Goal: Transaction & Acquisition: Purchase product/service

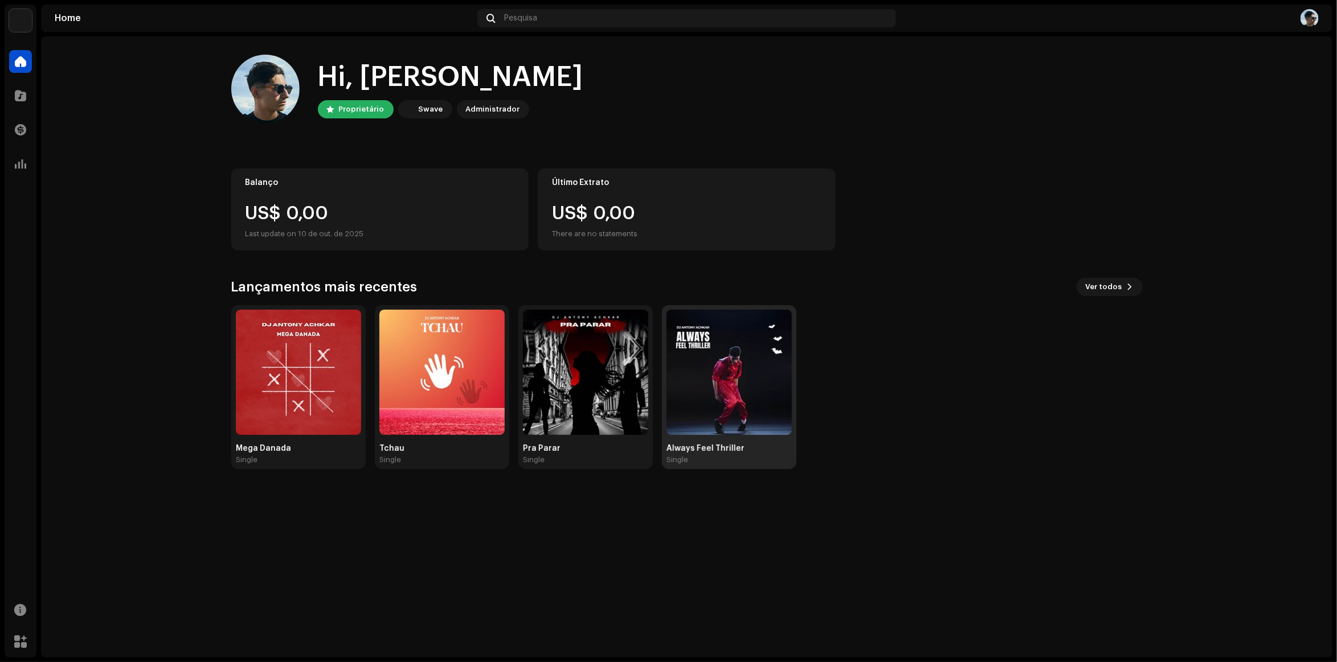
click at [717, 399] on img at bounding box center [728, 372] width 125 height 125
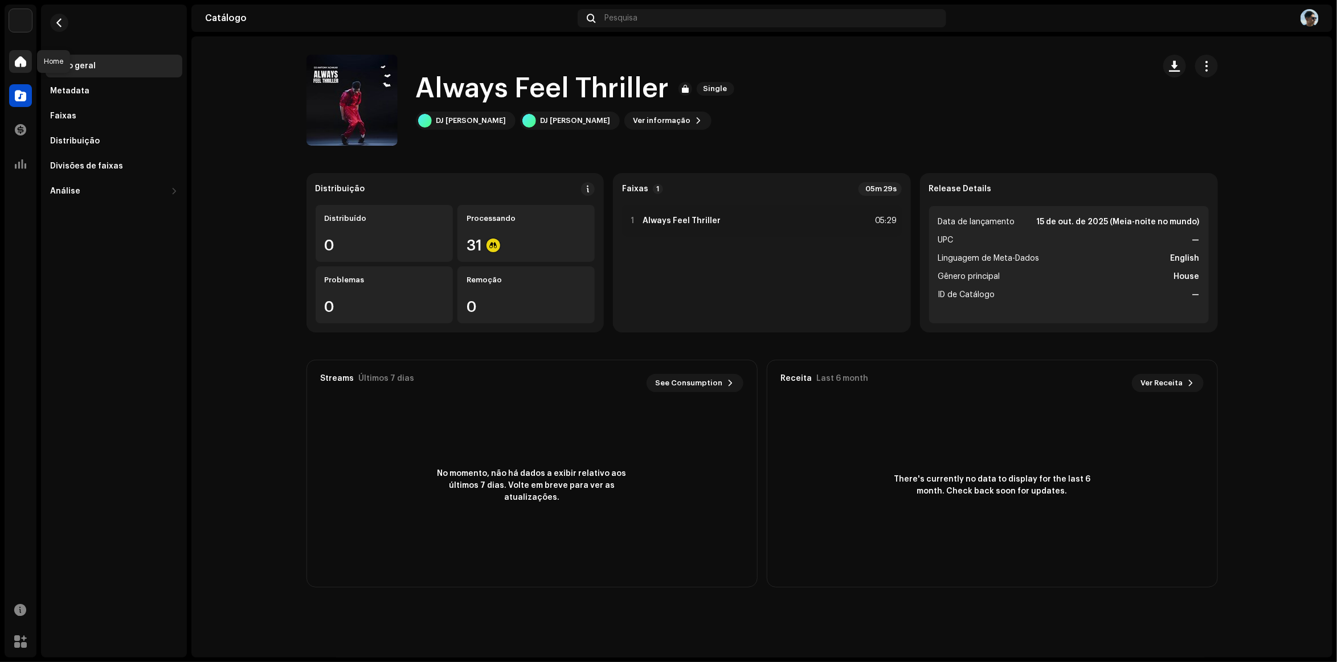
click at [15, 57] on span at bounding box center [20, 61] width 11 height 9
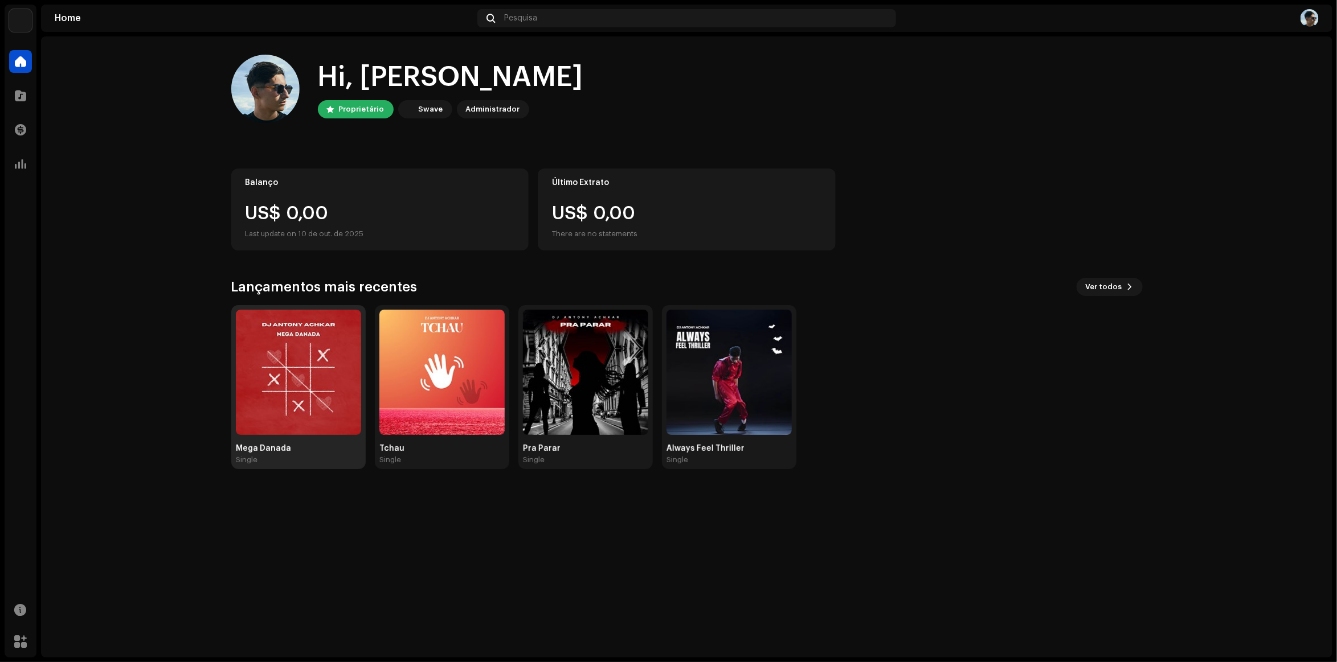
click at [337, 346] on img at bounding box center [298, 372] width 125 height 125
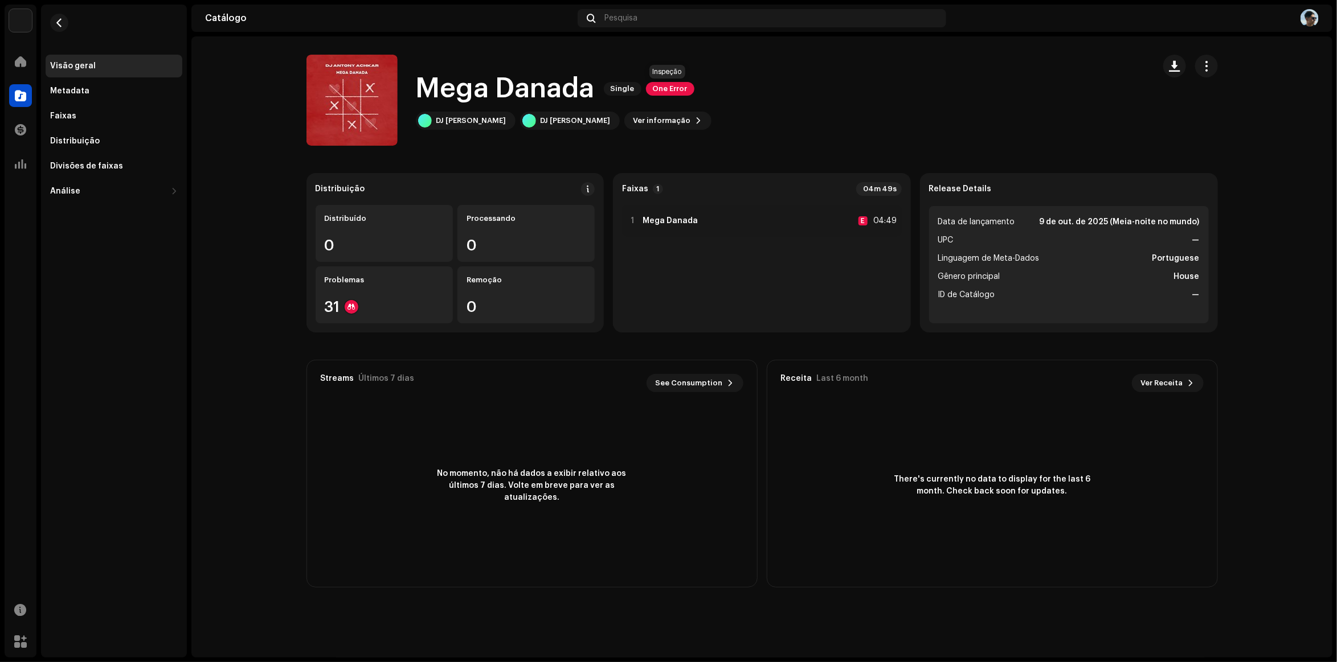
click at [673, 86] on span "One Error" at bounding box center [670, 89] width 48 height 14
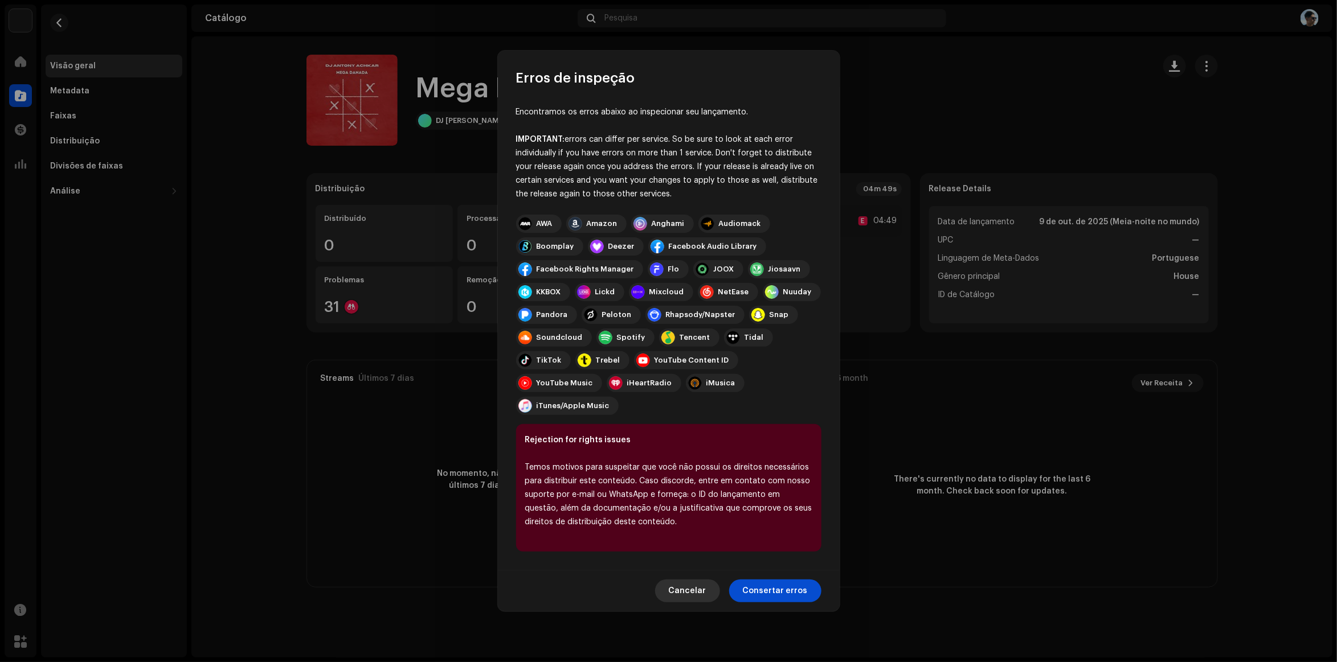
click at [684, 580] on span "Cancelar" at bounding box center [688, 591] width 38 height 23
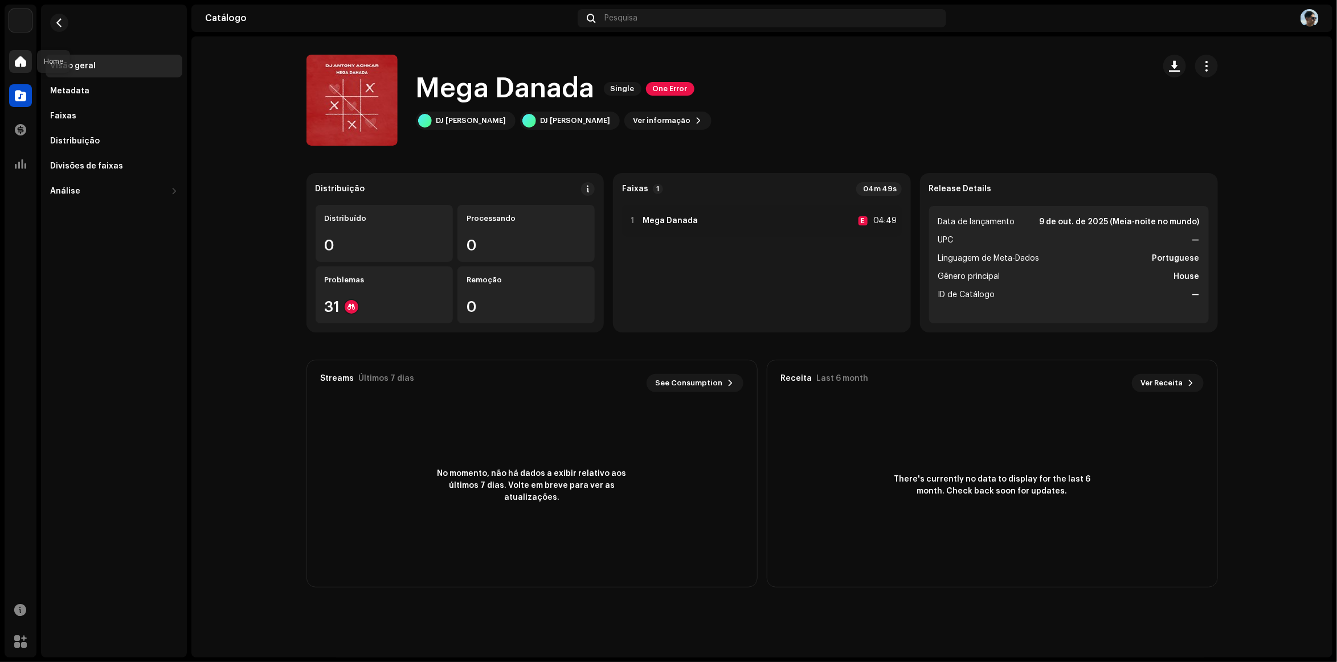
click at [29, 55] on div at bounding box center [20, 61] width 23 height 23
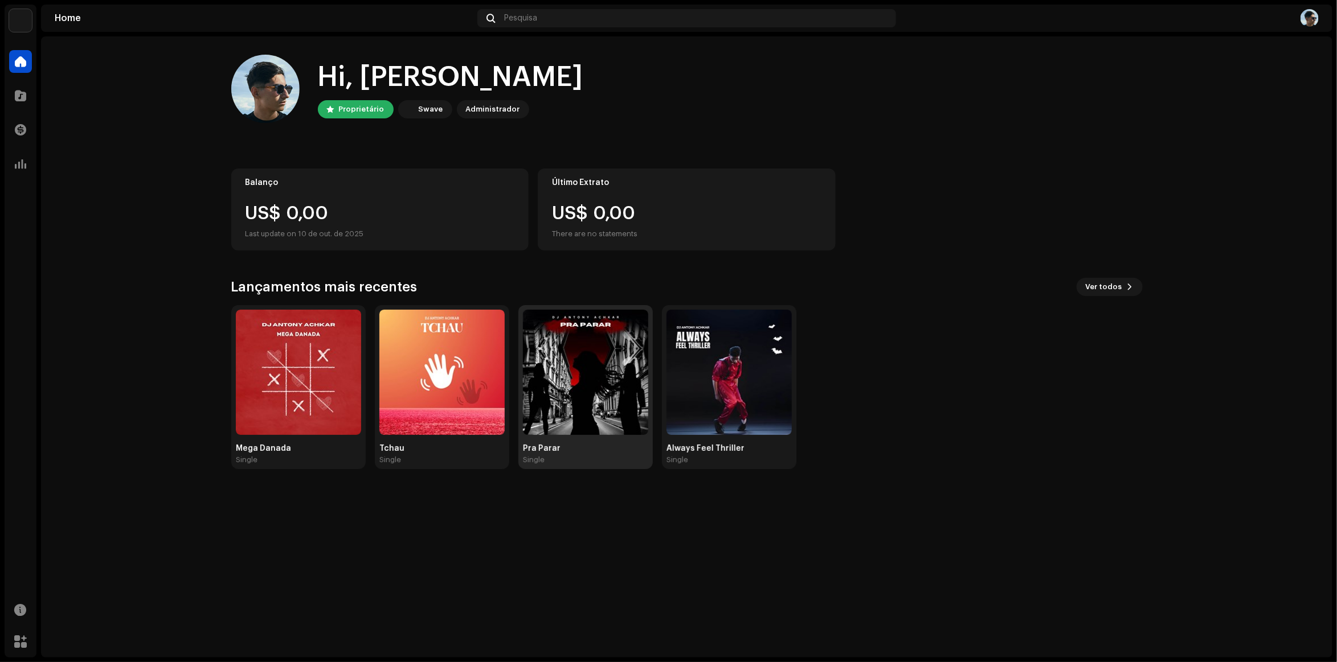
click at [554, 338] on img at bounding box center [585, 372] width 125 height 125
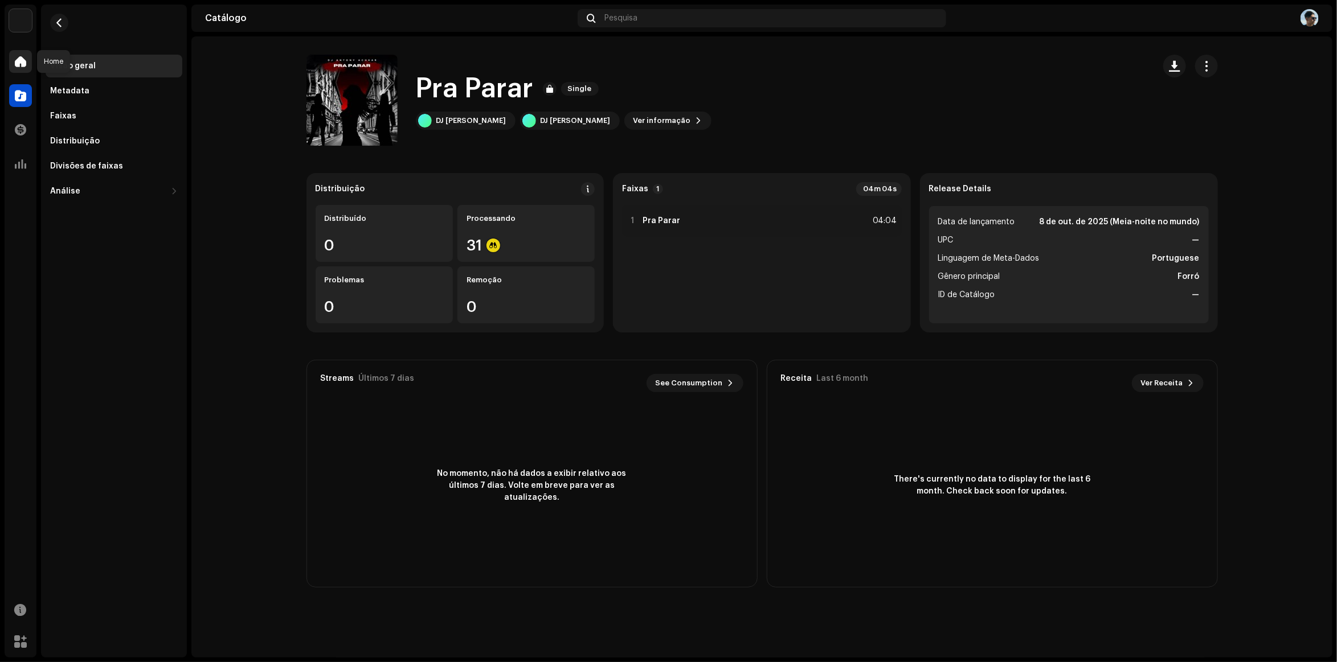
click at [20, 60] on span at bounding box center [20, 61] width 11 height 9
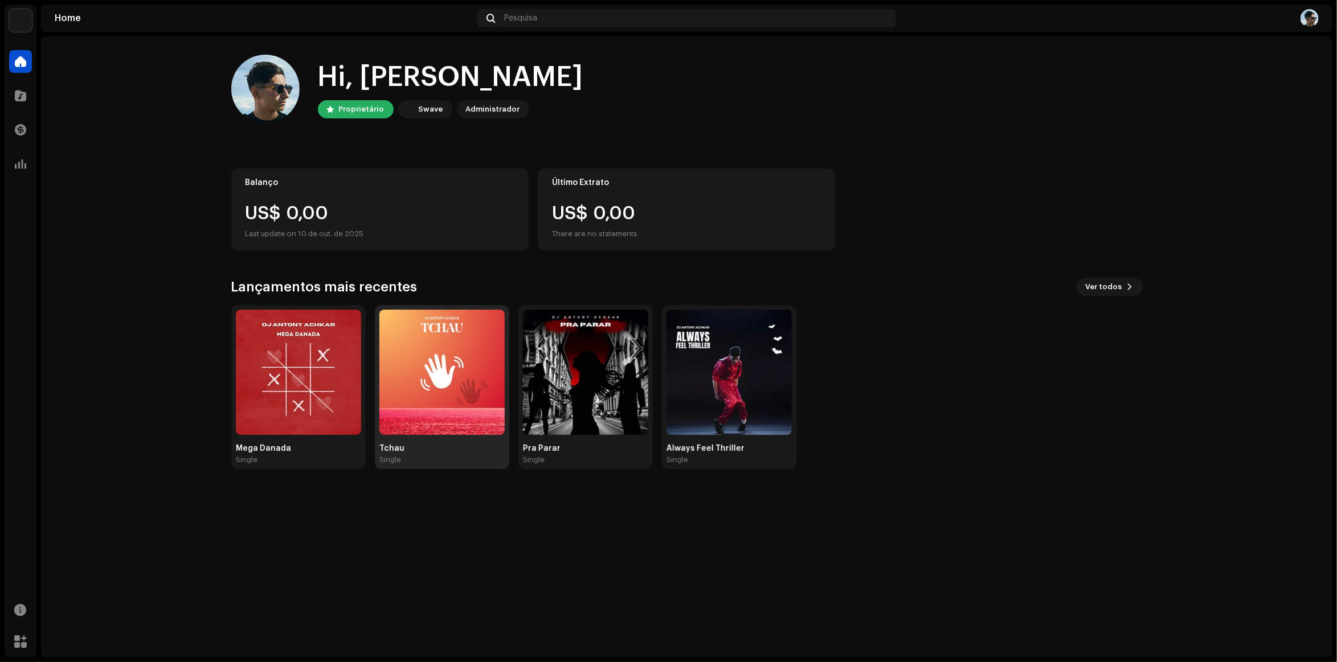
click at [488, 350] on img at bounding box center [441, 372] width 125 height 125
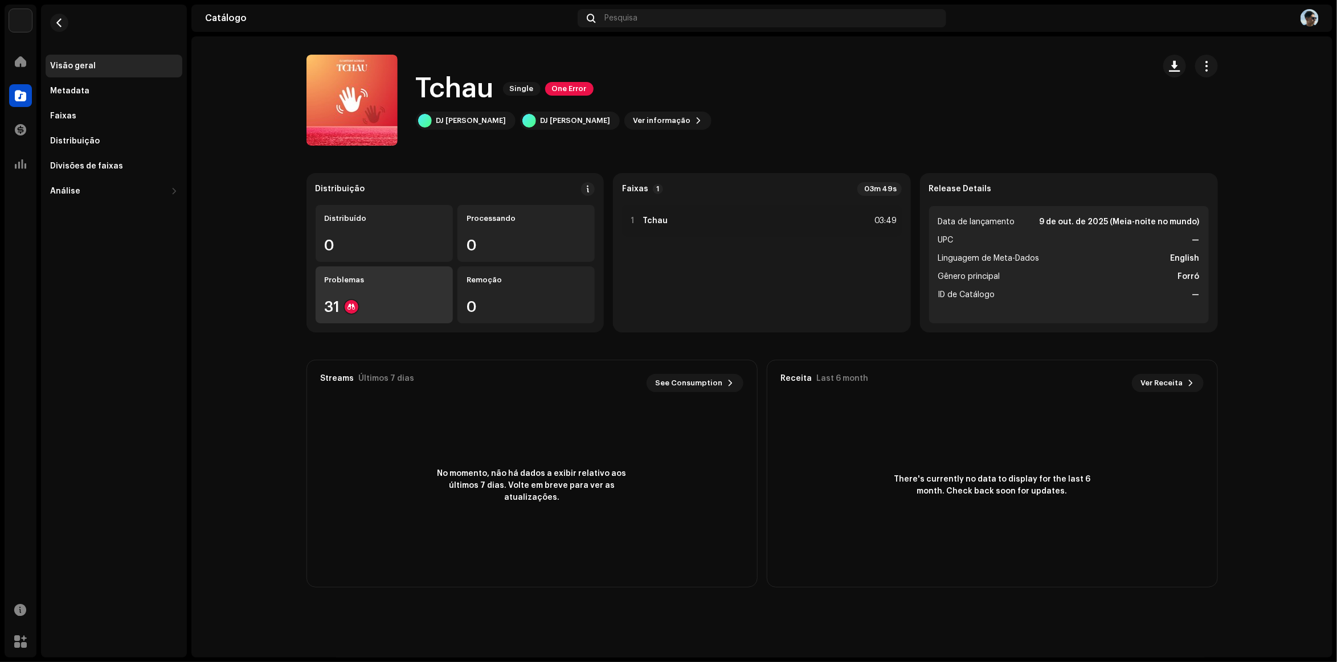
click at [374, 292] on div "Problemas 31" at bounding box center [384, 295] width 137 height 57
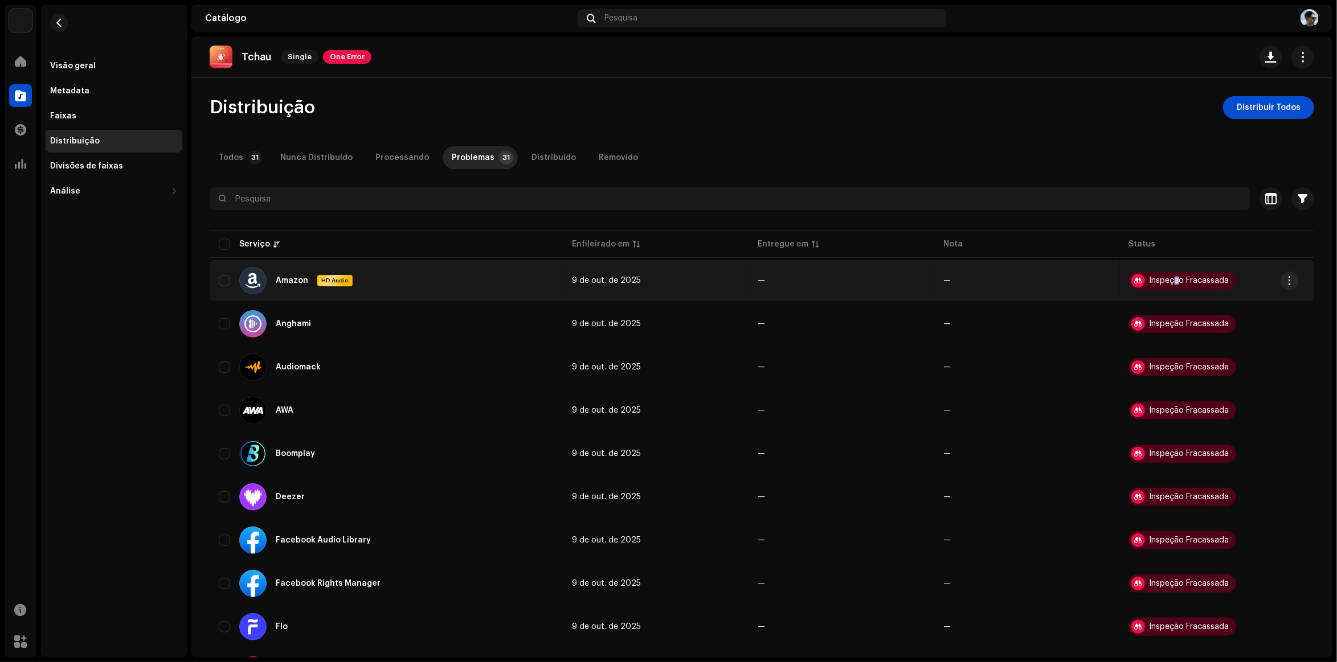
click at [1173, 277] on div "Inspeção Fracassada" at bounding box center [1189, 281] width 80 height 8
click at [1172, 275] on div "Inspeção Fracassada" at bounding box center [1182, 281] width 107 height 18
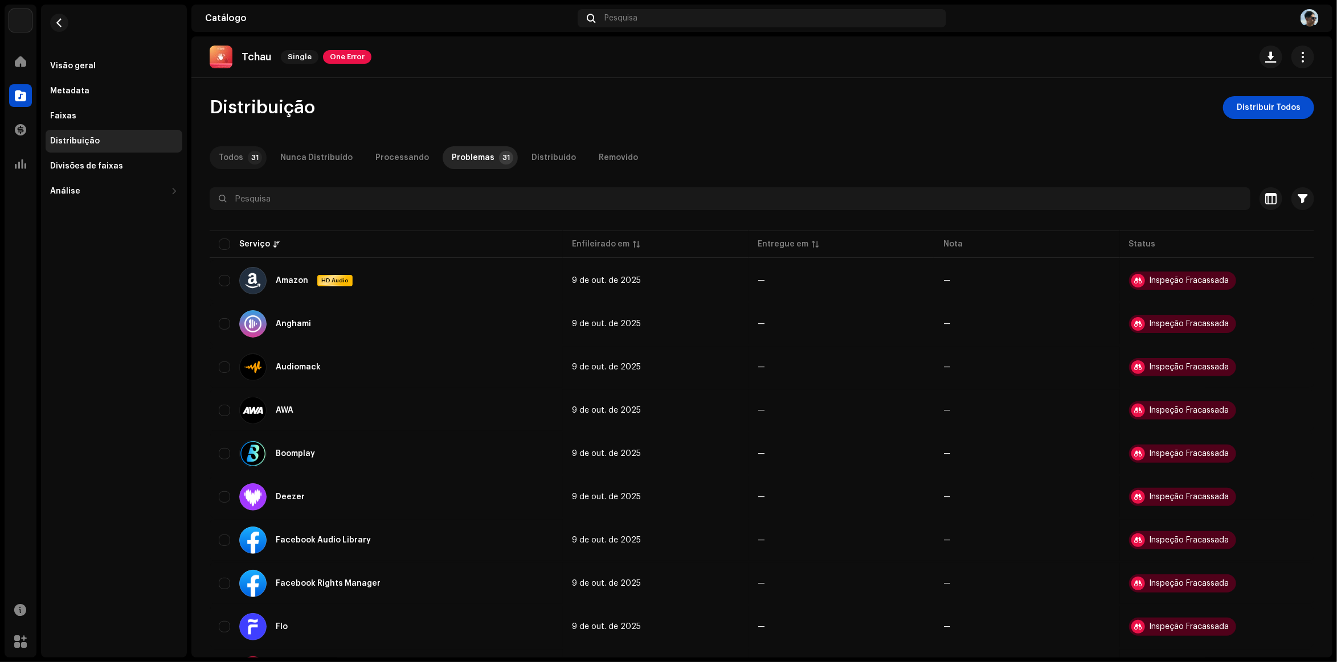
click at [261, 151] on p-tab "Todos 31" at bounding box center [238, 157] width 57 height 23
click at [110, 113] on div "Faixas" at bounding box center [114, 116] width 128 height 9
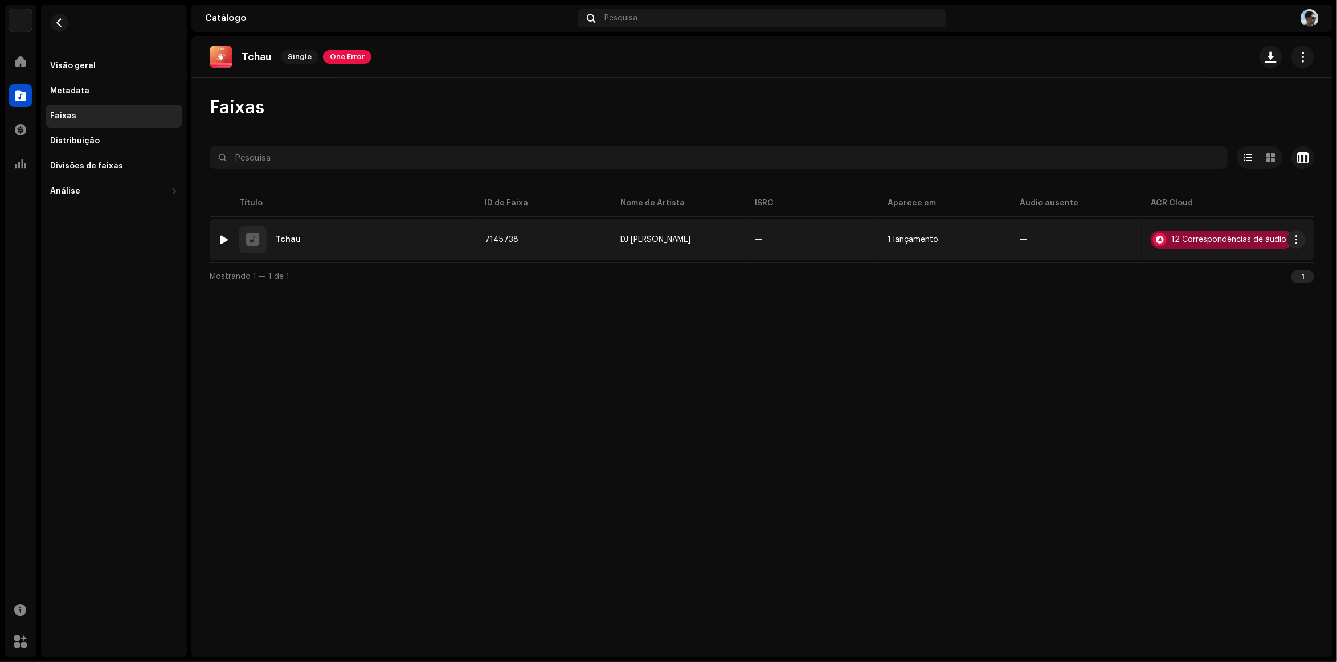
click at [1202, 240] on div "12 Correspondências de áudio" at bounding box center [1228, 240] width 115 height 8
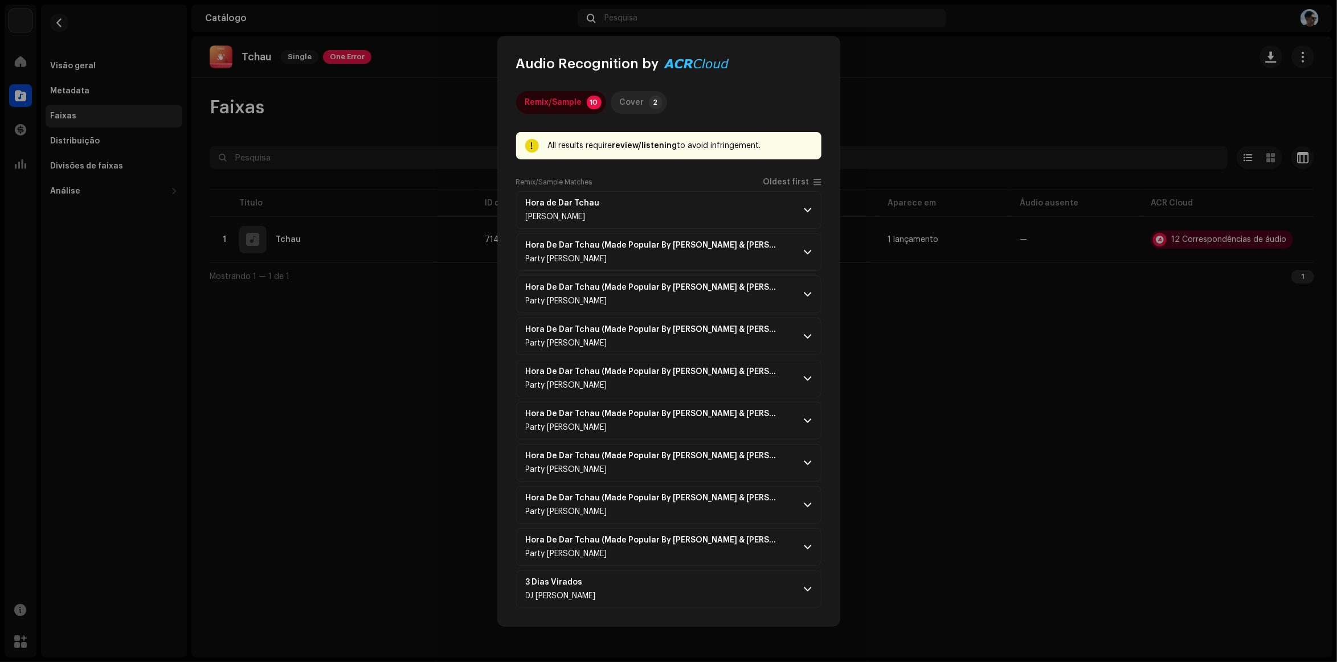
click at [636, 100] on div "Cover" at bounding box center [632, 102] width 24 height 23
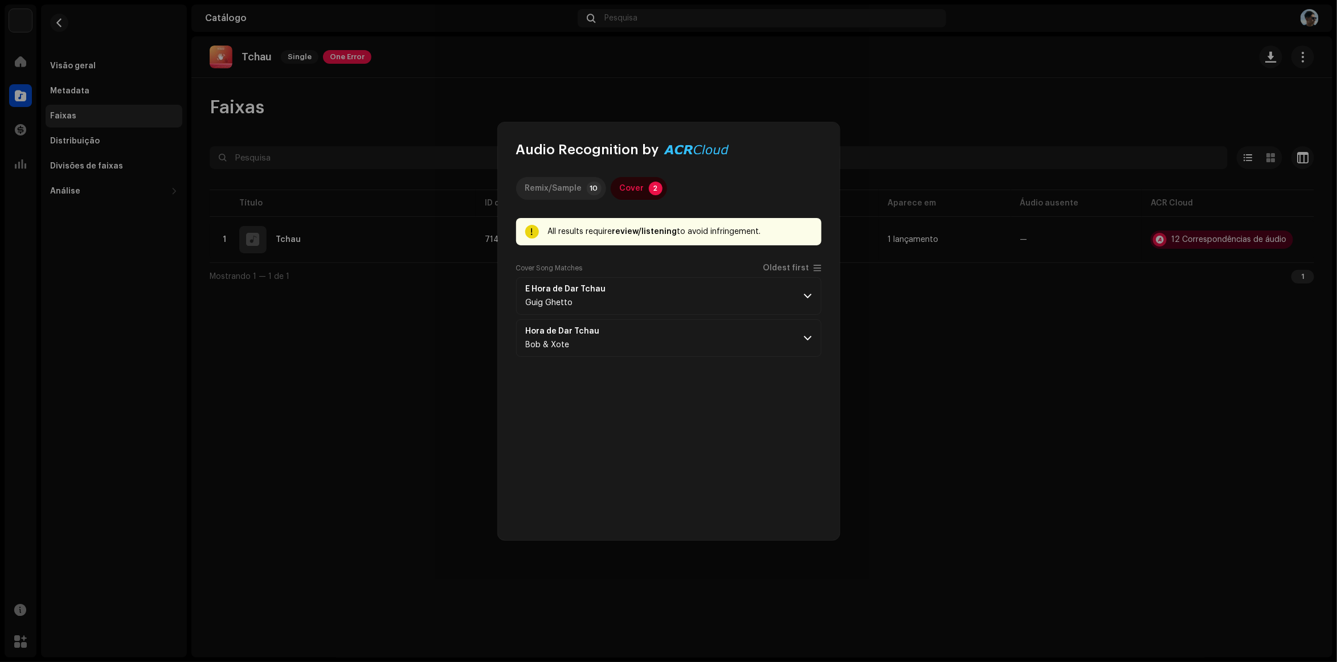
click at [578, 184] on div "Remix/Sample" at bounding box center [553, 188] width 57 height 23
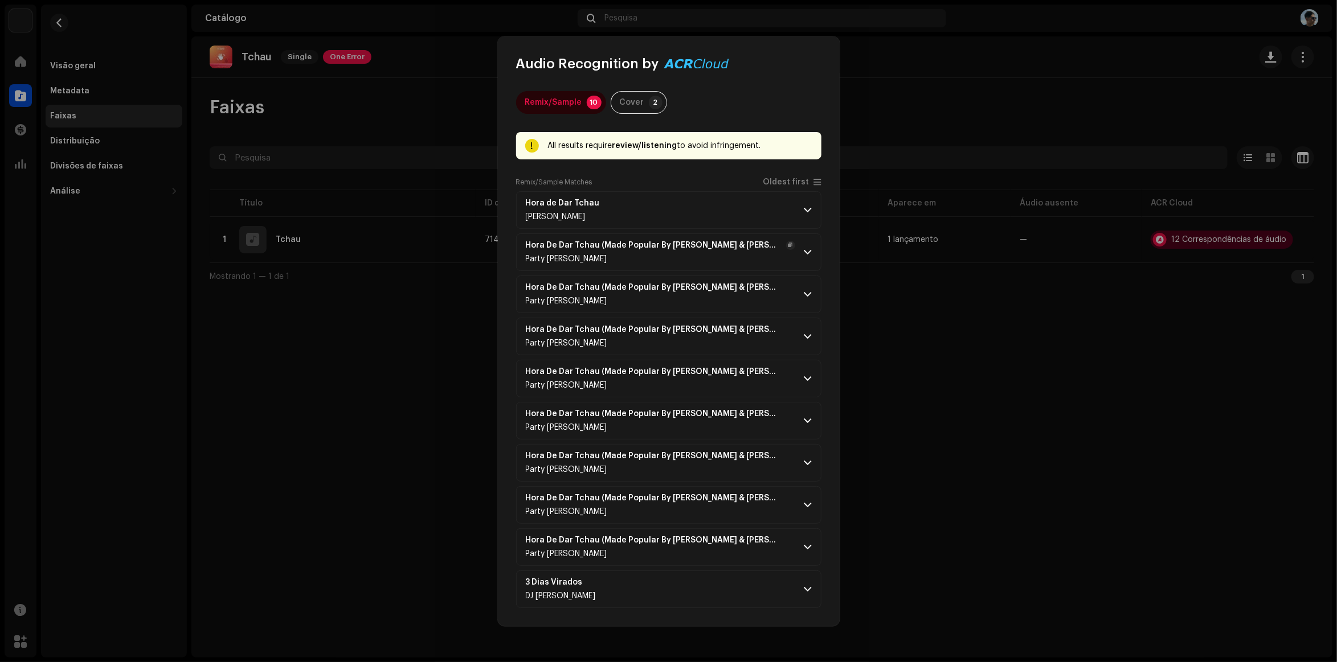
click at [809, 252] on span at bounding box center [807, 252] width 7 height 9
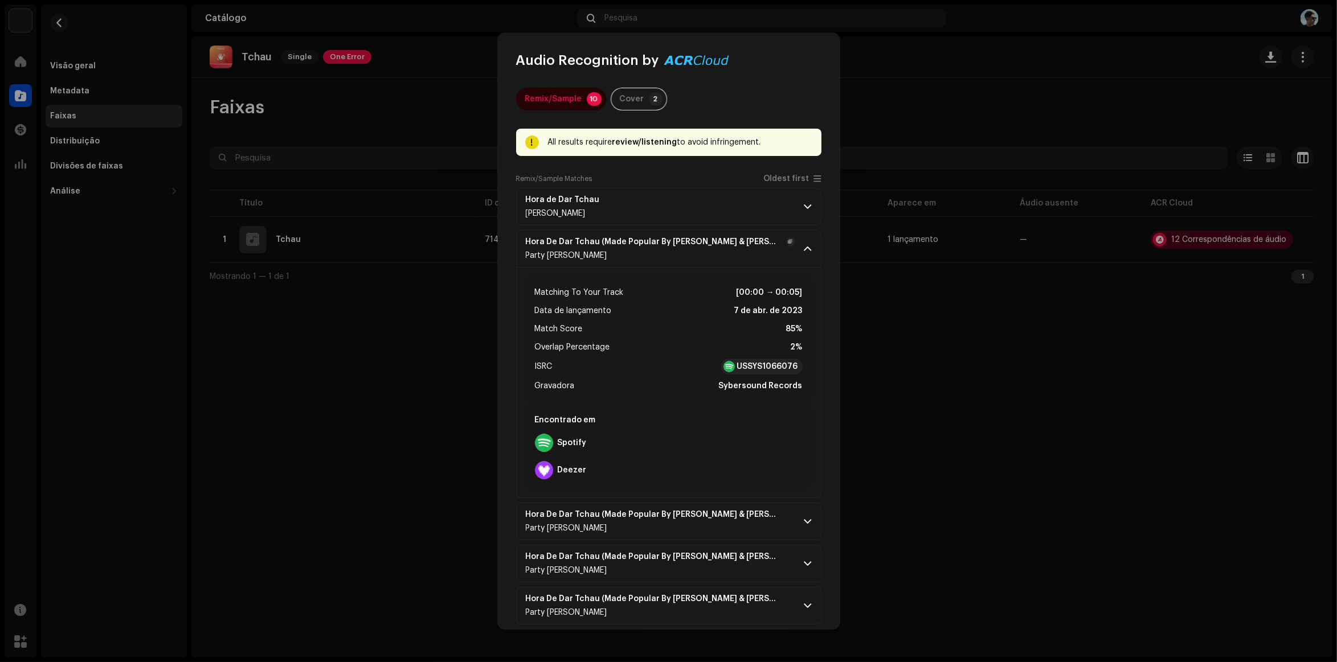
click at [811, 252] on p-accordion-header "Hora De Dar Tchau (Made Popular By Gabriel Diniz & Gusttavo Lima) [Karaoke Vers…" at bounding box center [668, 249] width 305 height 38
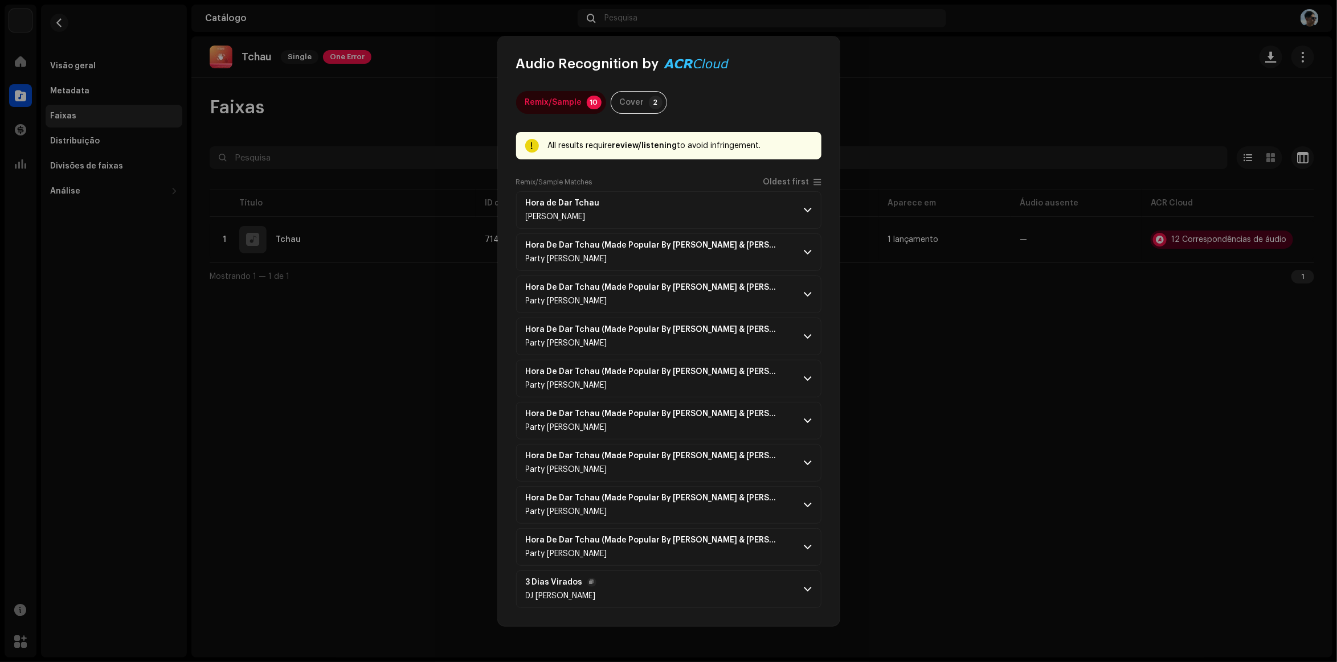
click at [812, 588] on p-accordion-header "3 Dias Virados DJ Antony Achkar" at bounding box center [668, 590] width 305 height 38
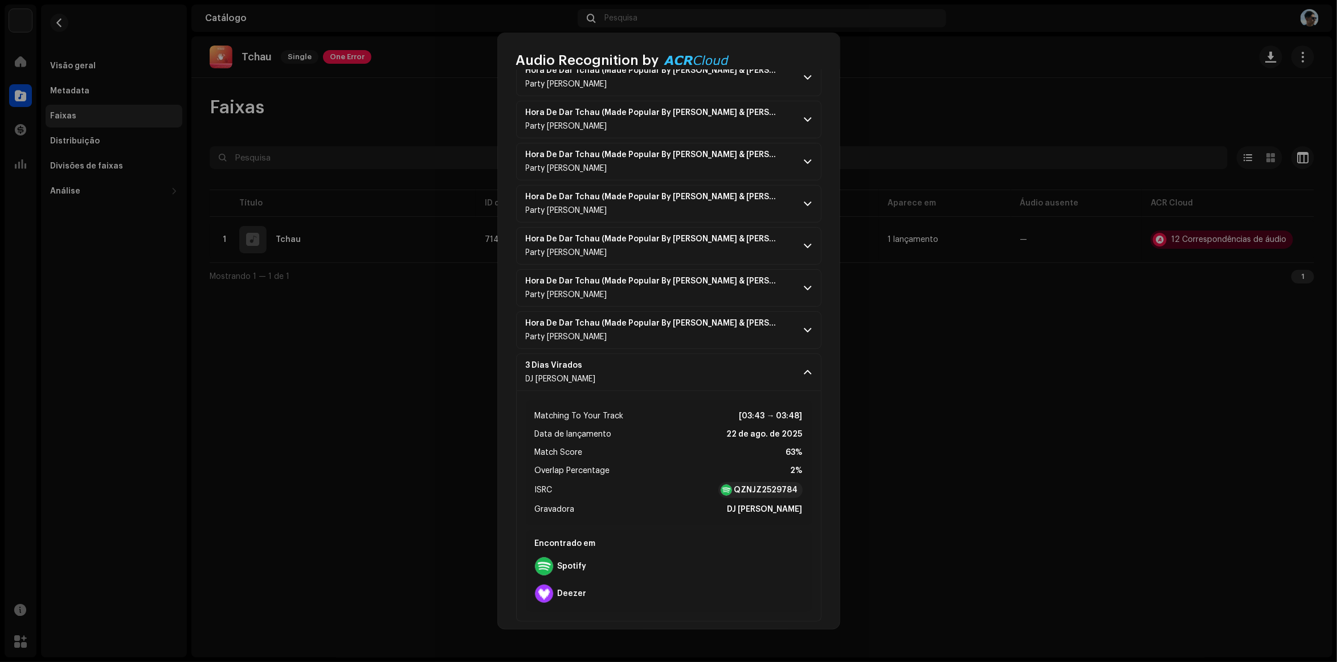
scroll to position [226, 0]
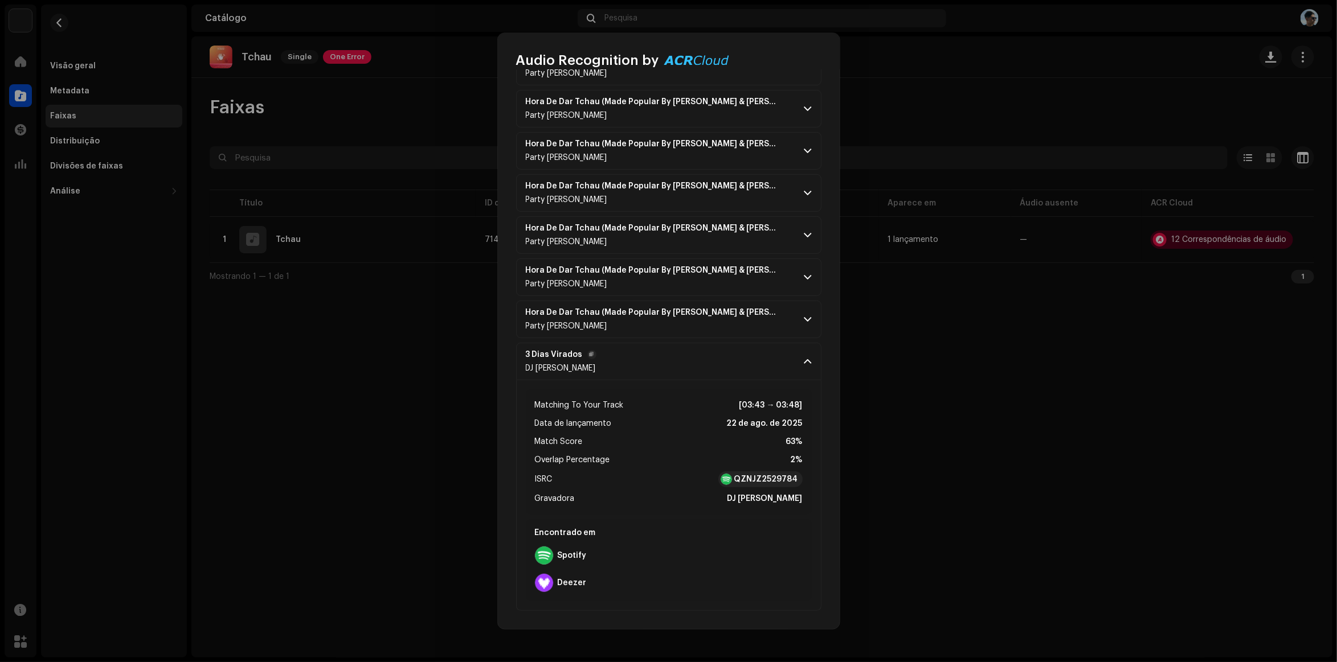
click at [793, 357] on p-accordion-header "3 Dias Virados DJ Antony Achkar" at bounding box center [668, 362] width 305 height 38
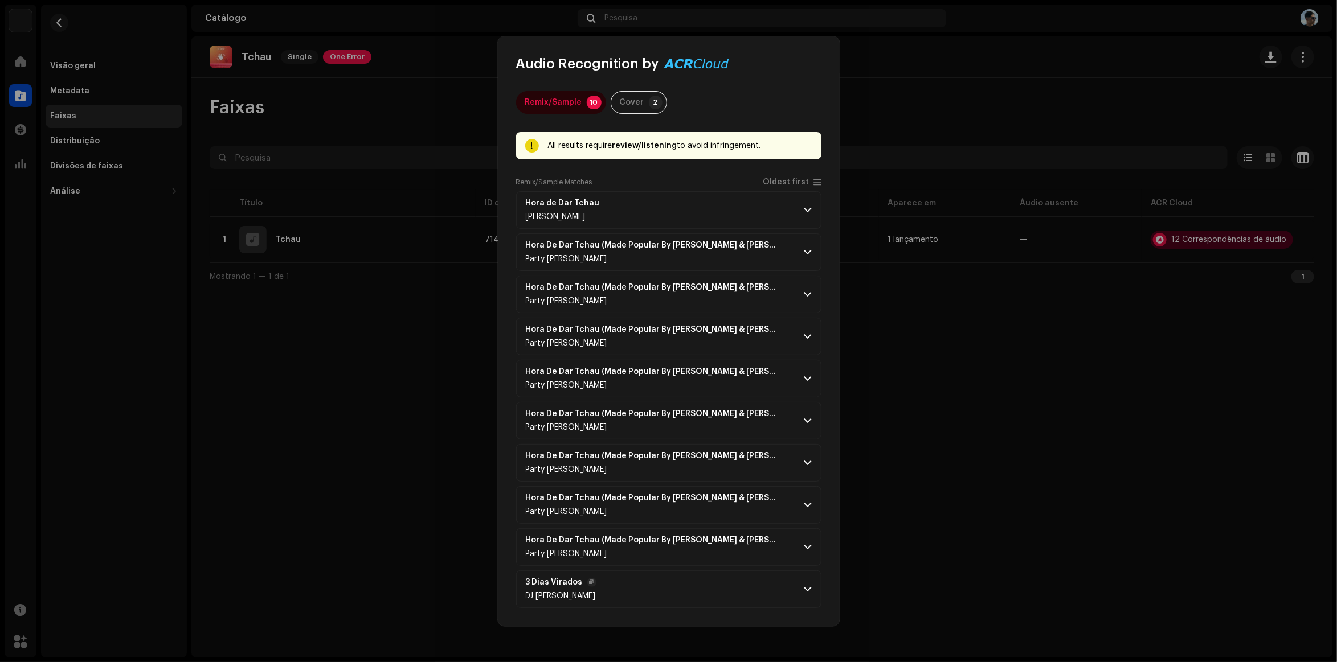
scroll to position [0, 0]
click at [810, 457] on p-accordion-header "Hora De Dar Tchau (Made Popular By Gabriel Diniz & Gusttavo Lima) [Karaoke Vers…" at bounding box center [668, 463] width 305 height 38
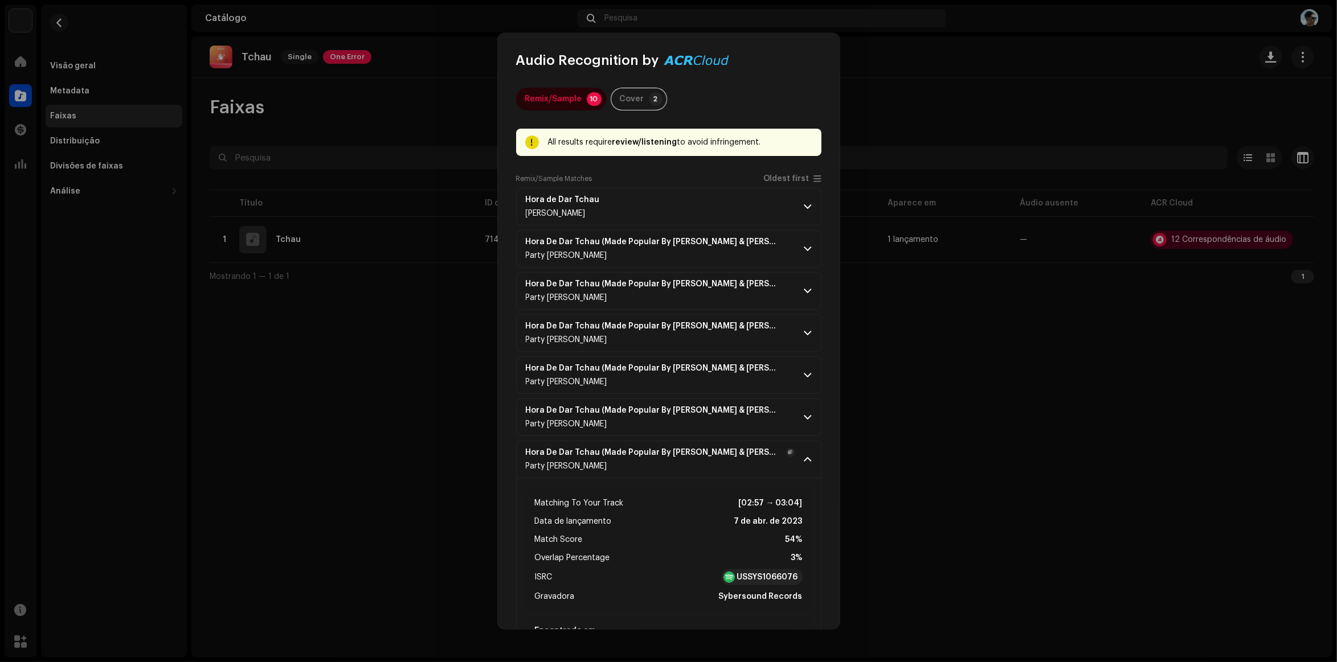
click at [810, 457] on p-accordion-header "Hora De Dar Tchau (Made Popular By Gabriel Diniz & Gusttavo Lima) [Karaoke Vers…" at bounding box center [668, 460] width 305 height 38
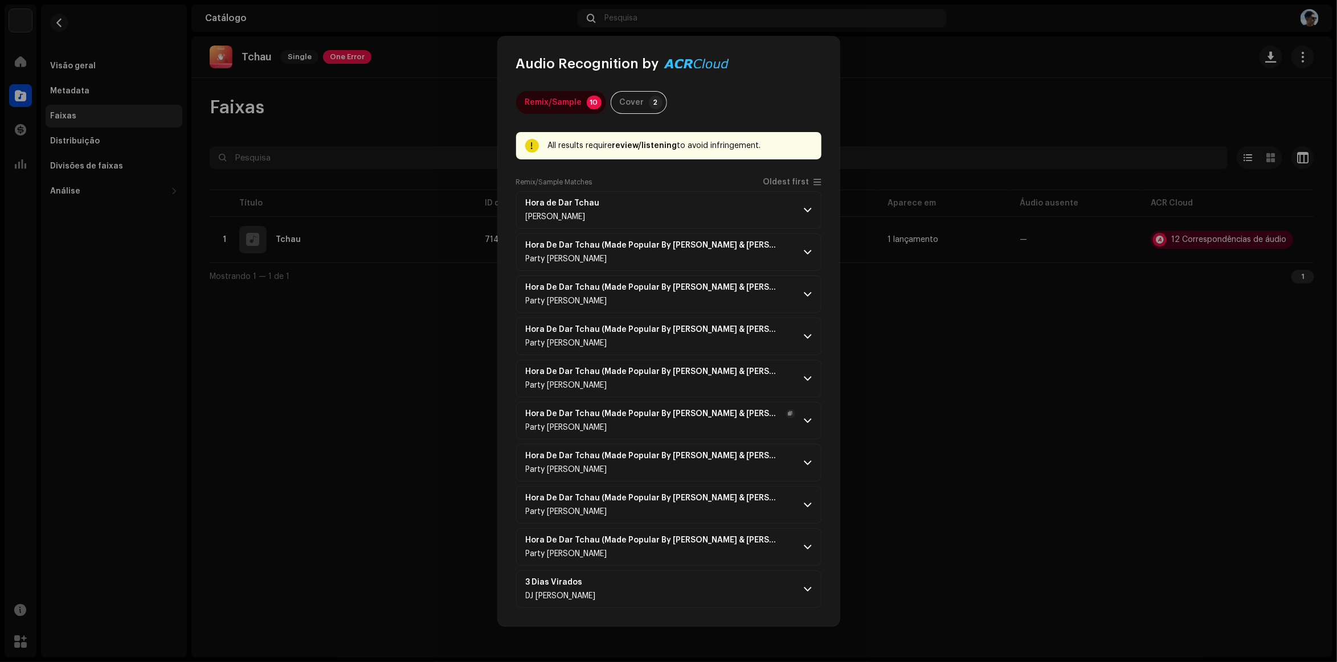
click at [815, 422] on p-accordion-header "Hora De Dar Tchau (Made Popular By Gabriel Diniz & Gusttavo Lima) [Karaoke Vers…" at bounding box center [668, 421] width 305 height 38
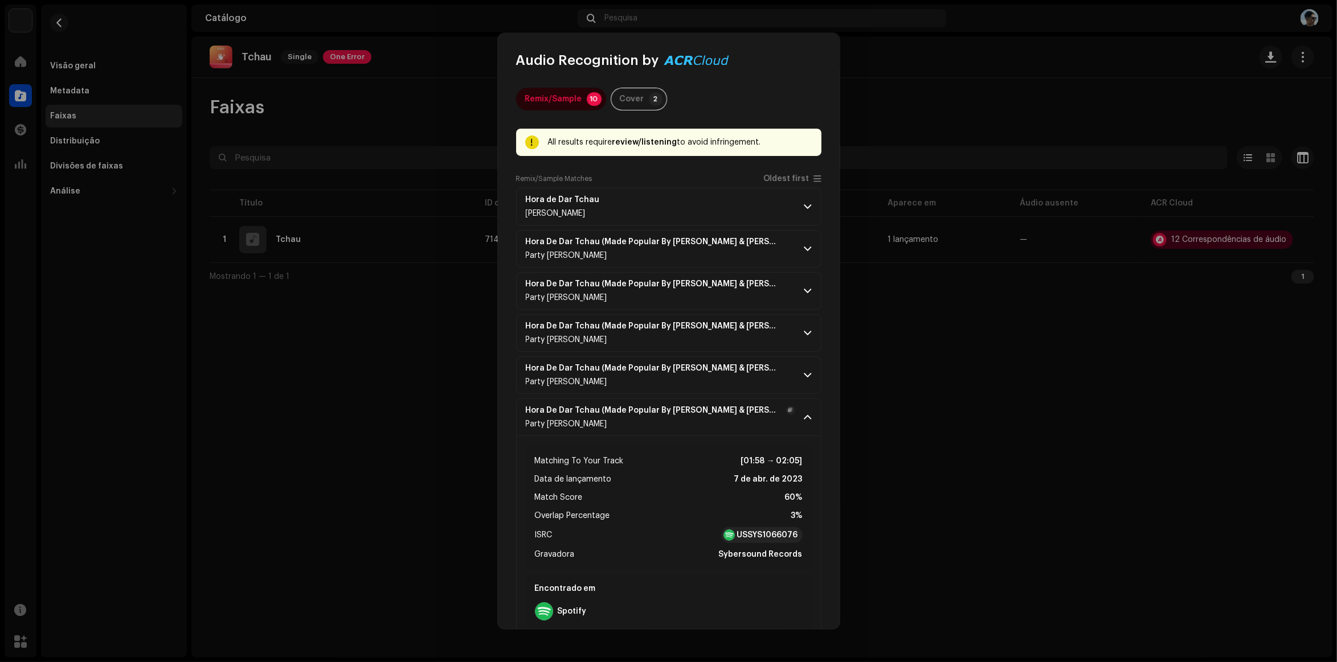
click at [815, 422] on p-accordion-header "Hora De Dar Tchau (Made Popular By Gabriel Diniz & Gusttavo Lima) [Karaoke Vers…" at bounding box center [668, 418] width 305 height 38
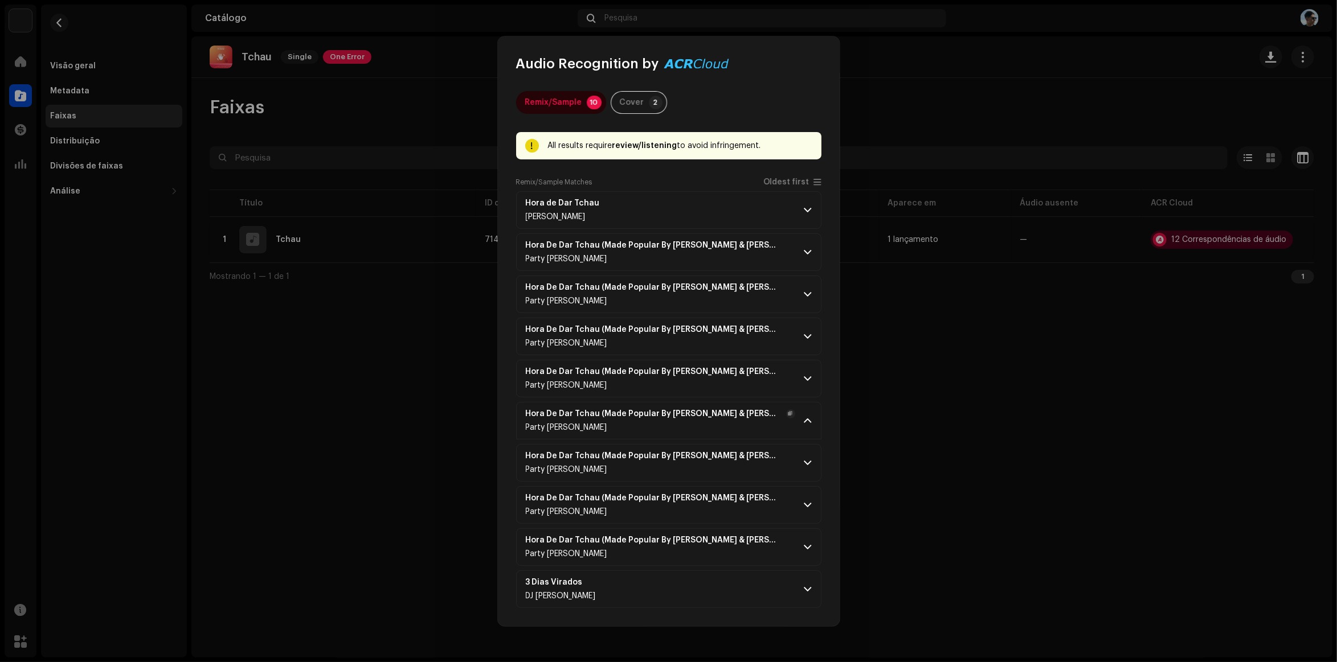
click at [815, 422] on p-accordion-header "Hora De Dar Tchau (Made Popular By Gabriel Diniz & Gusttavo Lima) [Karaoke Vers…" at bounding box center [668, 421] width 305 height 38
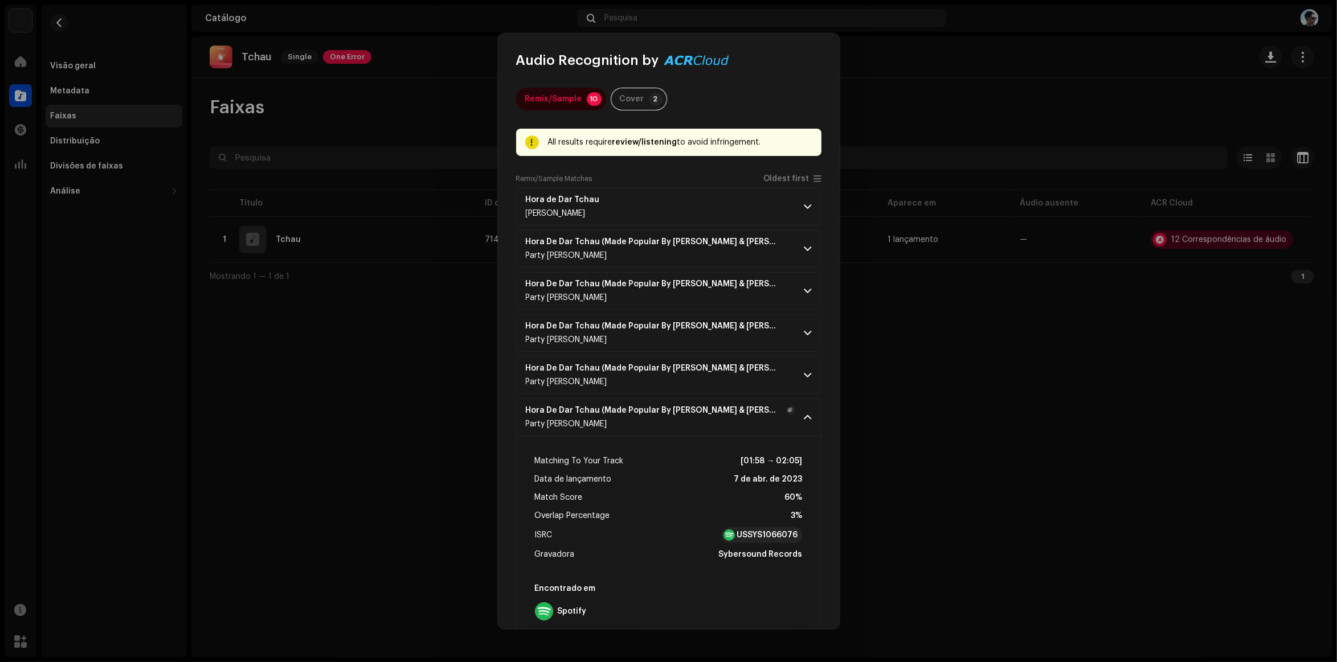
click at [806, 418] on span at bounding box center [807, 417] width 7 height 9
click at [801, 374] on p-accordion-header "Hora De Dar Tchau (Made Popular By Gabriel Diniz & Gusttavo Lima) [Karaoke Vers…" at bounding box center [668, 376] width 305 height 38
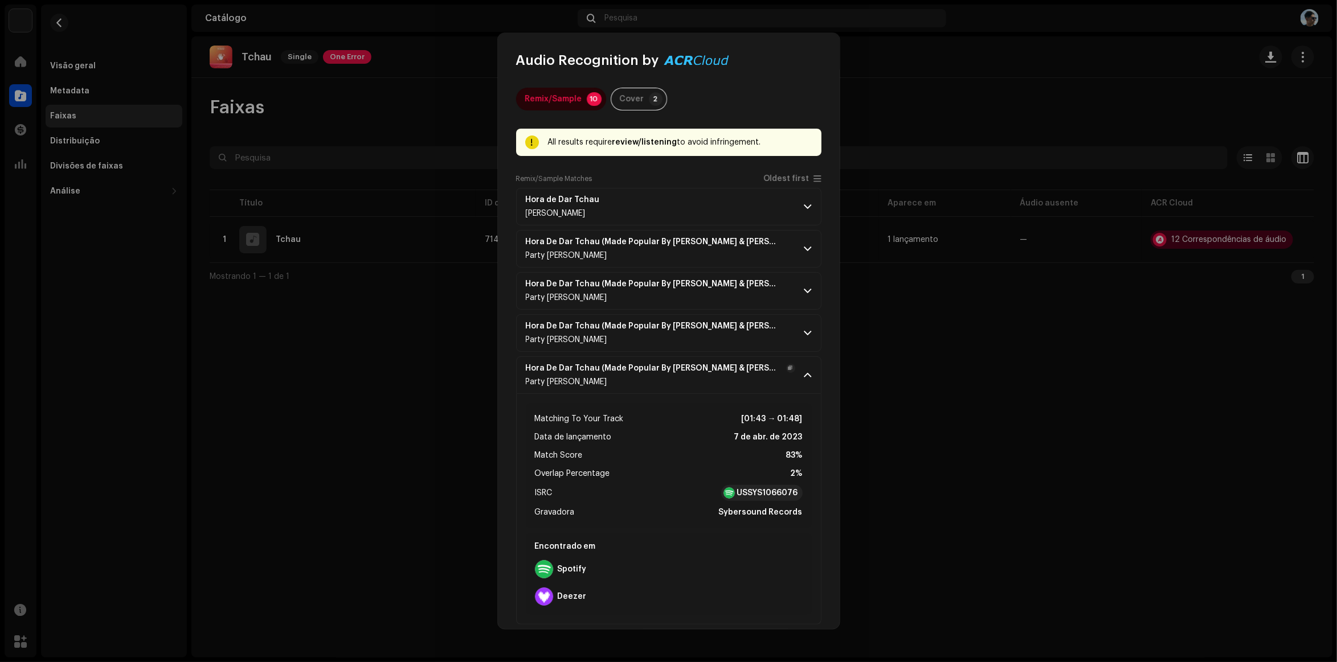
click at [804, 373] on span at bounding box center [807, 375] width 7 height 9
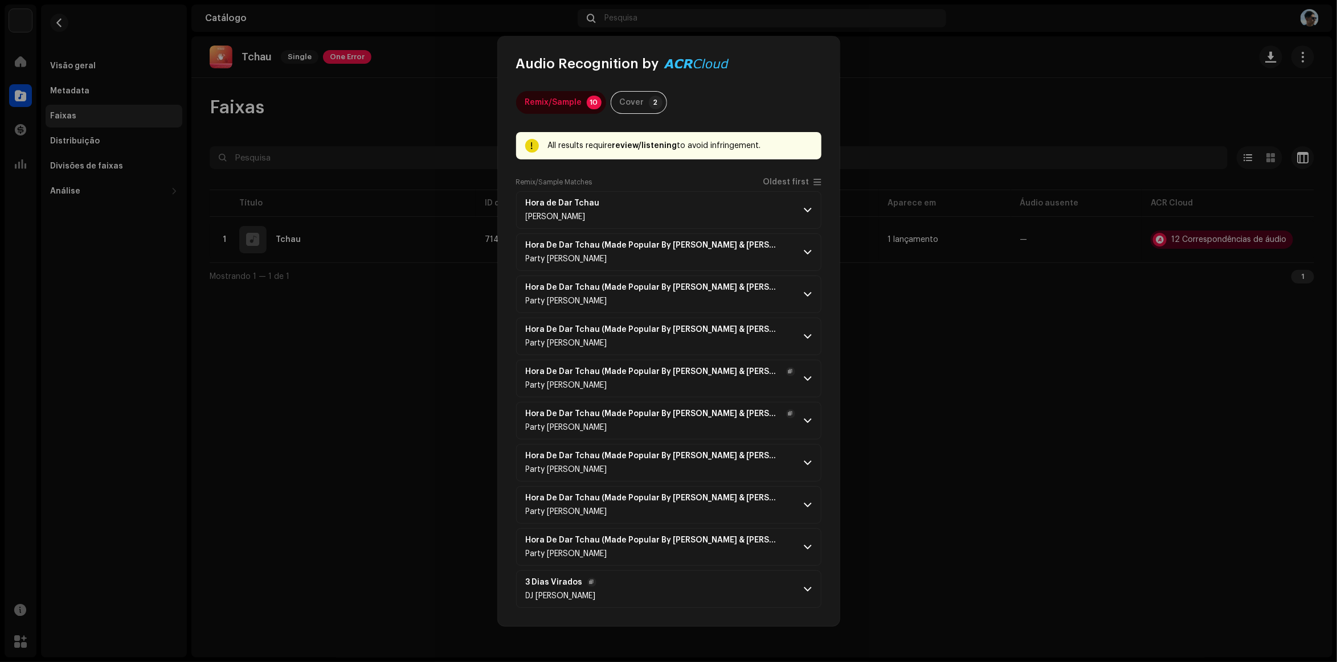
click at [813, 598] on p-accordion-header "3 Dias Virados DJ Antony Achkar" at bounding box center [668, 590] width 305 height 38
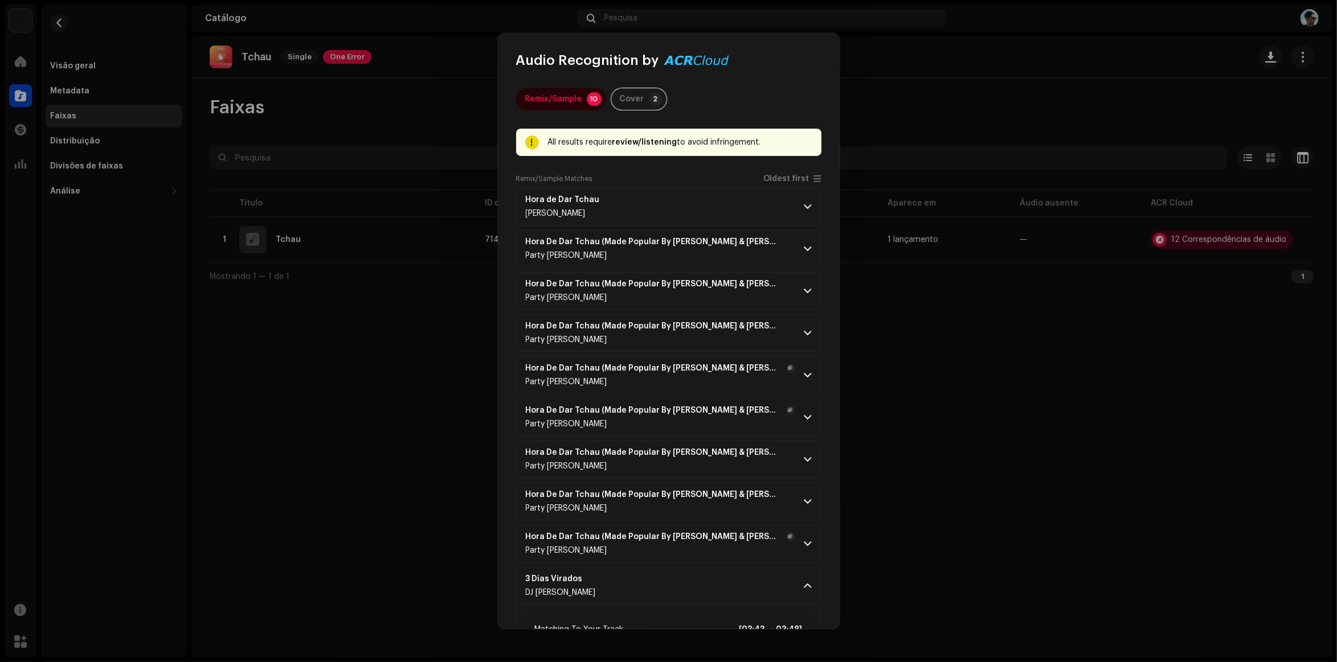
scroll to position [219, 0]
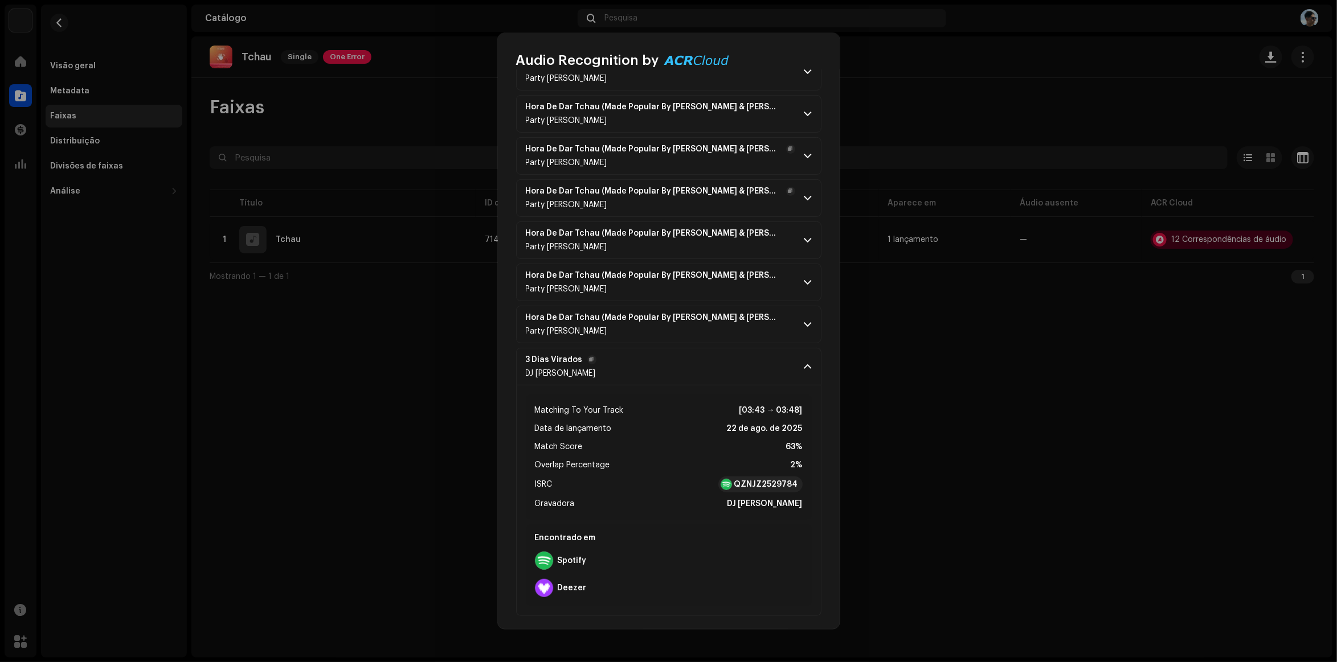
click at [648, 375] on p-accordion-header "3 Dias Virados DJ Antony Achkar" at bounding box center [668, 367] width 305 height 38
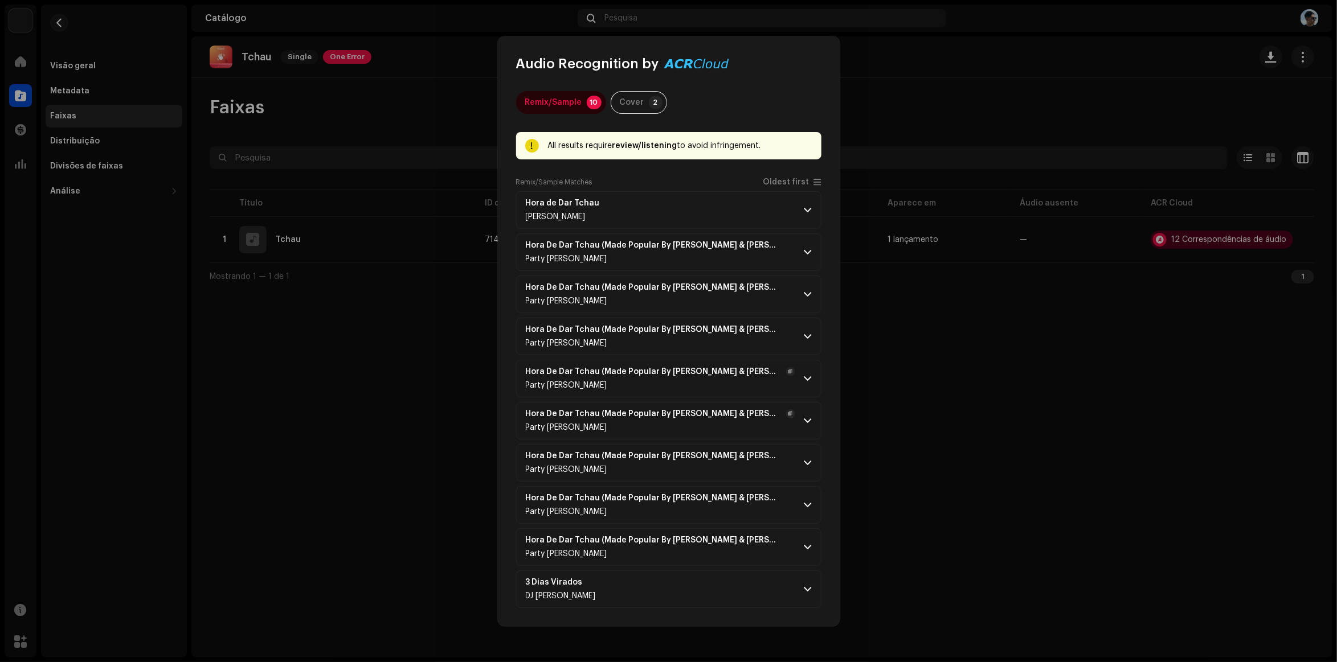
scroll to position [0, 0]
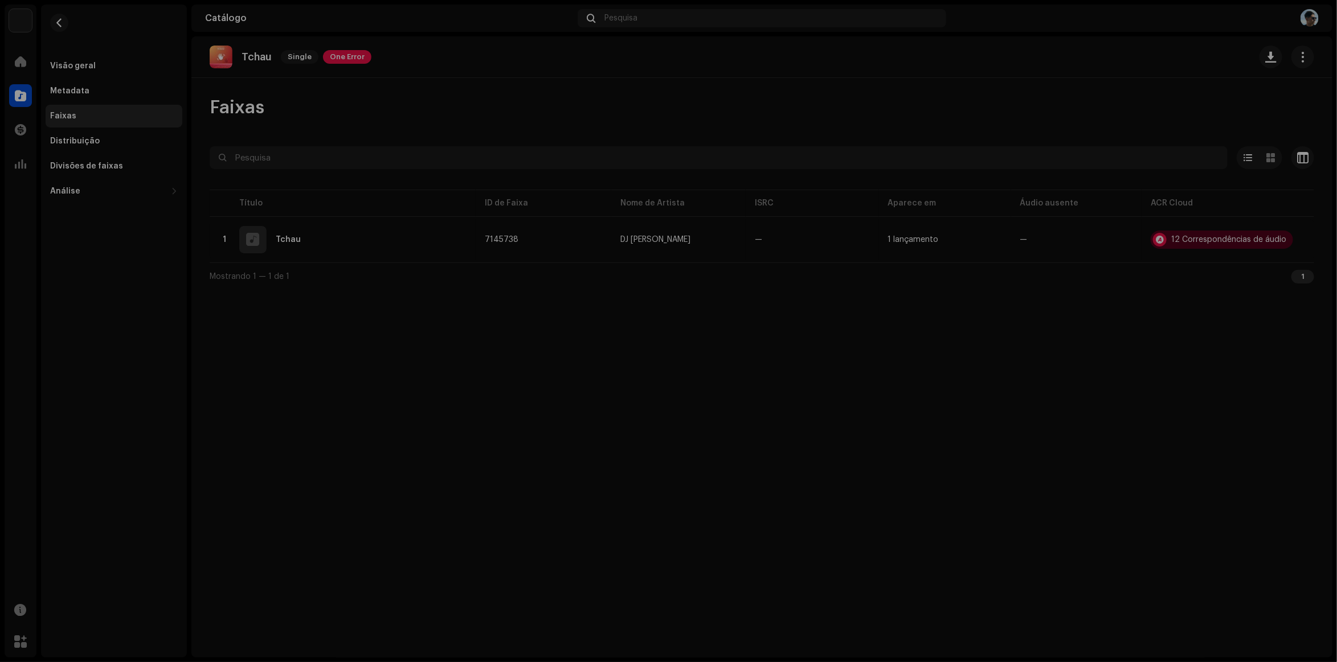
click at [365, 451] on div "Audio Recognition by Remix/Sample 10 Cover 2 All results require review/listeni…" at bounding box center [668, 331] width 1337 height 662
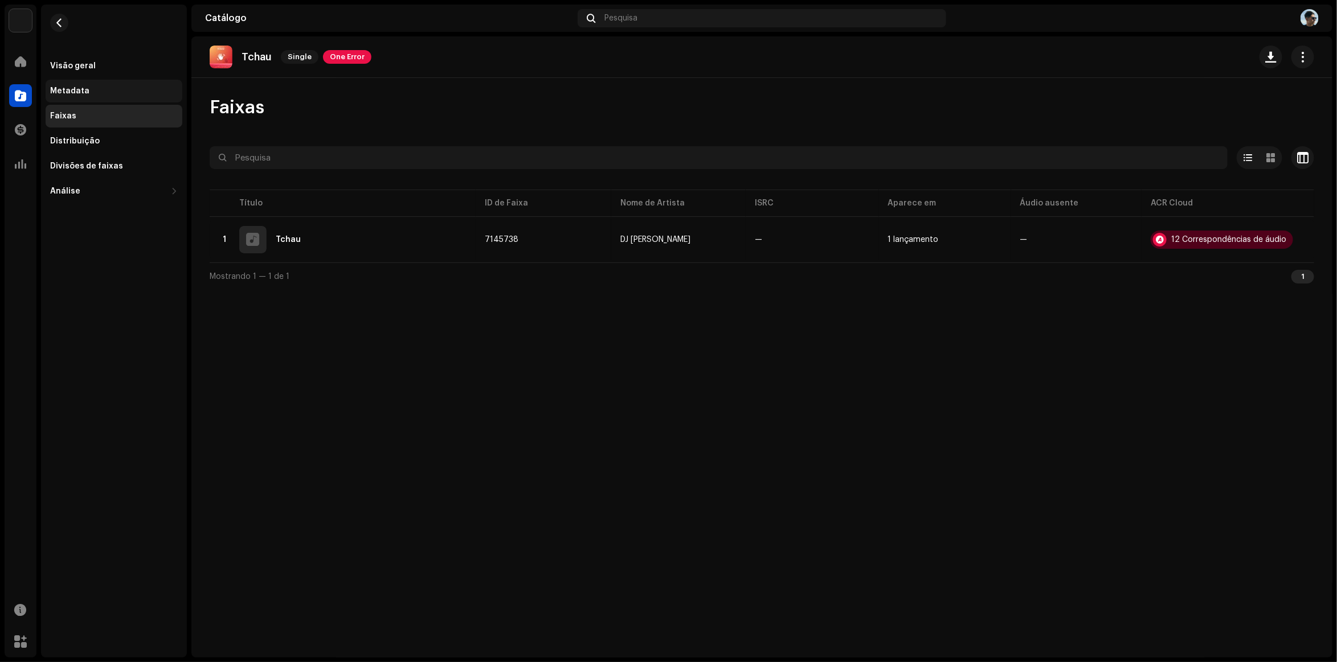
click at [68, 83] on div "Metadata" at bounding box center [114, 91] width 137 height 23
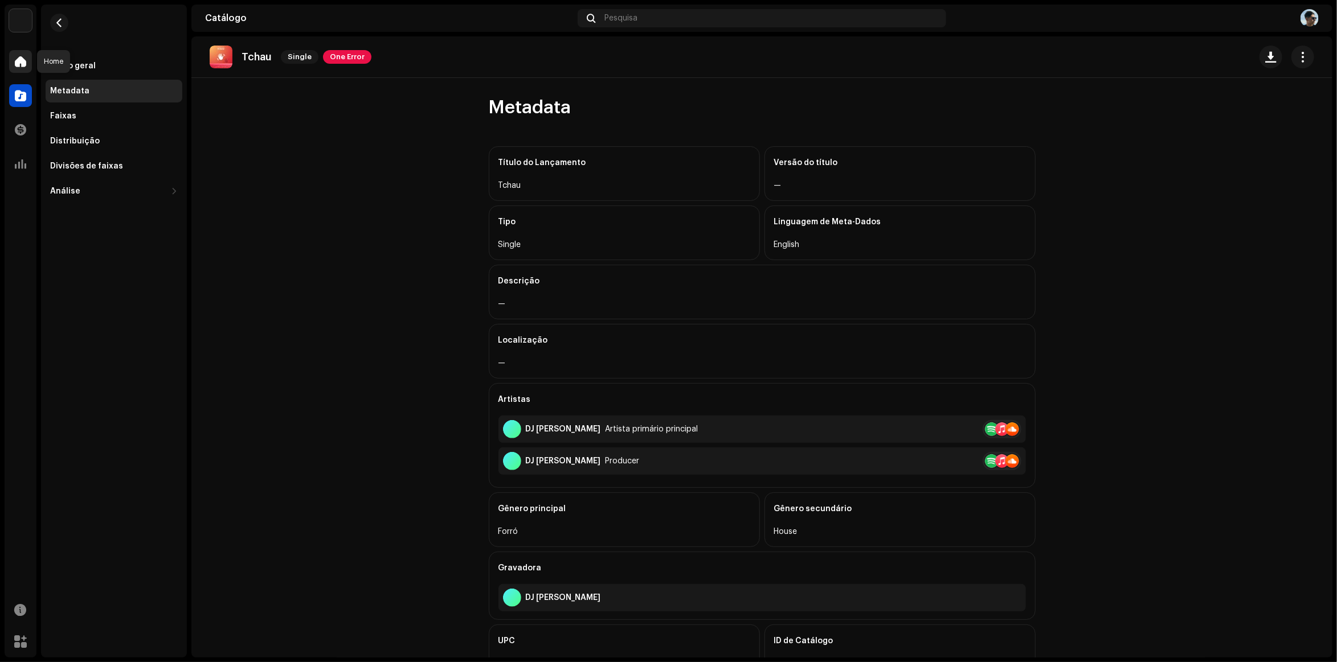
click at [10, 67] on div at bounding box center [20, 61] width 23 height 23
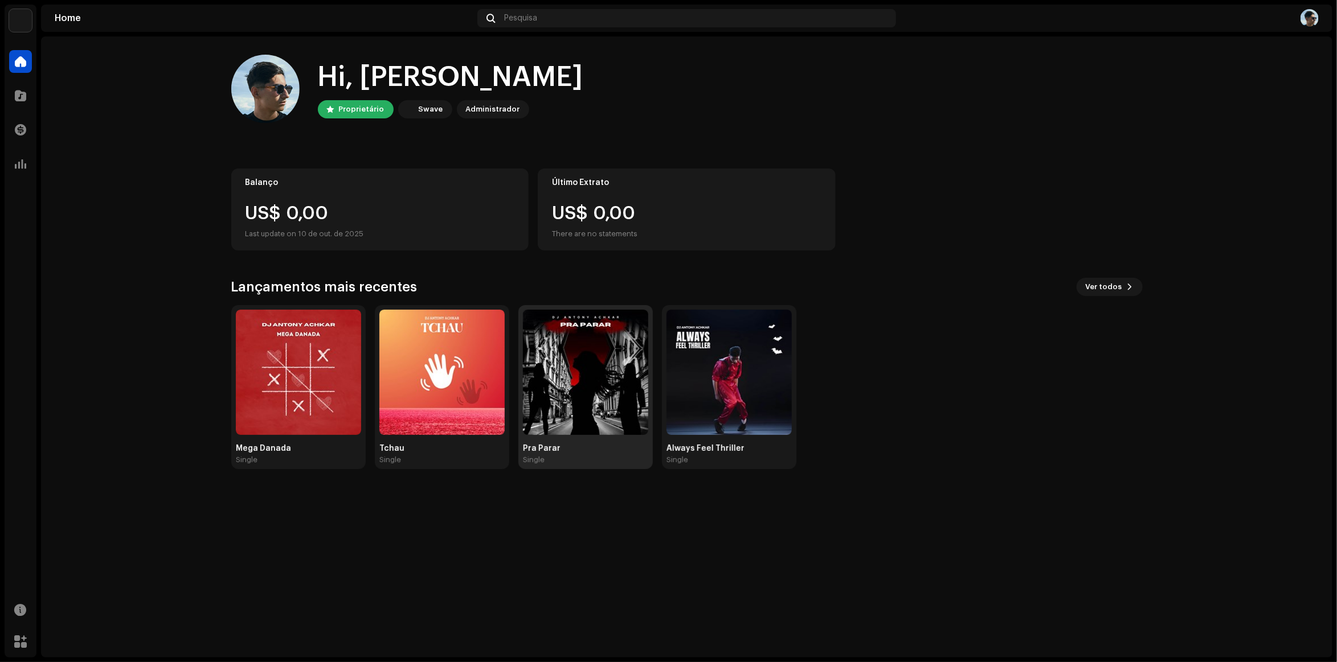
click at [539, 365] on img at bounding box center [585, 372] width 125 height 125
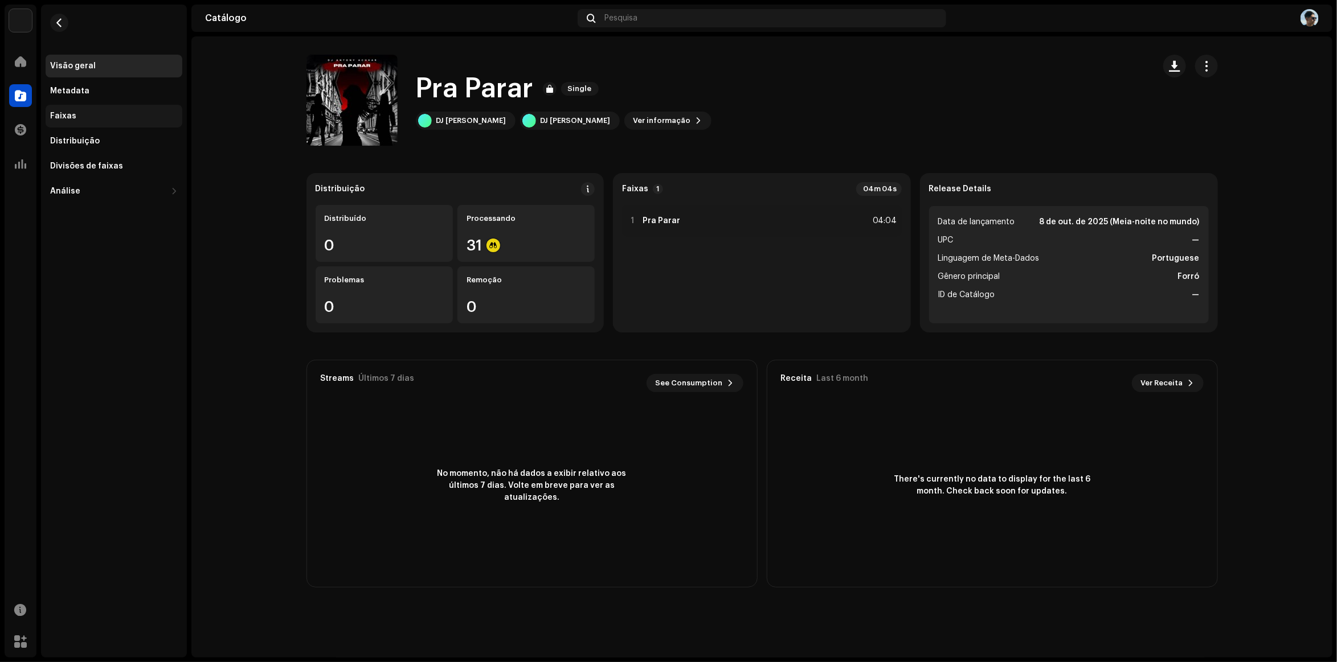
click at [84, 118] on div "Faixas" at bounding box center [114, 116] width 128 height 9
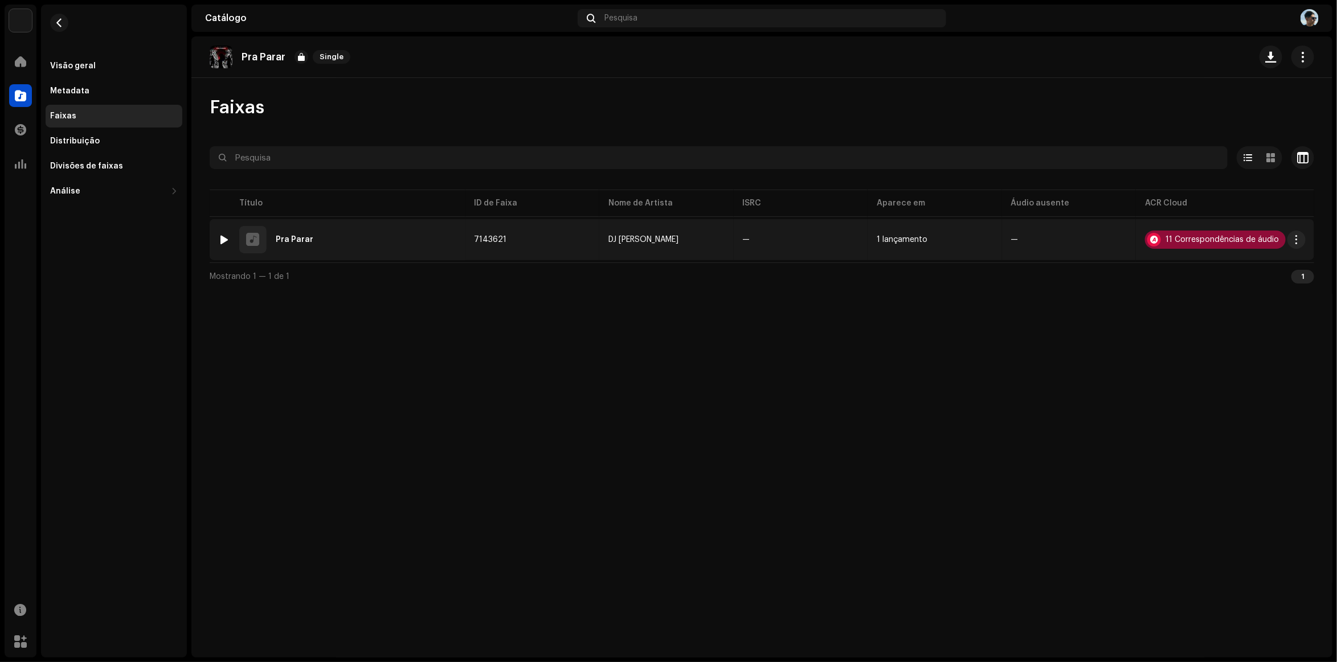
click at [1188, 236] on div "11 Correspondências de áudio" at bounding box center [1221, 240] width 113 height 8
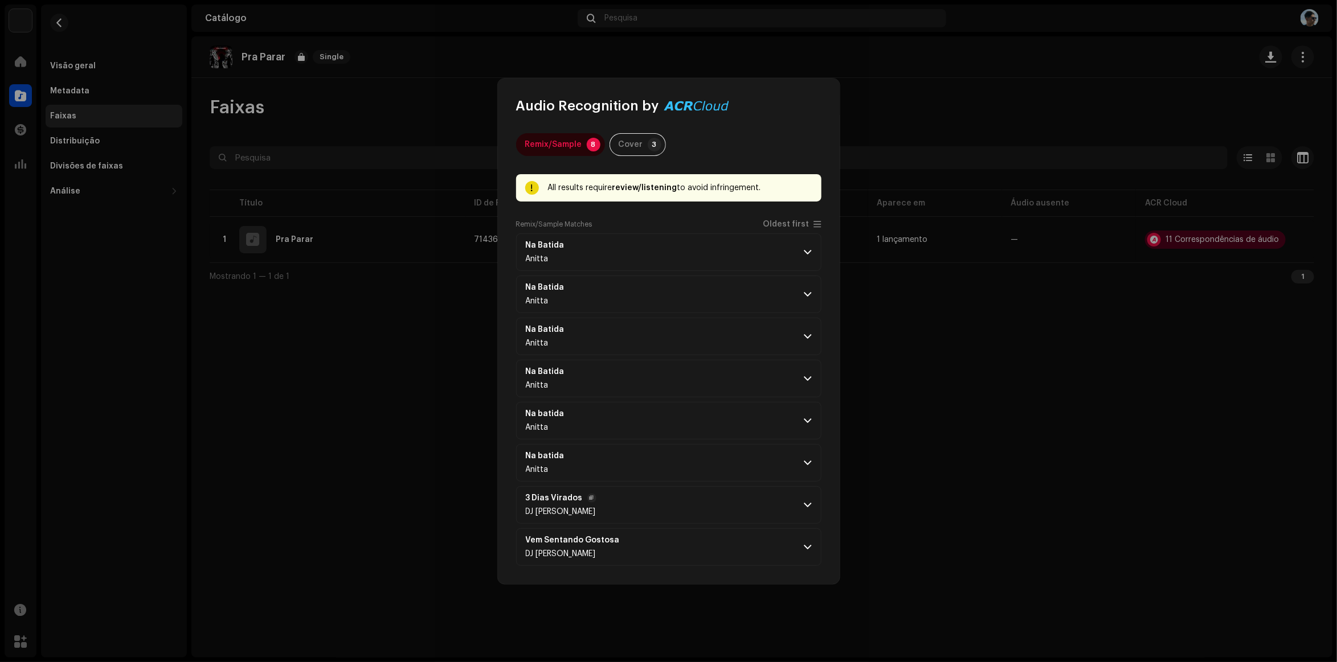
click at [807, 498] on p-accordion-header "3 Dias Virados DJ Antony Achkar" at bounding box center [668, 505] width 305 height 38
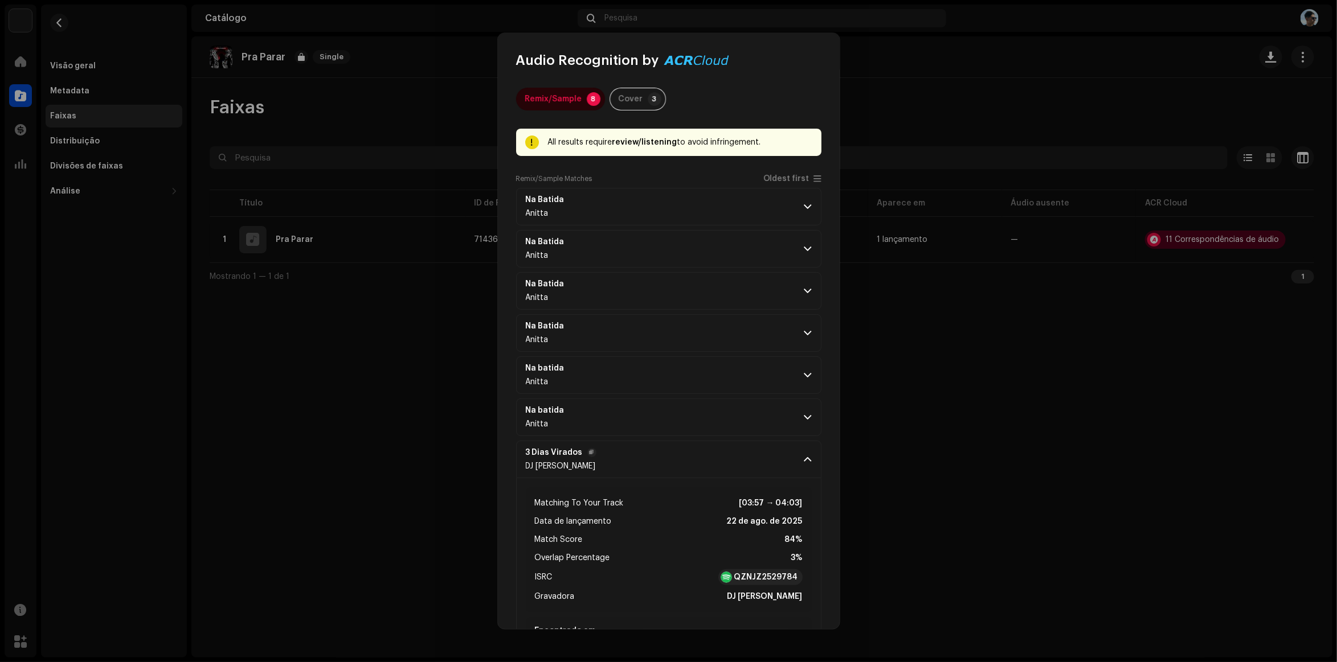
click at [802, 469] on p-accordion-header "3 Dias Virados DJ Antony Achkar" at bounding box center [668, 460] width 305 height 38
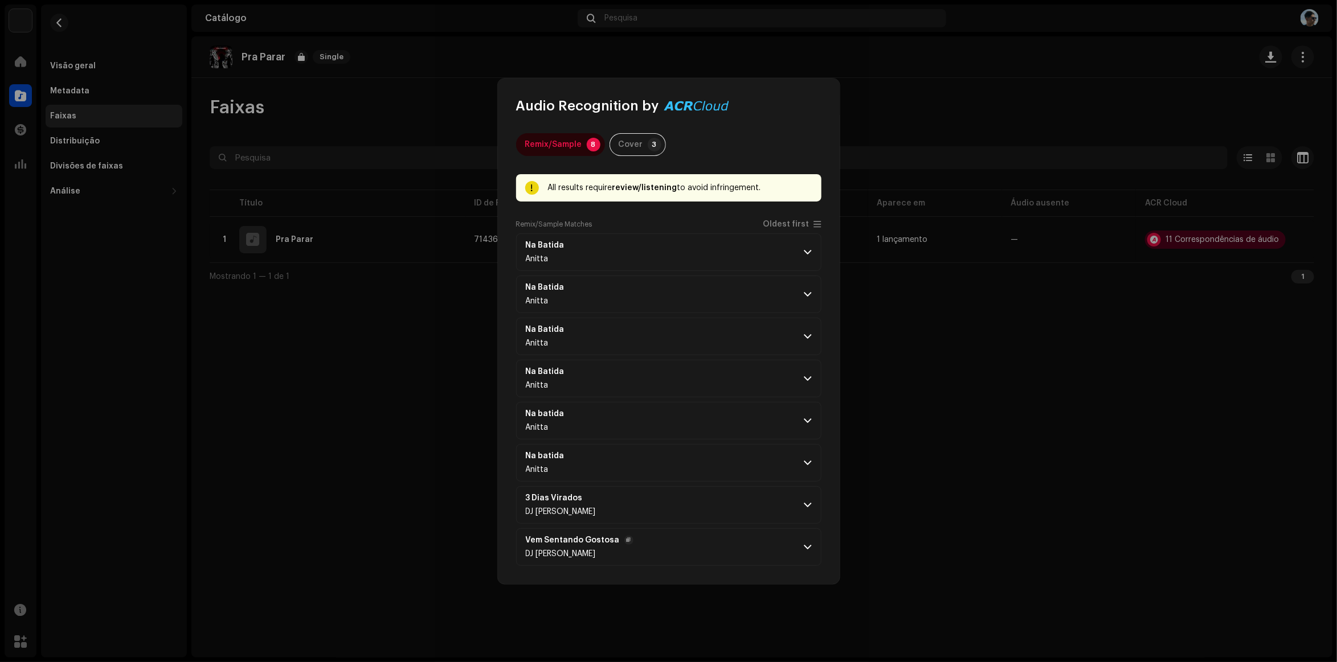
click at [790, 551] on p-accordion-header "Vem Sentando Gostosa DJ Antony Achkar" at bounding box center [668, 548] width 305 height 38
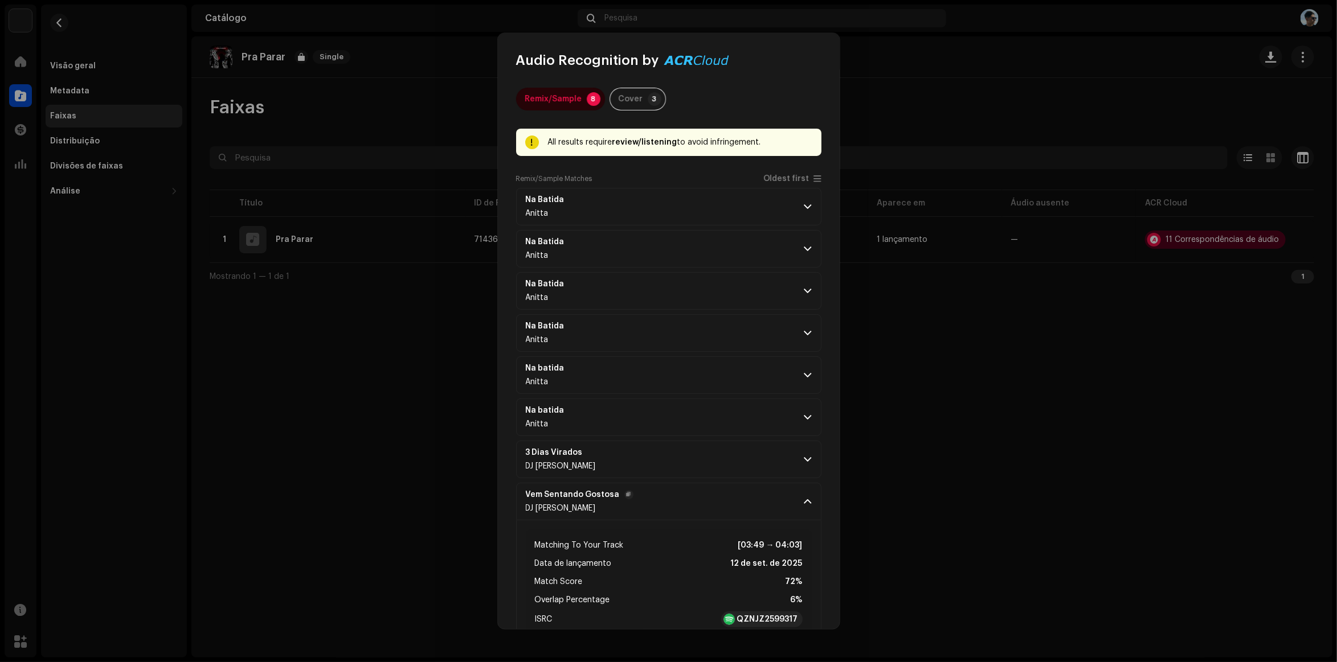
click at [812, 500] on p-accordion-header "Vem Sentando Gostosa DJ Antony Achkar" at bounding box center [668, 502] width 305 height 38
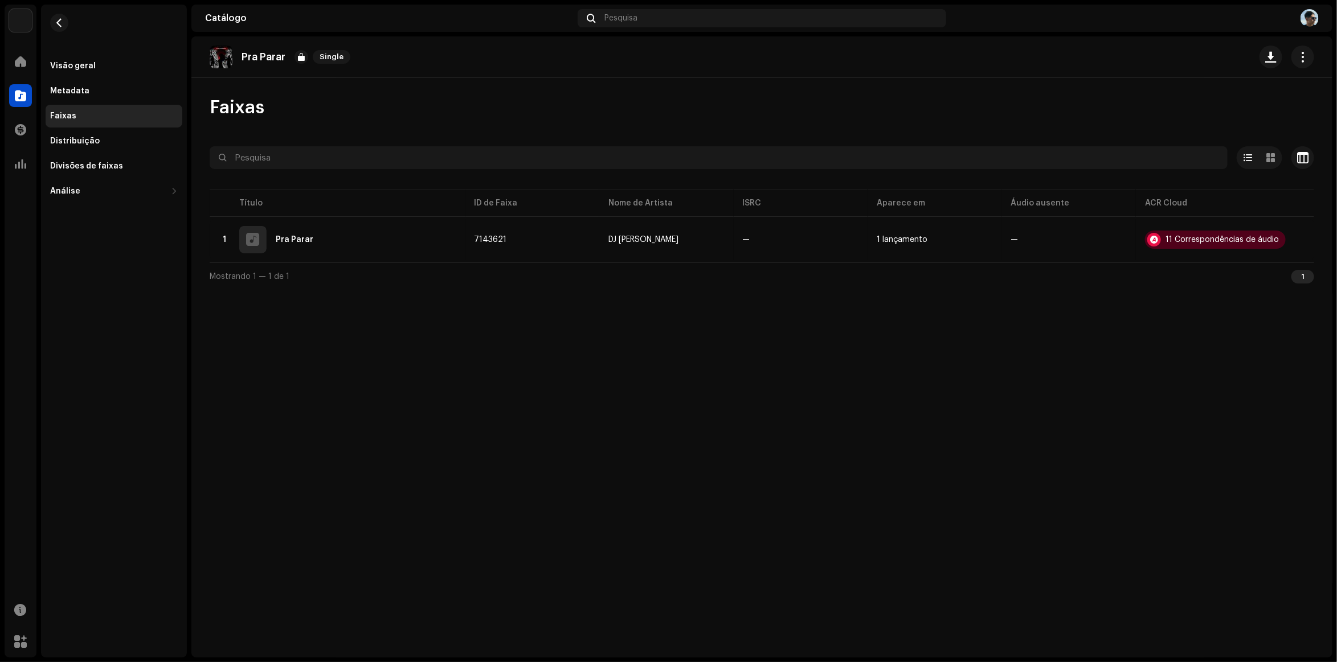
click at [395, 397] on div "Audio Recognition by Remix/Sample 8 Cover 3 All results require review/listenin…" at bounding box center [668, 331] width 1337 height 662
click at [19, 60] on span at bounding box center [20, 61] width 11 height 9
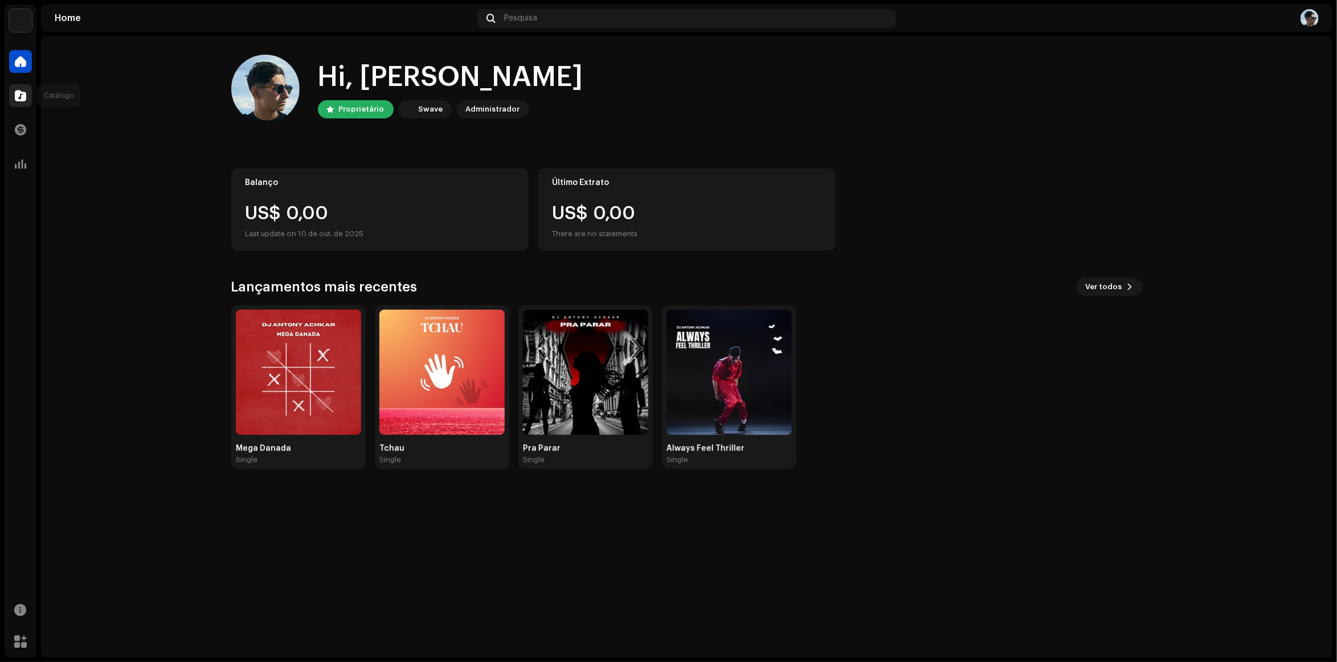
click at [11, 85] on div at bounding box center [20, 95] width 23 height 23
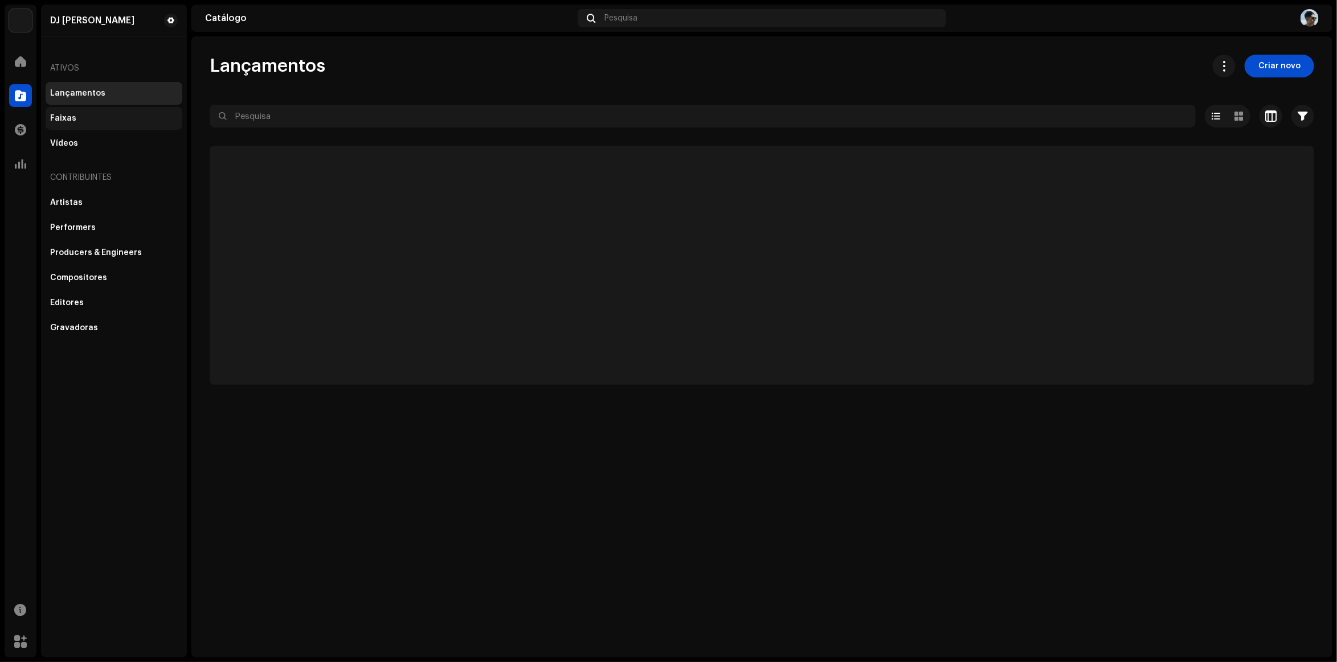
click at [109, 128] on div "Faixas" at bounding box center [114, 118] width 137 height 23
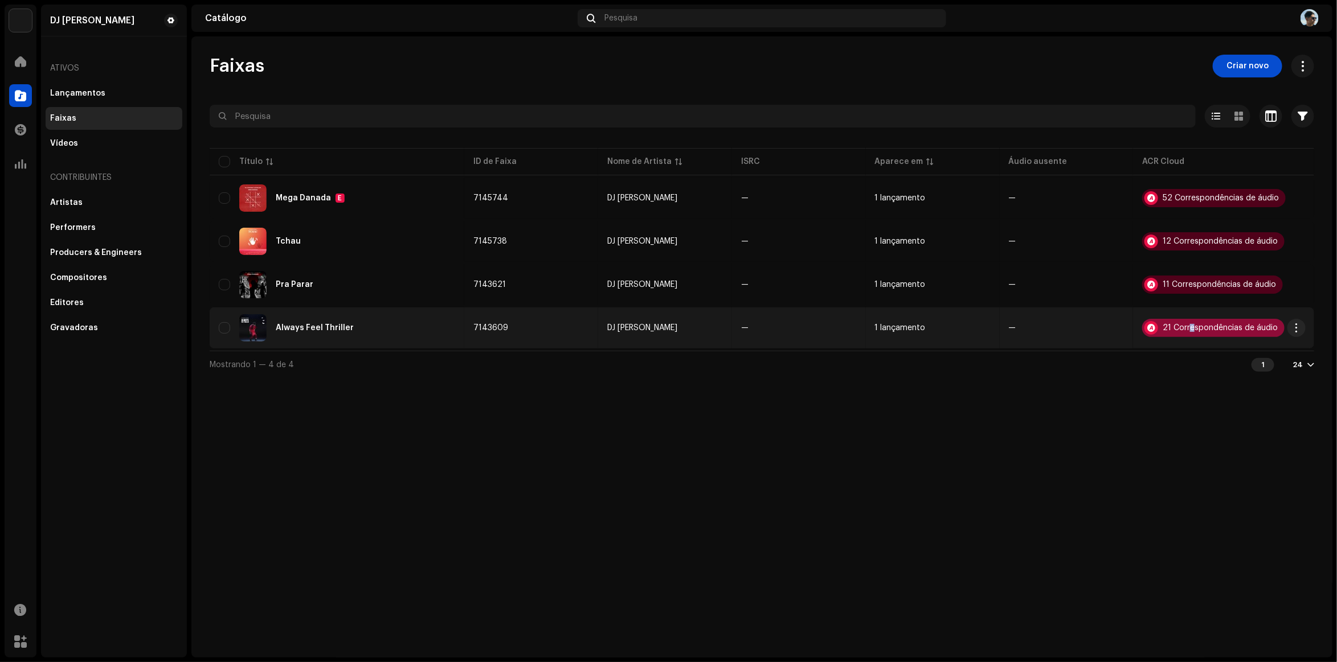
click at [1192, 325] on div "21 Correspondências de áudio" at bounding box center [1220, 328] width 115 height 8
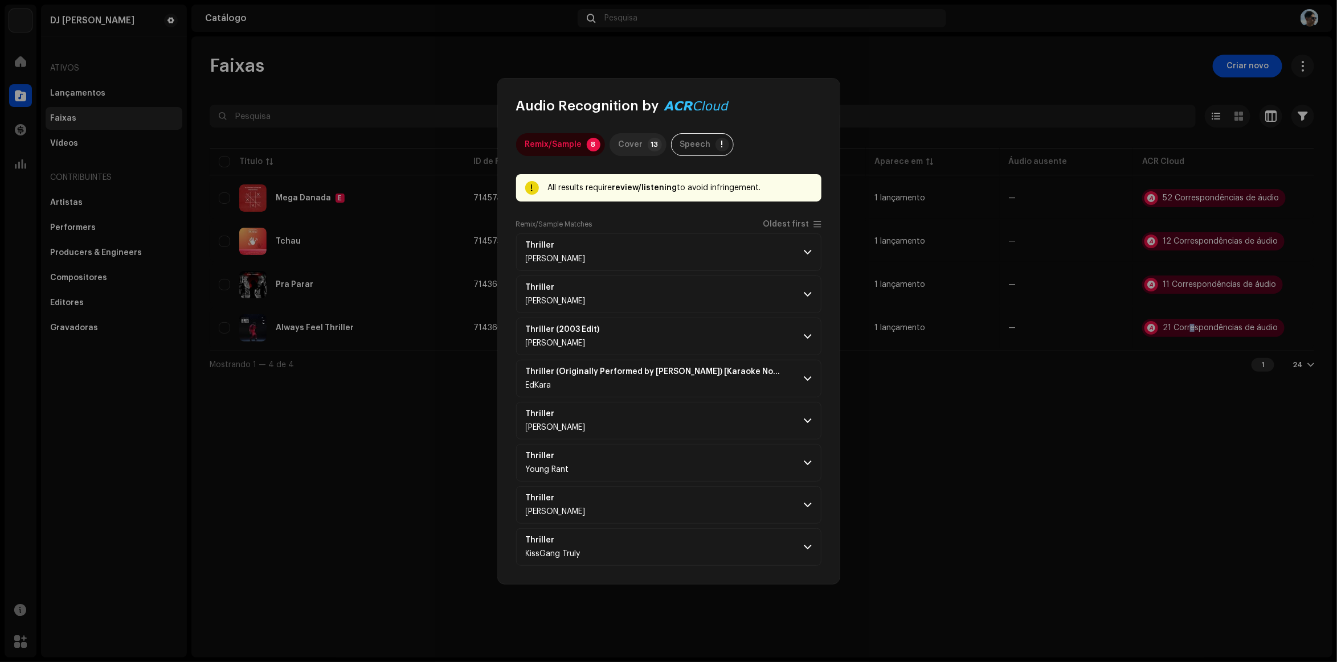
click at [641, 146] on p-tab "Cover 13" at bounding box center [637, 144] width 57 height 23
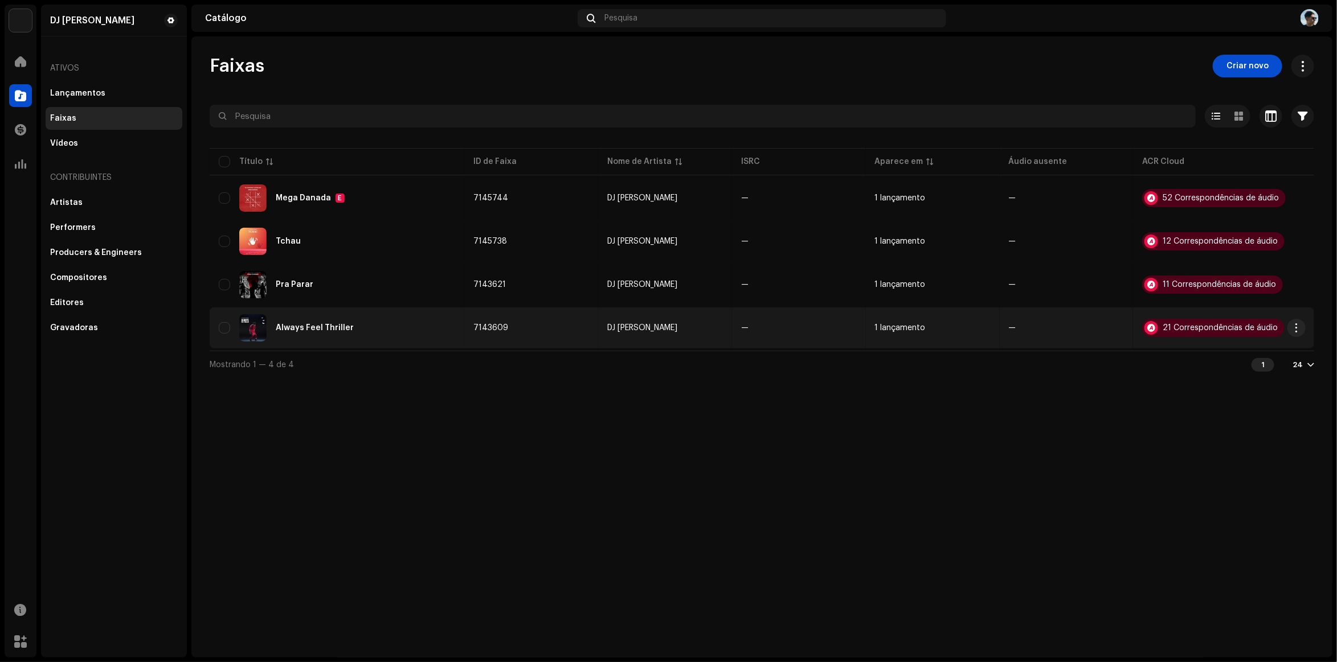
click at [291, 330] on div "Always Feel Thriller" at bounding box center [315, 328] width 78 height 8
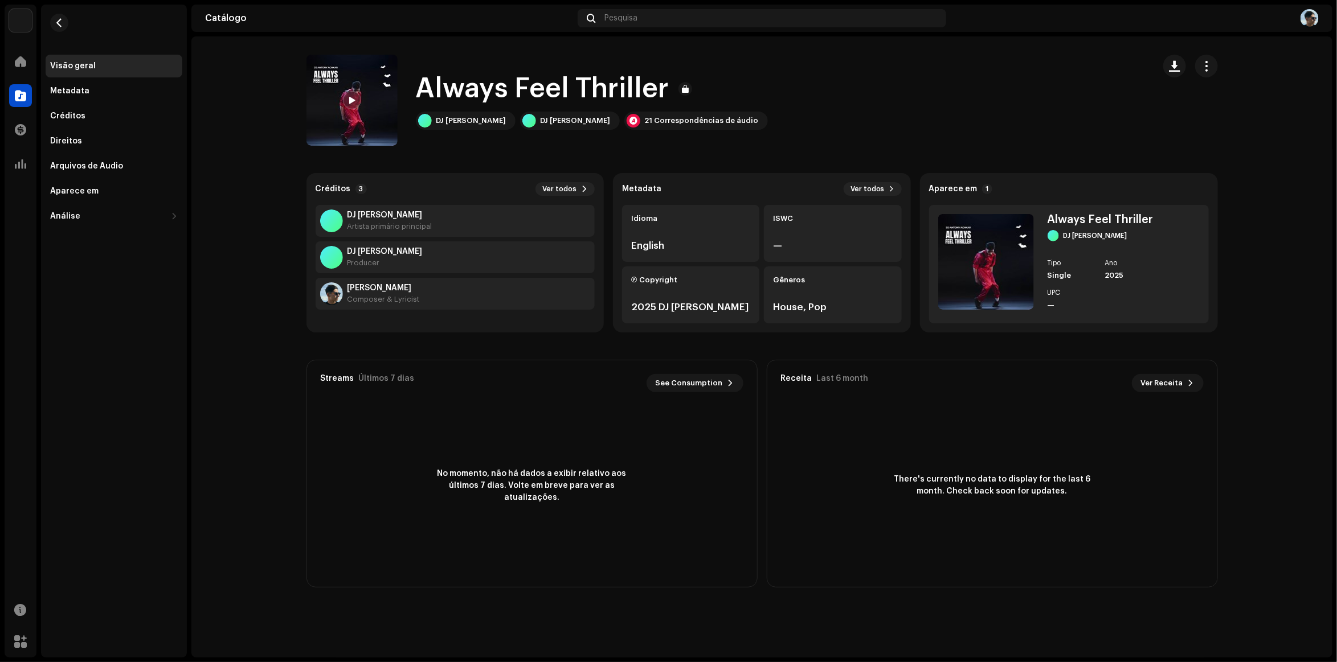
click at [13, 76] on div "Home" at bounding box center [21, 62] width 32 height 32
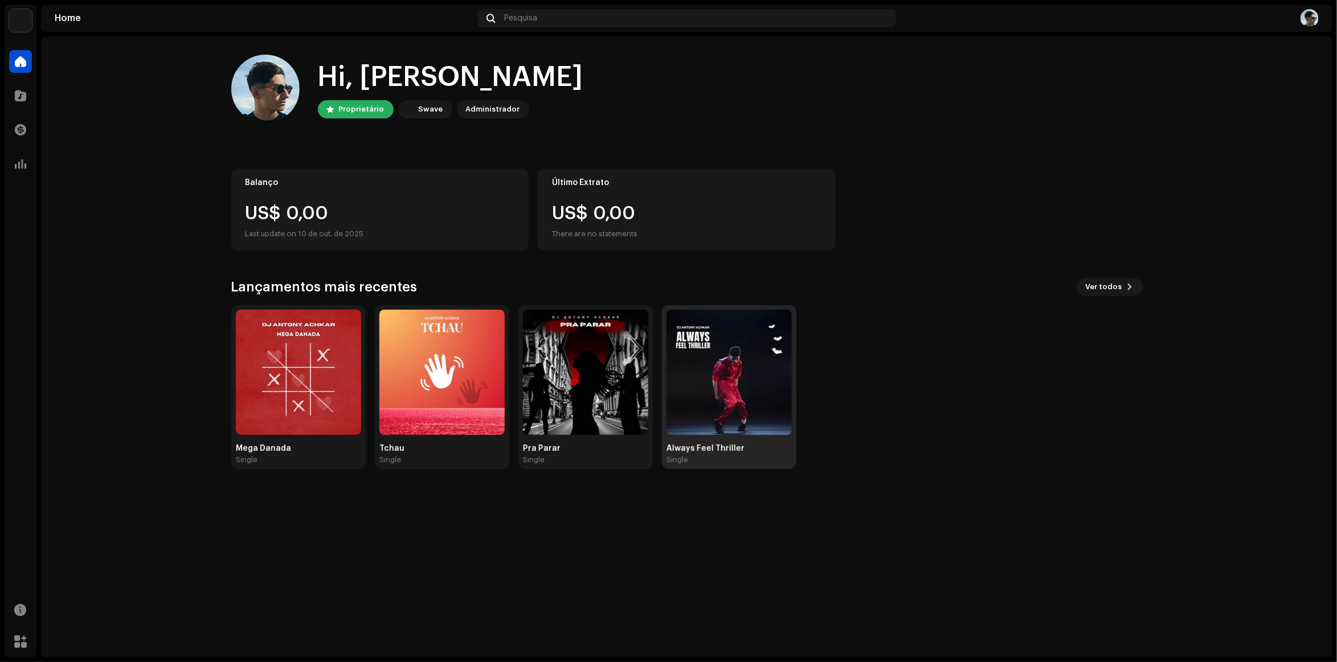
click at [666, 371] on img at bounding box center [728, 372] width 125 height 125
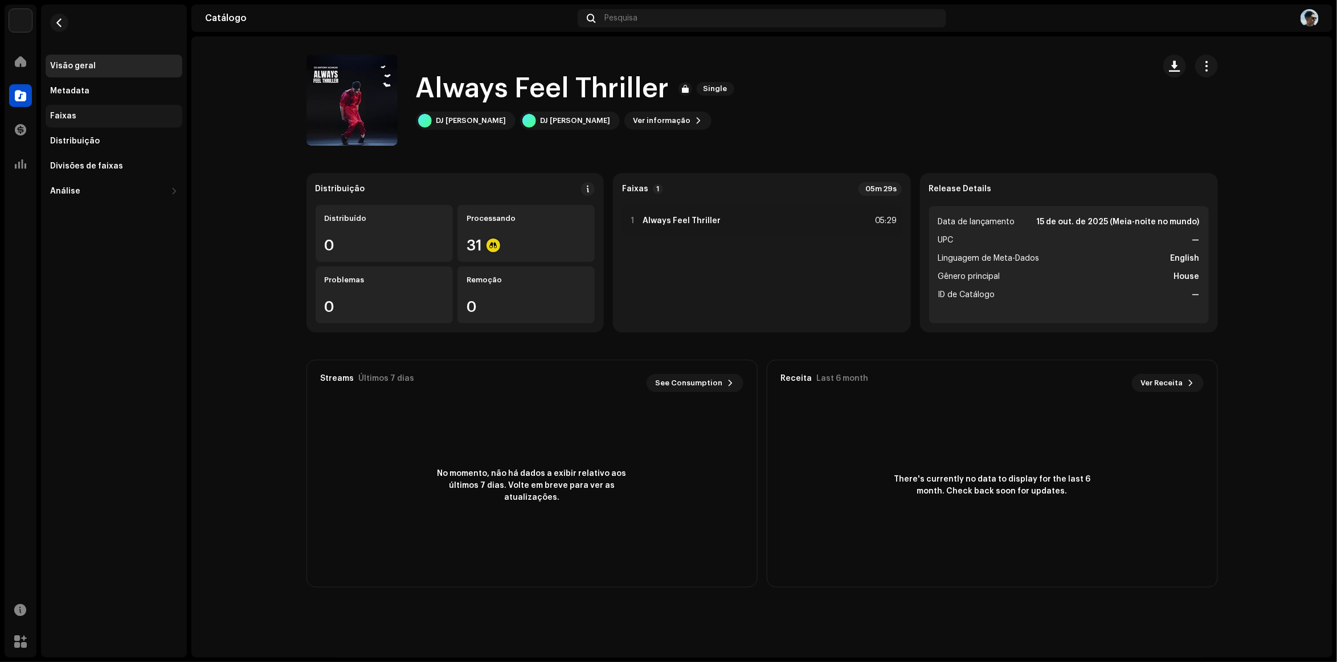
click at [125, 105] on div "Faixas" at bounding box center [114, 116] width 137 height 23
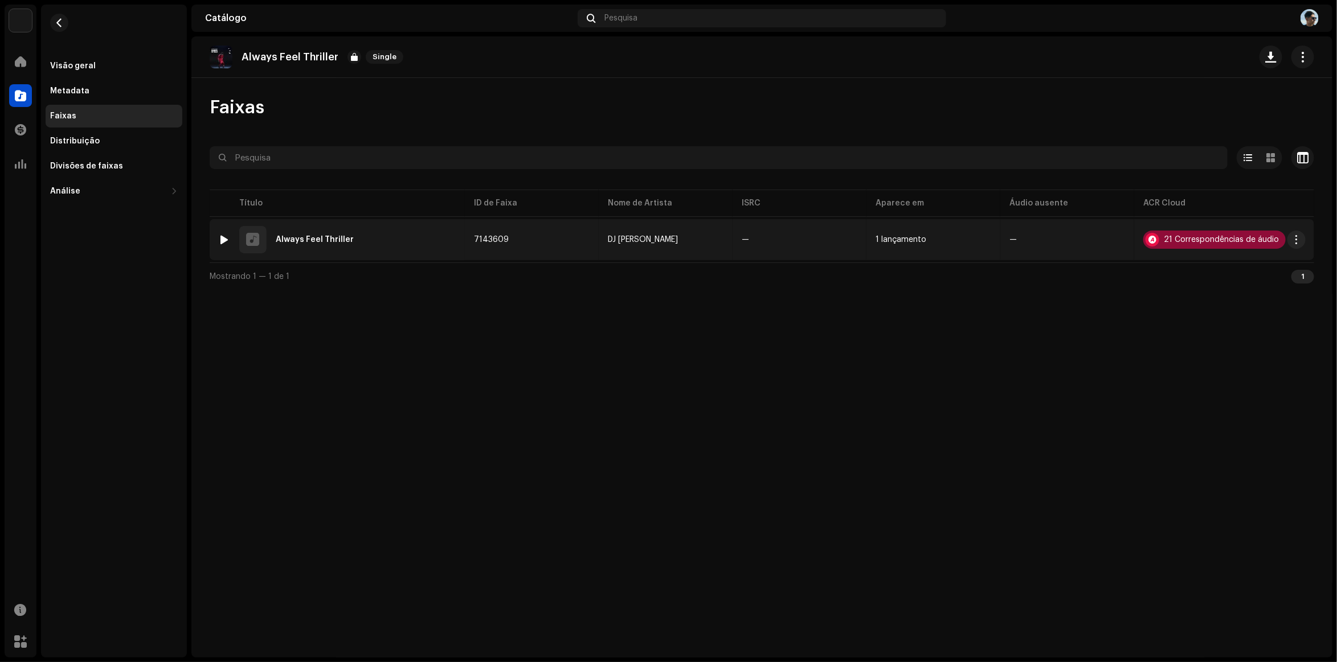
click at [1169, 246] on div "21 Correspondências de áudio" at bounding box center [1214, 240] width 142 height 18
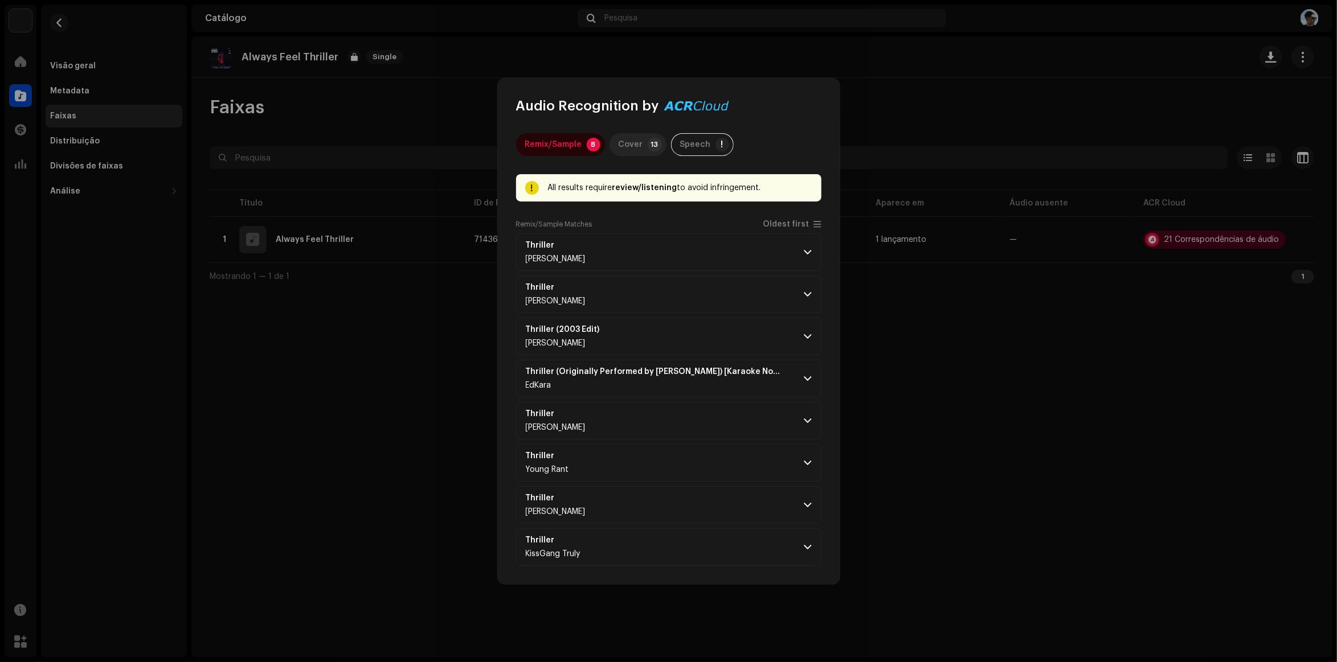
click at [648, 140] on p-badge "13" at bounding box center [655, 145] width 14 height 14
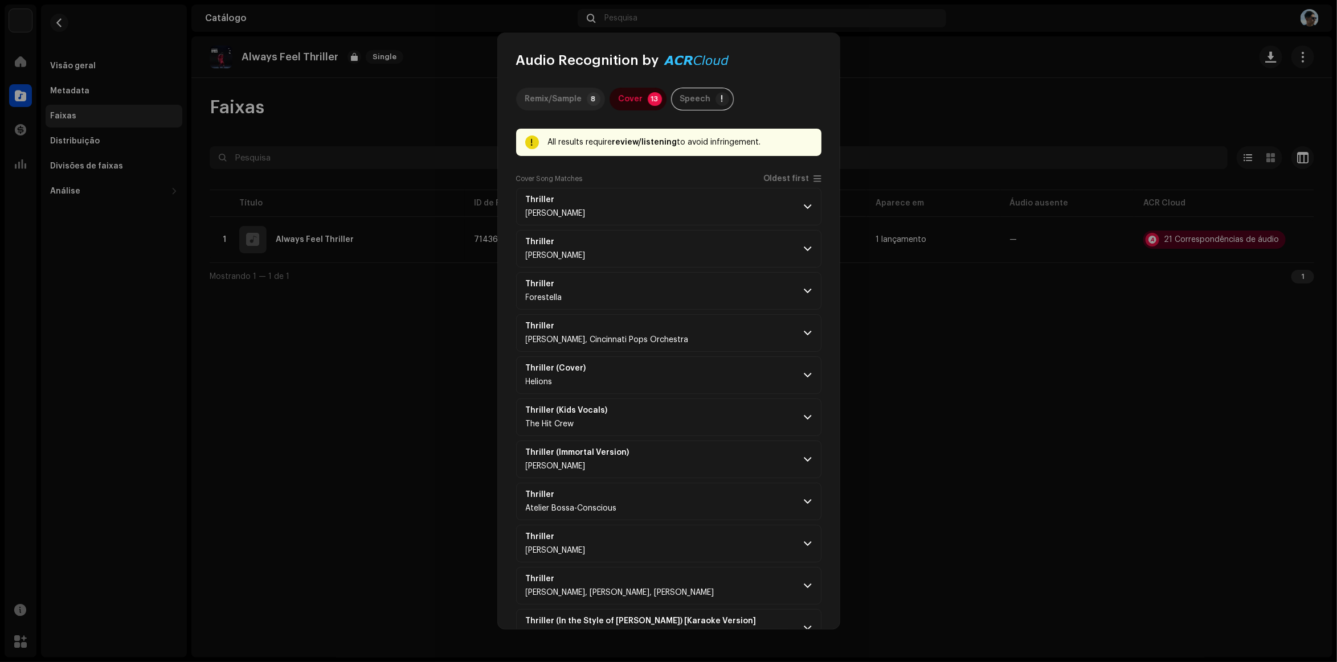
click at [584, 100] on p-tab "Remix/Sample 8" at bounding box center [560, 99] width 89 height 23
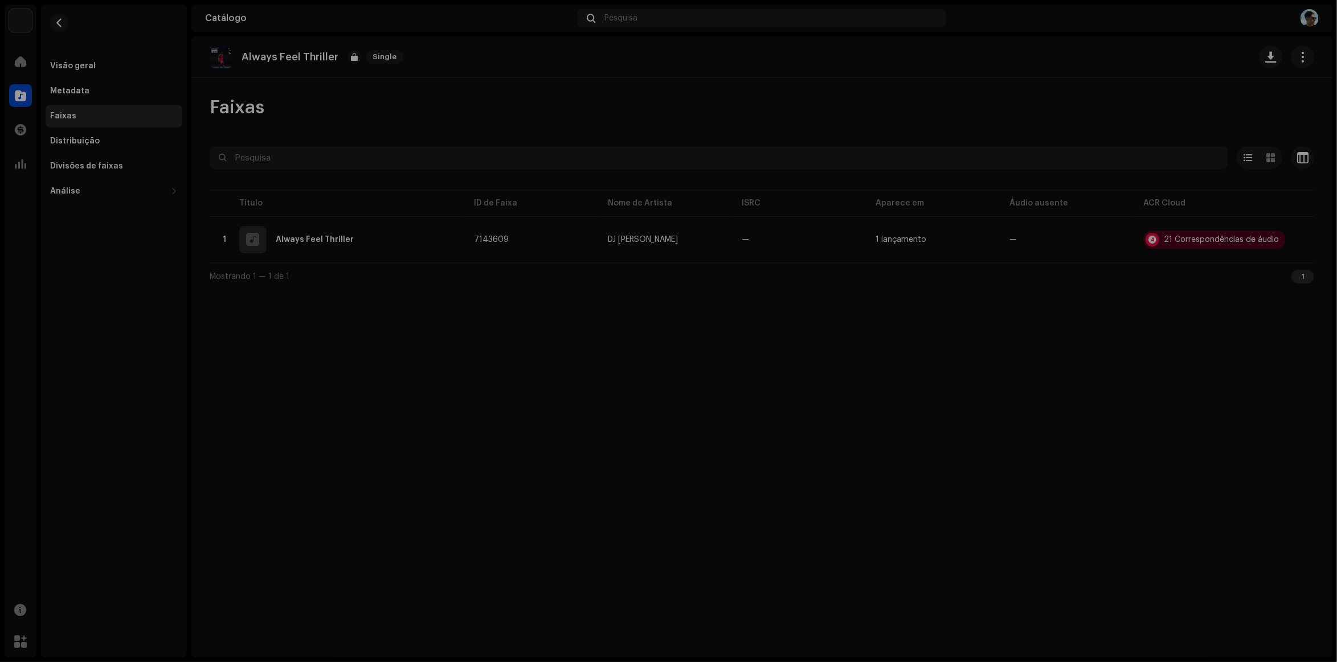
click at [429, 72] on div "Audio Recognition by Remix/Sample 8 Cover 13 Speech ! All results require revie…" at bounding box center [668, 331] width 1337 height 662
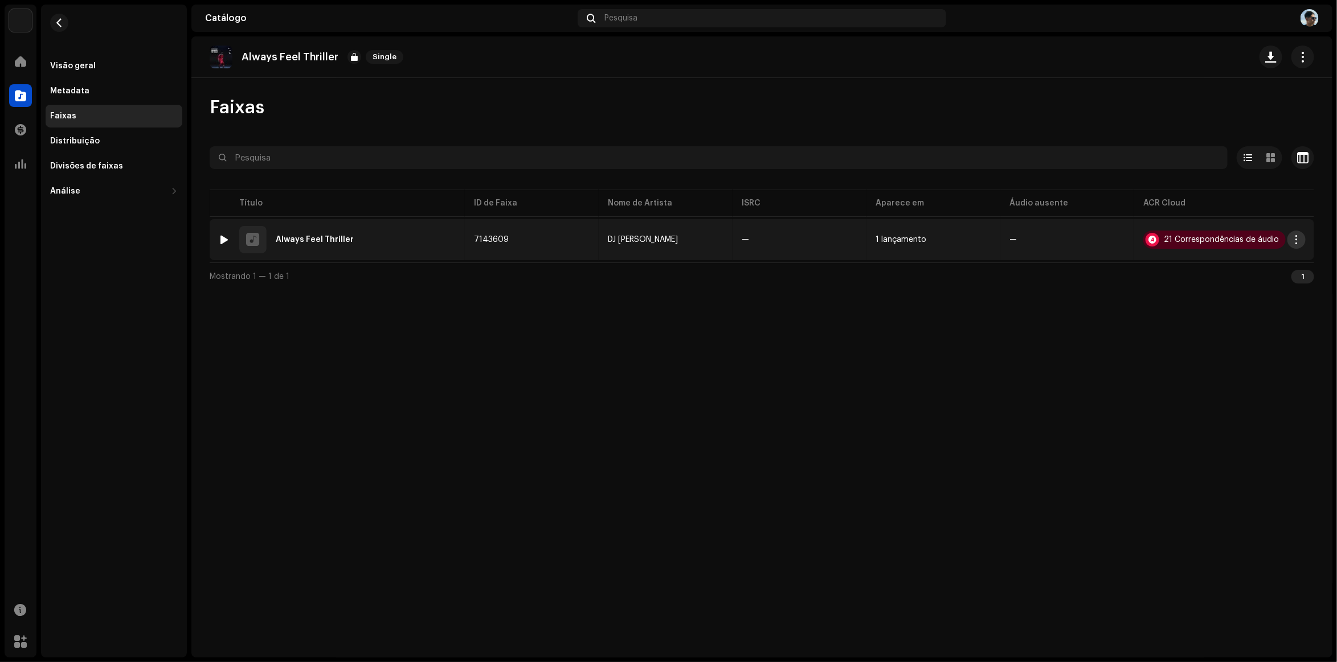
click at [1296, 244] on span "button" at bounding box center [1296, 239] width 9 height 9
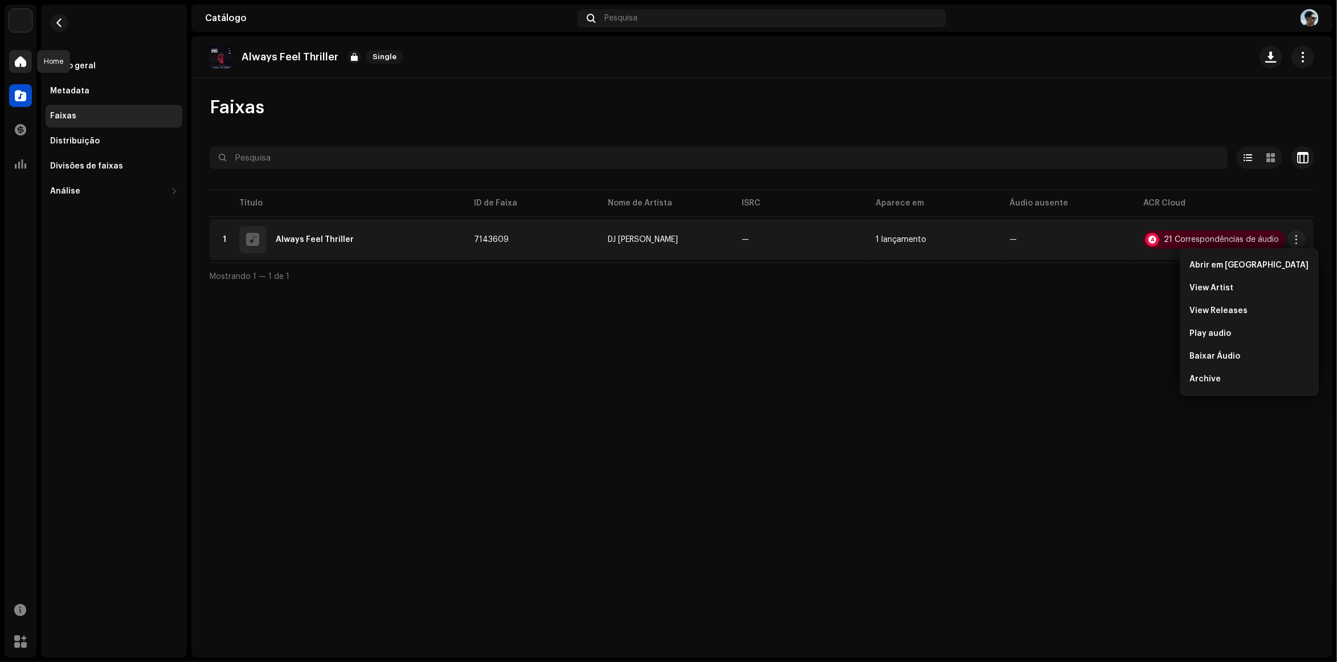
click at [14, 50] on div at bounding box center [20, 61] width 23 height 23
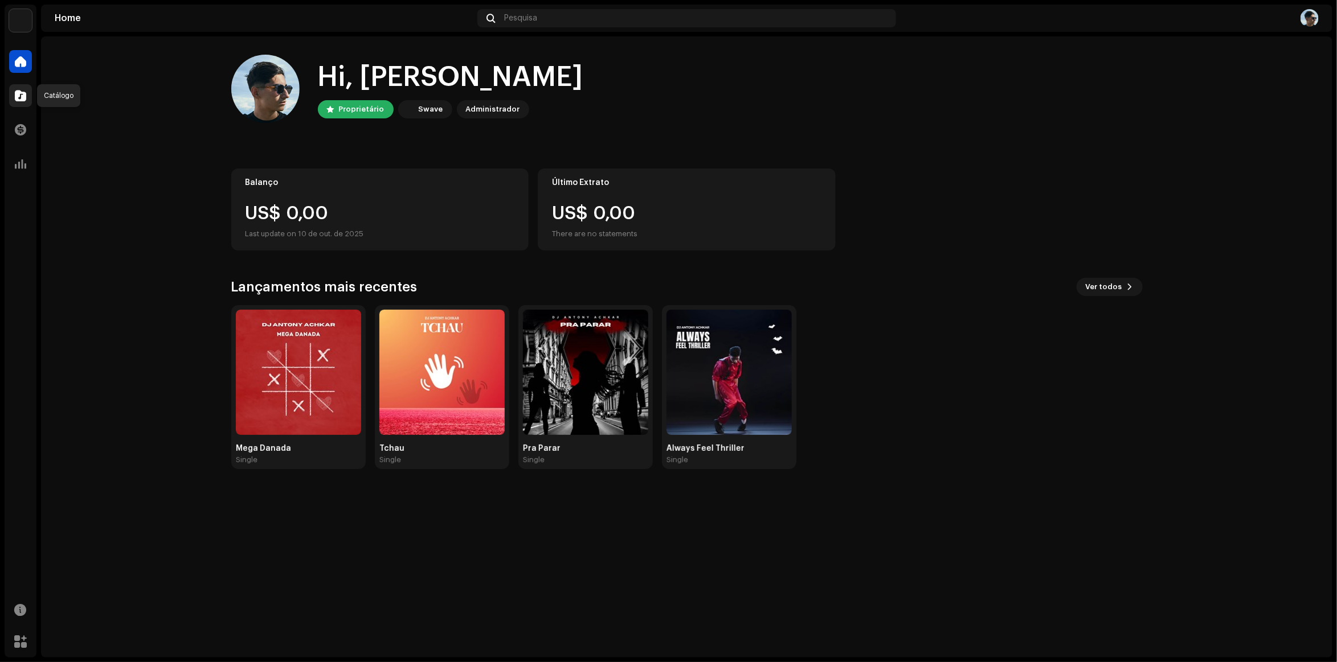
click at [21, 87] on div at bounding box center [20, 95] width 23 height 23
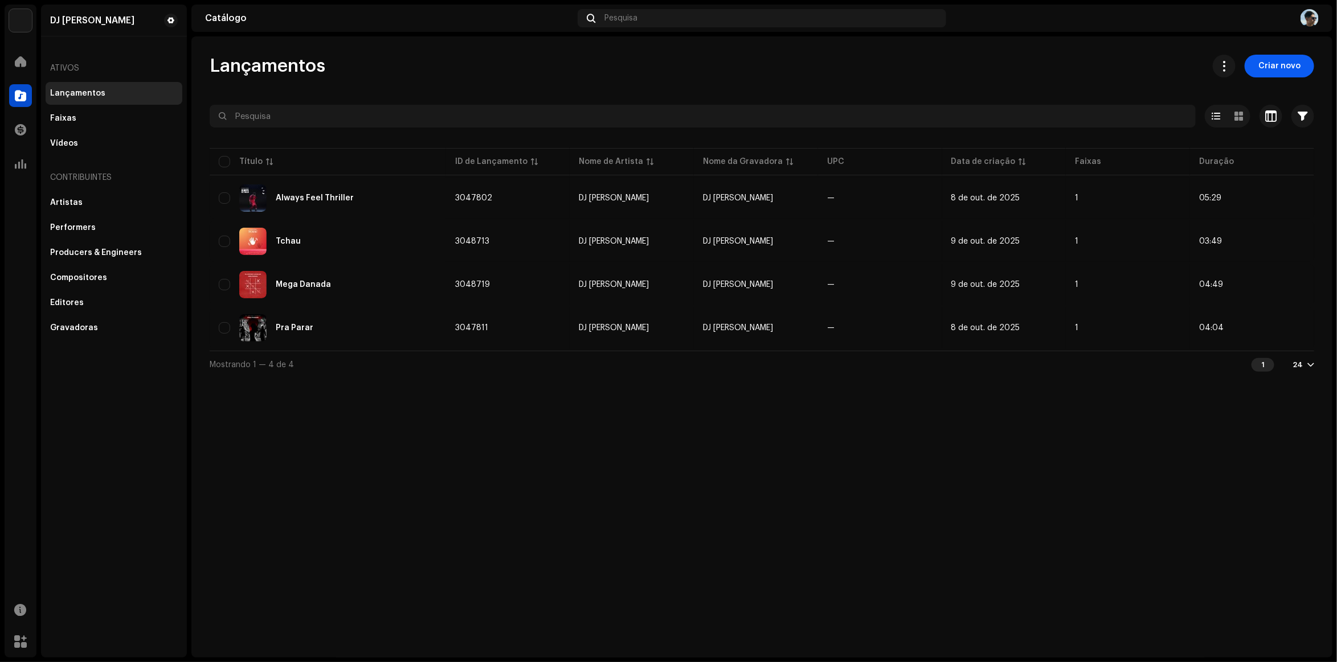
click at [1280, 60] on span "Criar novo" at bounding box center [1279, 66] width 42 height 23
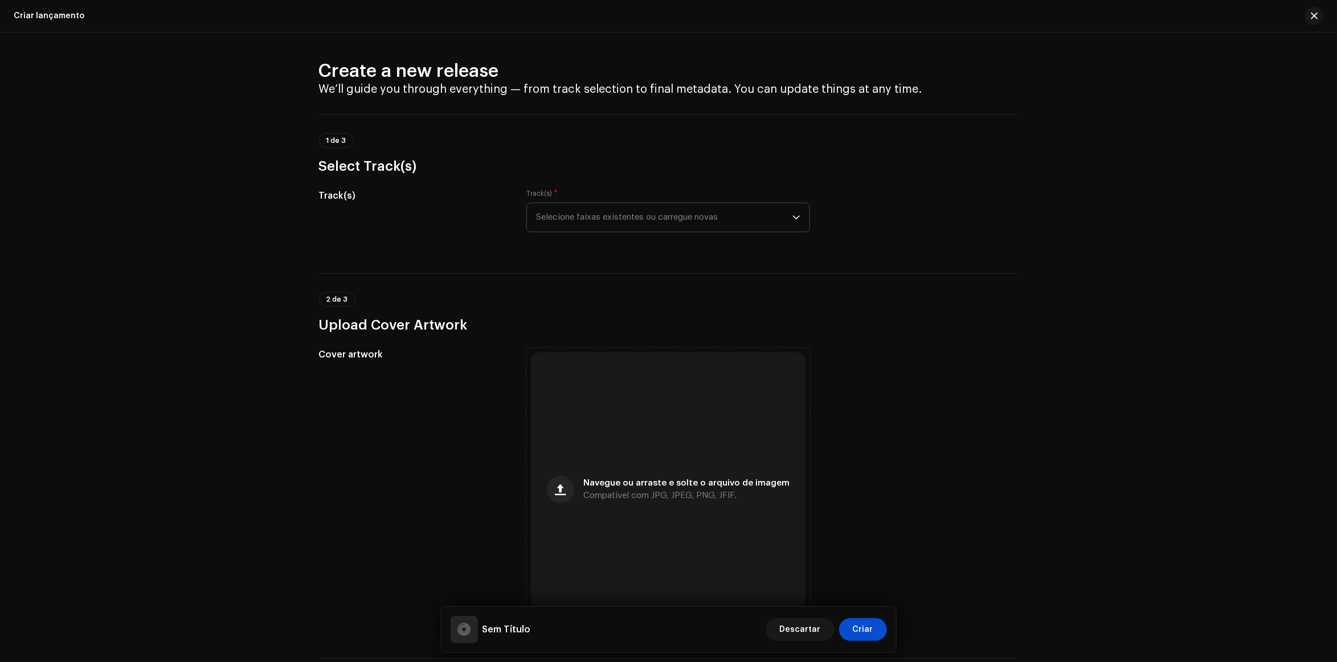
click at [612, 218] on span "Selecione faixas existentes ou carregue novas" at bounding box center [664, 217] width 256 height 28
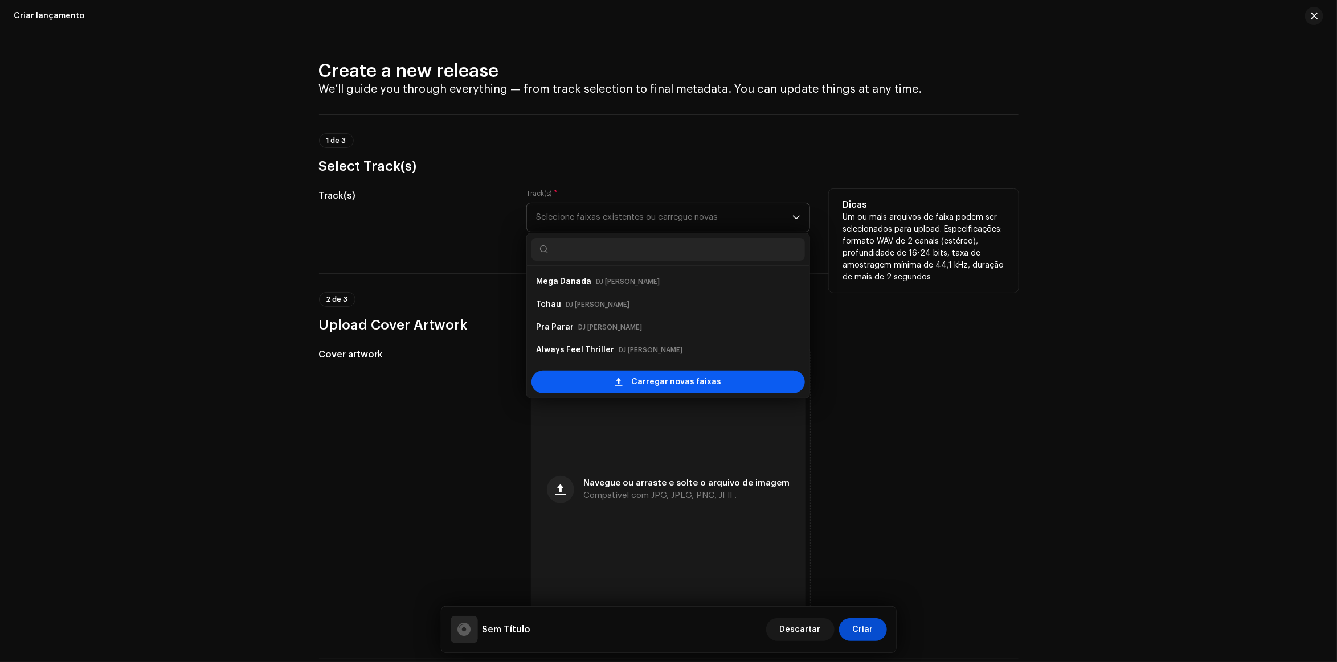
click at [627, 383] on div "Carregar novas faixas" at bounding box center [667, 382] width 273 height 23
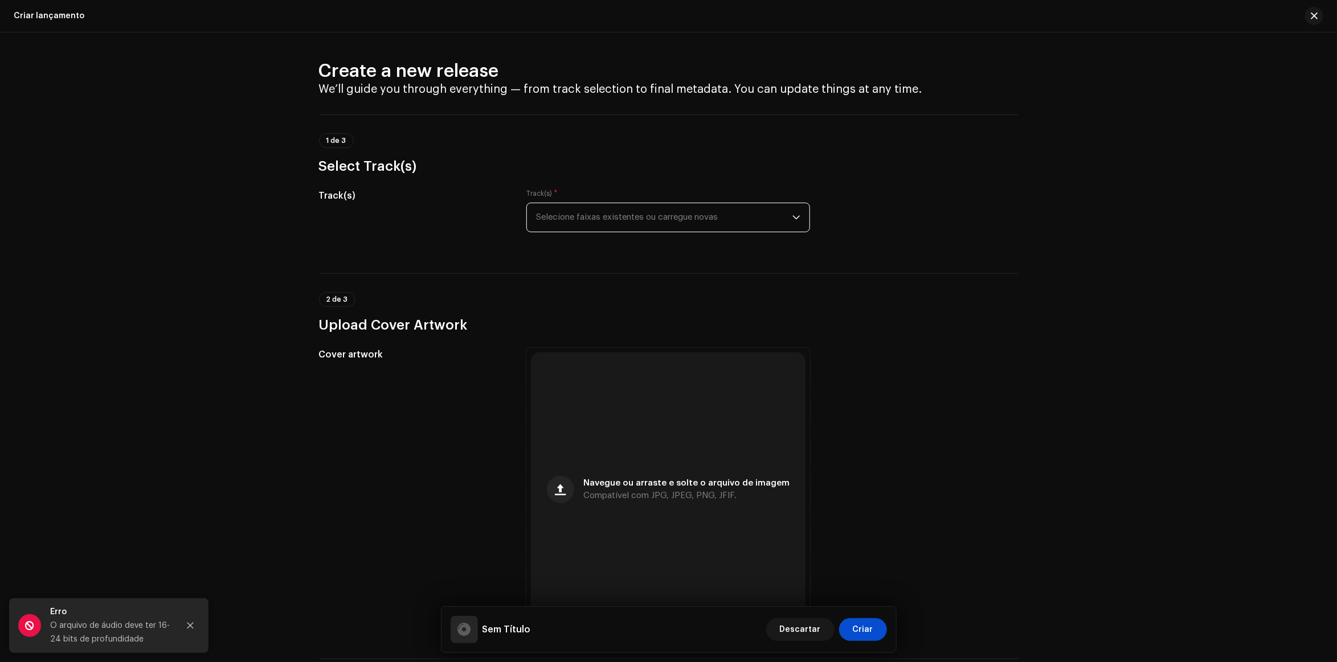
click at [605, 223] on span "Selecione faixas existentes ou carregue novas" at bounding box center [664, 217] width 256 height 28
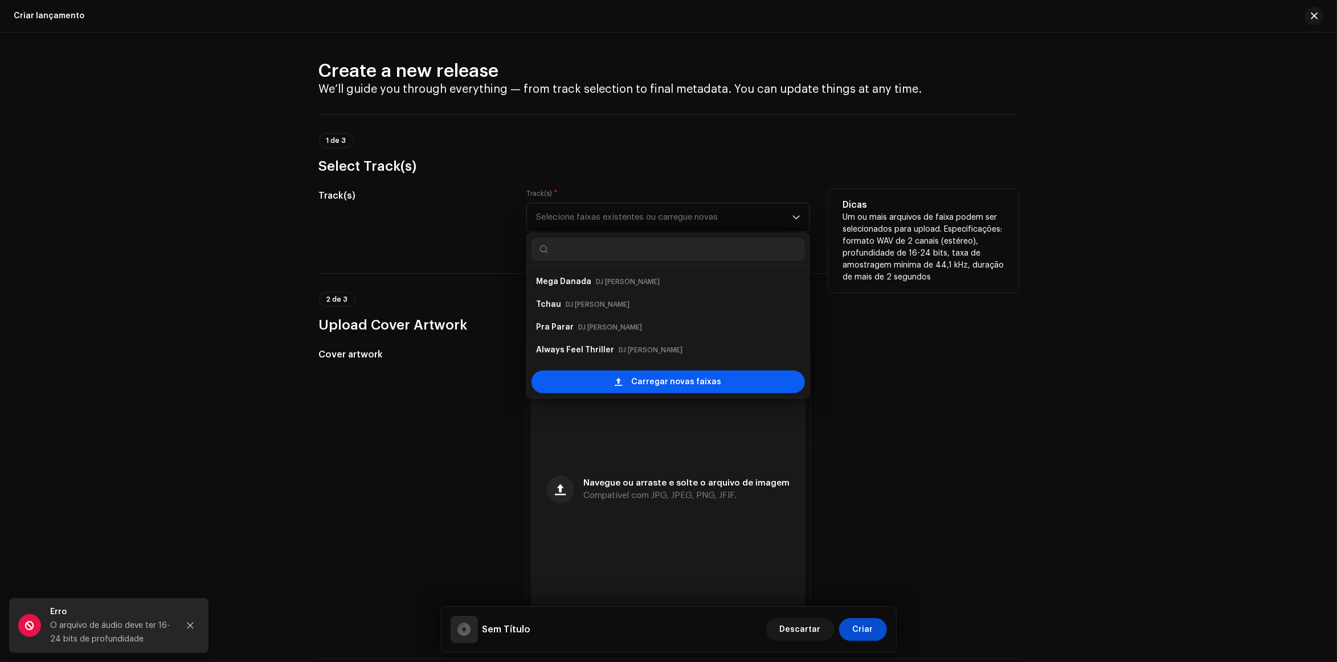
click at [625, 390] on div "Carregar novas faixas" at bounding box center [667, 382] width 273 height 23
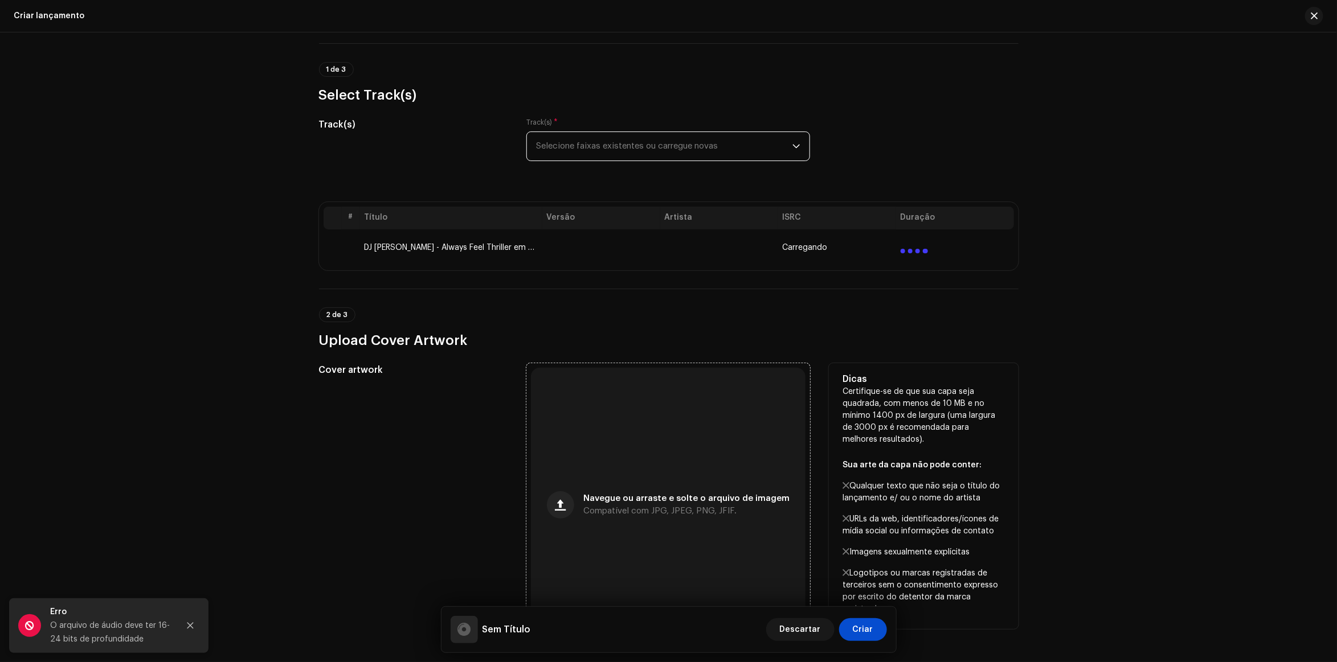
scroll to position [214, 0]
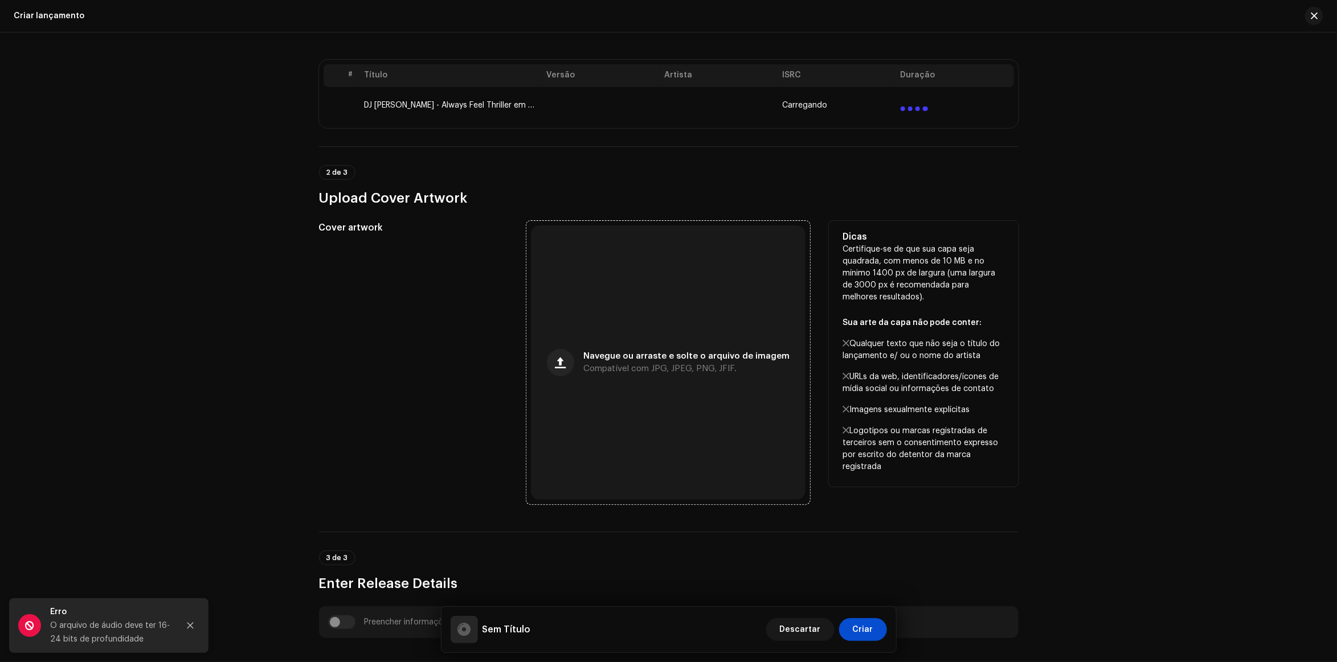
click at [636, 328] on div "Navegue ou arraste e solte o arquivo de imagem Compatível com JPG, JPEG, PNG, J…" at bounding box center [668, 363] width 275 height 275
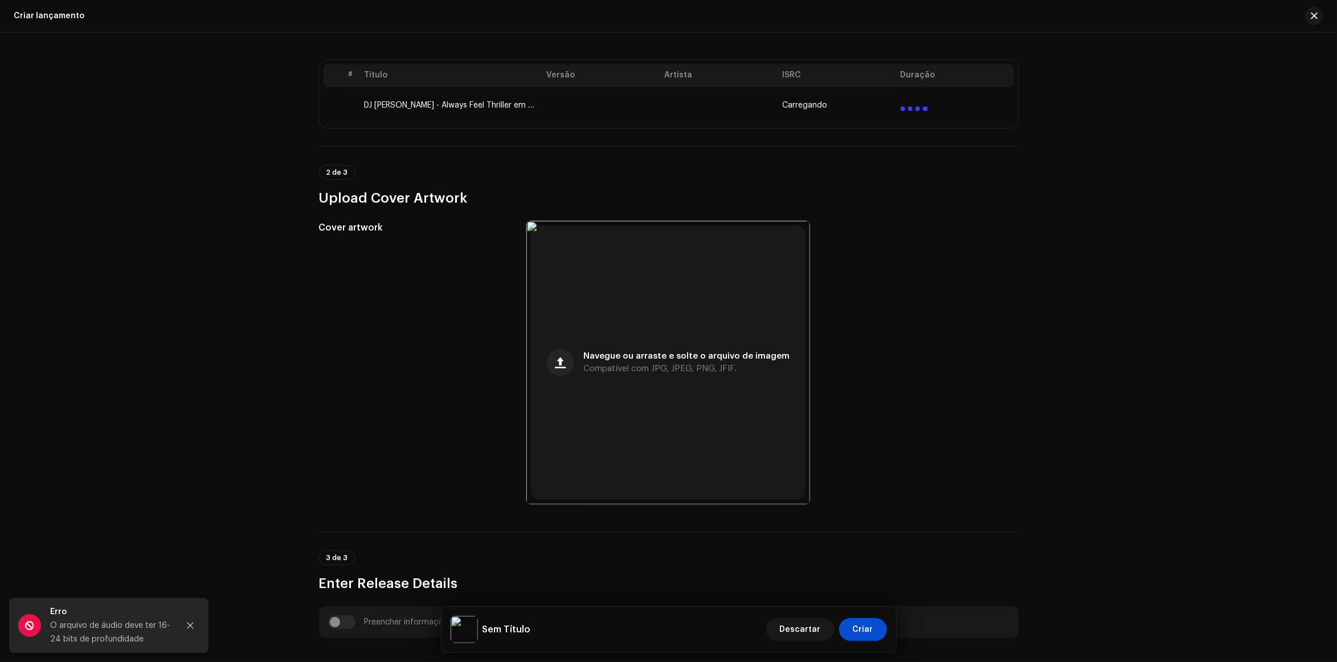
scroll to position [142, 0]
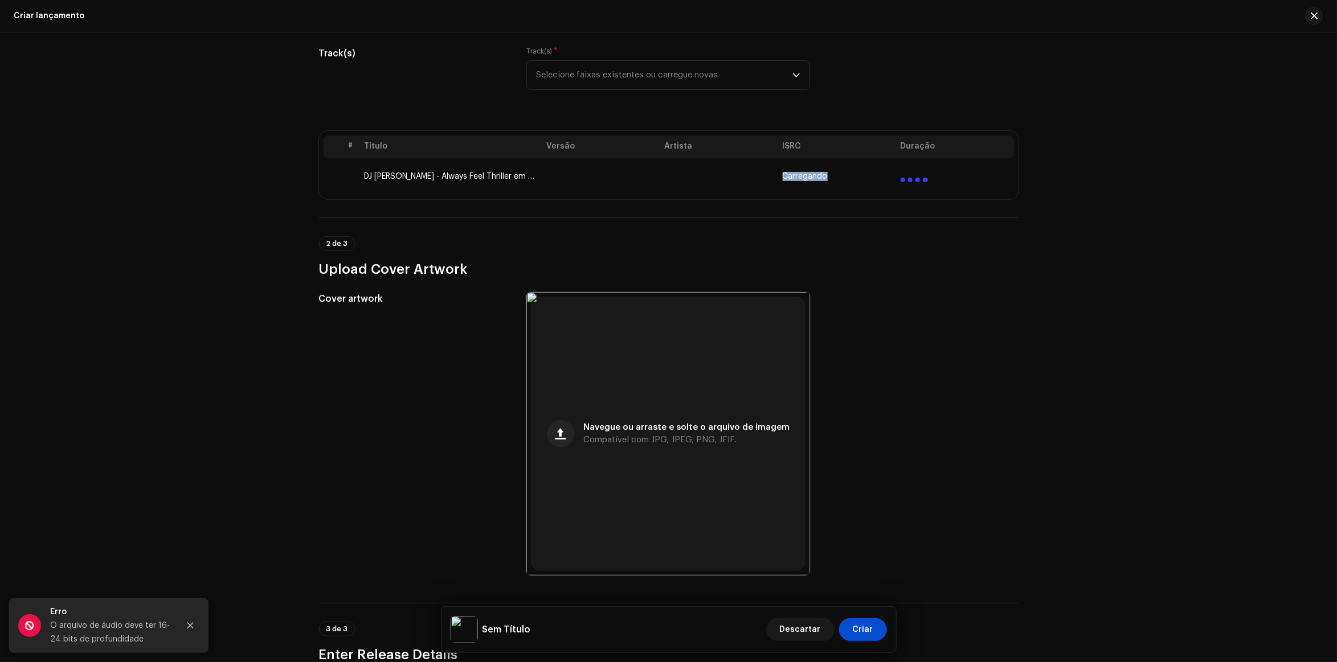
drag, startPoint x: 824, startPoint y: 174, endPoint x: 779, endPoint y: 180, distance: 44.9
click at [783, 180] on span "Carregando" at bounding box center [805, 176] width 45 height 9
click at [788, 237] on div "2 de 3 Upload Cover Artwork" at bounding box center [668, 257] width 699 height 42
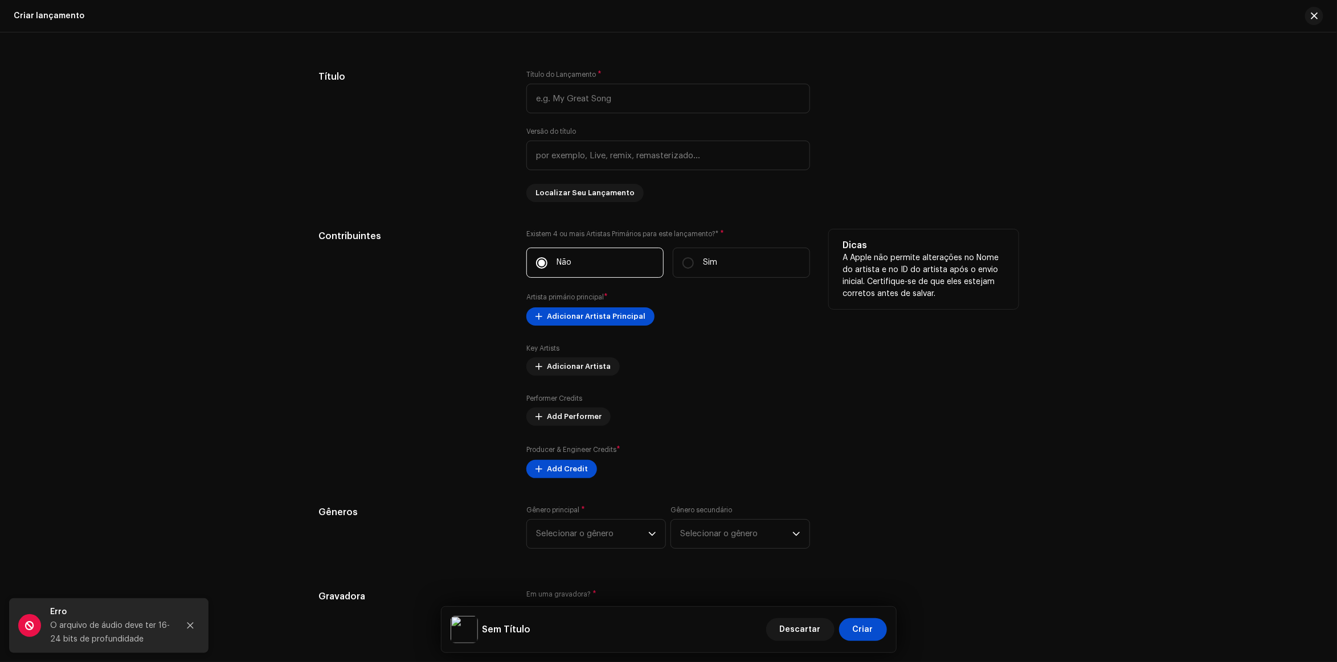
scroll to position [1068, 0]
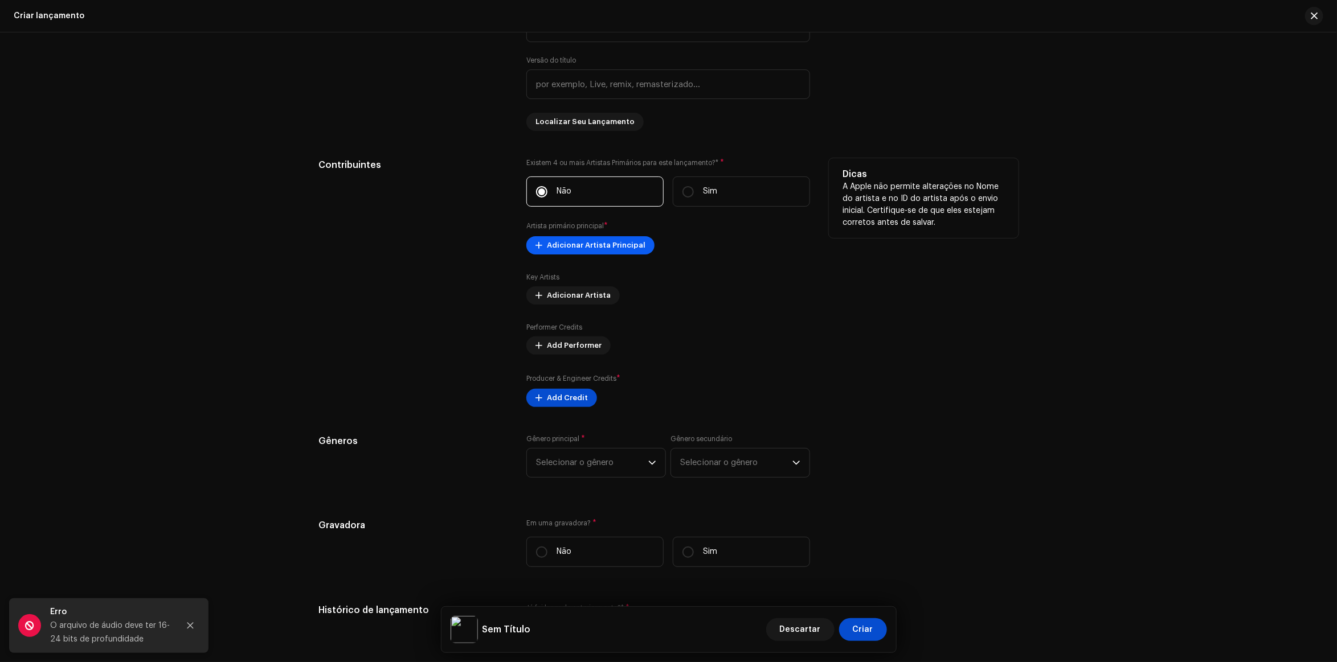
click at [584, 254] on span "Adicionar Artista Principal" at bounding box center [596, 245] width 99 height 23
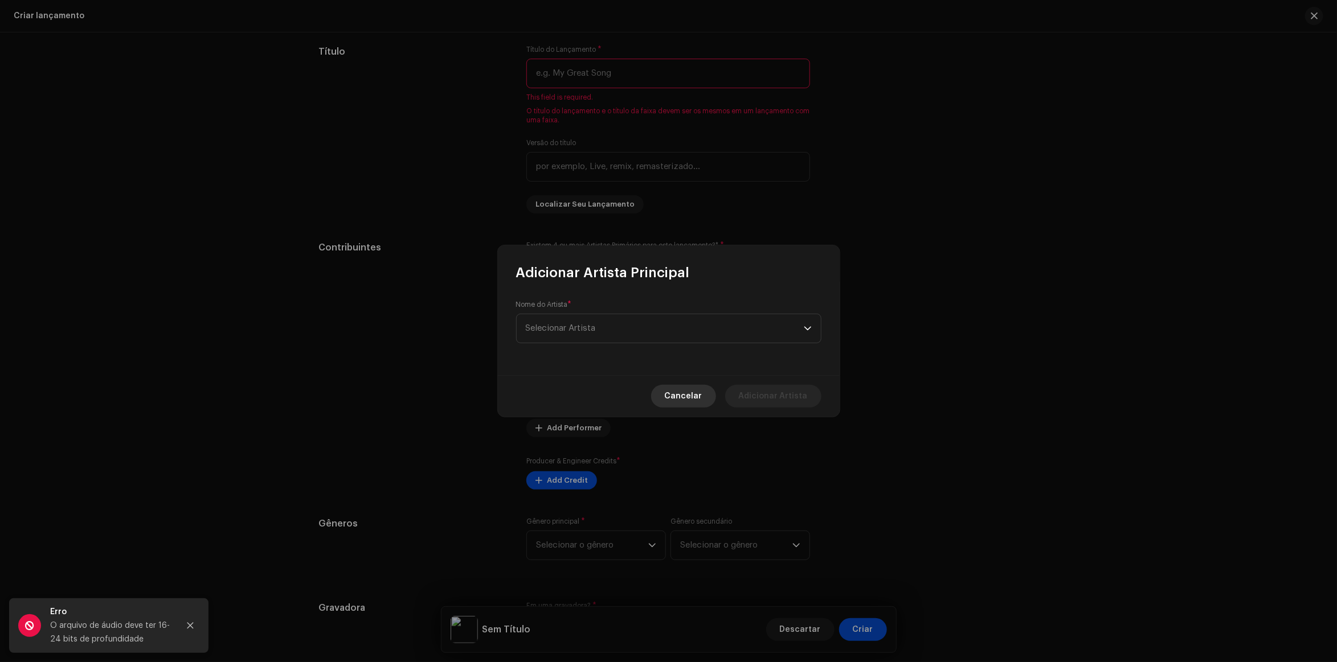
scroll to position [1114, 0]
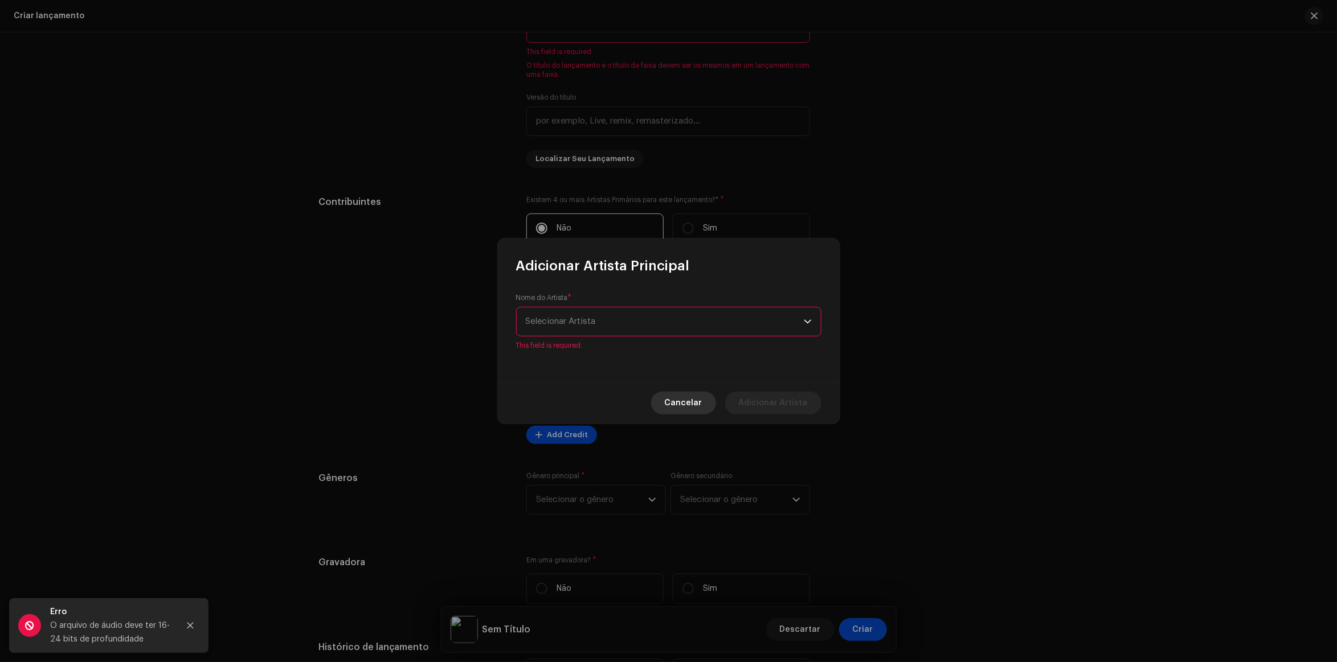
click at [696, 394] on span "Cancelar" at bounding box center [684, 403] width 38 height 23
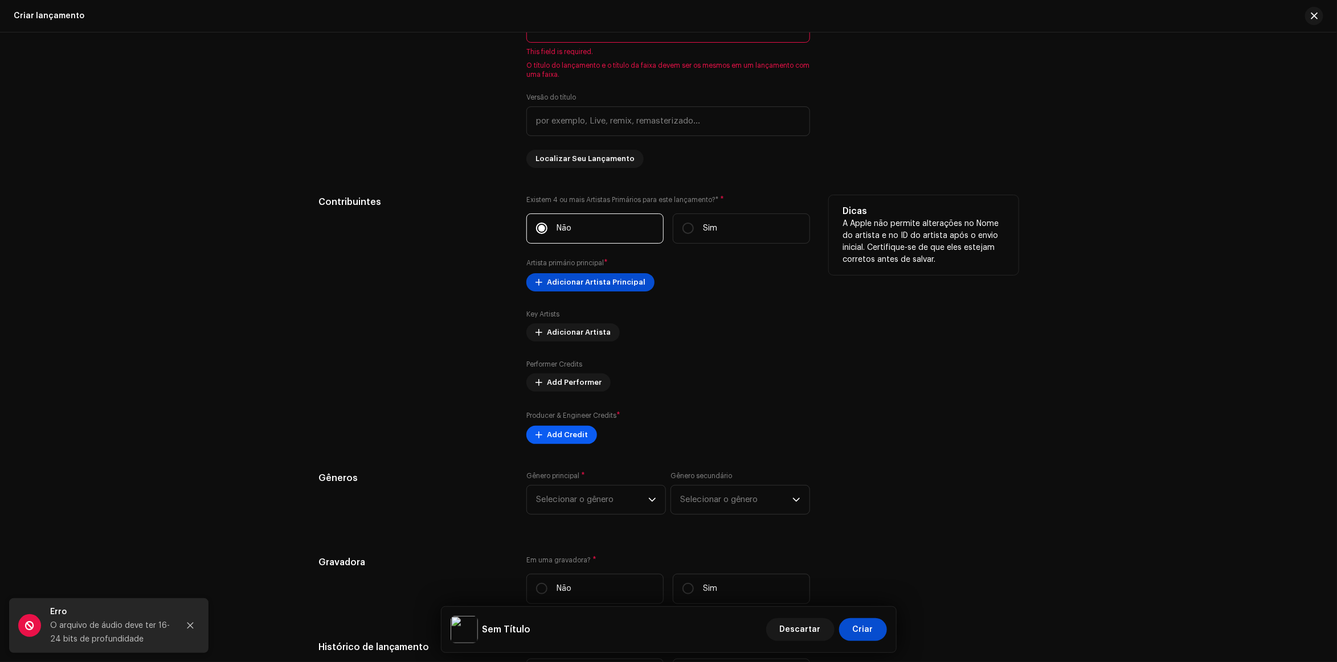
click at [547, 436] on span "Add Credit" at bounding box center [567, 435] width 41 height 23
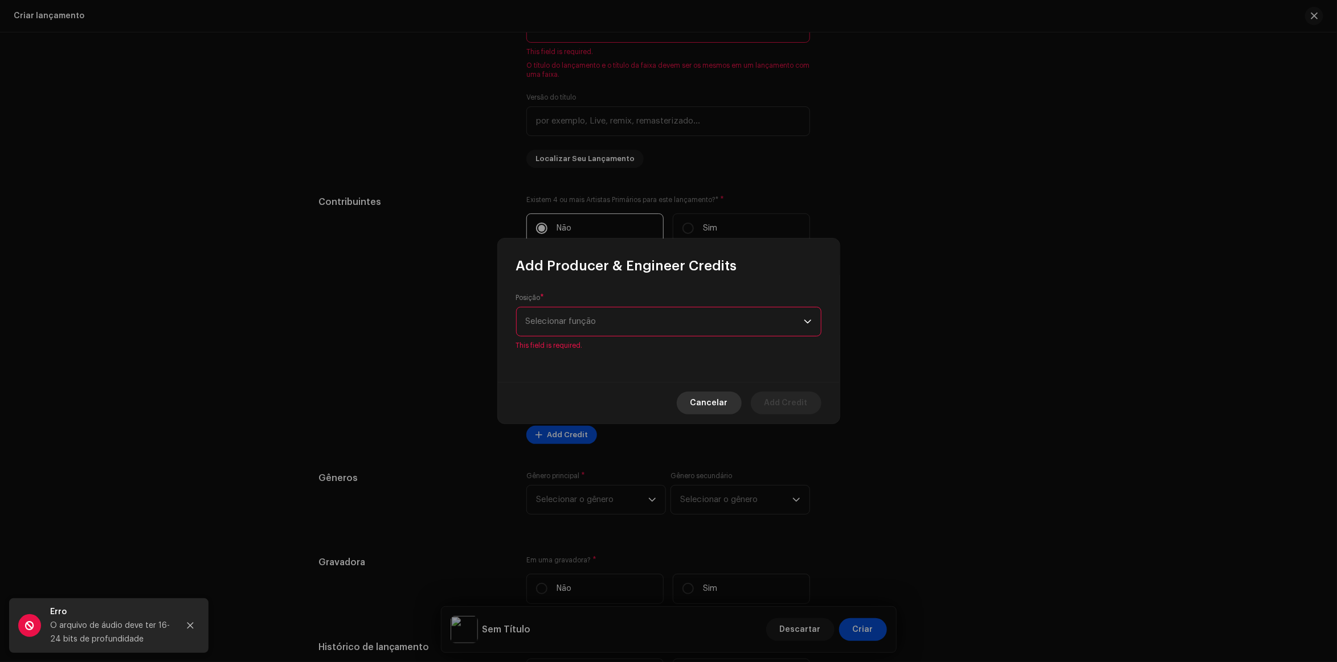
click at [714, 400] on span "Cancelar" at bounding box center [709, 403] width 38 height 23
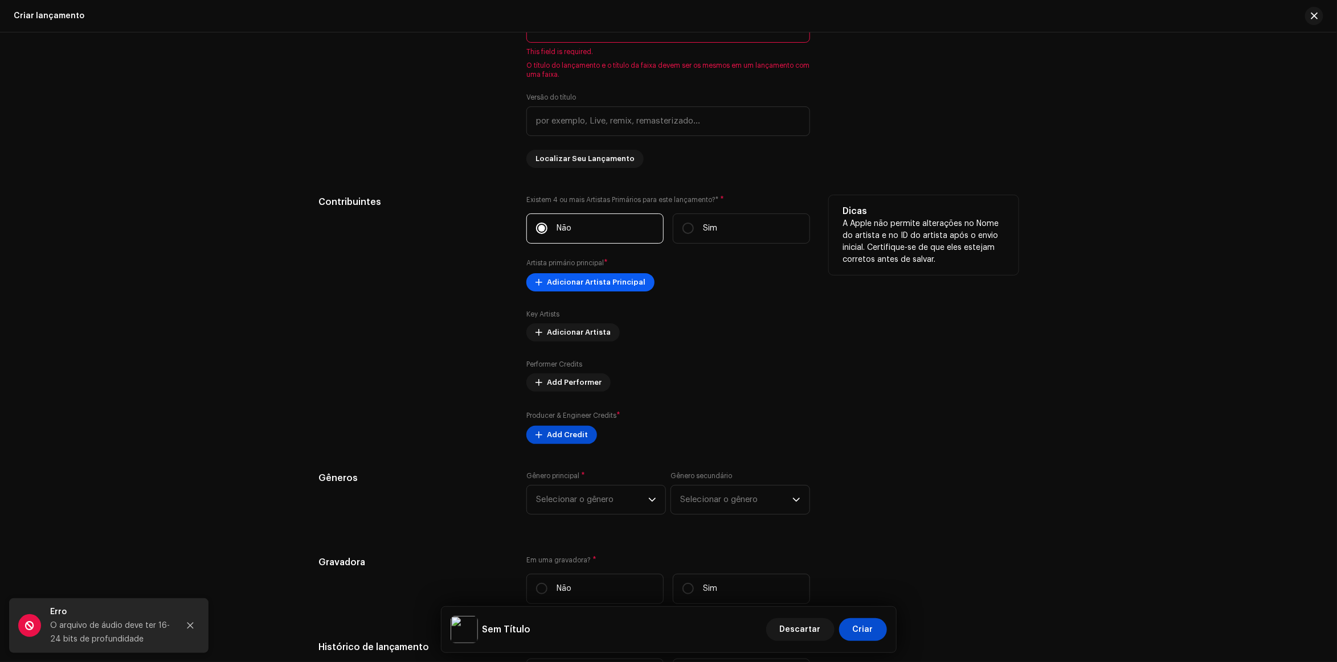
click at [583, 283] on span "Adicionar Artista Principal" at bounding box center [596, 282] width 99 height 23
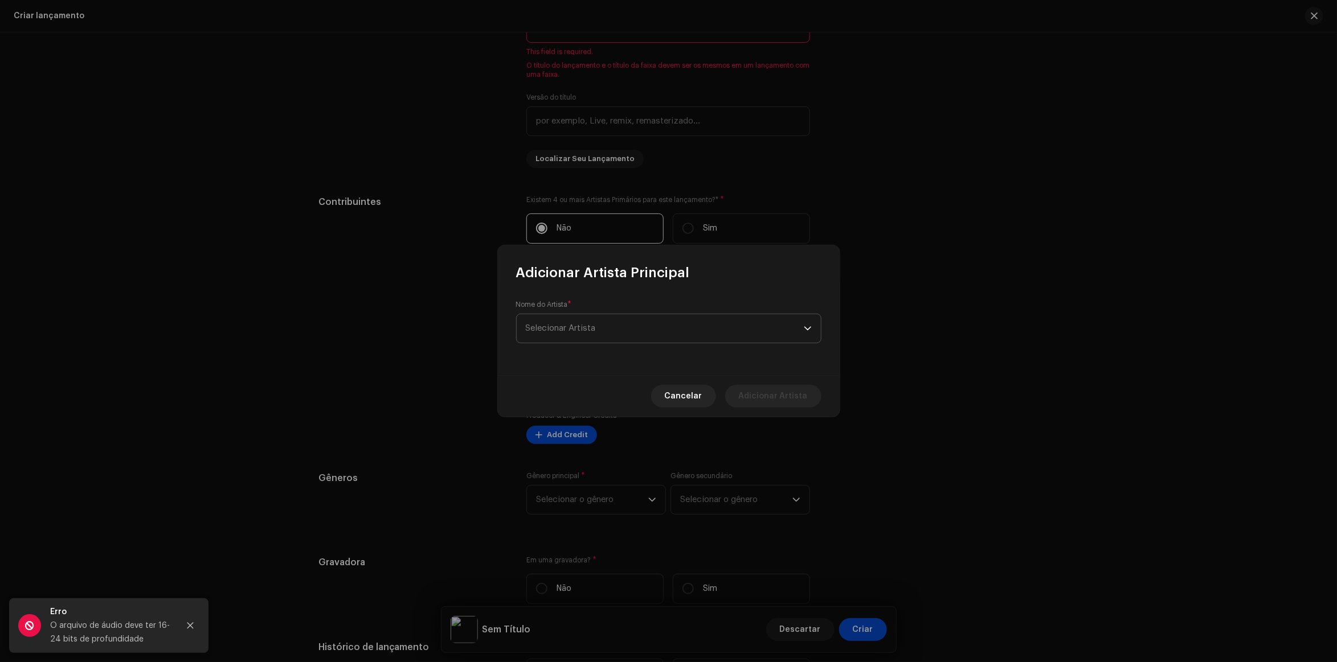
click at [609, 329] on span "Selecionar Artista" at bounding box center [665, 328] width 278 height 28
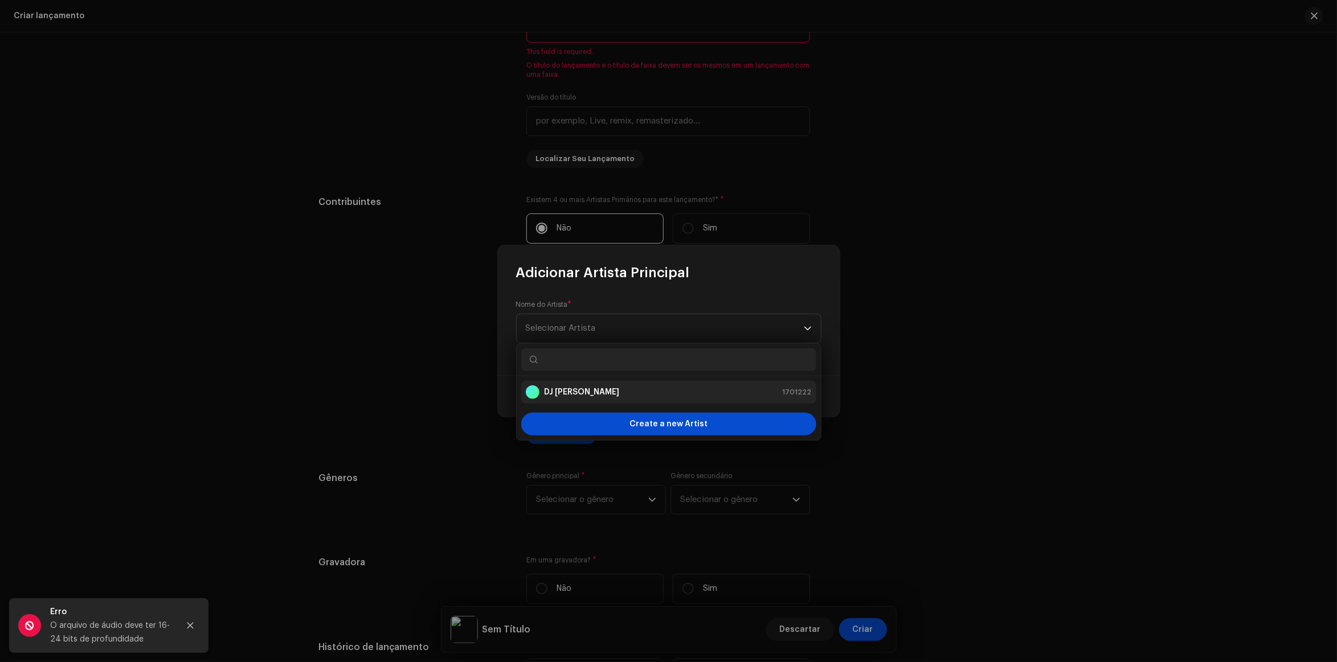
click at [617, 395] on div "DJ Antony Achkar 1701222" at bounding box center [669, 393] width 286 height 14
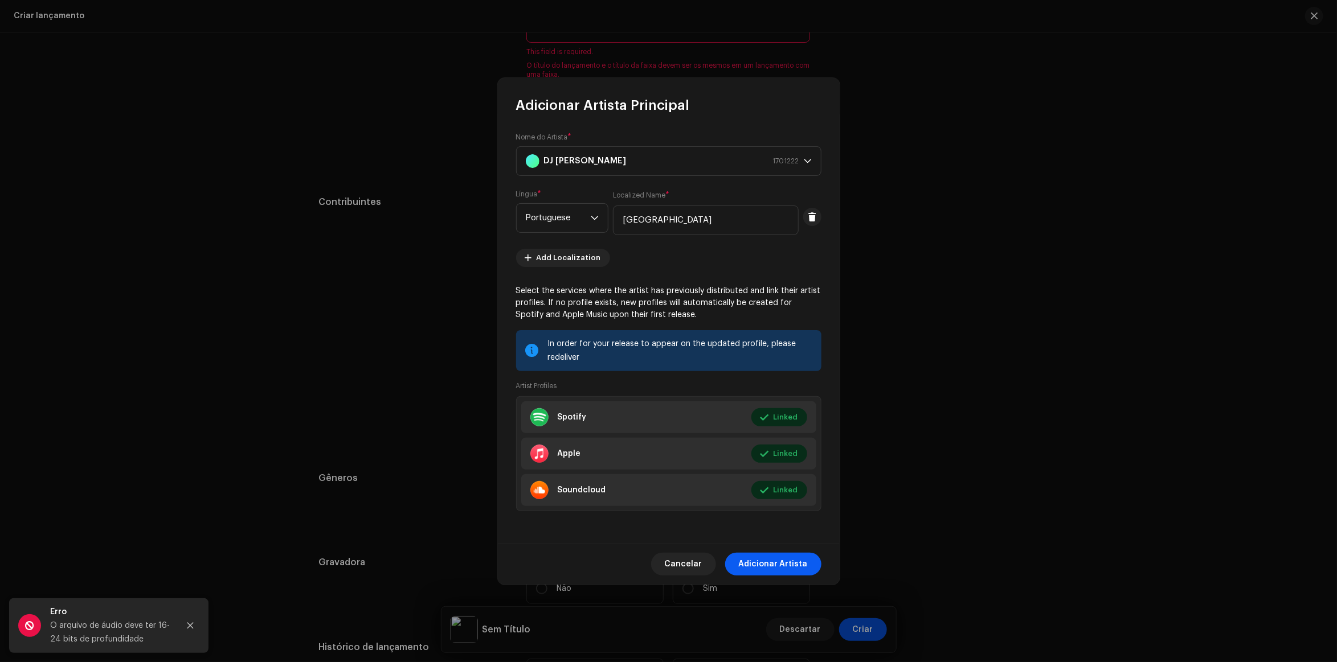
click at [768, 566] on span "Adicionar Artista" at bounding box center [773, 564] width 69 height 23
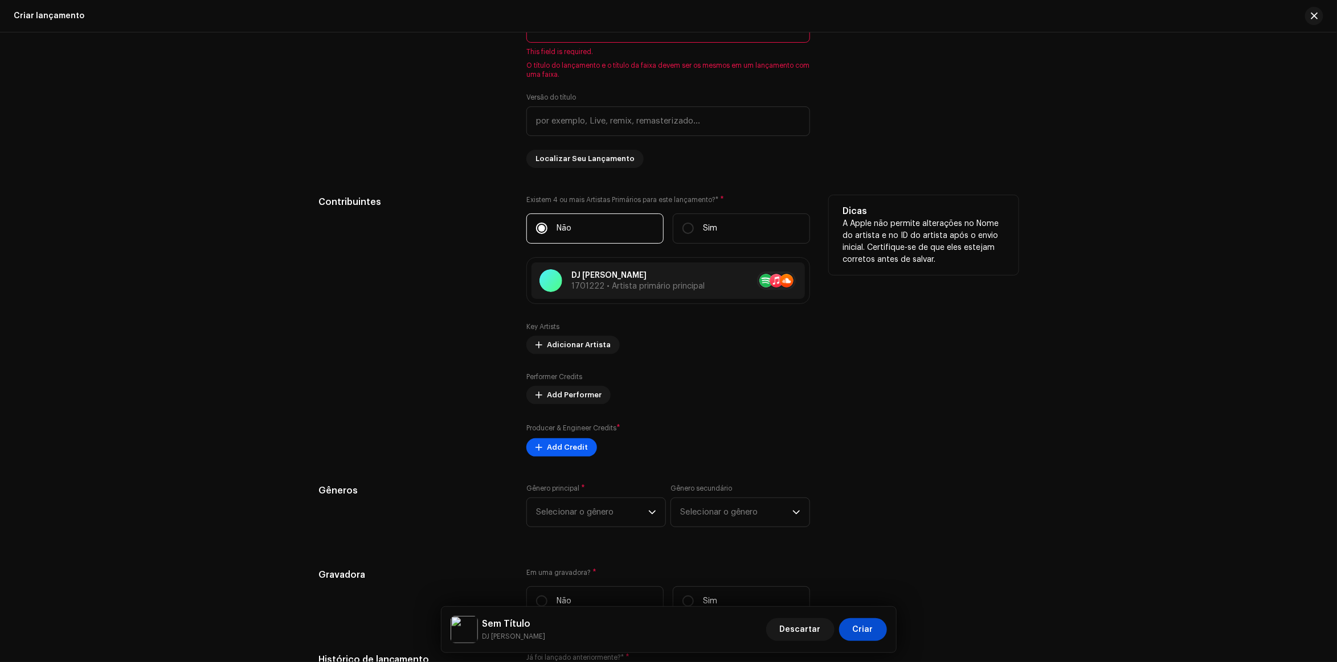
click at [570, 448] on span "Add Credit" at bounding box center [567, 447] width 41 height 23
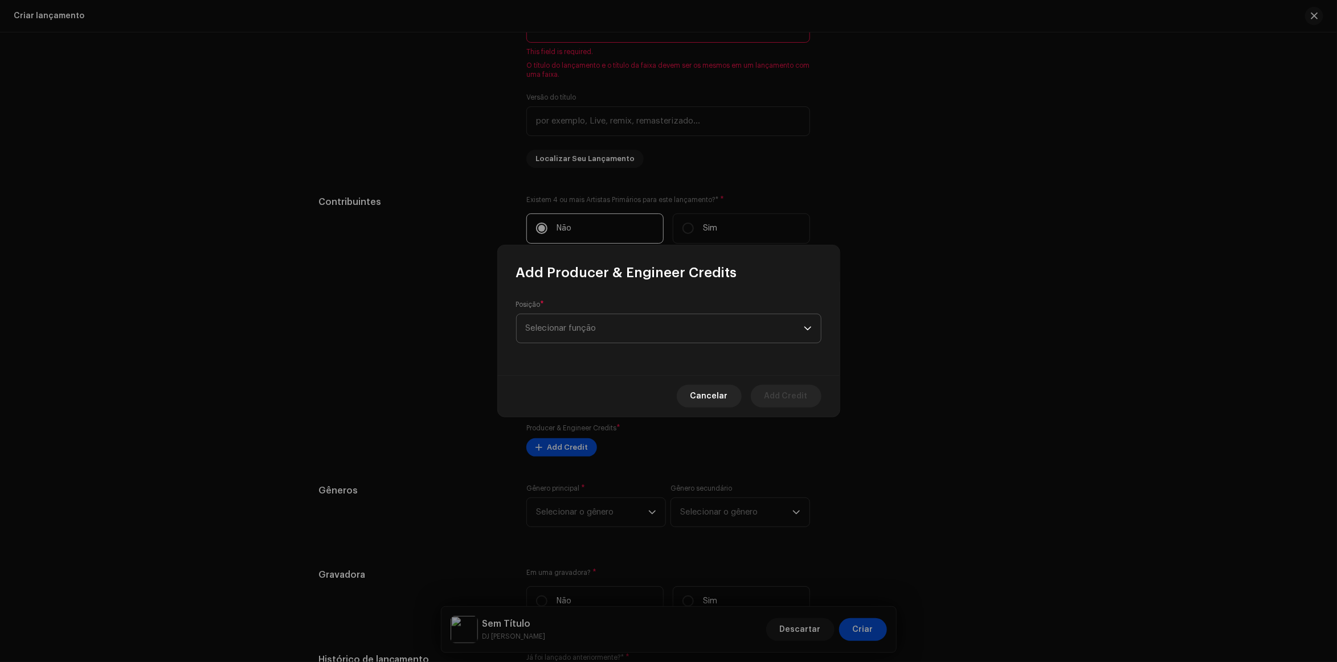
click at [611, 337] on span "Selecionar função" at bounding box center [665, 328] width 278 height 28
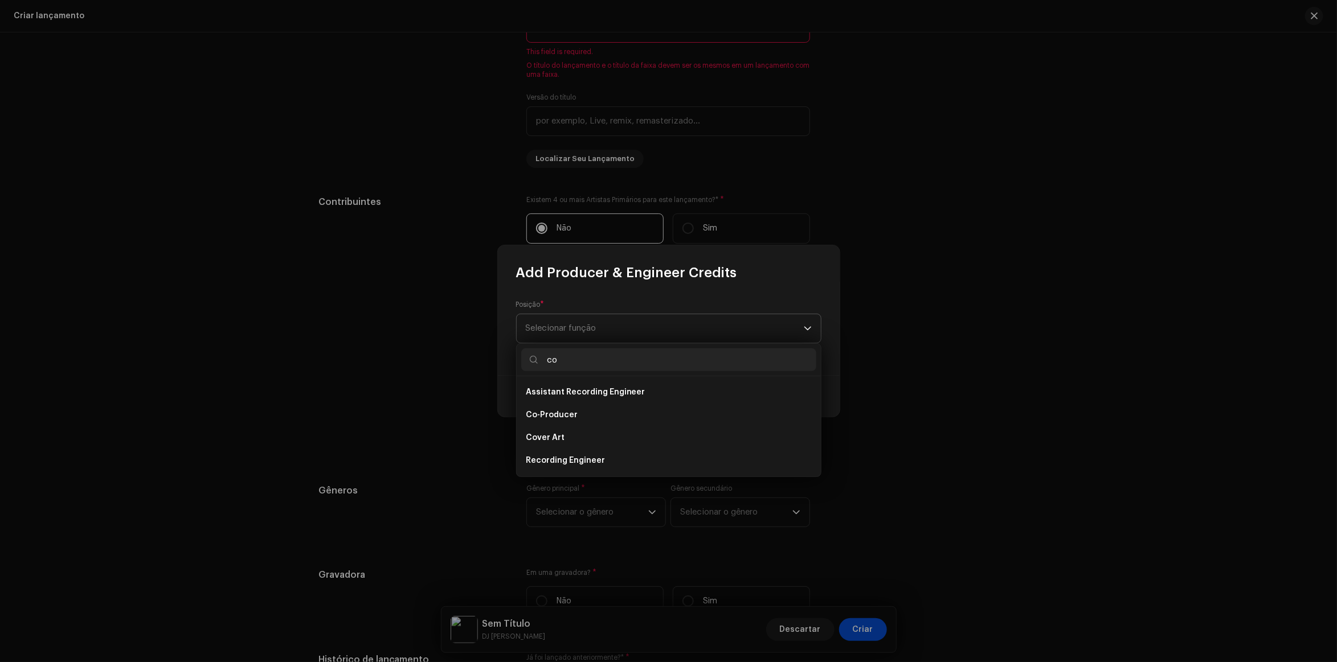
type input "c"
click at [624, 289] on div "Posição * Selecionar função" at bounding box center [669, 328] width 342 height 93
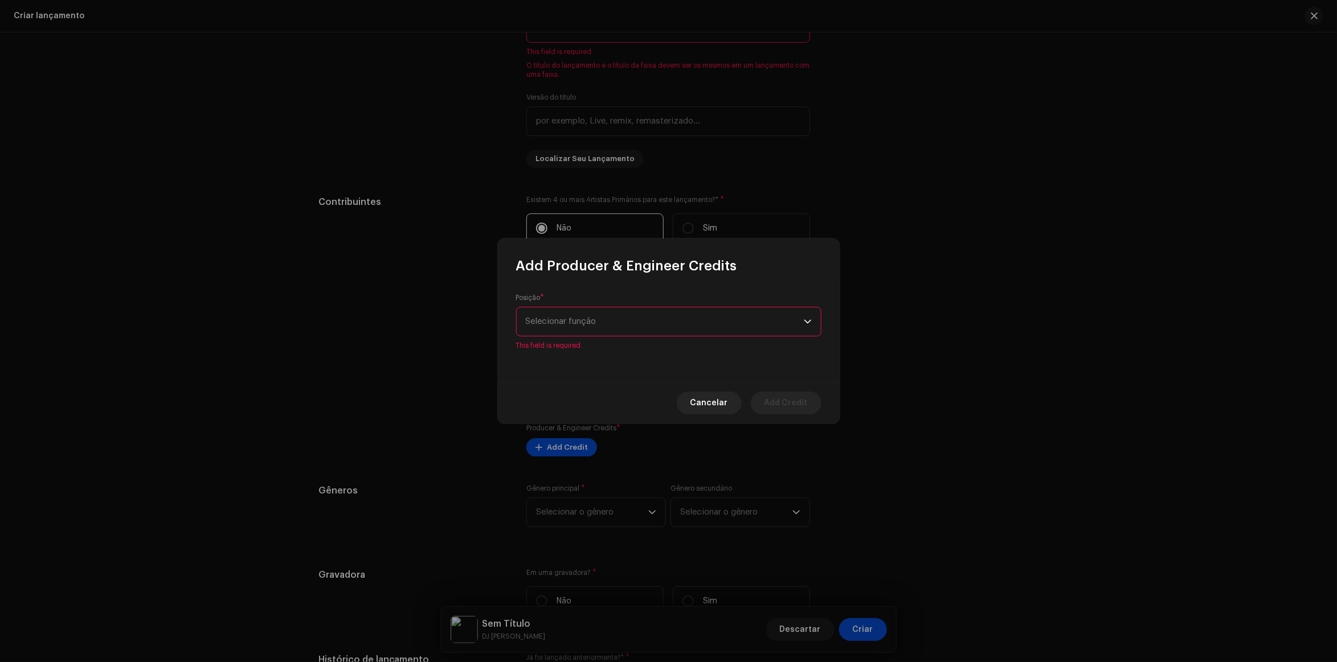
click at [624, 331] on span "Selecionar função" at bounding box center [665, 322] width 278 height 28
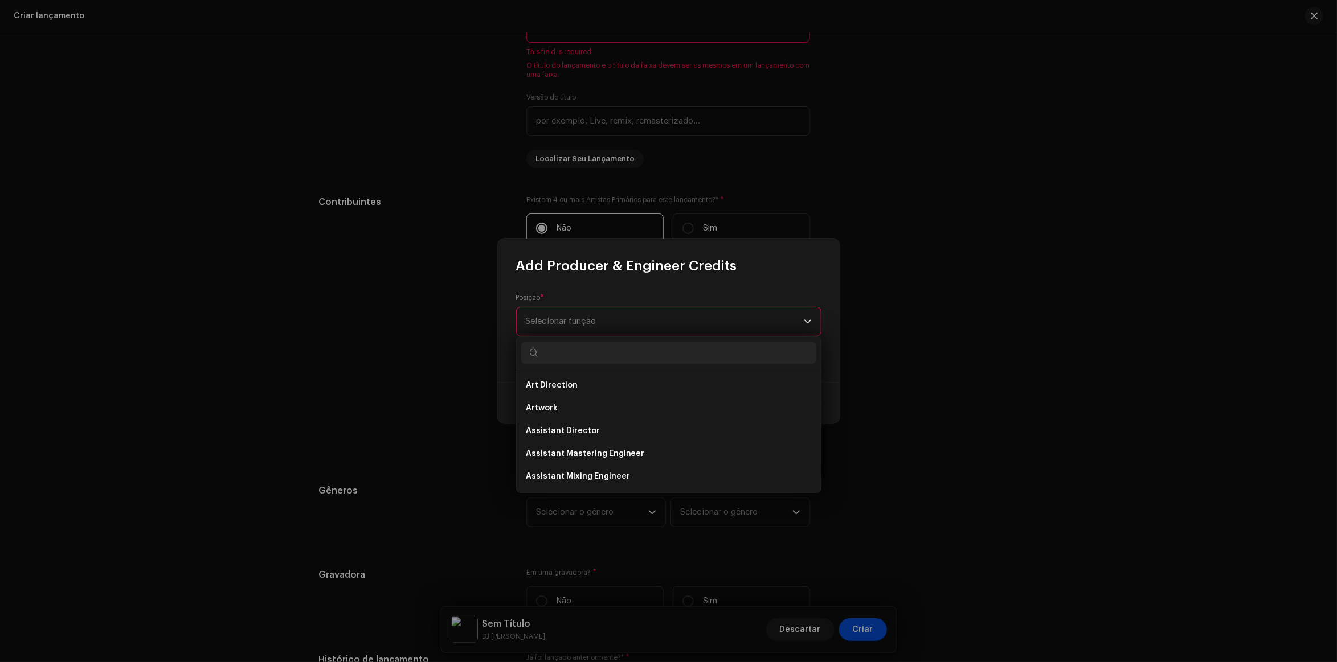
type input "d"
type input "pro"
click at [547, 472] on span "Producer" at bounding box center [545, 476] width 38 height 11
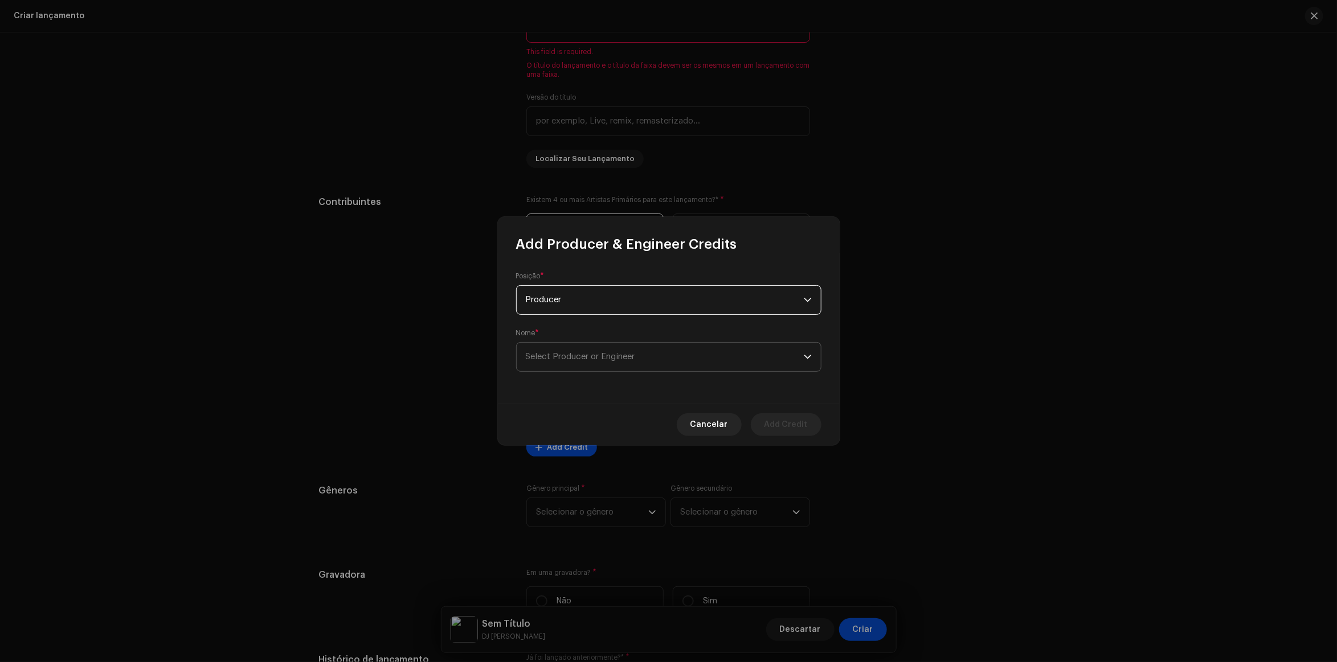
click at [624, 350] on span "Select Producer or Engineer" at bounding box center [665, 357] width 278 height 28
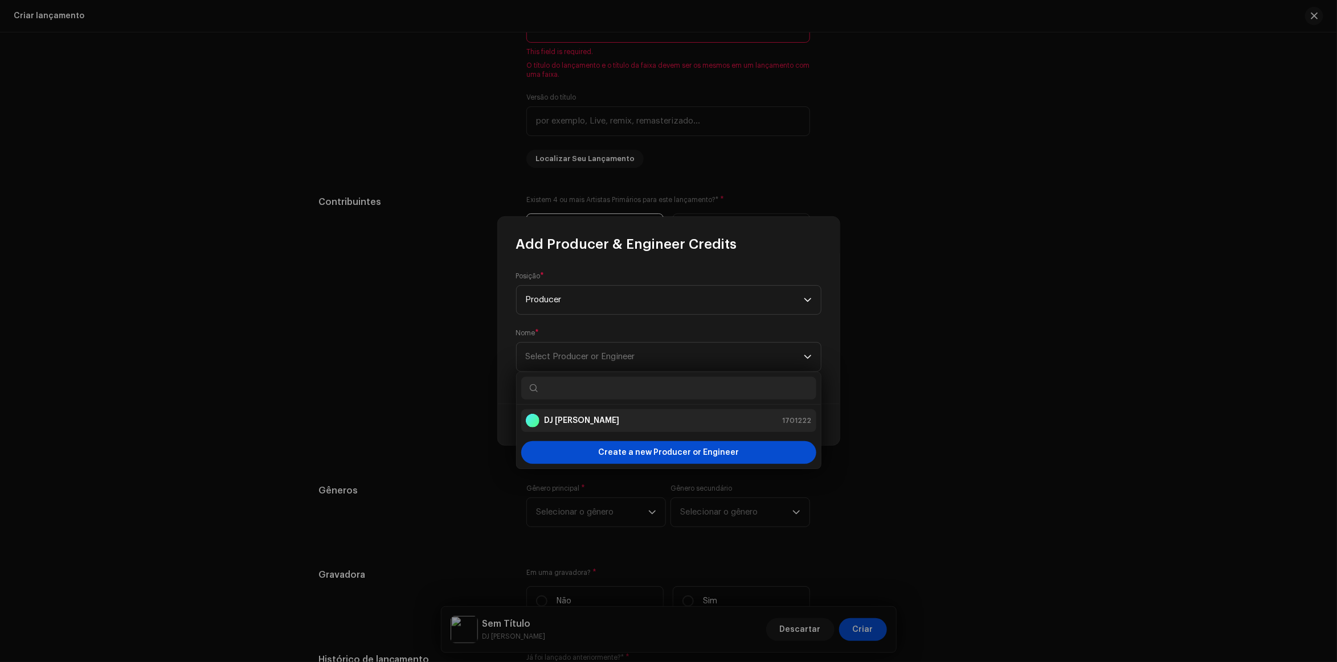
click at [619, 423] on div "DJ Antony Achkar 1701222" at bounding box center [669, 421] width 286 height 14
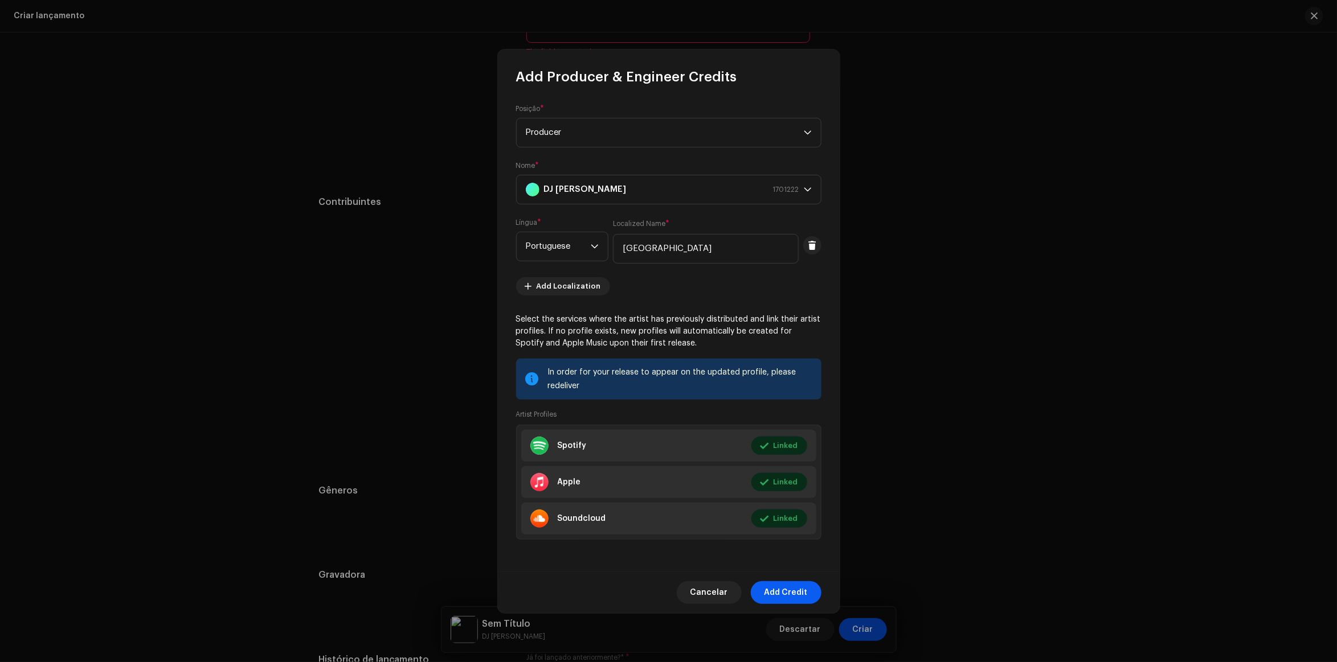
click at [795, 587] on span "Add Credit" at bounding box center [785, 593] width 43 height 23
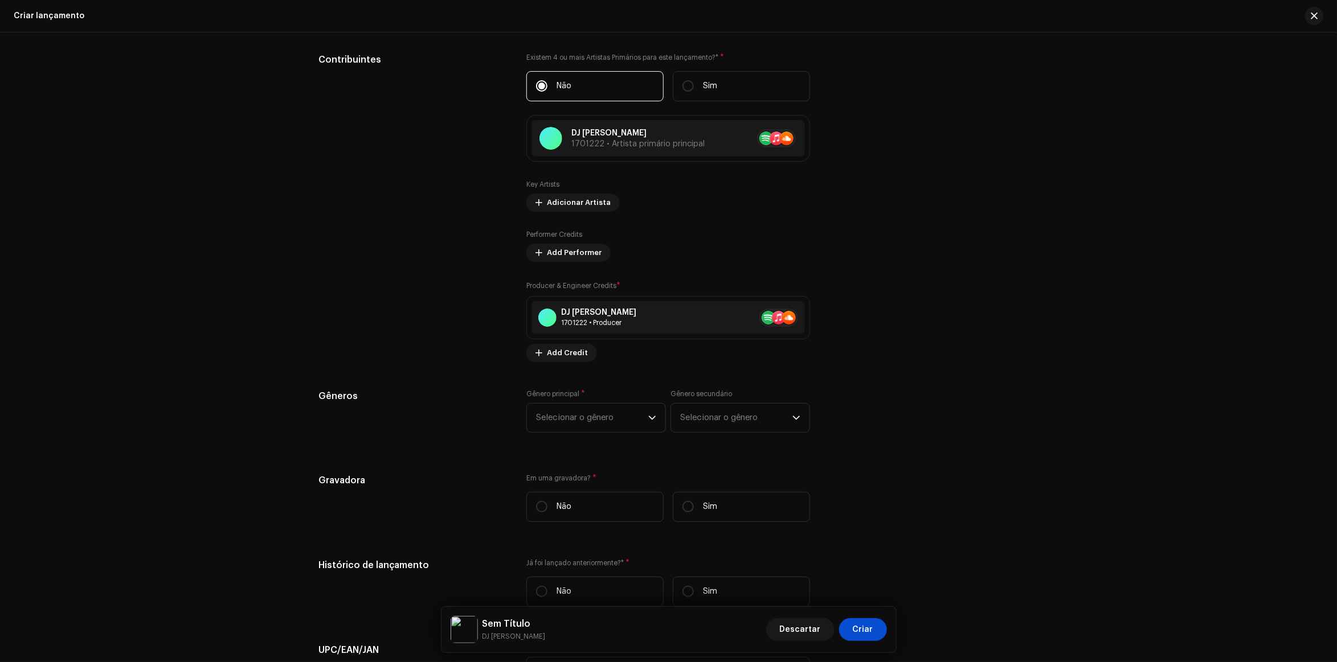
scroll to position [1398, 0]
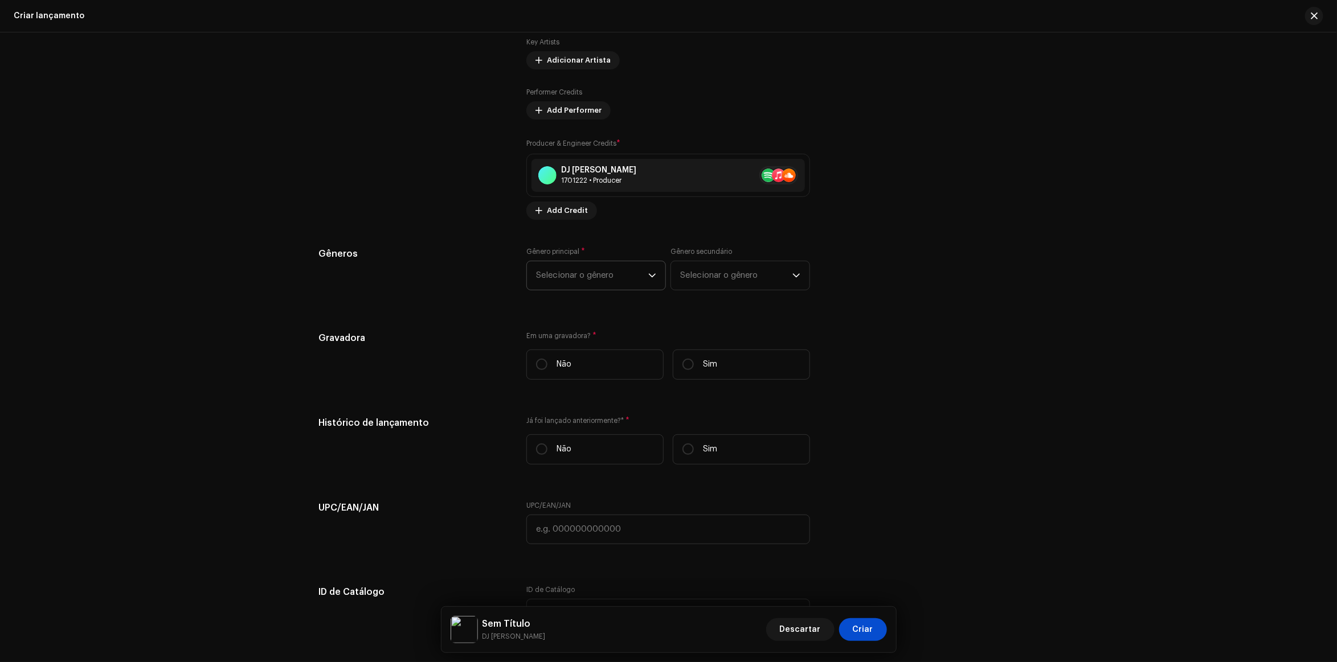
click at [610, 282] on span "Selecionar o gênero" at bounding box center [592, 275] width 112 height 28
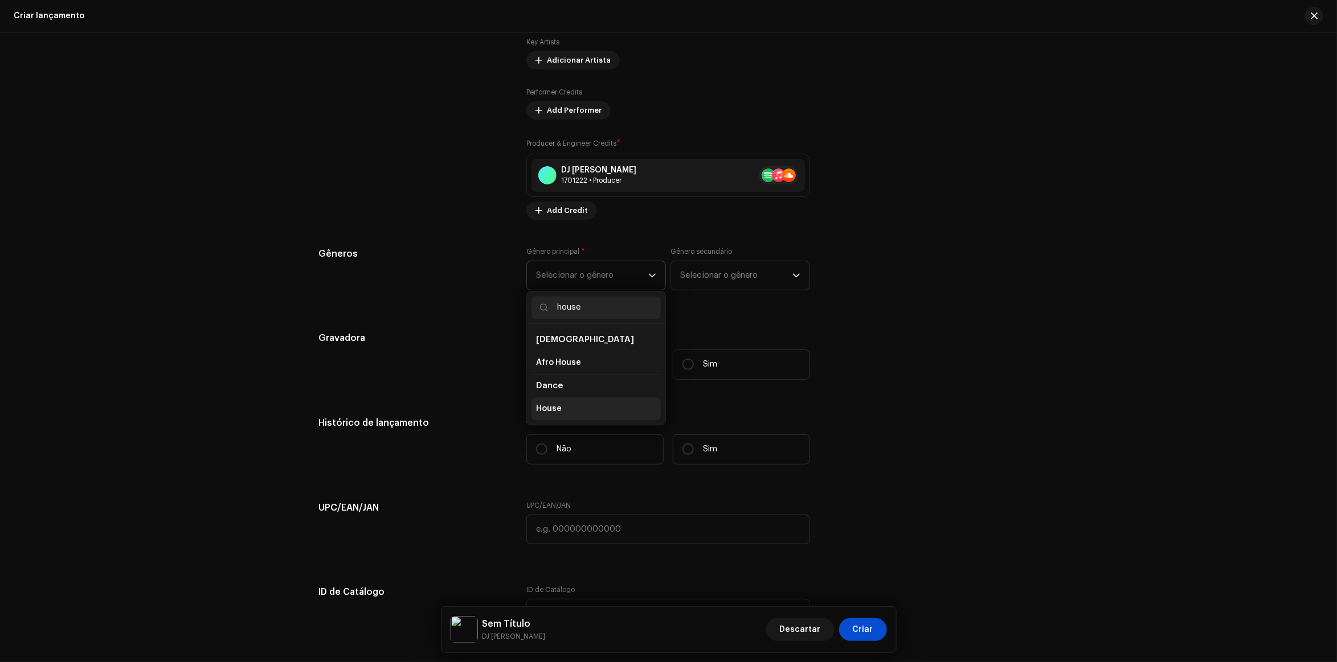
type input "house"
click at [553, 412] on span "House" at bounding box center [549, 408] width 26 height 11
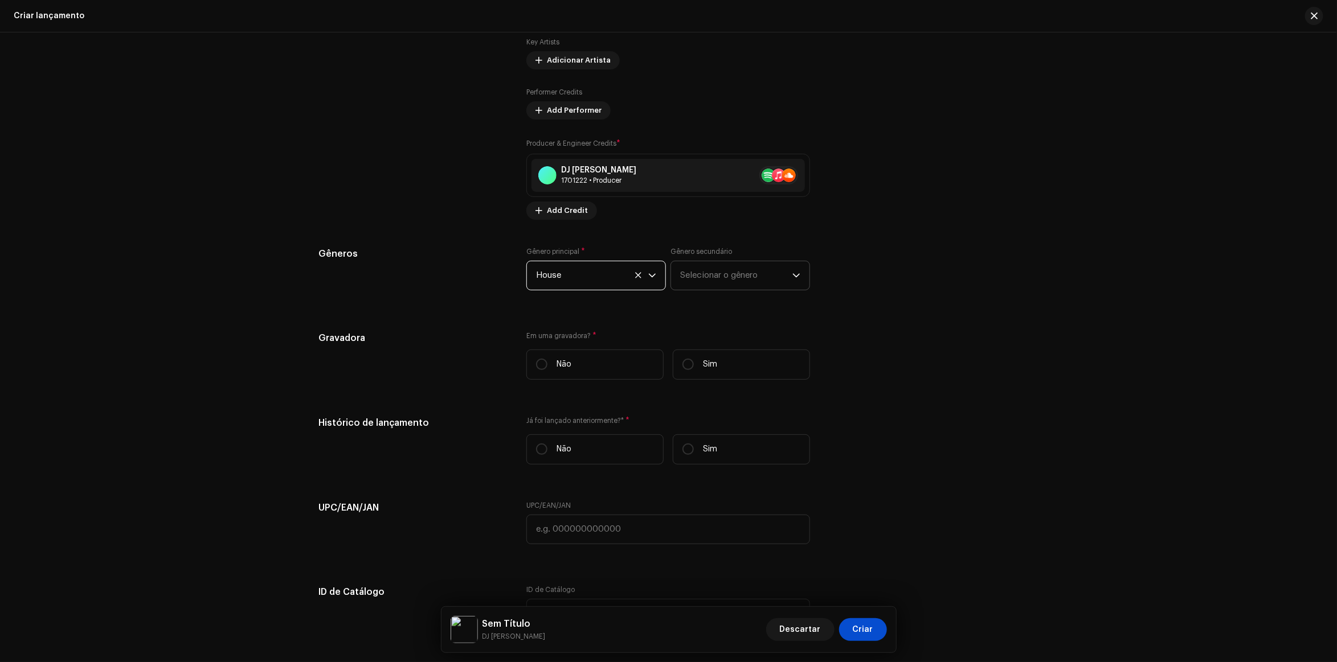
click at [718, 263] on span "Selecionar o gênero" at bounding box center [736, 275] width 112 height 28
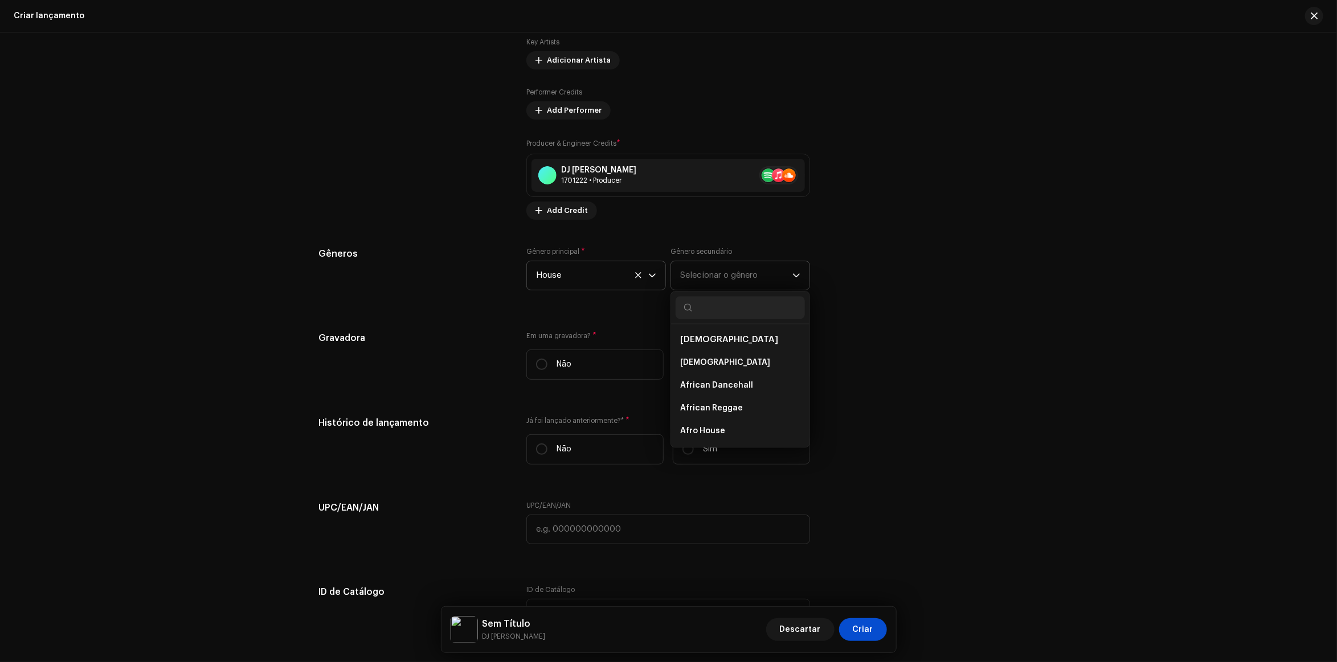
click at [719, 316] on input "text" at bounding box center [740, 307] width 129 height 23
type input "dance"
click at [688, 416] on li "Dance" at bounding box center [740, 409] width 129 height 23
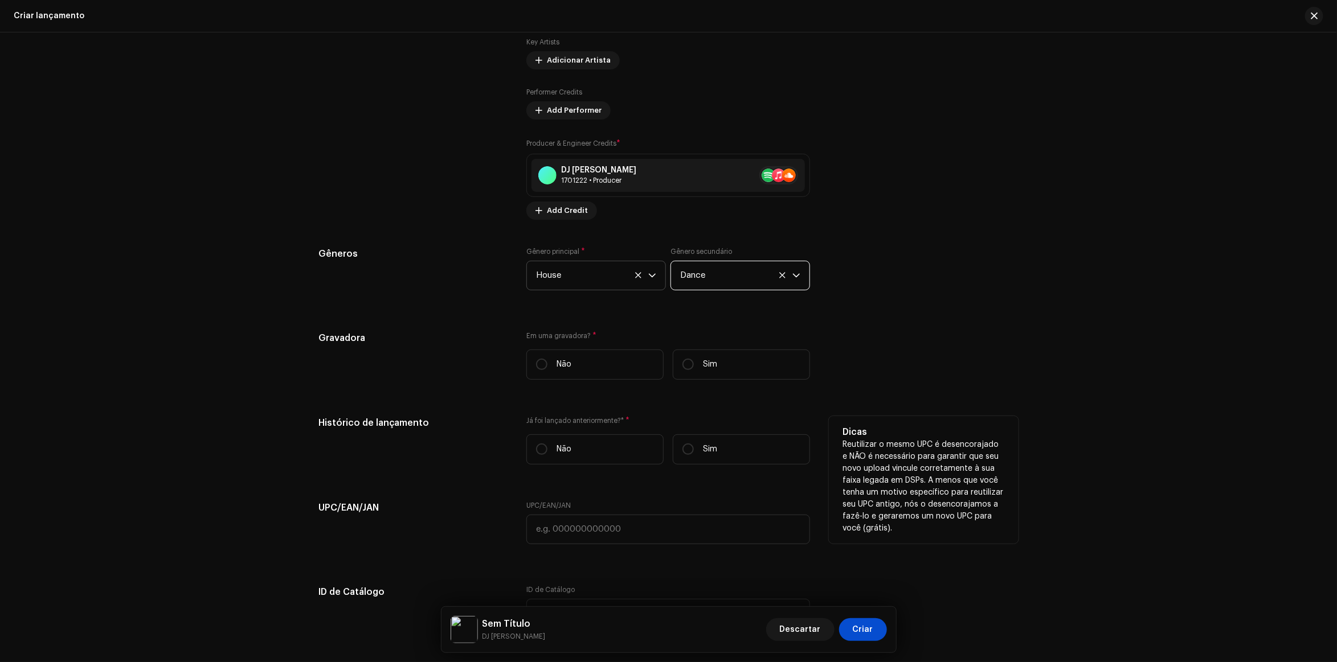
scroll to position [1470, 0]
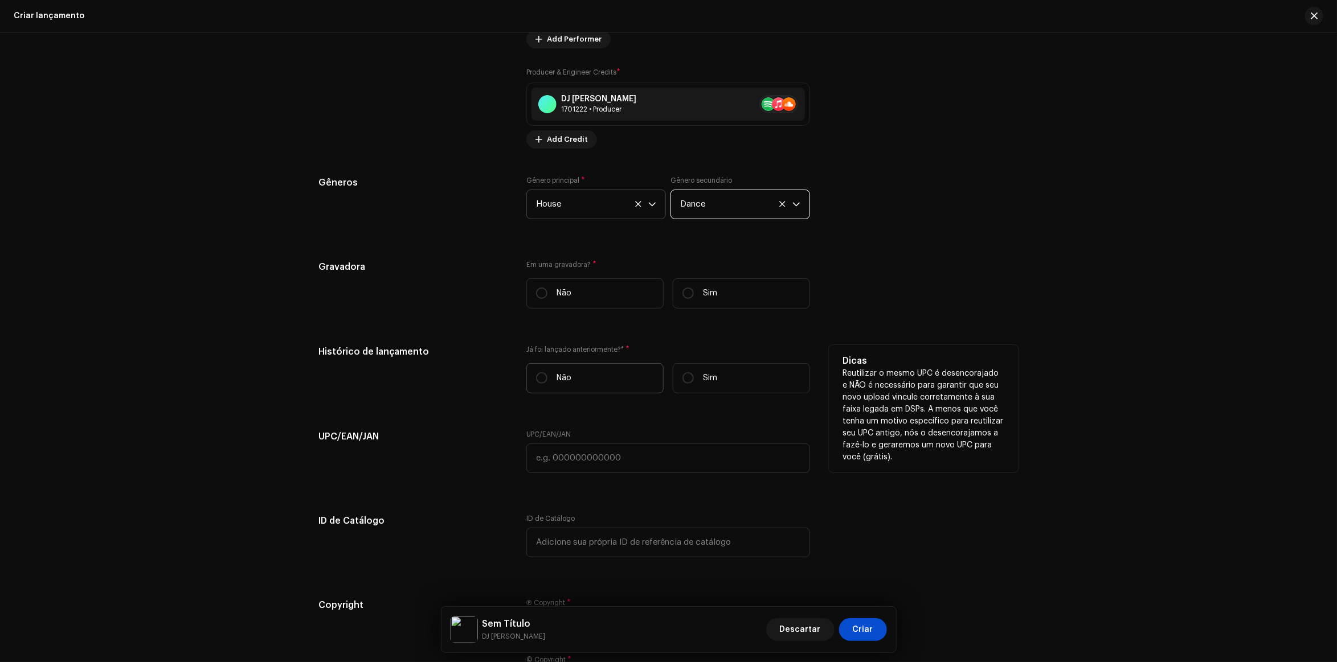
click at [604, 383] on label "Não" at bounding box center [594, 378] width 137 height 30
click at [547, 383] on input "Não" at bounding box center [541, 378] width 11 height 11
radio input "true"
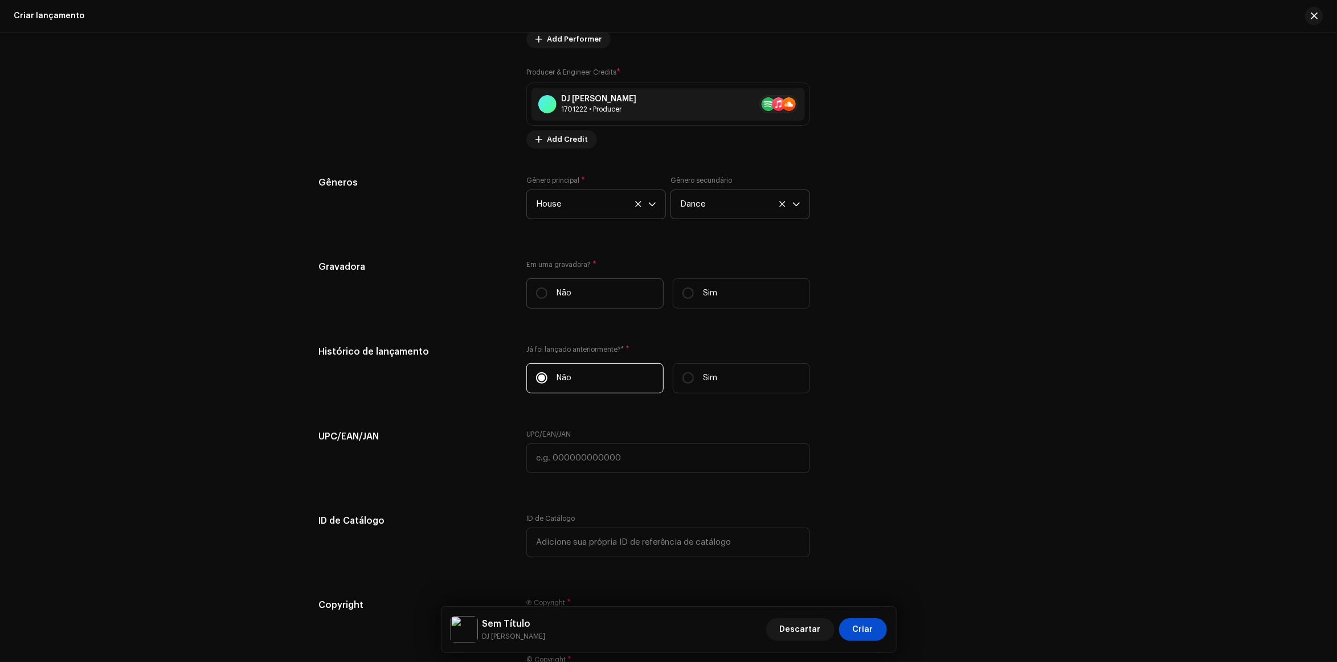
scroll to position [1630, 0]
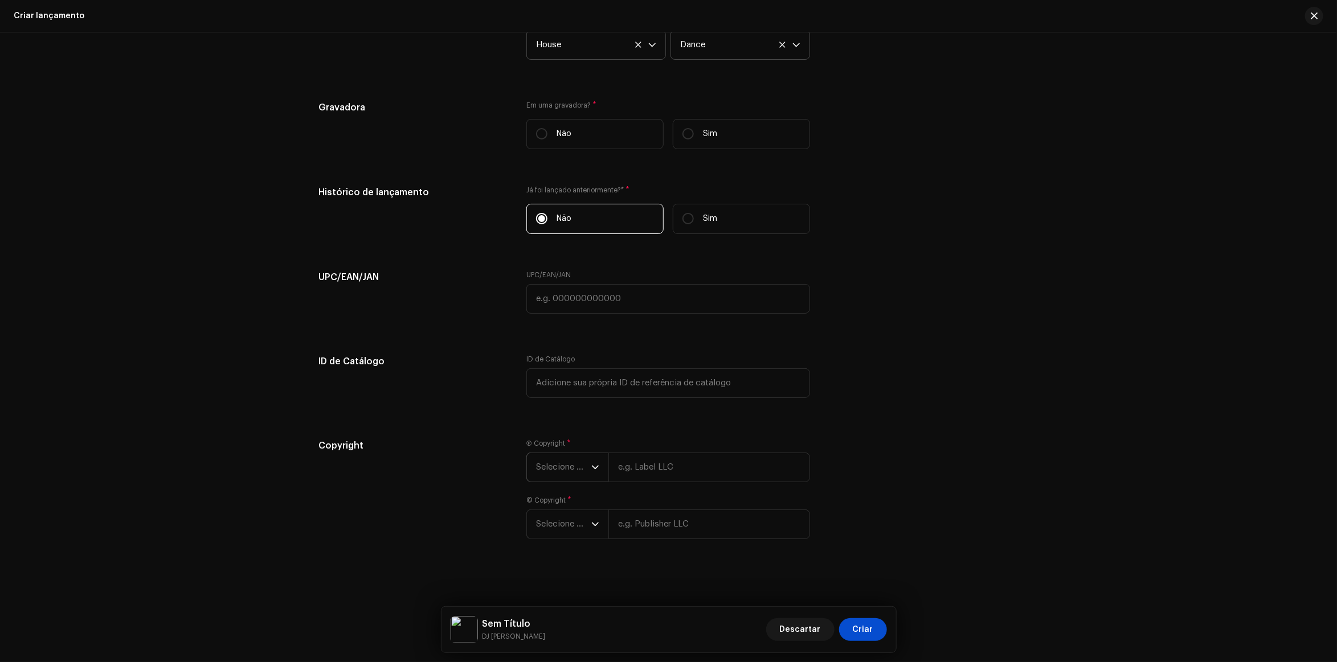
click at [562, 471] on span "Selecione o ano" at bounding box center [563, 467] width 55 height 28
click at [564, 470] on span "Selecione o ano" at bounding box center [563, 466] width 55 height 28
click at [579, 465] on span "Selecione o ano" at bounding box center [563, 466] width 55 height 28
click at [692, 456] on input "text" at bounding box center [709, 467] width 202 height 30
click at [548, 466] on span "Selecione o ano" at bounding box center [563, 466] width 55 height 28
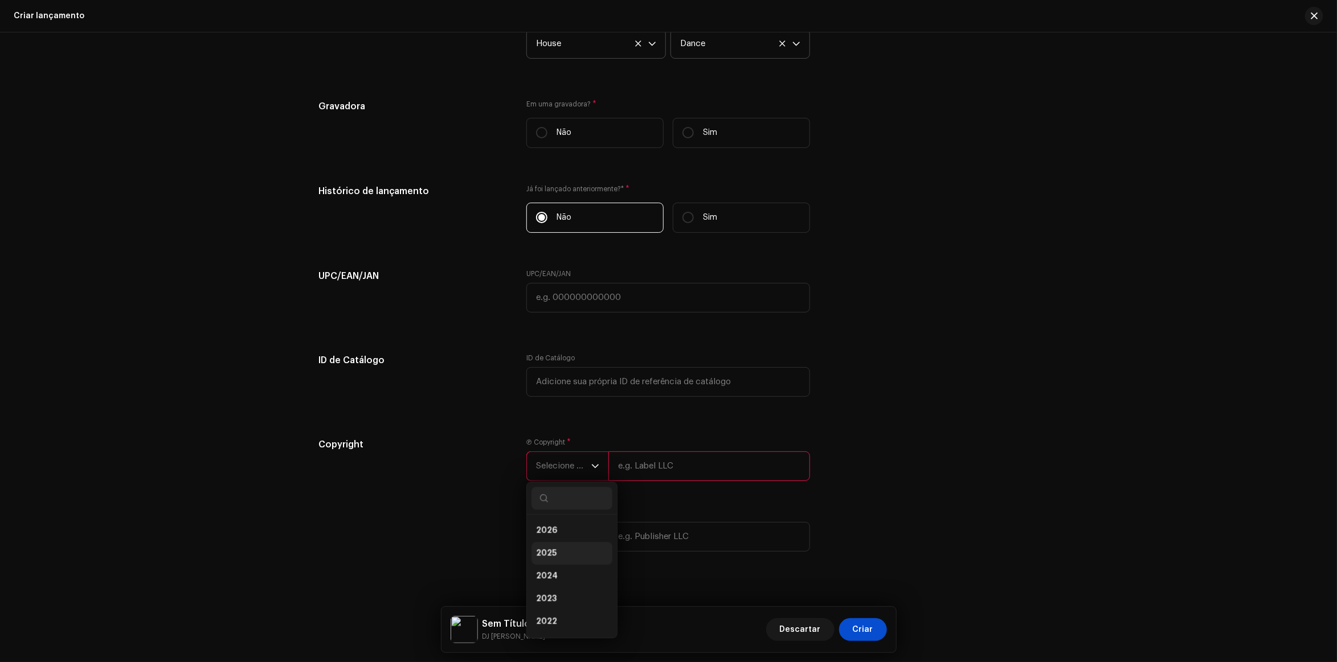
click at [568, 547] on li "2025" at bounding box center [571, 553] width 81 height 23
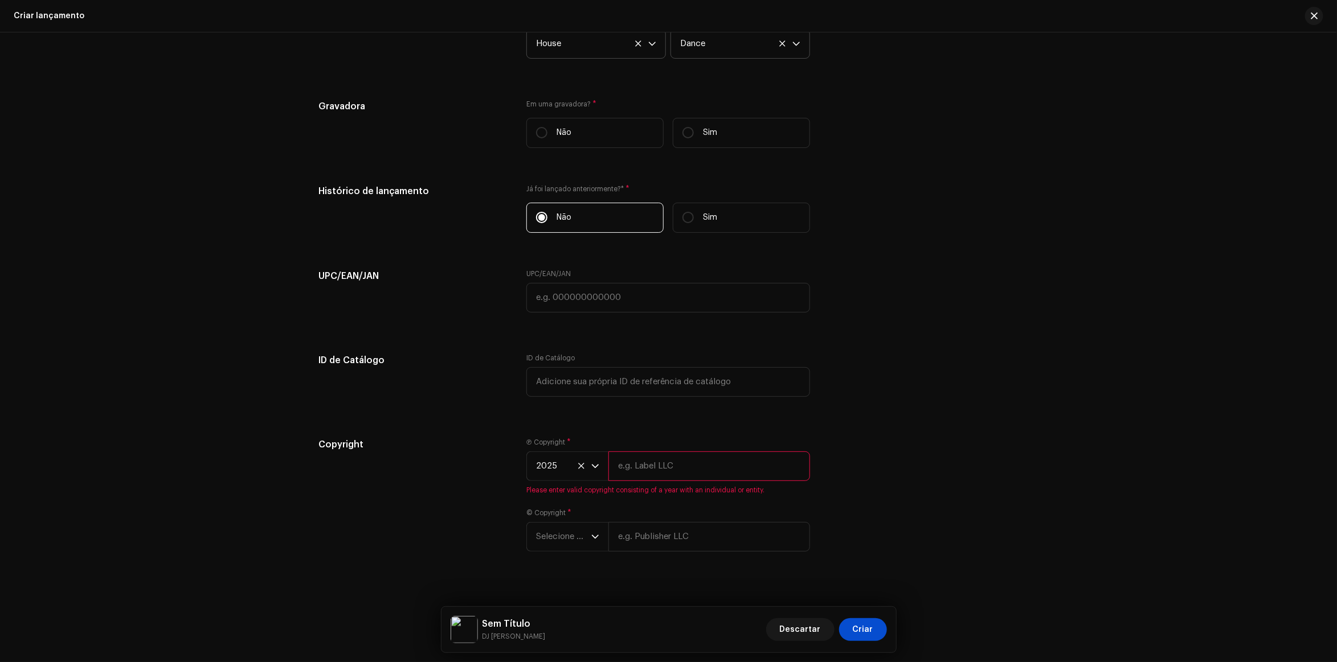
click at [653, 471] on input "text" at bounding box center [709, 467] width 202 height 30
type input "DJ [PERSON_NAME]"
click at [574, 538] on span "Selecione o ano" at bounding box center [563, 524] width 55 height 28
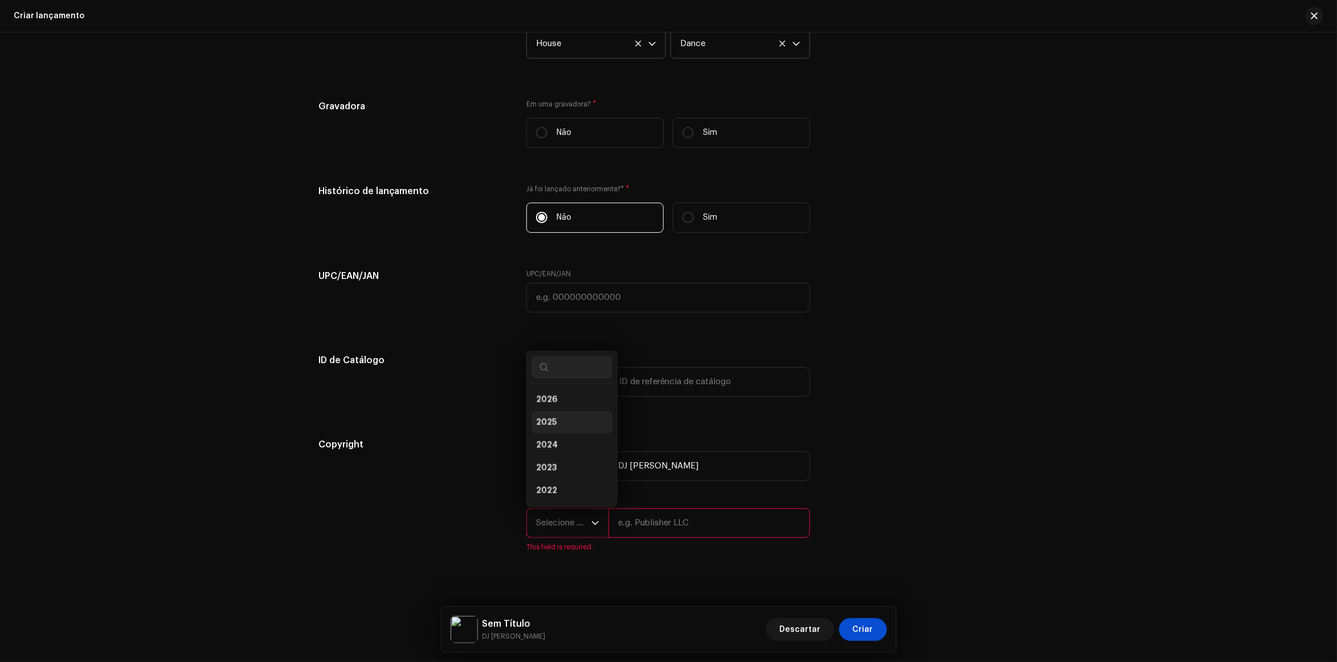
click at [563, 420] on li "2025" at bounding box center [571, 422] width 81 height 23
click at [664, 527] on input "text" at bounding box center [709, 524] width 202 height 30
type input "DJ [PERSON_NAME]"
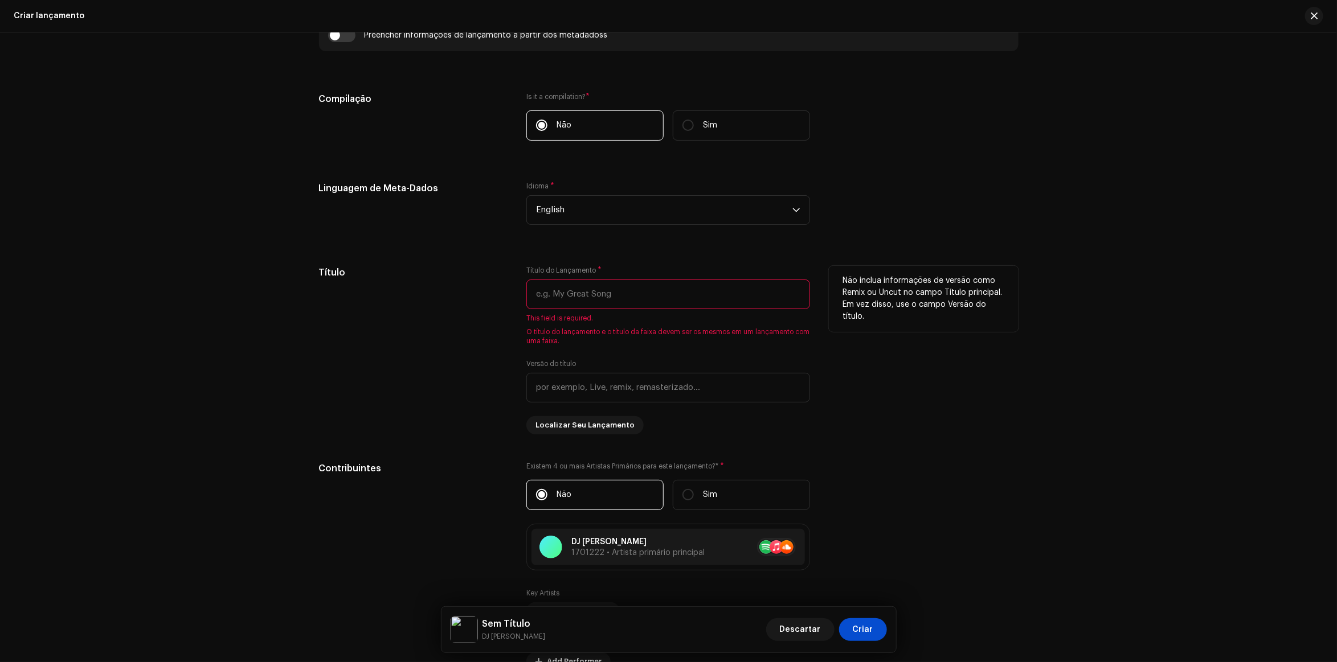
scroll to position [918, 0]
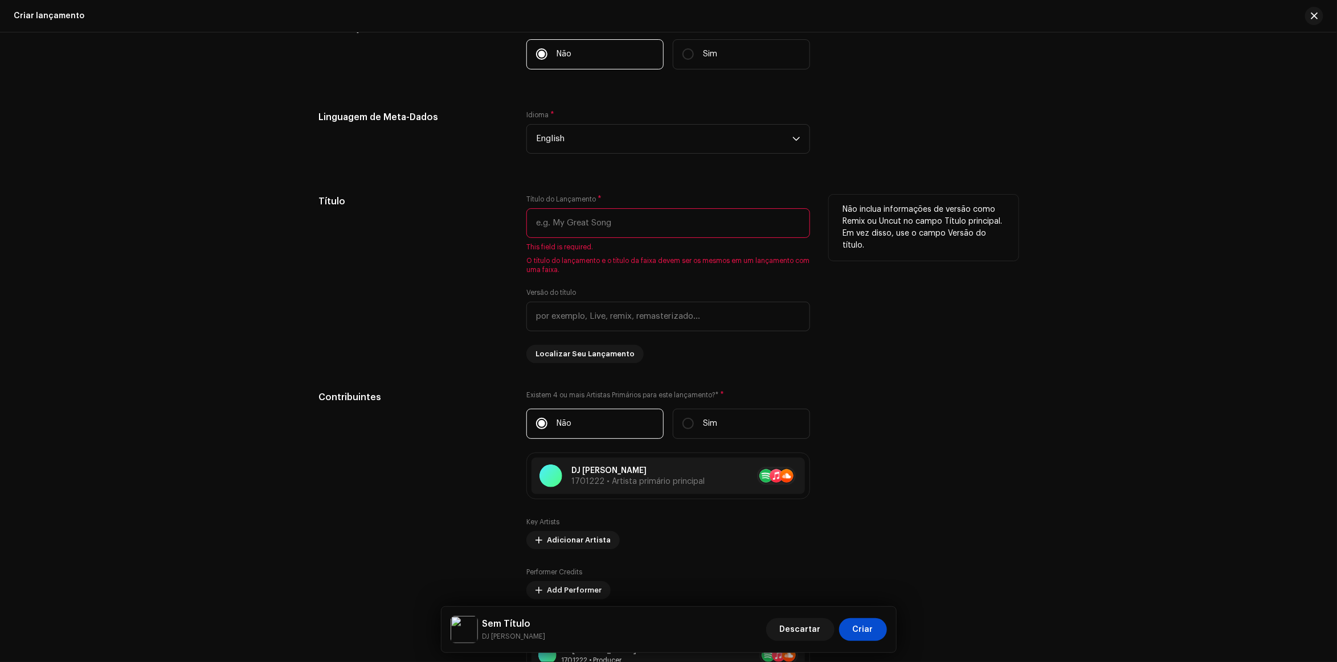
click at [610, 228] on input "text" at bounding box center [668, 223] width 284 height 30
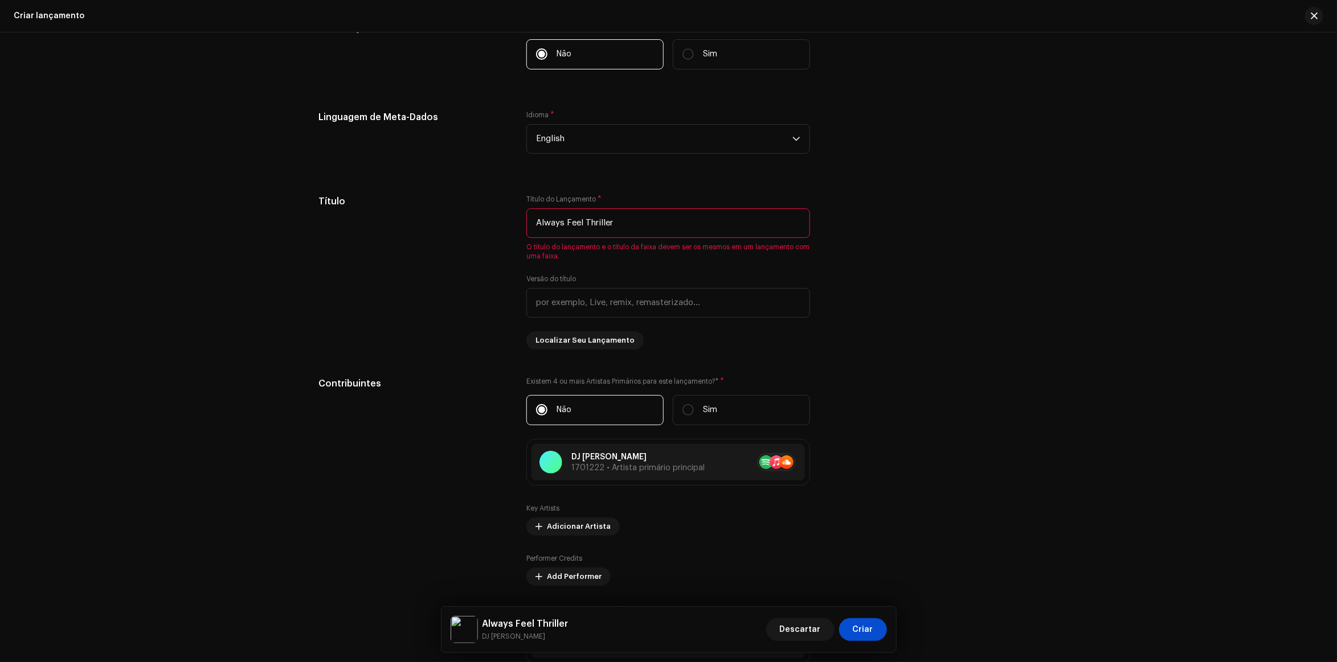
type input "Always Feel Thriller"
click at [898, 153] on div "Linguagem de Meta-Dados Idioma * English" at bounding box center [668, 139] width 699 height 57
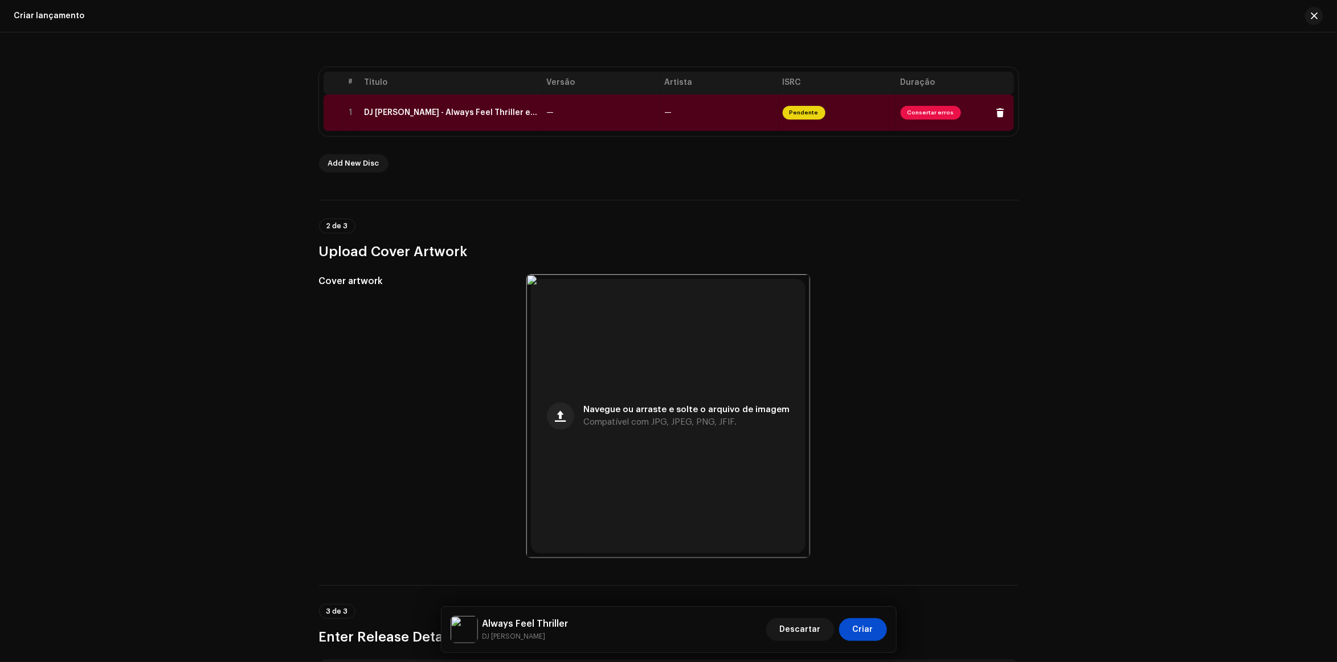
scroll to position [0, 0]
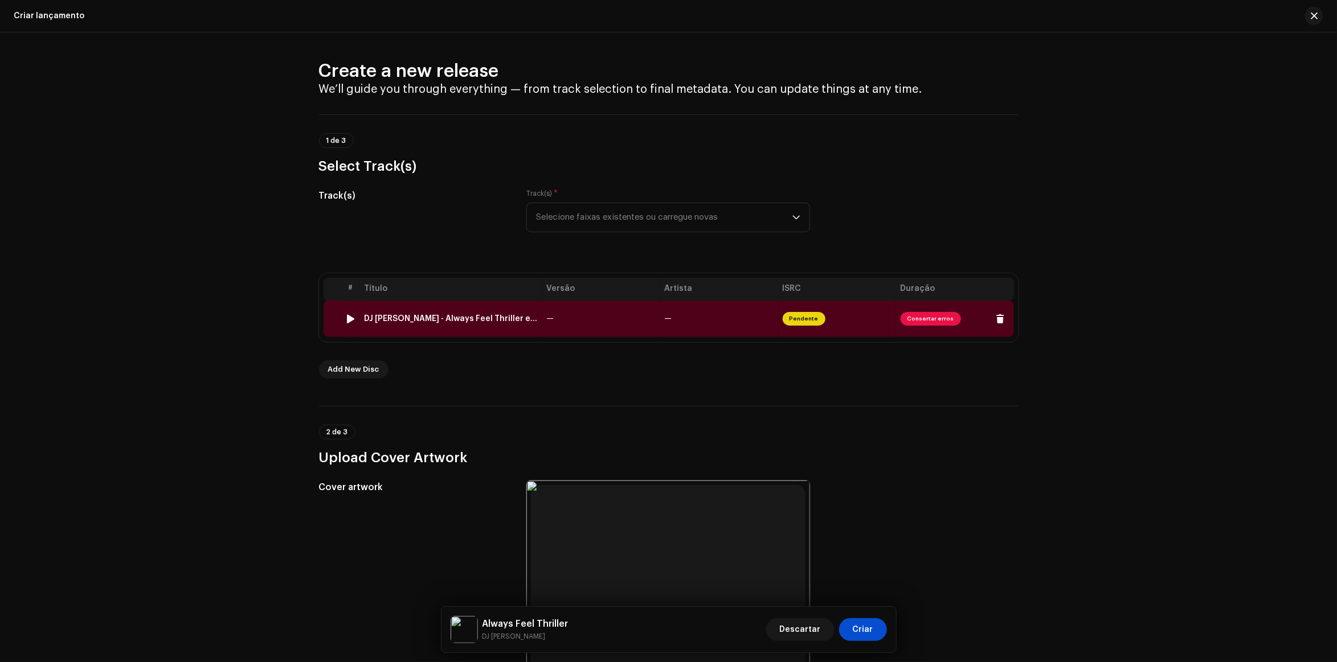
click at [694, 321] on td "—" at bounding box center [719, 319] width 118 height 36
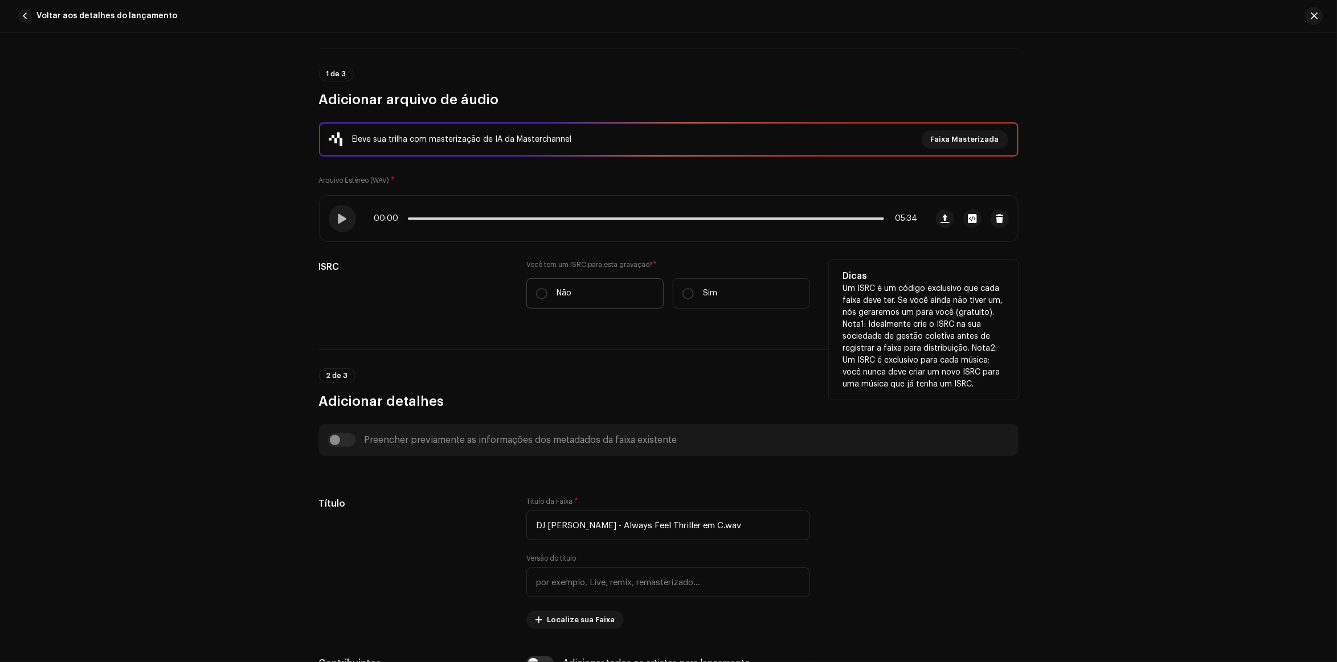
scroll to position [142, 0]
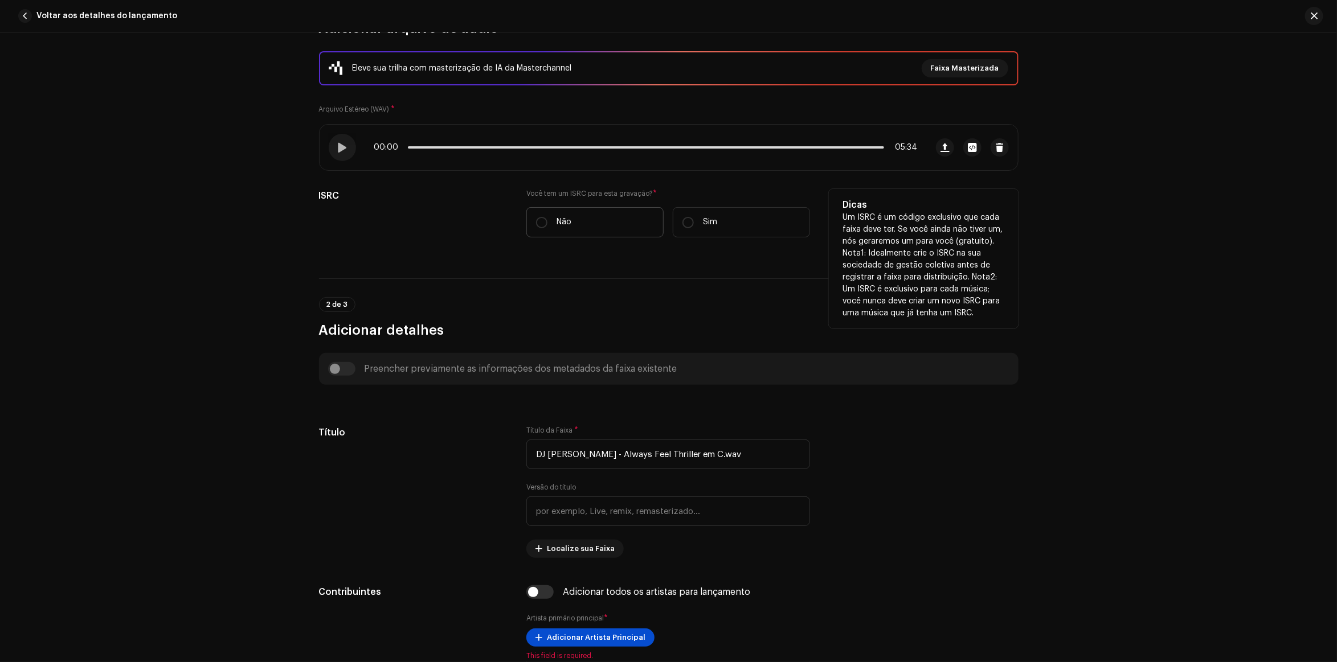
click at [577, 223] on label "Não" at bounding box center [594, 222] width 137 height 30
click at [547, 223] on input "Não" at bounding box center [541, 222] width 11 height 11
radio input "true"
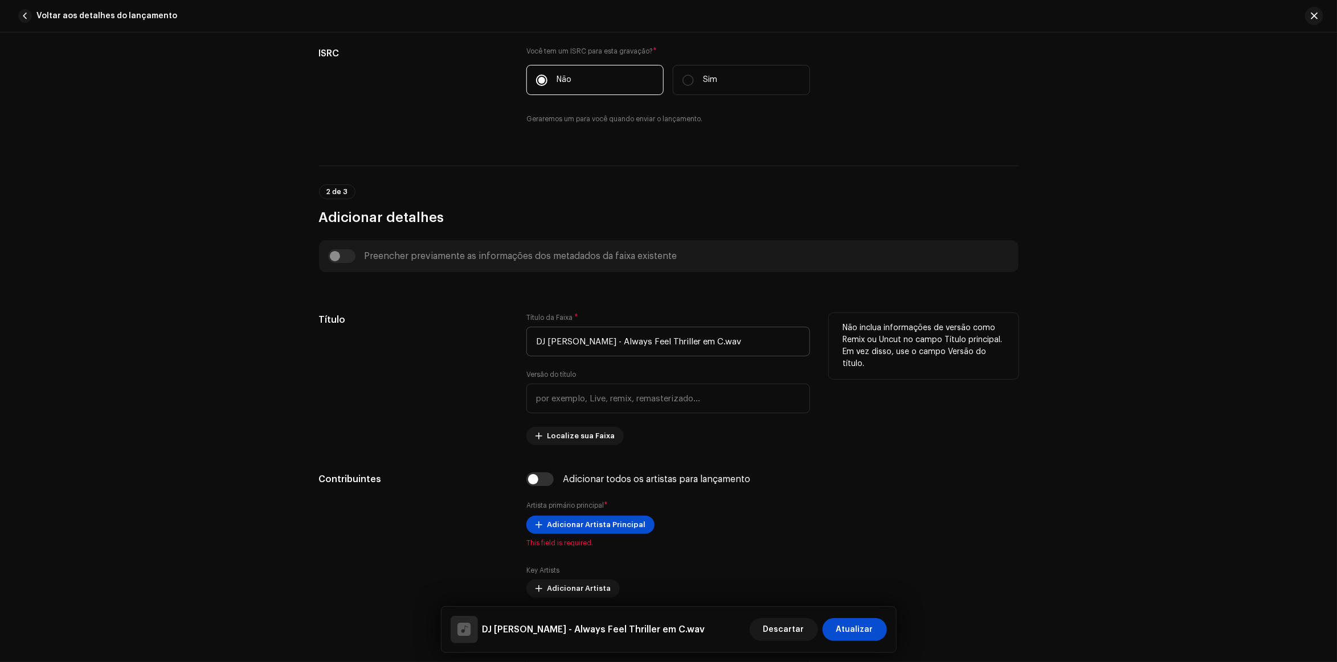
scroll to position [356, 0]
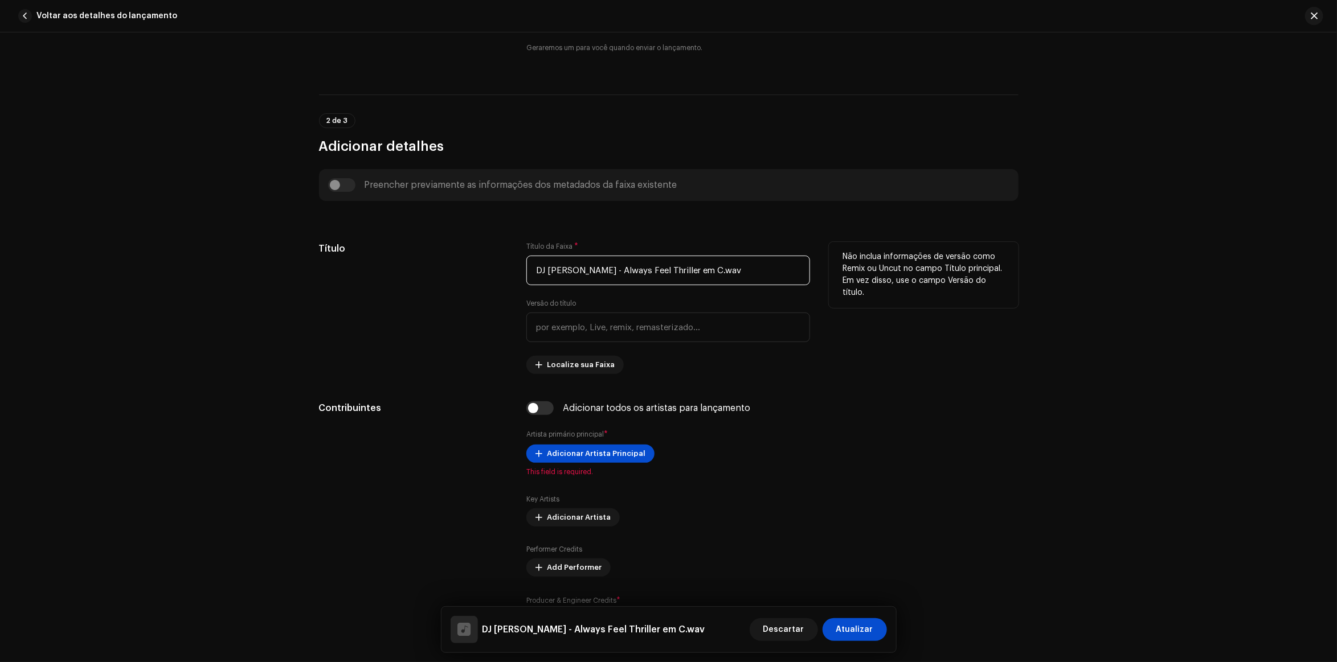
click at [750, 263] on input "DJ Antony Achkar - Always Feel Thriller em C.wav" at bounding box center [668, 271] width 284 height 30
drag, startPoint x: 612, startPoint y: 276, endPoint x: 339, endPoint y: 276, distance: 273.4
click at [339, 276] on div "Título Título da Faixa * Always Feel Thriller Versão do título Localize sua Fai…" at bounding box center [668, 308] width 699 height 132
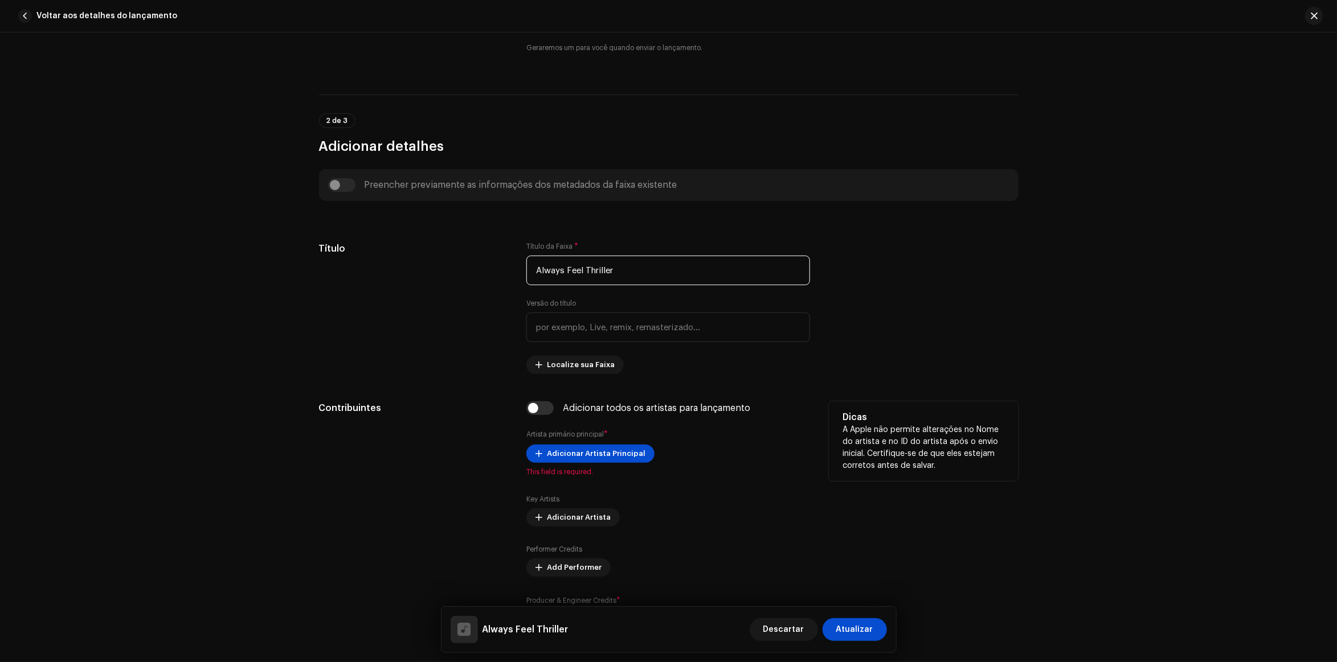
scroll to position [570, 0]
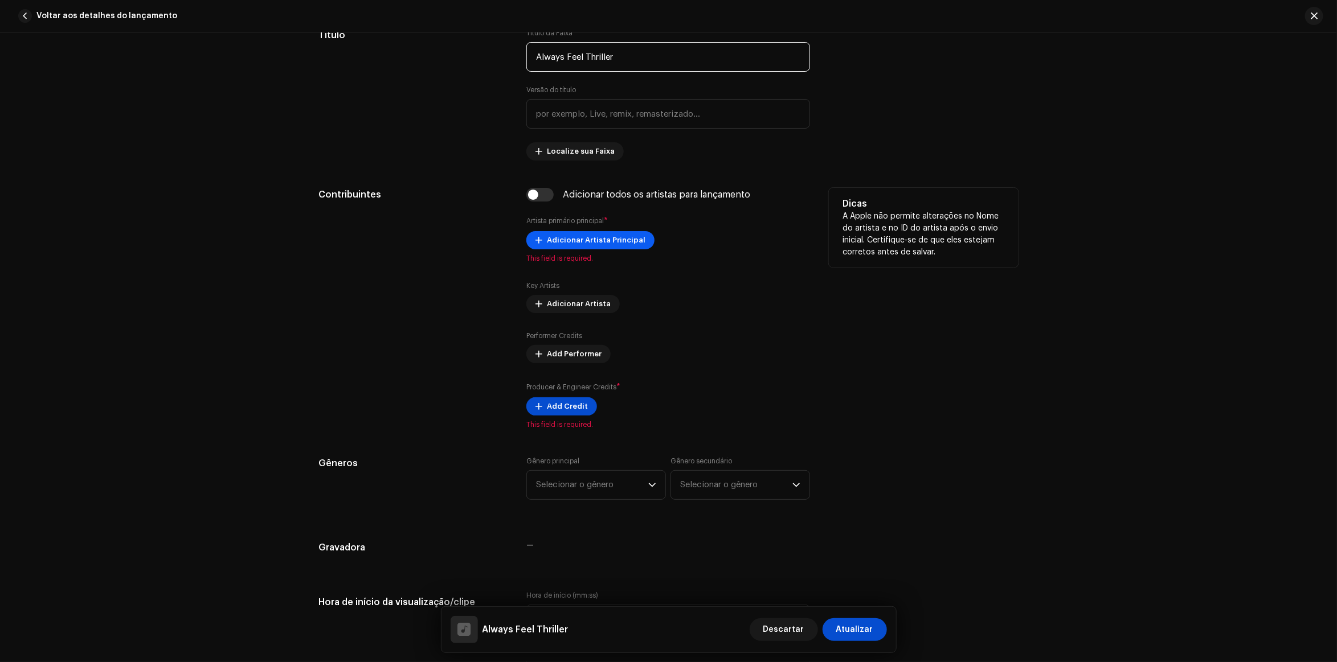
type input "Always Feel Thriller"
click at [559, 239] on span "Adicionar Artista Principal" at bounding box center [596, 240] width 99 height 23
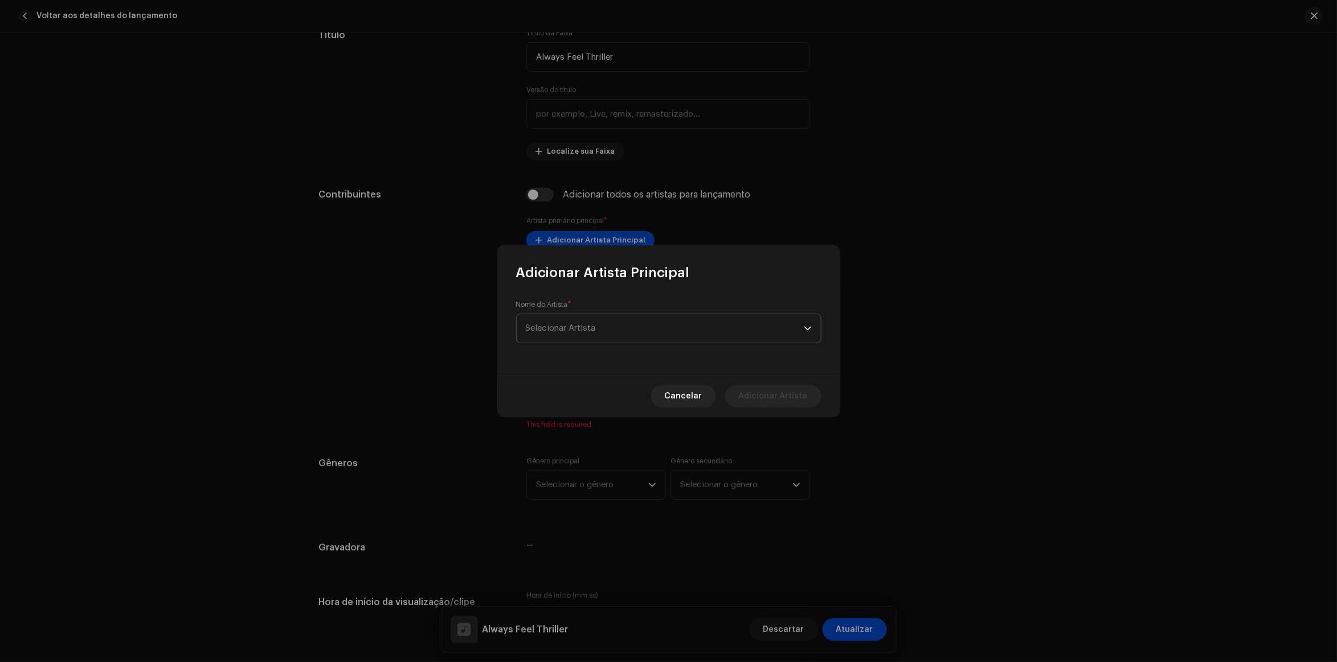
click at [604, 336] on span "Selecionar Artista" at bounding box center [665, 328] width 278 height 28
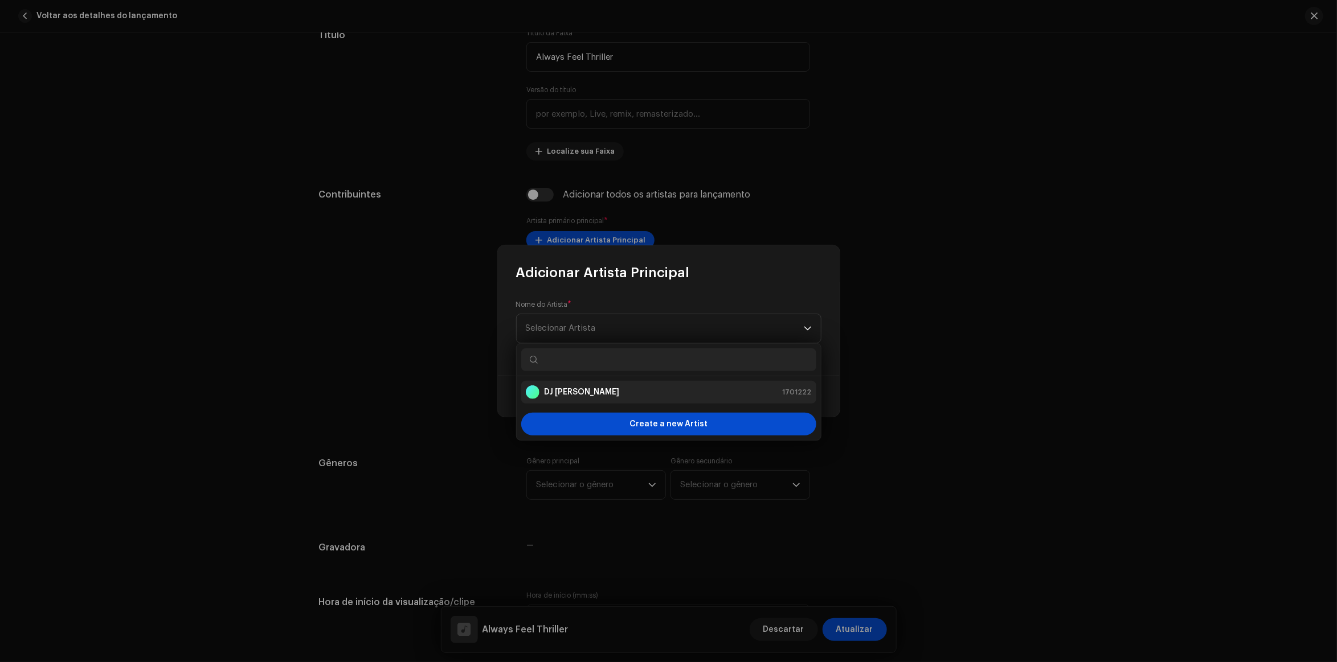
click at [604, 385] on li "DJ Antony Achkar 1701222" at bounding box center [668, 392] width 295 height 23
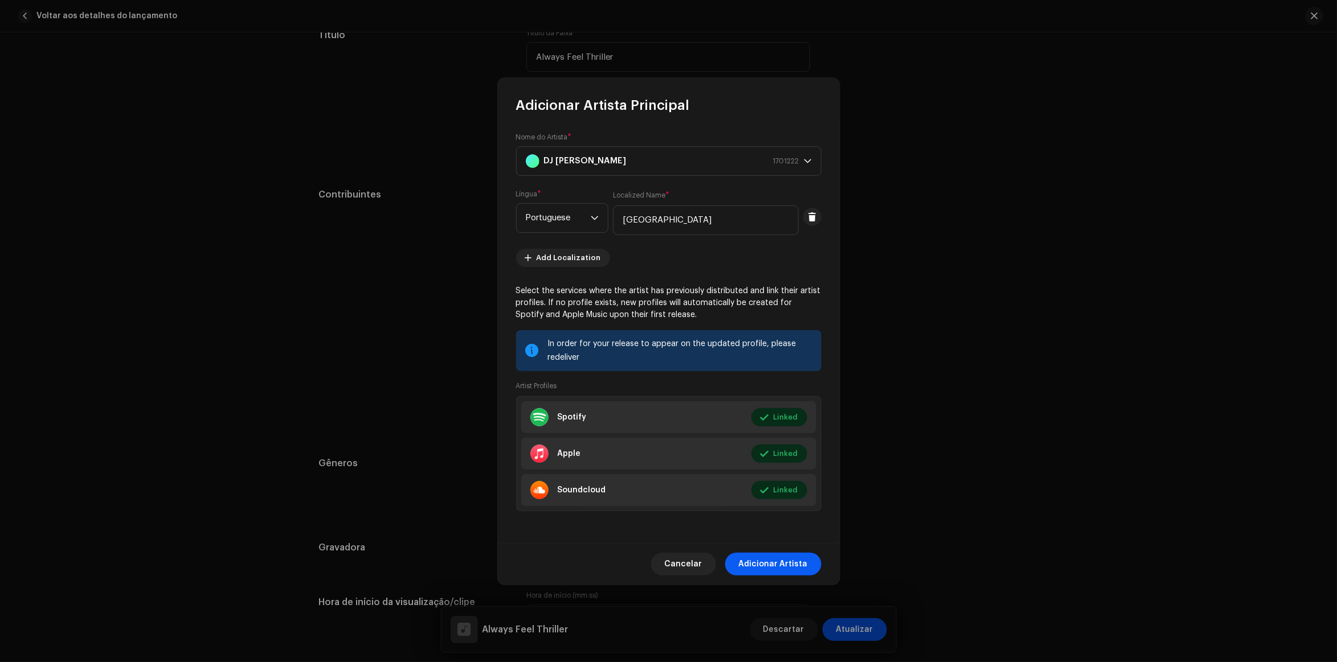
click at [771, 558] on span "Adicionar Artista" at bounding box center [773, 564] width 69 height 23
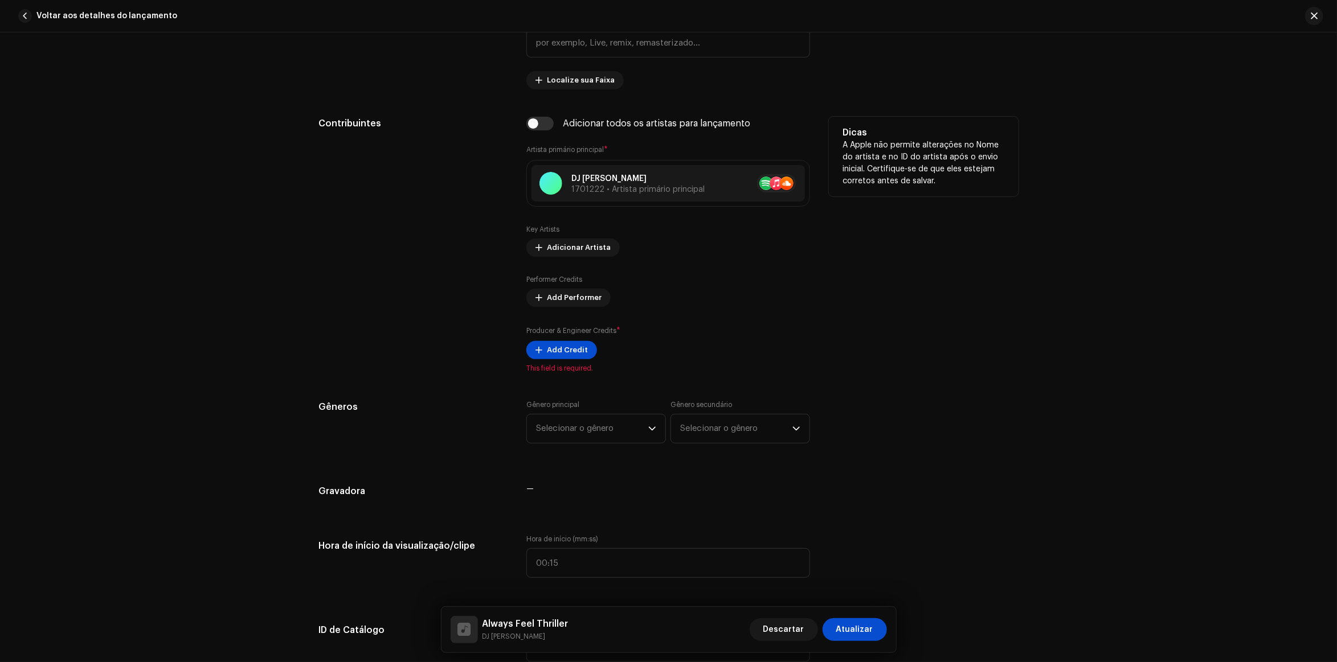
scroll to position [712, 0]
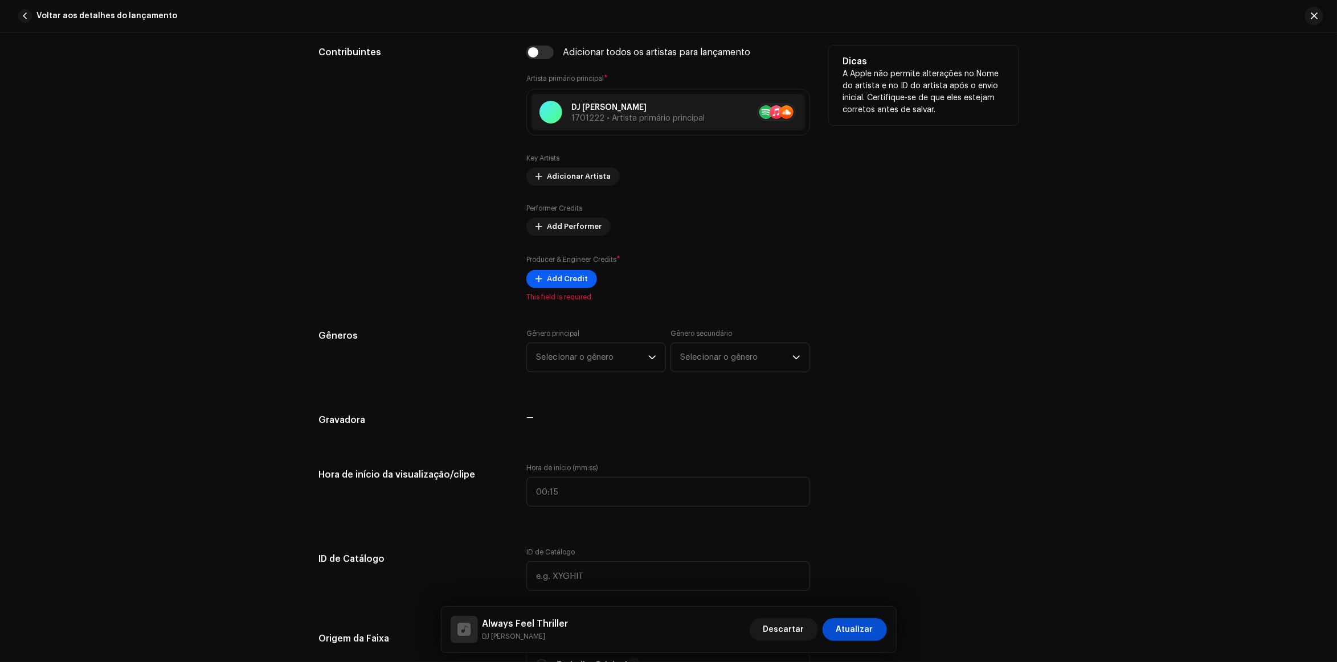
click at [547, 276] on span "Add Credit" at bounding box center [567, 279] width 41 height 23
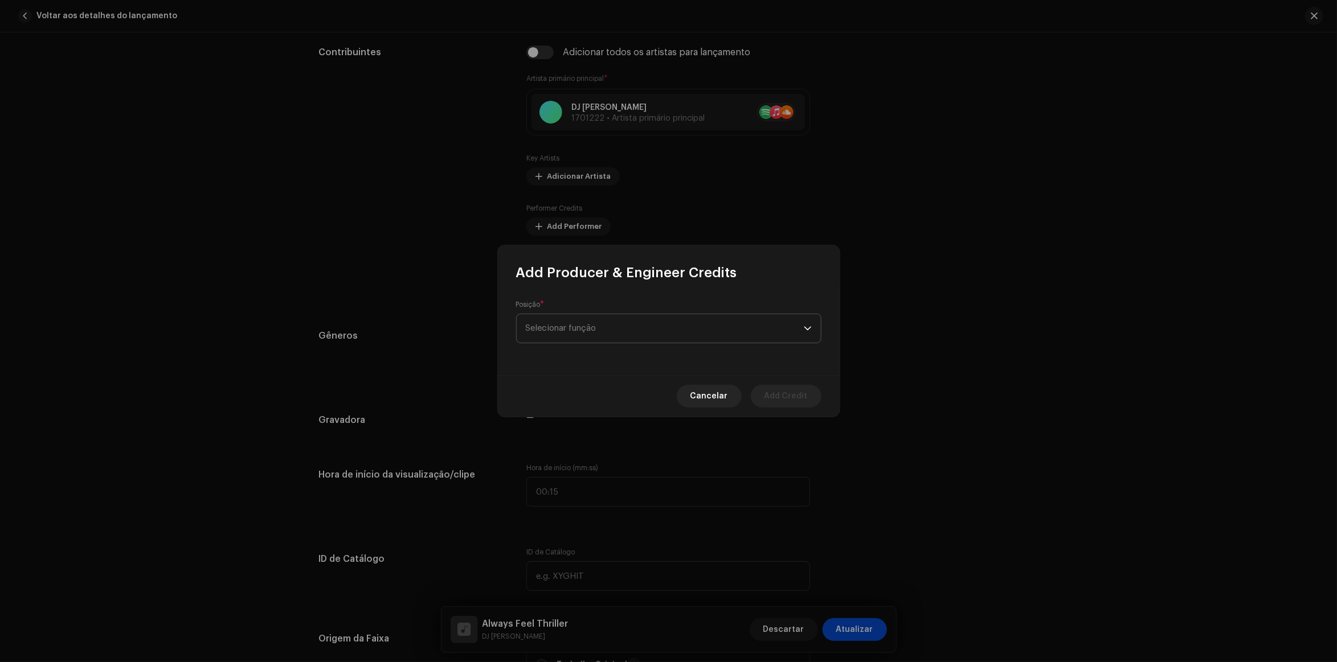
click at [582, 323] on span "Selecionar função" at bounding box center [665, 328] width 278 height 28
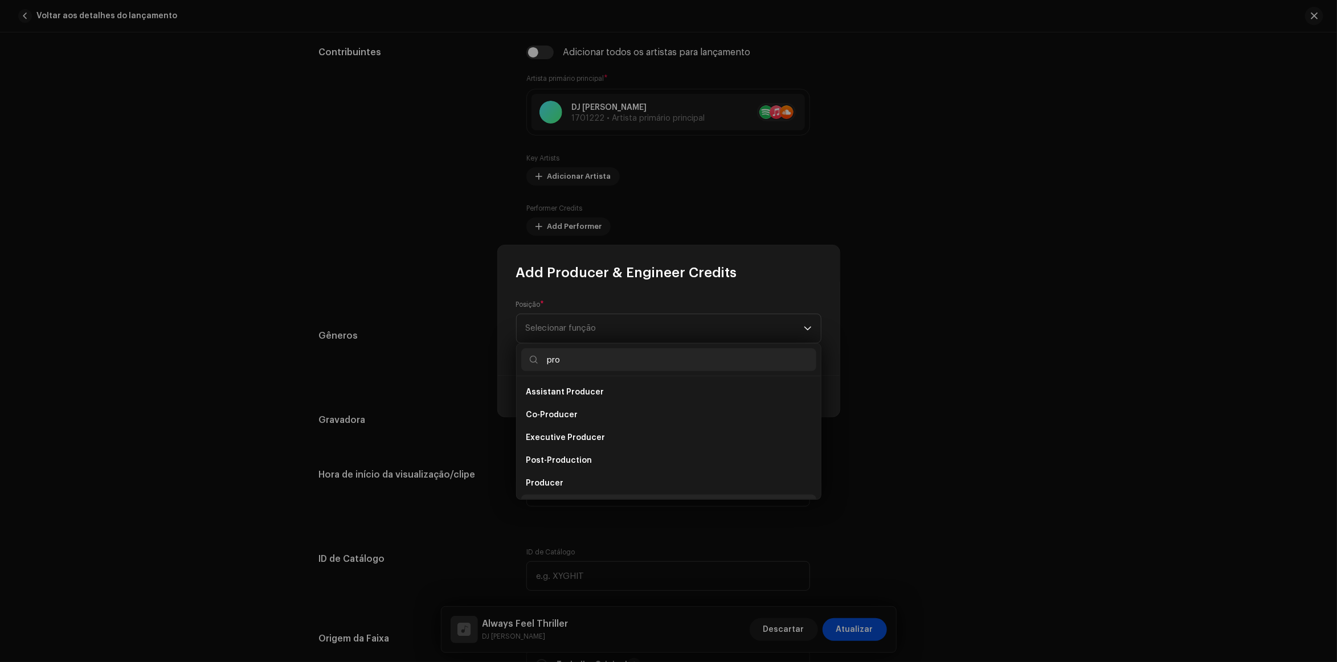
scroll to position [18, 0]
type input "pro"
click at [557, 463] on span "Producer" at bounding box center [545, 465] width 38 height 11
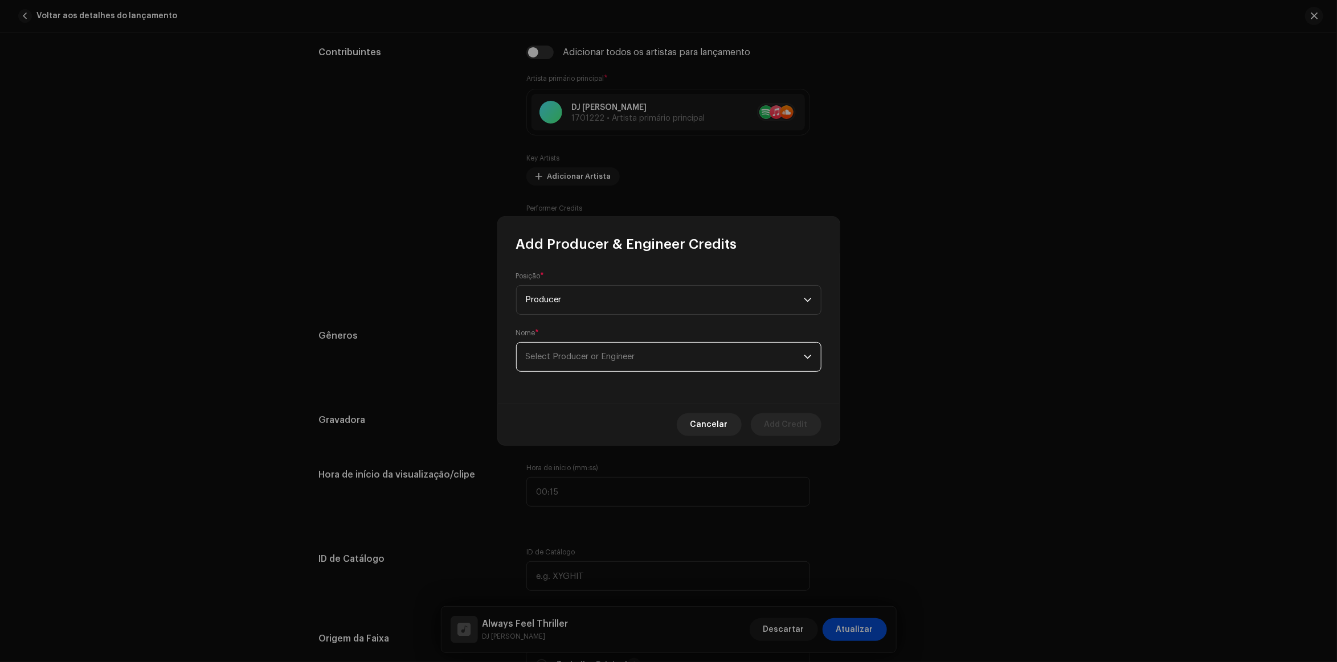
click at [726, 365] on span "Select Producer or Engineer" at bounding box center [665, 357] width 278 height 28
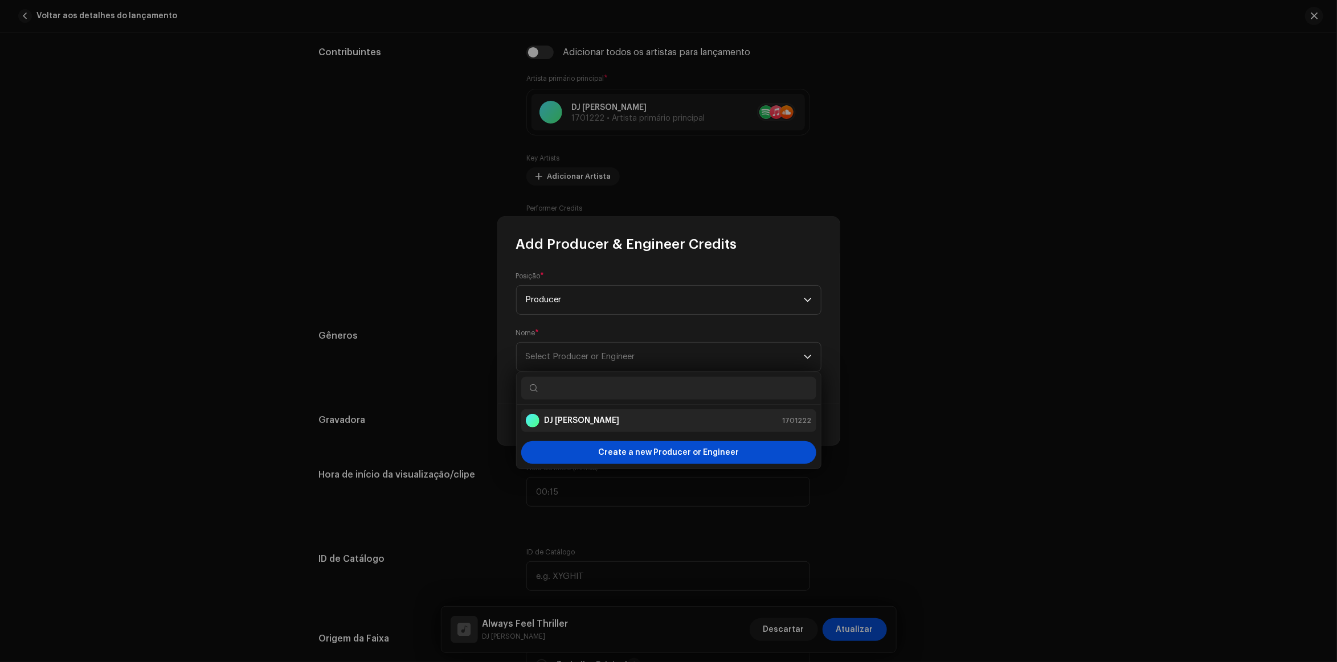
click at [636, 419] on div "DJ Antony Achkar 1701222" at bounding box center [669, 421] width 286 height 14
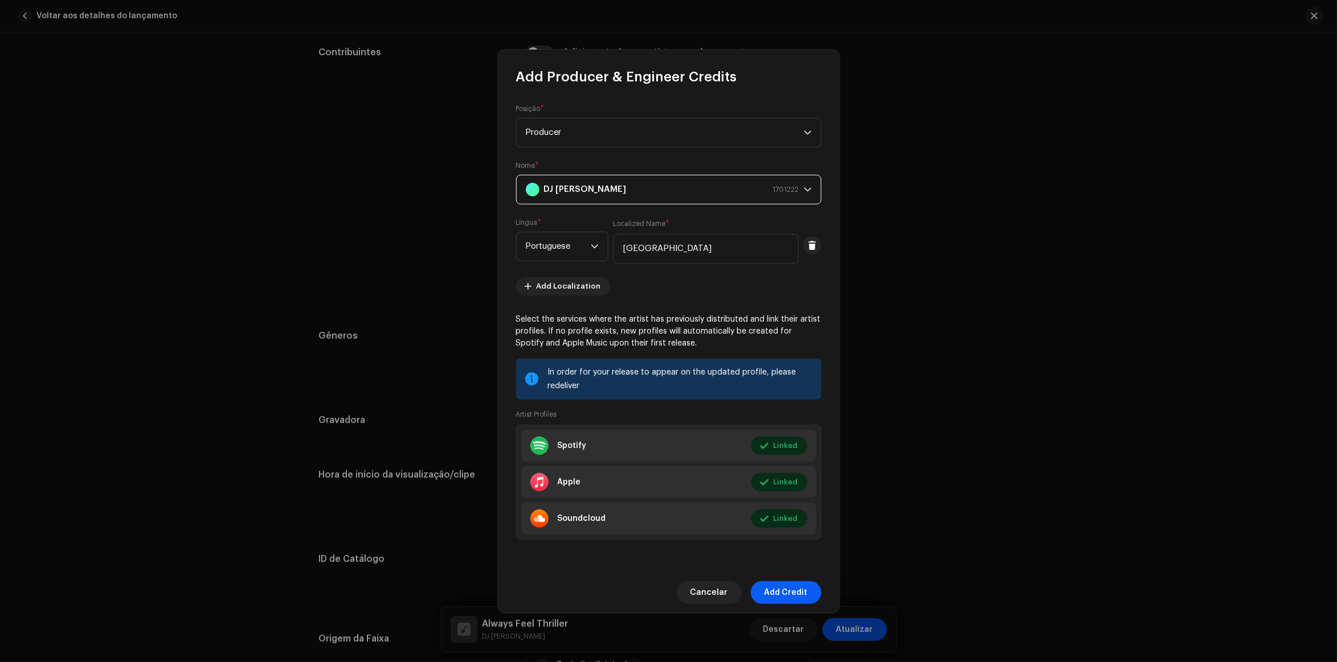
click at [790, 590] on span "Add Credit" at bounding box center [785, 593] width 43 height 23
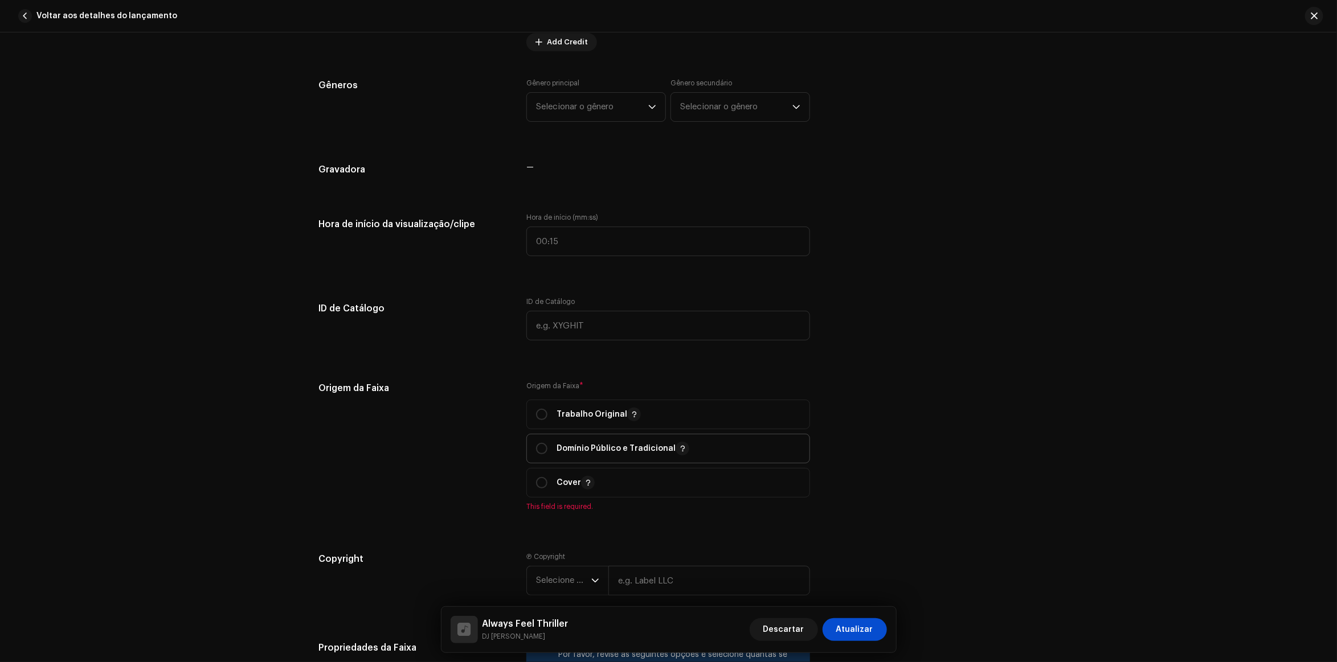
scroll to position [1068, 0]
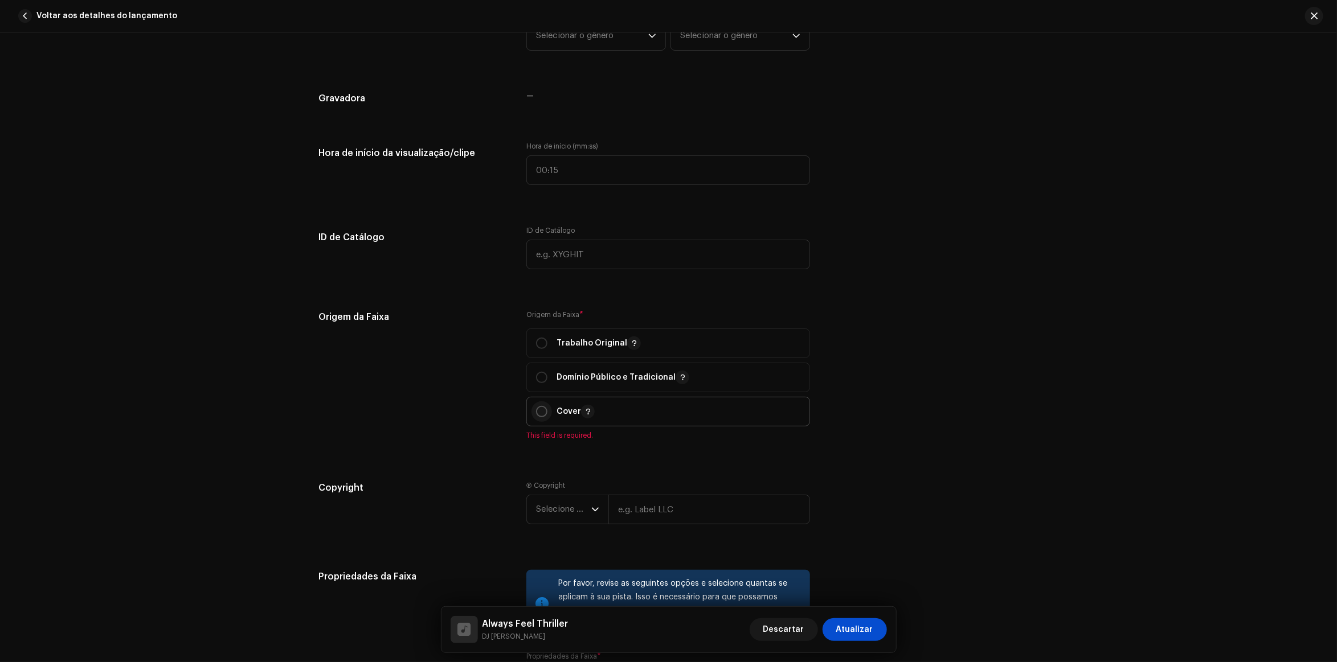
click at [541, 413] on input "radio" at bounding box center [541, 411] width 11 height 11
radio input "true"
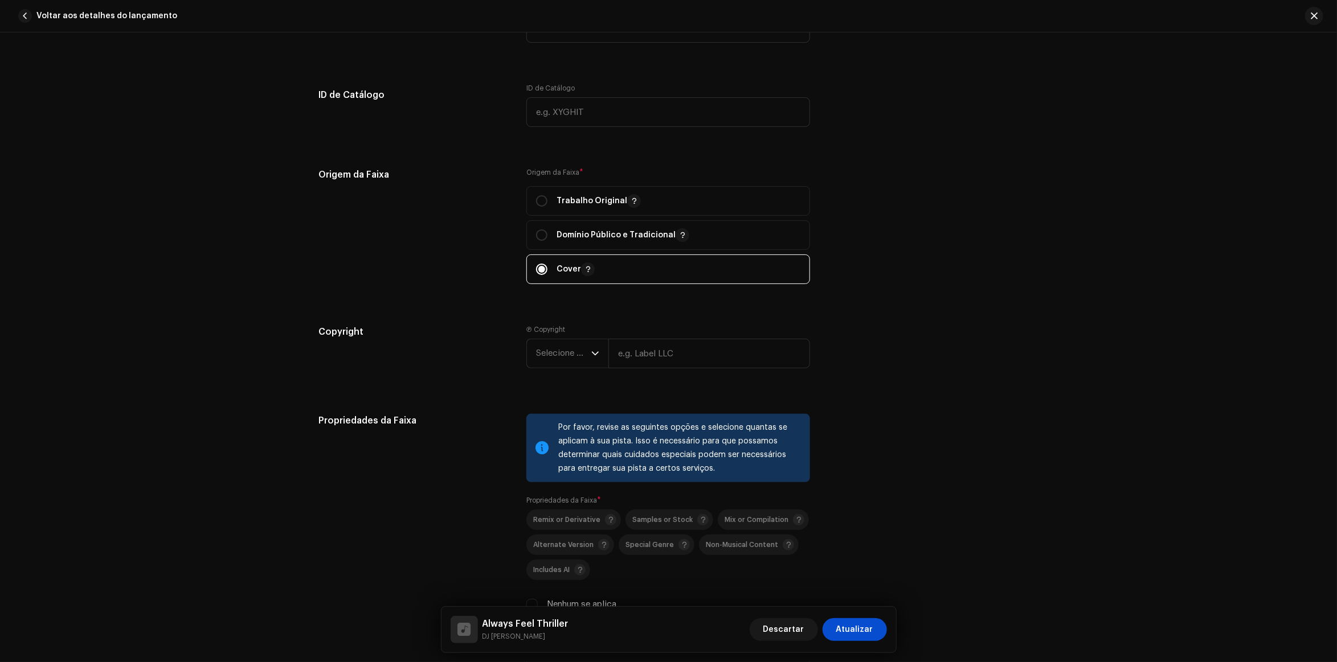
scroll to position [1424, 0]
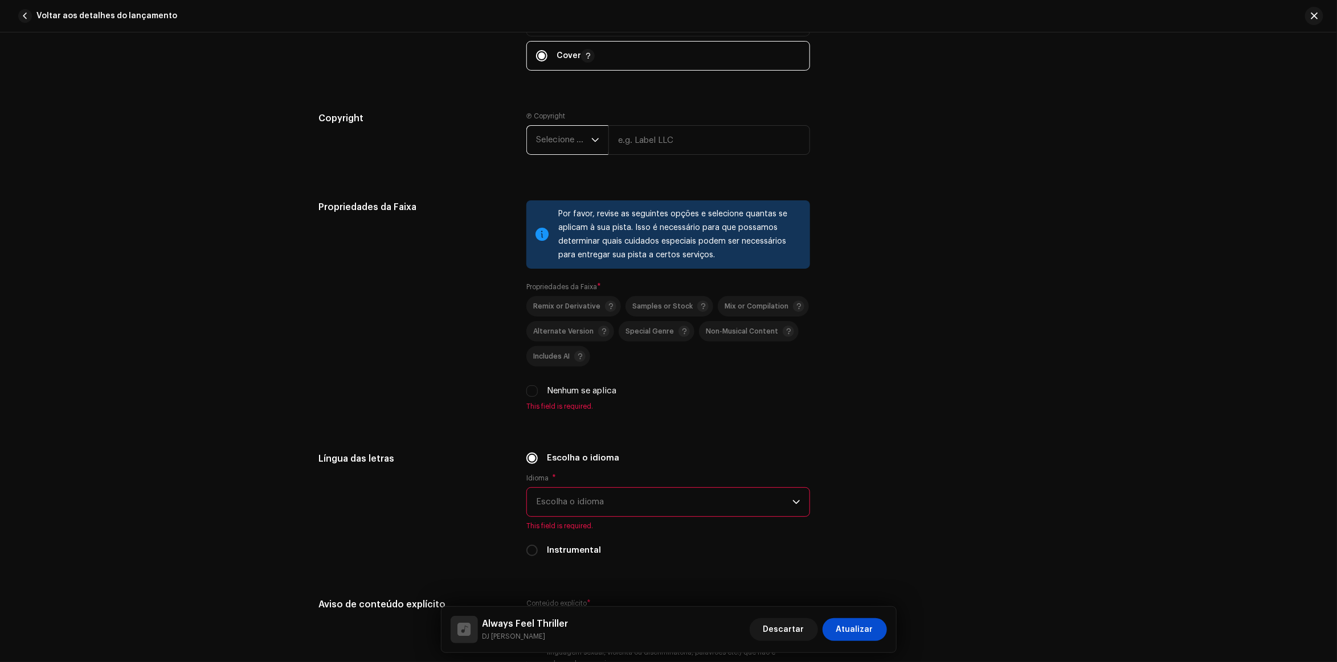
click at [579, 138] on span "Selecione o ano" at bounding box center [563, 140] width 55 height 28
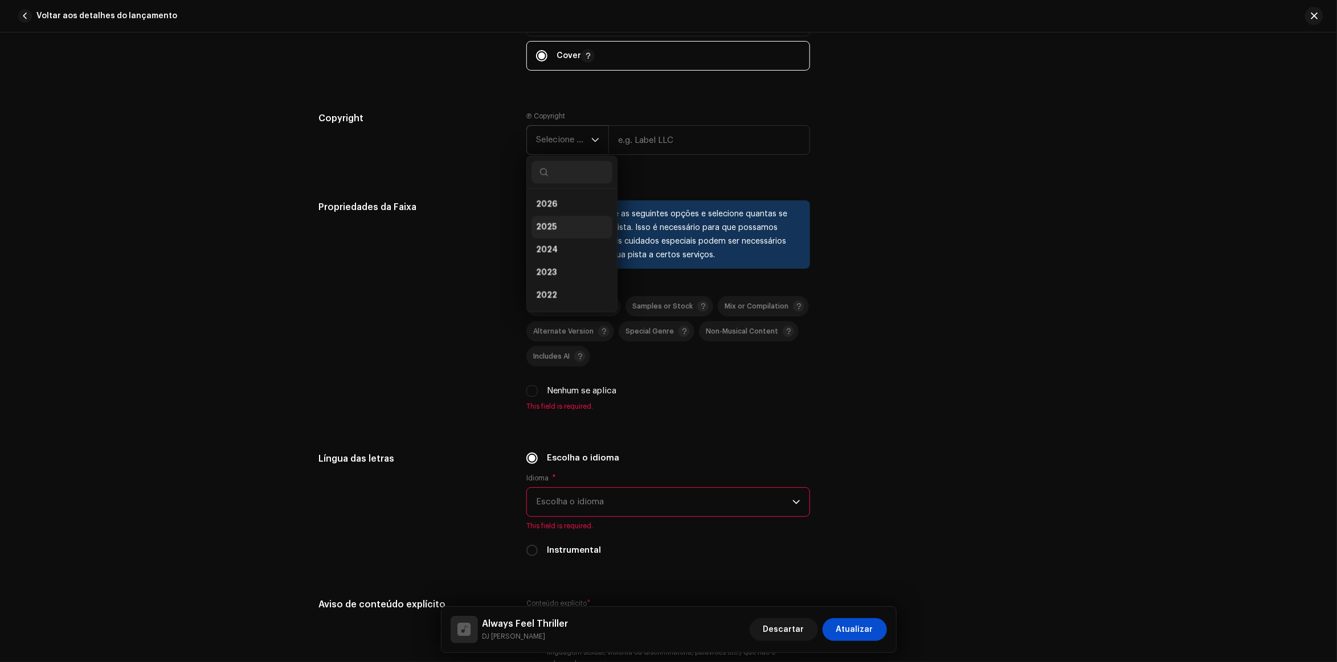
click at [576, 220] on li "2025" at bounding box center [571, 227] width 81 height 23
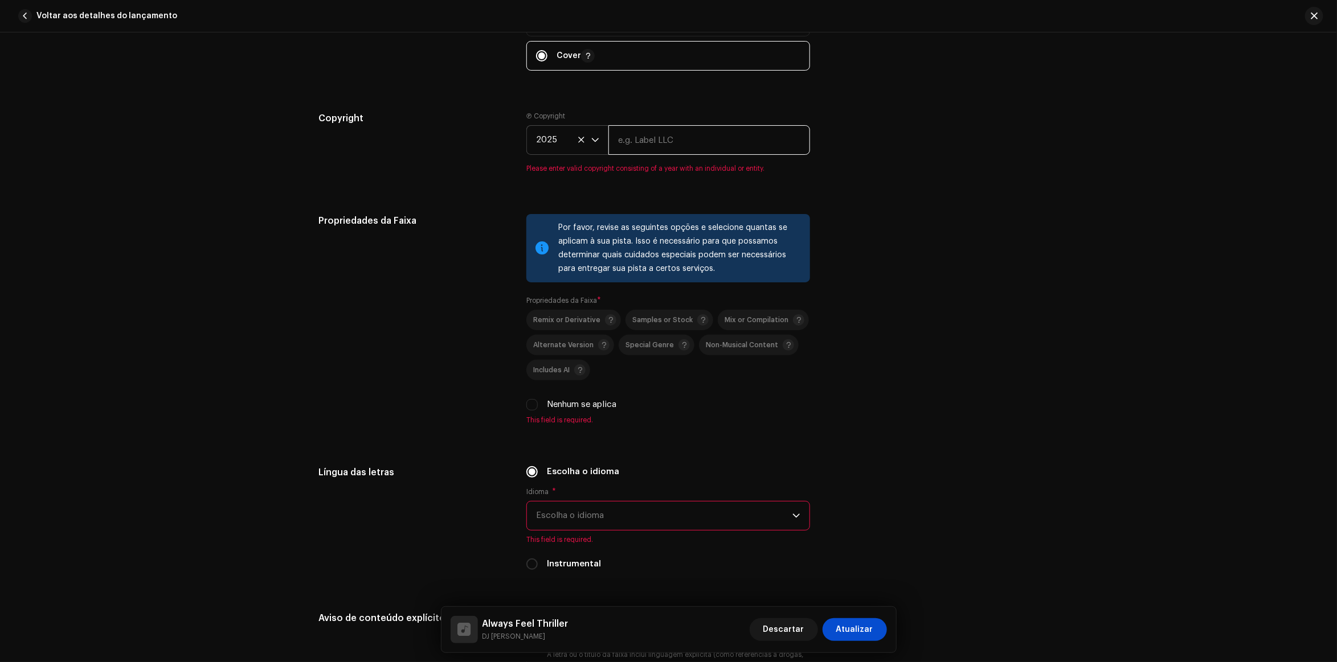
click at [649, 140] on input "text" at bounding box center [709, 140] width 202 height 30
type input "DJ [PERSON_NAME]"
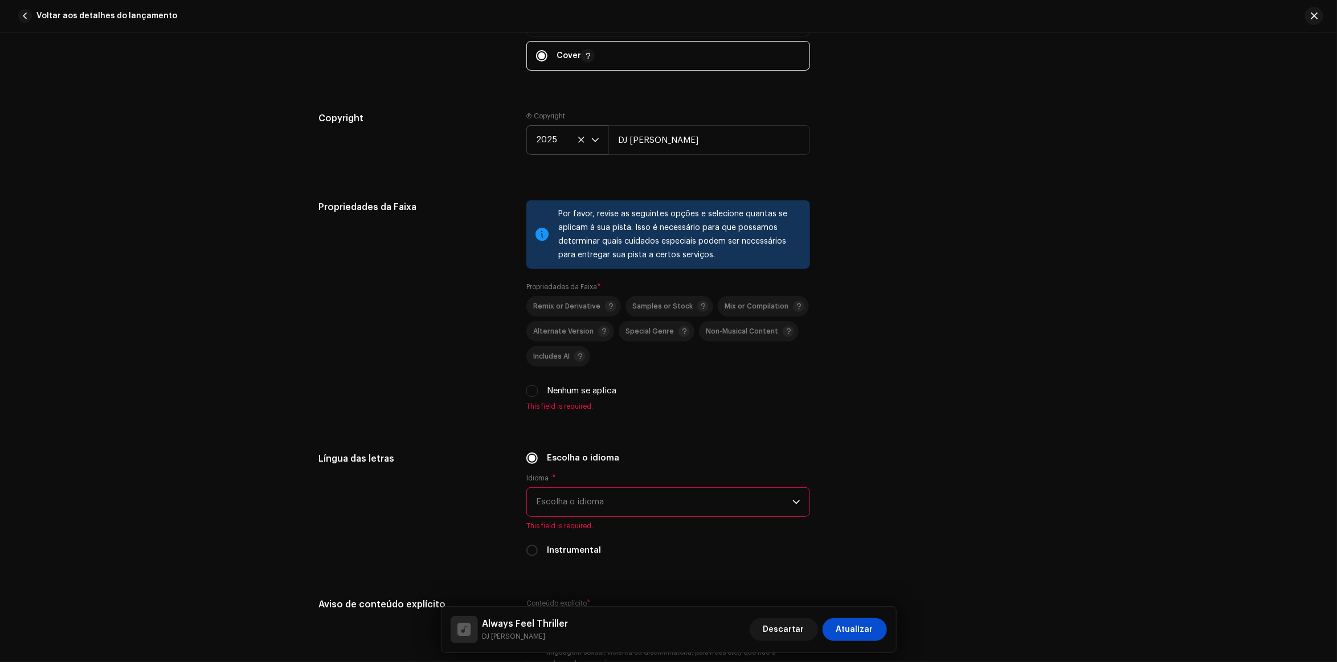
click at [522, 393] on div "Propriedades da Faixa Por favor, revise as seguintes opções e selecione quantas…" at bounding box center [668, 313] width 699 height 224
click at [530, 388] on input "Nenhum se aplica" at bounding box center [531, 391] width 11 height 11
checkbox input "true"
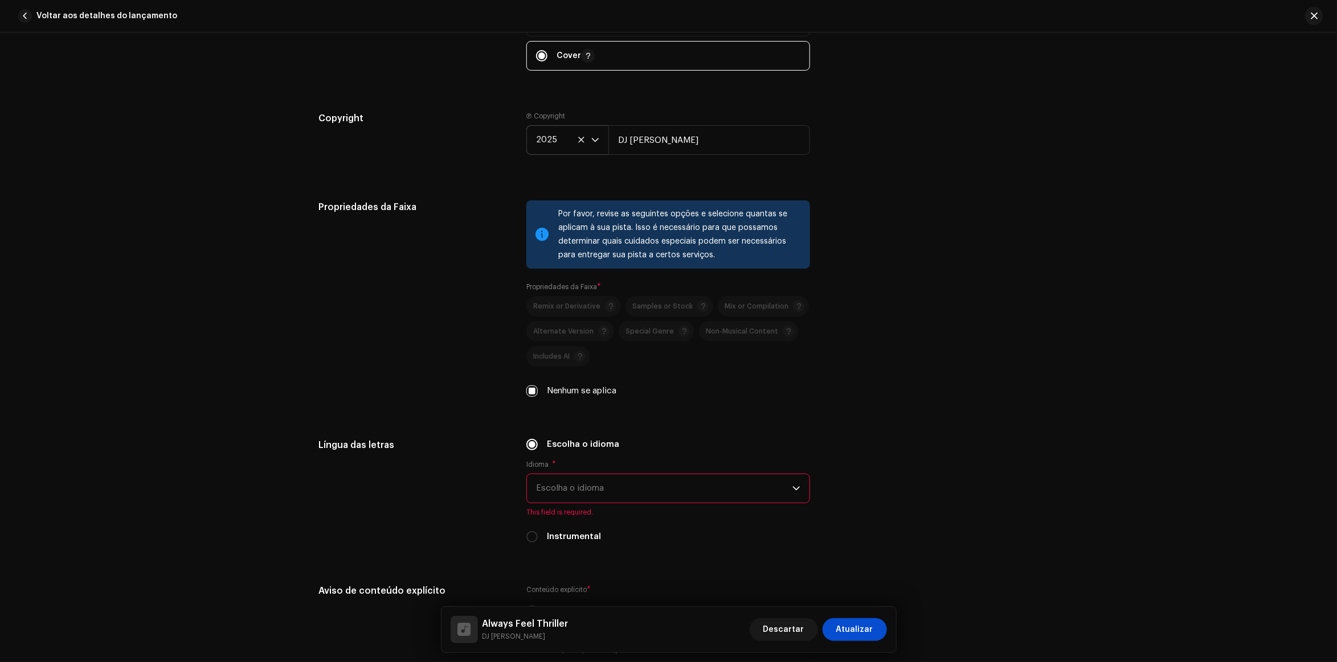
scroll to position [1638, 0]
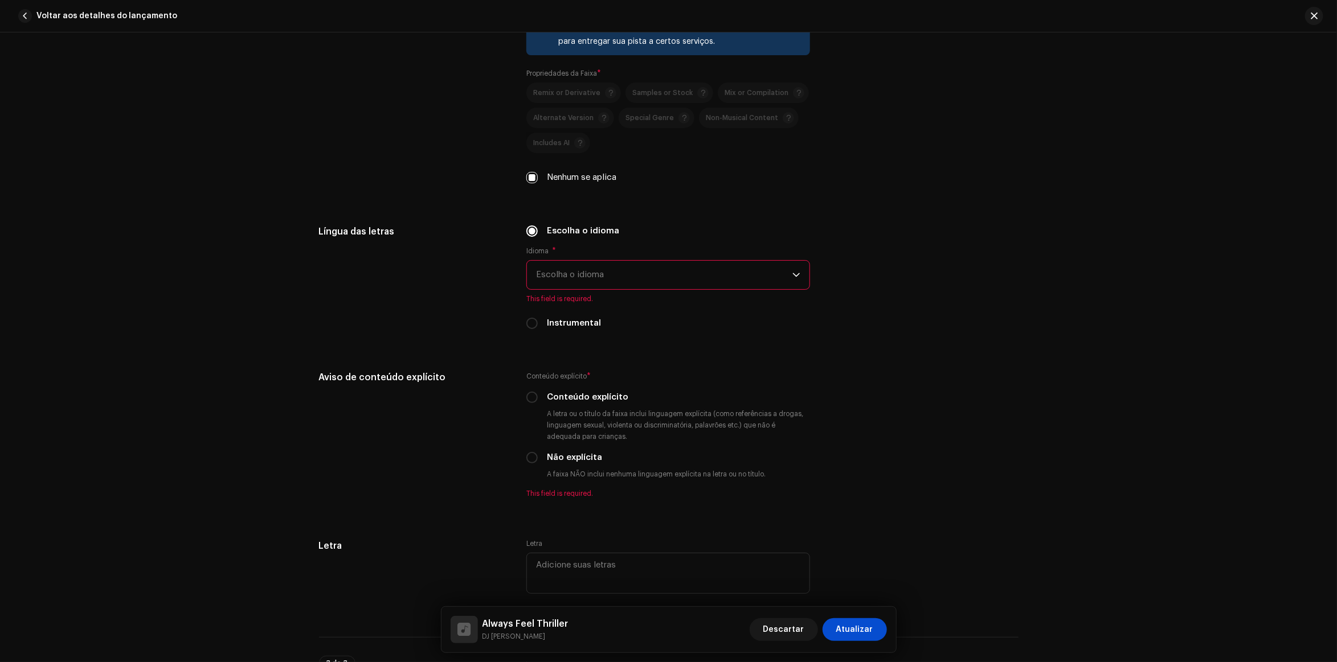
click at [630, 280] on span "Escolha o idioma" at bounding box center [664, 275] width 256 height 28
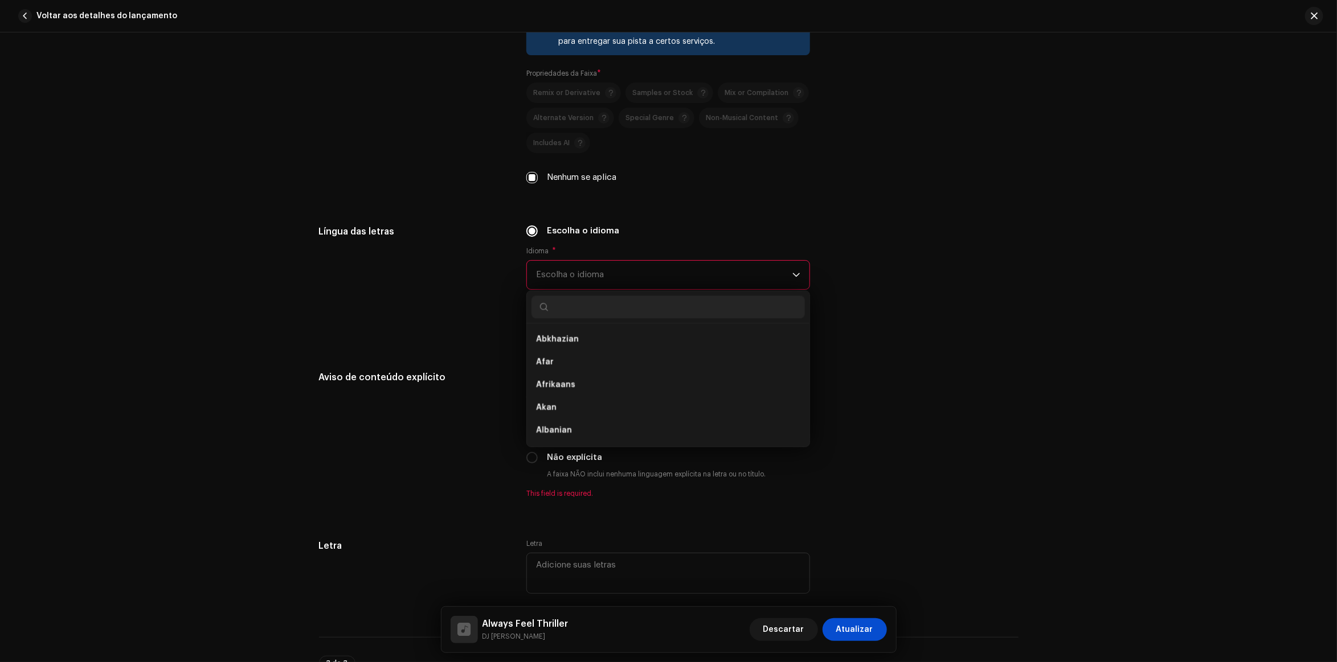
click at [608, 316] on input "text" at bounding box center [667, 307] width 273 height 23
type input "i"
type input "en"
click at [570, 425] on li "English" at bounding box center [667, 430] width 273 height 23
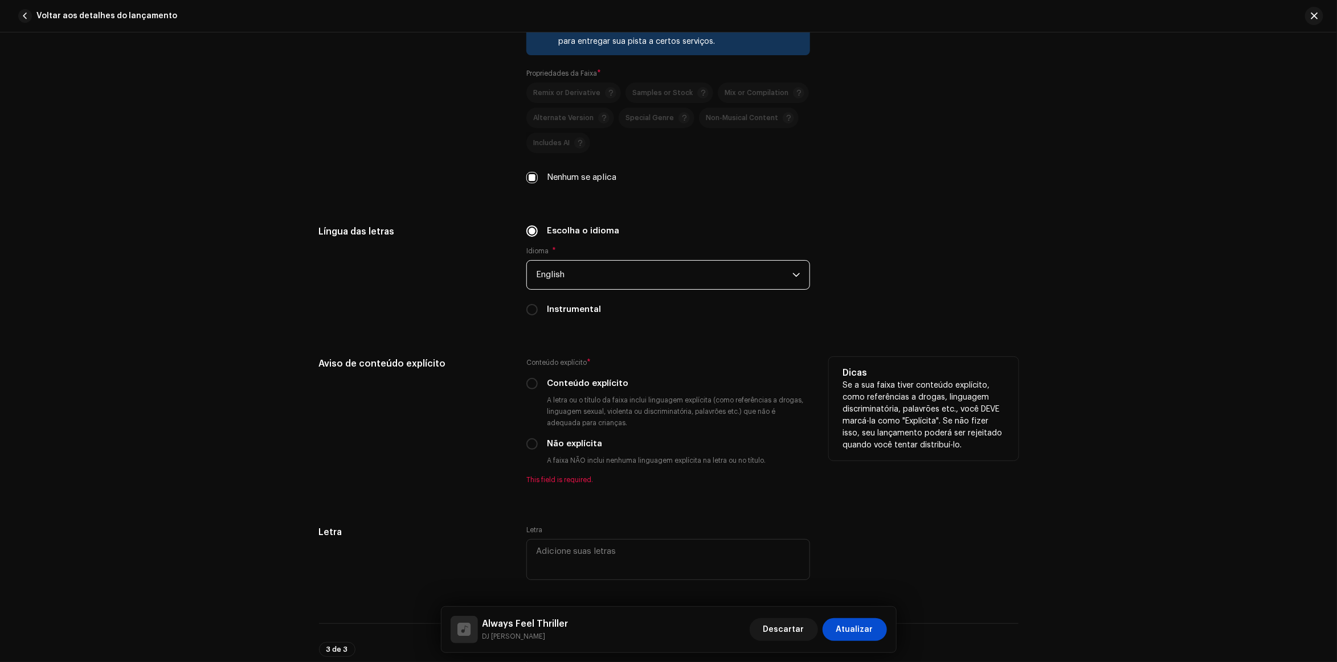
scroll to position [1709, 0]
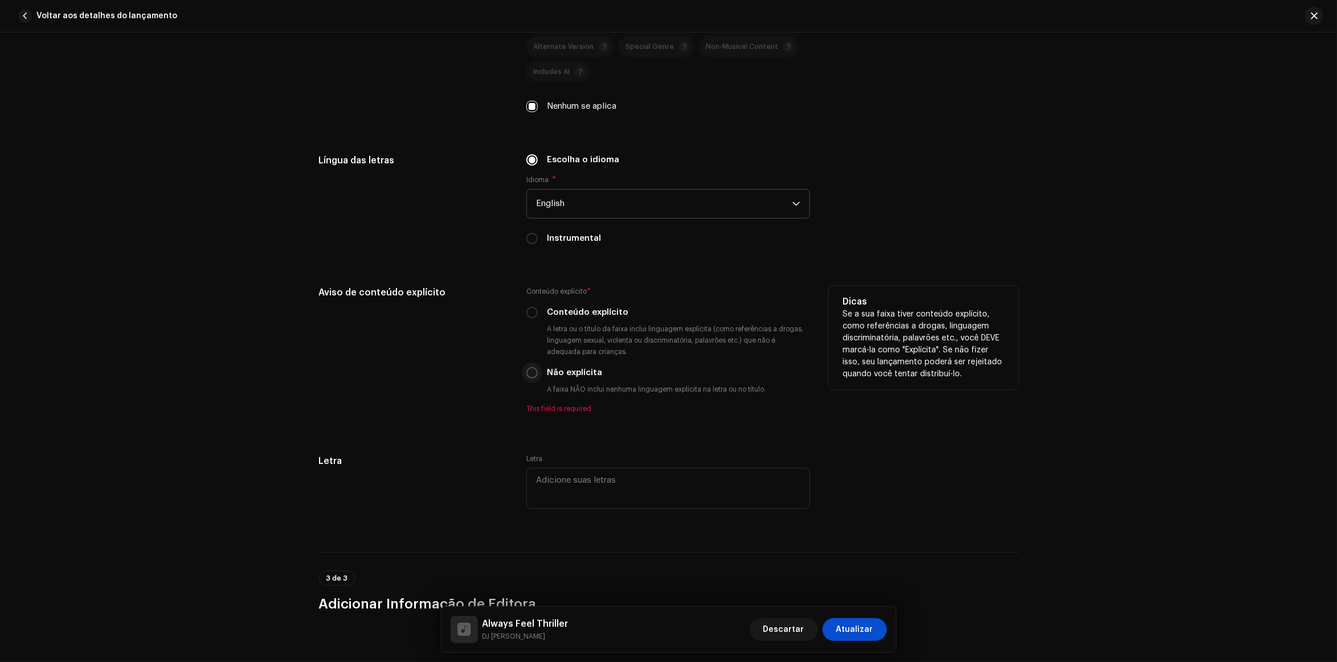
click at [527, 376] on input "Não explícita" at bounding box center [531, 372] width 11 height 11
radio input "true"
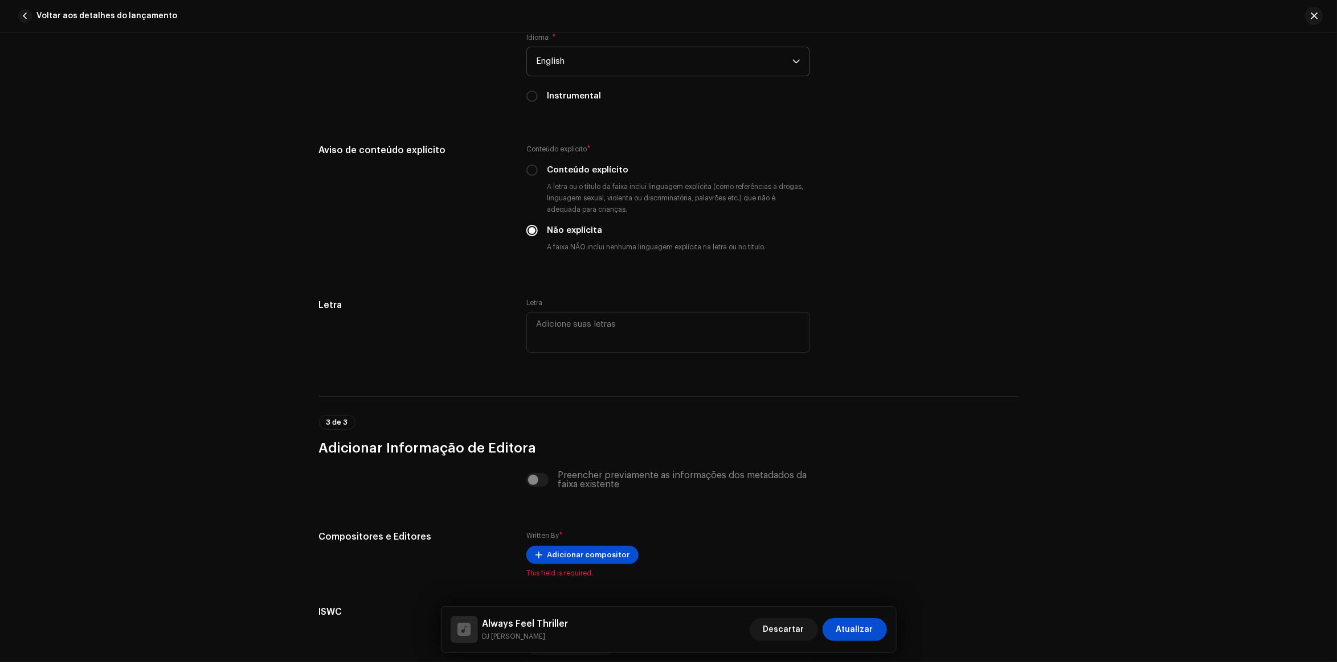
scroll to position [1954, 0]
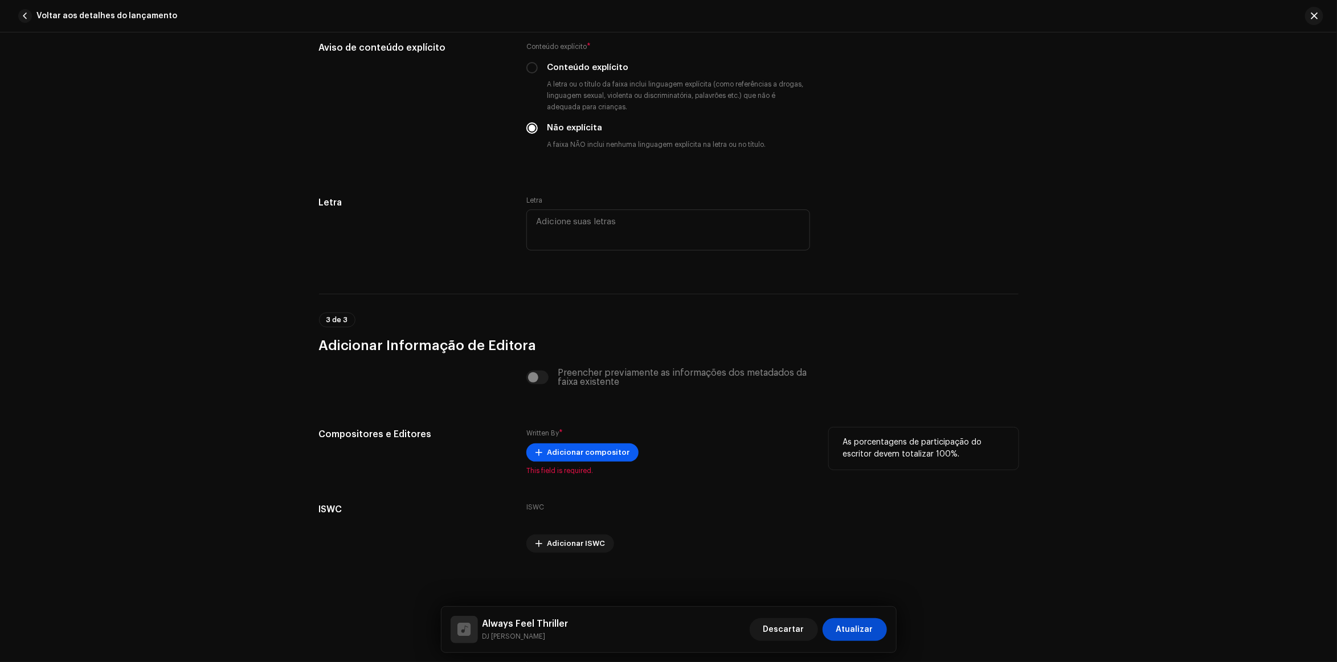
click at [581, 459] on span "Adicionar compositor" at bounding box center [588, 452] width 83 height 23
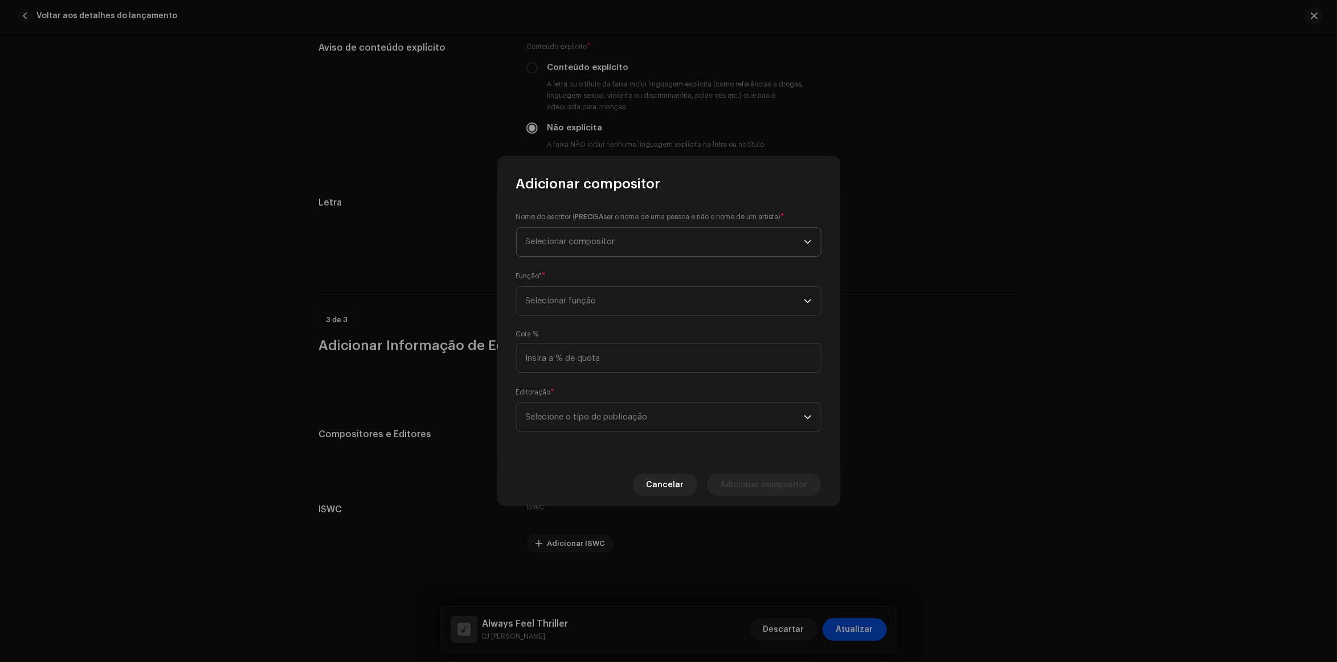
click at [653, 232] on span "Selecionar compositor" at bounding box center [665, 242] width 278 height 28
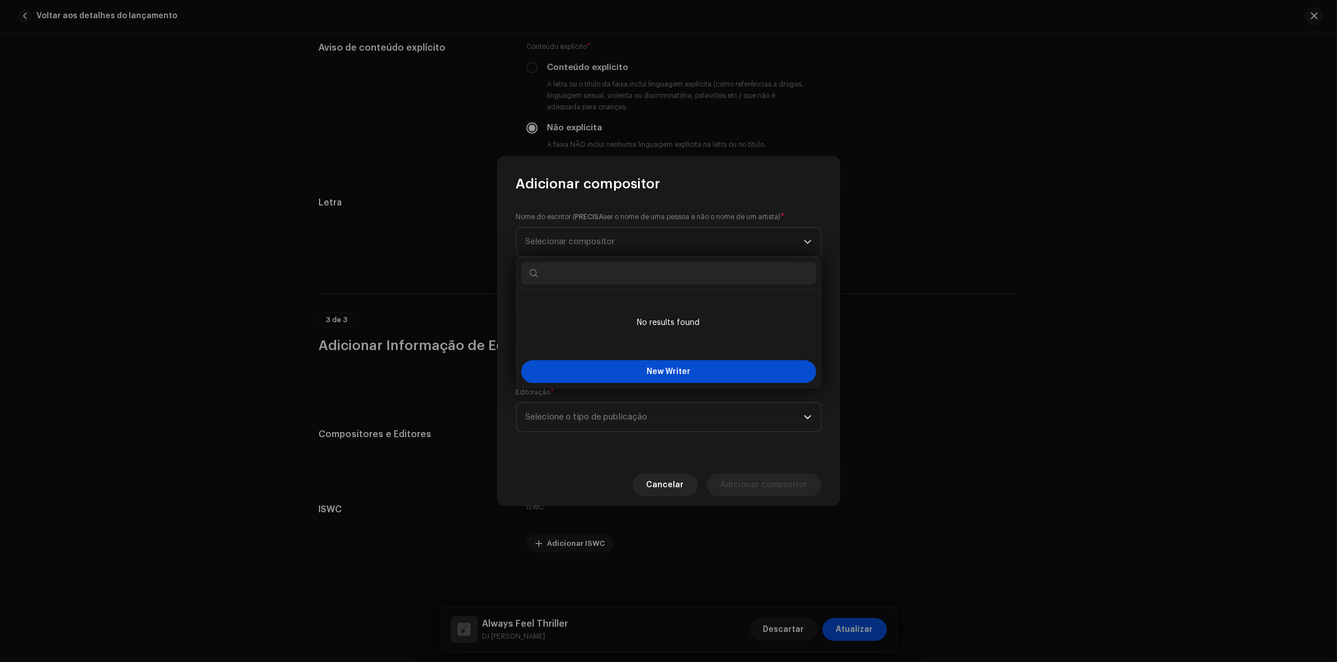
click at [616, 271] on input "text" at bounding box center [668, 273] width 295 height 23
click at [616, 374] on button "New Writer" at bounding box center [668, 372] width 295 height 23
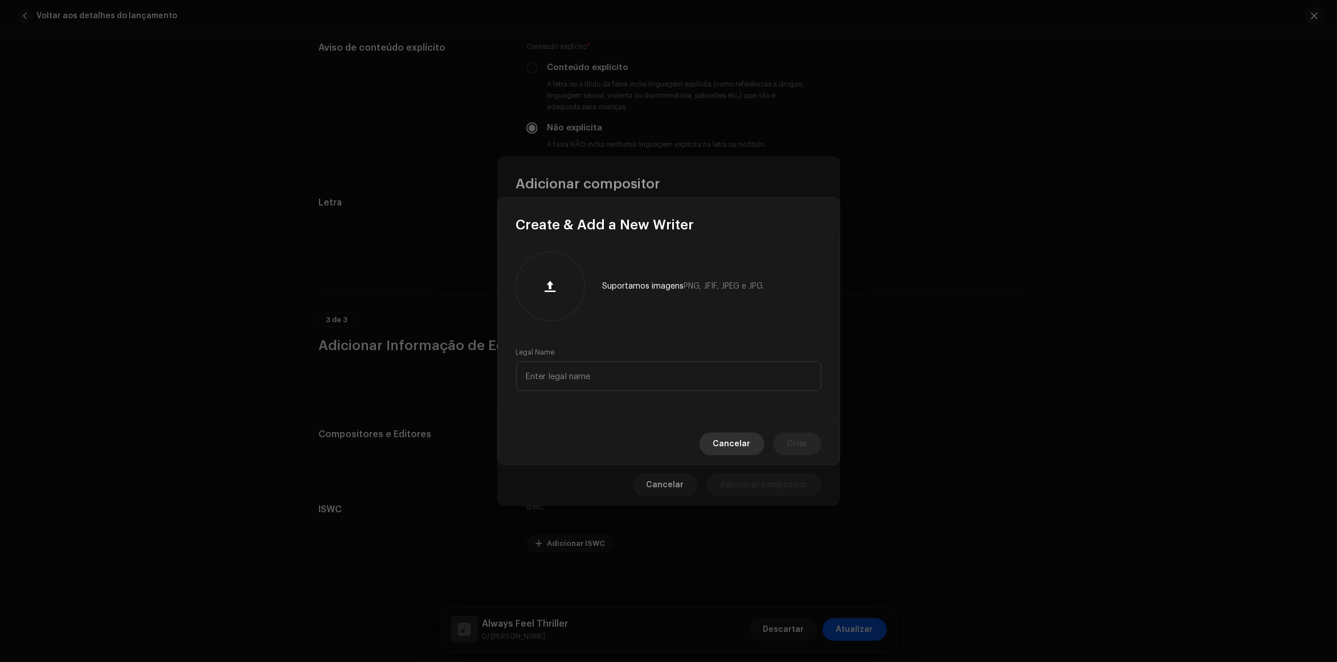
click at [759, 453] on button "Cancelar" at bounding box center [731, 444] width 65 height 23
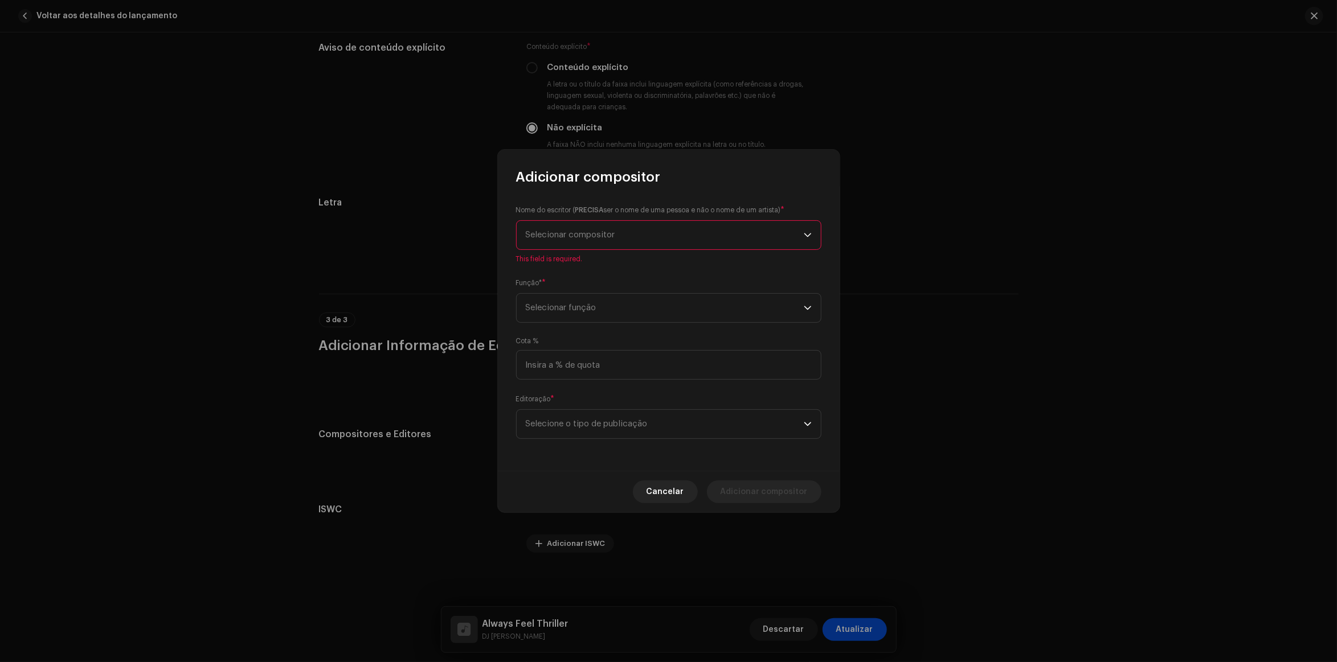
click at [574, 232] on span "Selecionar compositor" at bounding box center [570, 235] width 89 height 9
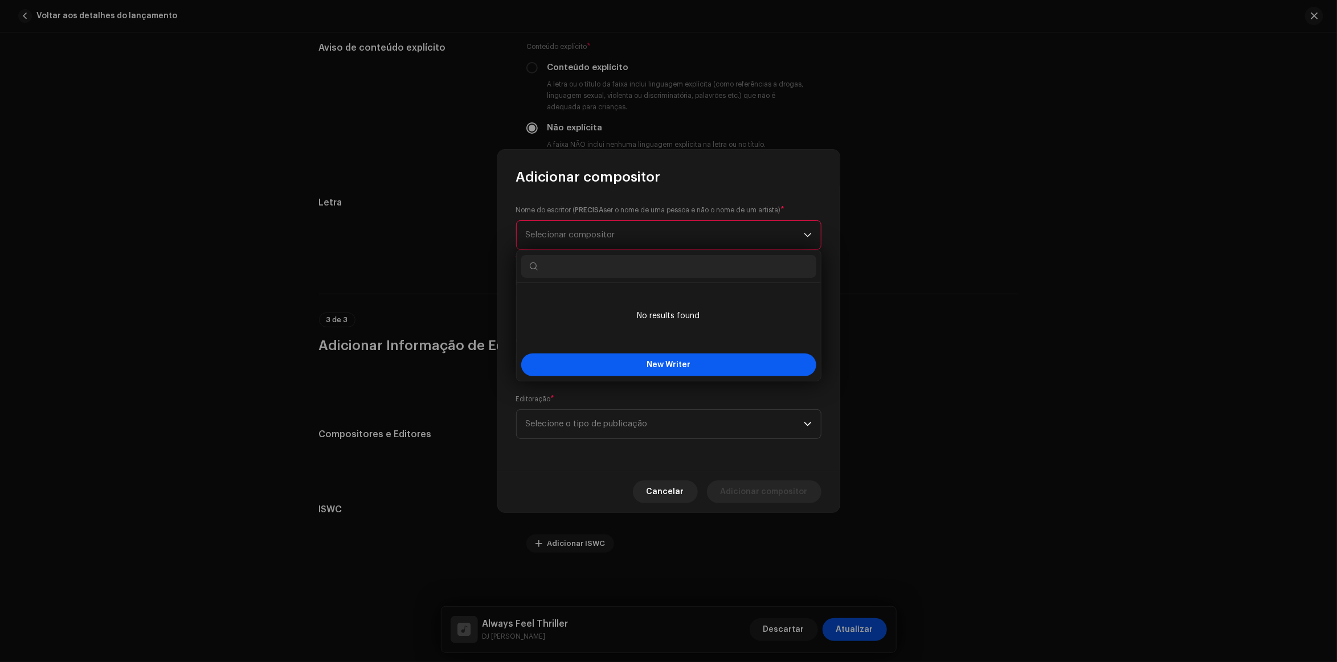
click at [656, 368] on span "New Writer" at bounding box center [669, 365] width 44 height 8
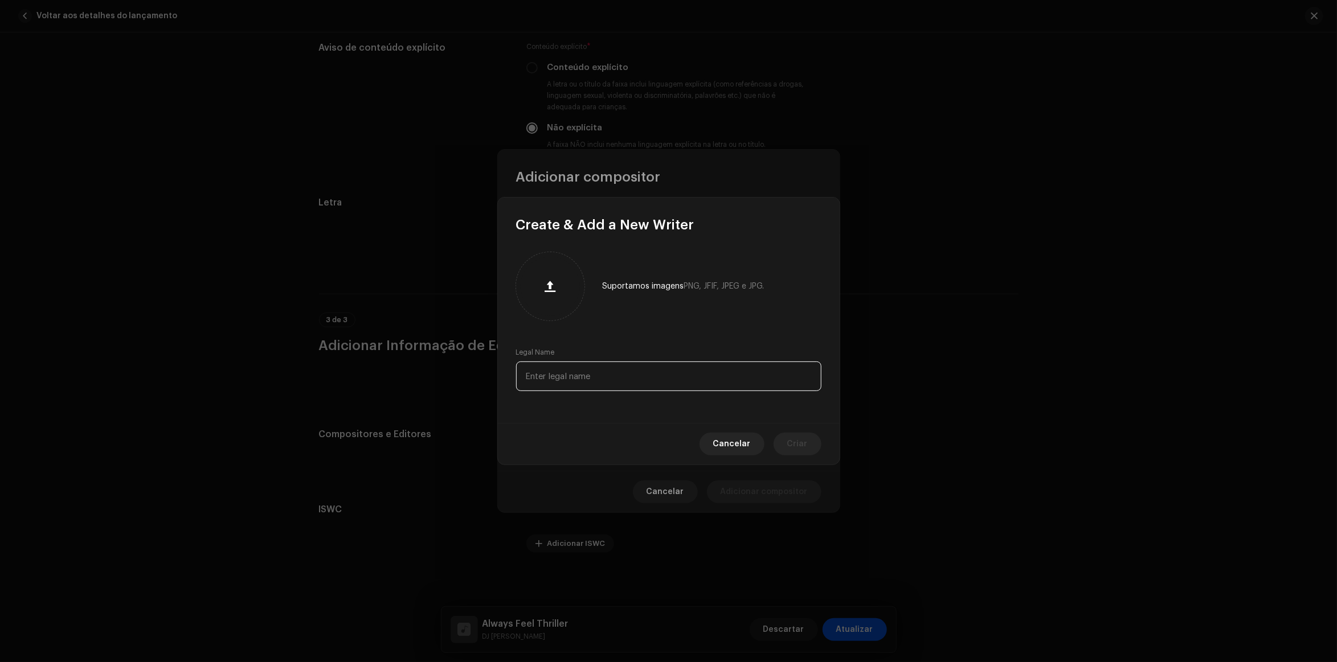
click at [596, 379] on input "text" at bounding box center [668, 377] width 305 height 30
paste input "Rod Temperton"
type input "Rod Temperton"
click at [784, 448] on button "Criar" at bounding box center [798, 444] width 48 height 23
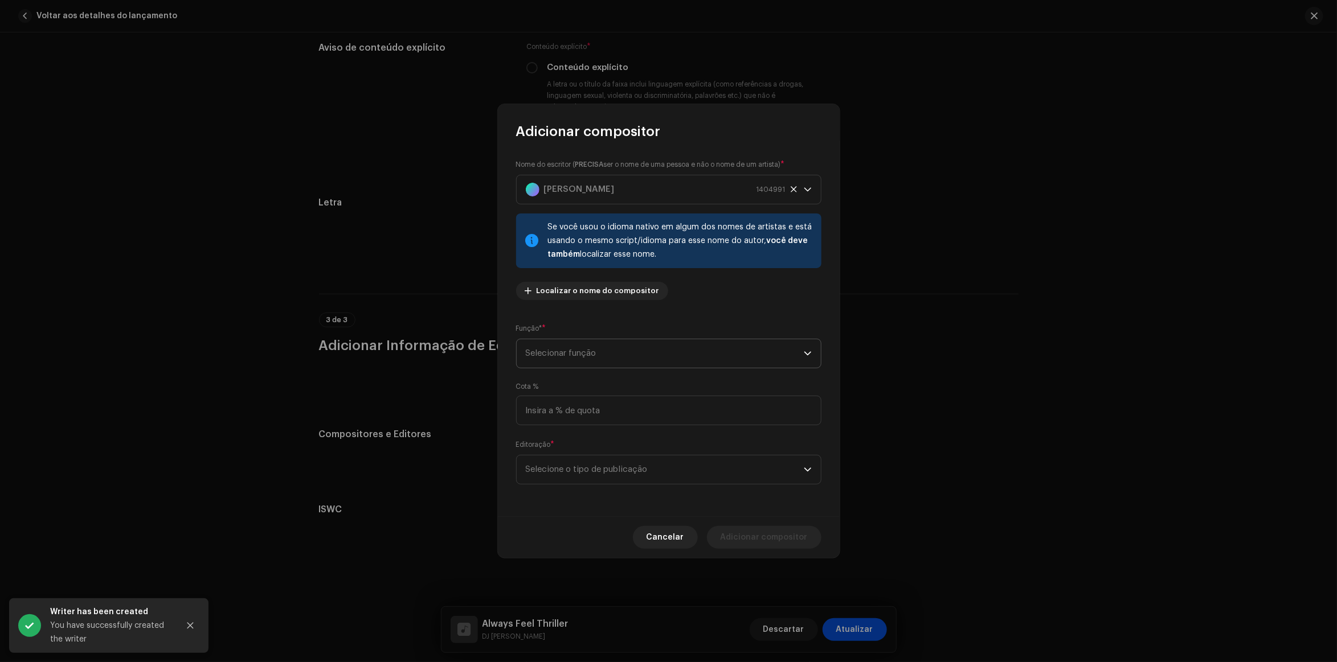
click at [585, 346] on span "Selecionar função" at bounding box center [665, 353] width 278 height 28
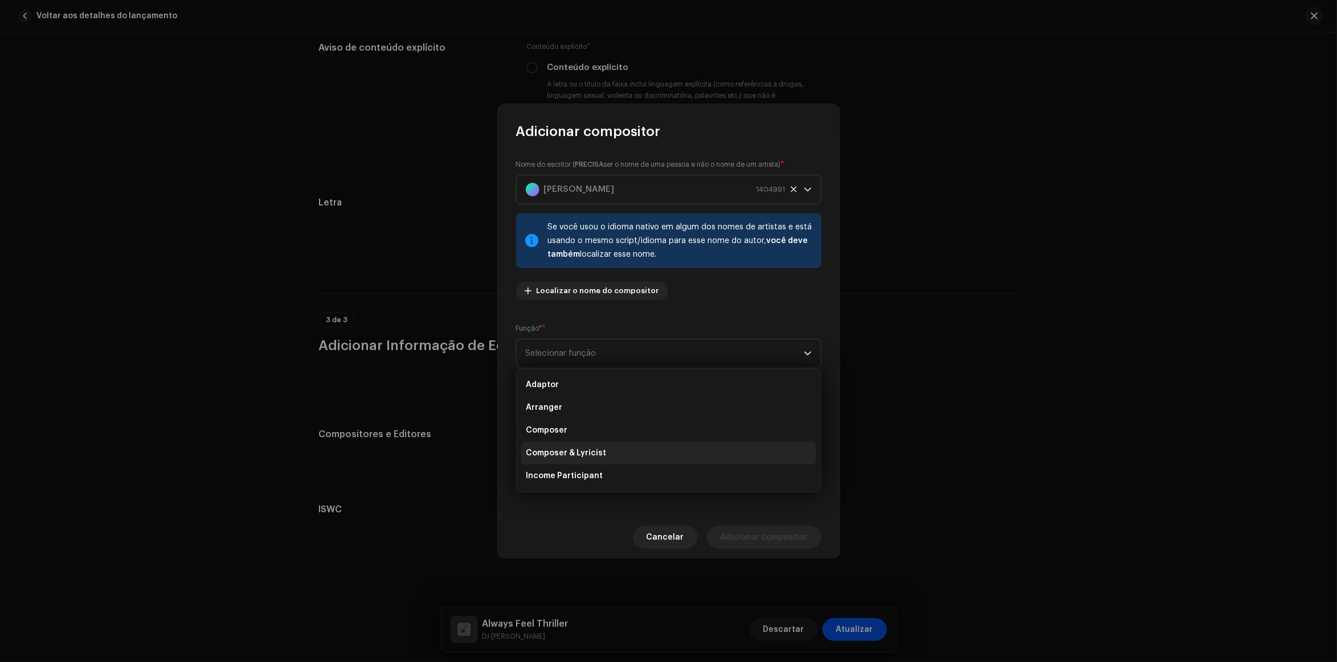
click at [611, 450] on li "Composer & Lyricist" at bounding box center [668, 453] width 295 height 23
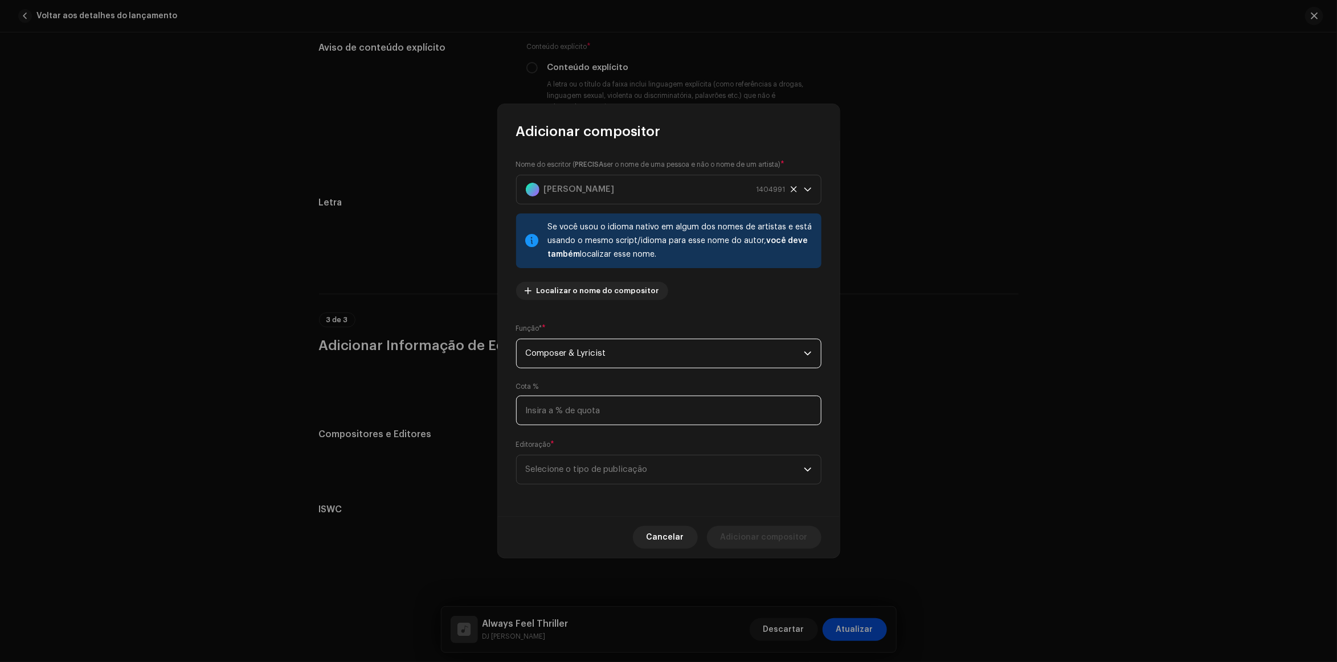
click at [639, 410] on input at bounding box center [668, 411] width 305 height 30
click at [608, 465] on span "Selecione o tipo de publicação" at bounding box center [665, 470] width 278 height 28
click at [647, 472] on span "Selecione o tipo de publicação" at bounding box center [665, 470] width 278 height 28
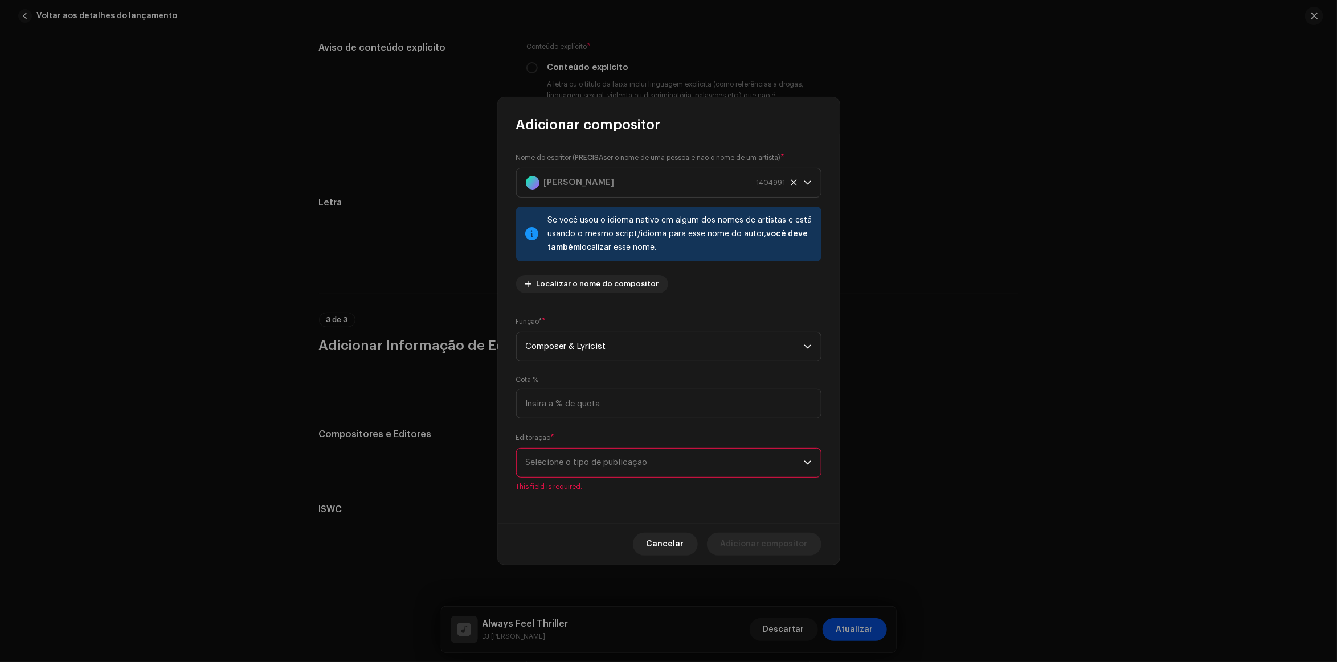
drag, startPoint x: 630, startPoint y: 469, endPoint x: 602, endPoint y: 472, distance: 28.1
click at [629, 469] on span "Selecione o tipo de publicação" at bounding box center [665, 463] width 278 height 28
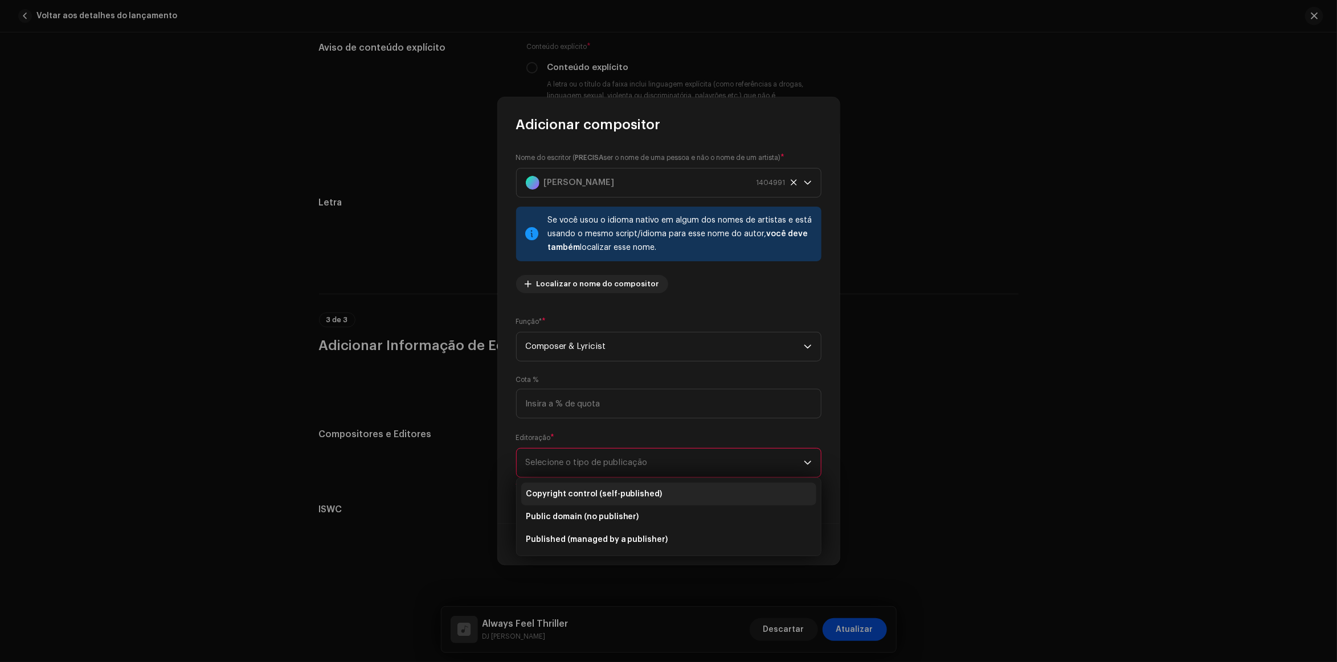
click at [647, 493] on span "Copyright control (self-published)" at bounding box center [594, 494] width 137 height 11
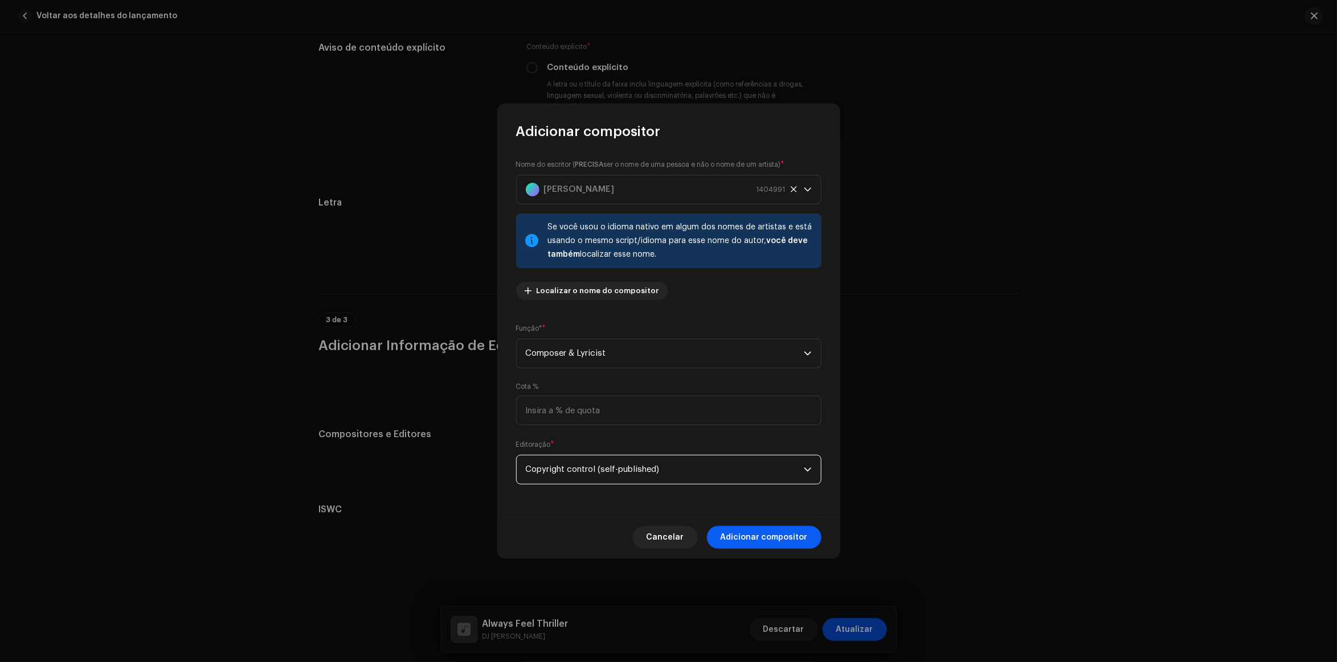
click at [771, 538] on span "Adicionar compositor" at bounding box center [764, 537] width 87 height 23
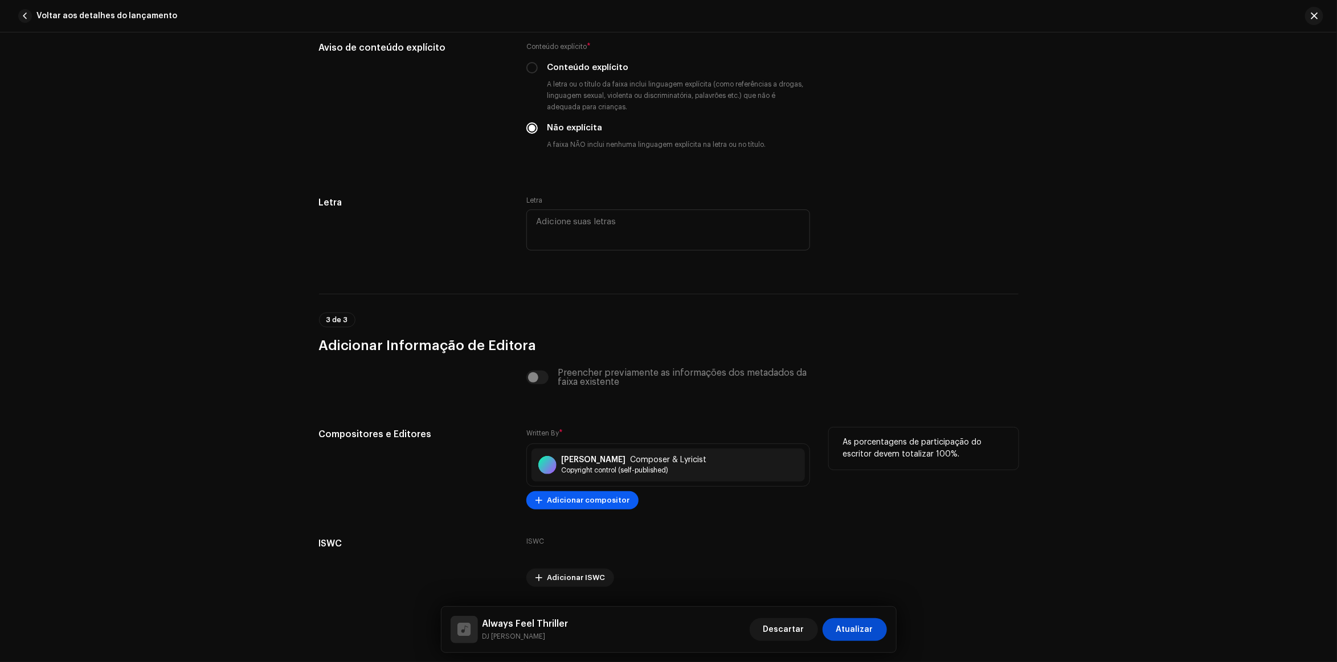
click at [575, 504] on span "Adicionar compositor" at bounding box center [588, 500] width 83 height 23
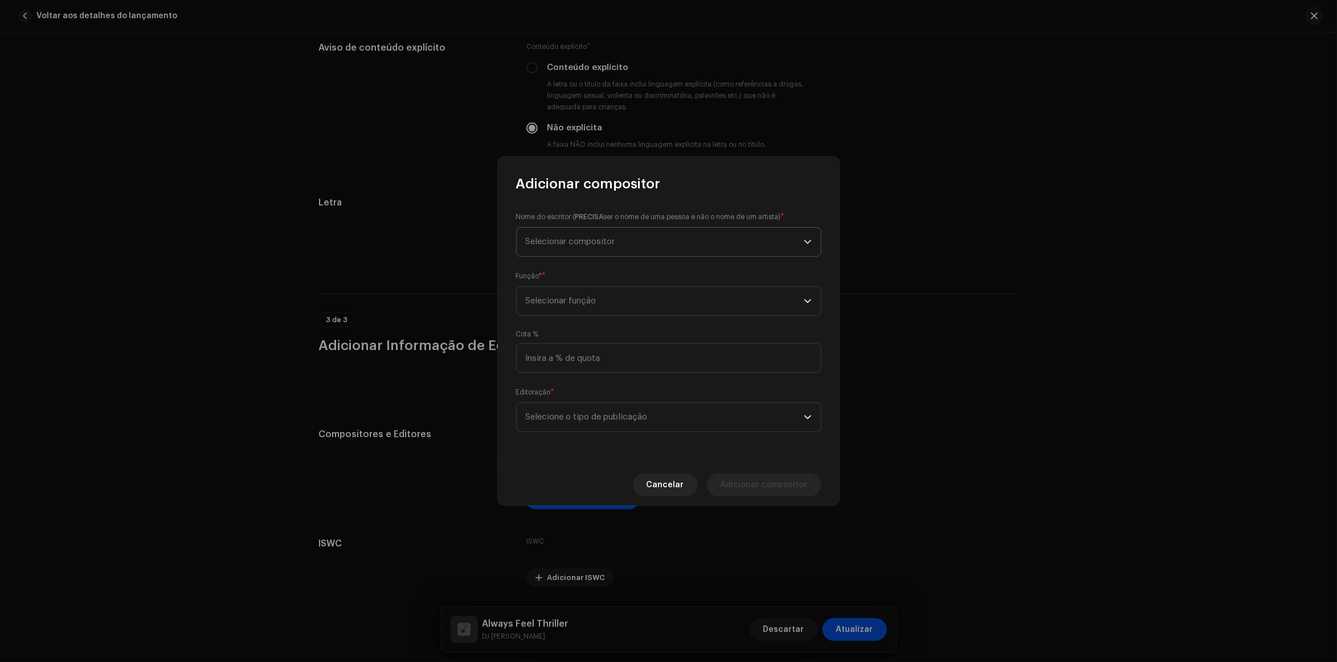
click at [618, 245] on span "Selecionar compositor" at bounding box center [665, 242] width 278 height 28
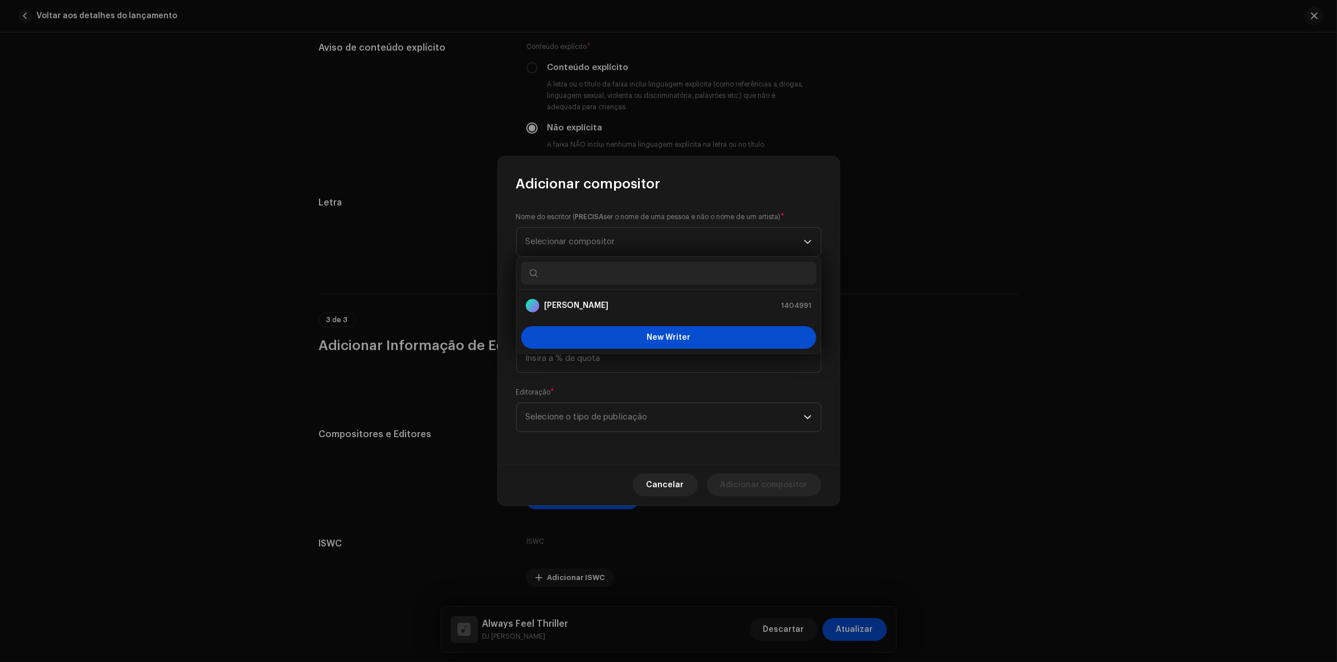
click at [612, 280] on input "text" at bounding box center [668, 273] width 295 height 23
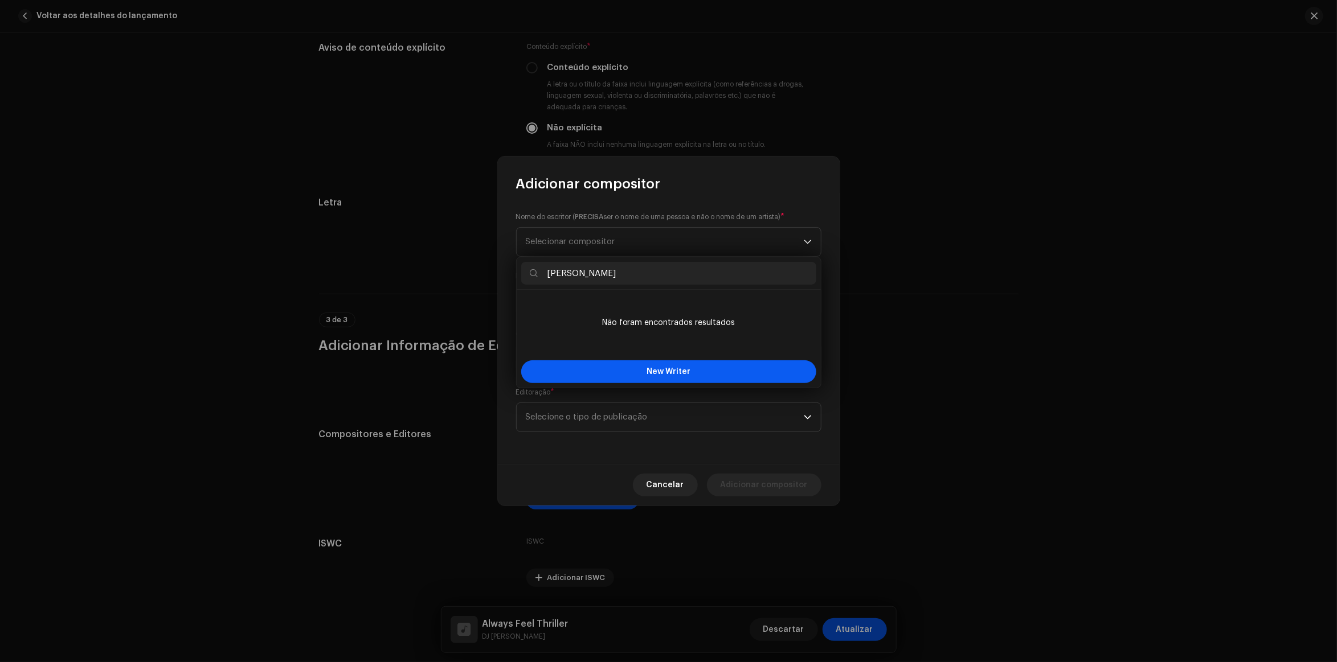
type input "Jerry Hey"
click at [639, 368] on button "New Writer" at bounding box center [668, 372] width 295 height 23
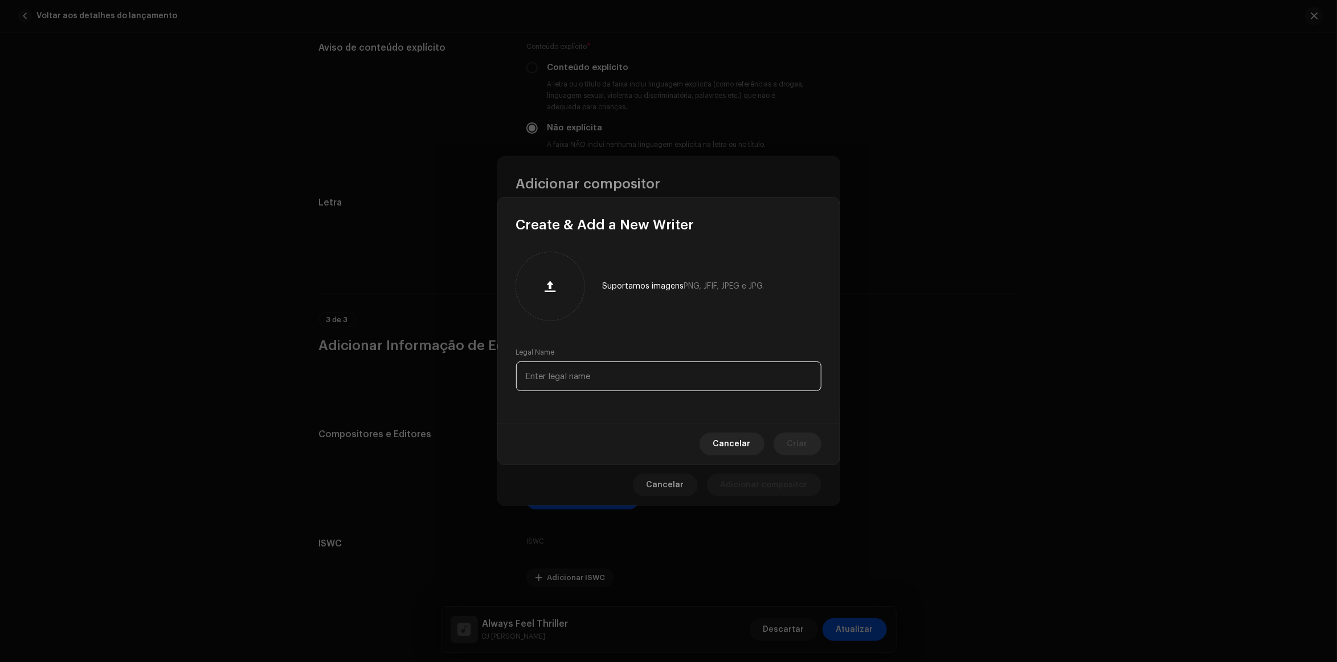
click at [617, 383] on input "text" at bounding box center [668, 377] width 305 height 30
type input "Jerry Hey"
click at [799, 448] on span "Criar" at bounding box center [797, 444] width 21 height 23
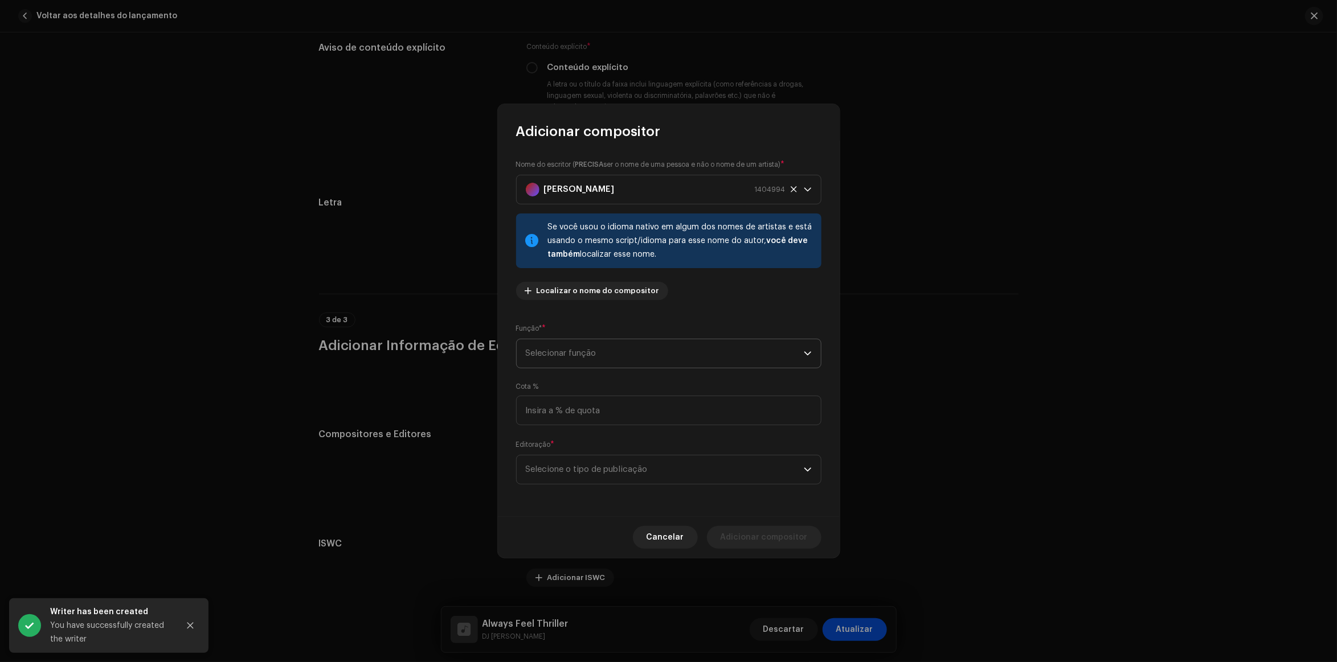
click at [621, 359] on span "Selecionar função" at bounding box center [665, 353] width 278 height 28
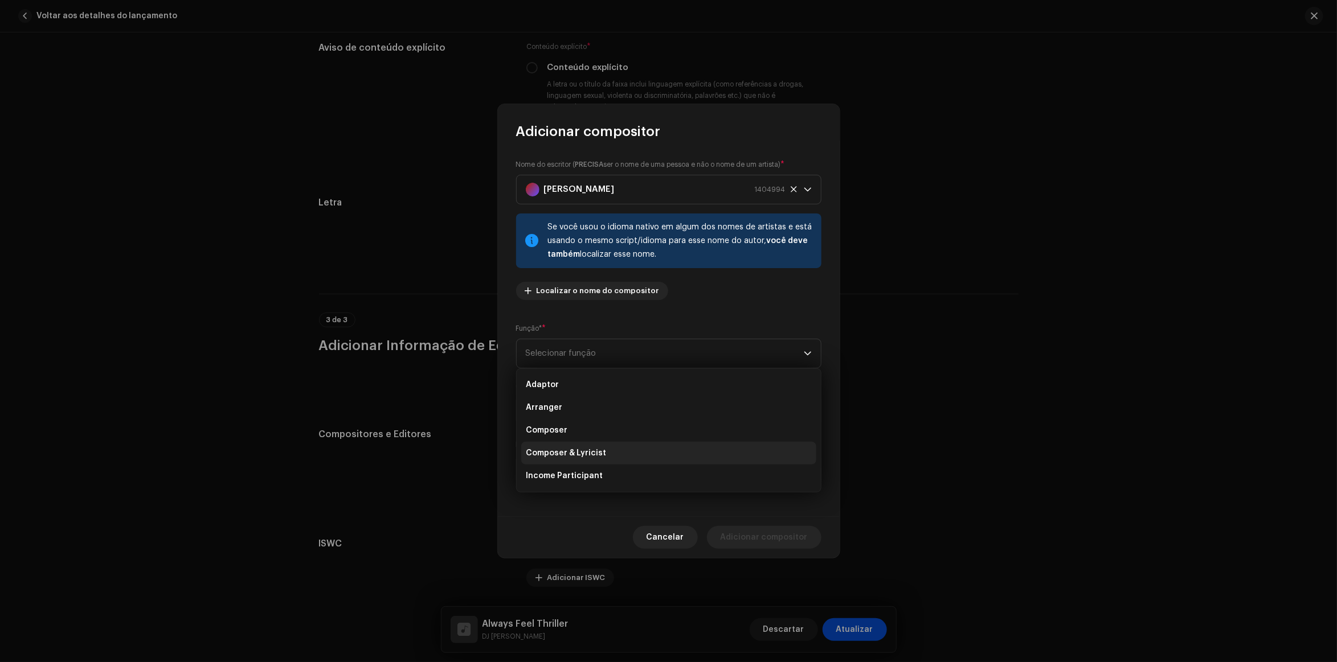
click at [584, 453] on span "Composer & Lyricist" at bounding box center [566, 453] width 80 height 11
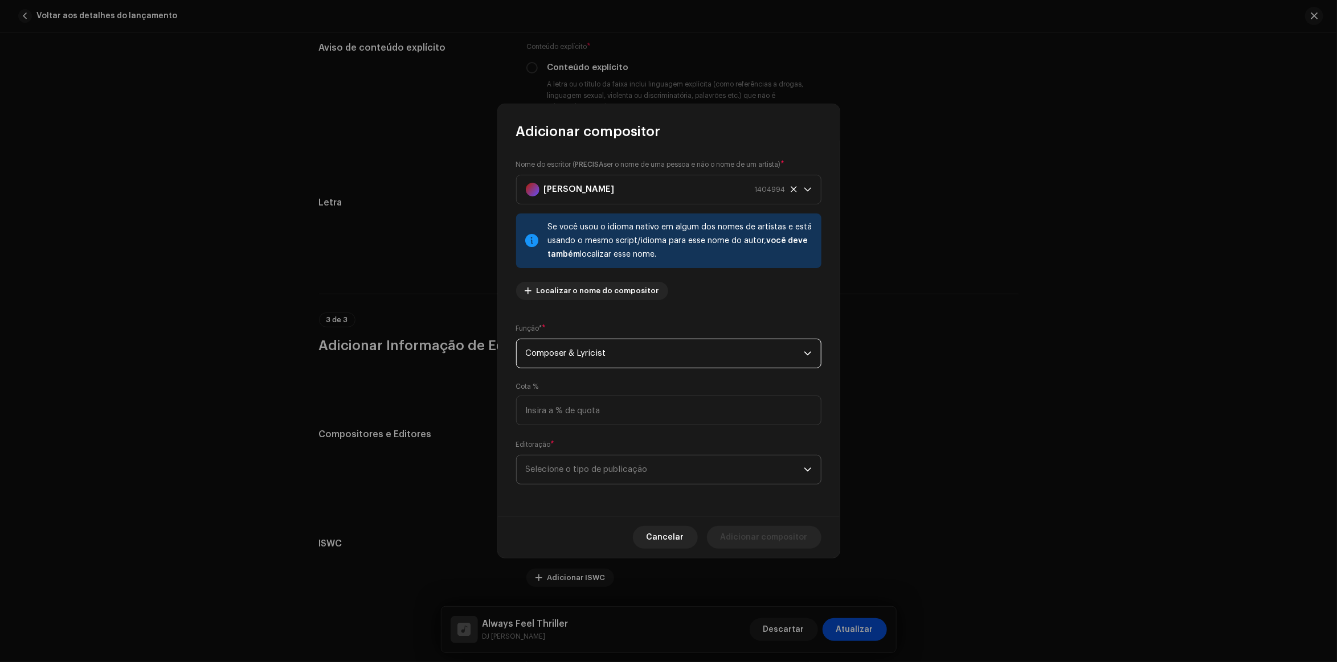
click at [594, 470] on span "Selecione o tipo de publicação" at bounding box center [665, 470] width 278 height 28
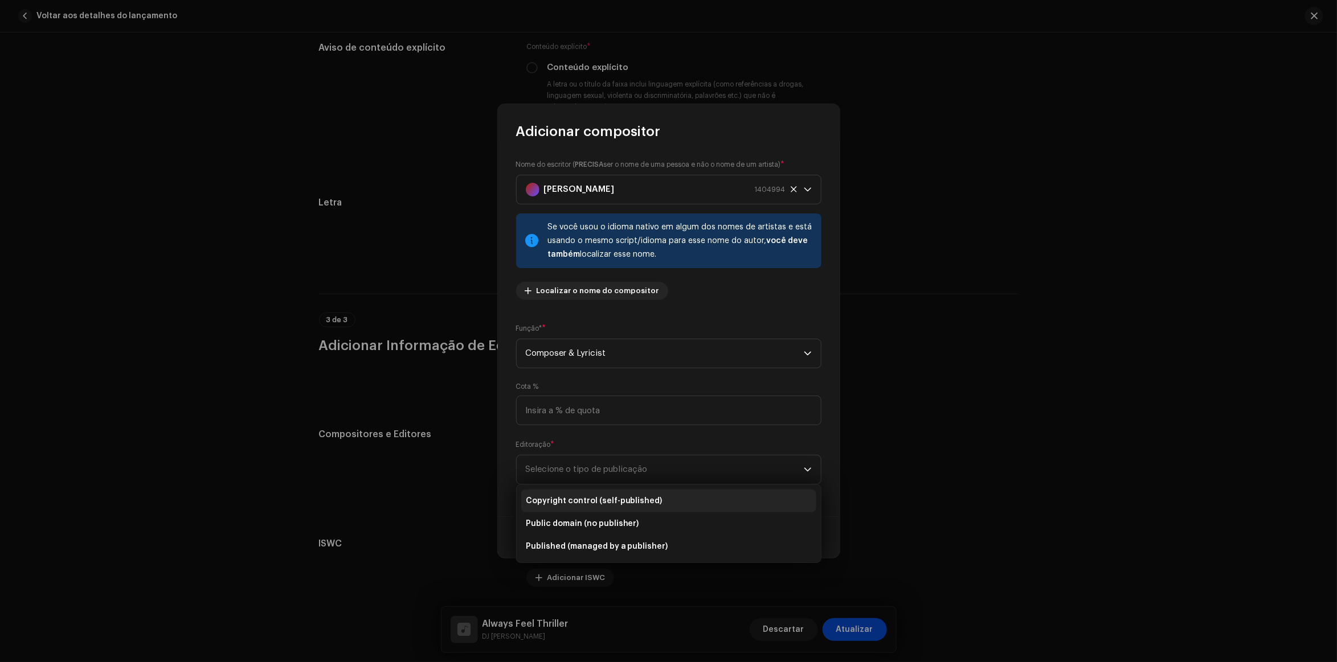
click at [659, 500] on li "Copyright control (self-published)" at bounding box center [668, 501] width 295 height 23
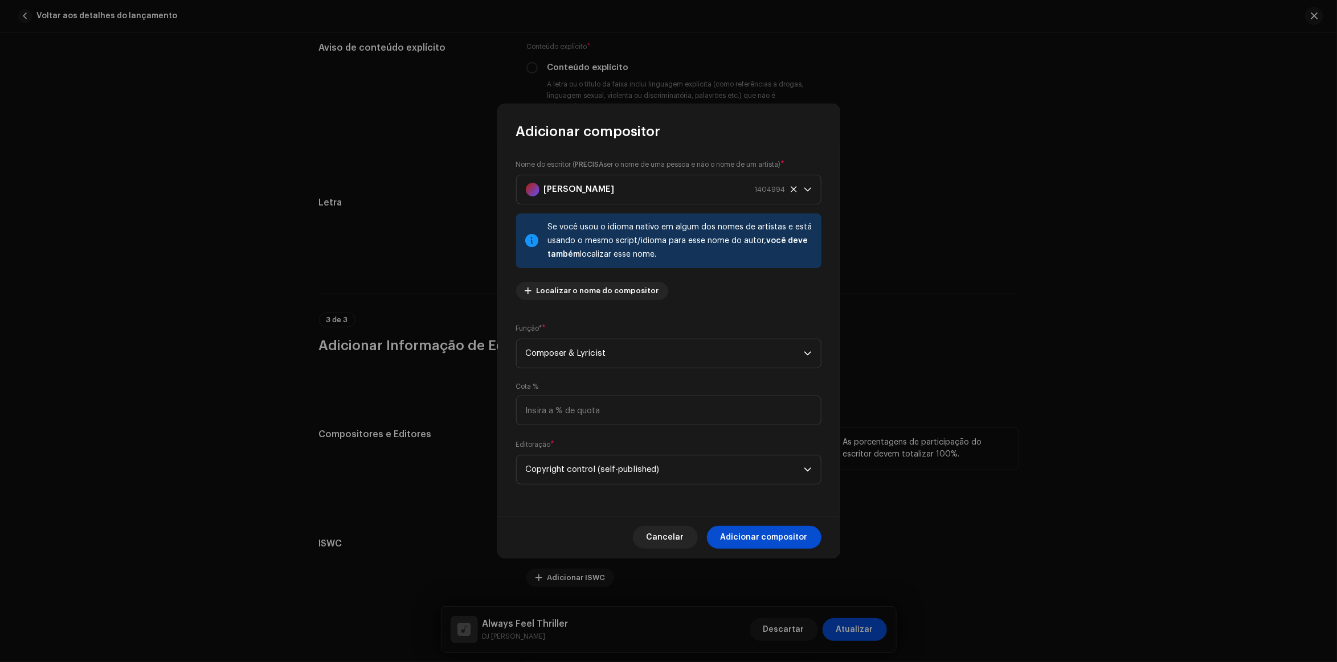
click at [770, 536] on span "Adicionar compositor" at bounding box center [764, 537] width 87 height 23
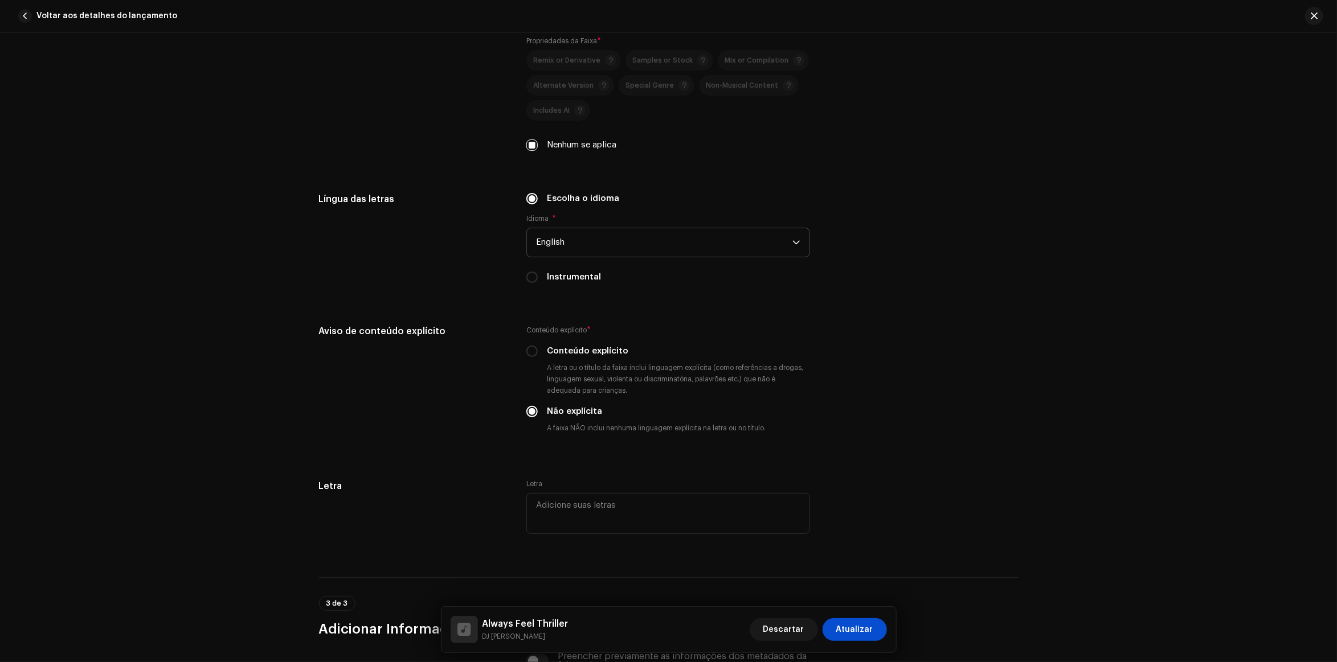
scroll to position [1884, 0]
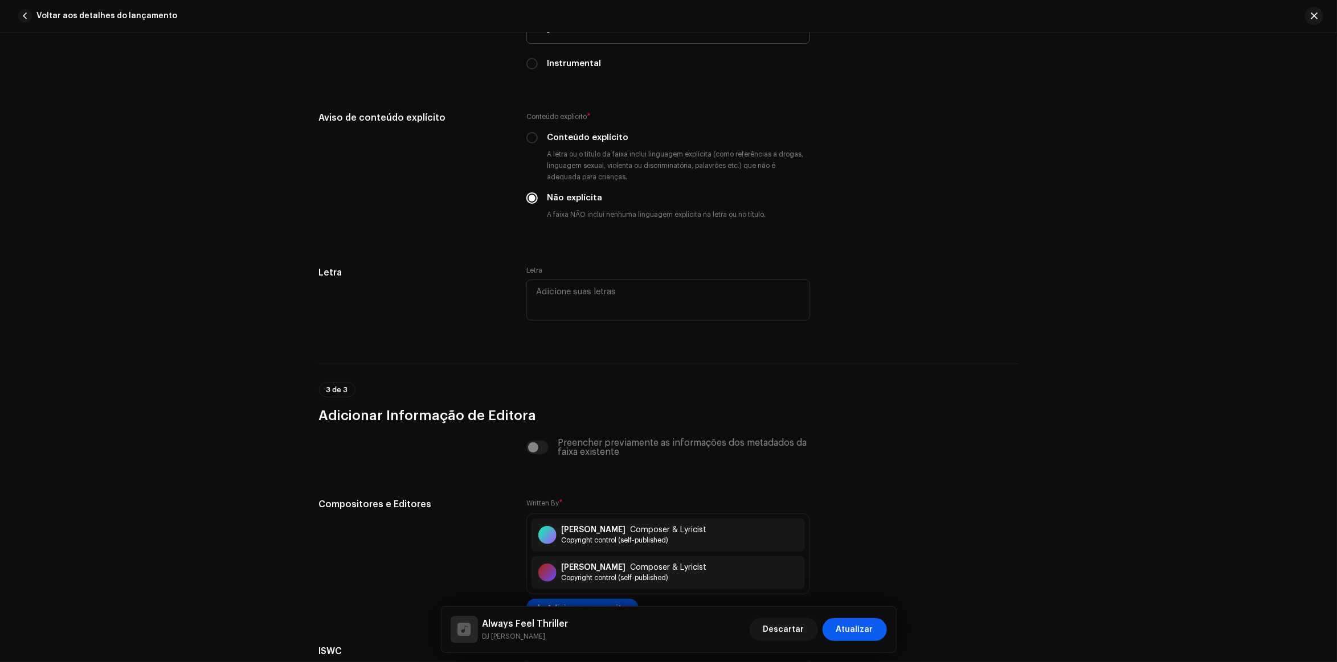
click at [877, 627] on button "Atualizar" at bounding box center [855, 630] width 64 height 23
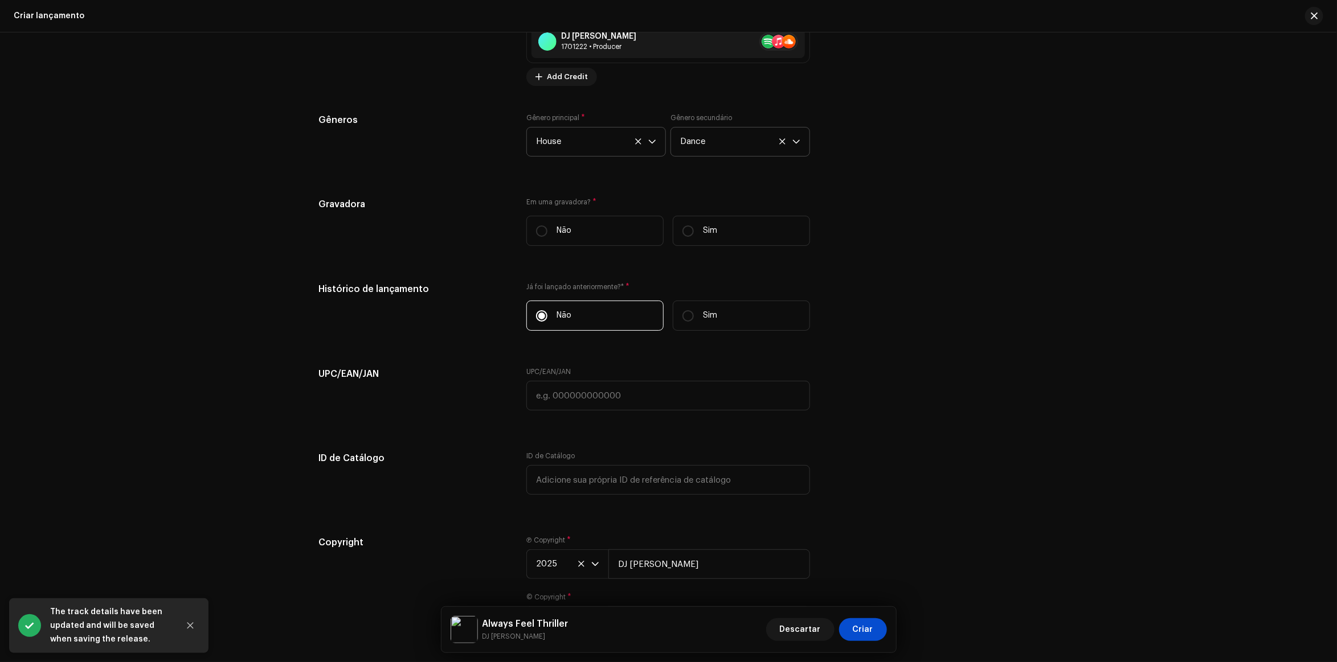
scroll to position [1593, 0]
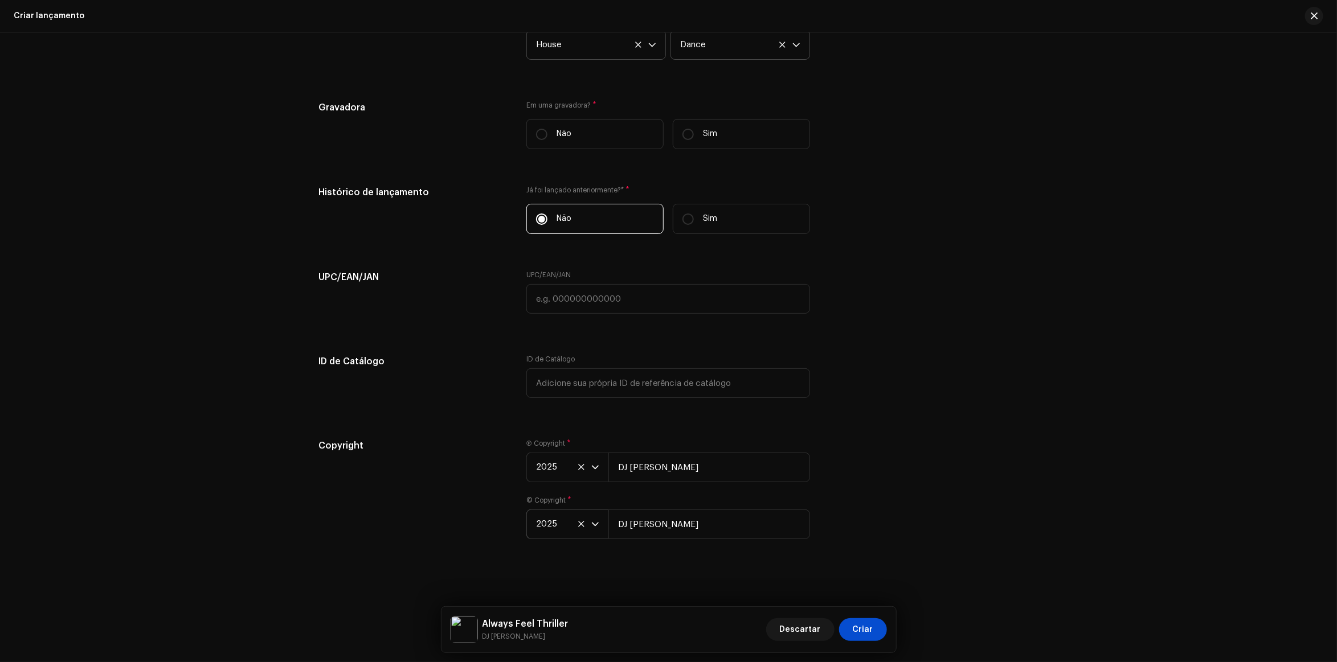
click at [1164, 279] on div "Create a new release We’ll guide you through everything — from track selection …" at bounding box center [668, 347] width 1337 height 630
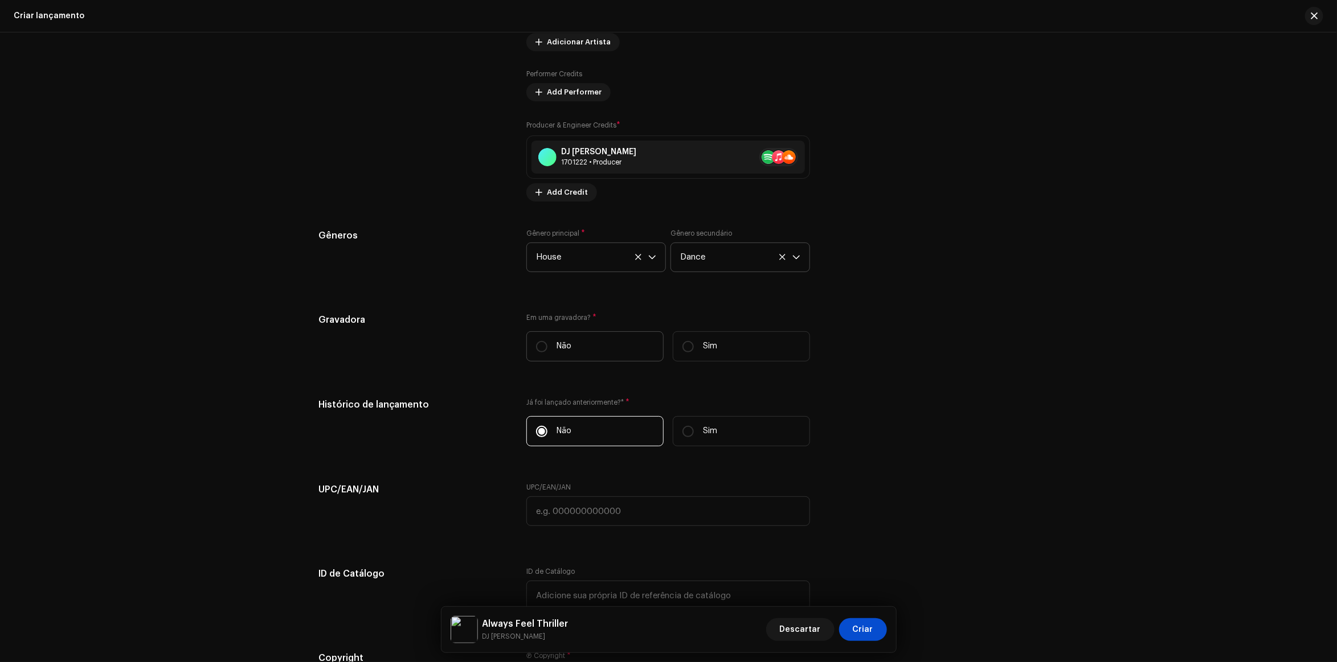
click at [602, 339] on label "Não" at bounding box center [594, 347] width 137 height 30
click at [547, 341] on input "Não" at bounding box center [541, 346] width 11 height 11
radio input "true"
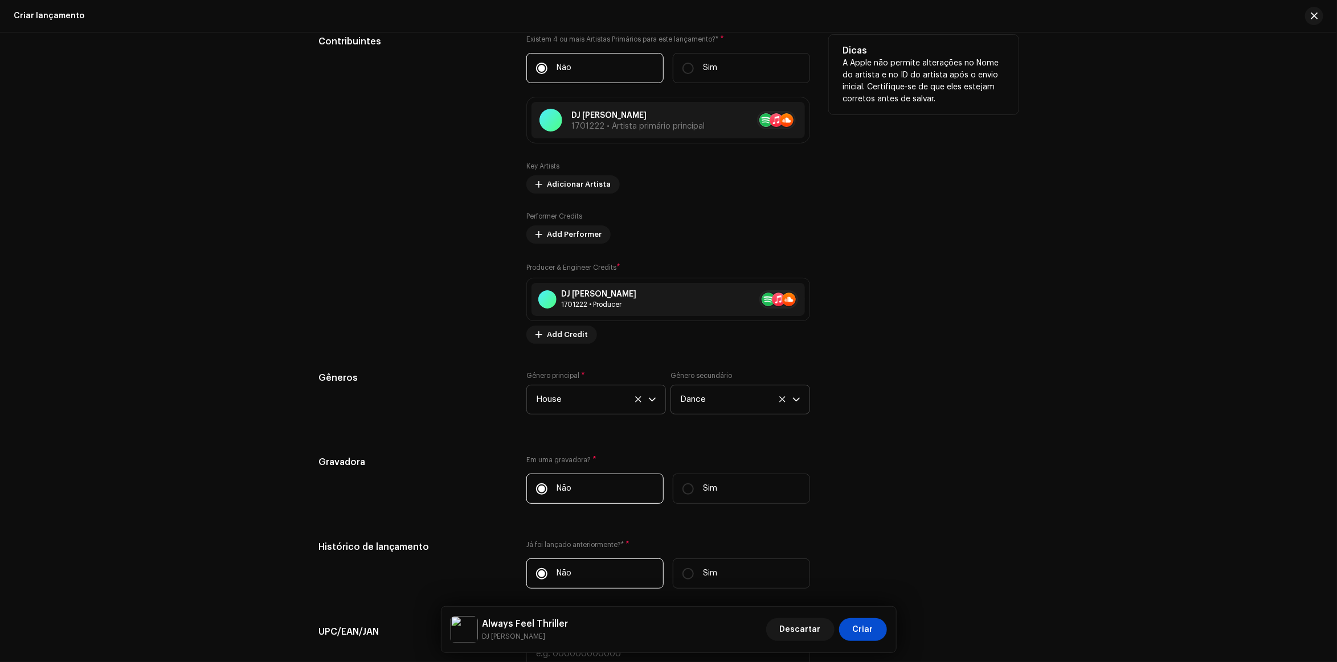
click at [920, 308] on div "Dicas A Apple não permite alterações no Nome do artista e no ID do artista após…" at bounding box center [924, 189] width 190 height 309
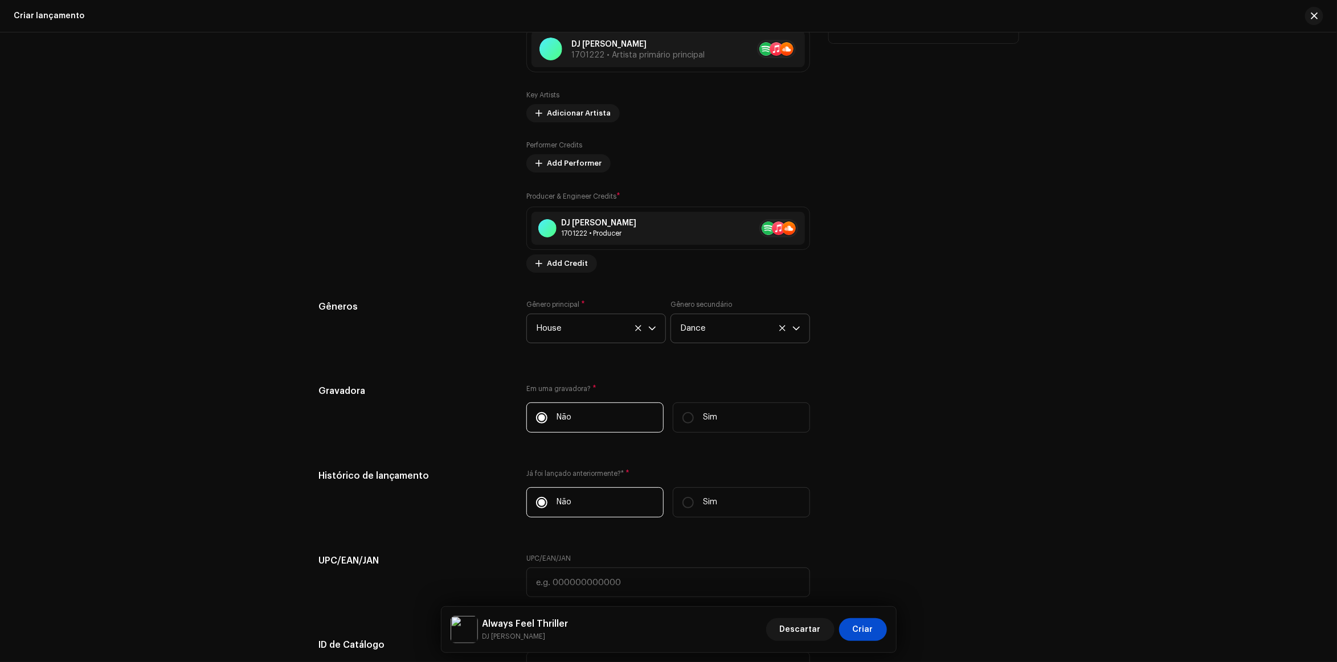
scroll to position [1593, 0]
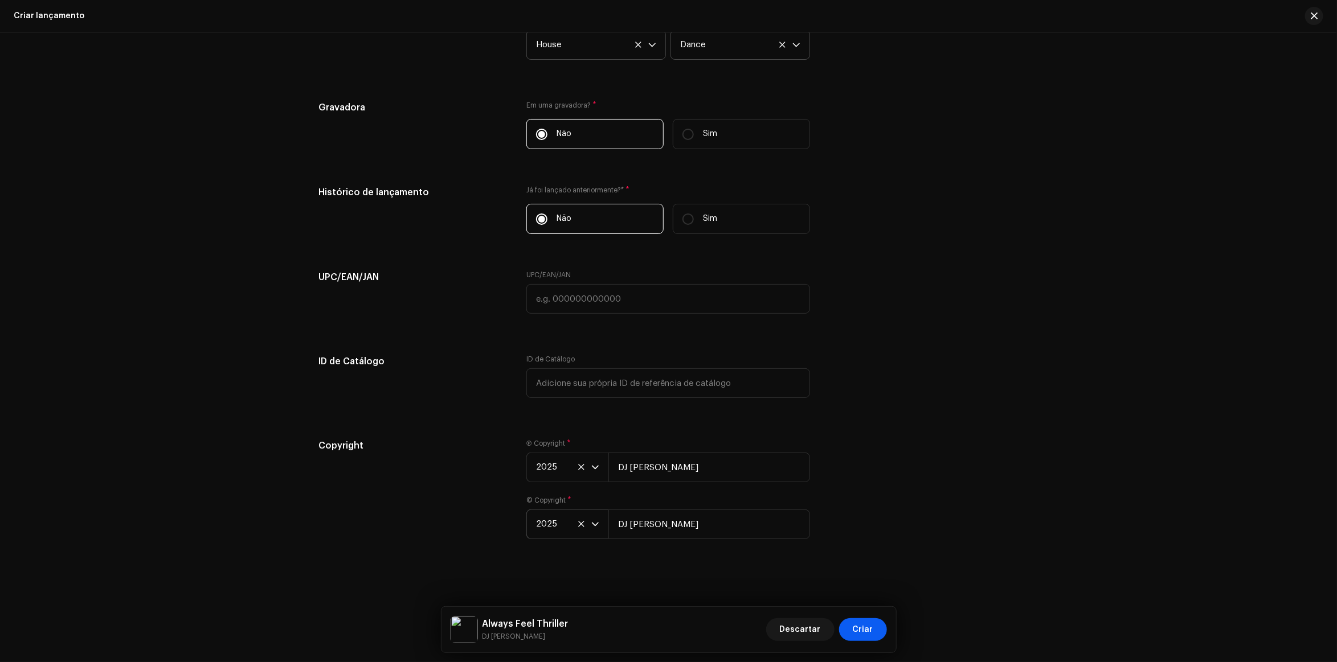
click at [878, 636] on button "Criar" at bounding box center [863, 630] width 48 height 23
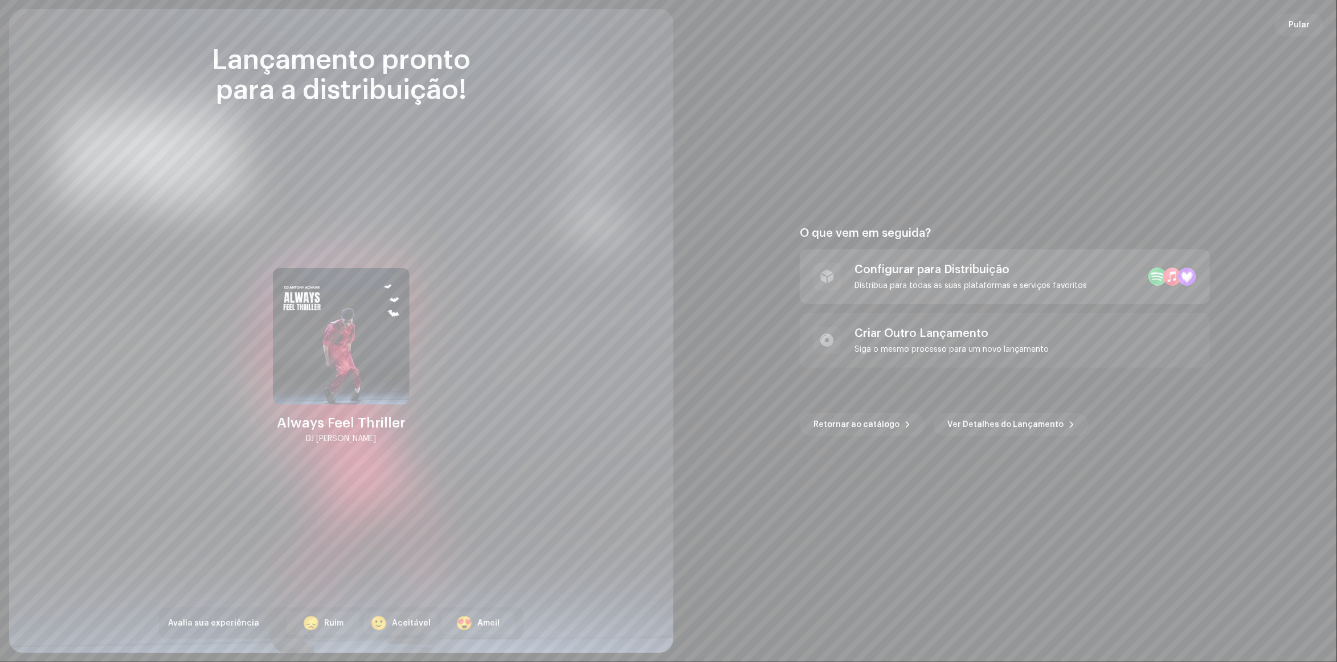
click at [913, 285] on div "Distribua para todas as suas plataformas e serviços favoritos" at bounding box center [970, 285] width 232 height 9
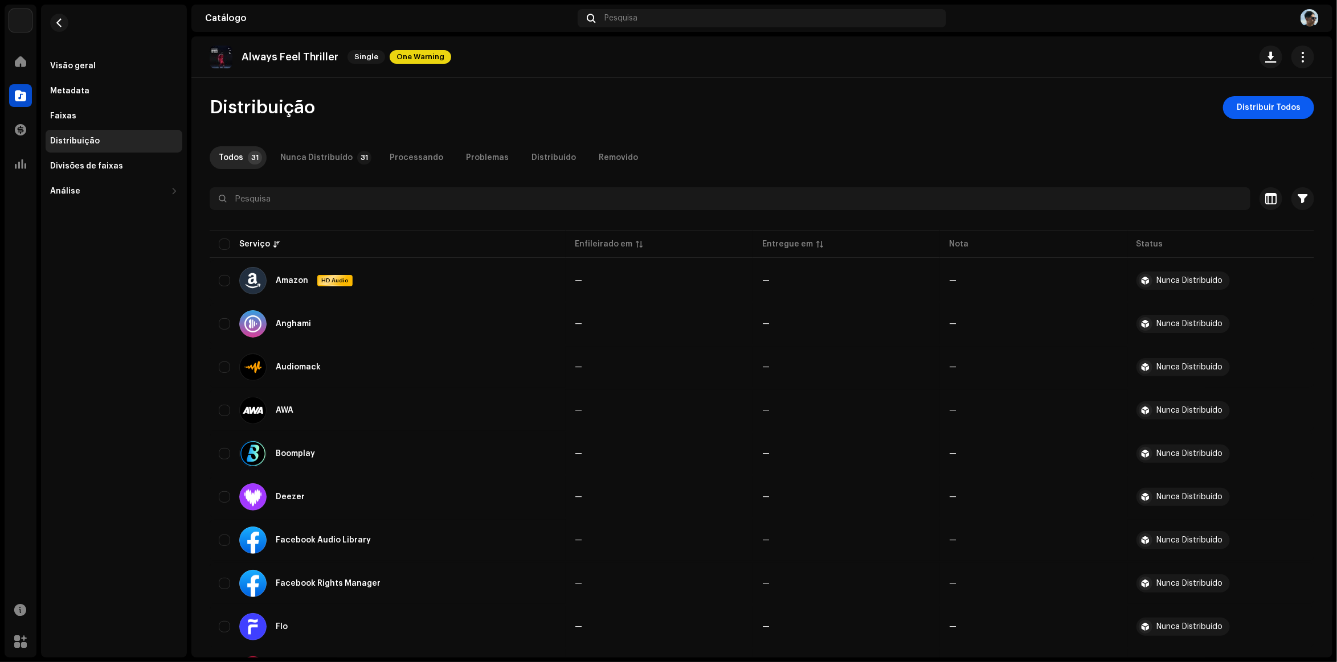
click at [1242, 113] on span "Distribuir Todos" at bounding box center [1269, 107] width 64 height 23
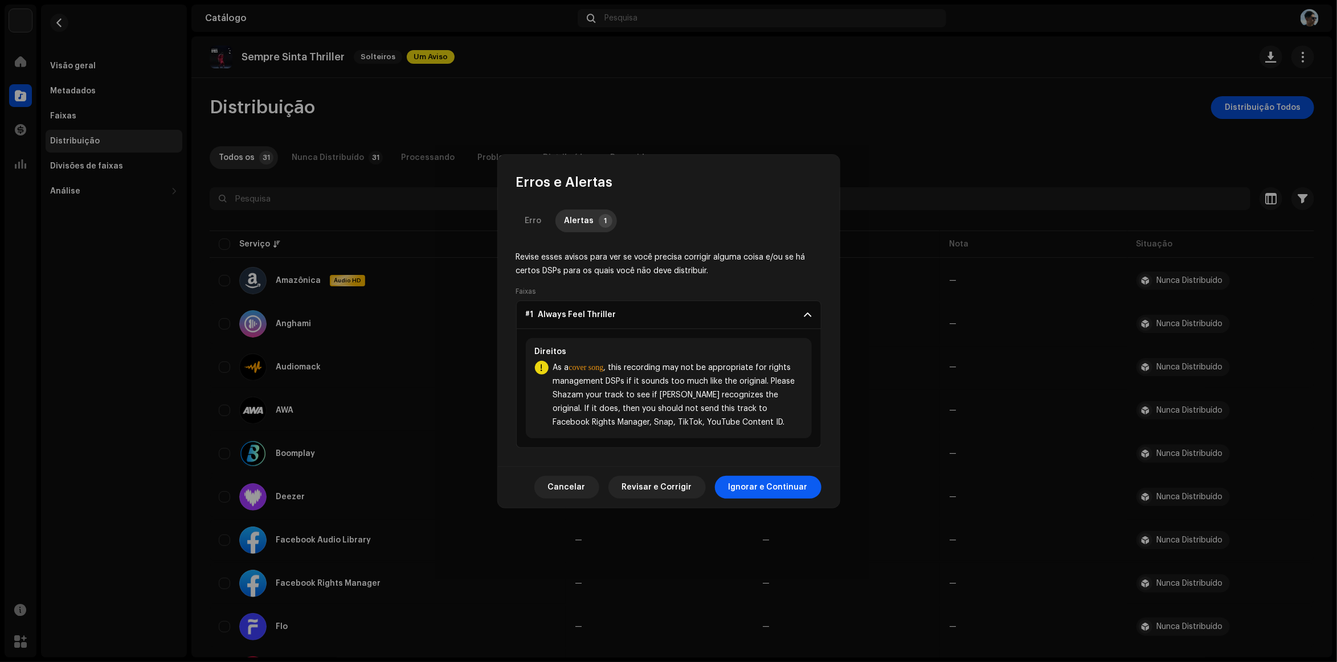
click at [775, 494] on span "Ignorar e Continuar" at bounding box center [768, 487] width 79 height 23
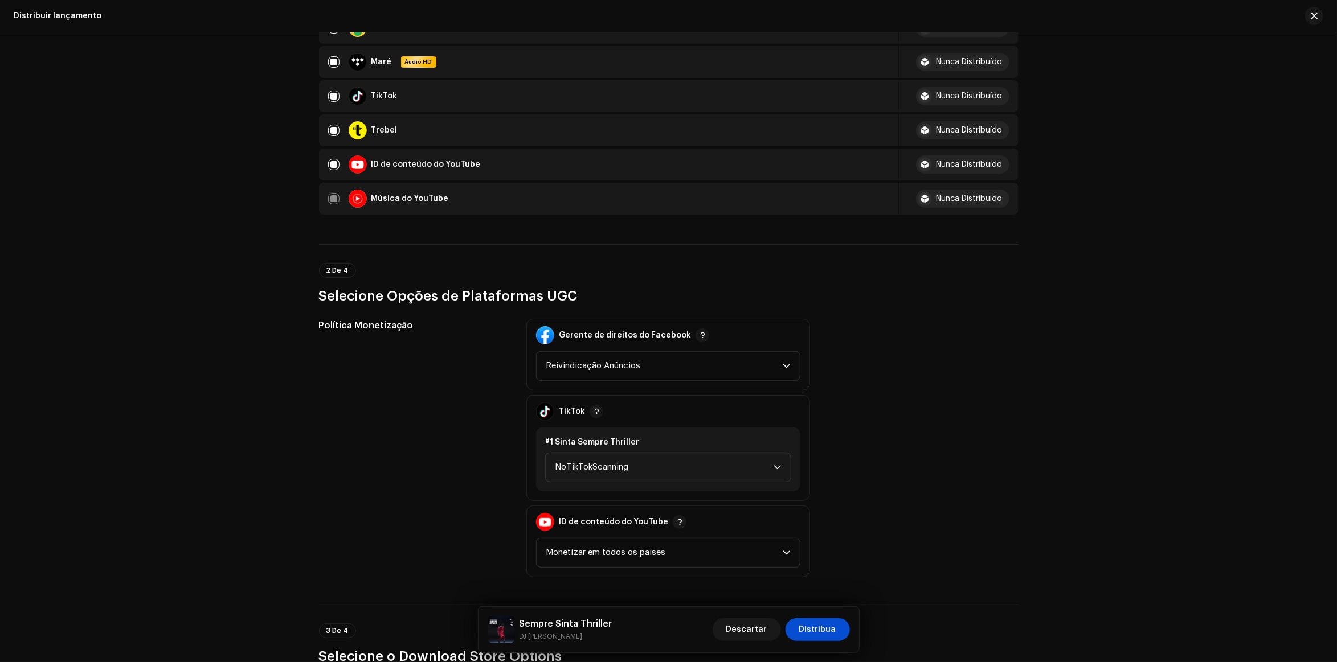
scroll to position [1353, 0]
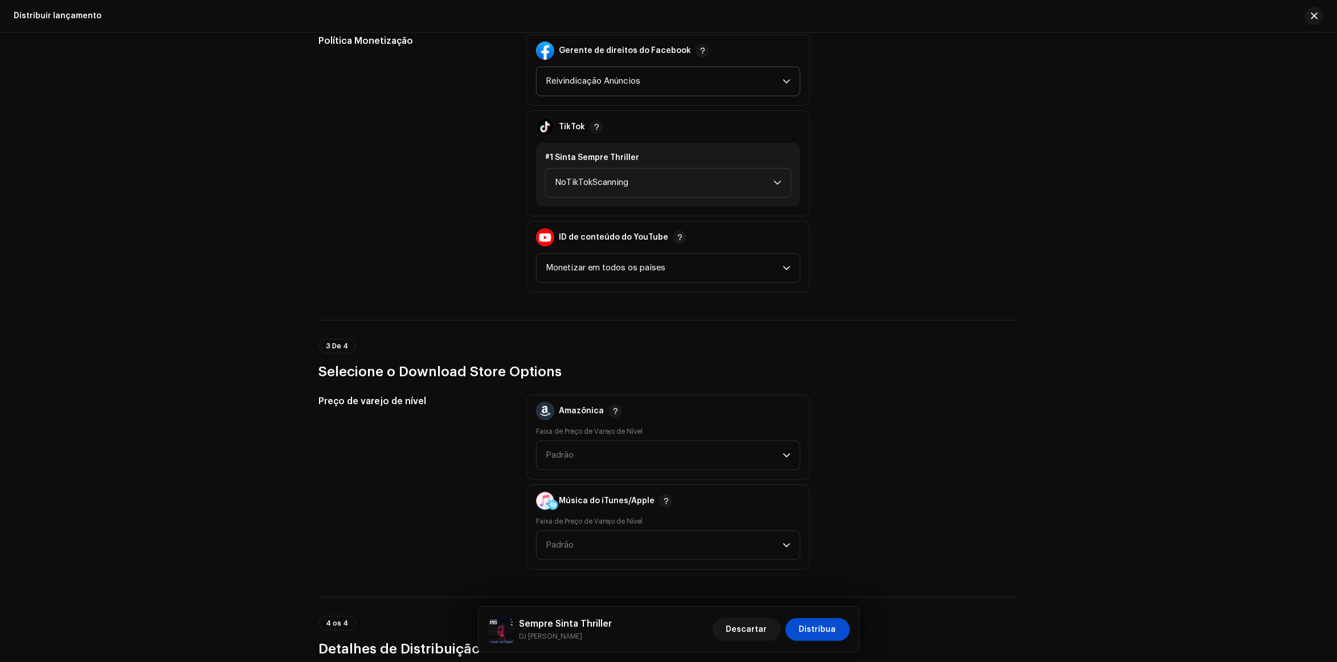
click at [707, 83] on span "Reivindicação Anúncios" at bounding box center [664, 81] width 237 height 28
click at [984, 83] on div "Política Monetização Gerente de direitos do Facebook Reivindicação Anúncios Rei…" at bounding box center [668, 163] width 699 height 259
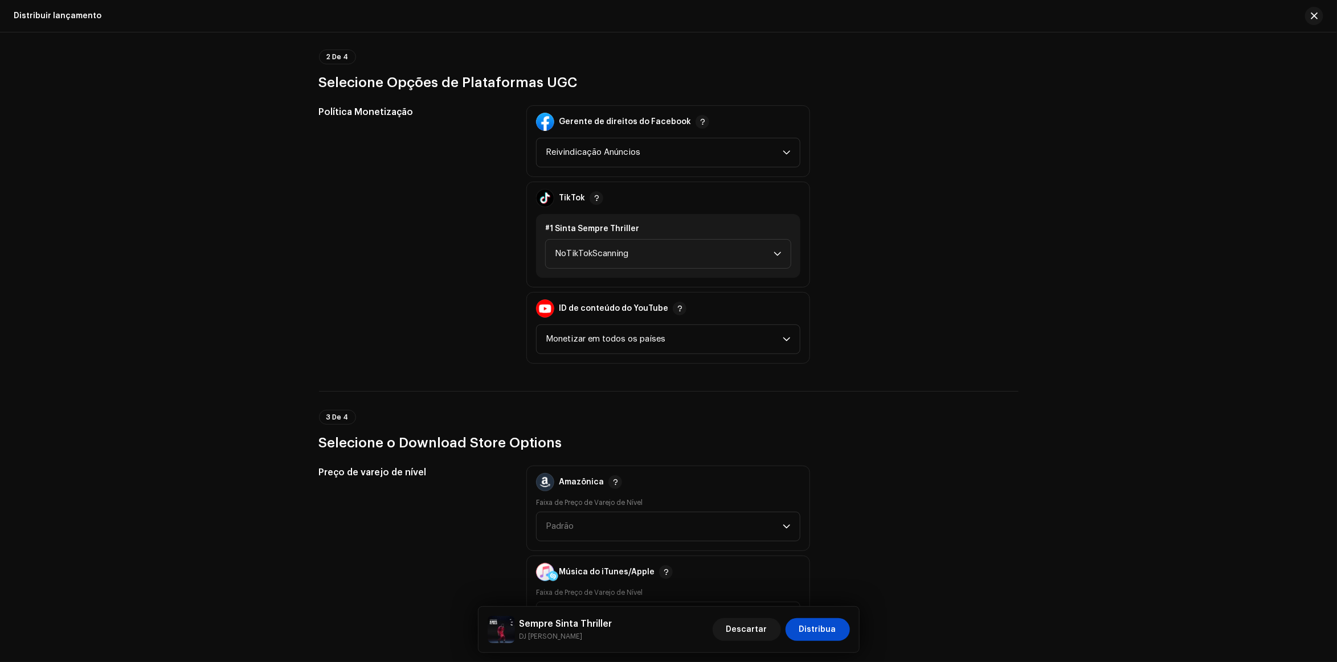
scroll to position [1210, 0]
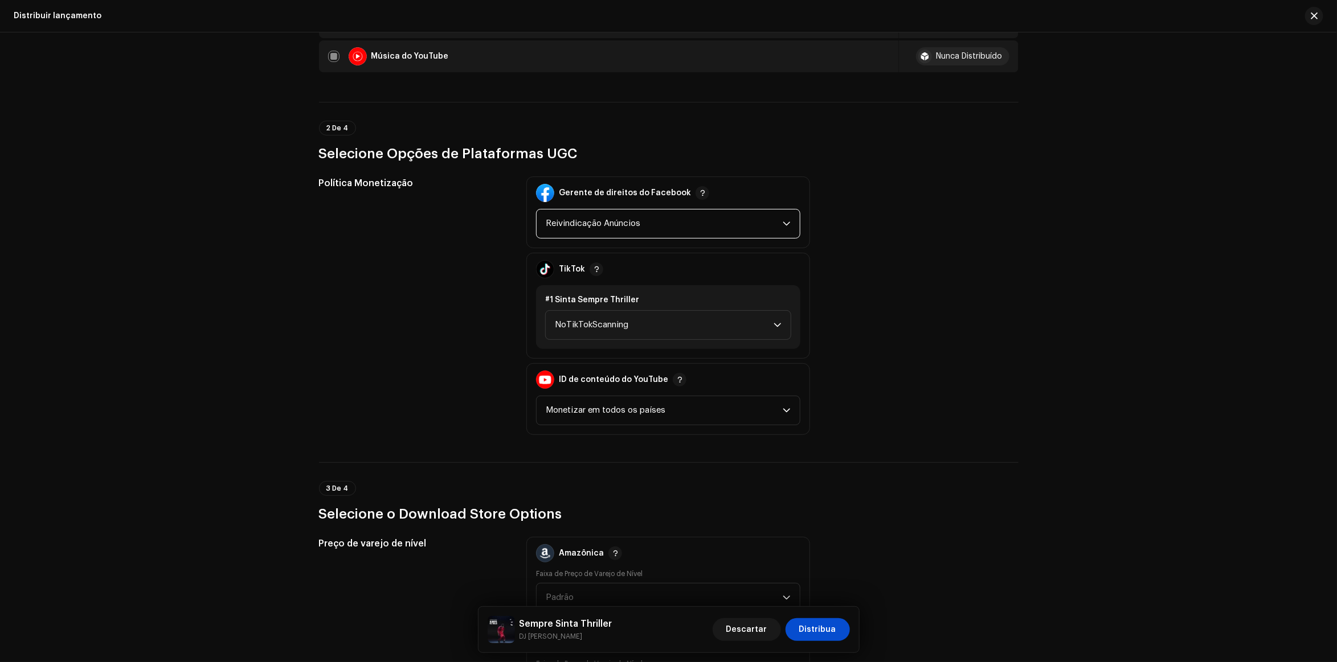
click at [665, 211] on span "Reivindicação Anúncios" at bounding box center [664, 224] width 237 height 28
click at [882, 237] on div "Política Monetização Gerente de direitos do Facebook Reivindicação Anúncios Rei…" at bounding box center [668, 306] width 699 height 259
click at [619, 317] on span "NoTikTokScanning" at bounding box center [664, 325] width 219 height 28
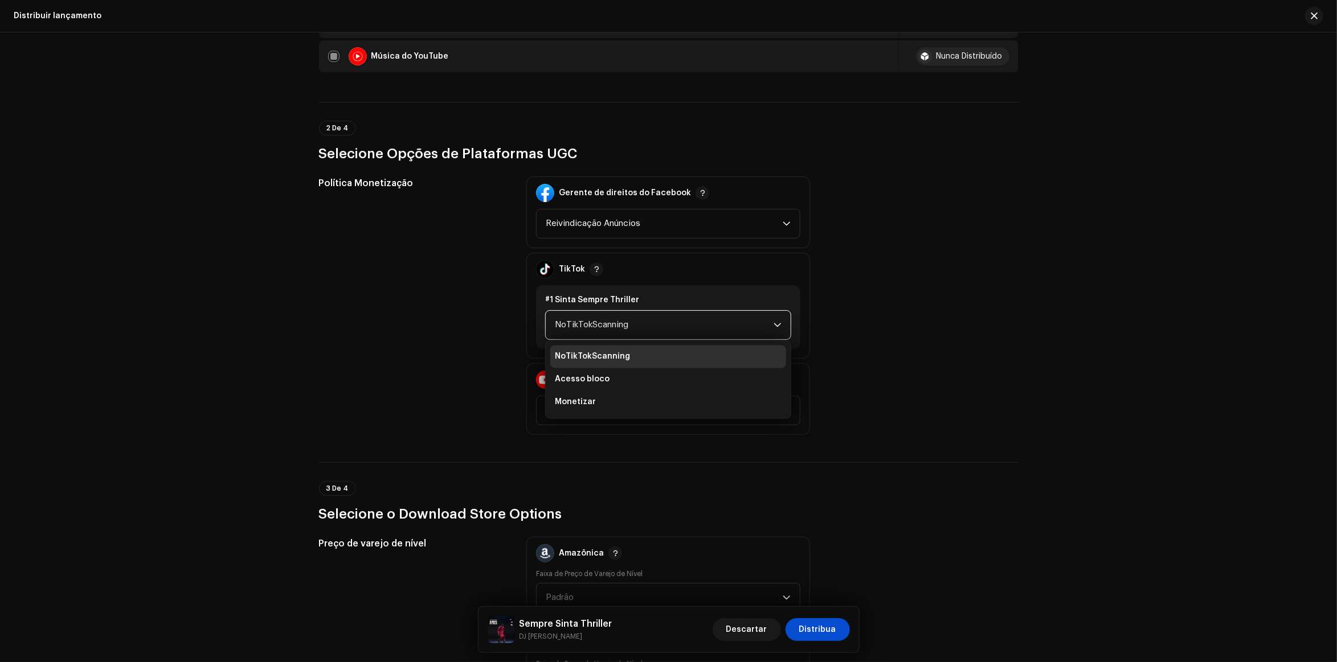
click at [619, 317] on span "NoTikTokScanning" at bounding box center [664, 325] width 219 height 28
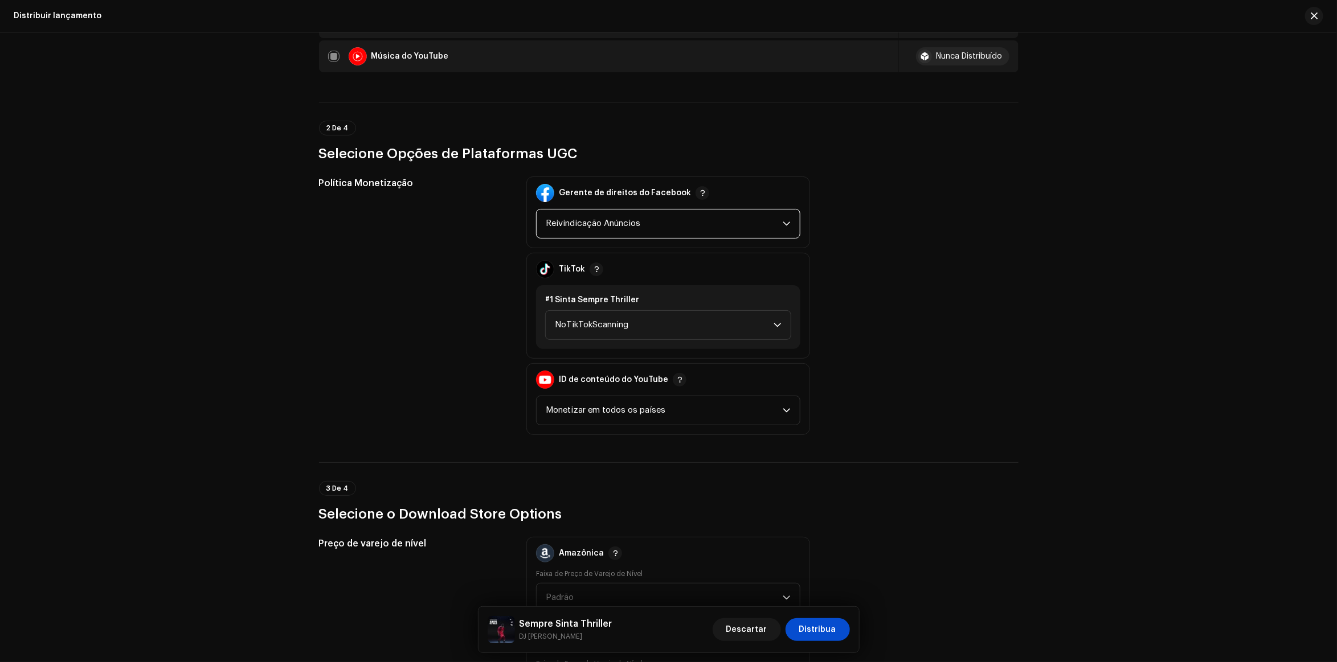
click at [653, 218] on span "Reivindicação Anúncios" at bounding box center [664, 224] width 237 height 28
click at [861, 265] on div "Política Monetização Gerente de direitos do Facebook Reivindicação Anúncios Rei…" at bounding box center [668, 306] width 699 height 259
click at [639, 414] on span "Monetizar em todos os países" at bounding box center [664, 410] width 237 height 28
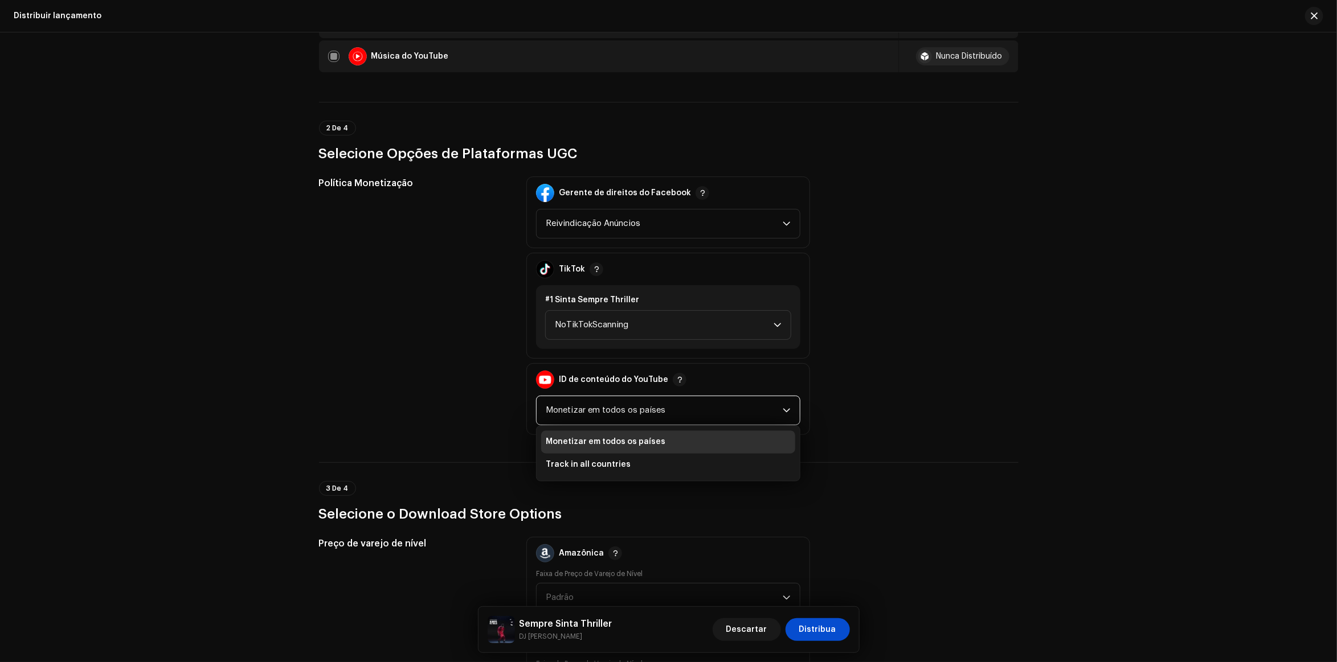
click at [959, 345] on div "Política Monetização Gerente de direitos do Facebook Reivindicação Anúncios Tik…" at bounding box center [668, 306] width 699 height 259
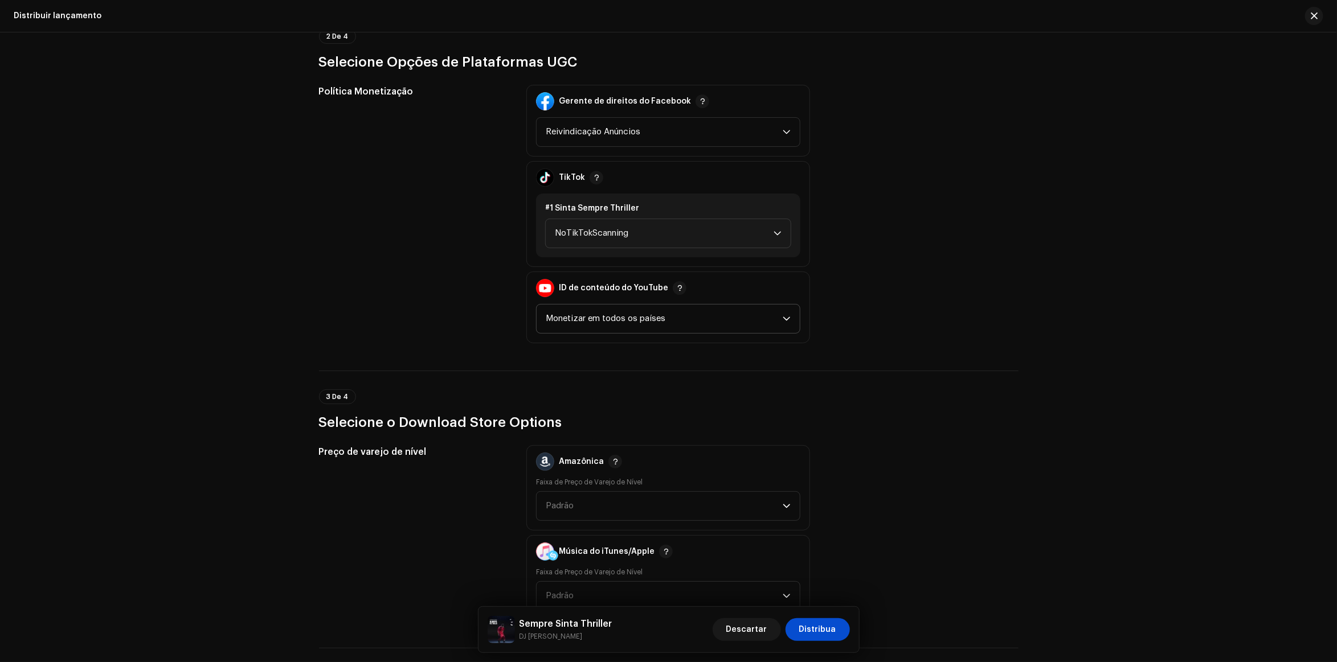
scroll to position [1231, 0]
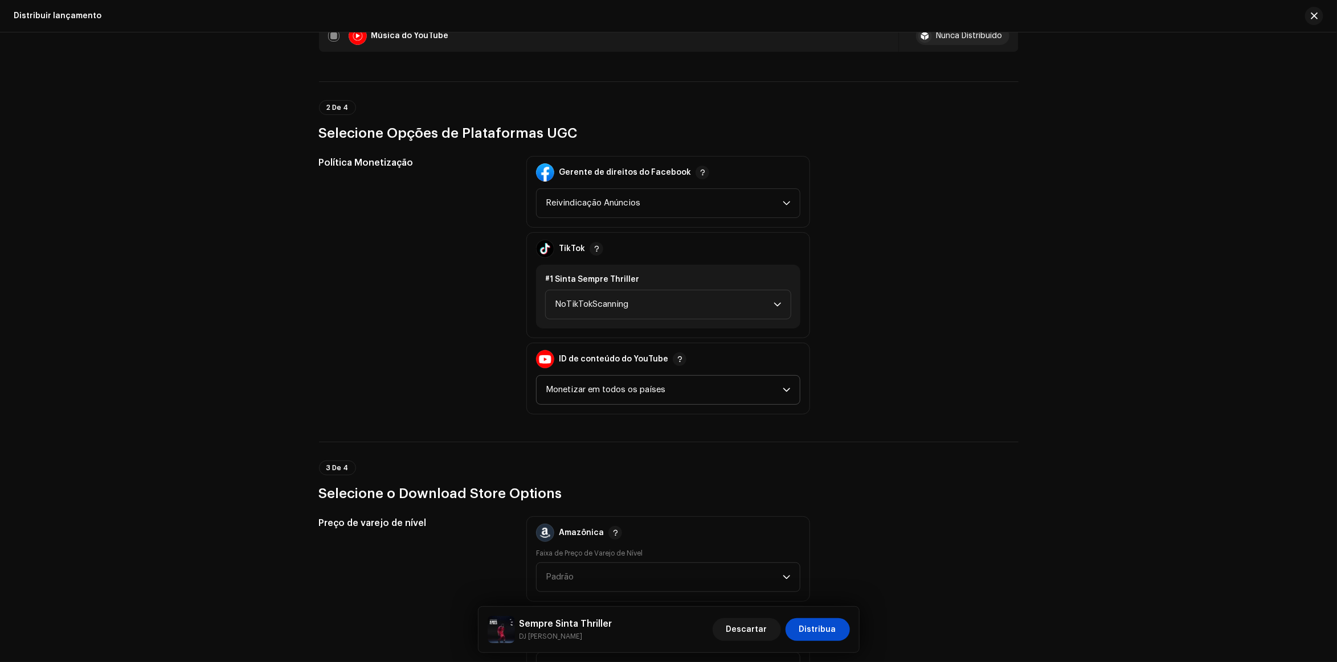
click at [643, 383] on span "Monetizar em todos os países" at bounding box center [664, 390] width 237 height 28
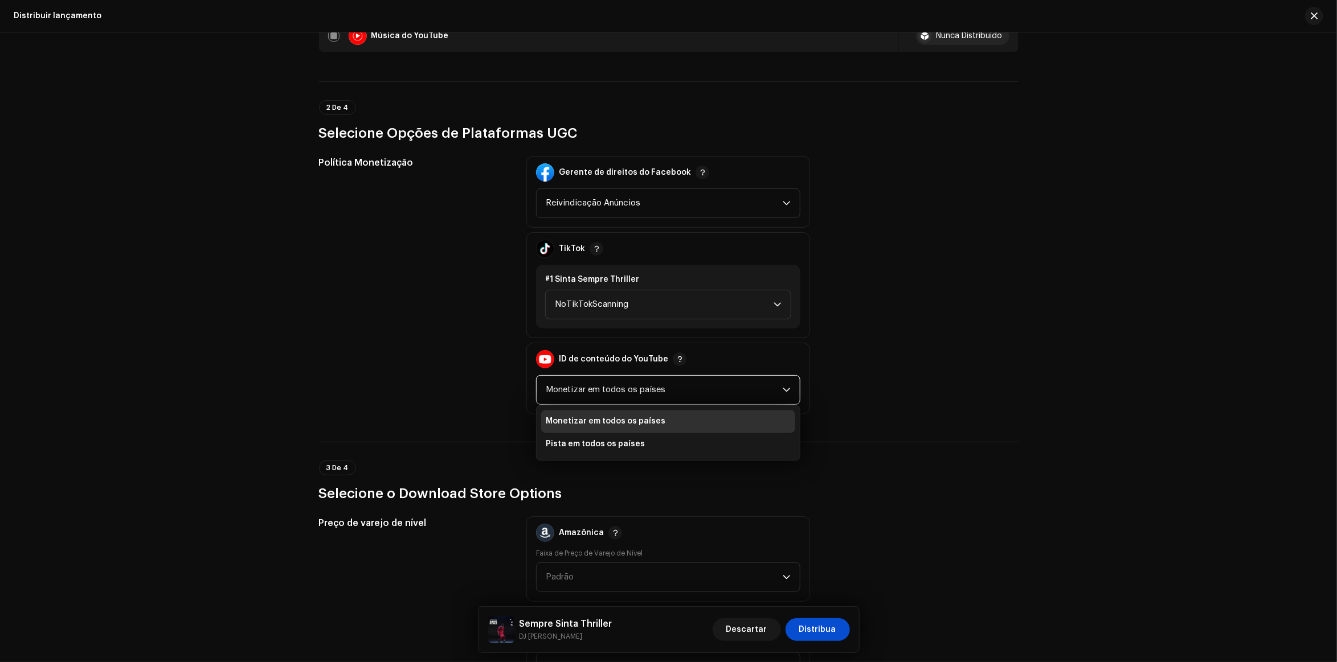
click at [670, 384] on span "Monetizar em todos os países" at bounding box center [664, 390] width 237 height 28
click at [619, 396] on span "Monetizar em todos os países" at bounding box center [664, 390] width 237 height 28
click at [667, 437] on li "Pista em todos os países" at bounding box center [668, 444] width 254 height 23
click at [660, 382] on span "Pista em todos os países" at bounding box center [664, 390] width 237 height 28
click at [907, 289] on div "Política Monetização Gerente de direitos do Facebook Reivindicação Anúncios Tik…" at bounding box center [668, 285] width 699 height 259
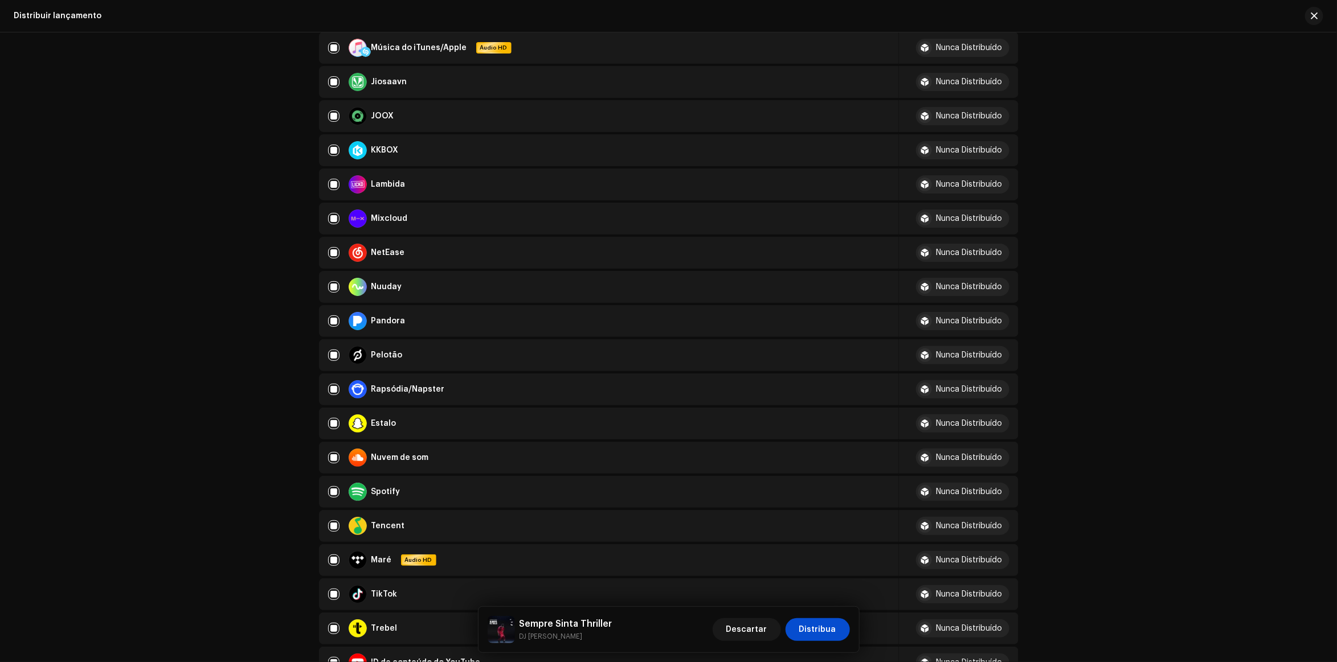
scroll to position [783, 0]
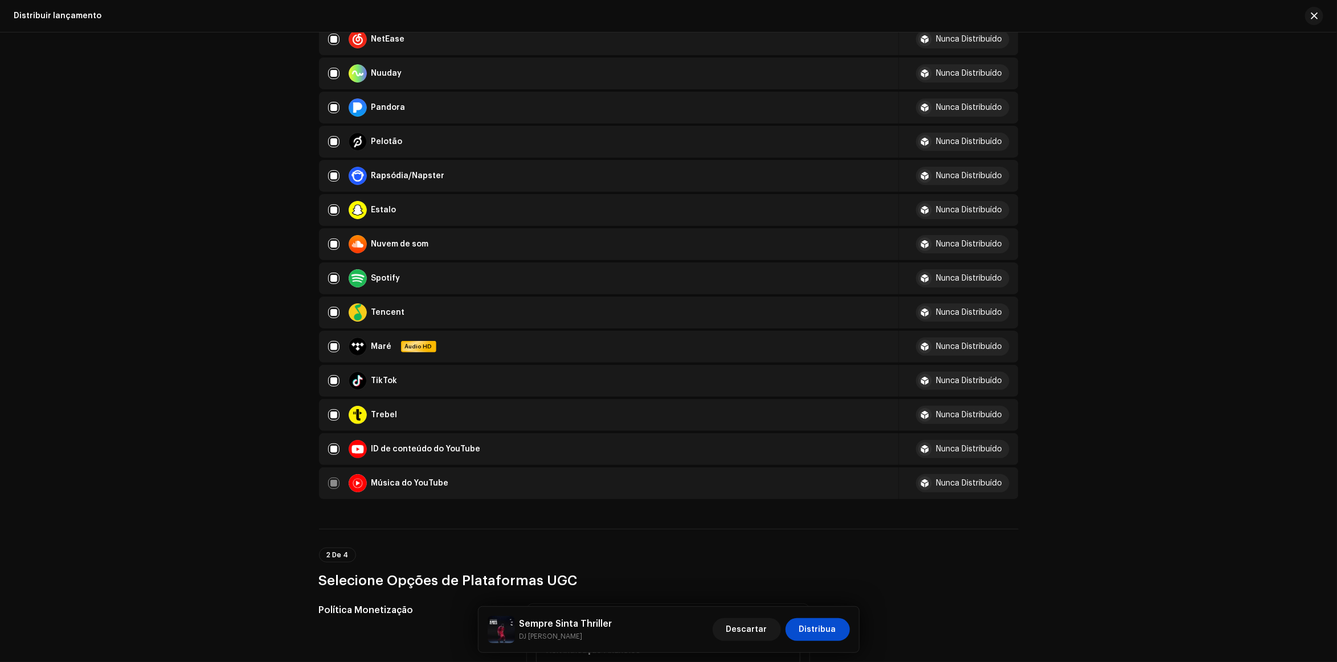
click at [338, 448] on div "ID de conteúdo do YouTube" at bounding box center [609, 449] width 562 height 18
click at [331, 448] on input "checkbox" at bounding box center [333, 449] width 11 height 11
checkbox input "false"
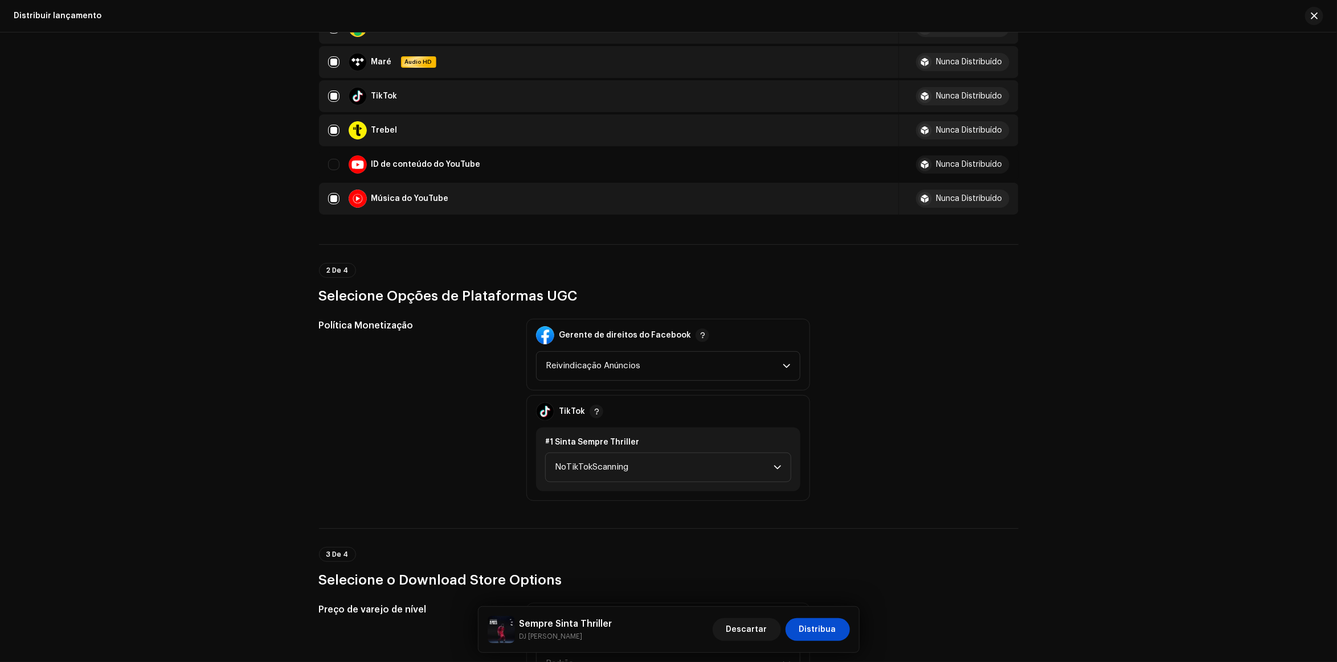
scroll to position [1139, 0]
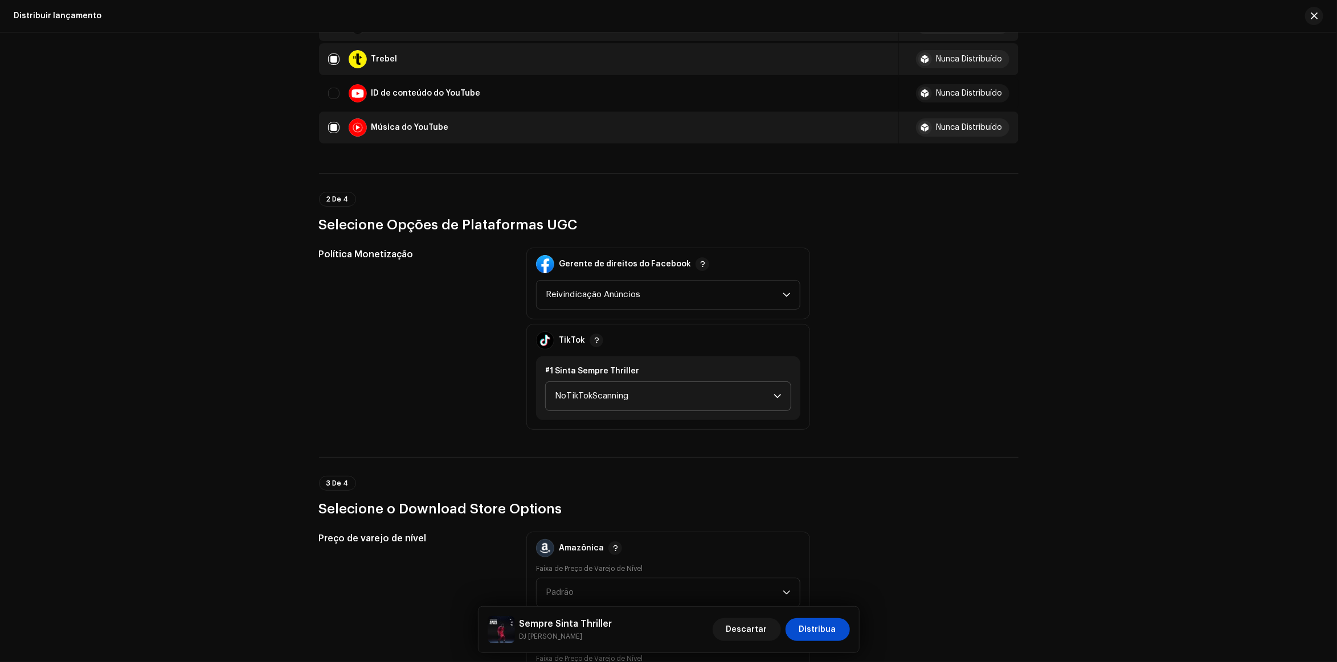
click at [631, 387] on span "NoTikTokScanning" at bounding box center [664, 396] width 219 height 28
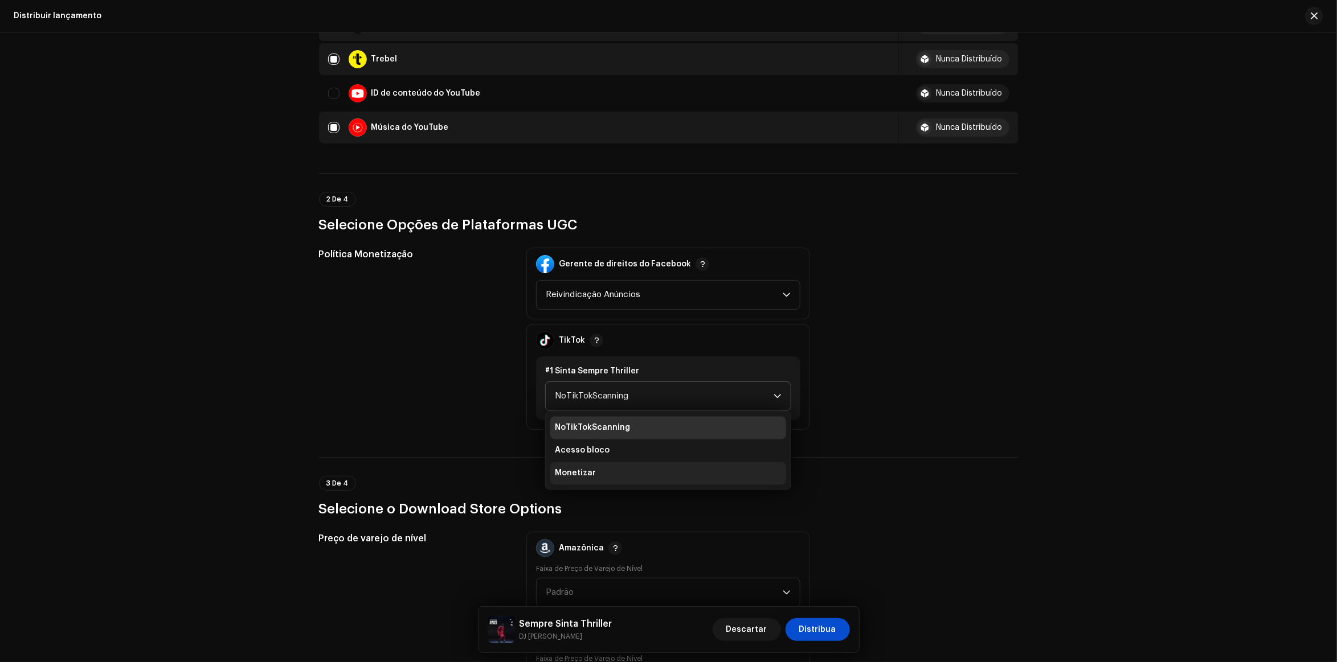
click at [602, 463] on li "Monetizar" at bounding box center [668, 474] width 236 height 23
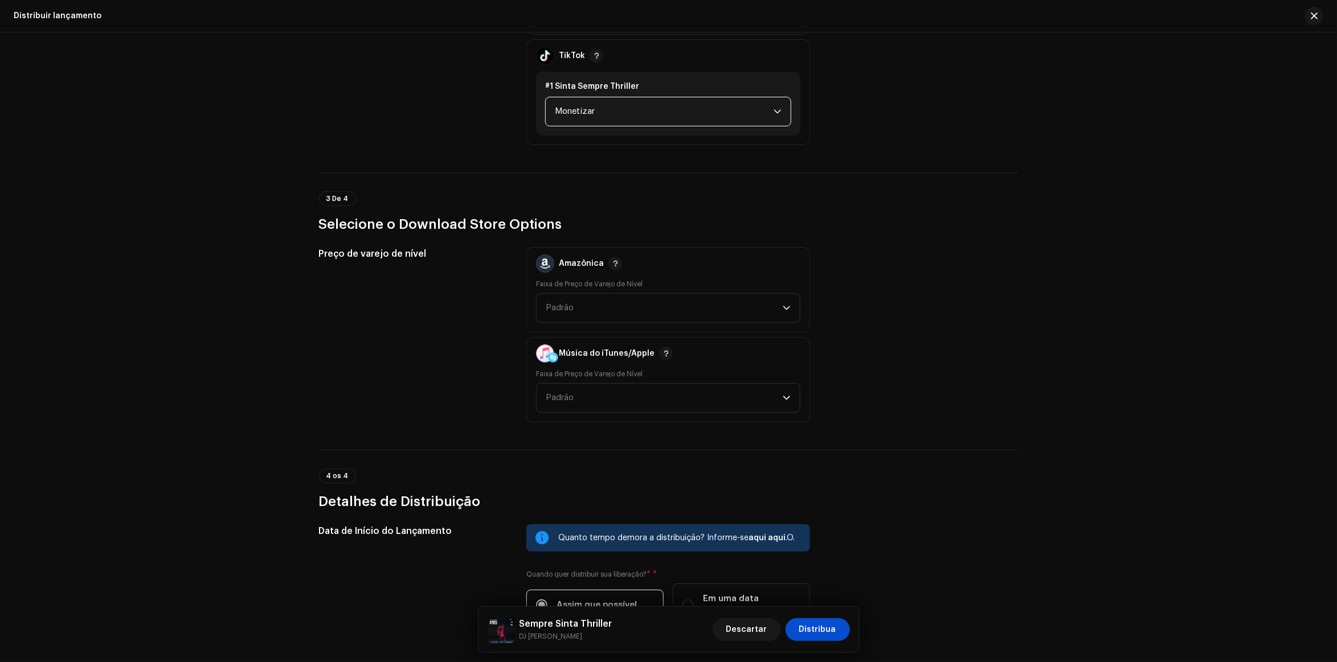
scroll to position [1582, 0]
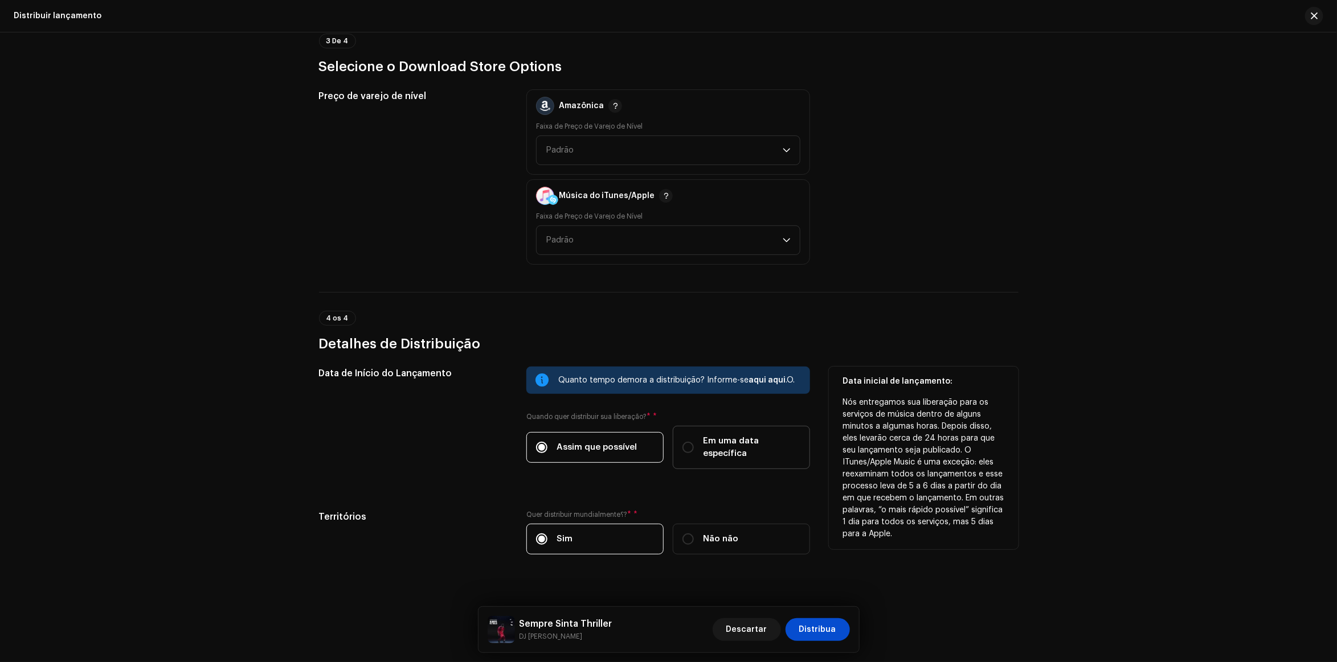
click at [708, 443] on span "Em uma data específica" at bounding box center [751, 447] width 97 height 25
click at [694, 443] on input "Em uma data específica" at bounding box center [687, 447] width 11 height 11
radio input "true"
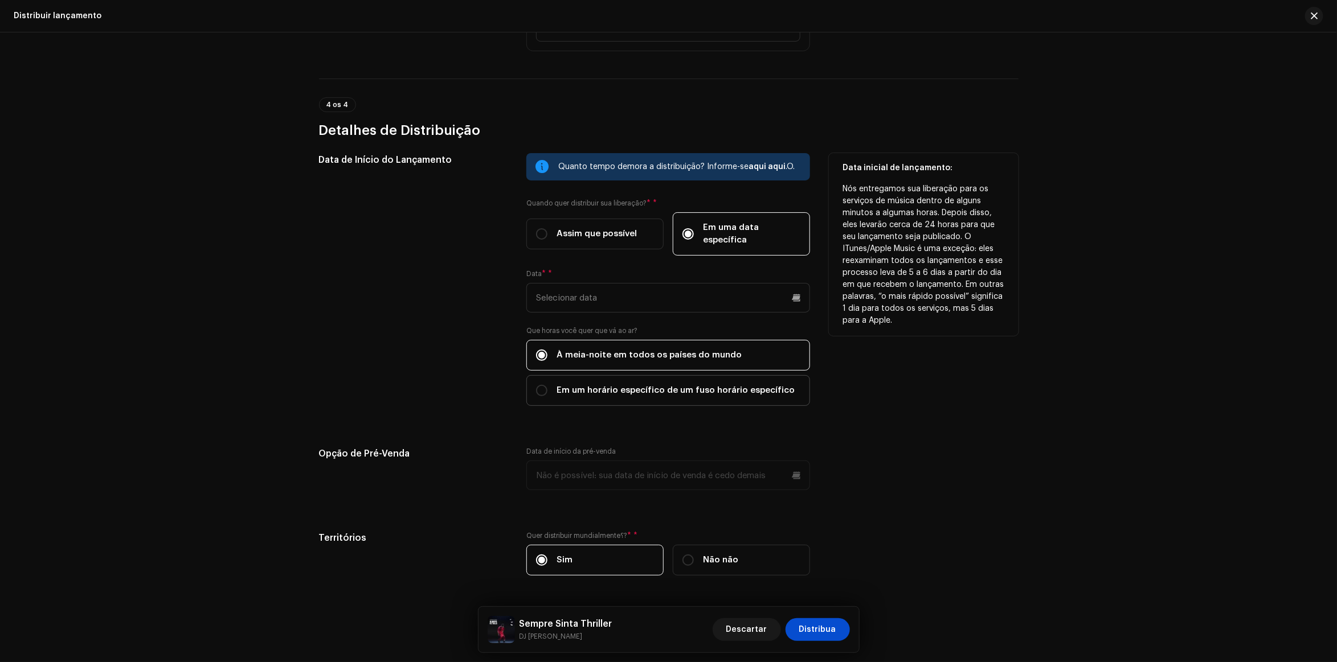
scroll to position [1817, 0]
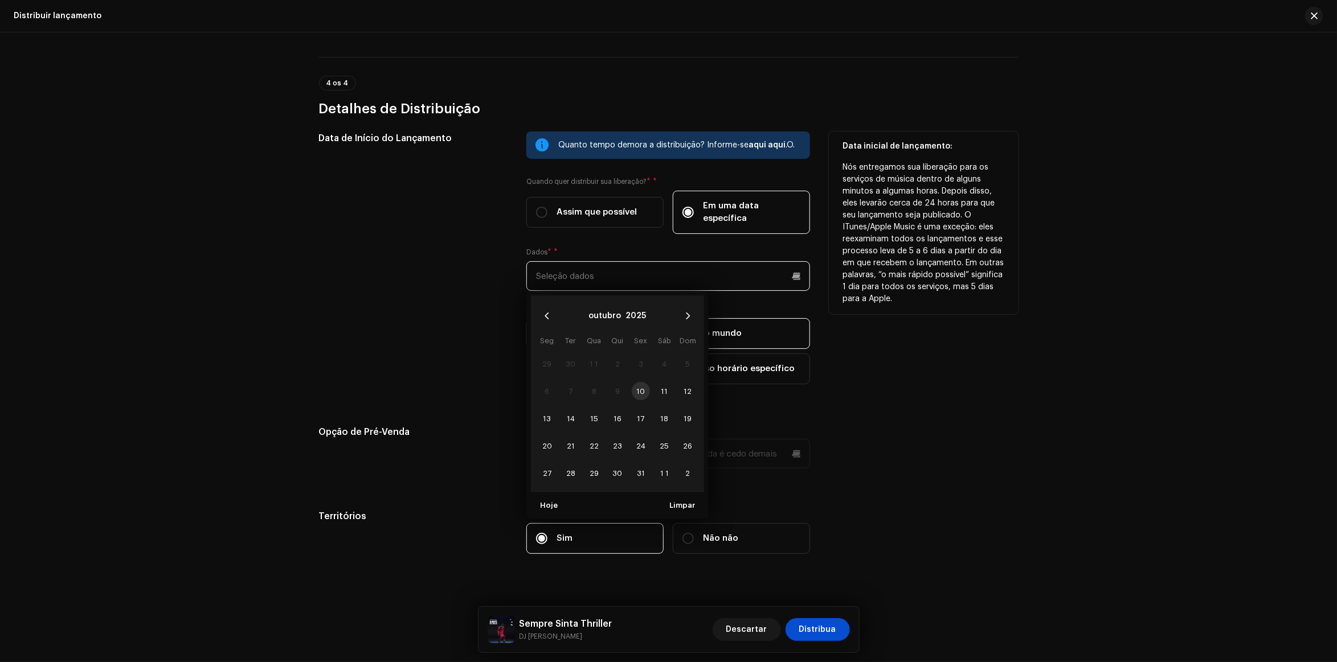
click at [600, 271] on input "text" at bounding box center [668, 276] width 284 height 30
click at [595, 410] on span "15" at bounding box center [590, 419] width 18 height 18
type input "15/10/2025"
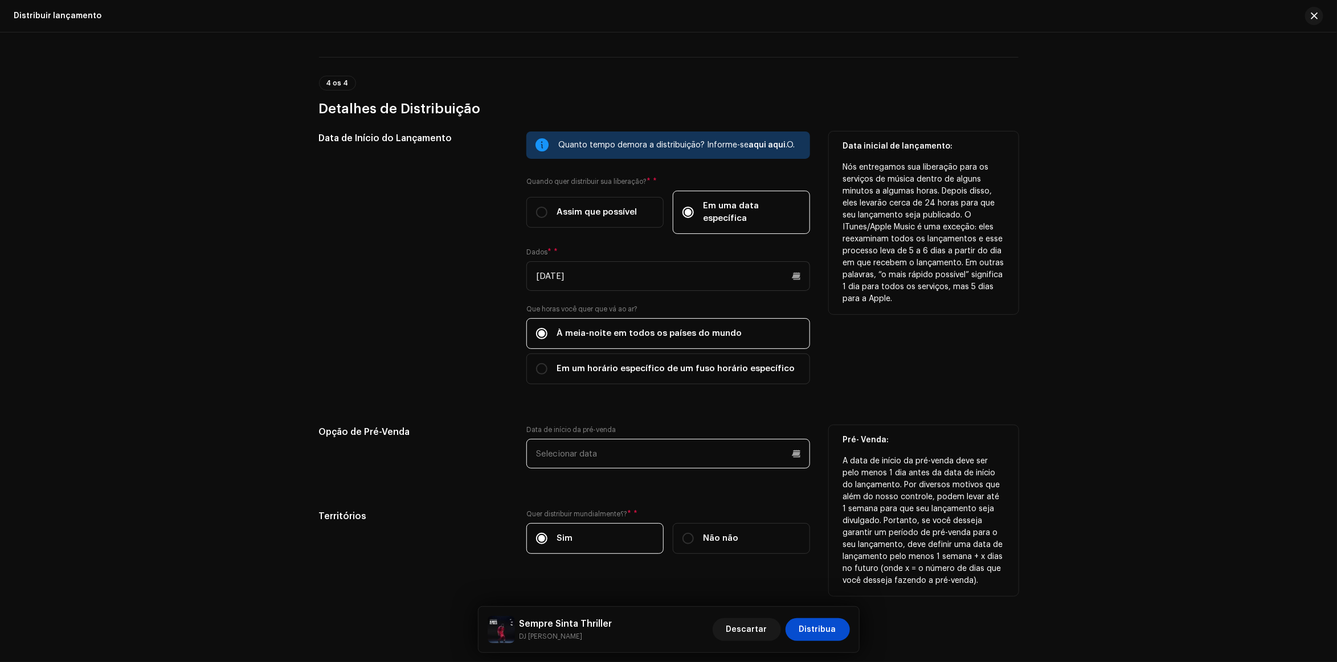
click at [622, 447] on input "text" at bounding box center [668, 454] width 284 height 30
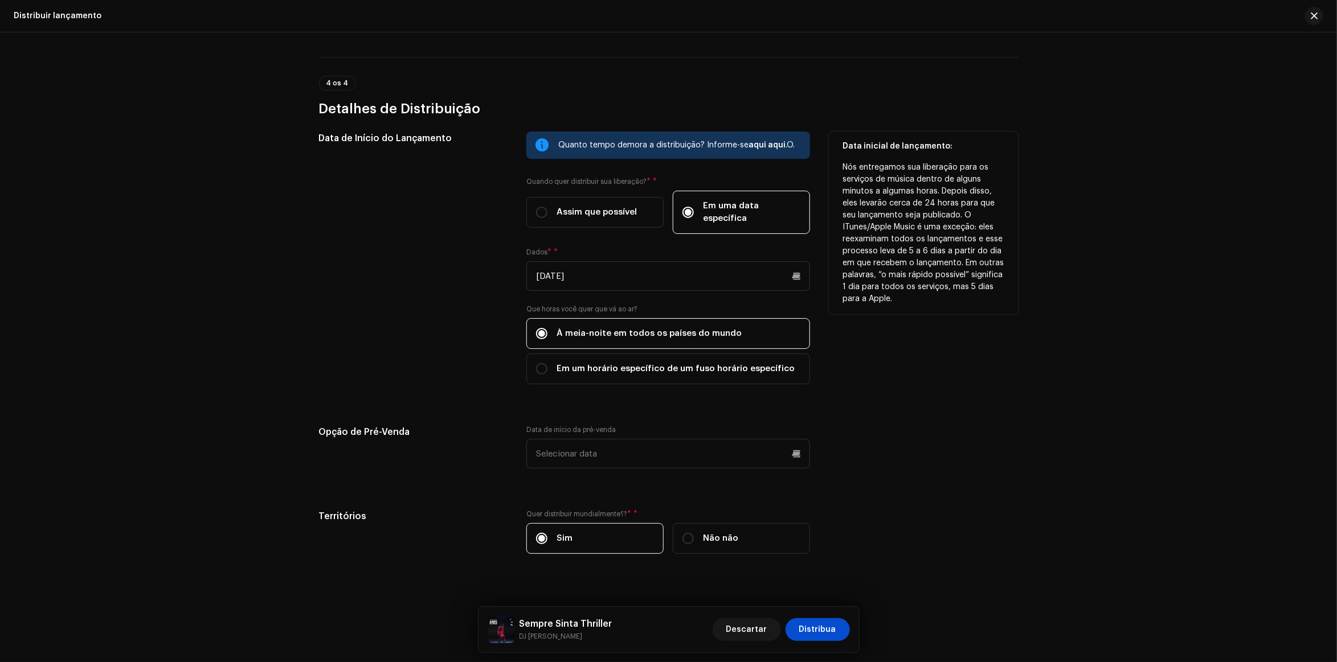
click at [579, 530] on label "Sim" at bounding box center [594, 538] width 137 height 31
click at [547, 533] on input "Sim" at bounding box center [541, 538] width 11 height 11
click at [934, 470] on div "Data de Início do Lançamento Quanto tempo demora a distribuição? Informe-se aqu…" at bounding box center [668, 350] width 699 height 436
click at [551, 533] on div "Sim" at bounding box center [554, 539] width 36 height 13
click at [547, 533] on input "Sim" at bounding box center [541, 538] width 11 height 11
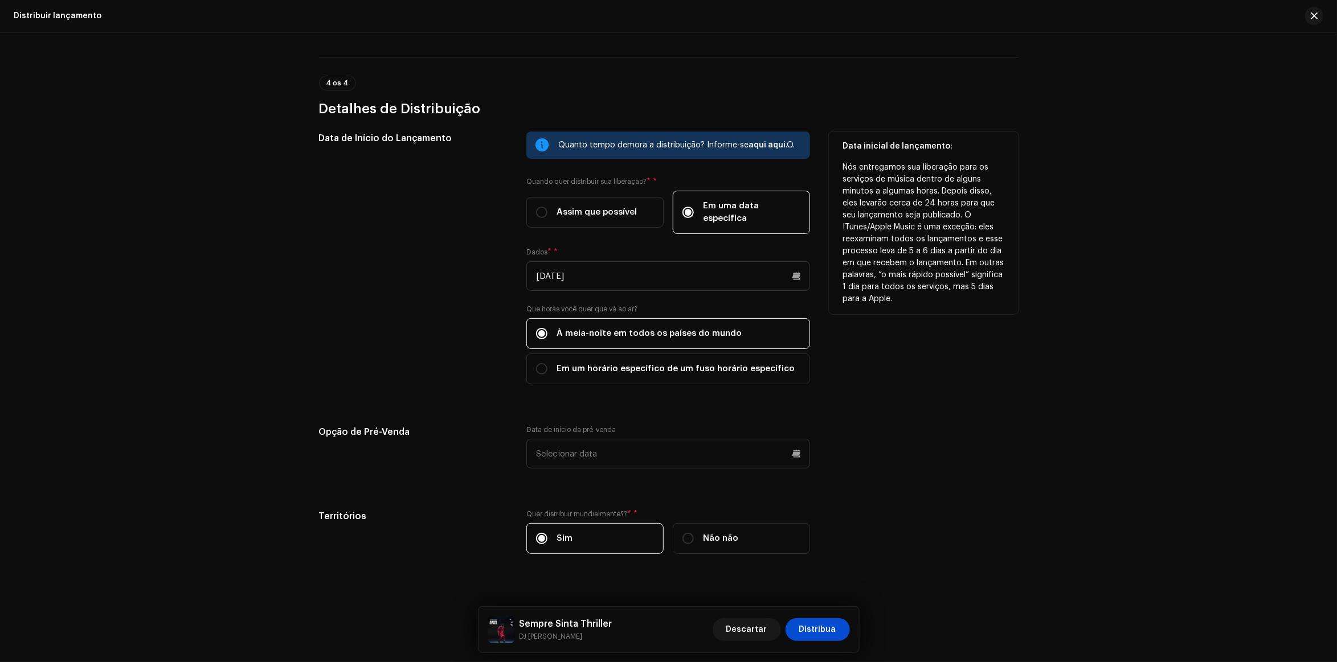
click at [1057, 305] on div "Distribuir lançamento Preencha o seguinte para distribuir sua versão para os se…" at bounding box center [668, 347] width 1337 height 630
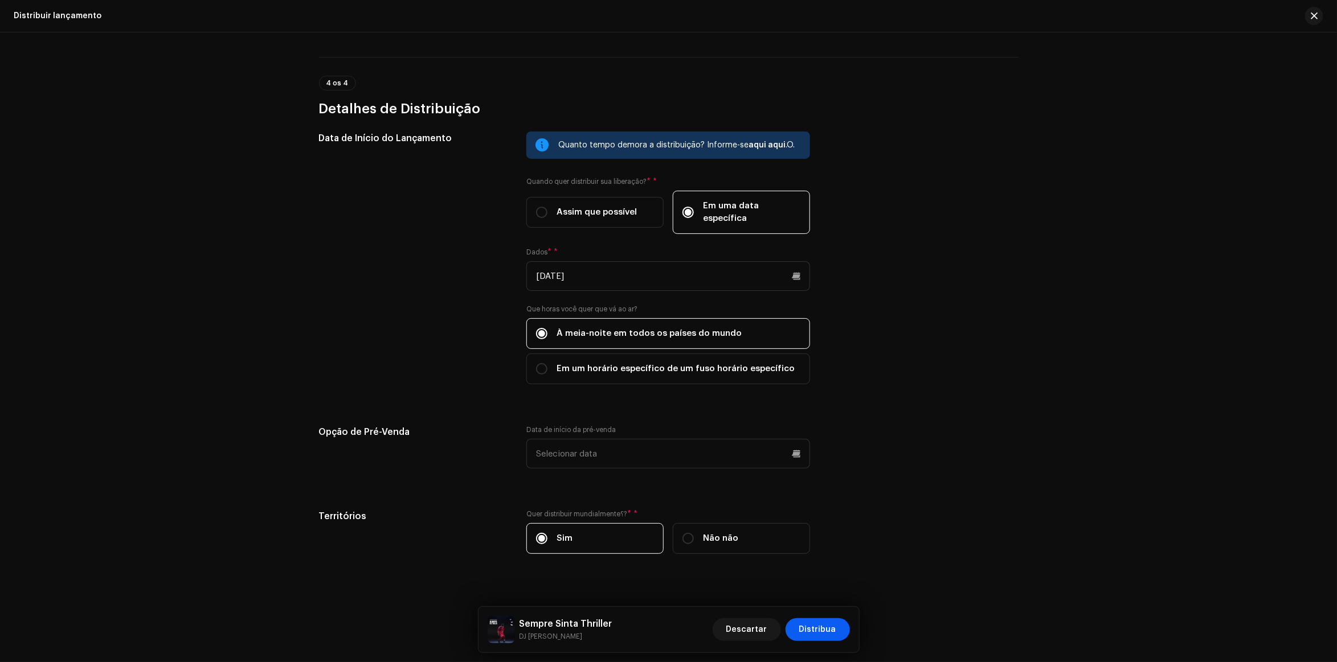
click at [829, 625] on span "Distribua" at bounding box center [817, 630] width 37 height 23
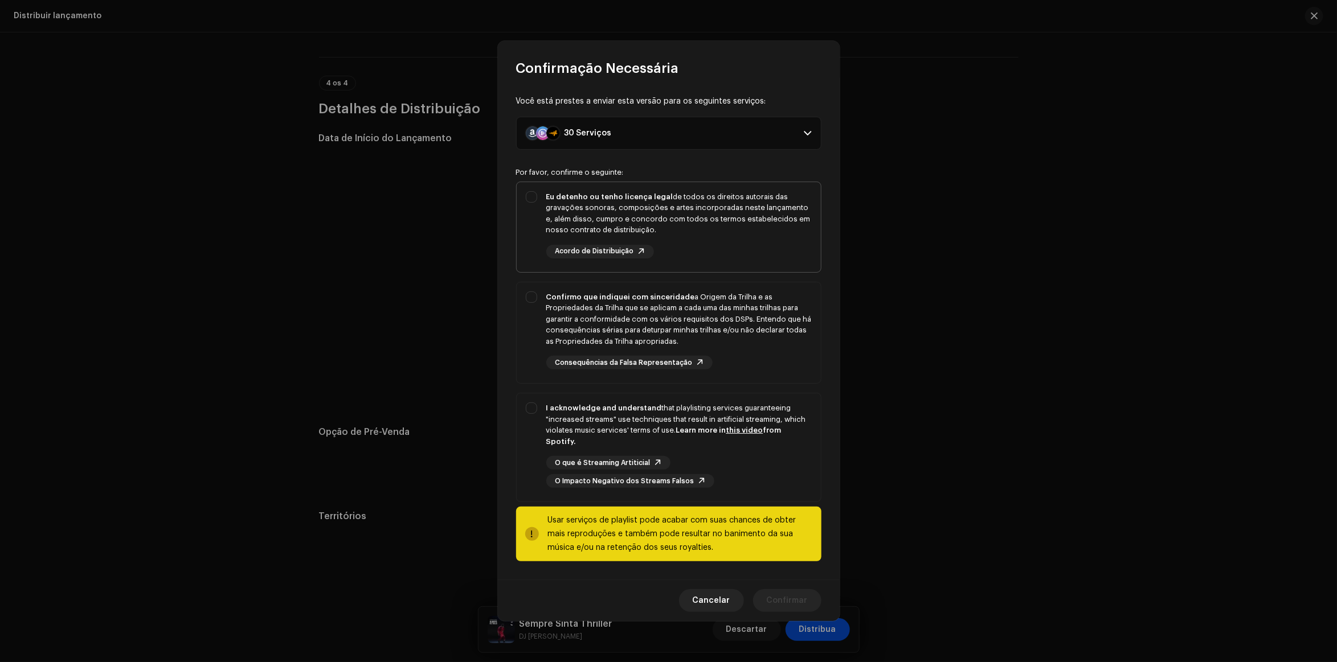
click at [520, 209] on div "Eu detenho ou tenho licença legal de todos os direitos autorais das gravações s…" at bounding box center [669, 224] width 304 height 85
checkbox input "true"
click at [524, 305] on div "confirmo que o indiquei com sinceridade as Propriedades Trail Origin e Track qu…" at bounding box center [669, 331] width 304 height 97
checkbox input "true"
click at [541, 406] on div "reconheço e compreendo que os serviços de playlist que garantem o "aumento de s…" at bounding box center [669, 446] width 304 height 104
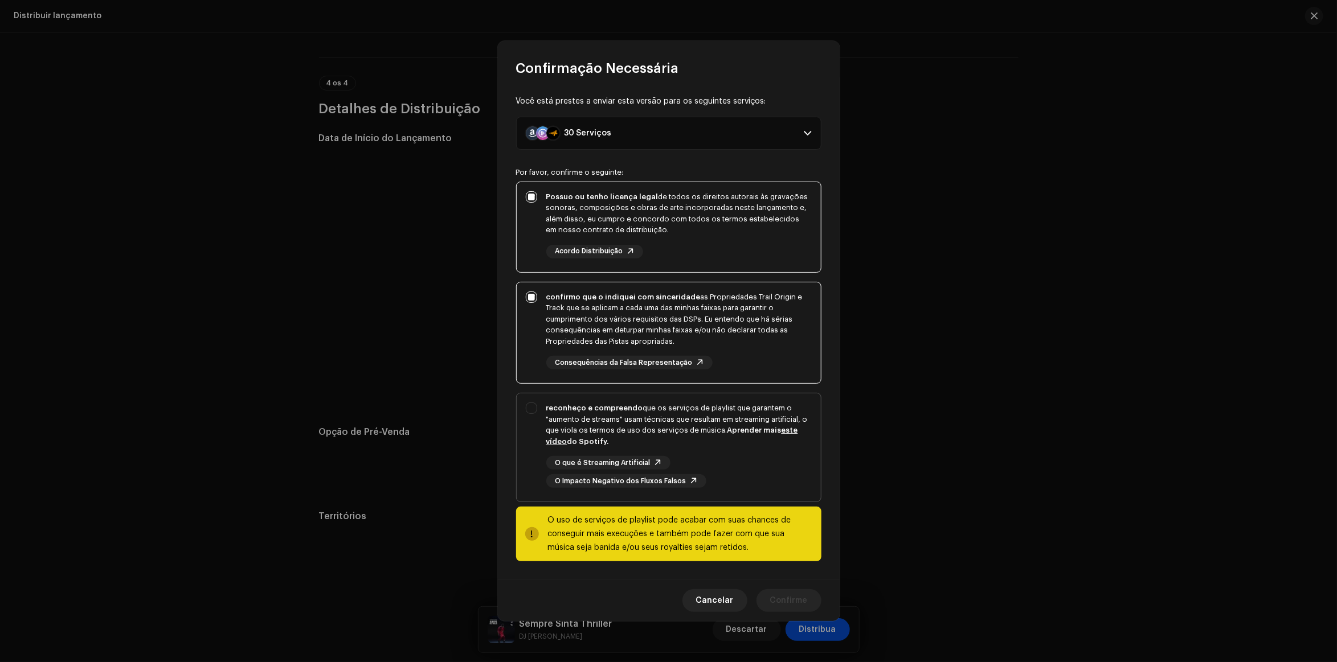
checkbox input "true"
click at [802, 604] on span "Confirme" at bounding box center [789, 601] width 38 height 23
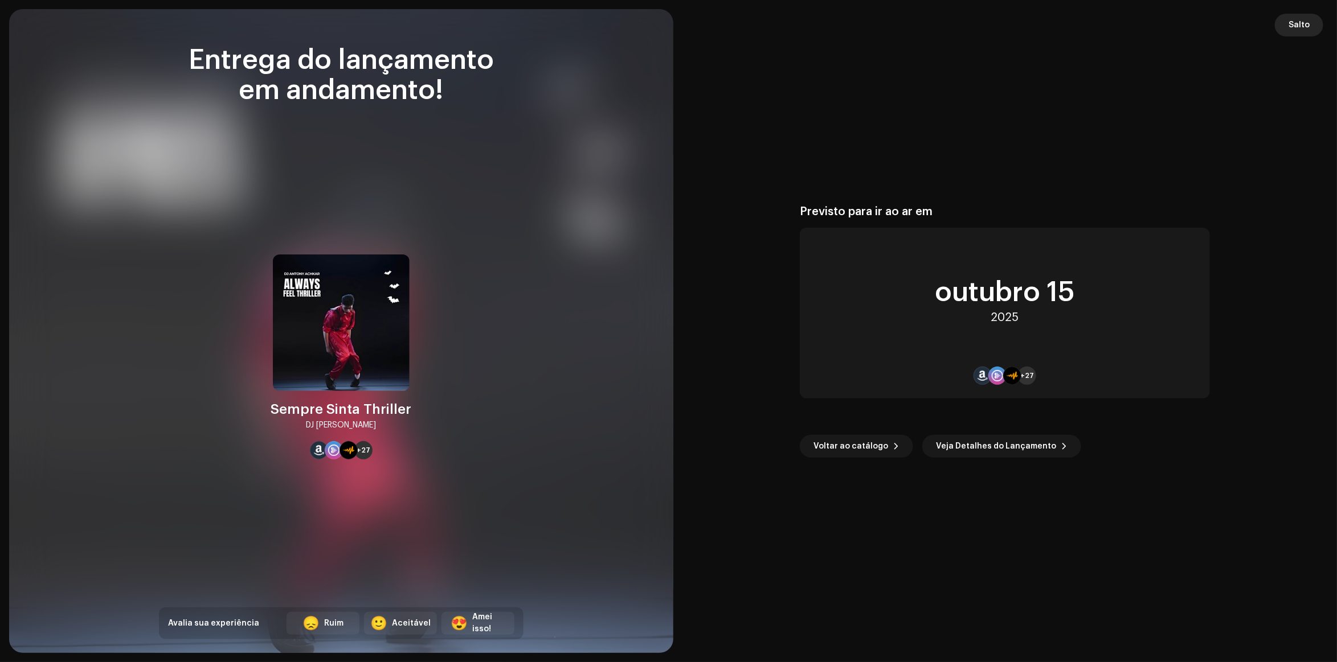
click at [1297, 24] on span "Salto" at bounding box center [1298, 25] width 21 height 23
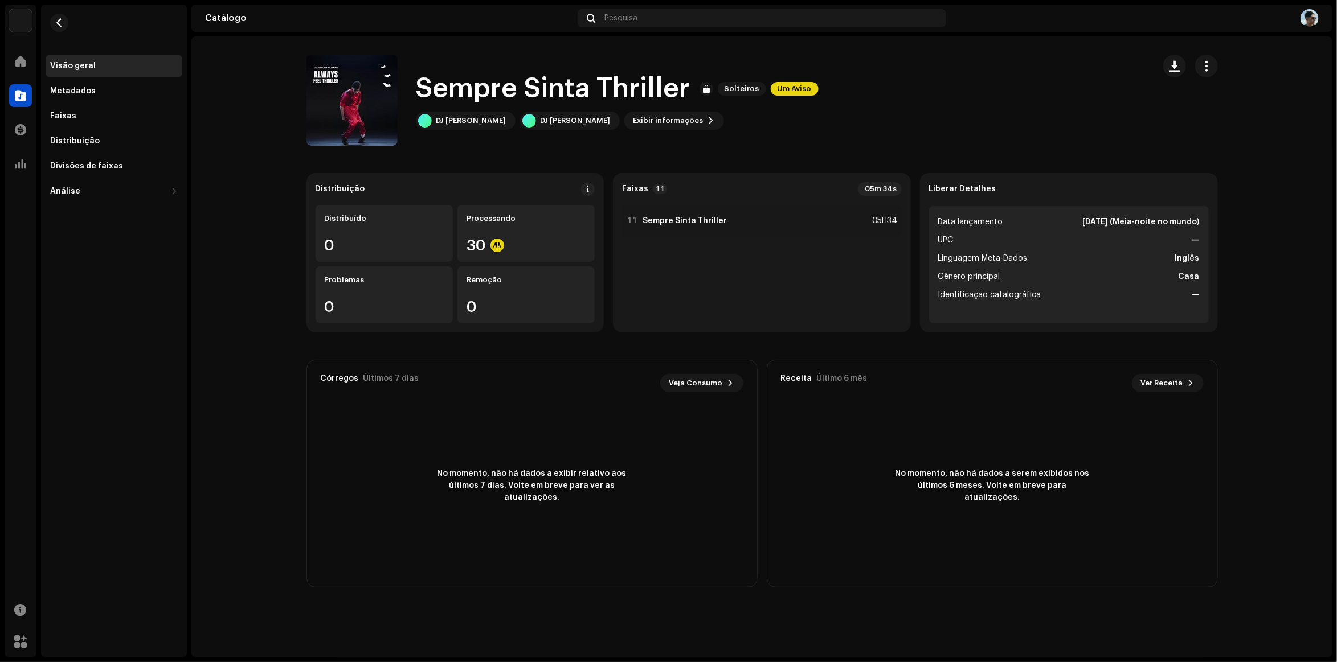
drag, startPoint x: 446, startPoint y: 40, endPoint x: 998, endPoint y: 72, distance: 552.9
drag, startPoint x: 998, startPoint y: 72, endPoint x: 786, endPoint y: 84, distance: 212.2
click at [786, 84] on span "Um Aviso" at bounding box center [795, 89] width 48 height 14
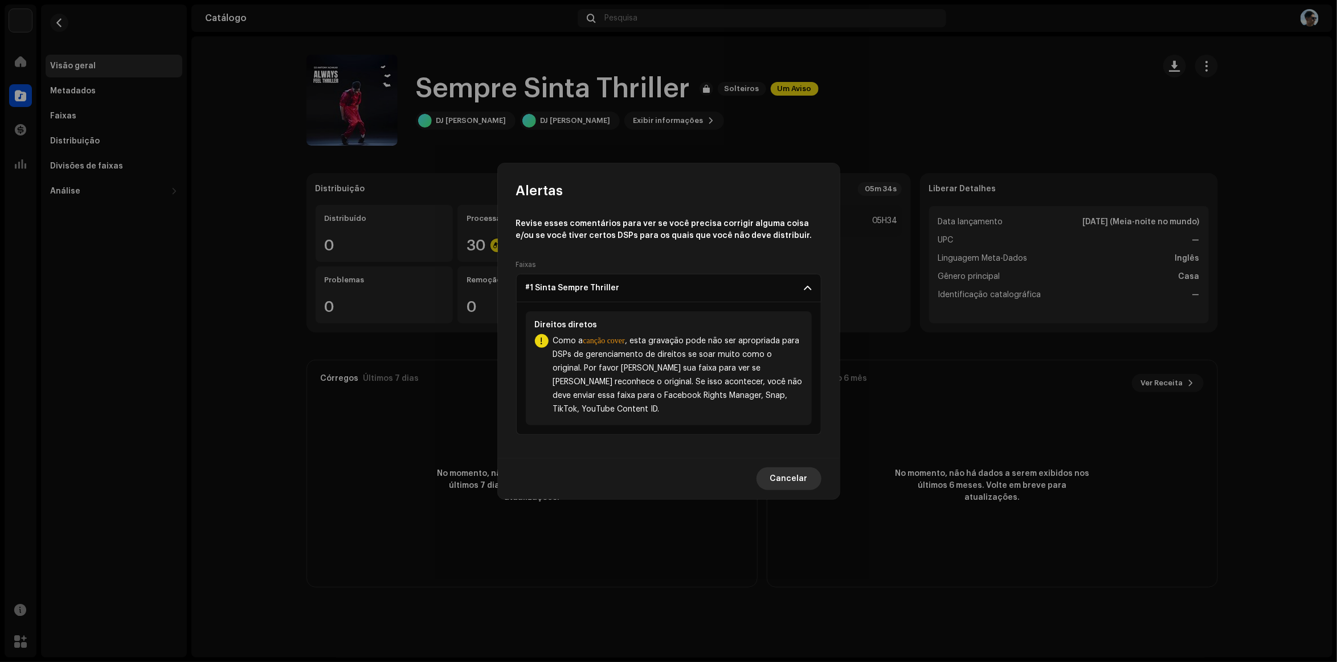
click at [778, 477] on span "Cancelar" at bounding box center [789, 479] width 38 height 23
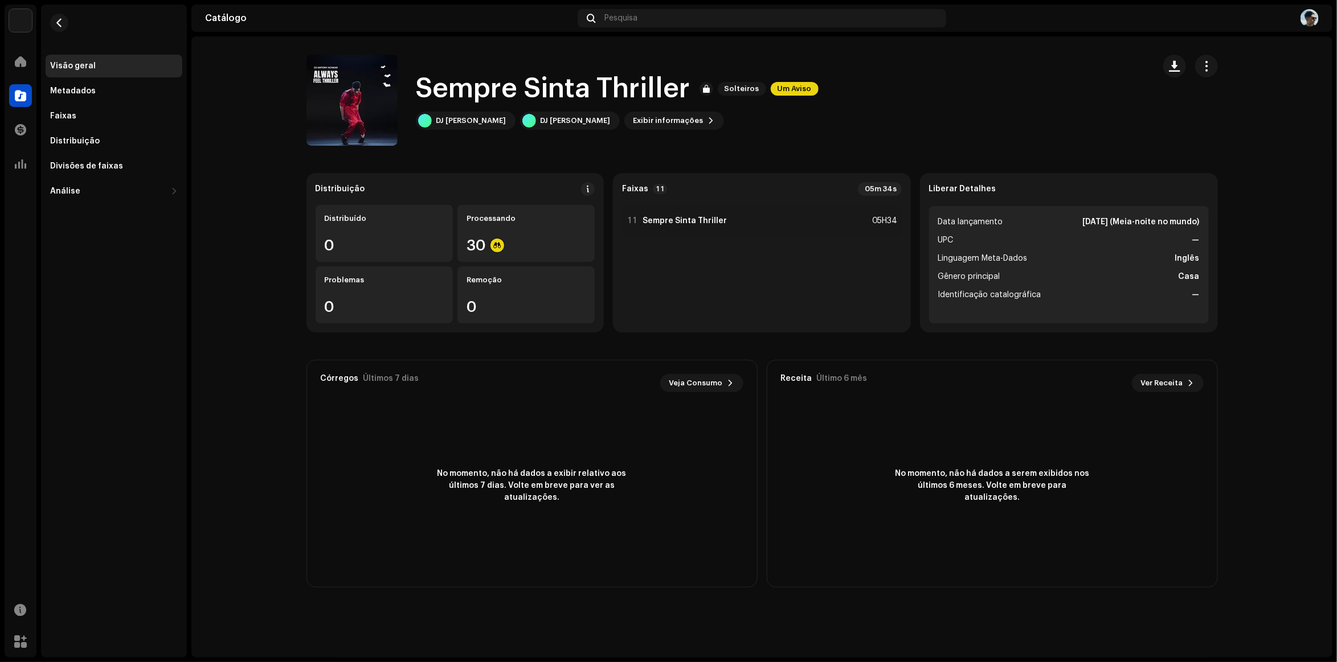
click at [895, 76] on div "Sempre Sinta Thriller Solteiros Um Aviso DJ Antony Achkar DJ Antony Achkar Exib…" at bounding box center [725, 100] width 838 height 91
click at [27, 59] on div at bounding box center [20, 61] width 23 height 23
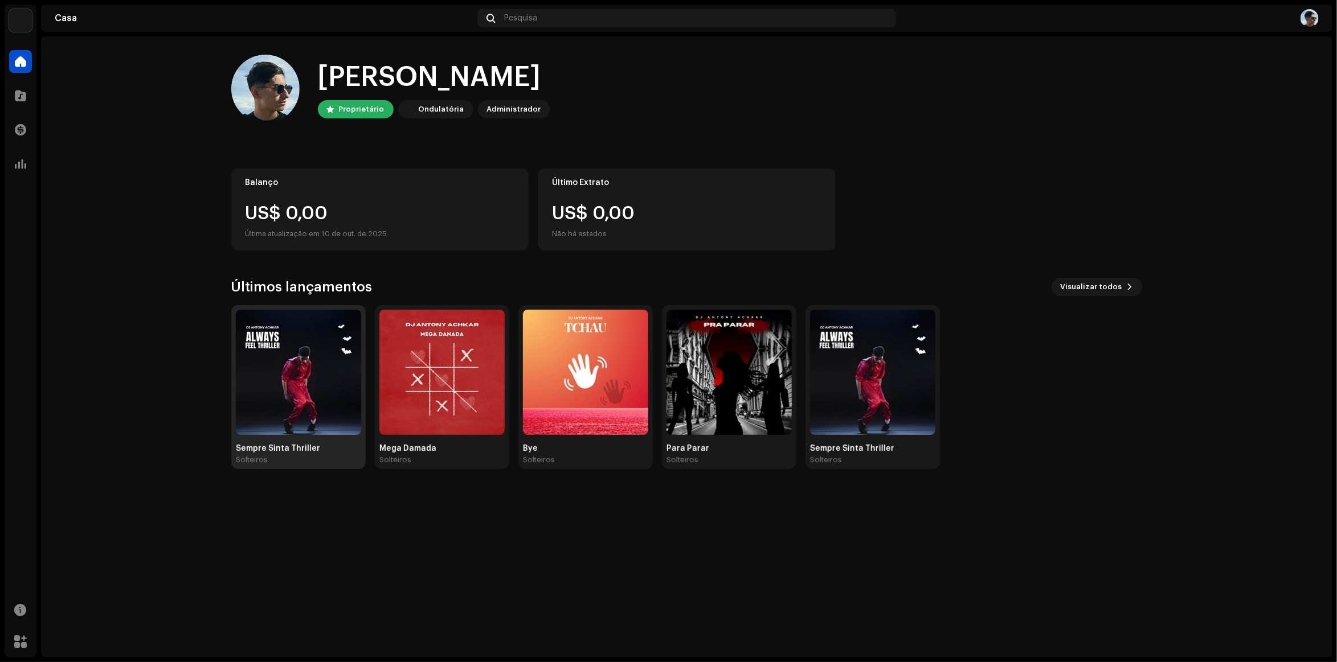
click at [302, 380] on img at bounding box center [298, 372] width 125 height 125
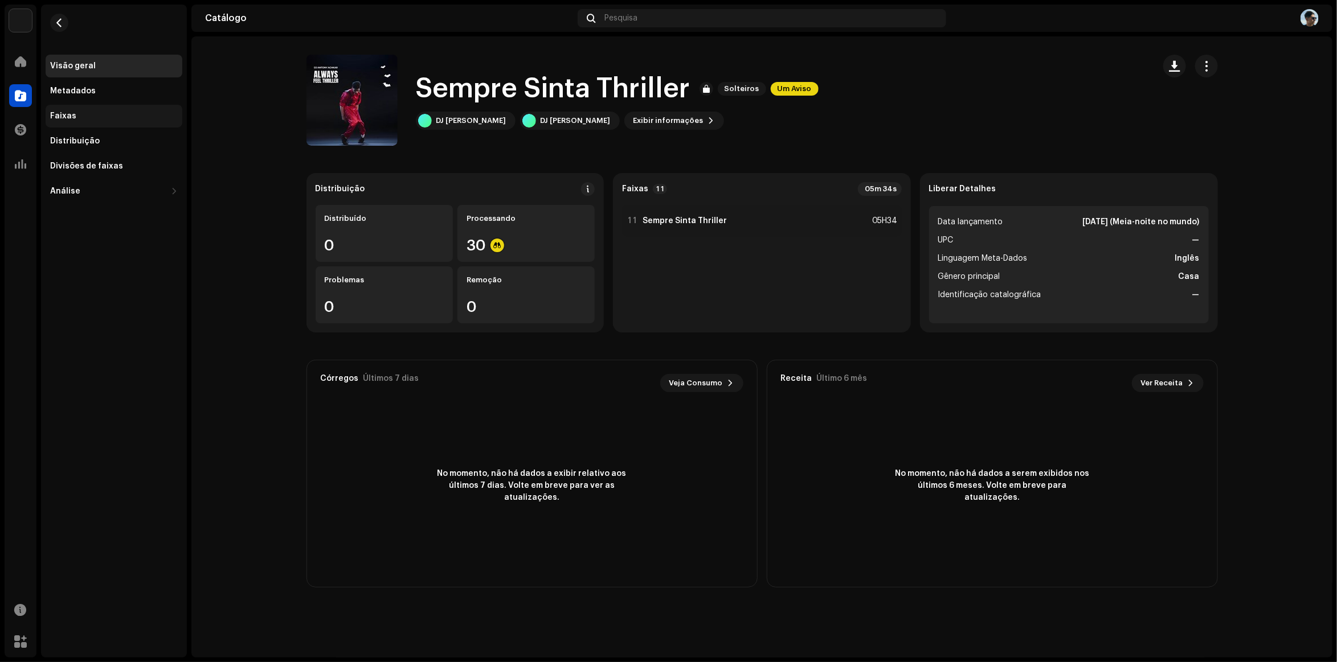
click at [94, 122] on div "Faixas" at bounding box center [114, 116] width 137 height 23
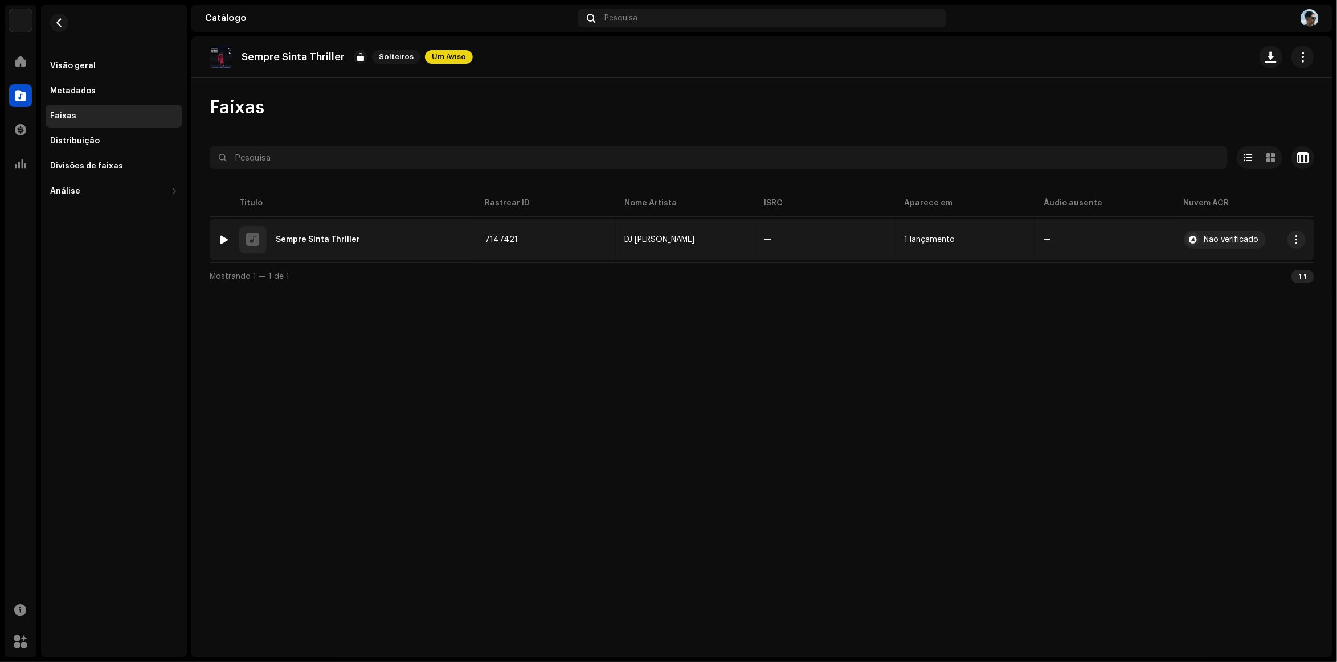
click at [1219, 249] on td "Não verificado" at bounding box center [1245, 239] width 140 height 41
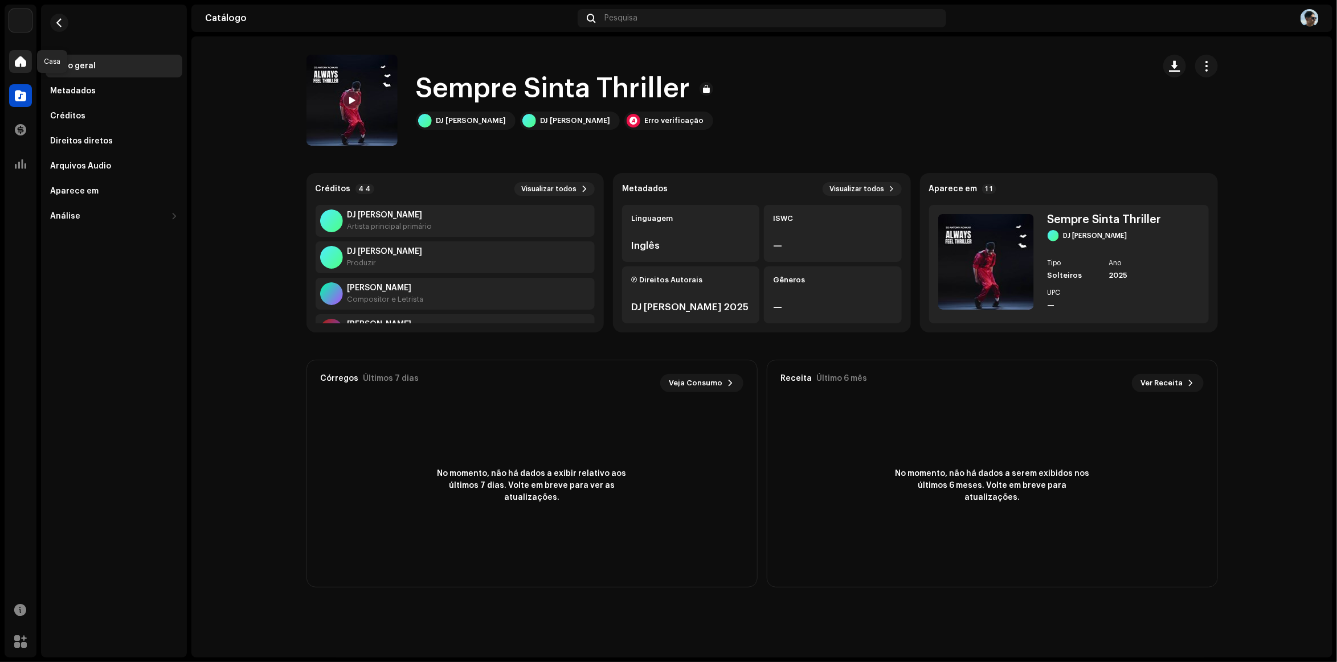
click at [21, 67] on div at bounding box center [20, 61] width 23 height 23
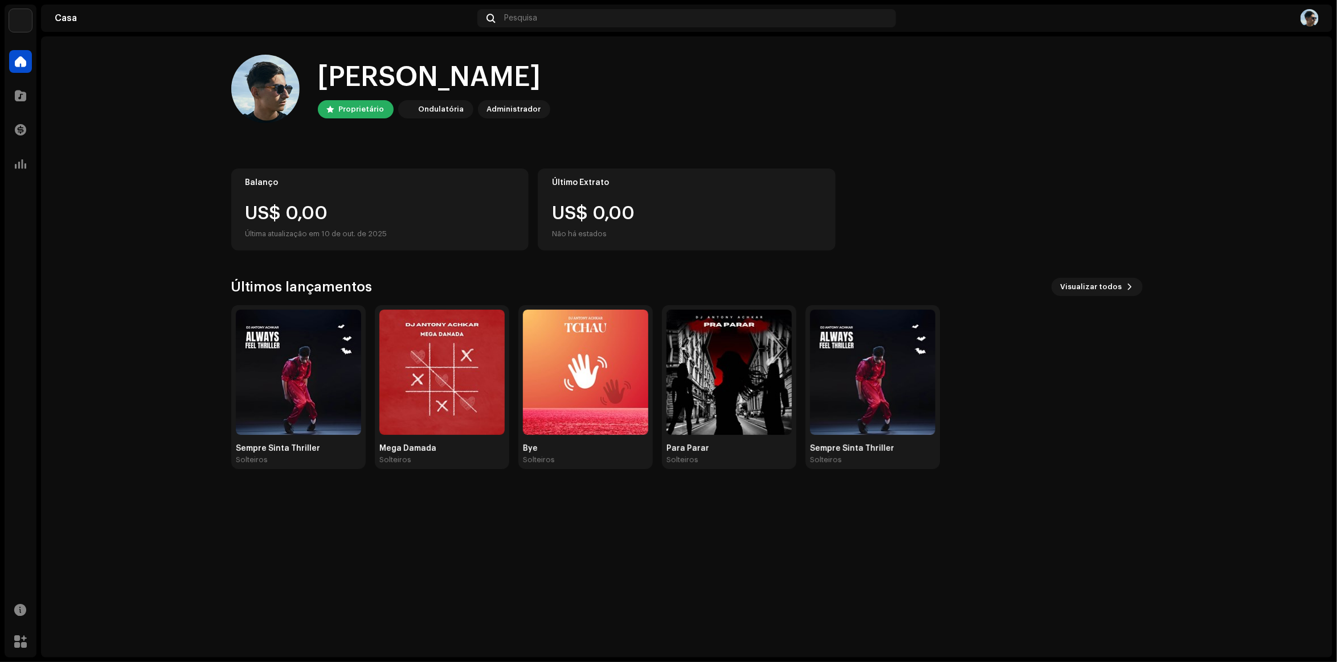
drag, startPoint x: 1090, startPoint y: 175, endPoint x: 806, endPoint y: 117, distance: 289.4
click at [806, 117] on div "Oi, Antony Proprietário Ondulatória Administrador" at bounding box center [686, 89] width 911 height 68
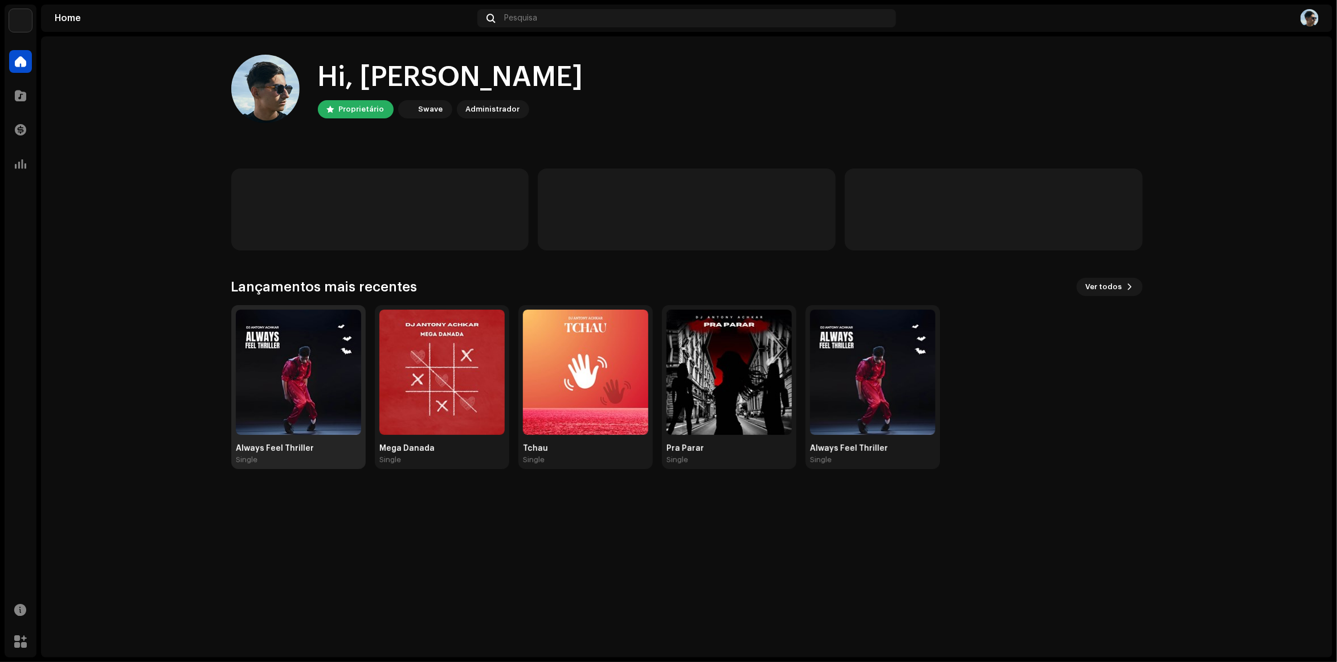
click at [326, 356] on img at bounding box center [298, 372] width 125 height 125
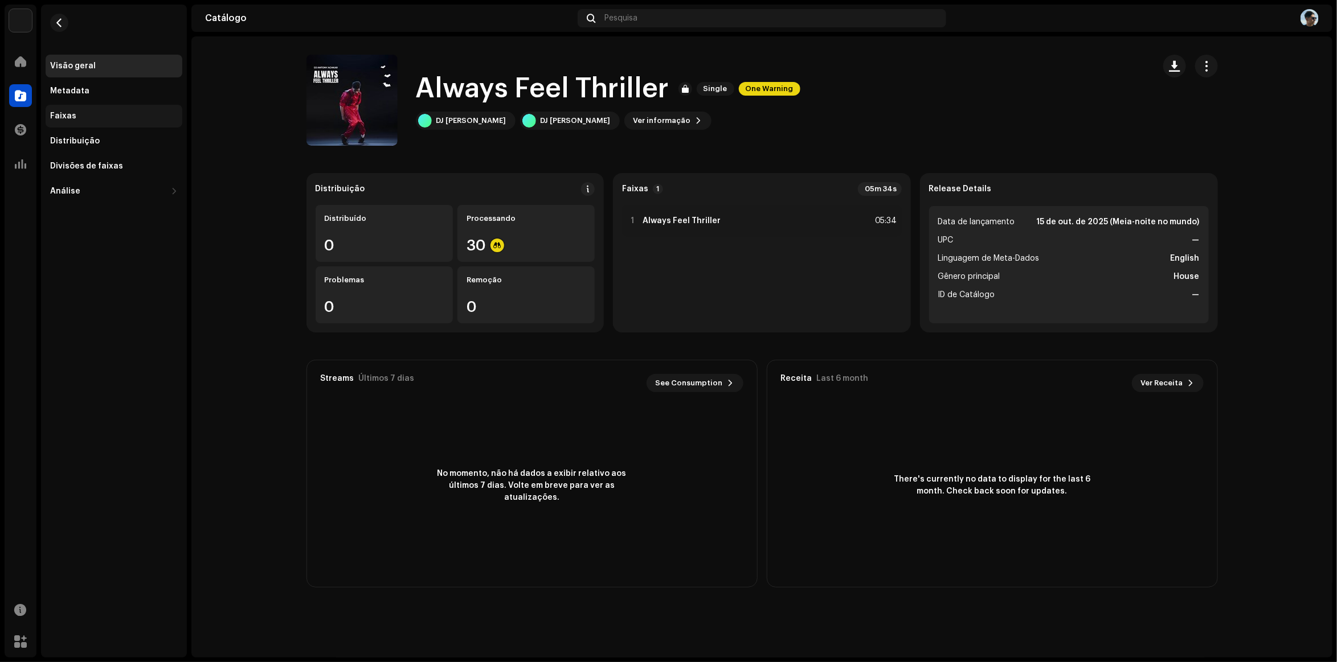
click at [75, 105] on div "Faixas" at bounding box center [114, 116] width 137 height 23
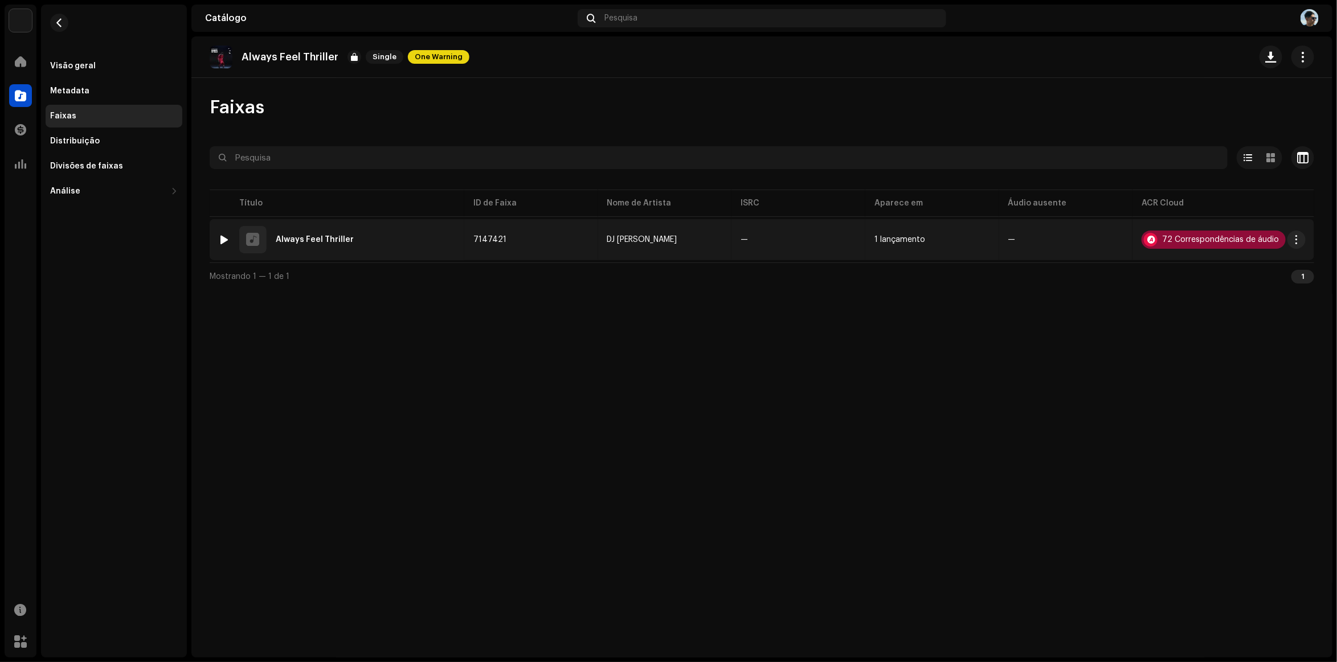
click at [1194, 231] on div "72 Correspondências de áudio" at bounding box center [1213, 240] width 144 height 18
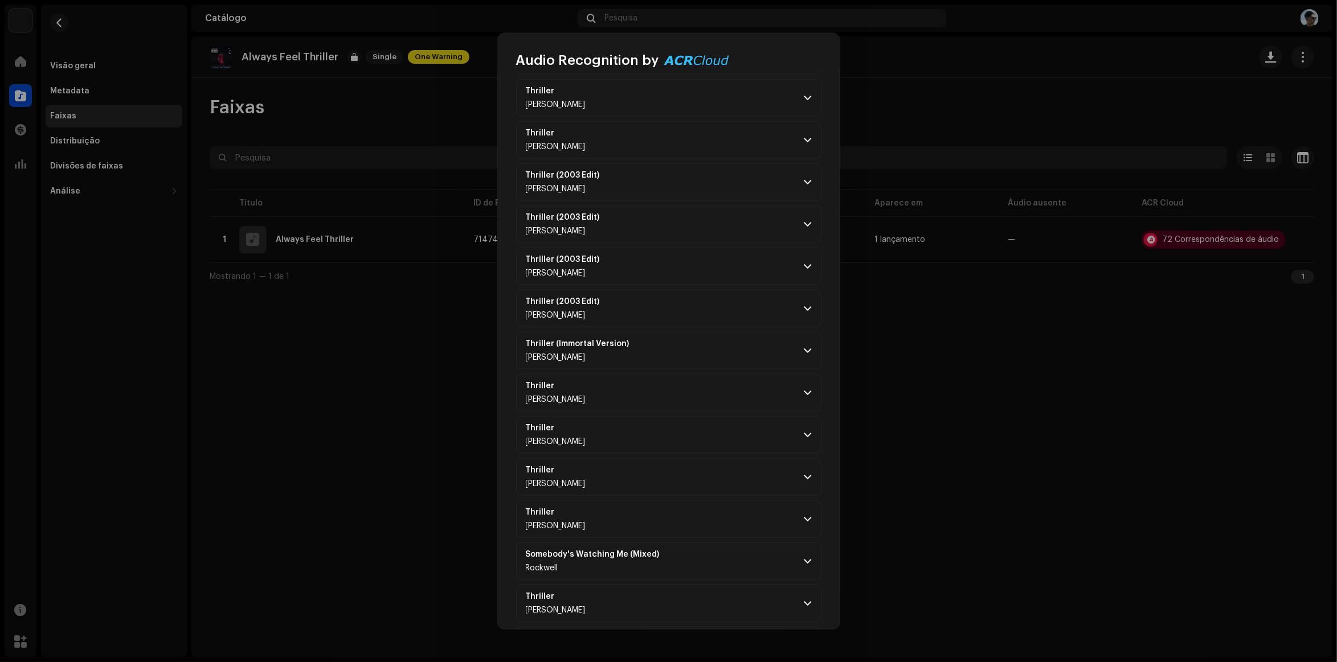
scroll to position [886, 0]
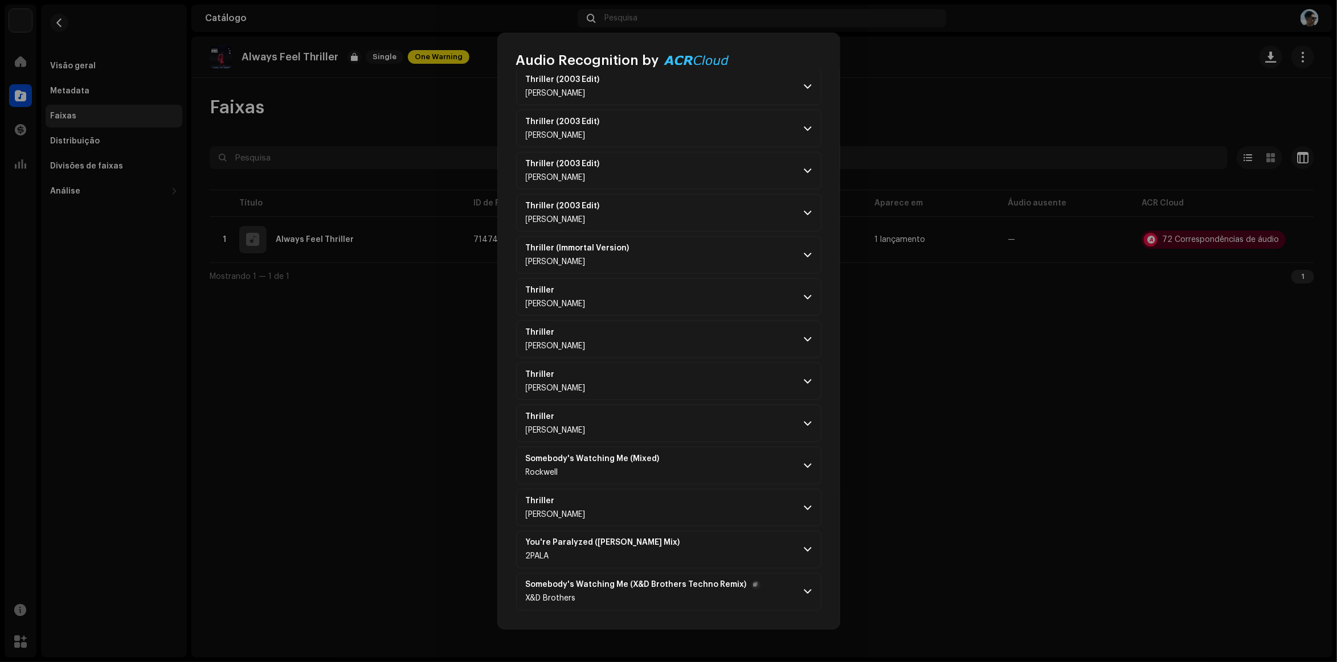
click at [804, 590] on span at bounding box center [807, 592] width 7 height 9
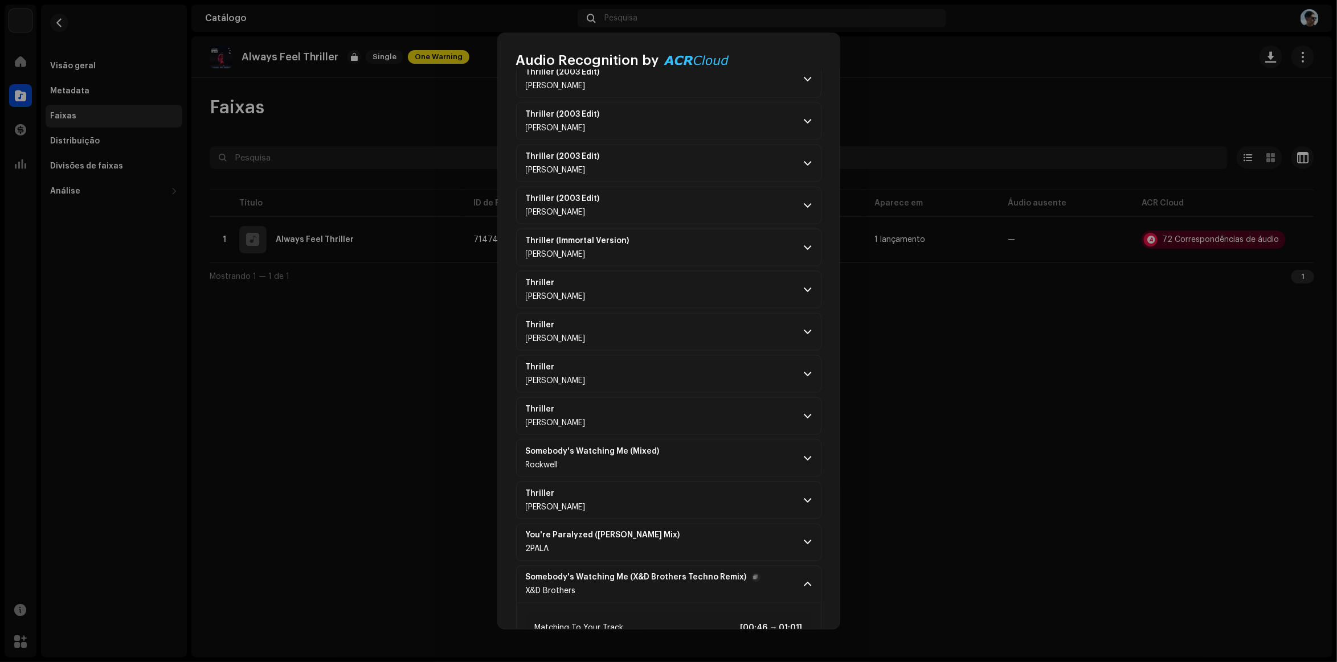
click at [804, 590] on span at bounding box center [807, 584] width 7 height 9
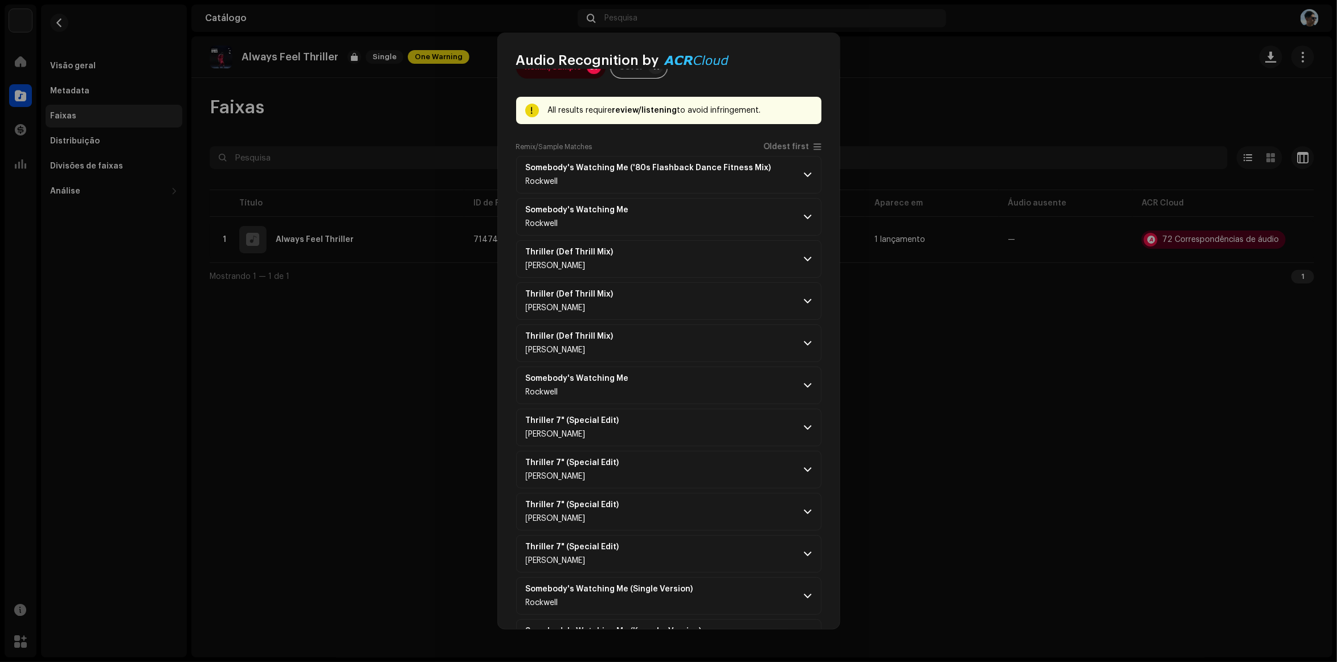
scroll to position [0, 0]
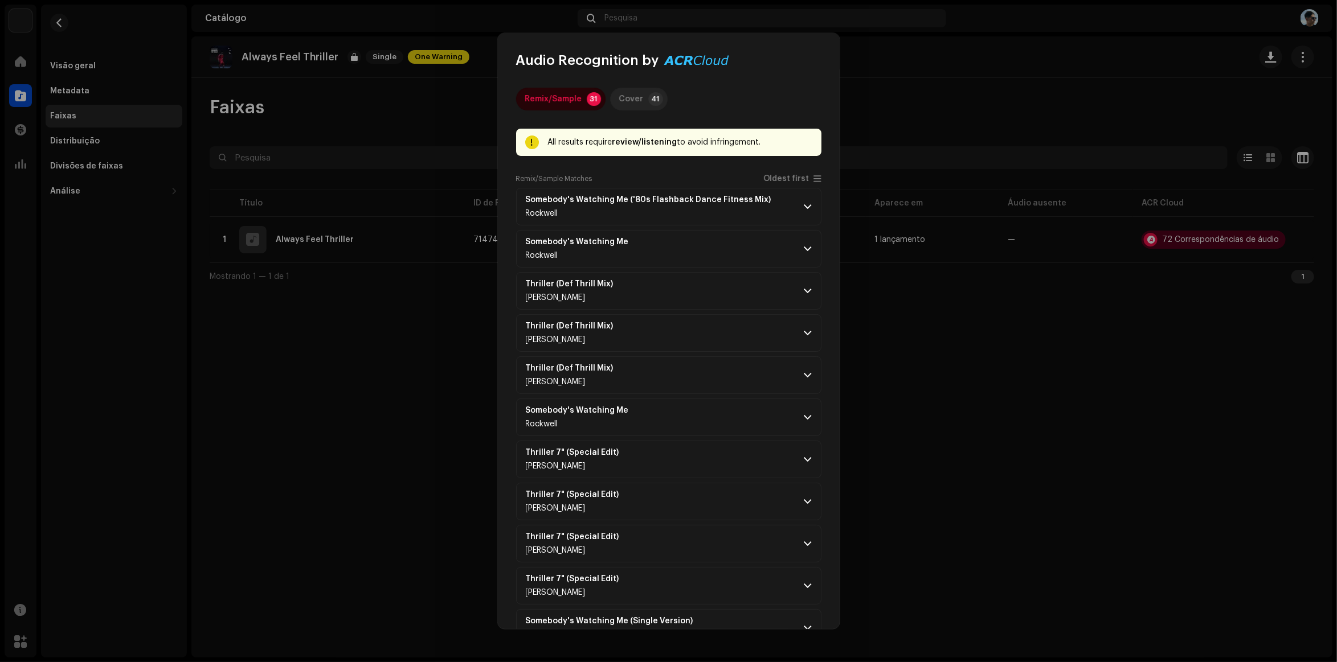
click at [643, 101] on p-tab "Cover 41" at bounding box center [639, 99] width 58 height 23
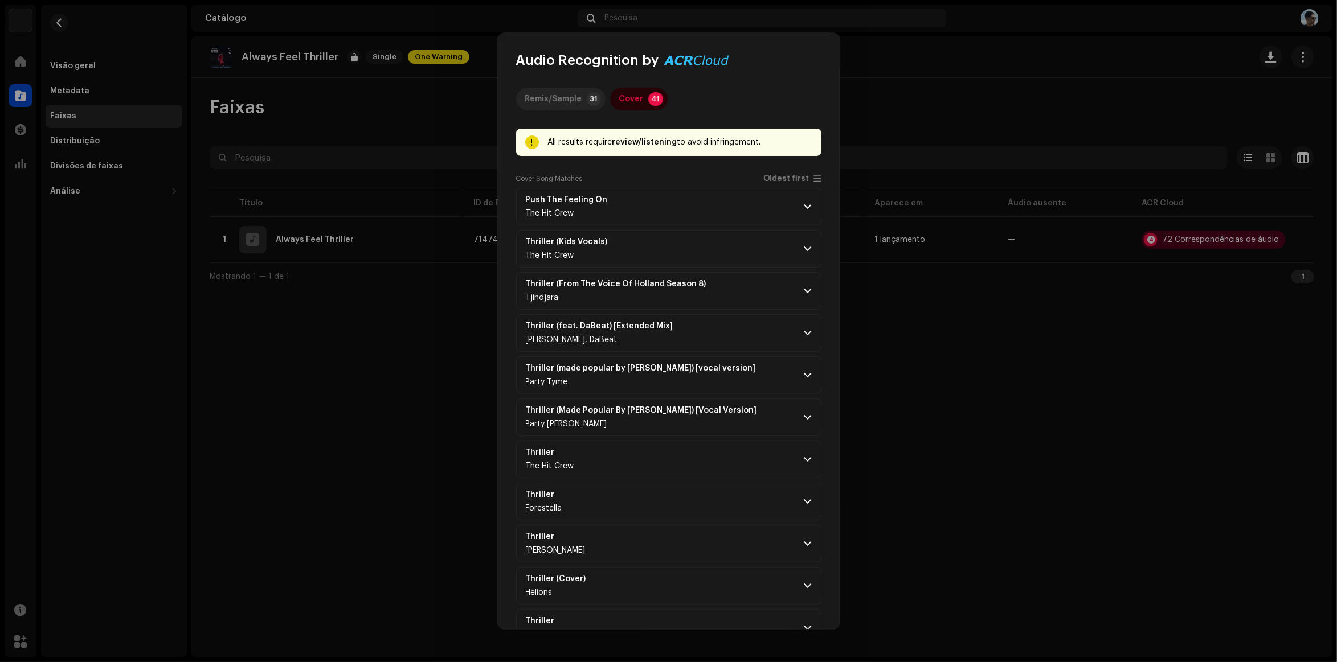
click at [582, 92] on p-tab "Remix/Sample 31" at bounding box center [560, 99] width 89 height 23
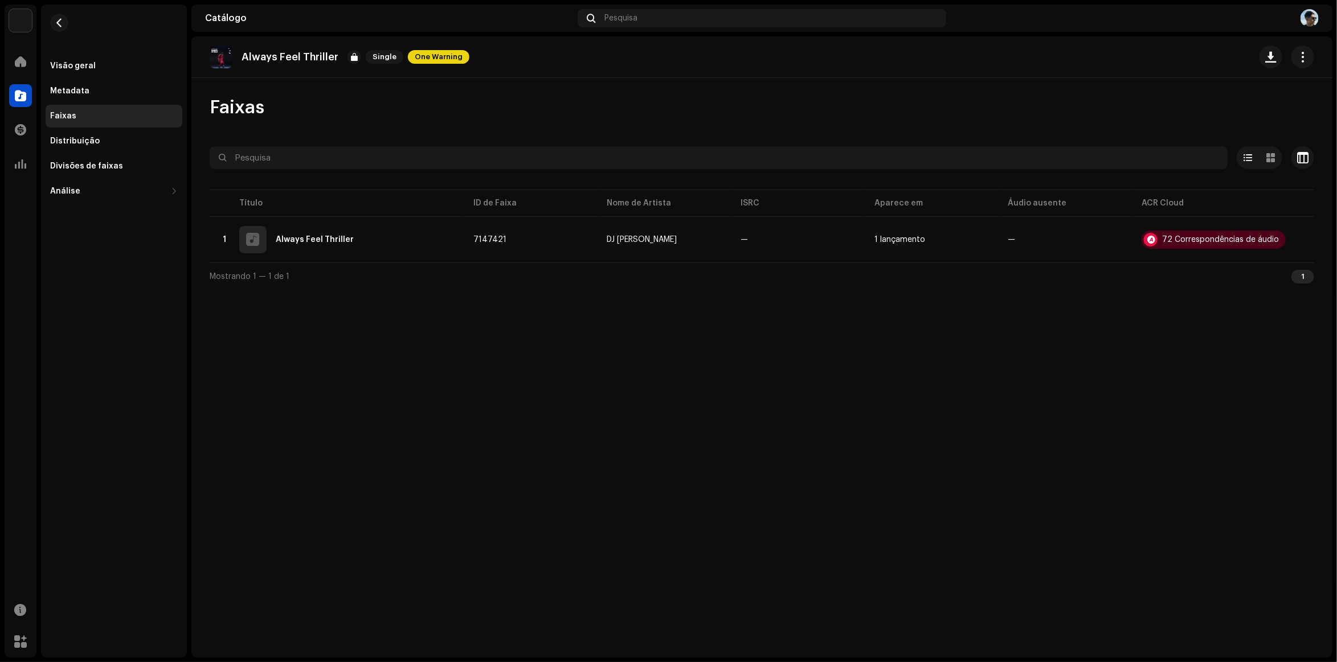
click at [1026, 328] on div "Audio Recognition by Remix/Sample 31 Cover 41 All results require review/listen…" at bounding box center [668, 331] width 1337 height 662
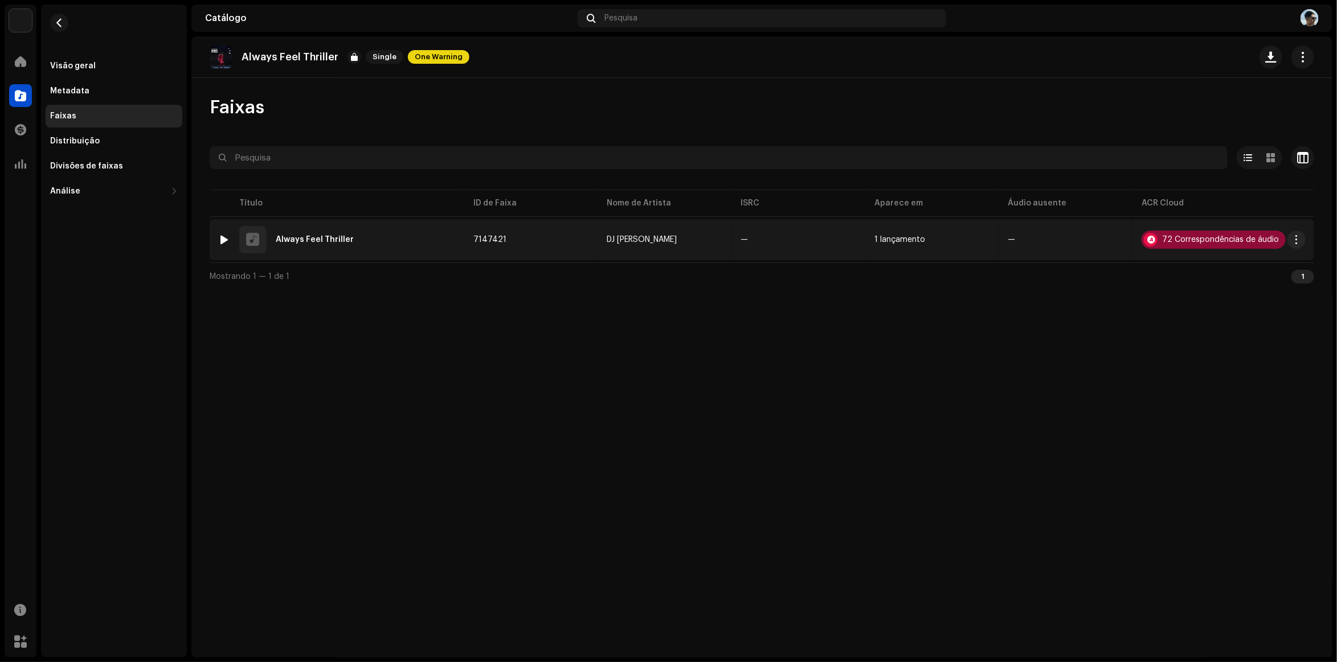
click at [1171, 232] on div "72 Correspondências de áudio" at bounding box center [1213, 240] width 144 height 18
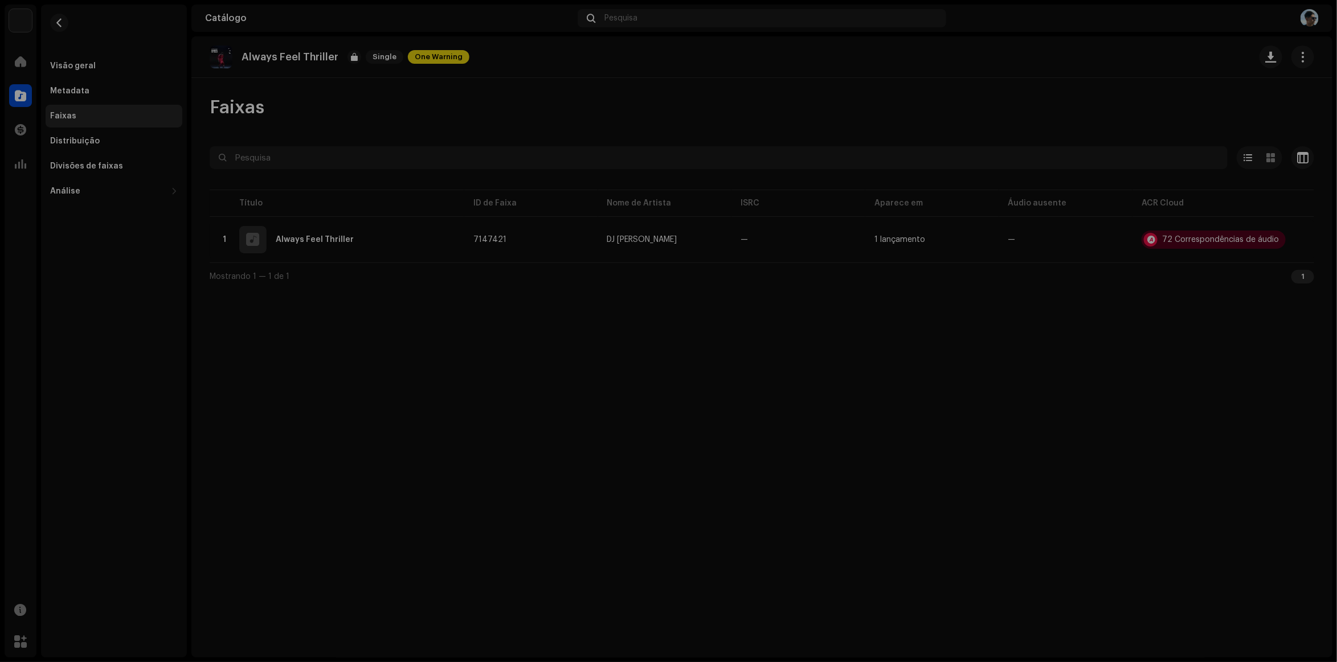
click at [356, 398] on div "Audio Recognition by Remix/Sample 31 Cover 41 All results require review/listen…" at bounding box center [668, 331] width 1337 height 662
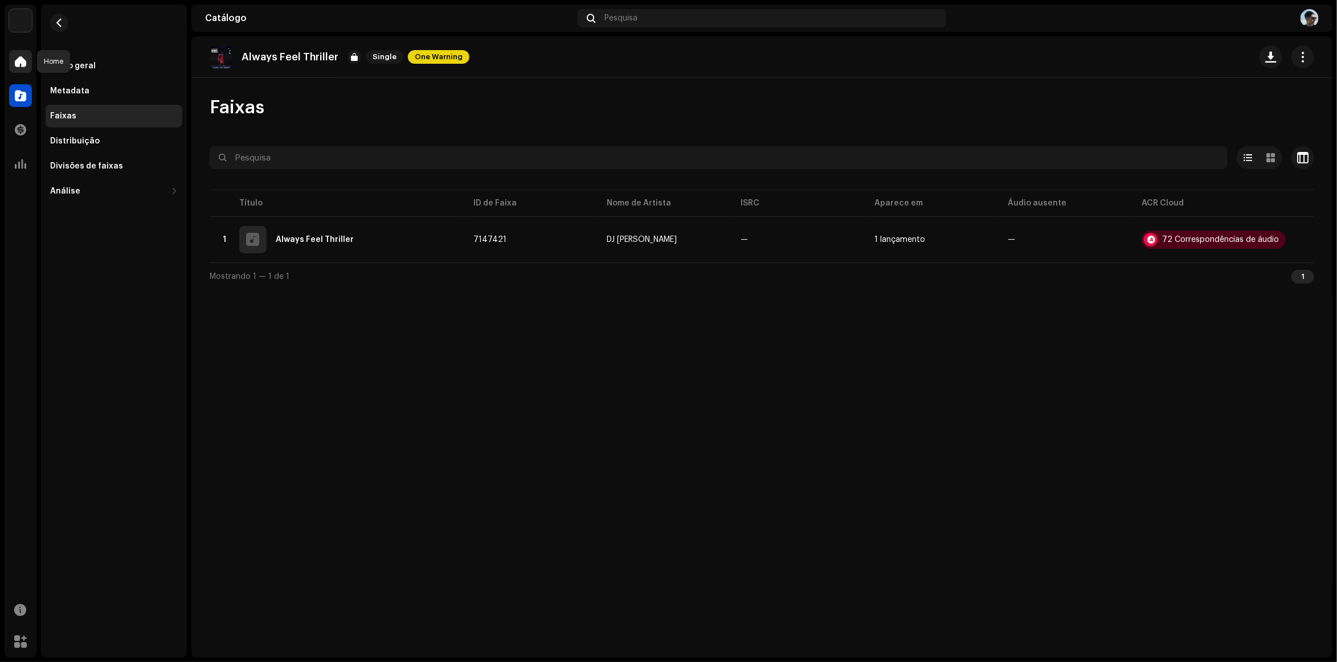
click at [15, 53] on div at bounding box center [20, 61] width 23 height 23
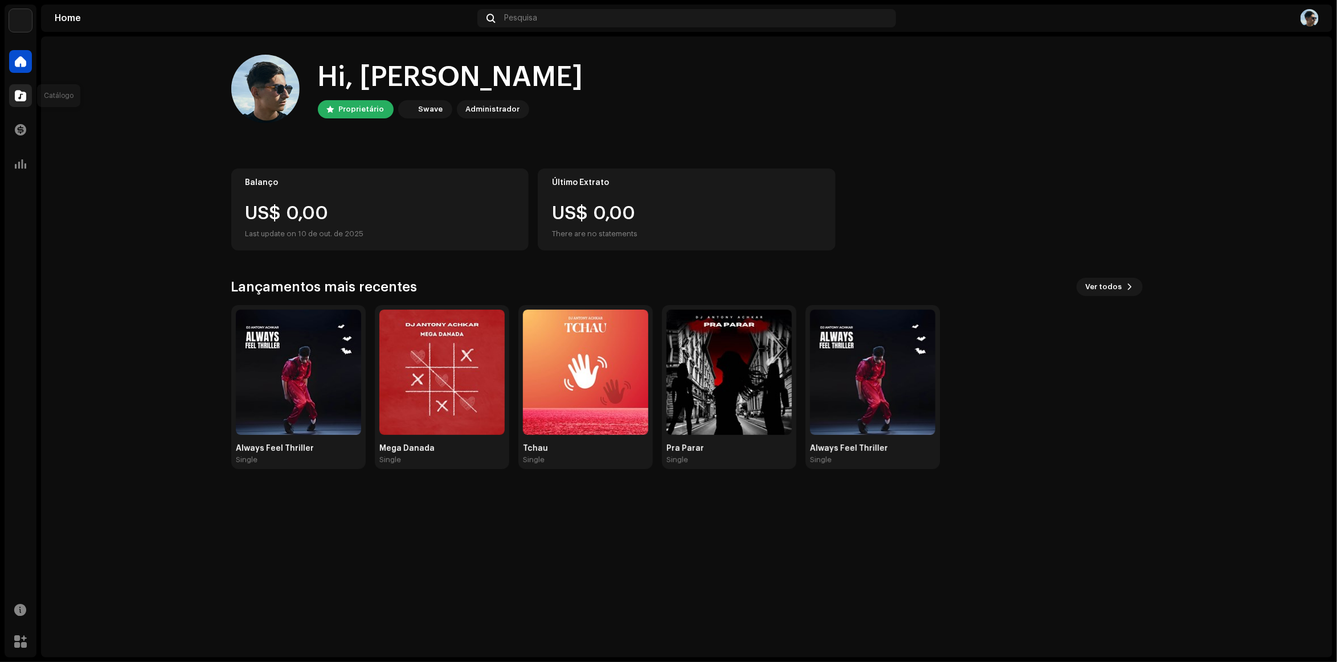
click at [28, 95] on div at bounding box center [20, 95] width 23 height 23
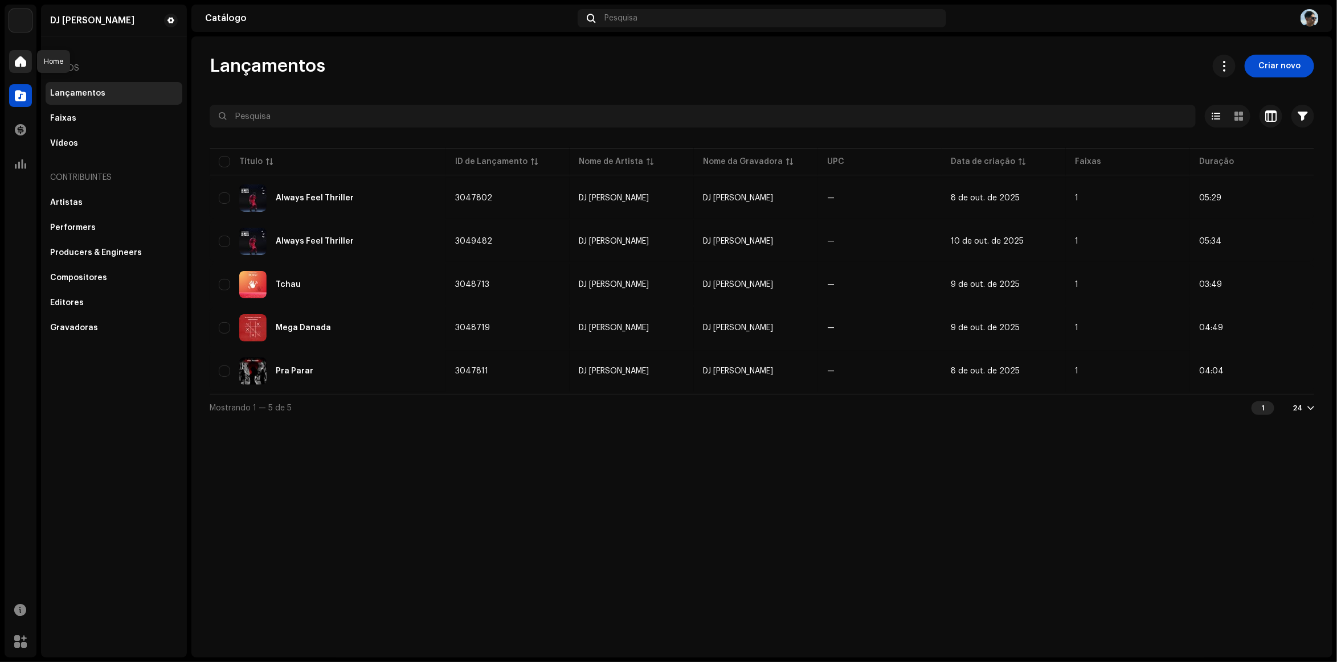
click at [28, 61] on div at bounding box center [20, 61] width 23 height 23
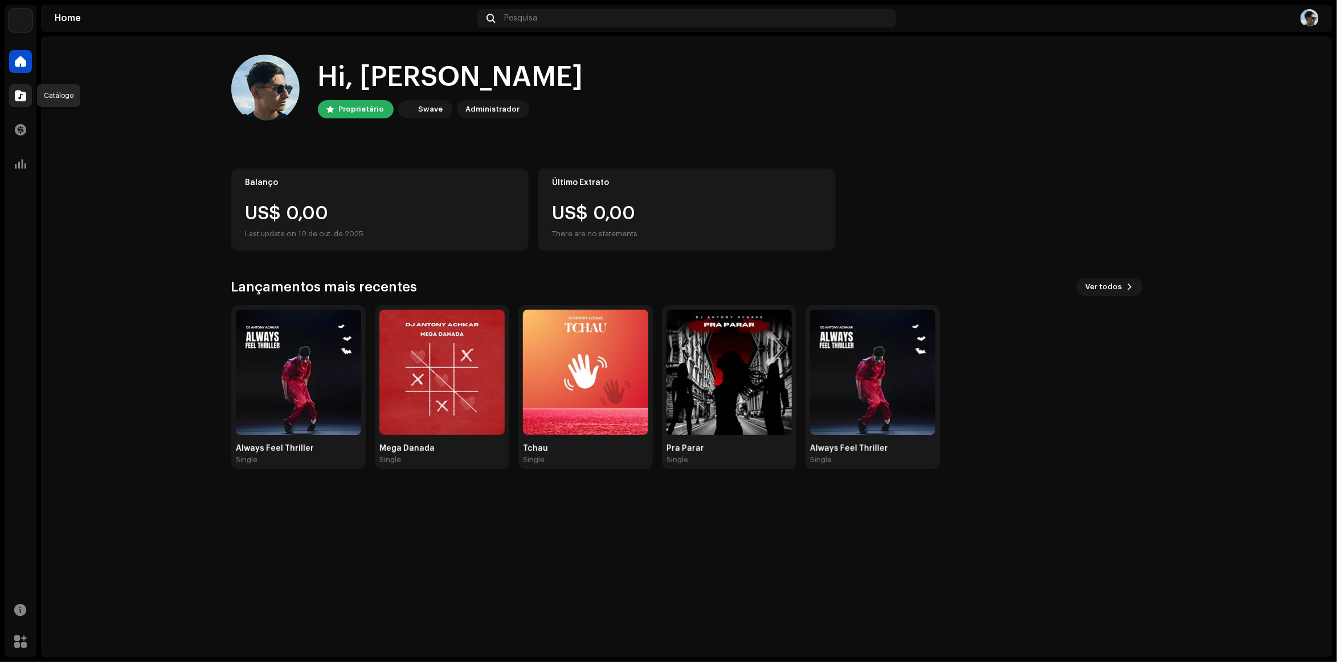
click at [21, 84] on div at bounding box center [20, 95] width 23 height 23
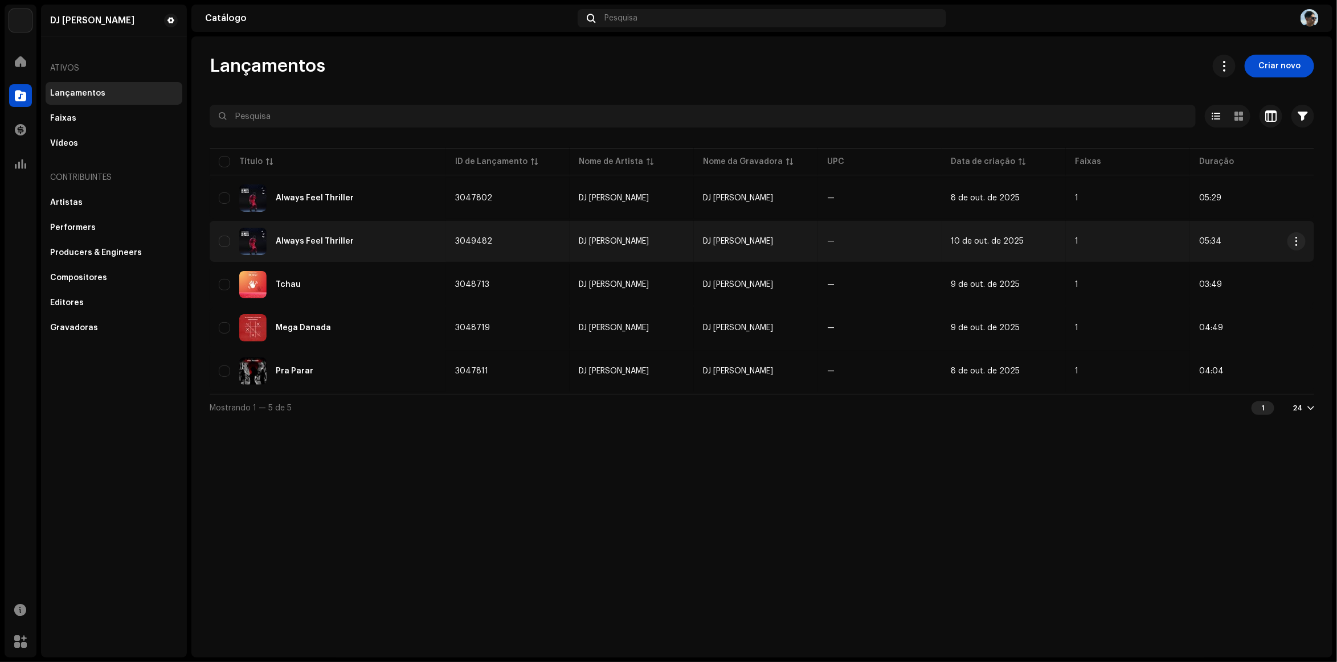
click at [447, 235] on td "3049482" at bounding box center [508, 241] width 124 height 41
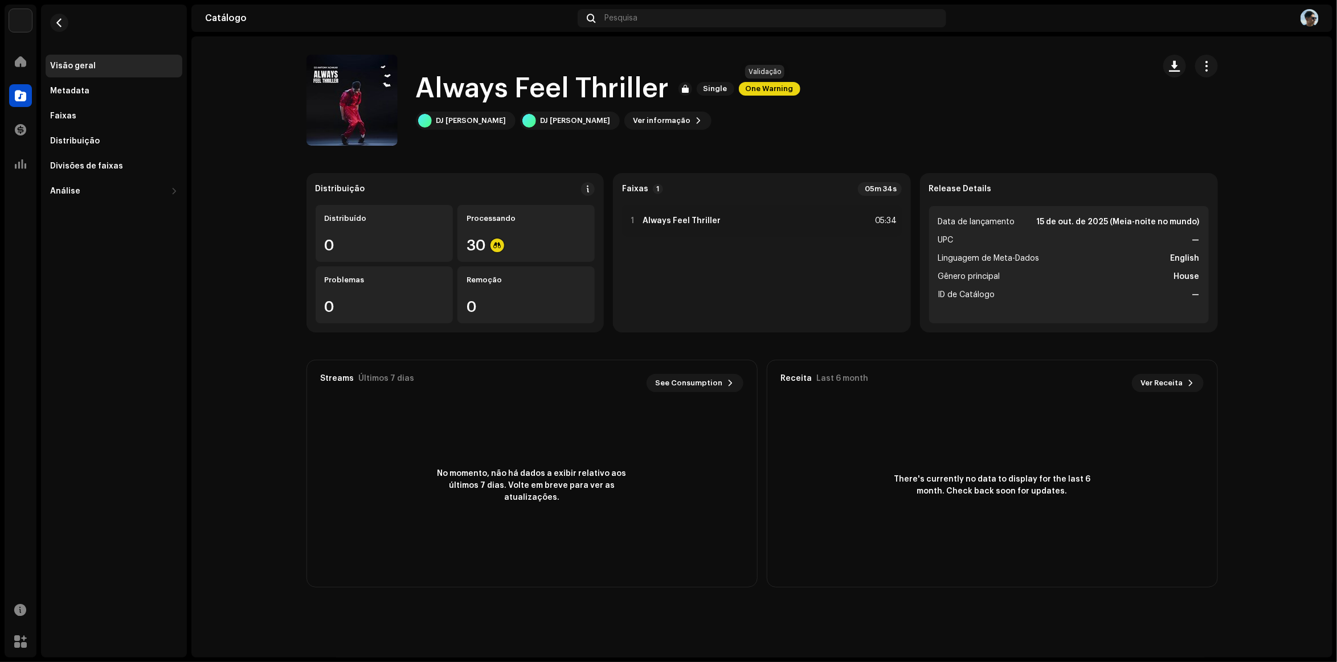
click at [756, 85] on span "One Warning" at bounding box center [770, 89] width 62 height 14
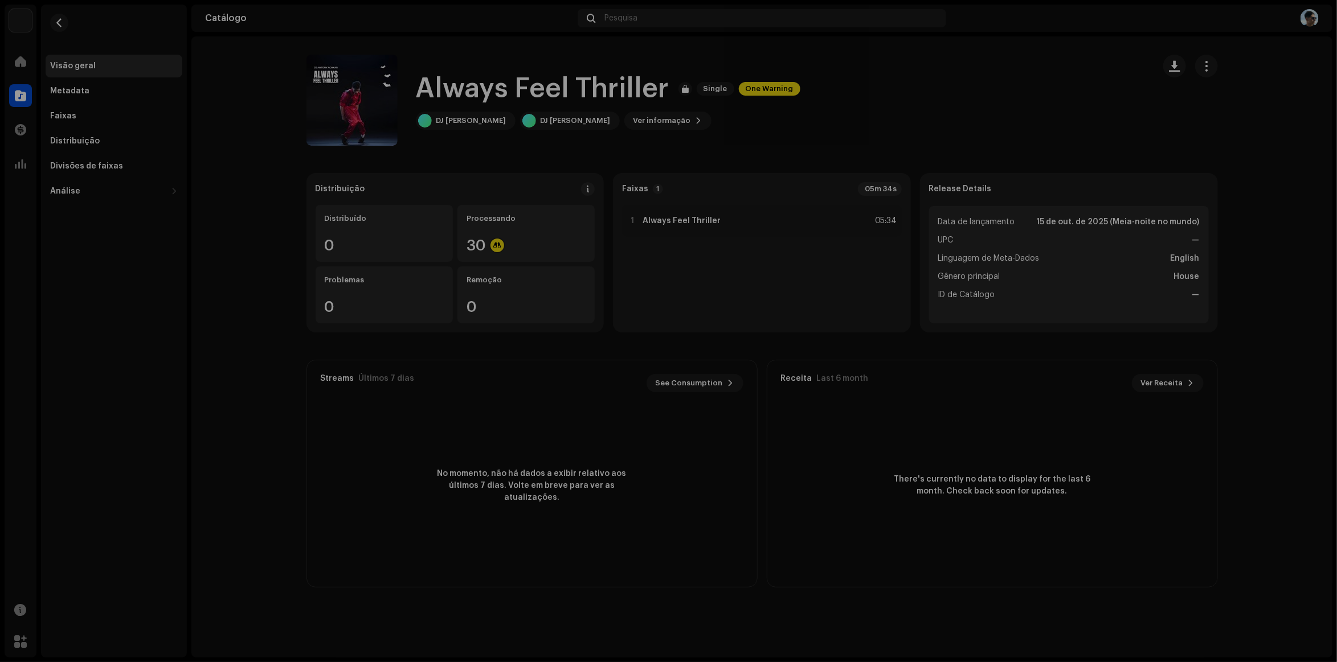
click at [87, 83] on div "Alertas Revise esses avisos para ver se você precisa corrigir alguma coisa e/ou…" at bounding box center [668, 331] width 1337 height 662
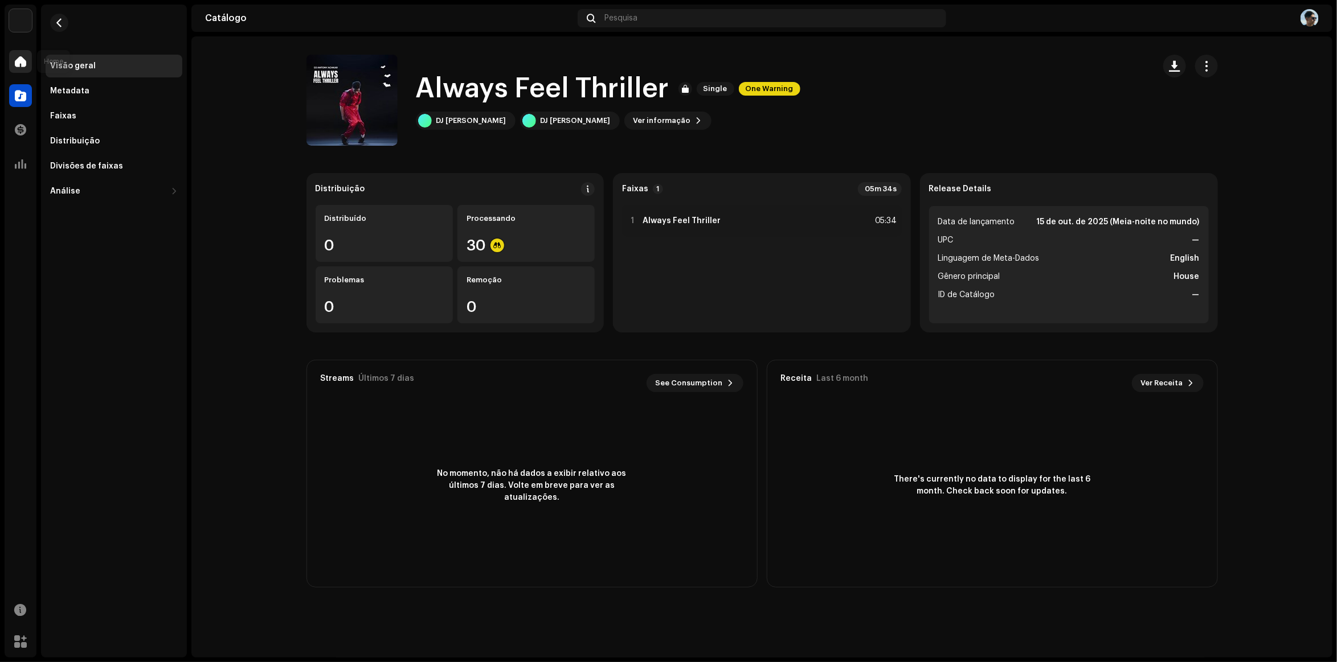
click at [12, 59] on div at bounding box center [20, 61] width 23 height 23
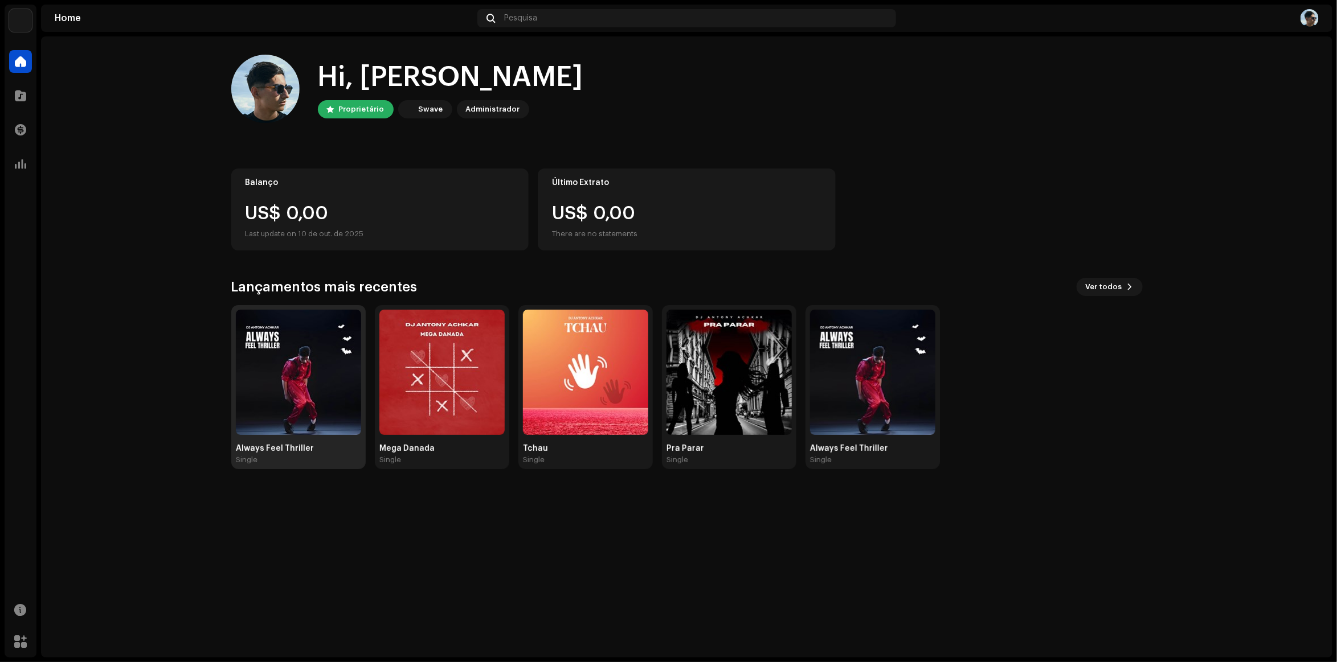
click at [320, 354] on img at bounding box center [298, 372] width 125 height 125
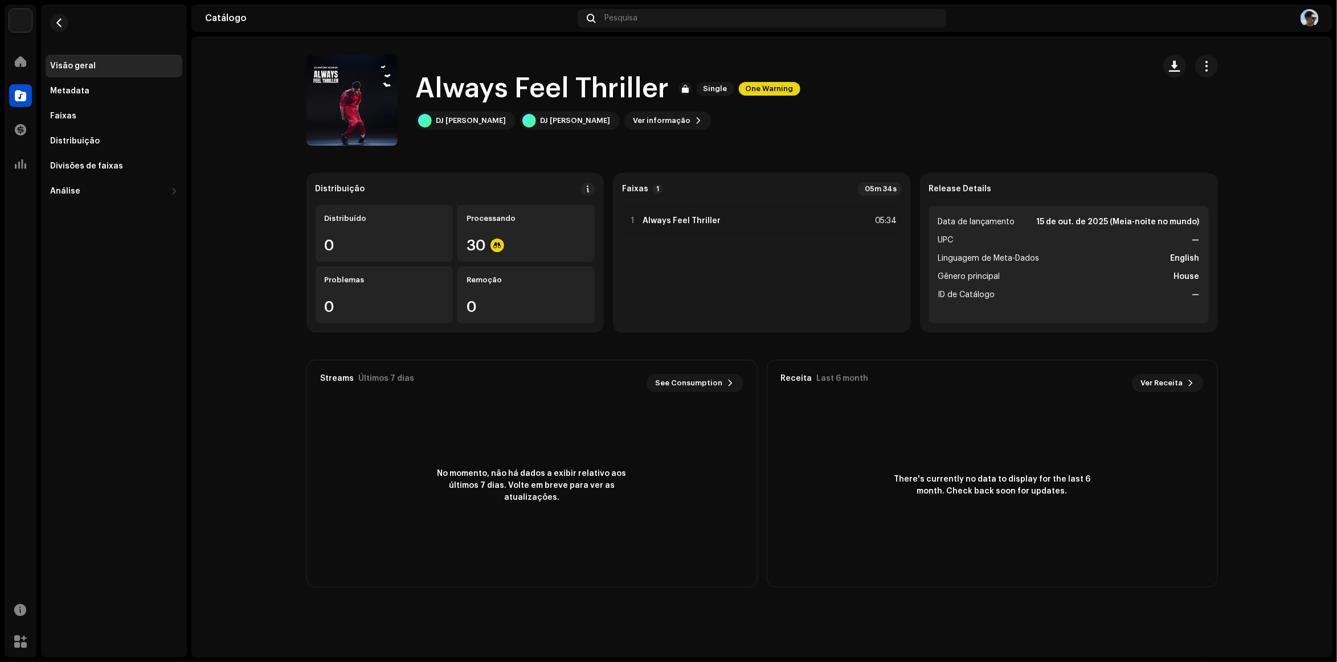
click at [7, 60] on div "Home" at bounding box center [21, 62] width 32 height 32
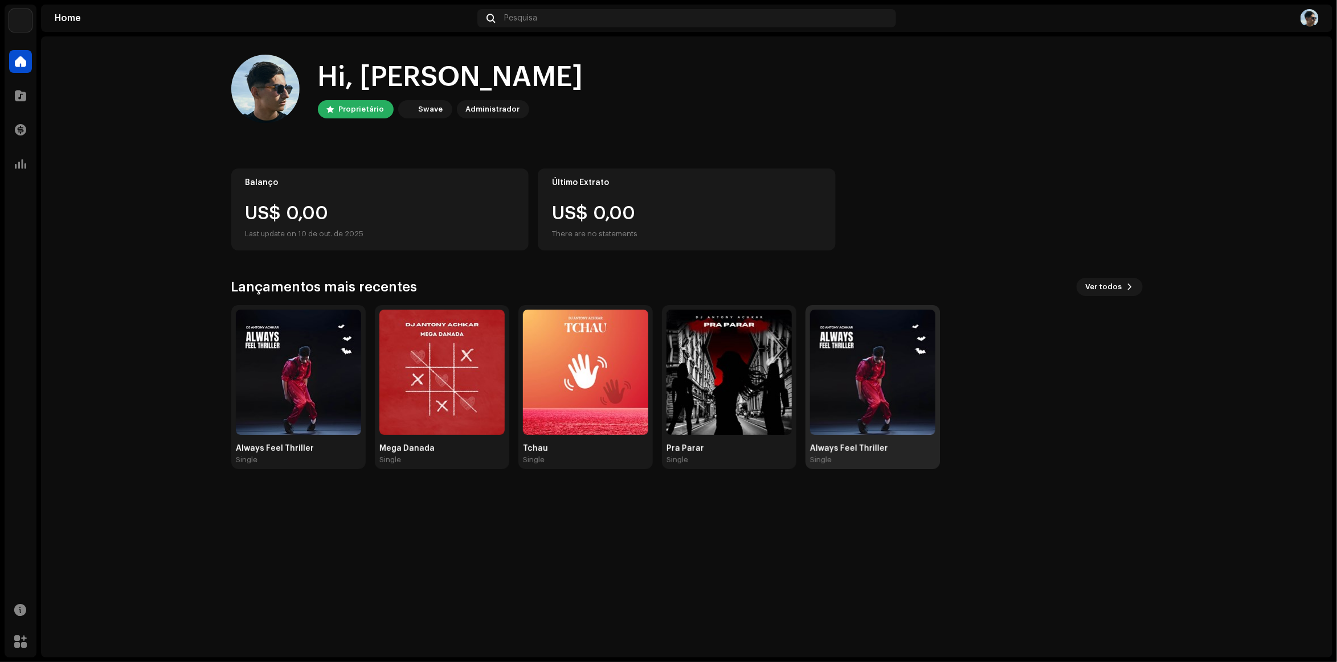
click at [905, 366] on img at bounding box center [872, 372] width 125 height 125
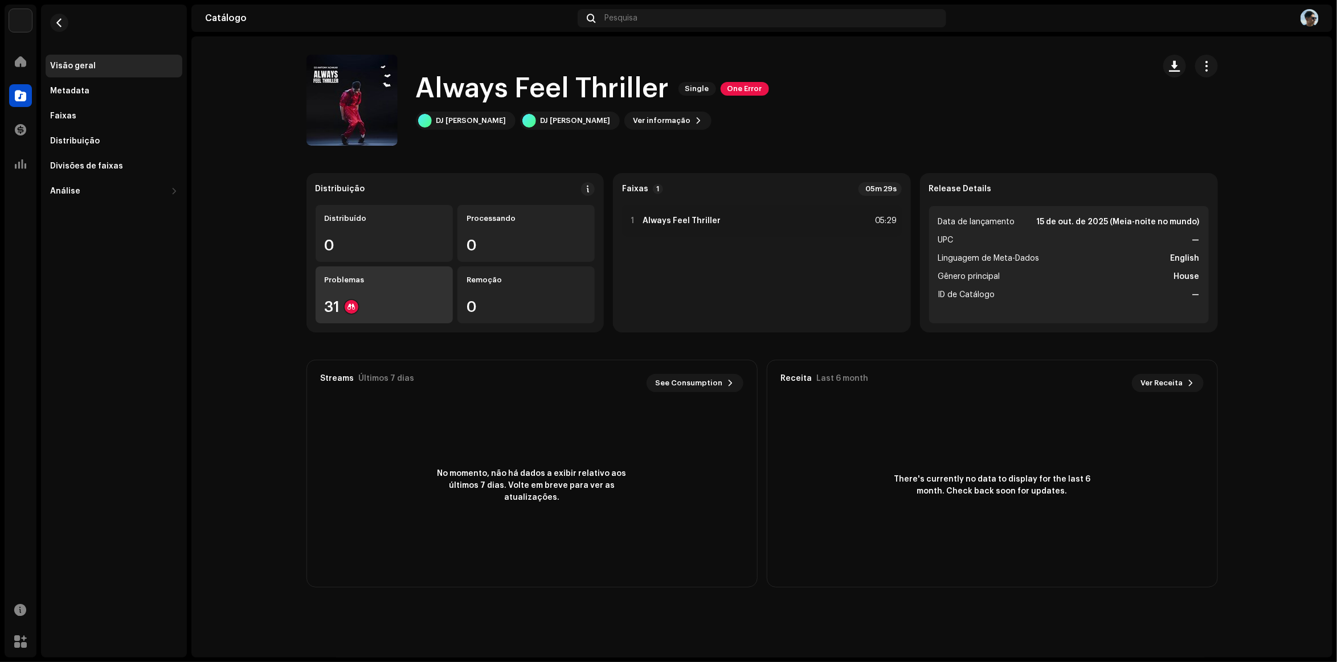
click at [410, 295] on div "Problemas 31" at bounding box center [384, 295] width 137 height 57
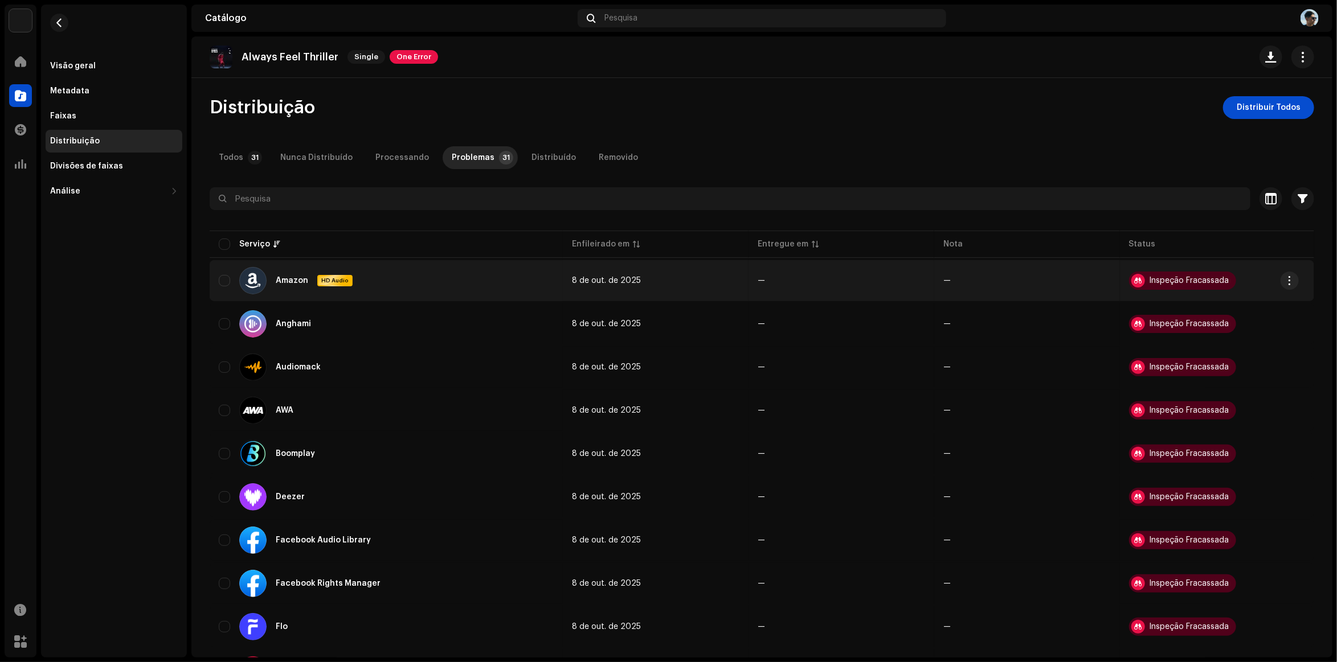
click at [1163, 283] on div "Inspeção Fracassada" at bounding box center [1189, 281] width 80 height 8
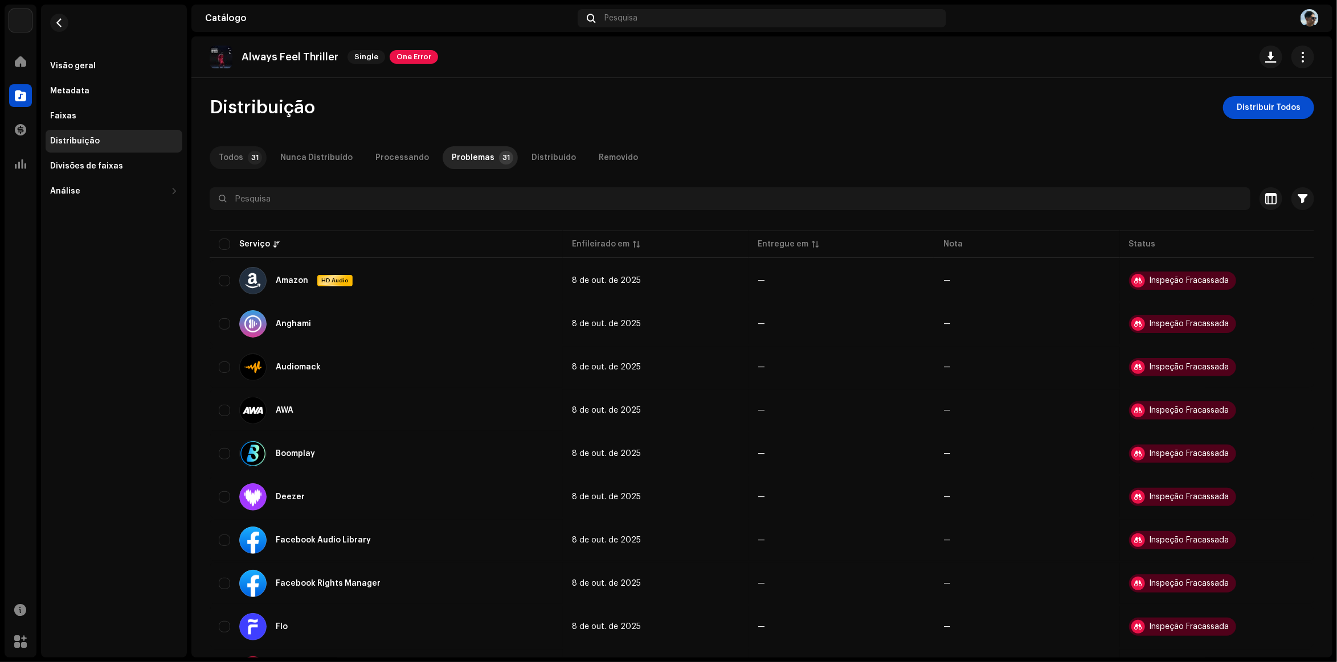
click at [230, 156] on div "Todos" at bounding box center [231, 157] width 24 height 23
click at [10, 56] on div at bounding box center [20, 61] width 23 height 23
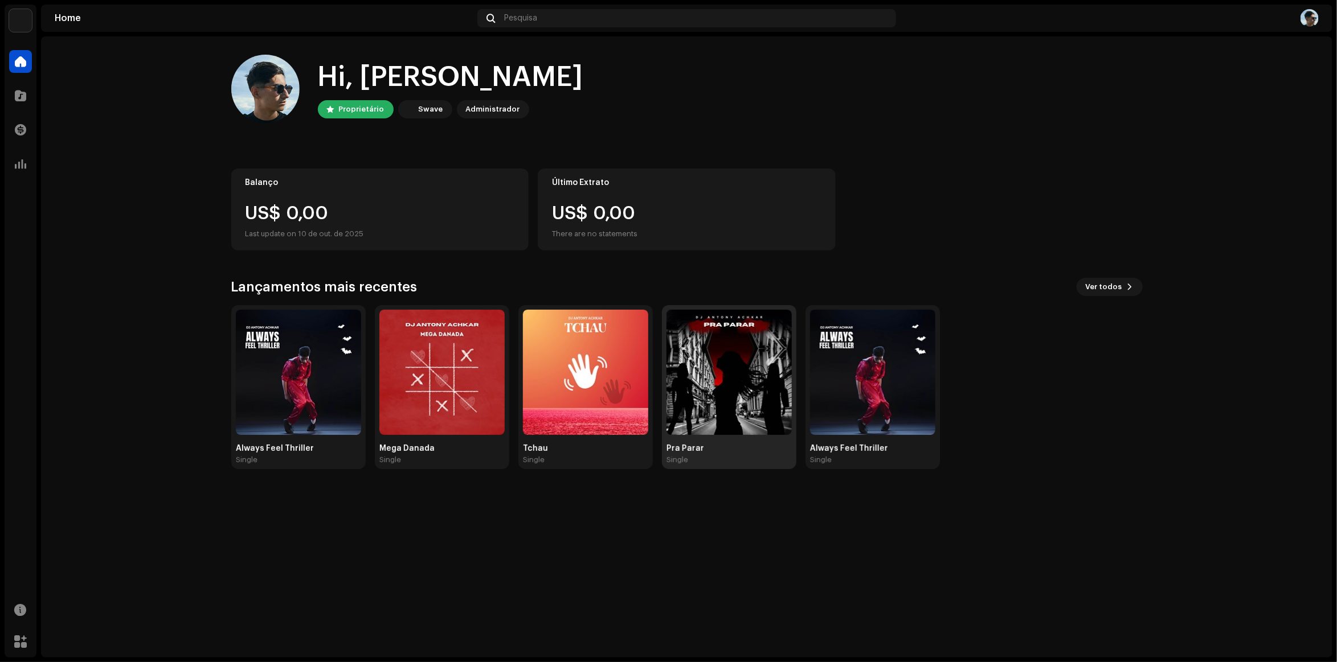
click at [747, 359] on img at bounding box center [728, 372] width 125 height 125
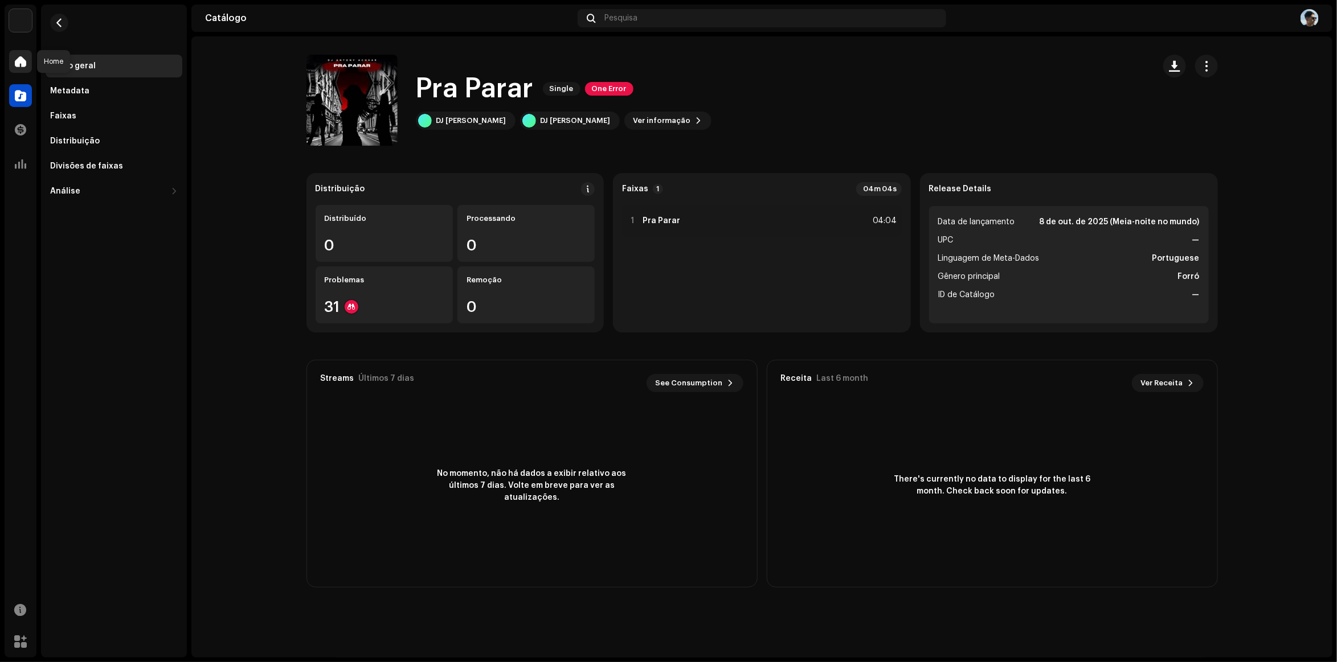
click at [16, 59] on span at bounding box center [20, 61] width 11 height 9
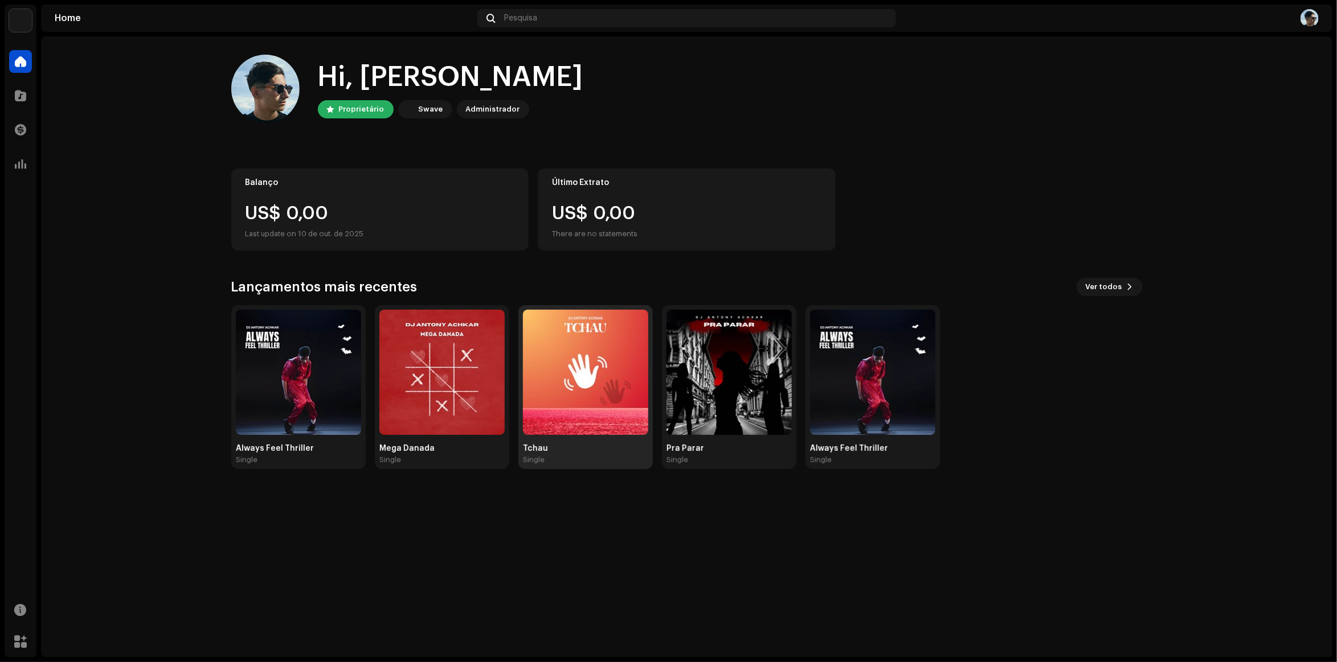
click at [572, 342] on img at bounding box center [585, 372] width 125 height 125
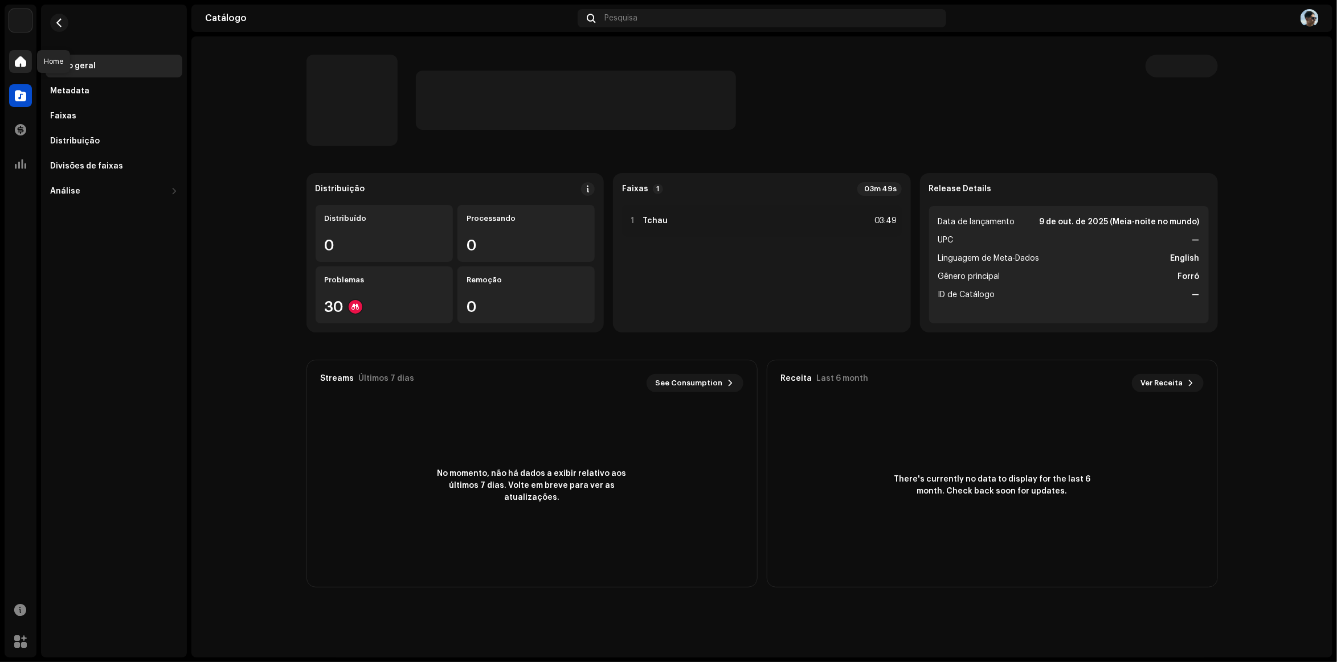
click at [24, 59] on span at bounding box center [20, 61] width 11 height 9
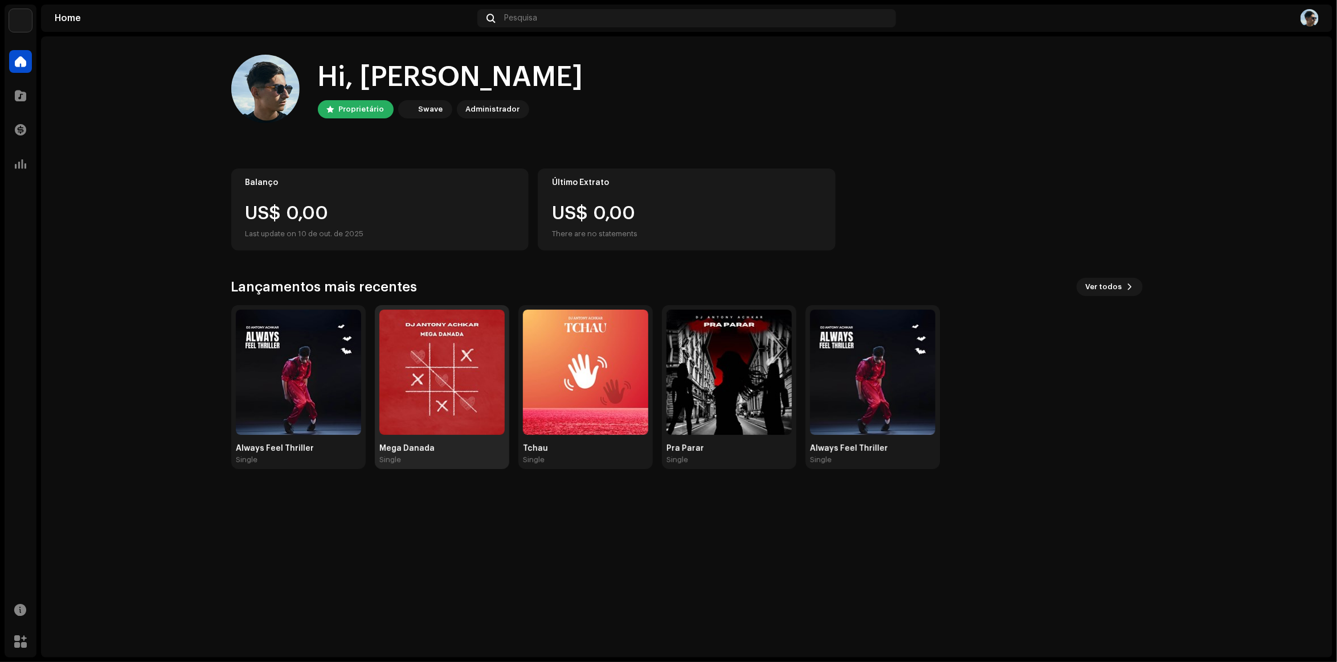
click at [432, 382] on img at bounding box center [441, 372] width 125 height 125
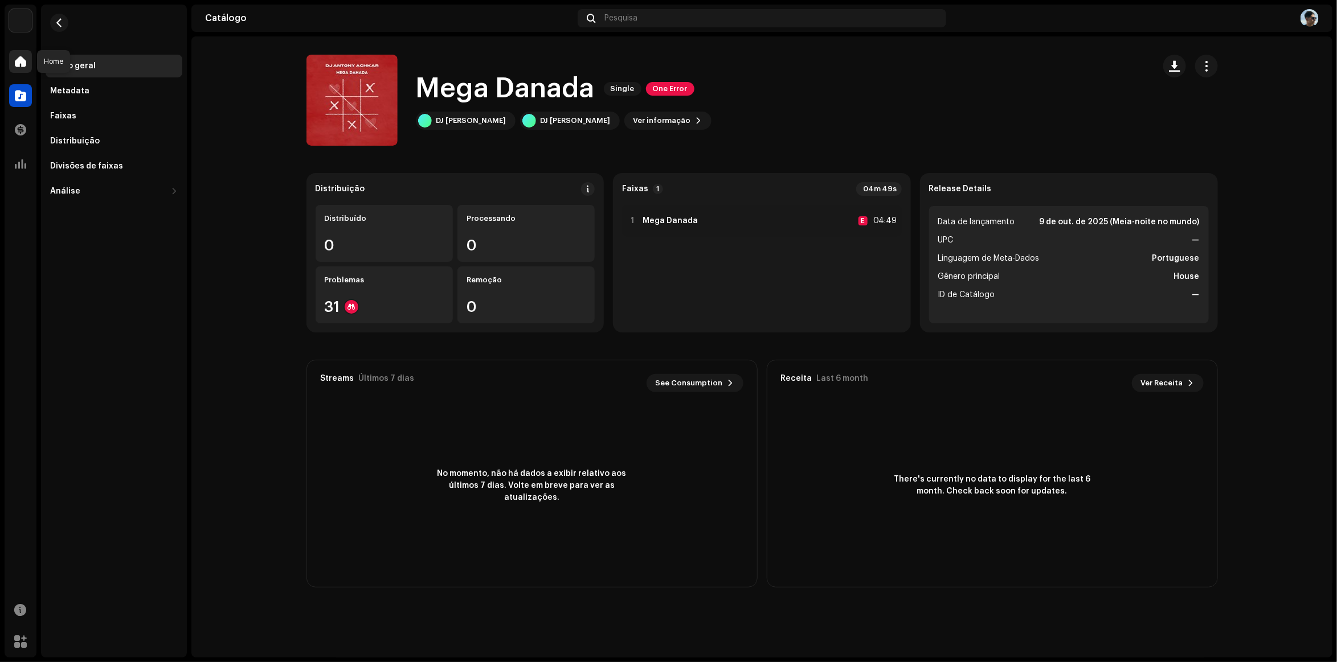
click at [30, 63] on div at bounding box center [20, 61] width 23 height 23
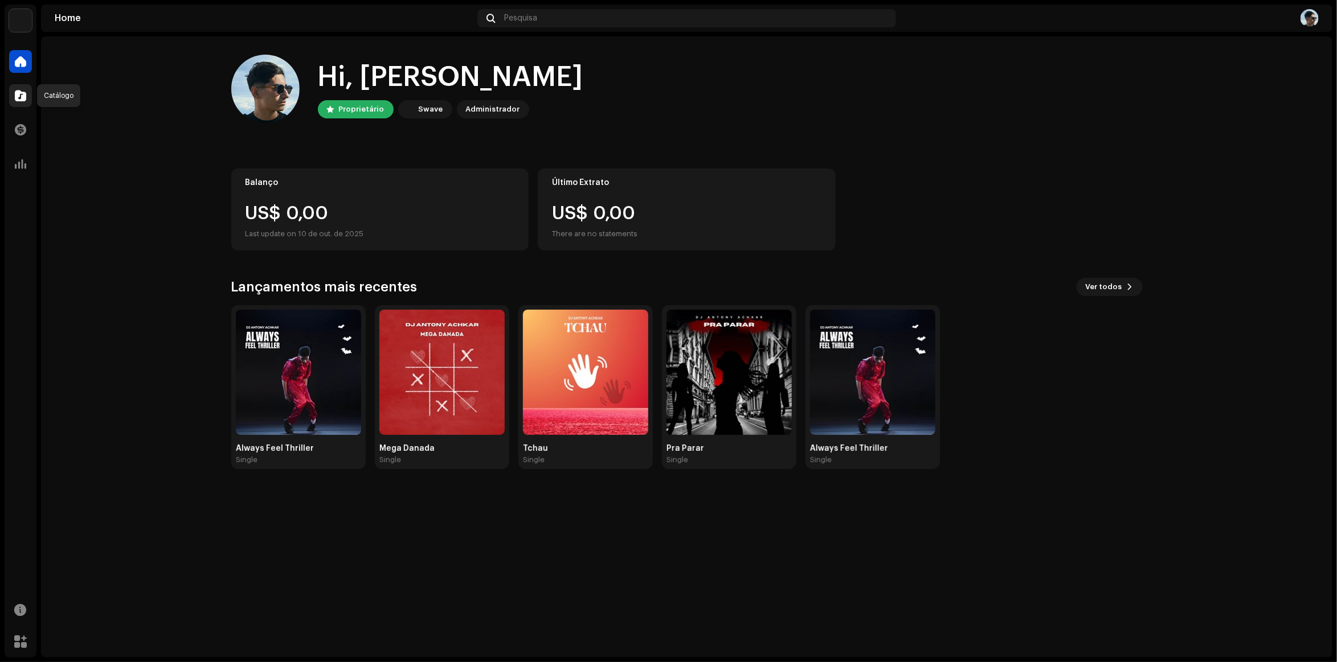
click at [26, 101] on div at bounding box center [20, 95] width 23 height 23
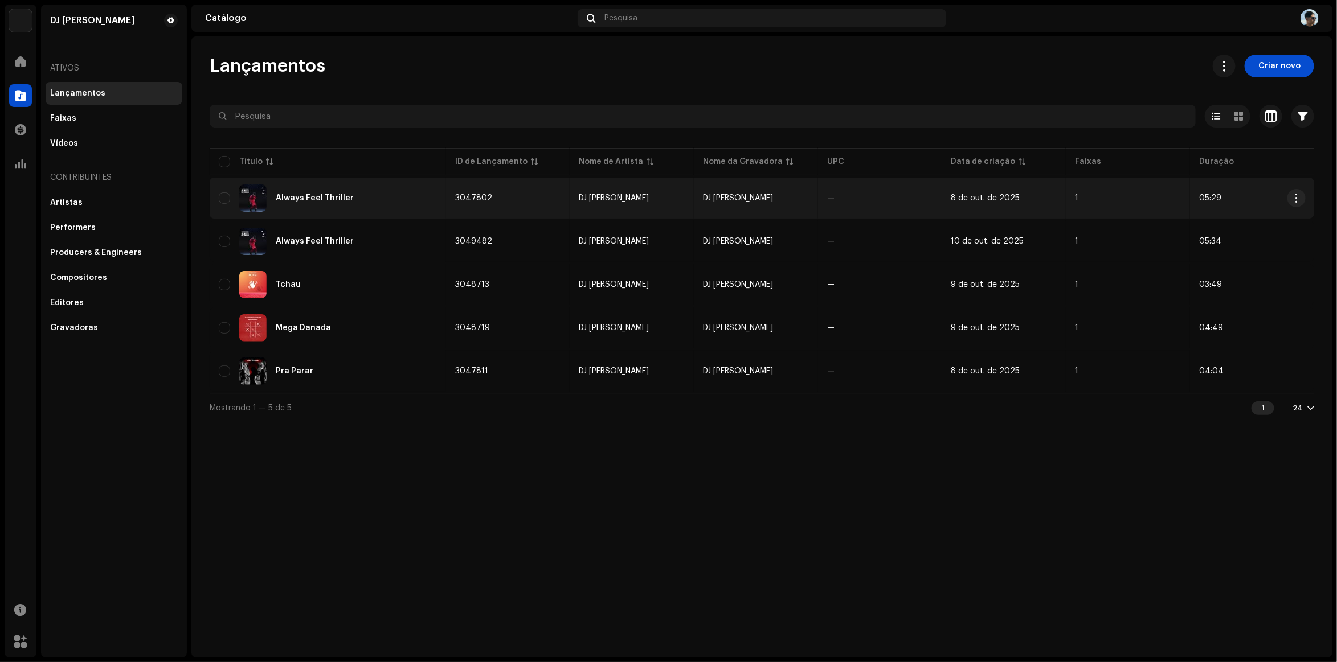
click at [378, 193] on div "Always Feel Thriller" at bounding box center [328, 198] width 218 height 27
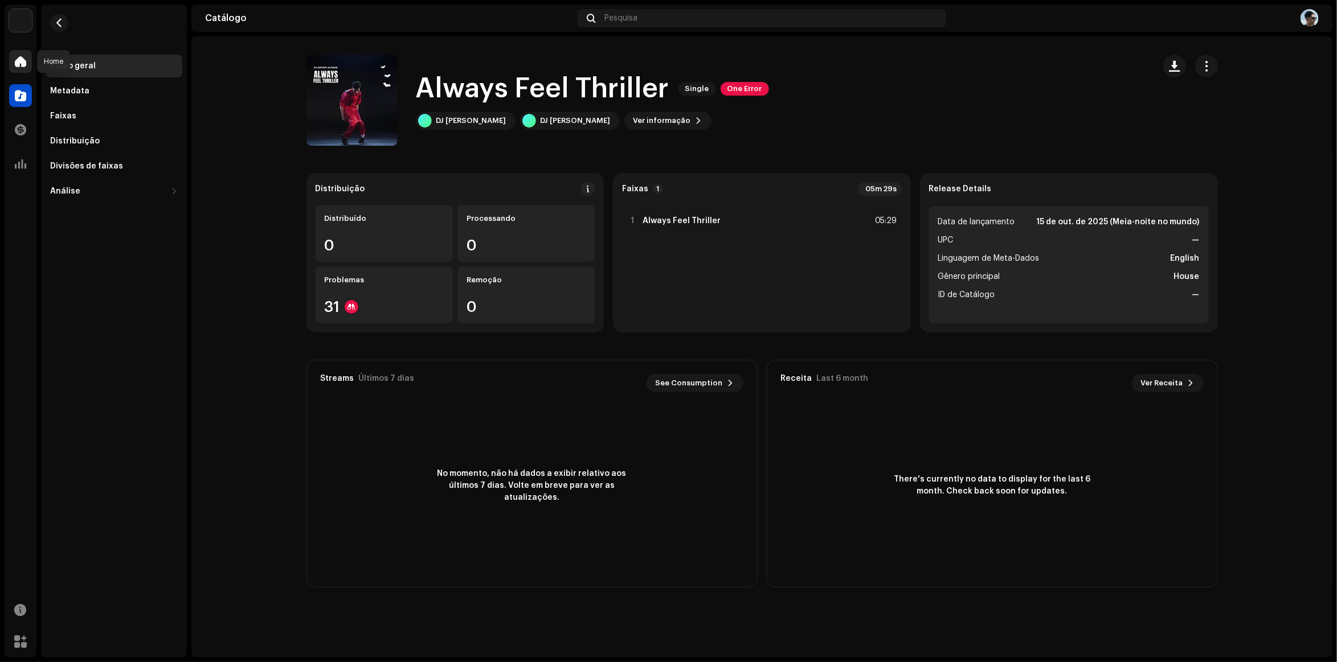
click at [29, 56] on div at bounding box center [20, 61] width 23 height 23
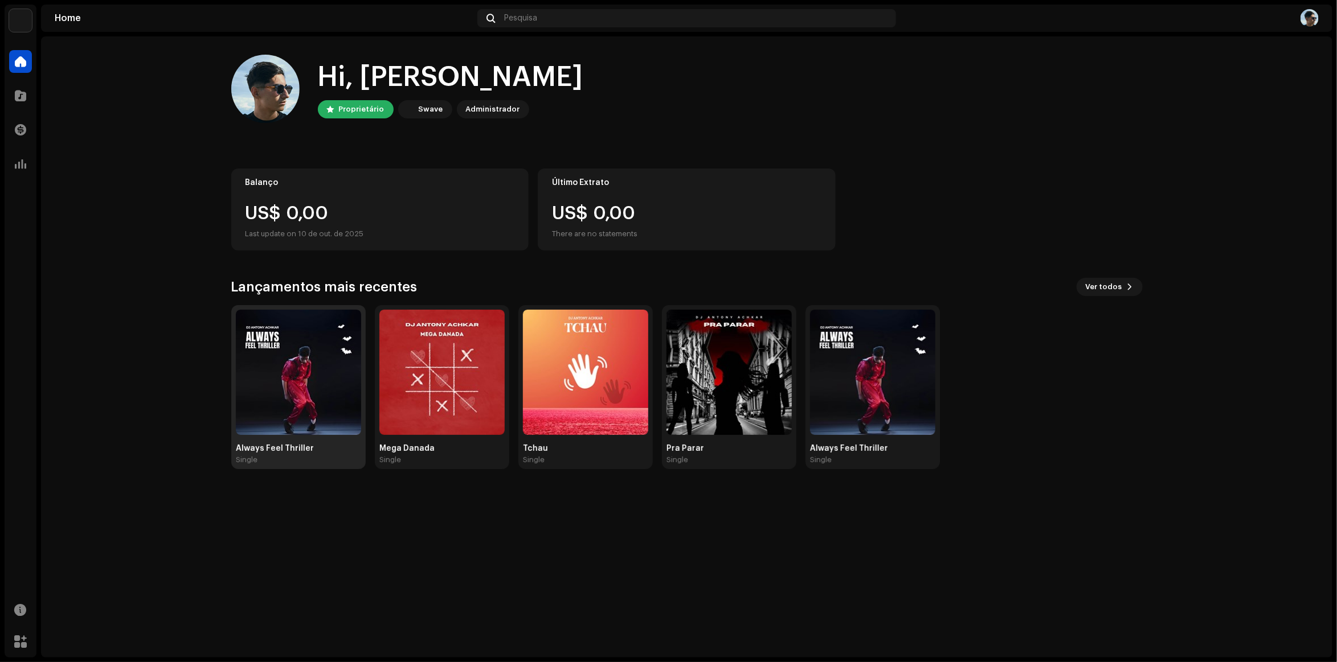
click at [299, 373] on img at bounding box center [298, 372] width 125 height 125
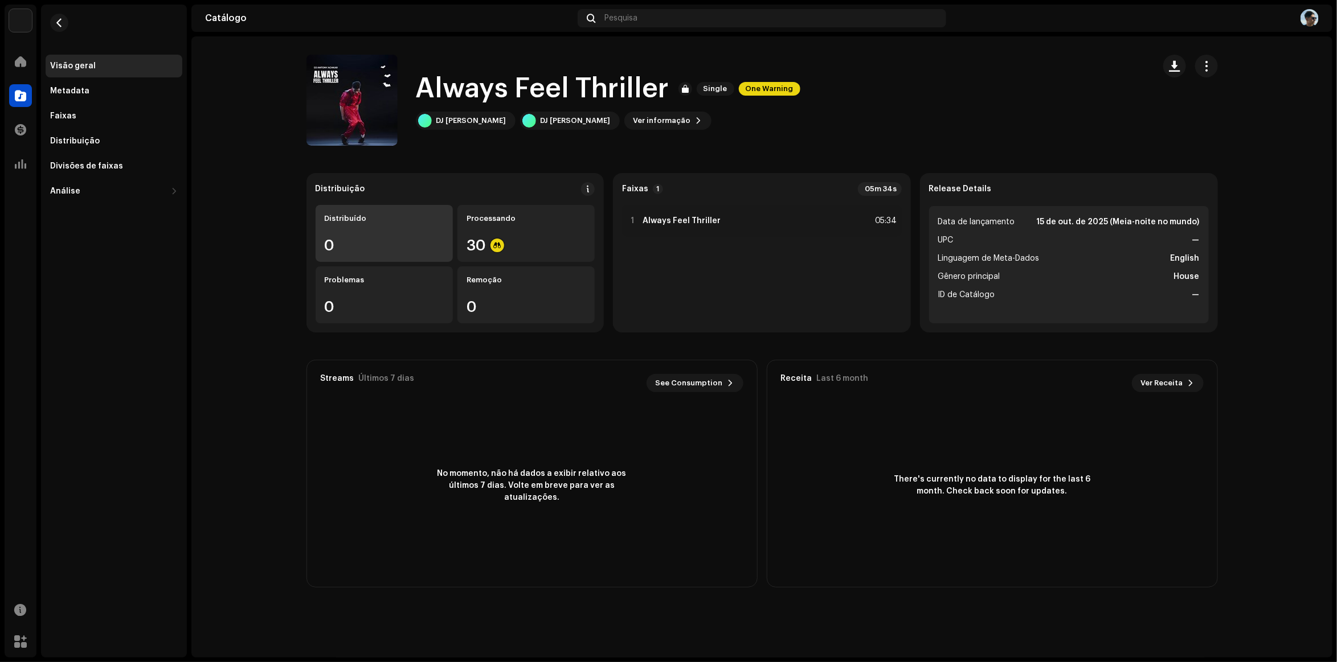
click at [354, 219] on div "Distribuído" at bounding box center [384, 218] width 119 height 9
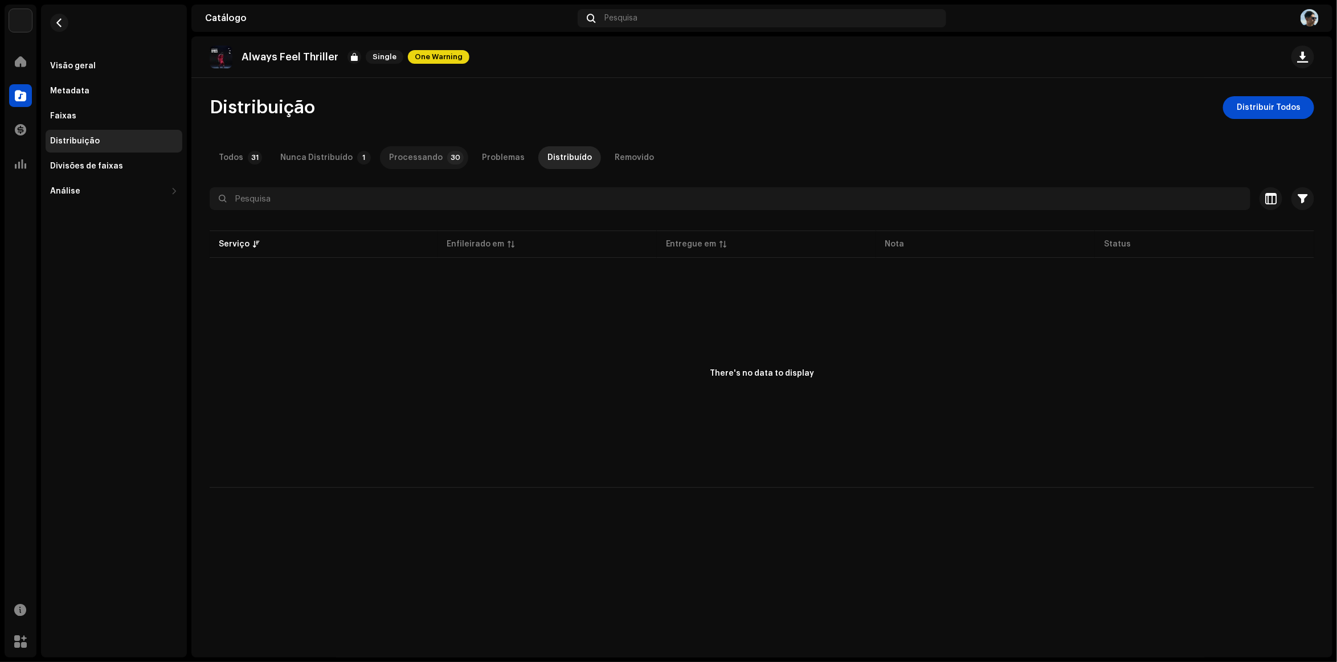
click at [450, 153] on p-badge "30" at bounding box center [455, 158] width 17 height 14
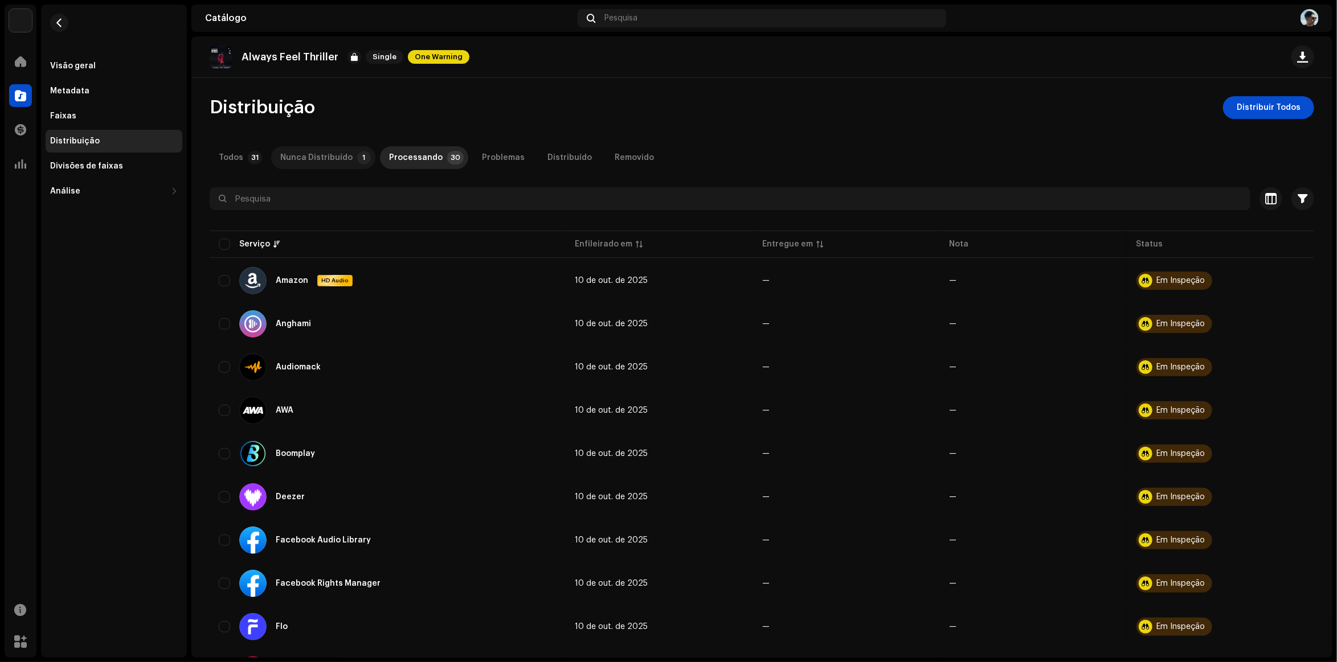
click at [331, 153] on div "Nunca Distribuído" at bounding box center [316, 157] width 72 height 23
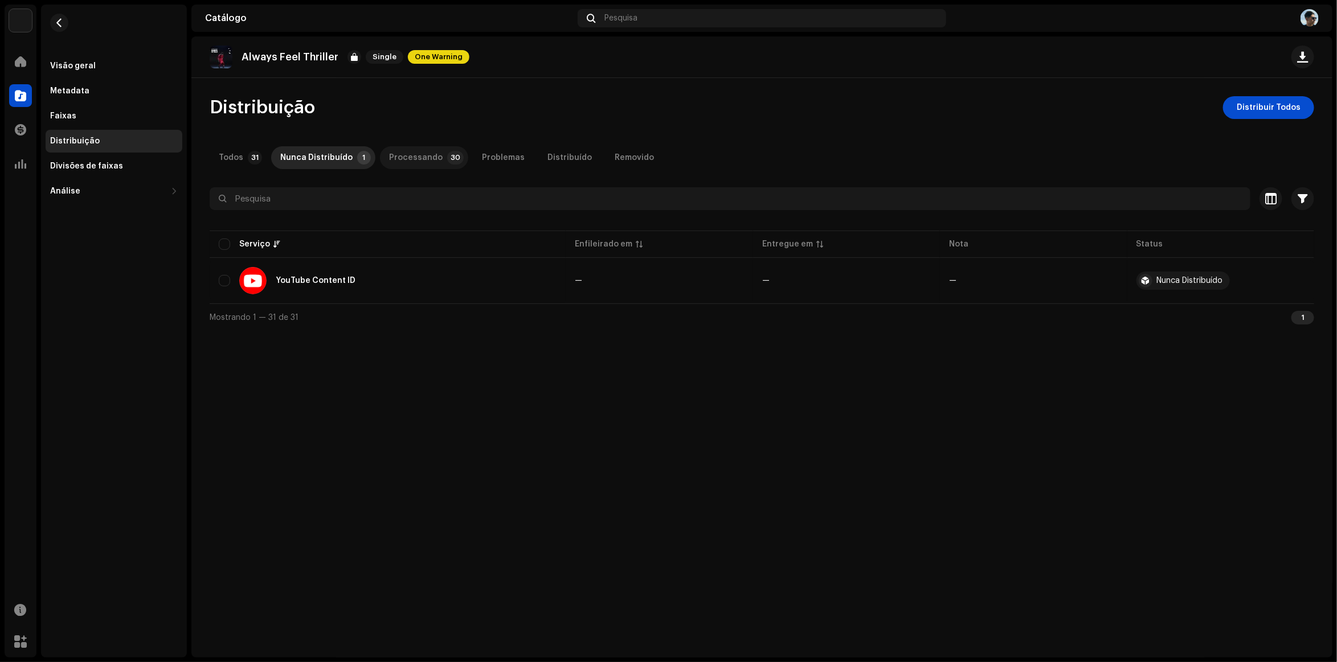
click at [406, 153] on div "Processando" at bounding box center [416, 157] width 54 height 23
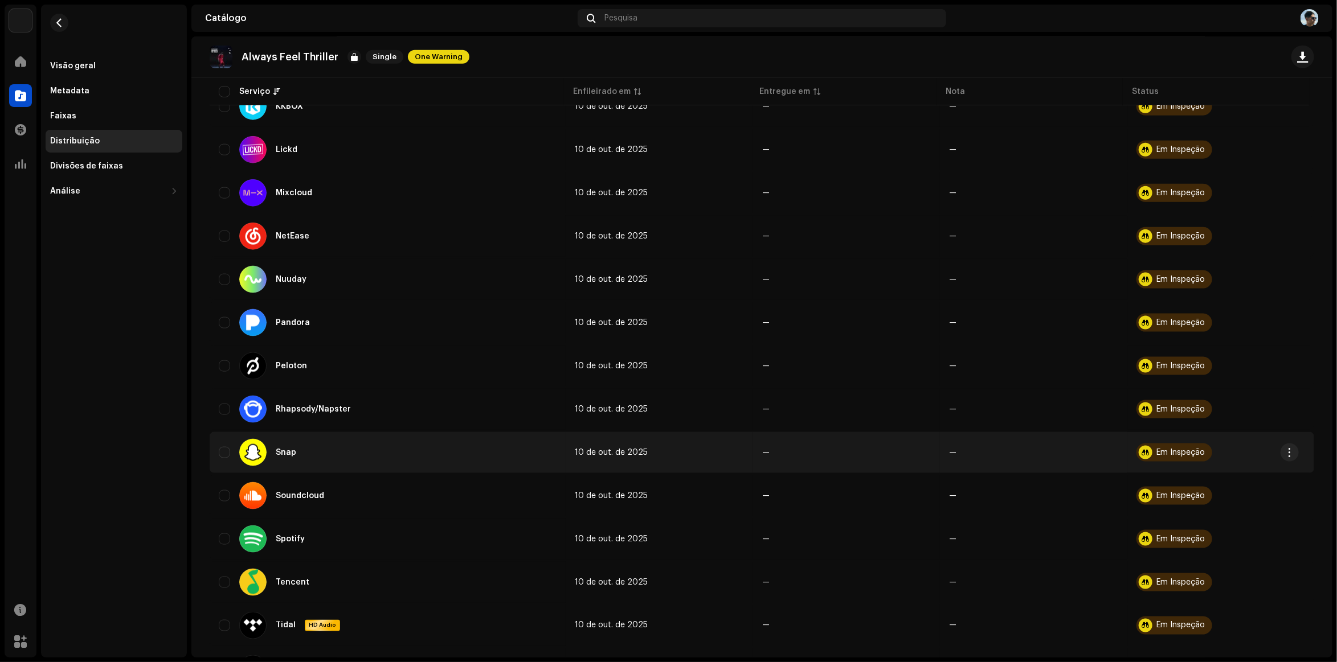
scroll to position [926, 0]
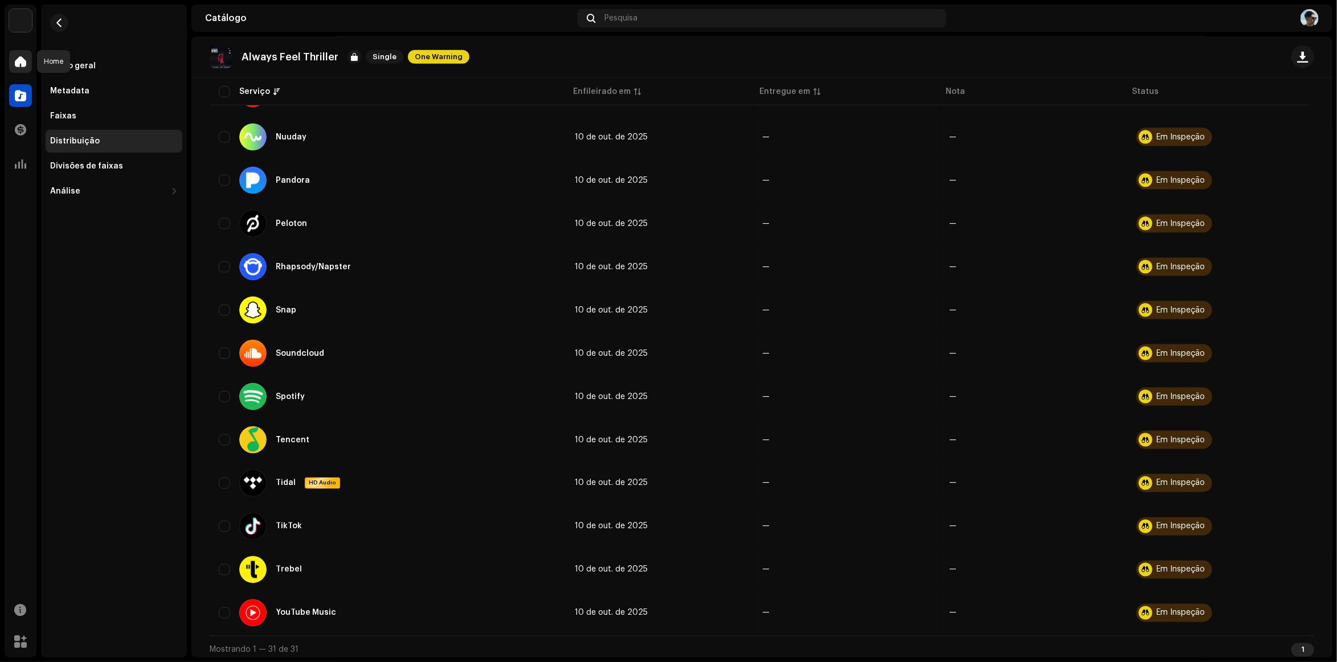
click at [26, 50] on div at bounding box center [20, 61] width 23 height 23
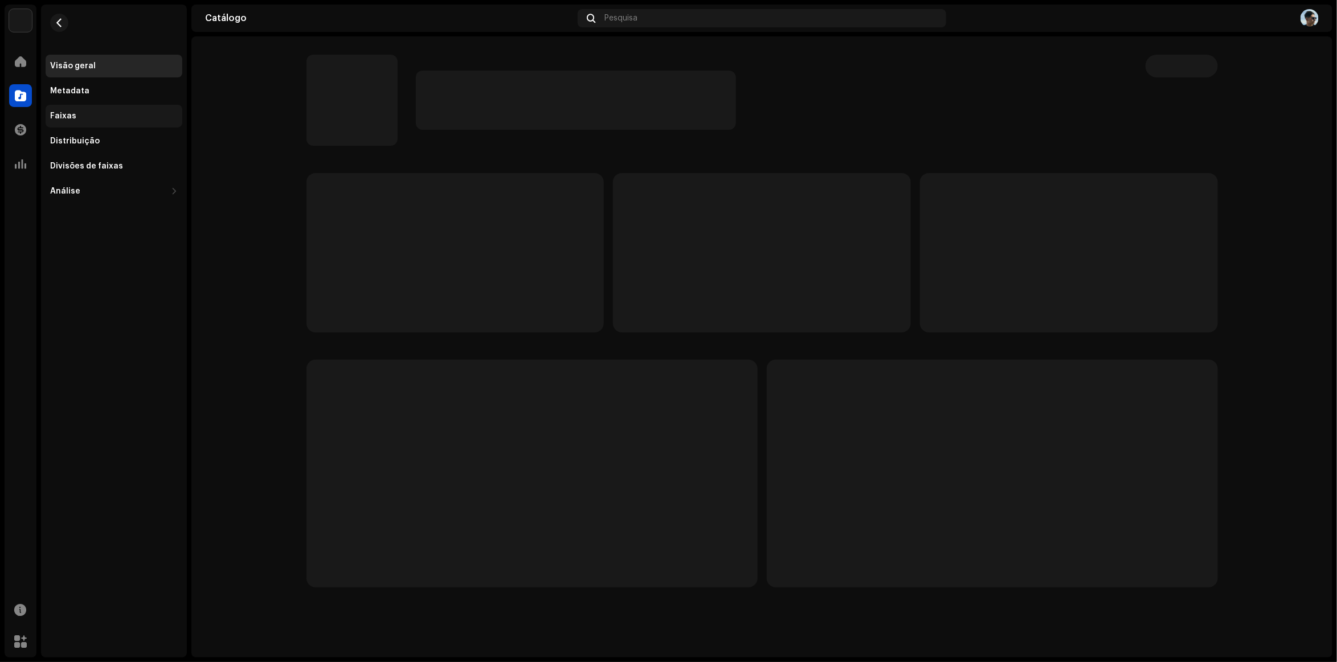
click at [71, 118] on div "Faixas" at bounding box center [63, 116] width 26 height 9
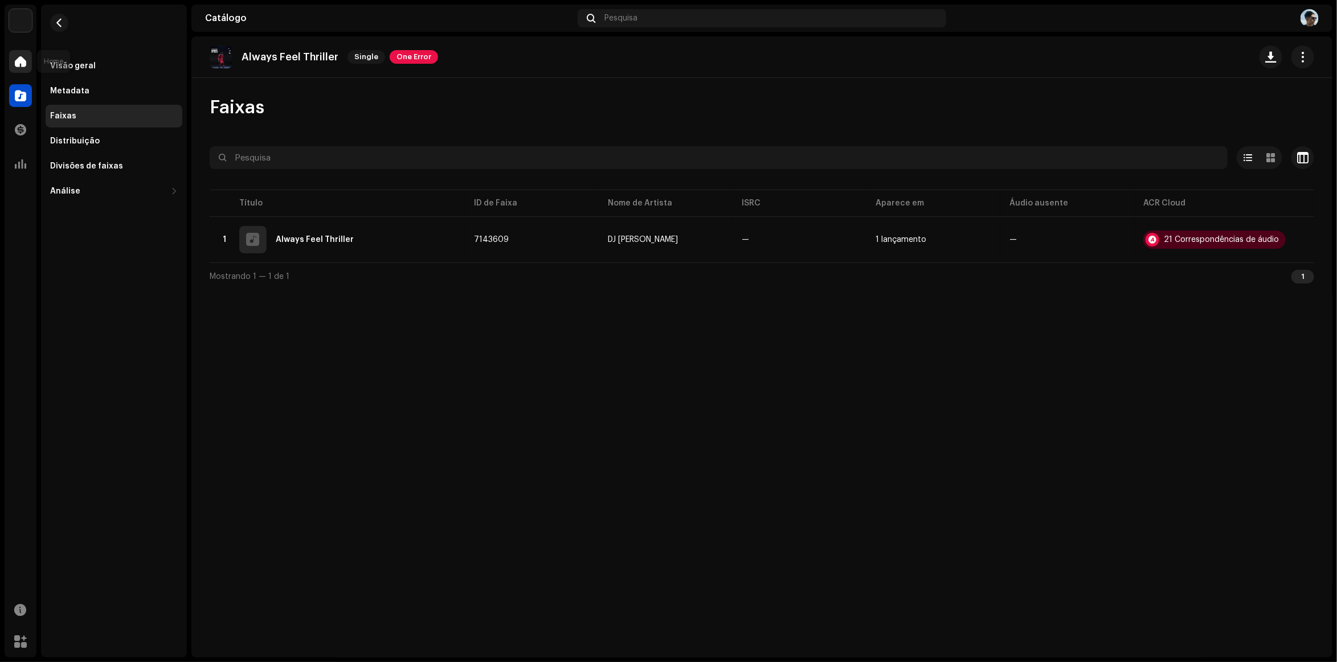
click at [18, 54] on div at bounding box center [20, 61] width 23 height 23
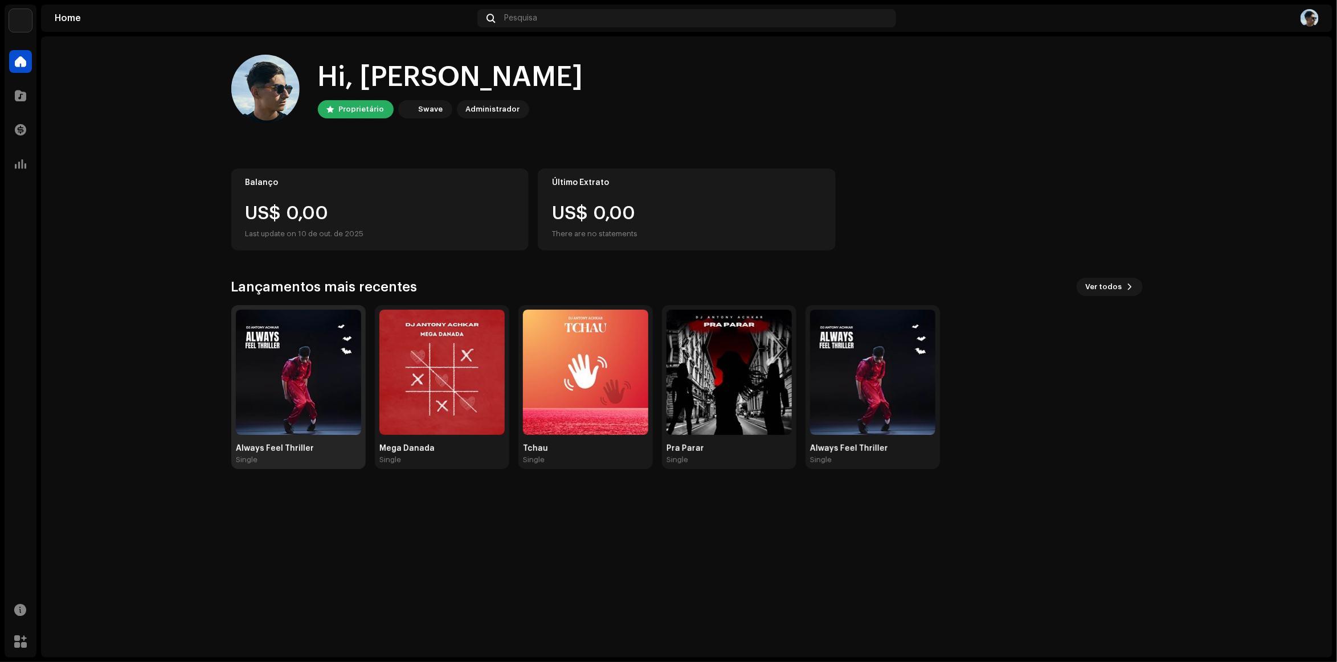
click at [308, 365] on img at bounding box center [298, 372] width 125 height 125
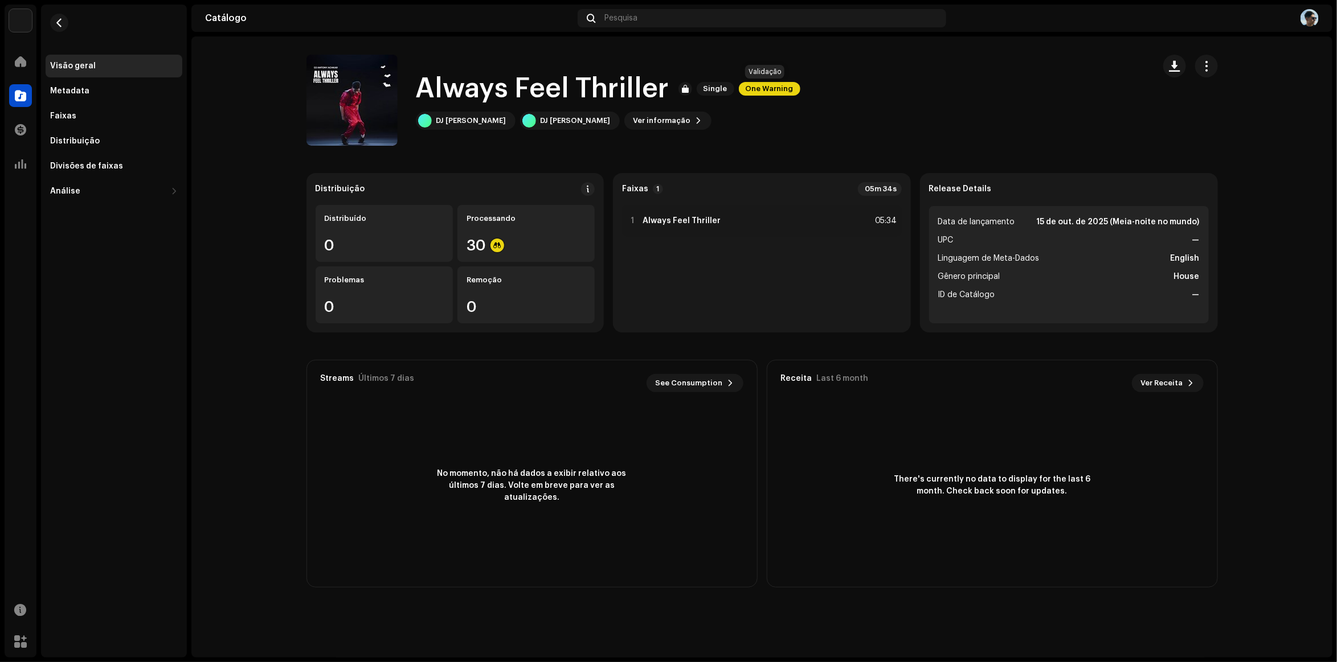
click at [775, 90] on span "One Warning" at bounding box center [770, 89] width 62 height 14
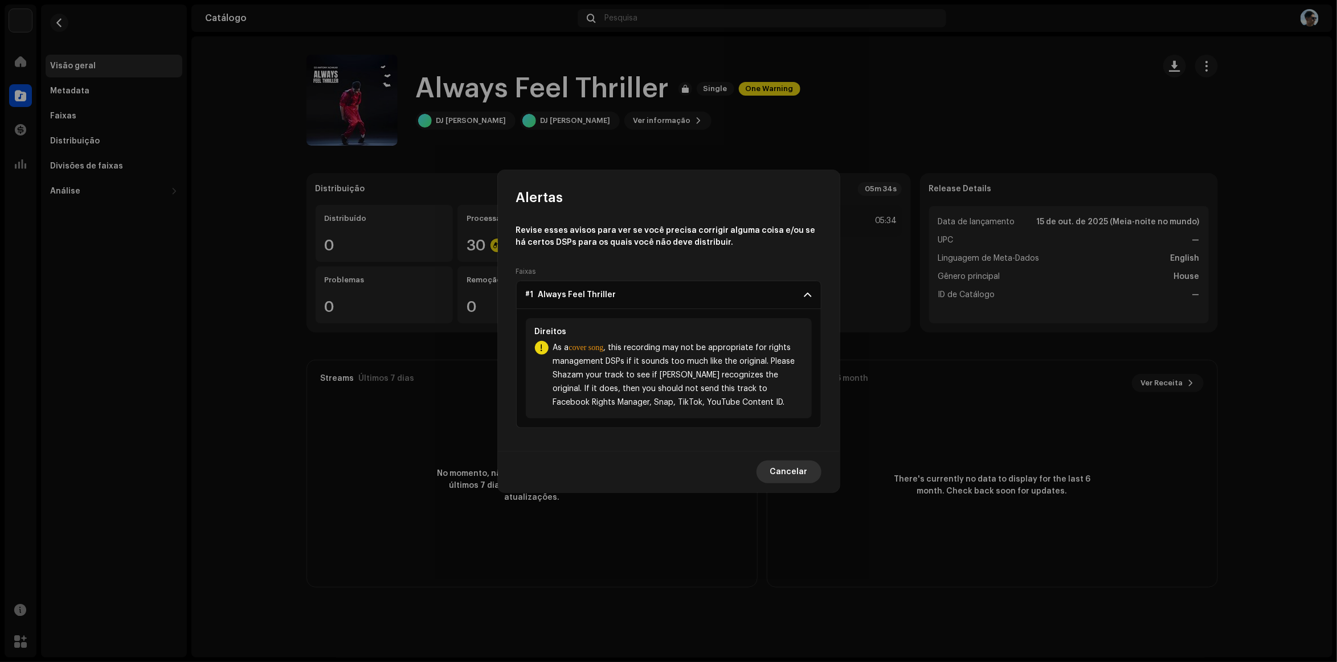
click at [803, 478] on span "Cancelar" at bounding box center [789, 472] width 38 height 23
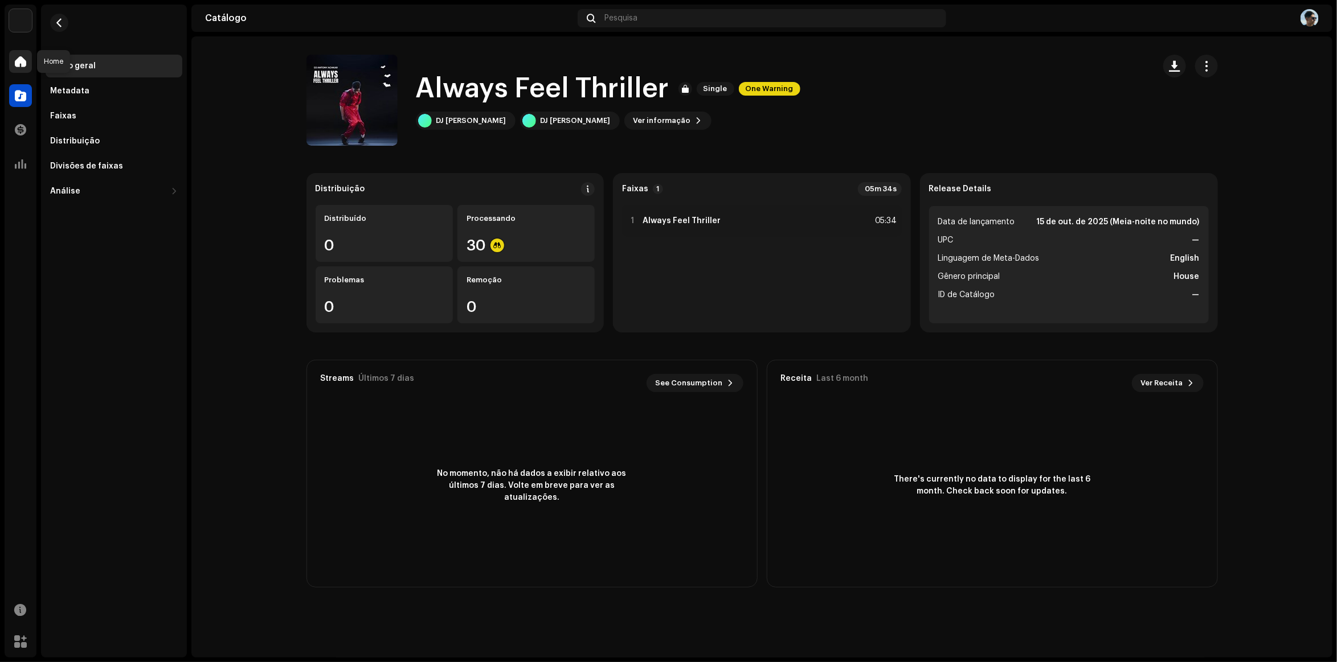
click at [26, 67] on div at bounding box center [20, 61] width 23 height 23
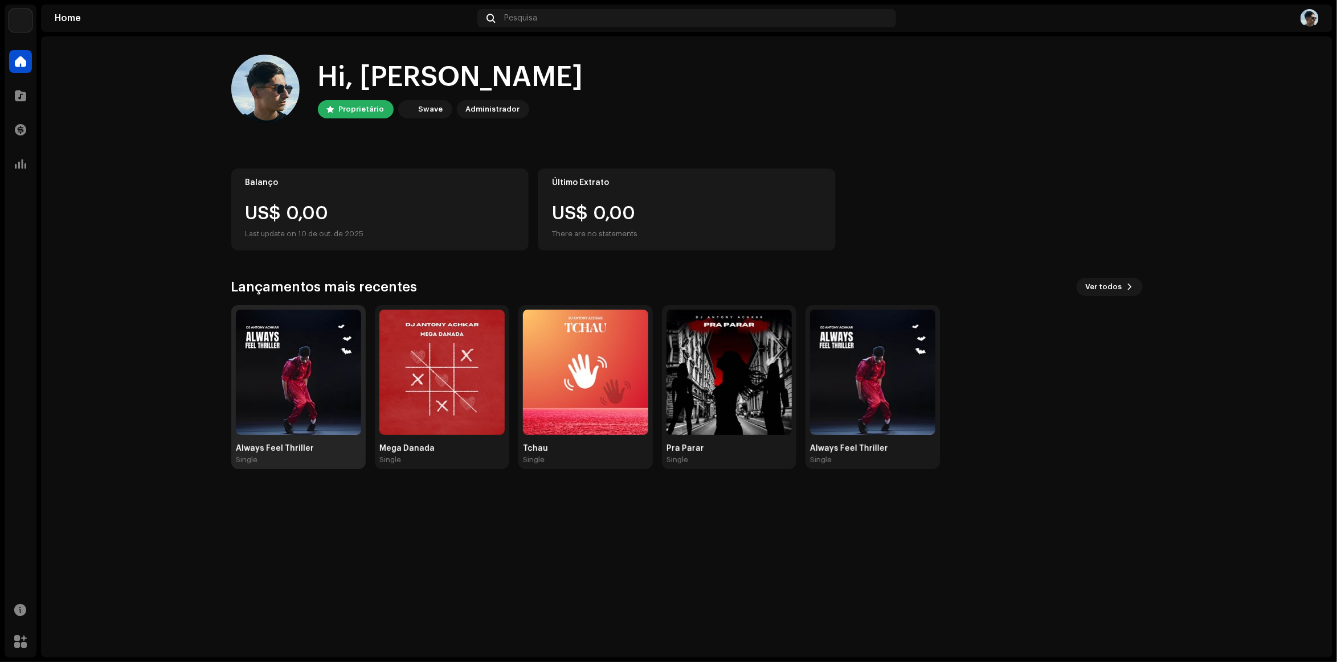
click at [302, 383] on img at bounding box center [298, 372] width 125 height 125
click at [253, 330] on img at bounding box center [298, 372] width 125 height 125
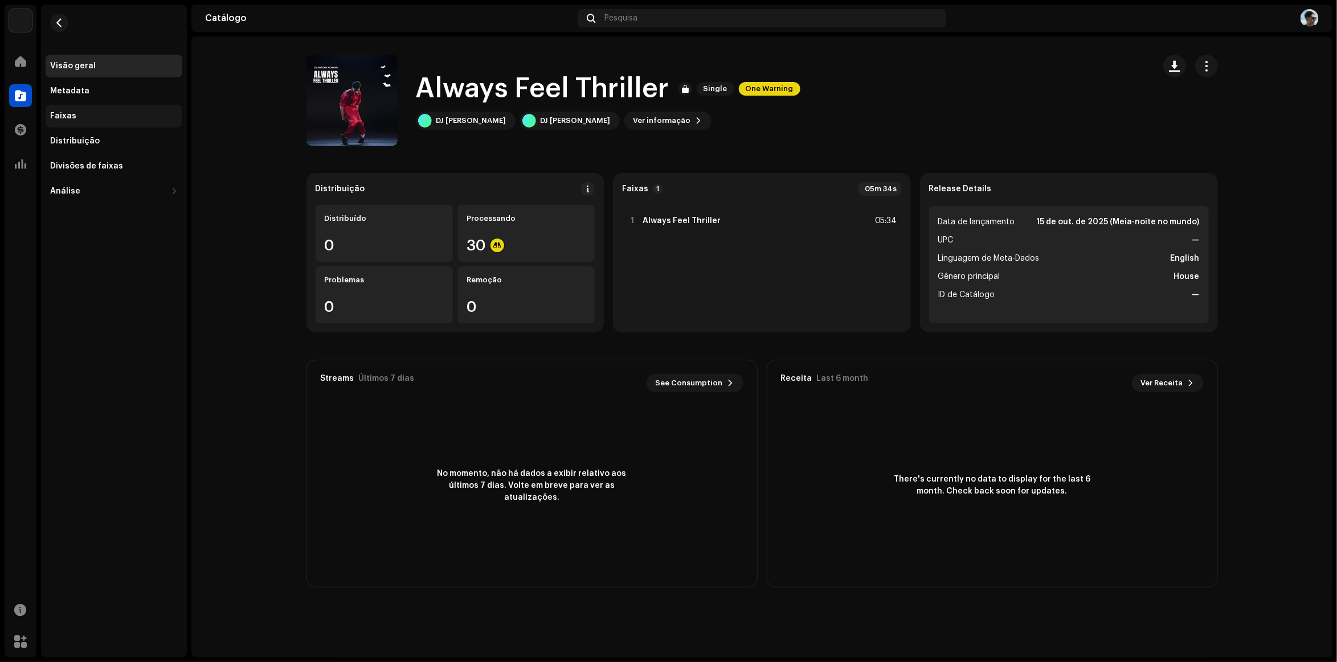
click at [80, 125] on div "Faixas" at bounding box center [114, 116] width 137 height 23
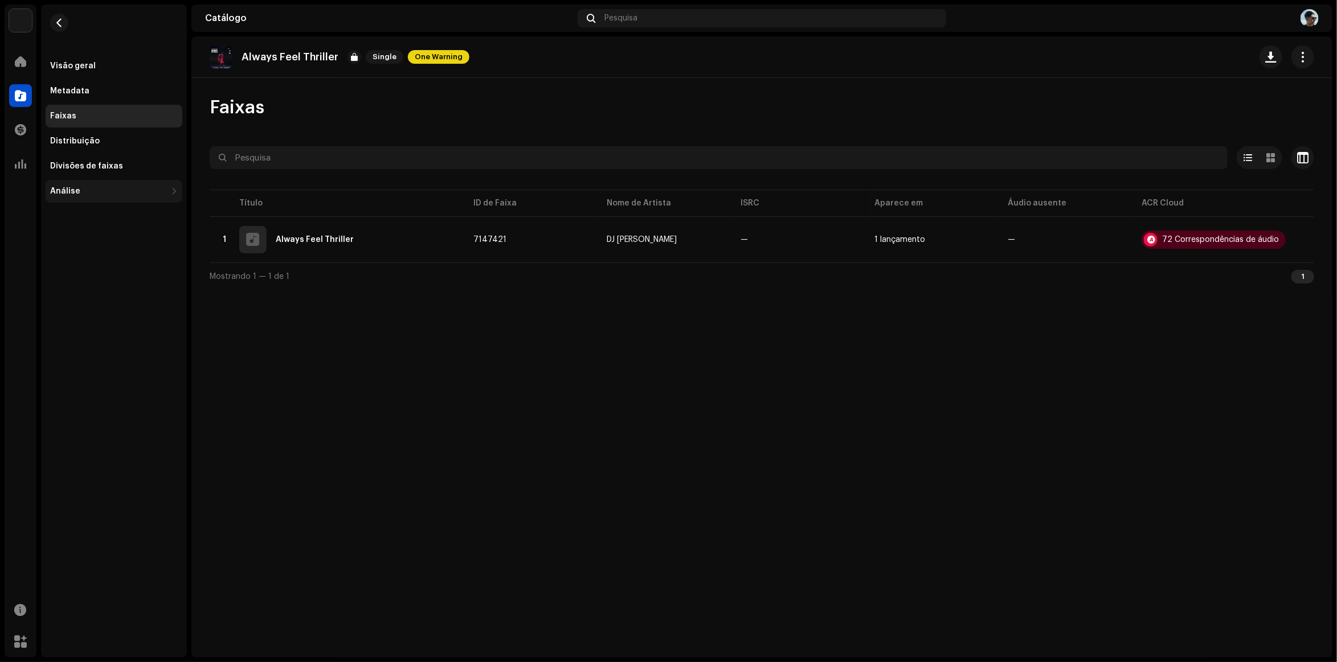
click at [148, 195] on div "Análise" at bounding box center [108, 191] width 116 height 9
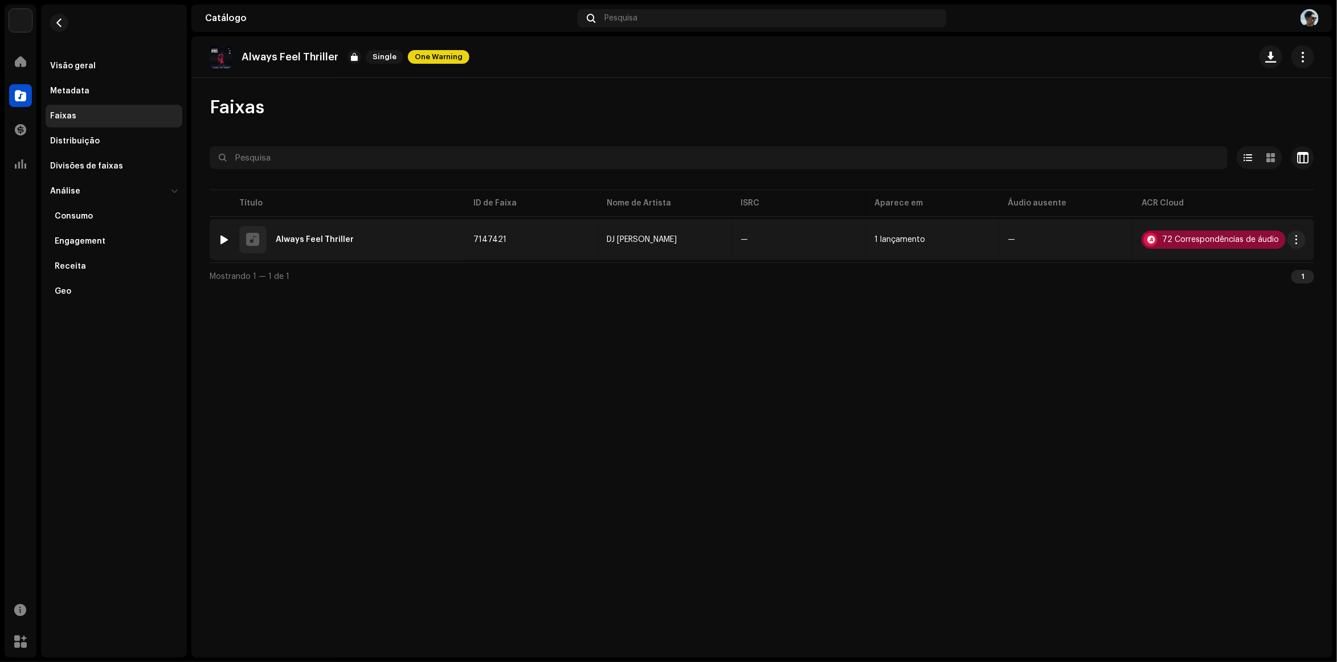
click at [1197, 239] on div "72 Correspondências de áudio" at bounding box center [1220, 240] width 117 height 8
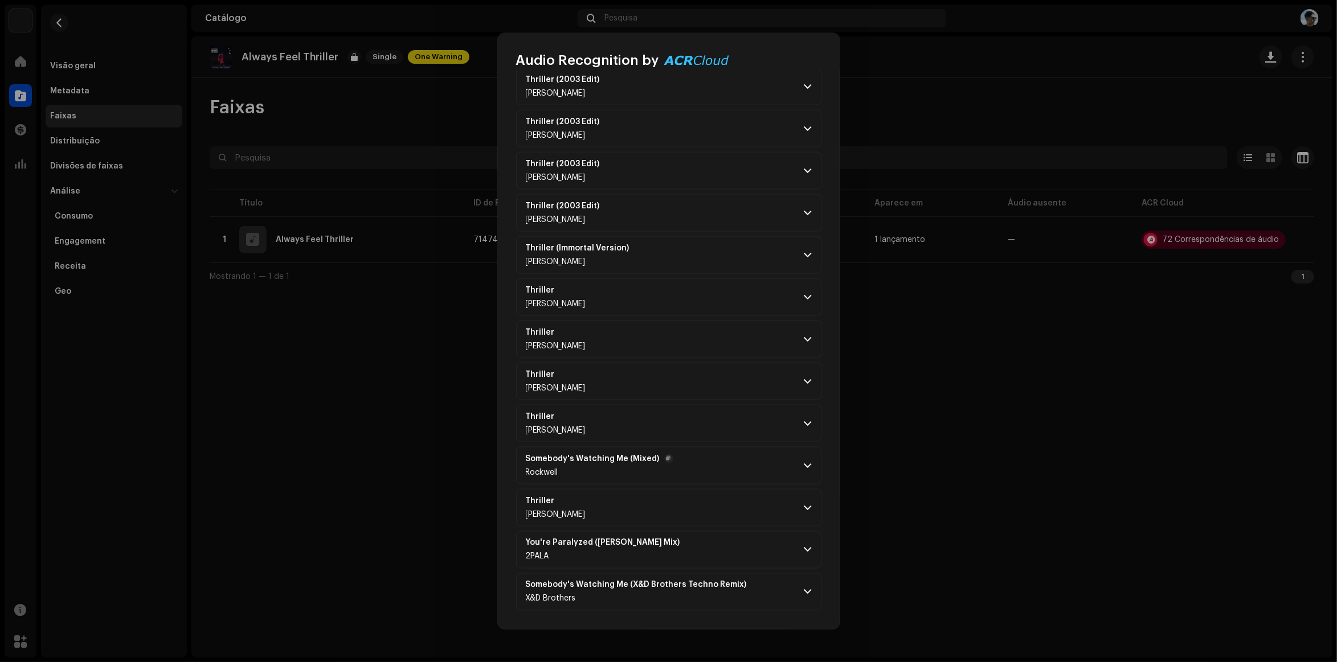
scroll to position [815, 0]
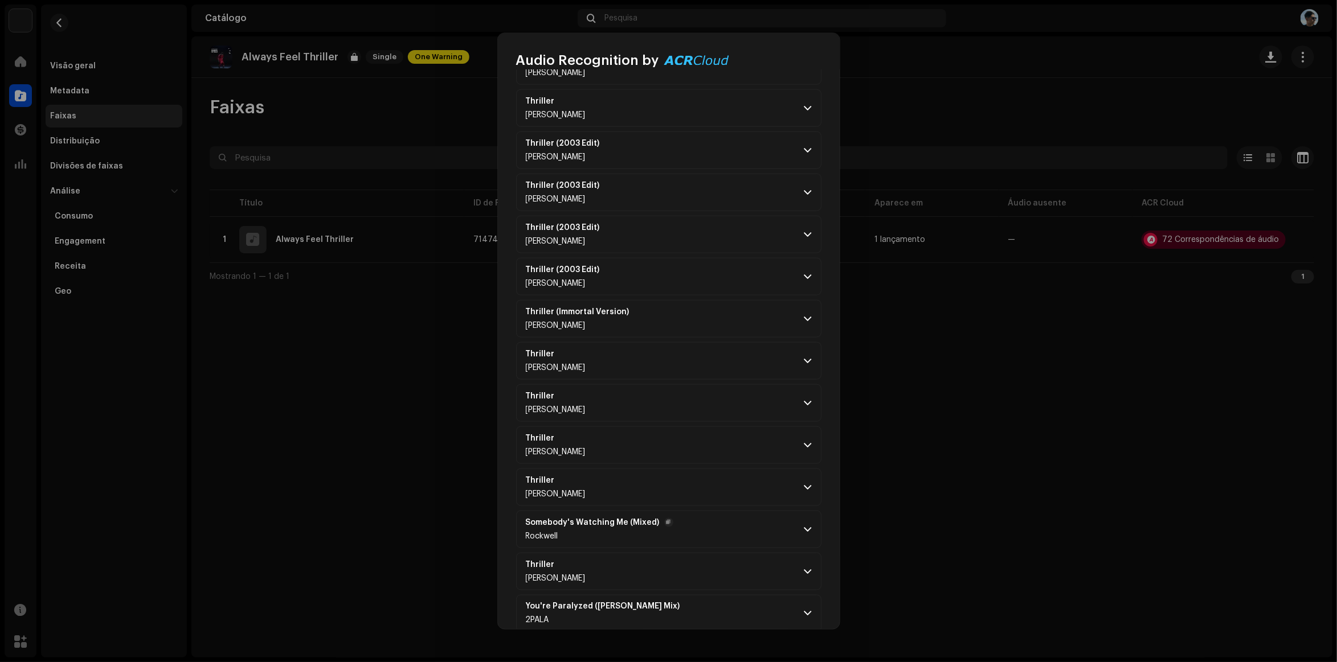
click at [618, 457] on p-accordion-header "Thriller [PERSON_NAME]" at bounding box center [668, 446] width 305 height 38
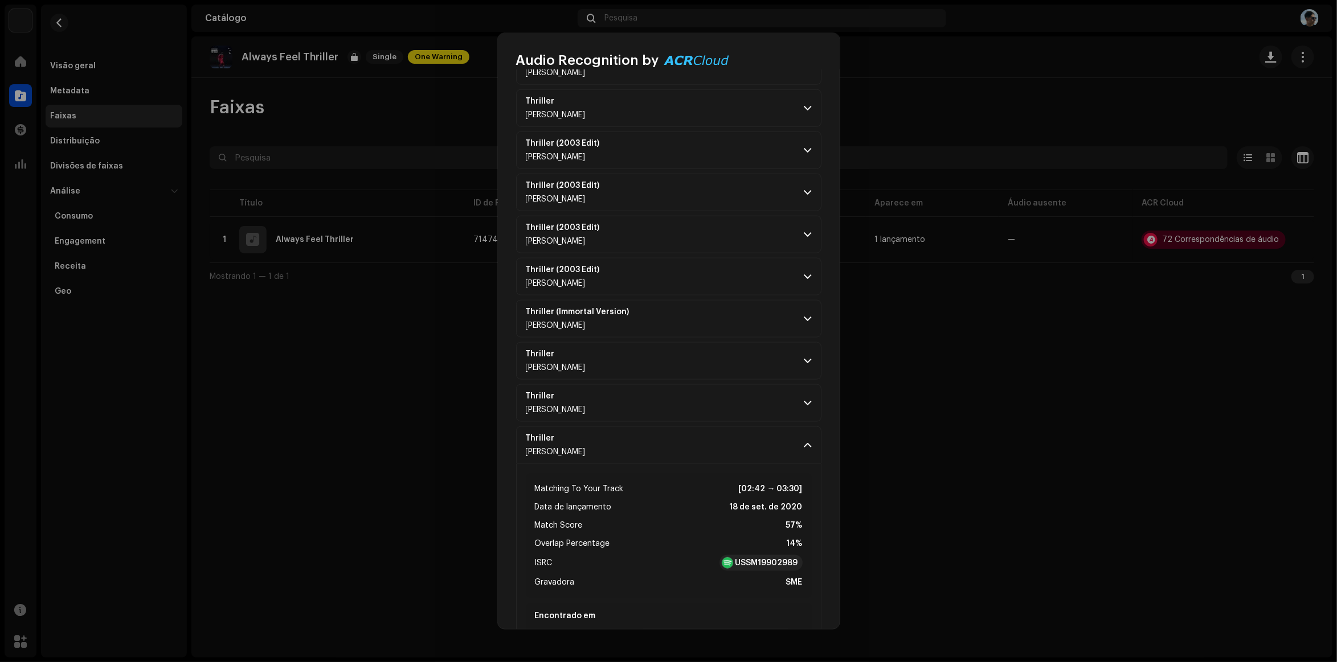
click at [618, 457] on p-accordion-header "Thriller [PERSON_NAME]" at bounding box center [668, 446] width 305 height 38
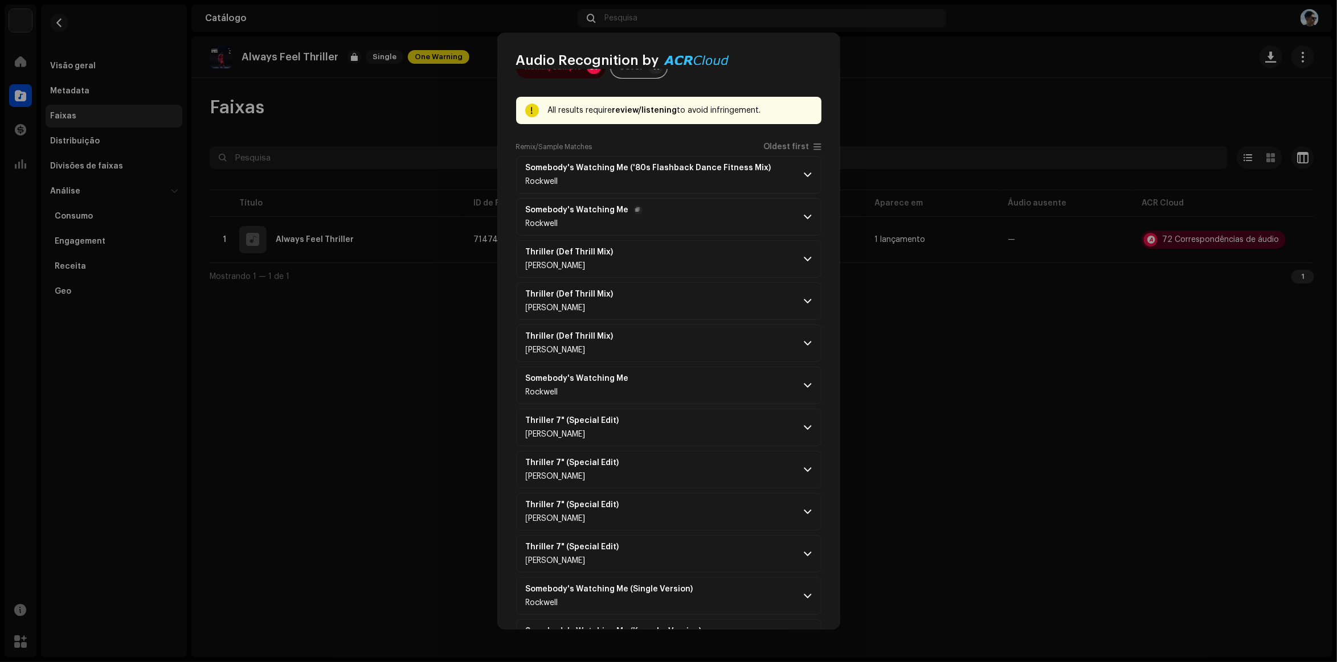
scroll to position [0, 0]
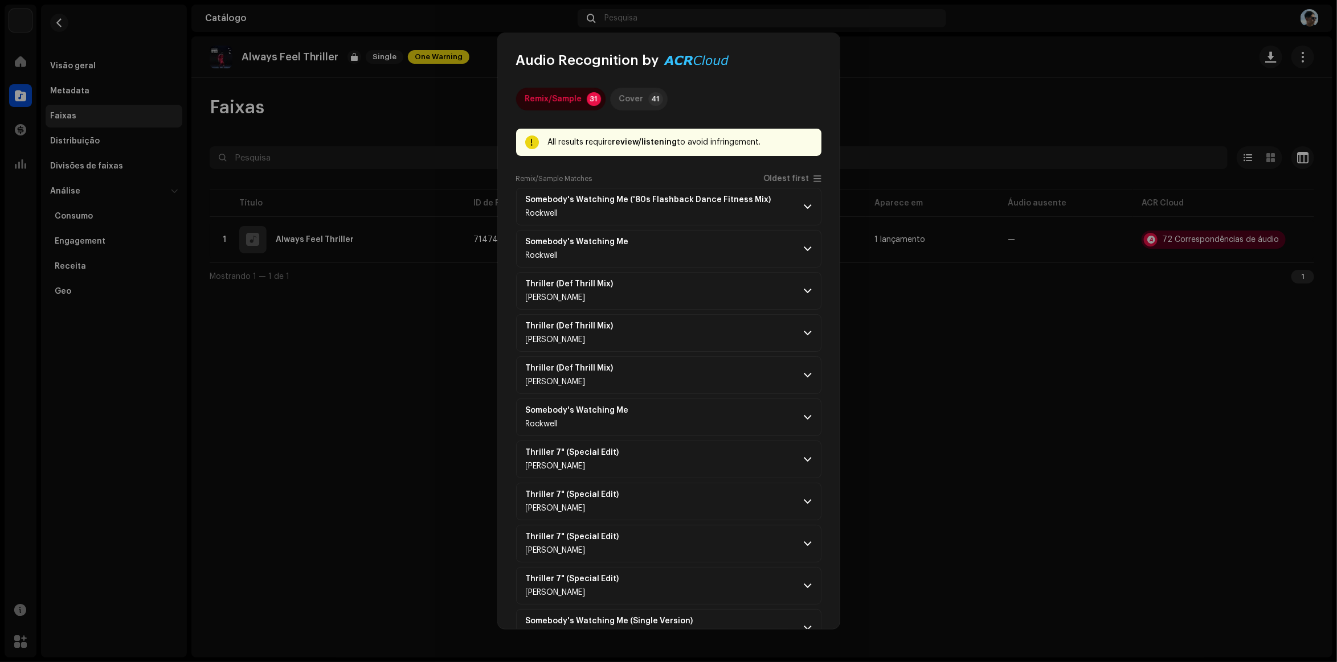
click at [649, 100] on p-badge "41" at bounding box center [655, 99] width 15 height 14
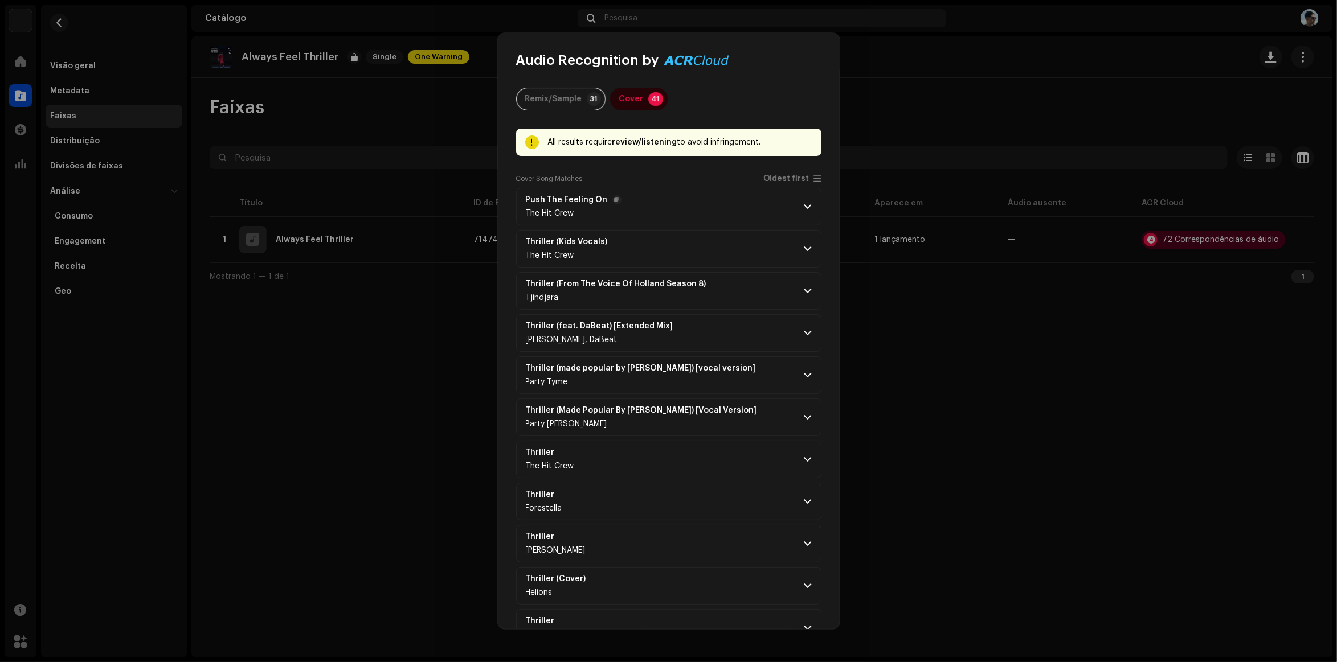
click at [804, 207] on span at bounding box center [807, 206] width 7 height 9
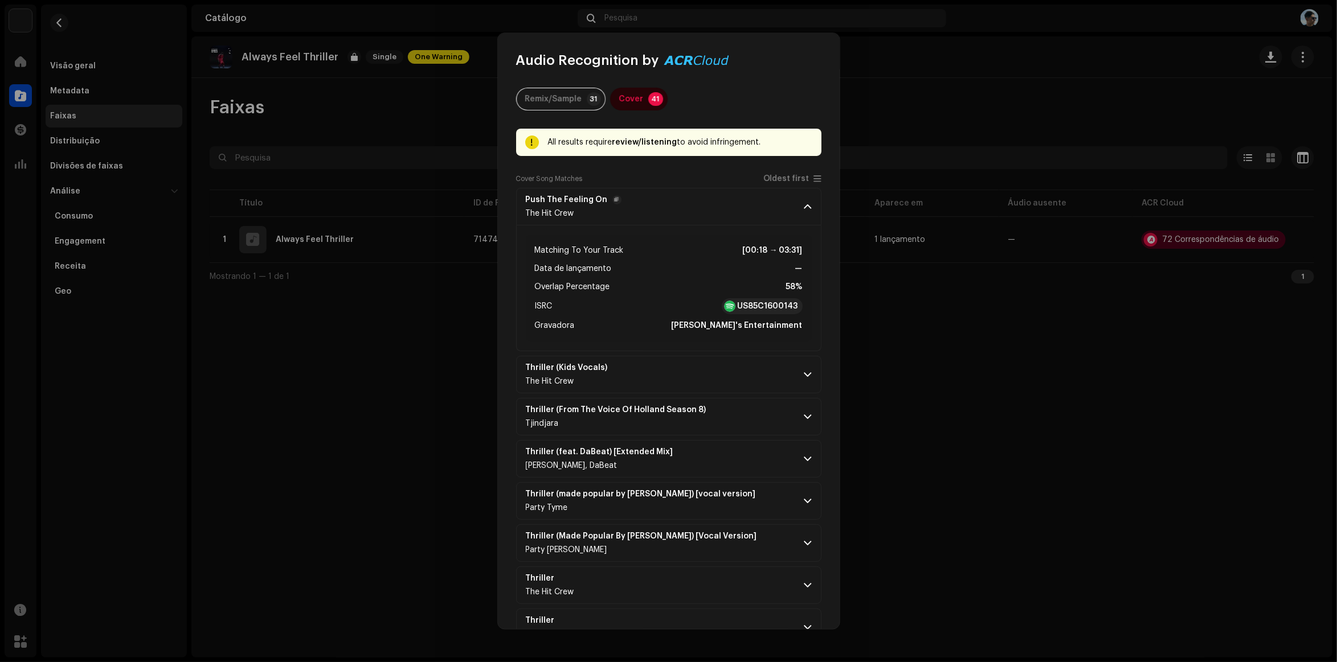
click at [804, 207] on span at bounding box center [807, 206] width 7 height 9
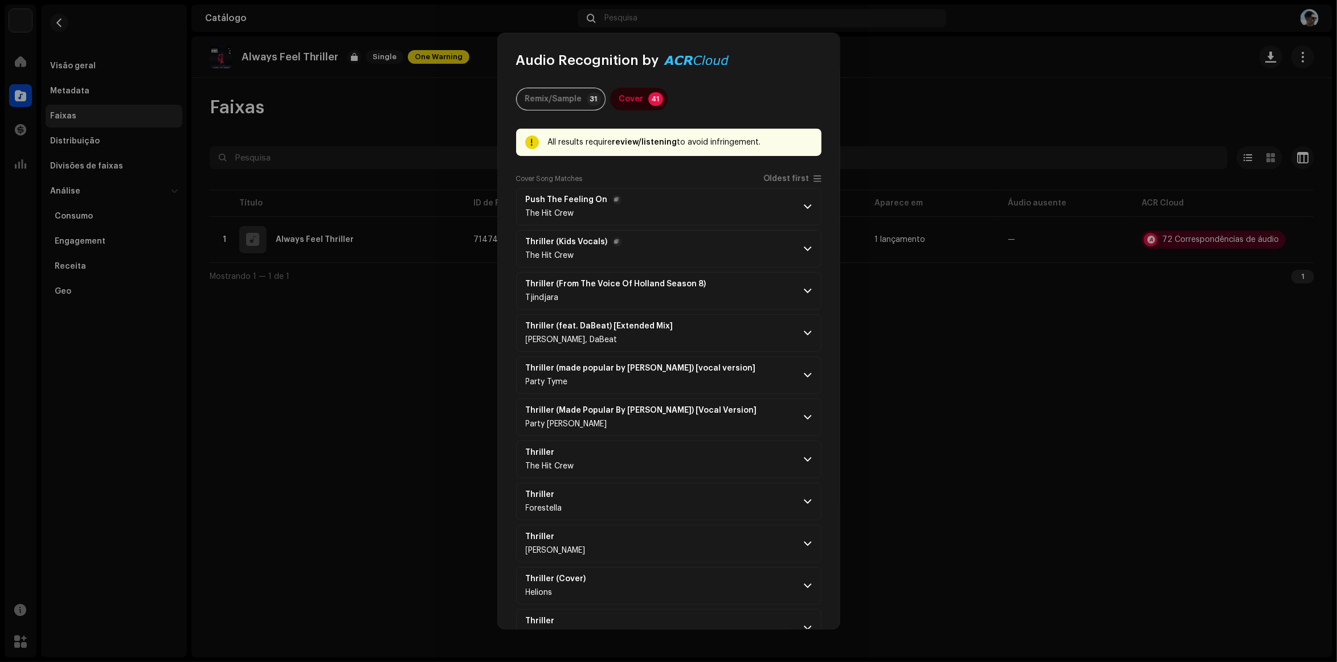
click at [804, 248] on span at bounding box center [807, 248] width 7 height 9
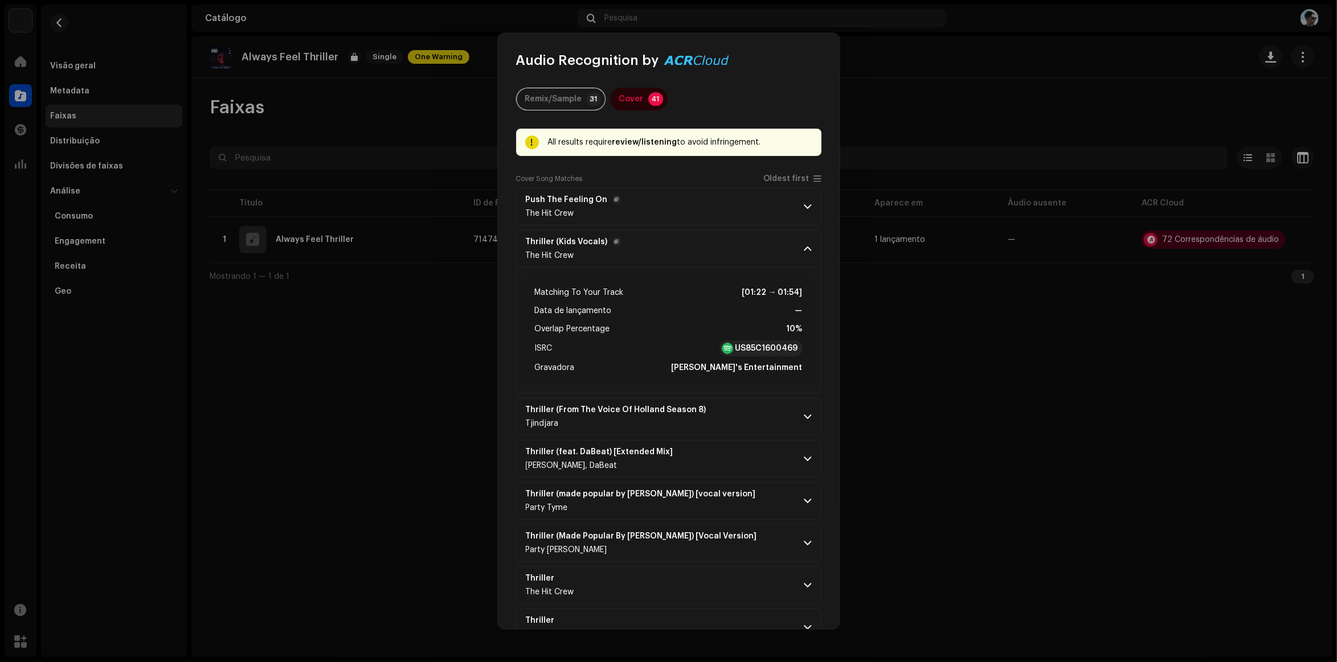
click at [804, 248] on span at bounding box center [807, 248] width 7 height 9
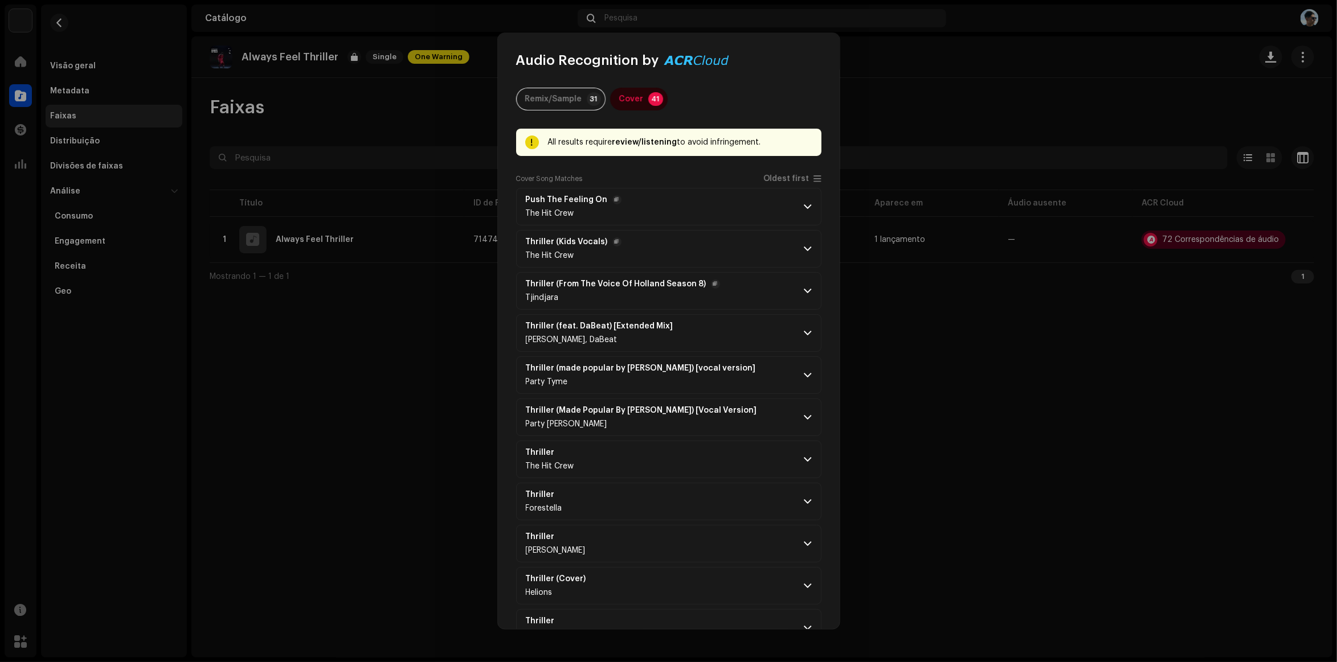
click at [806, 291] on span at bounding box center [807, 291] width 7 height 9
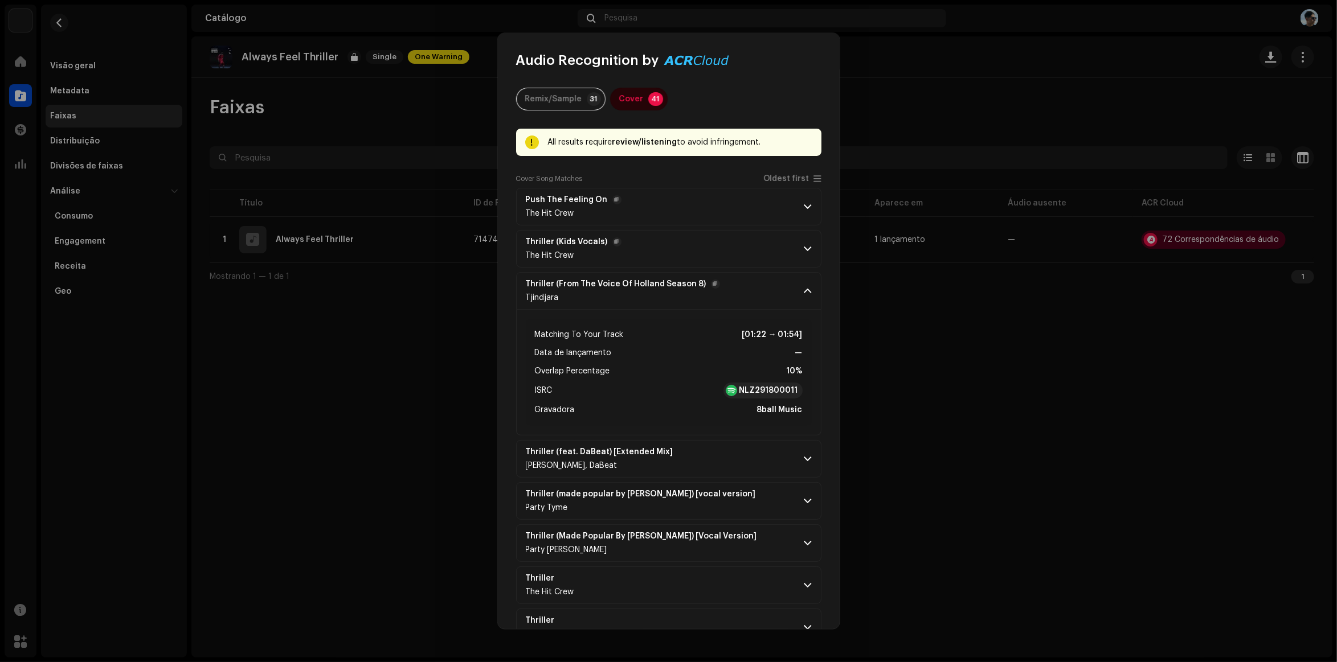
click at [806, 291] on span at bounding box center [807, 291] width 7 height 9
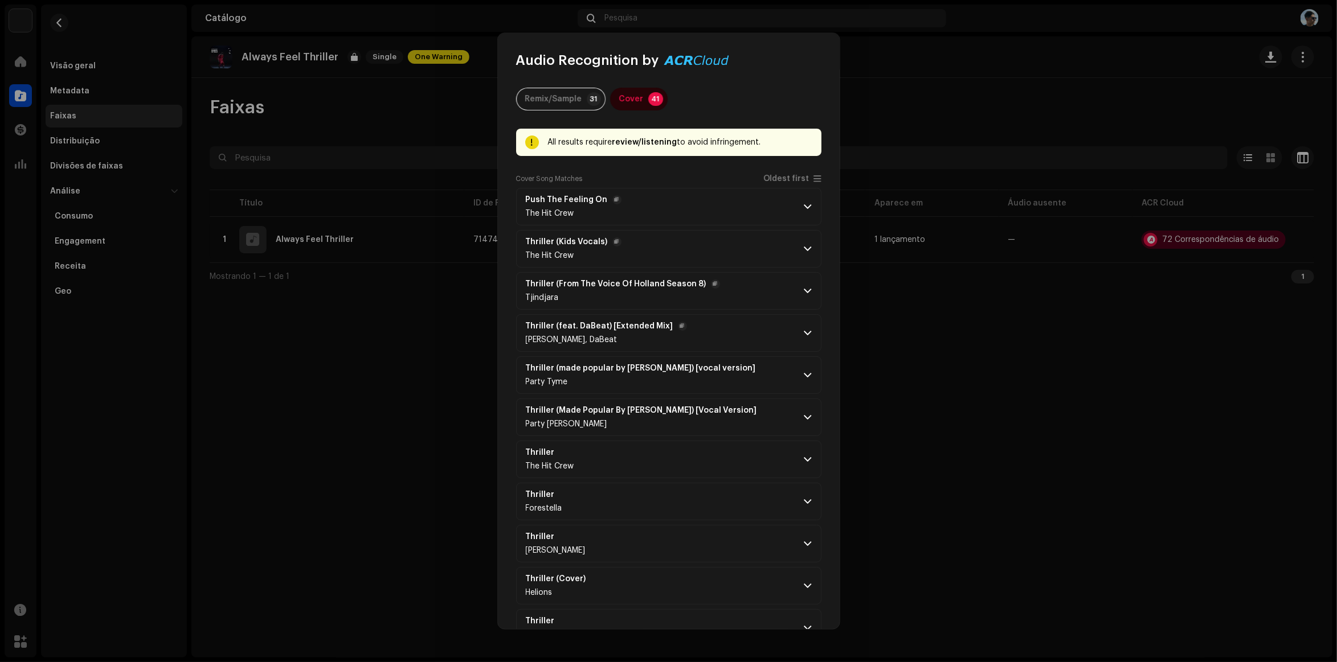
click at [804, 337] on span at bounding box center [807, 333] width 7 height 9
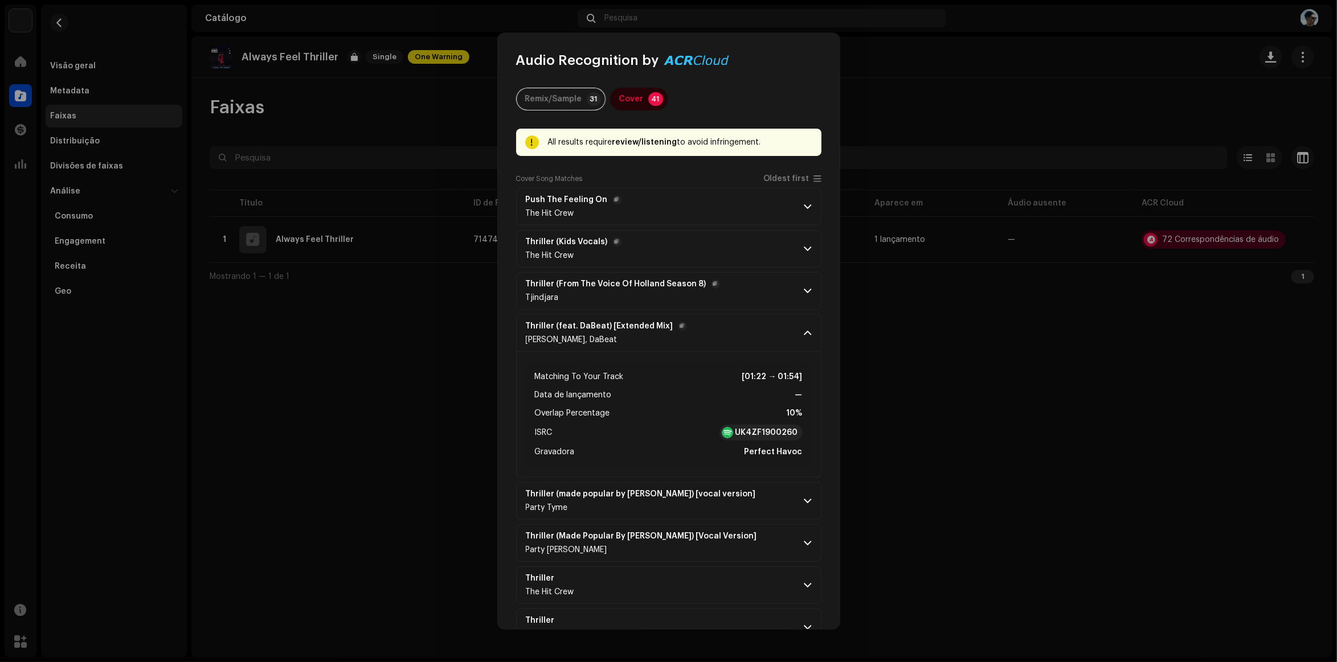
click at [804, 337] on span at bounding box center [807, 333] width 7 height 9
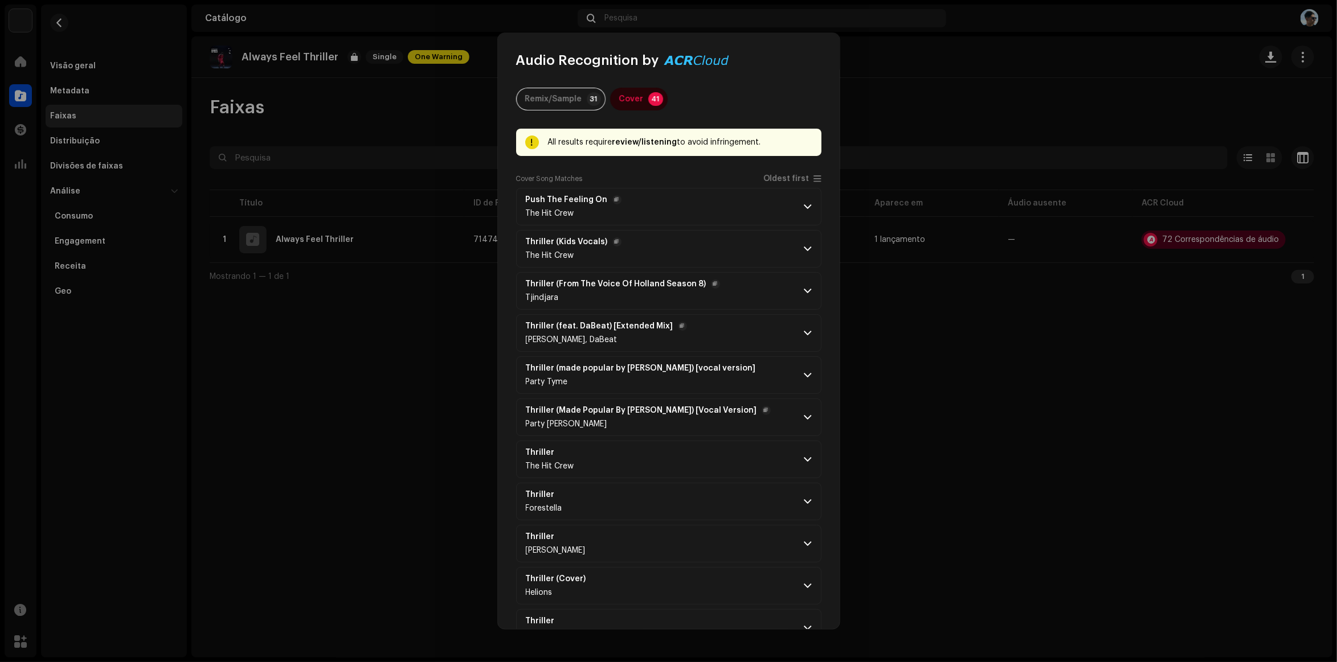
scroll to position [214, 0]
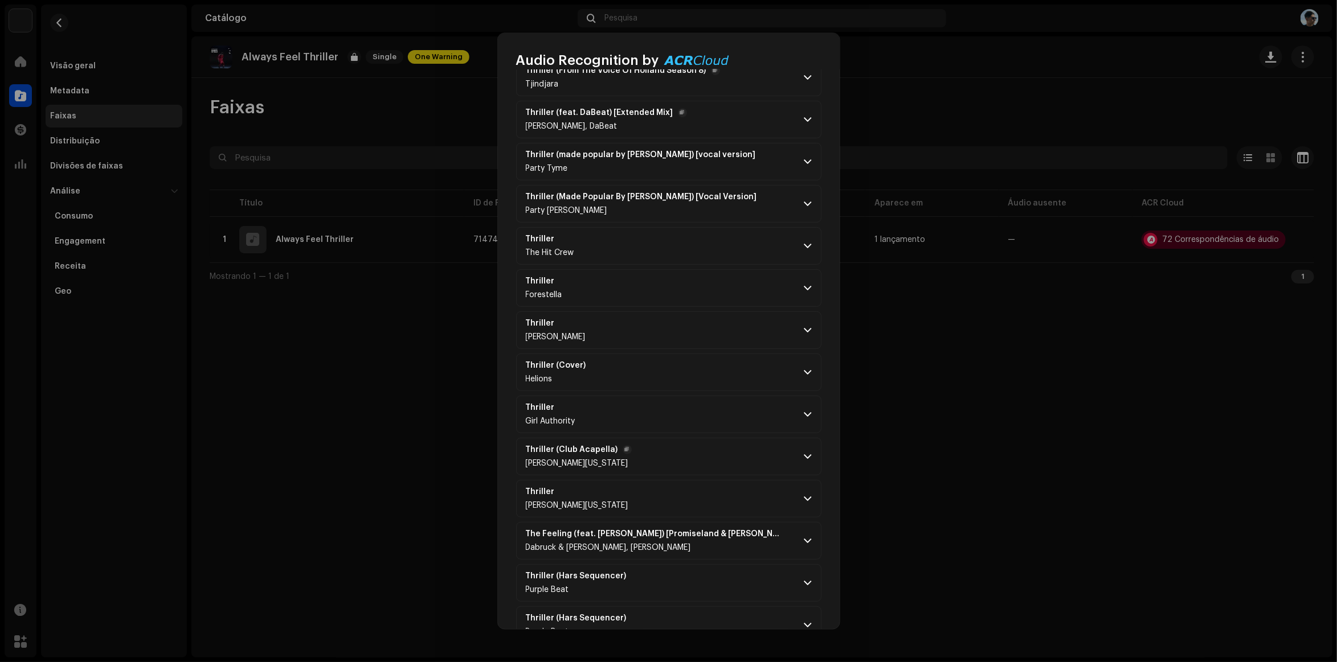
click at [804, 460] on span at bounding box center [807, 456] width 7 height 9
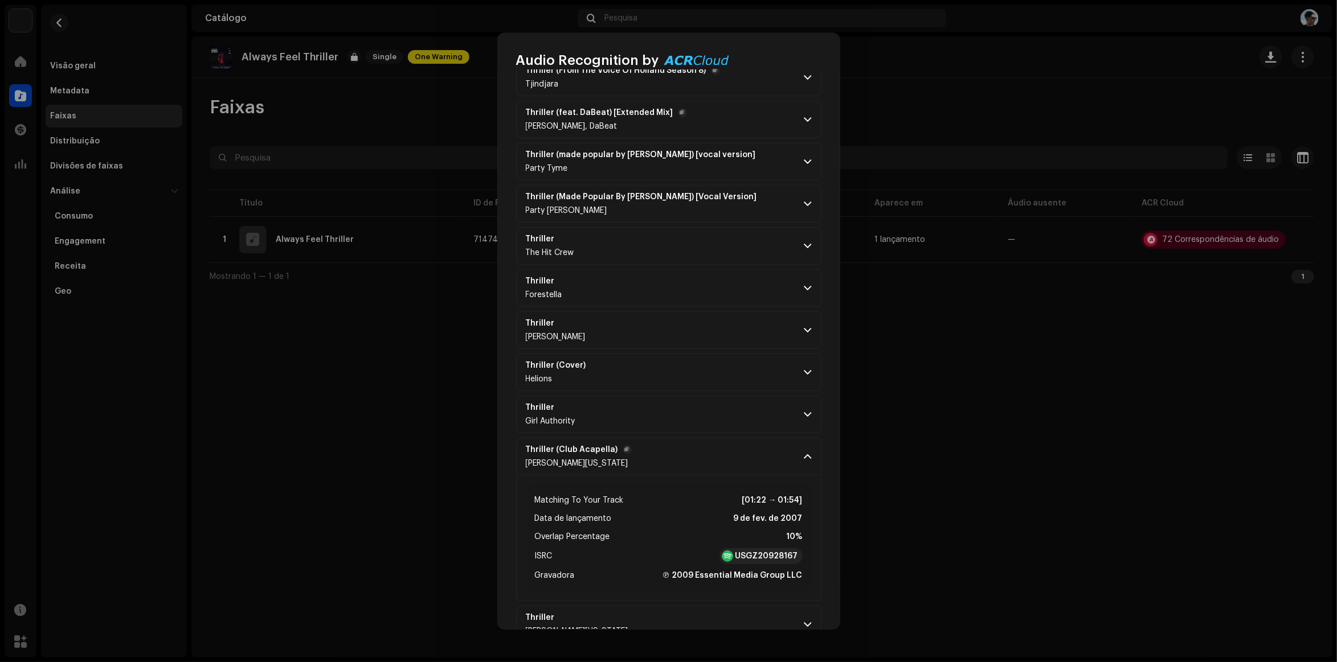
click at [804, 460] on span at bounding box center [807, 456] width 7 height 9
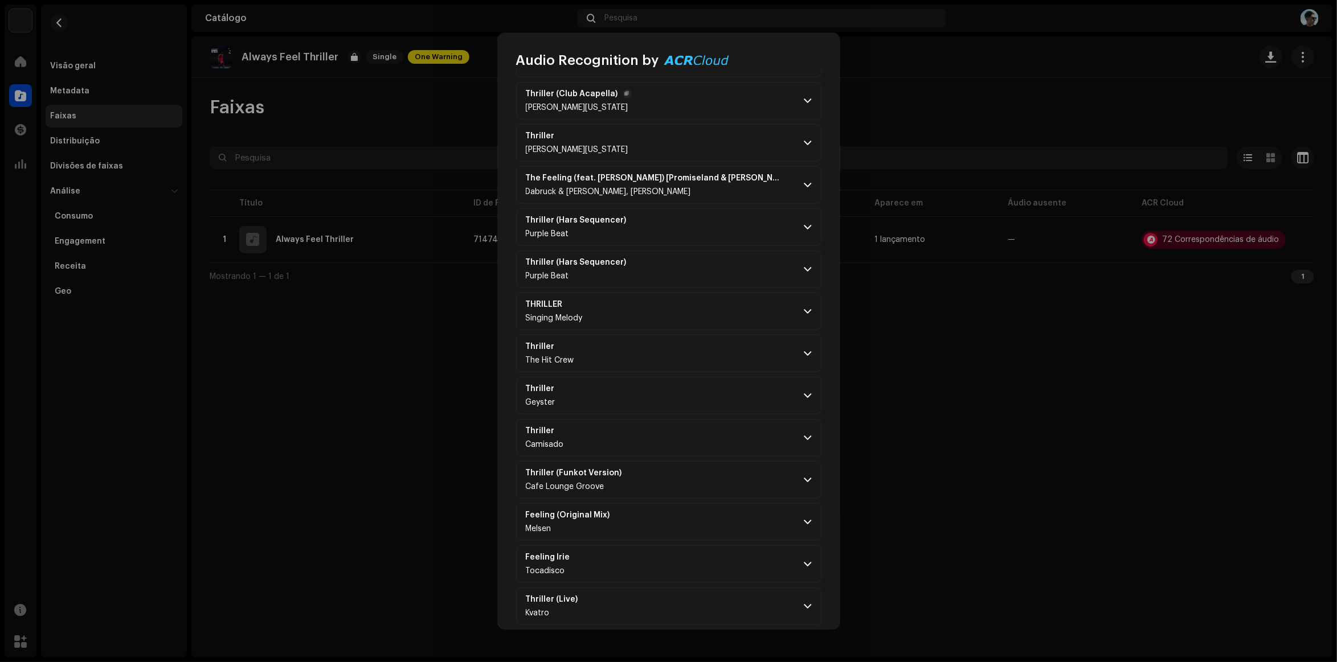
scroll to position [926, 0]
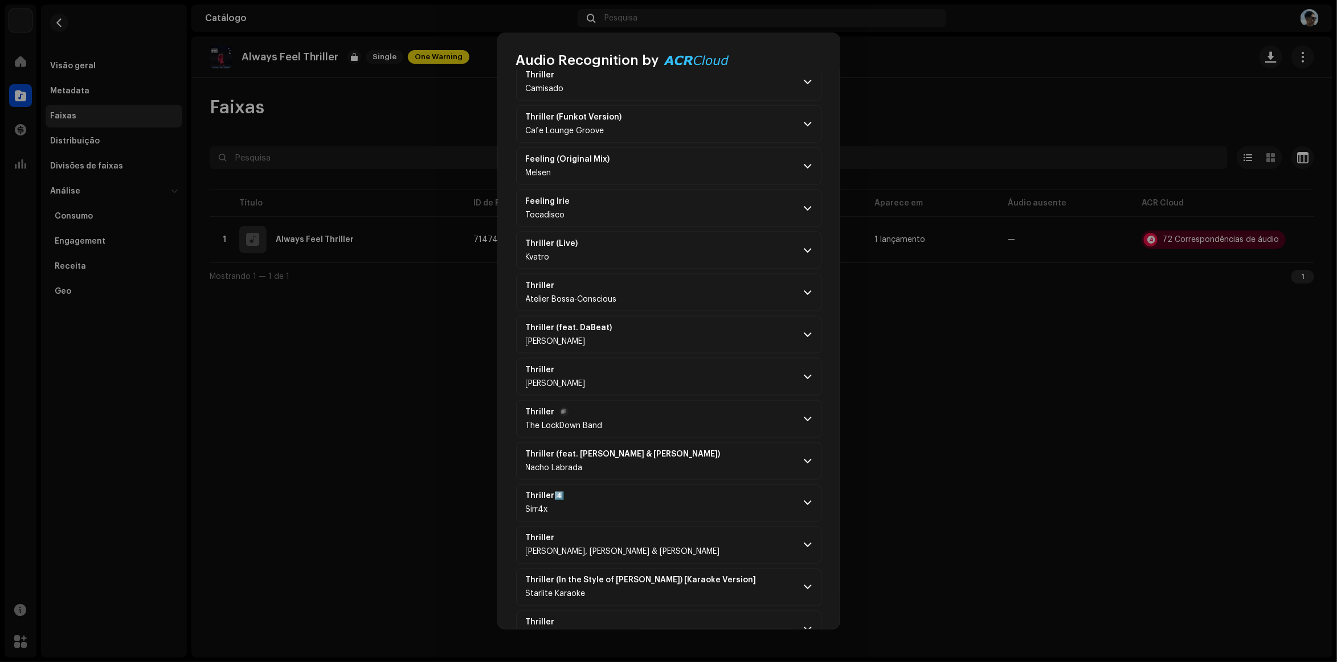
click at [804, 423] on span at bounding box center [807, 419] width 7 height 9
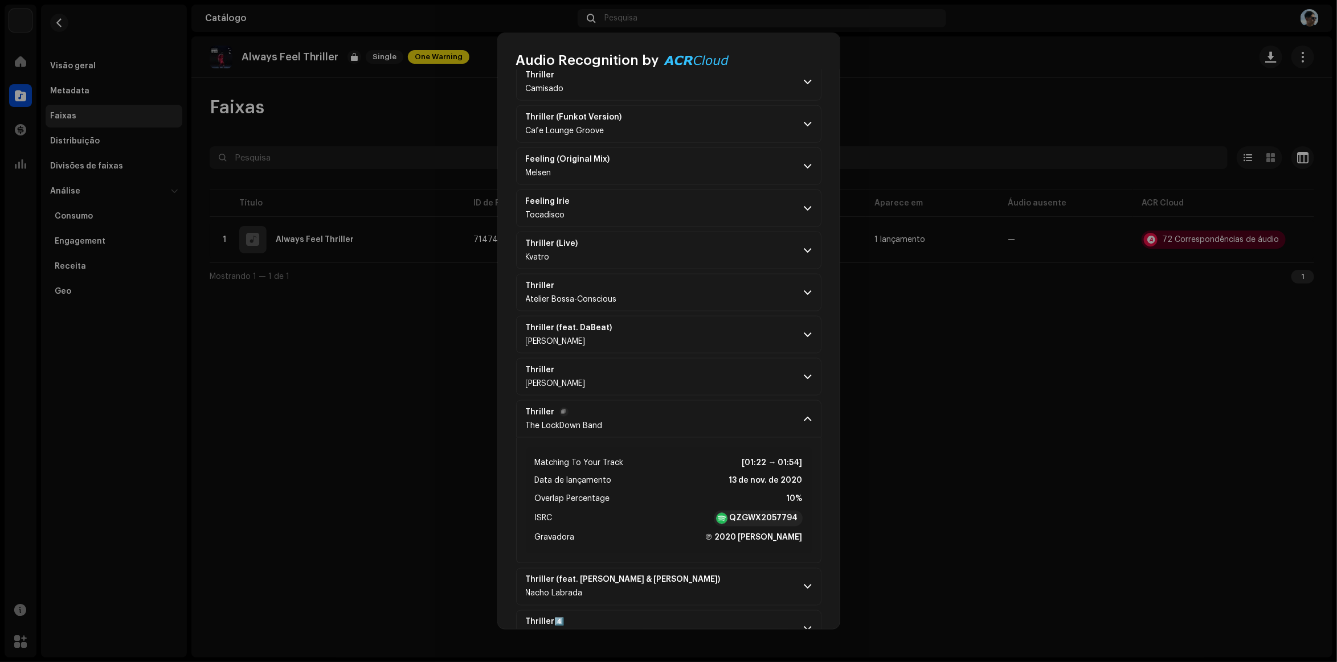
click at [804, 423] on span at bounding box center [807, 419] width 7 height 9
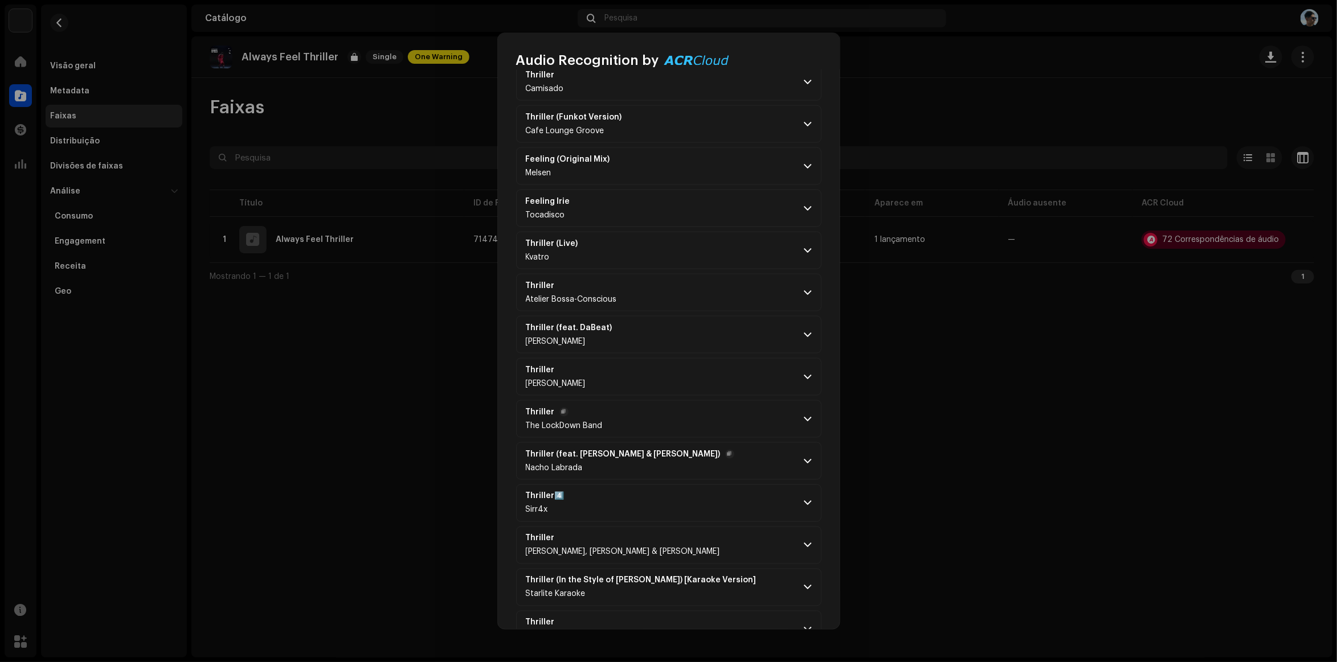
click at [804, 466] on span at bounding box center [807, 461] width 7 height 9
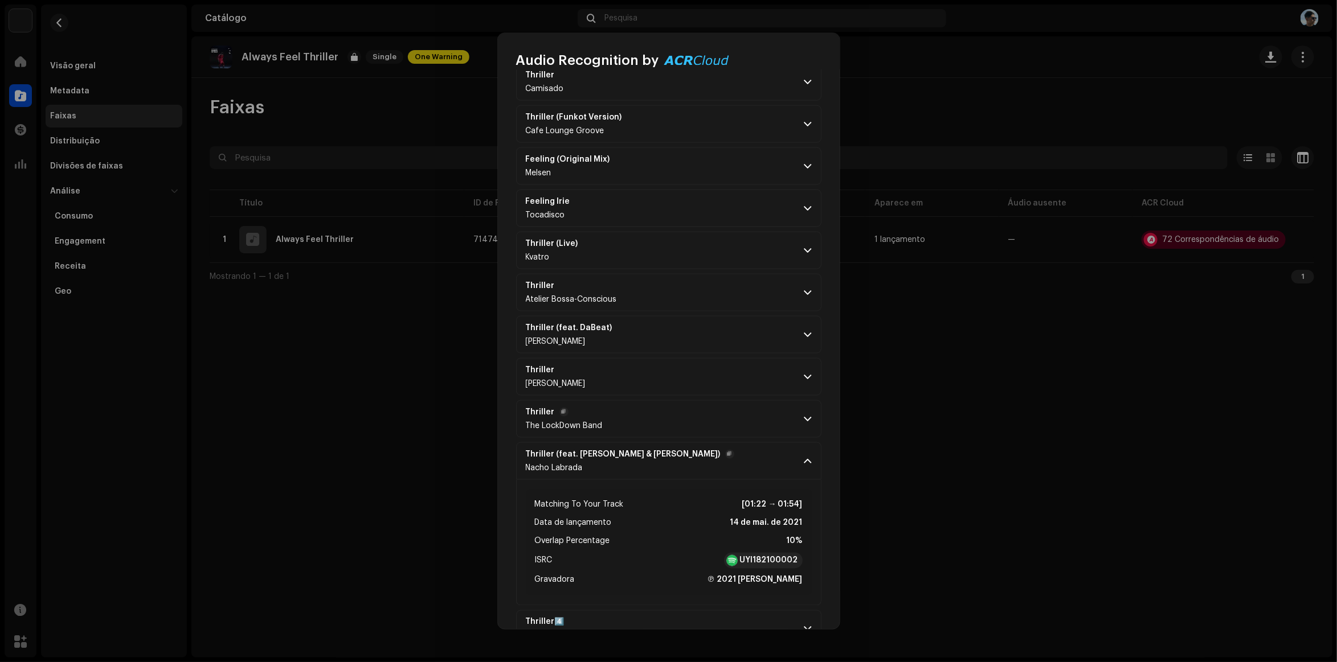
click at [804, 466] on span at bounding box center [807, 461] width 7 height 9
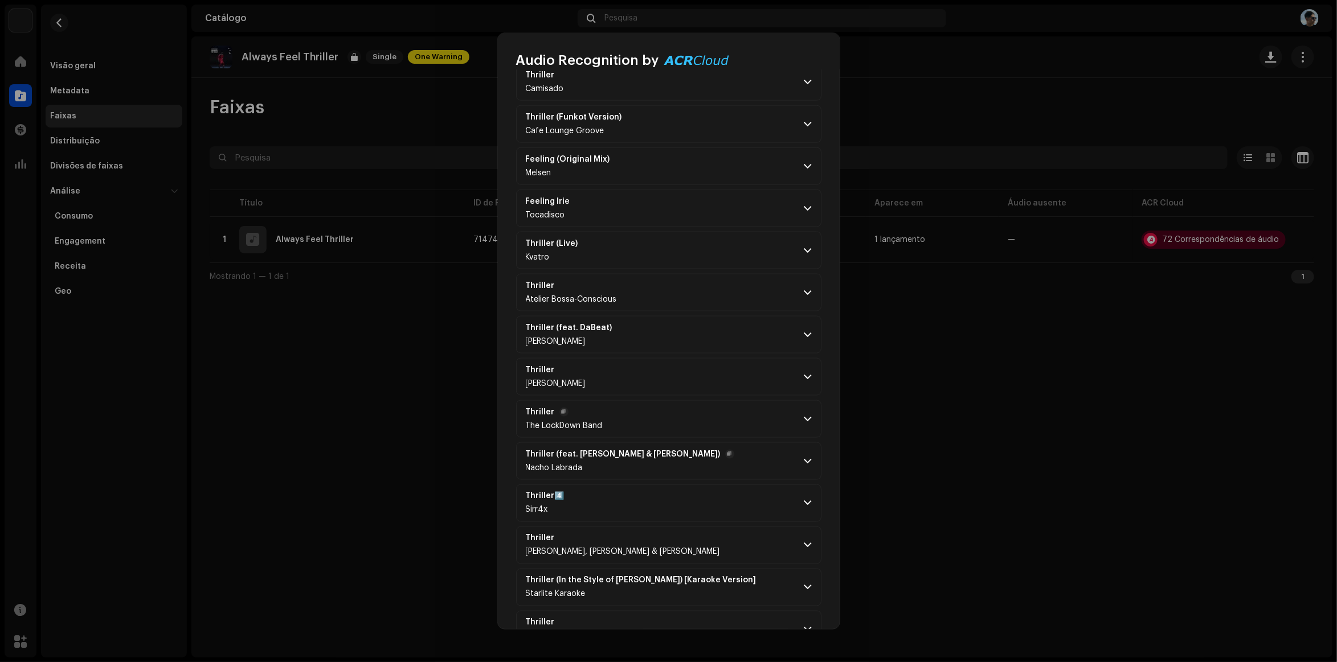
click at [801, 461] on p-accordion-header "Thriller (feat. [PERSON_NAME] & [PERSON_NAME]) Nacho Labrada" at bounding box center [668, 462] width 305 height 38
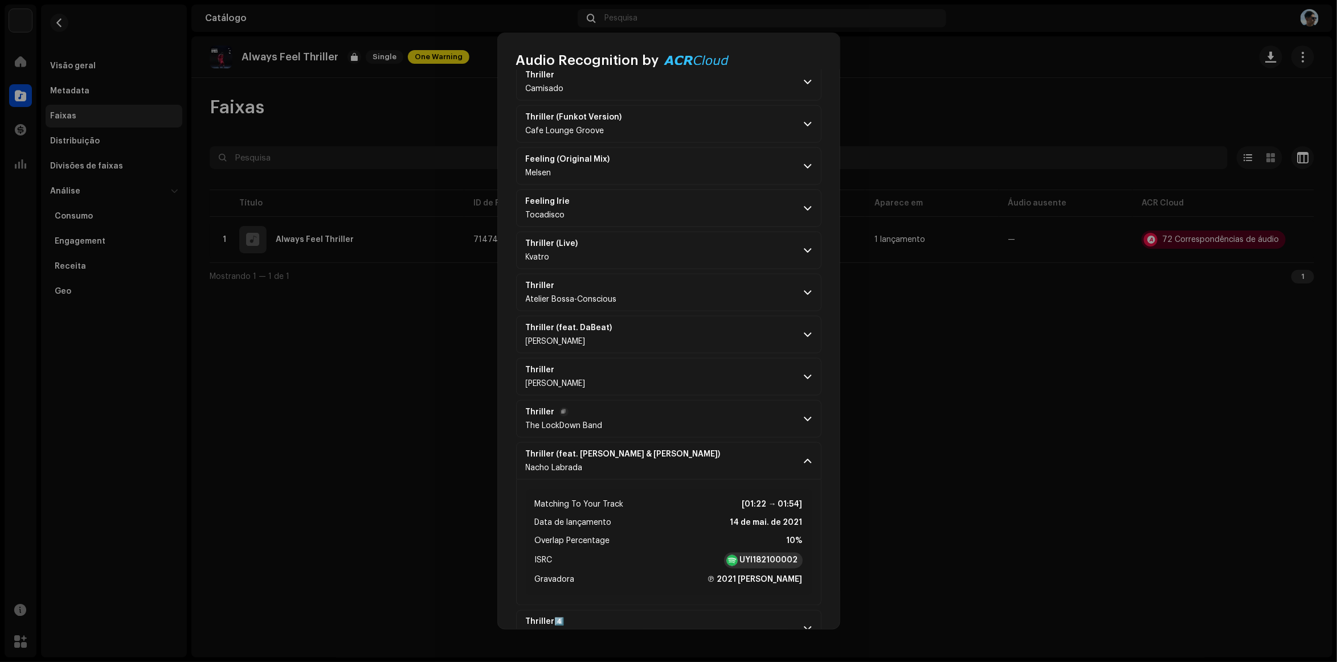
click at [758, 567] on strong "UYI182100002" at bounding box center [769, 560] width 58 height 11
click at [605, 456] on p-accordion-header "Thriller (feat. [PERSON_NAME] & [PERSON_NAME]) Nacho Labrada" at bounding box center [668, 462] width 305 height 38
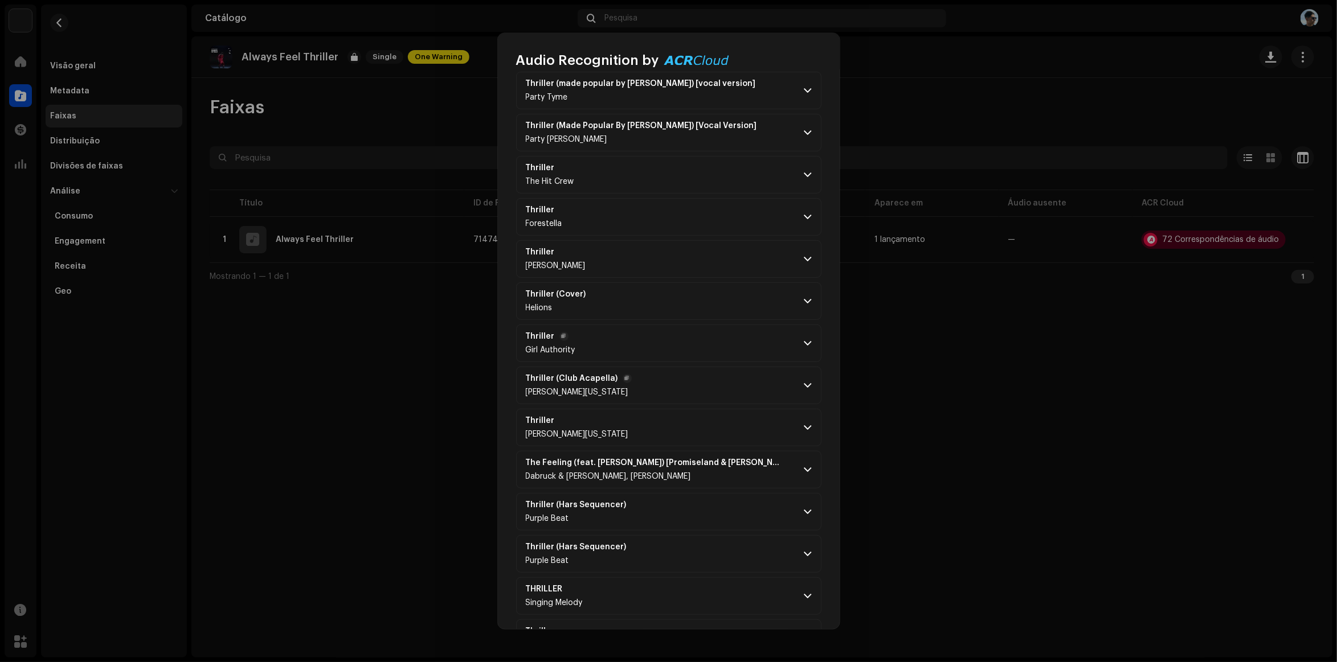
scroll to position [0, 0]
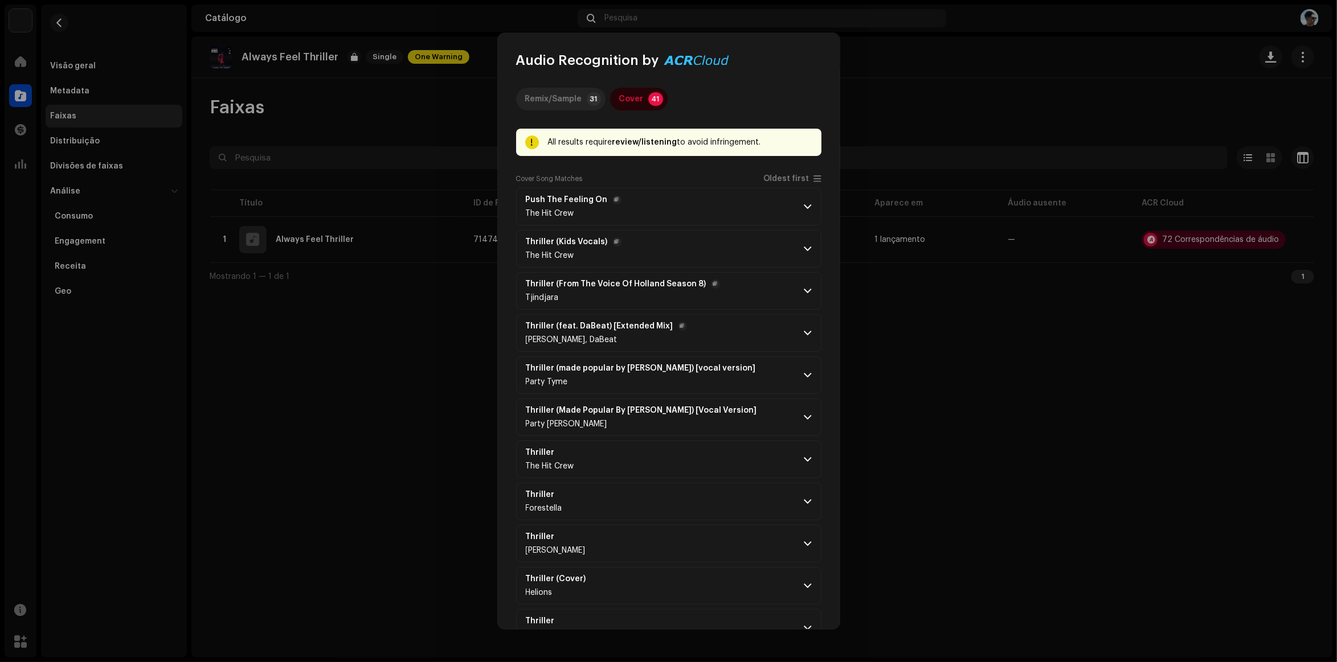
click at [539, 91] on div "Remix/Sample" at bounding box center [553, 99] width 57 height 23
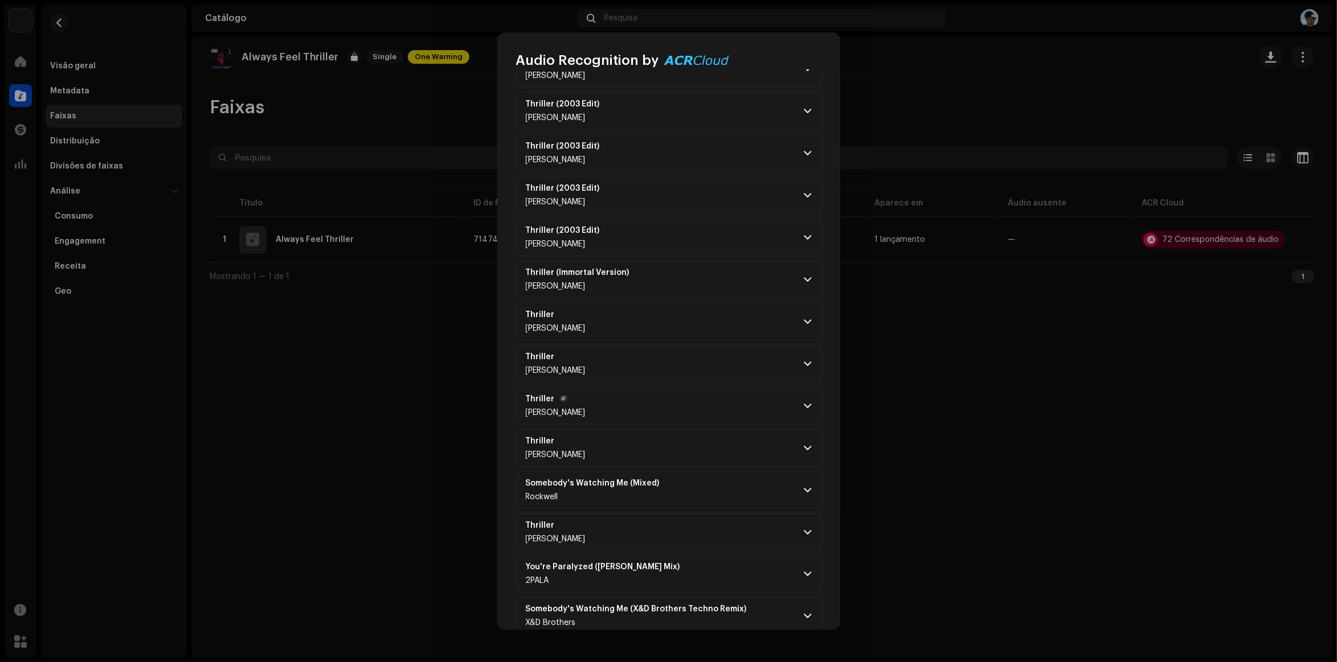
scroll to position [886, 0]
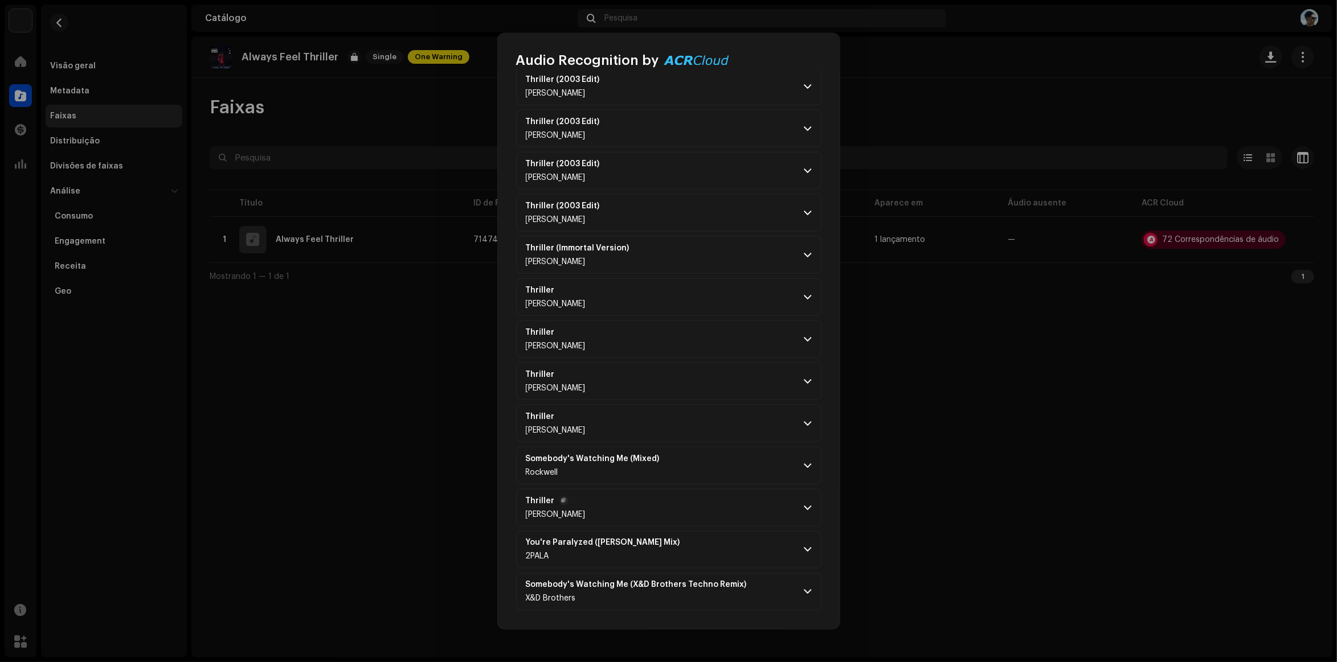
click at [804, 508] on span at bounding box center [807, 508] width 7 height 9
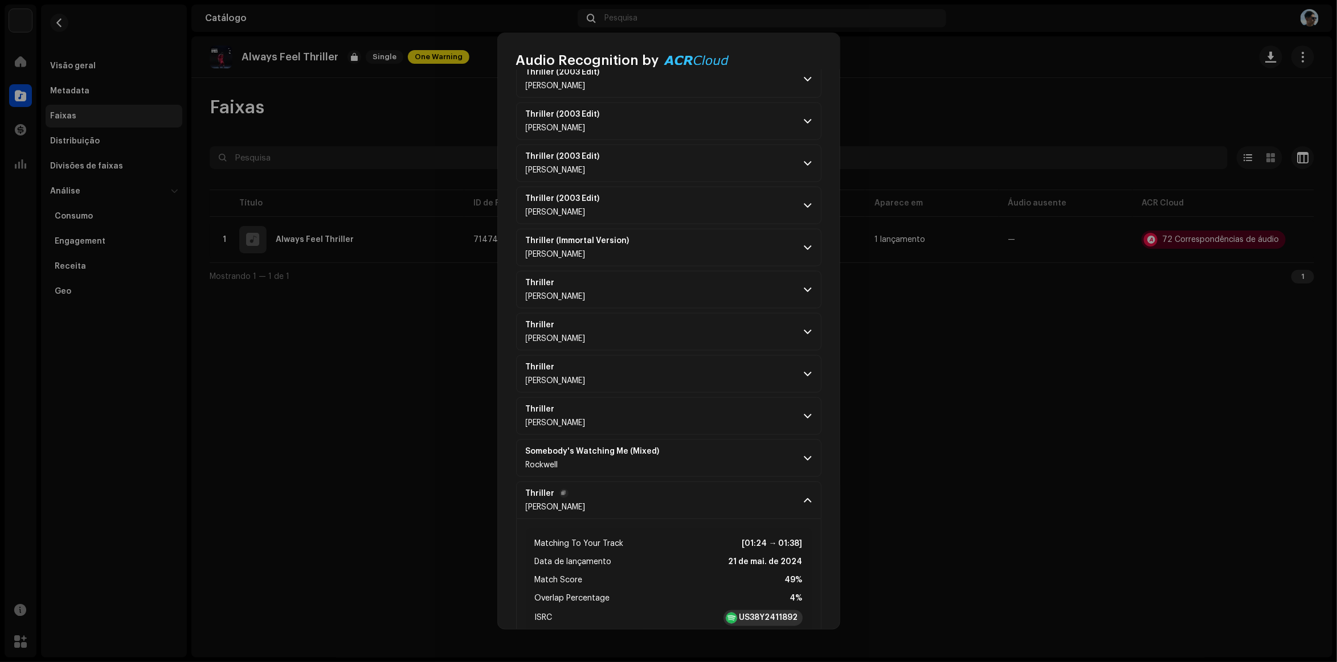
click at [767, 624] on strong "US38Y2411892" at bounding box center [768, 618] width 59 height 11
click at [609, 499] on p-accordion-header "Thriller [PERSON_NAME]" at bounding box center [668, 501] width 305 height 38
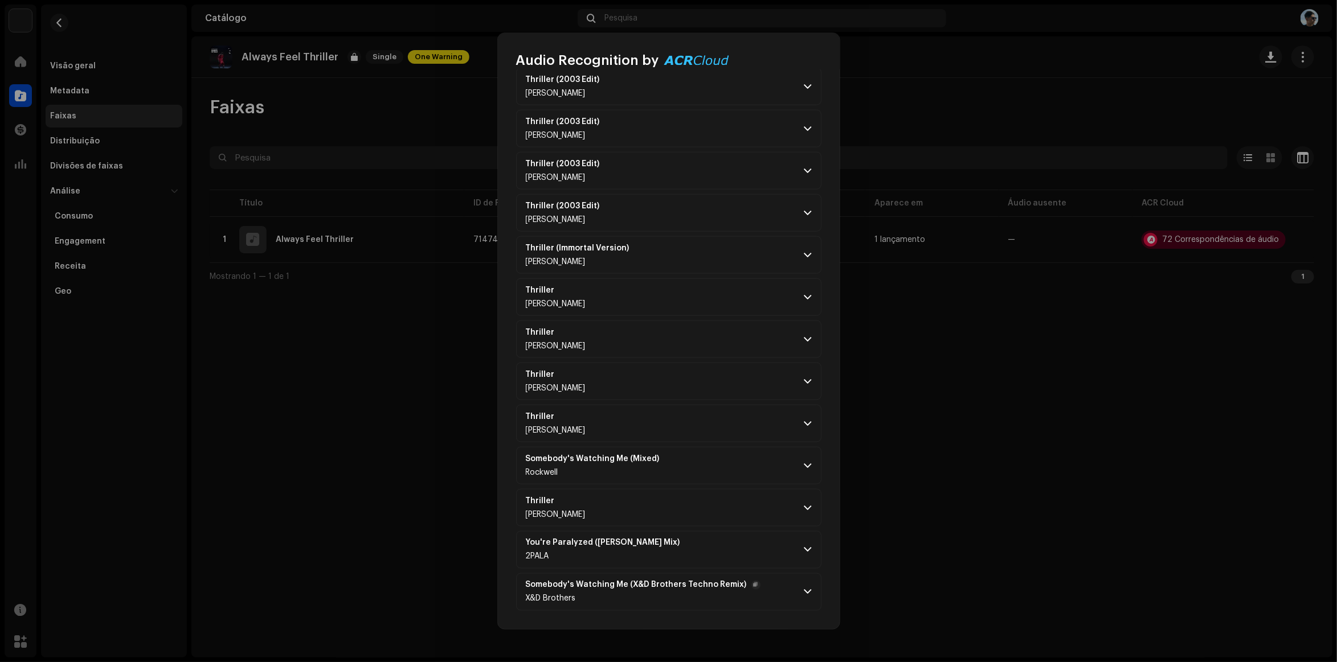
click at [804, 602] on p-accordion-header "Somebody's Watching Me (X&D Brothers Techno Remix) X&D Brothers" at bounding box center [668, 593] width 305 height 38
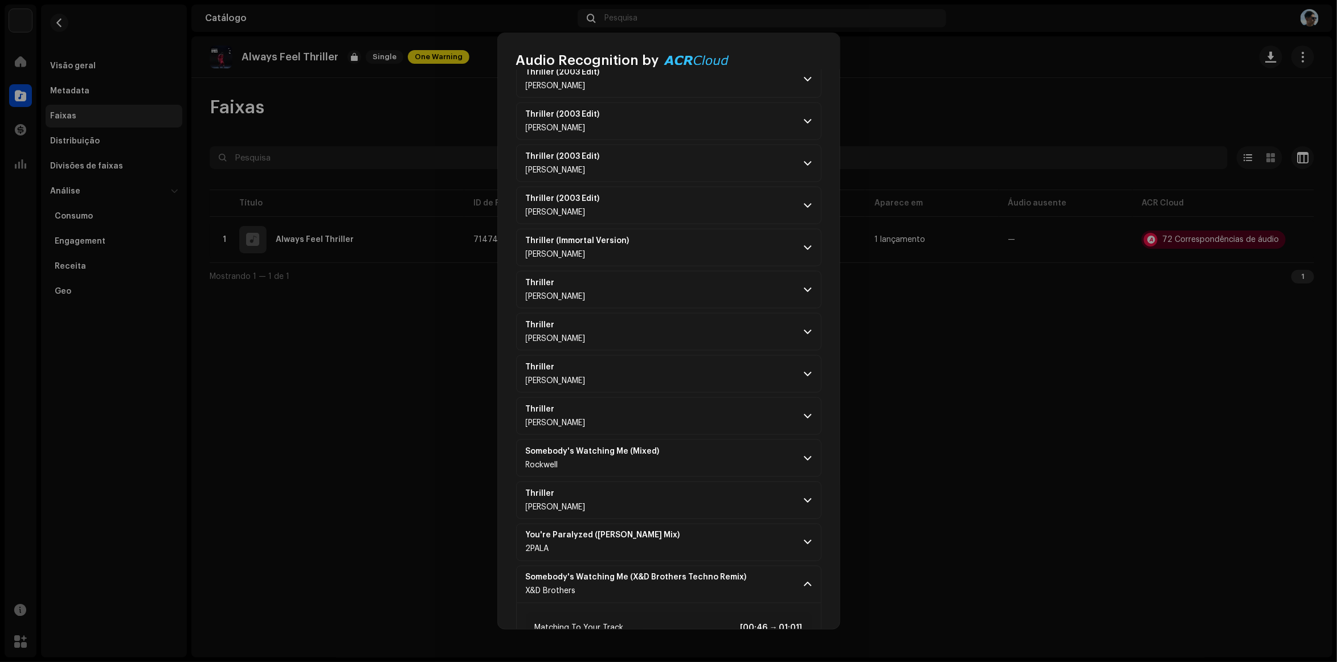
scroll to position [1029, 0]
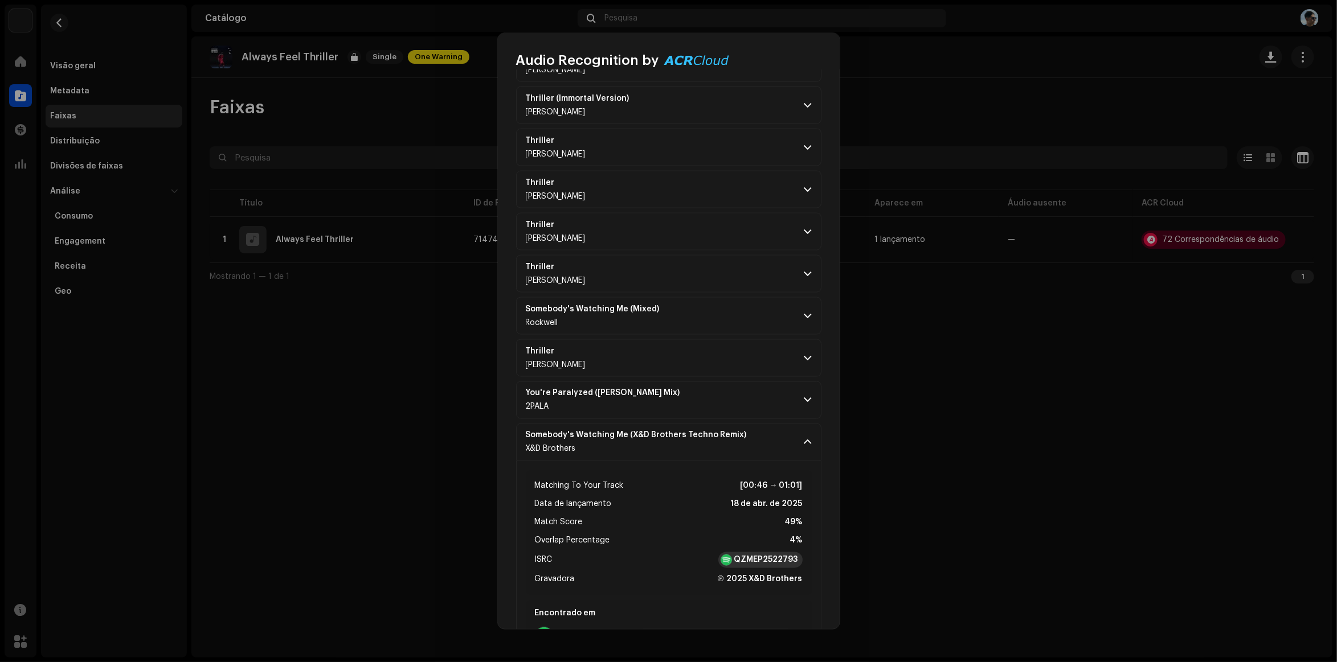
click at [761, 564] on strong "QZMEP2522793" at bounding box center [766, 560] width 64 height 11
click at [804, 447] on span at bounding box center [807, 442] width 7 height 9
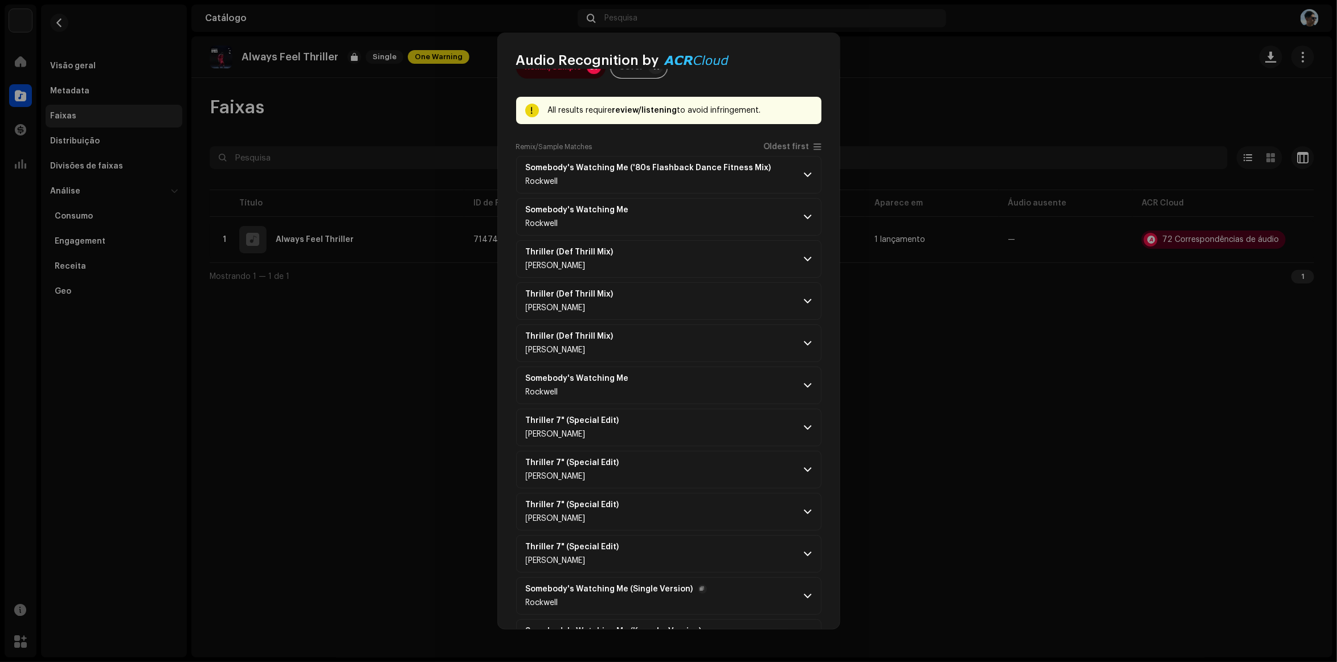
scroll to position [0, 0]
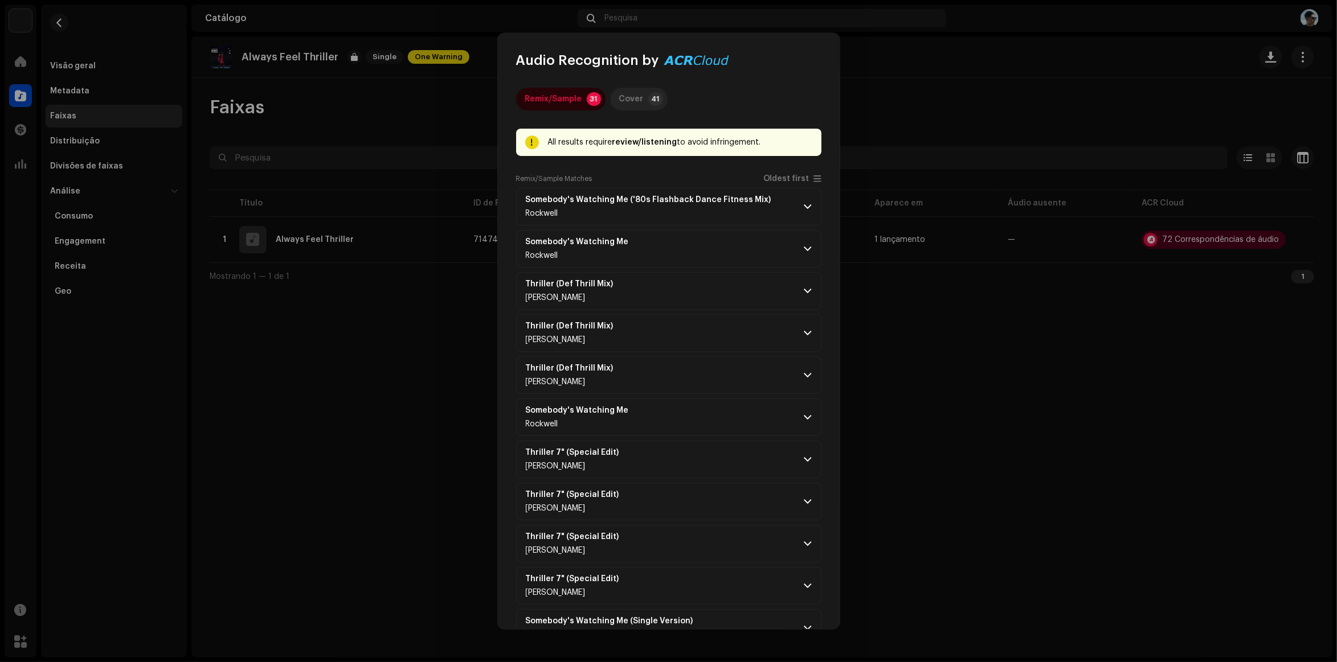
click at [645, 109] on p-tab "Cover 41" at bounding box center [639, 99] width 58 height 23
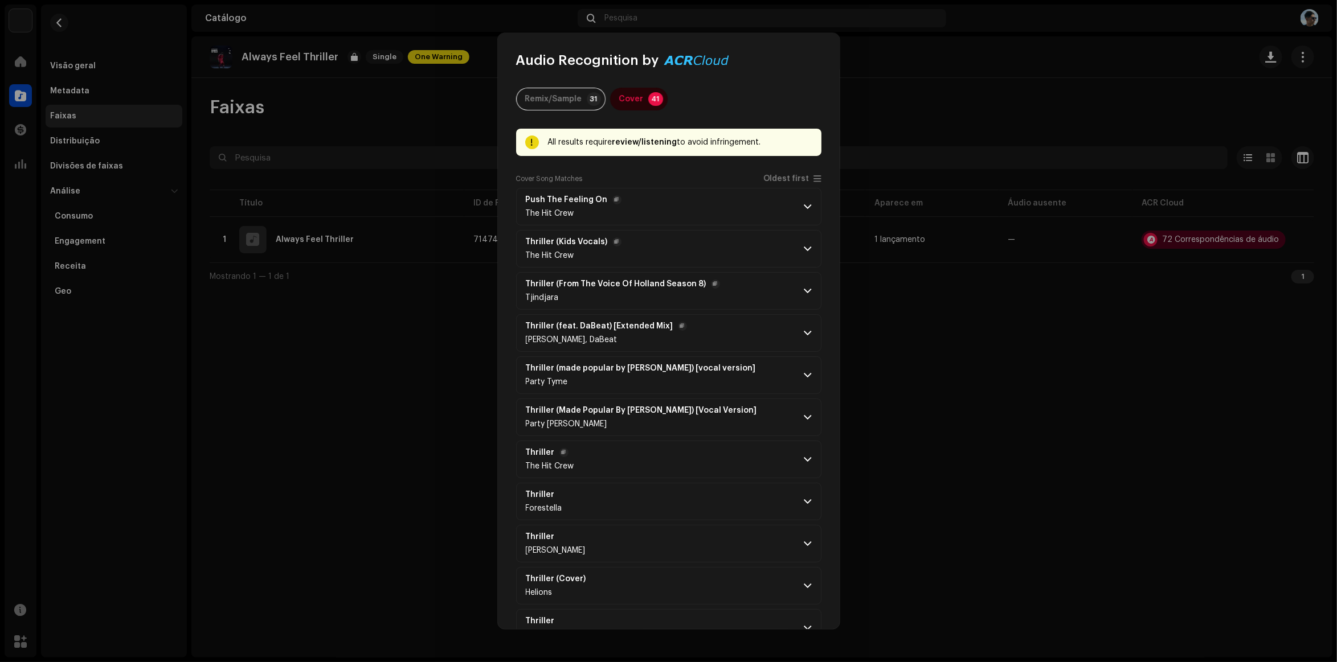
click at [806, 461] on span at bounding box center [807, 459] width 7 height 9
click at [792, 565] on strong "US85C0502681" at bounding box center [768, 559] width 62 height 11
click at [799, 456] on p-accordion-header "Thriller The Hit Crew" at bounding box center [668, 460] width 305 height 38
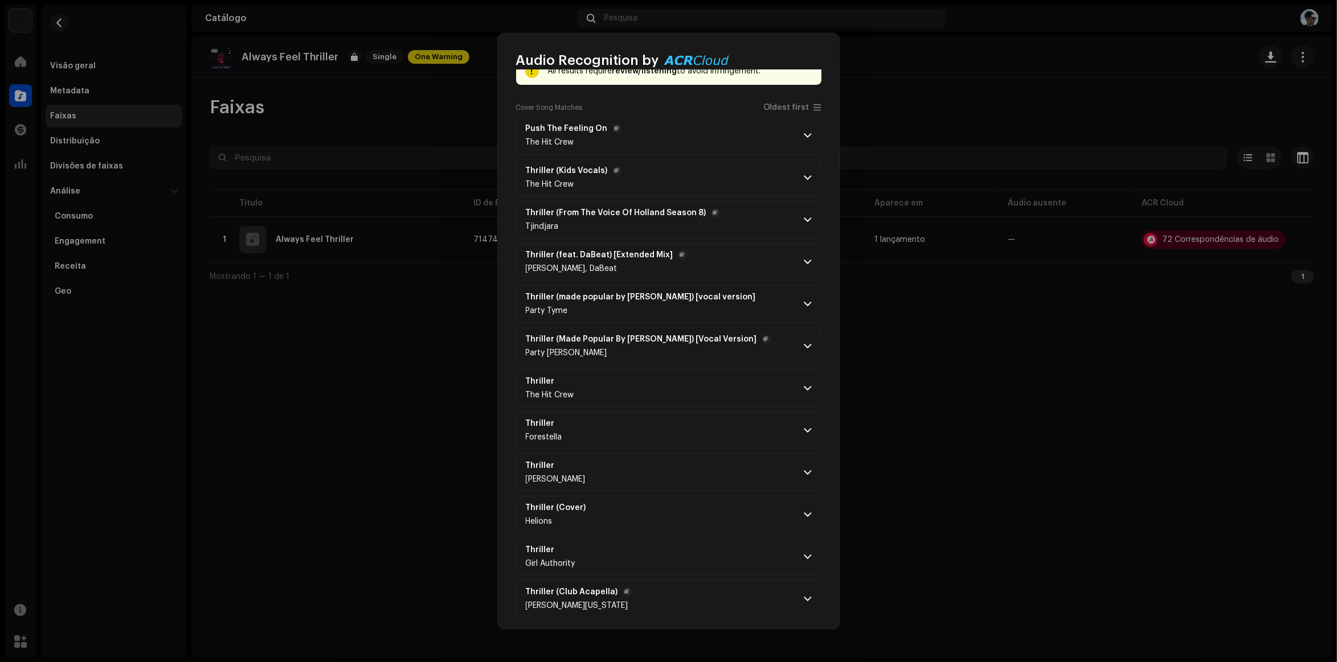
click at [813, 342] on p-accordion-header "Thriller (Made Popular By [PERSON_NAME]) [Vocal Version] Party [PERSON_NAME]" at bounding box center [668, 347] width 305 height 38
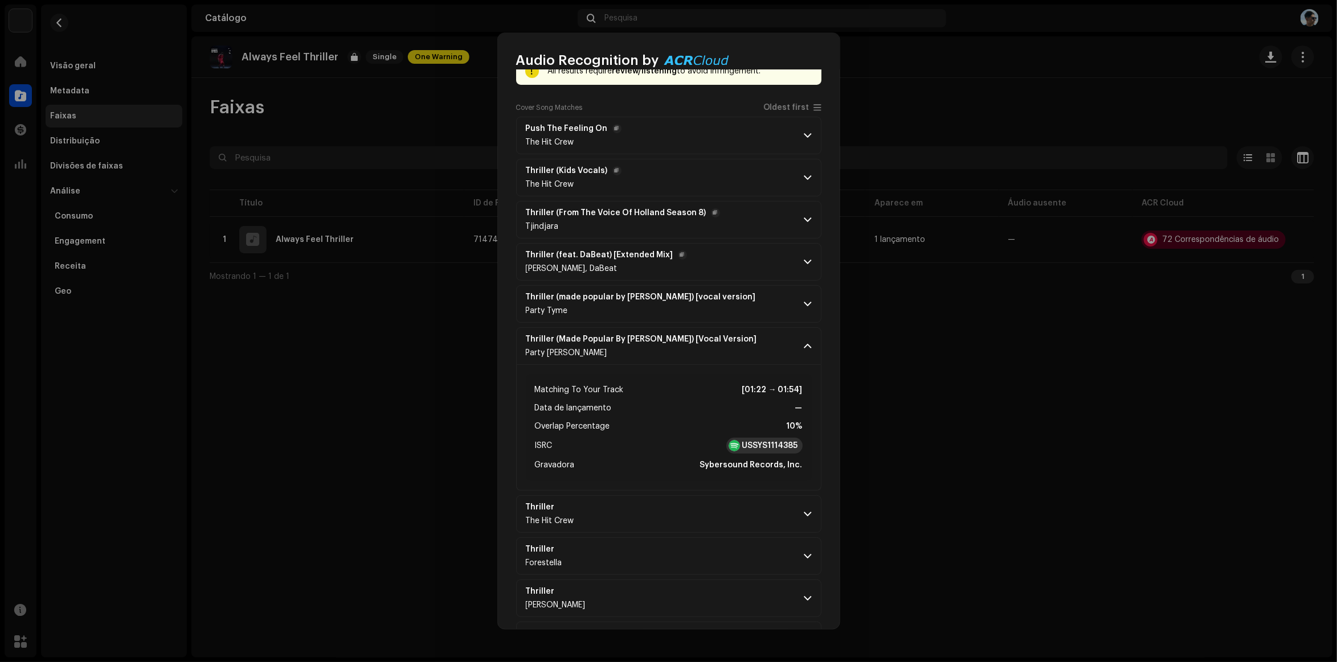
click at [758, 447] on strong "USSYS1114385" at bounding box center [770, 445] width 56 height 11
click at [804, 345] on span at bounding box center [807, 346] width 7 height 9
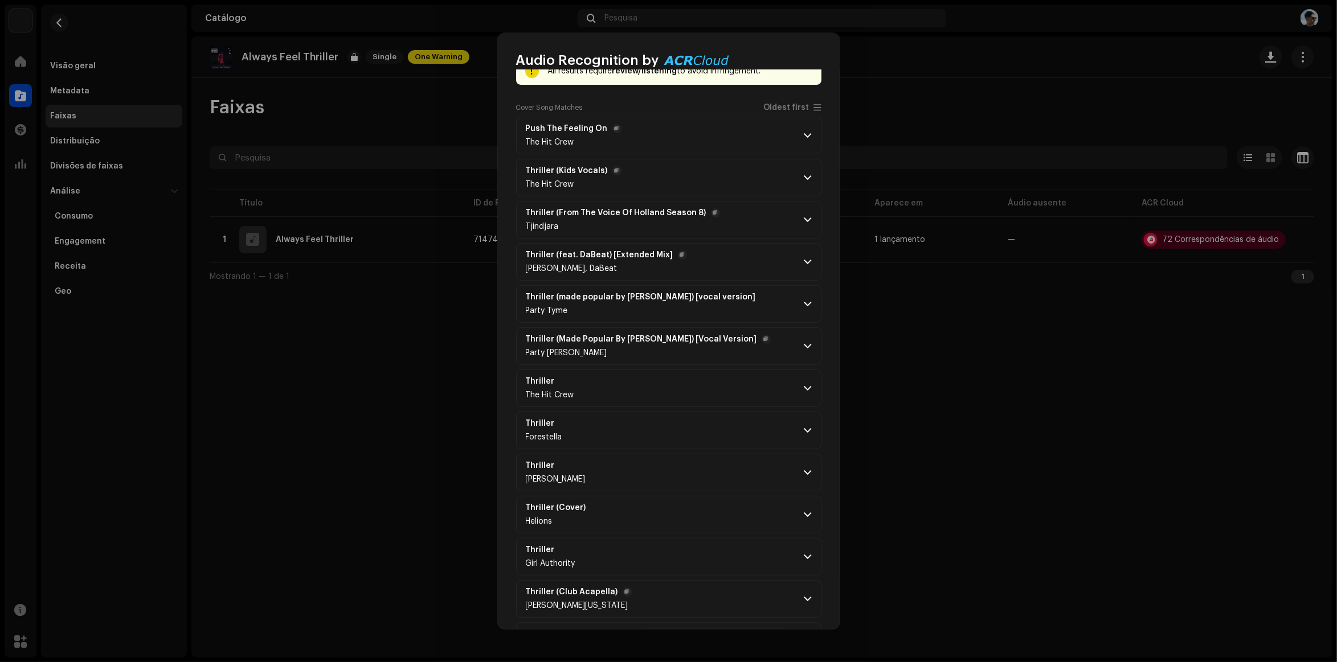
scroll to position [142, 0]
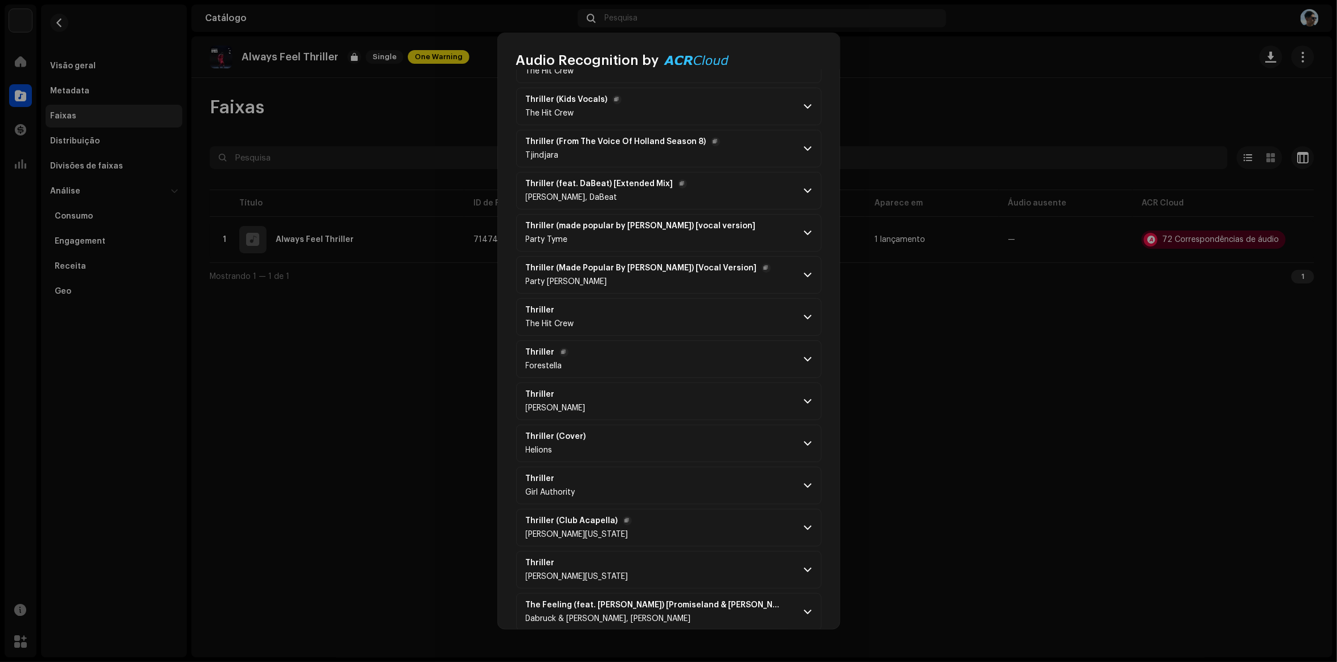
click at [803, 351] on p-accordion-header "Thriller Forestella" at bounding box center [668, 360] width 305 height 38
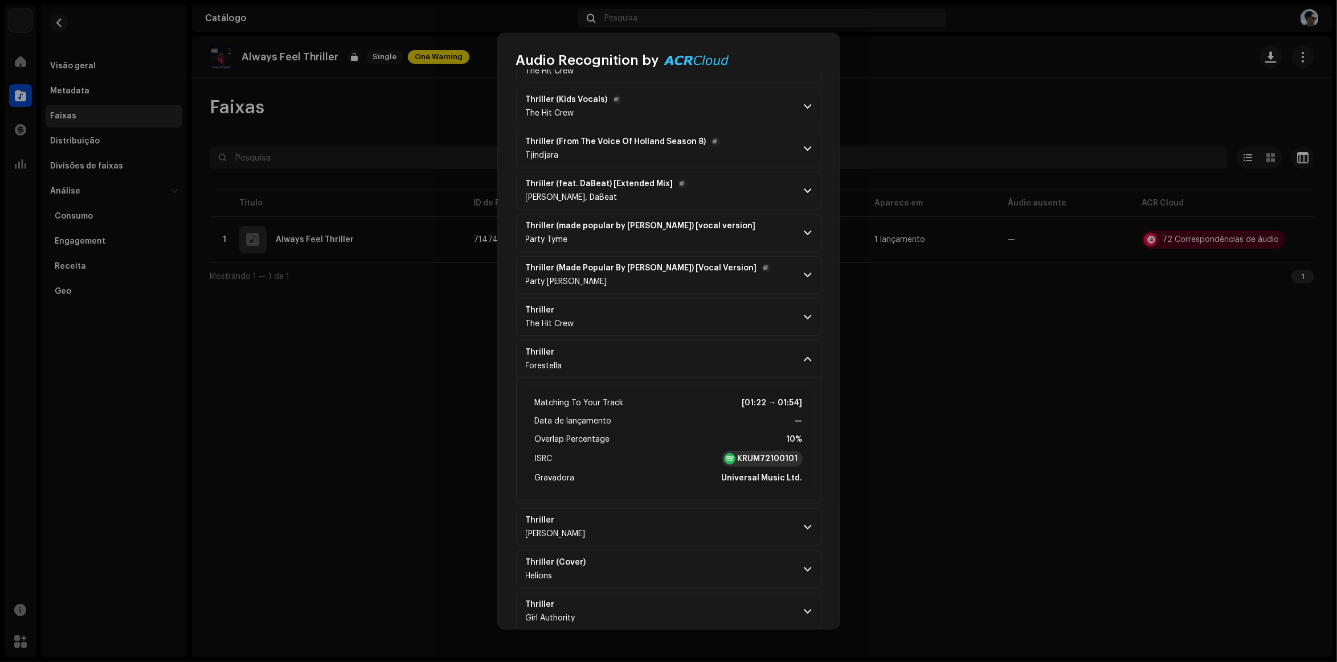
click at [762, 459] on strong "KRUM72100101" at bounding box center [768, 458] width 60 height 11
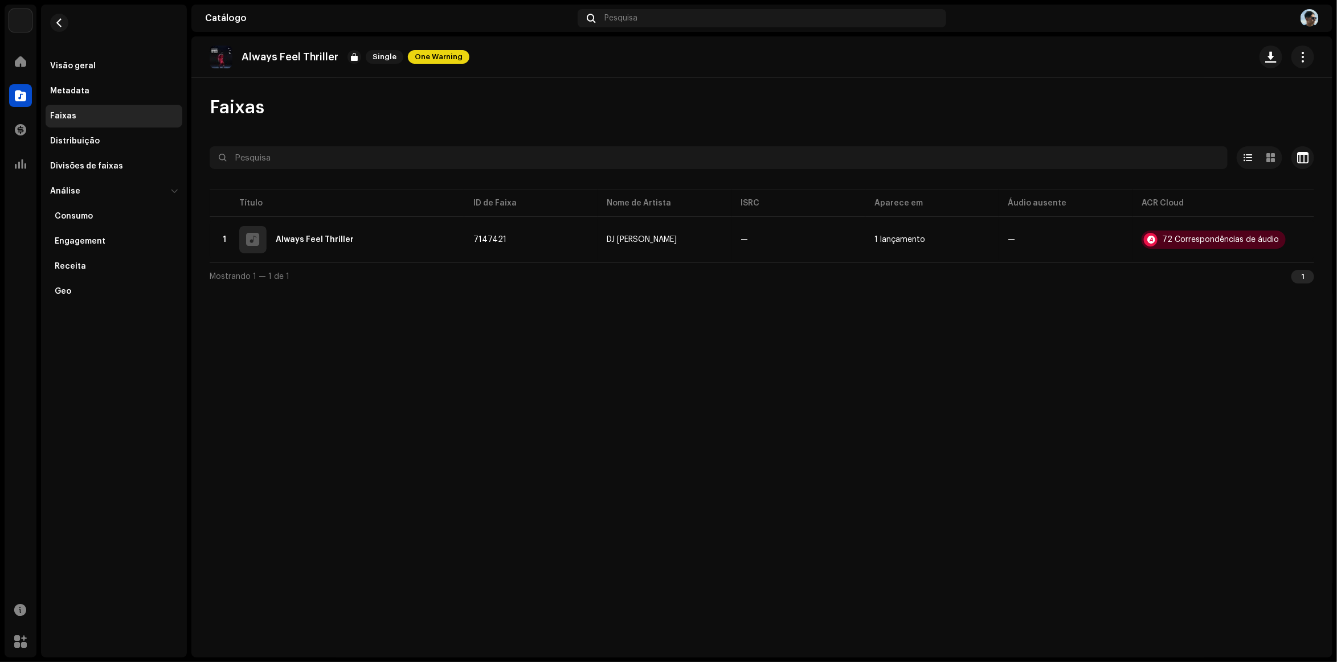
click at [263, 453] on div "Audio Recognition by Remix/Sample 31 Cover 41 All results require review/listen…" at bounding box center [668, 331] width 1337 height 662
click at [38, 67] on navigation-secondary "Visão geral Metadata Faixas Distribuição Divisões de faixas Análise Consumo Eng…" at bounding box center [111, 331] width 150 height 653
click at [30, 66] on div at bounding box center [20, 61] width 23 height 23
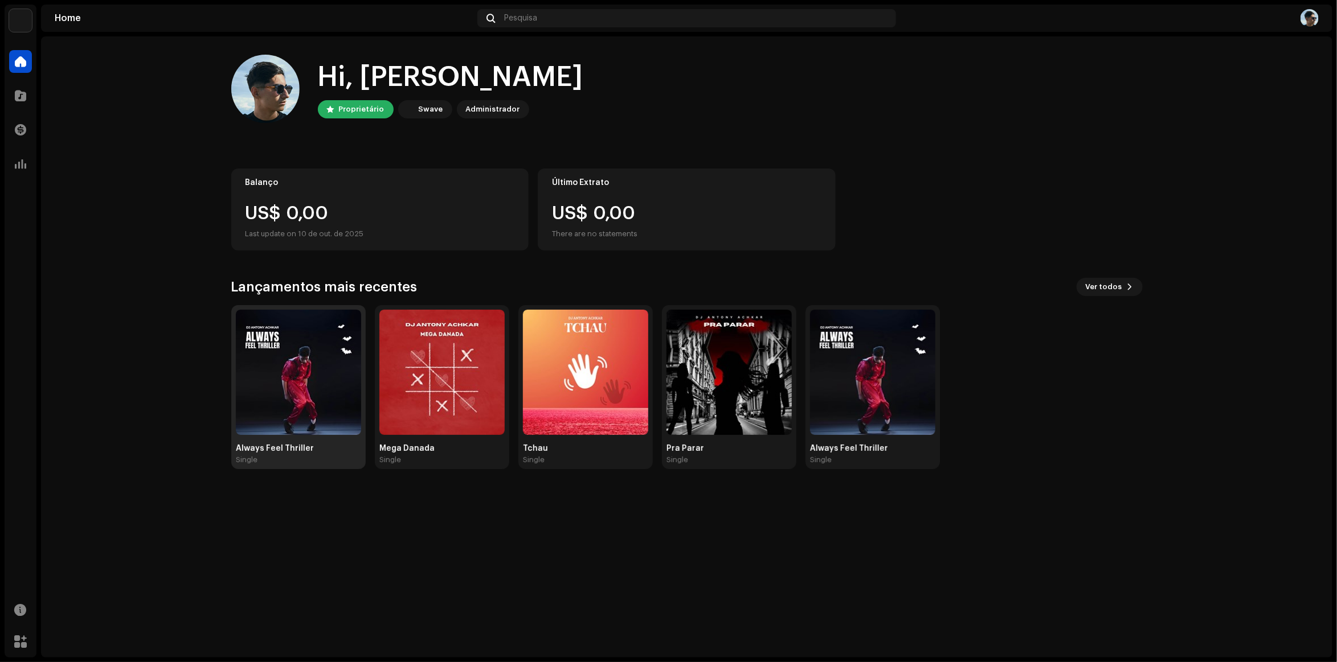
click at [336, 323] on img at bounding box center [298, 372] width 125 height 125
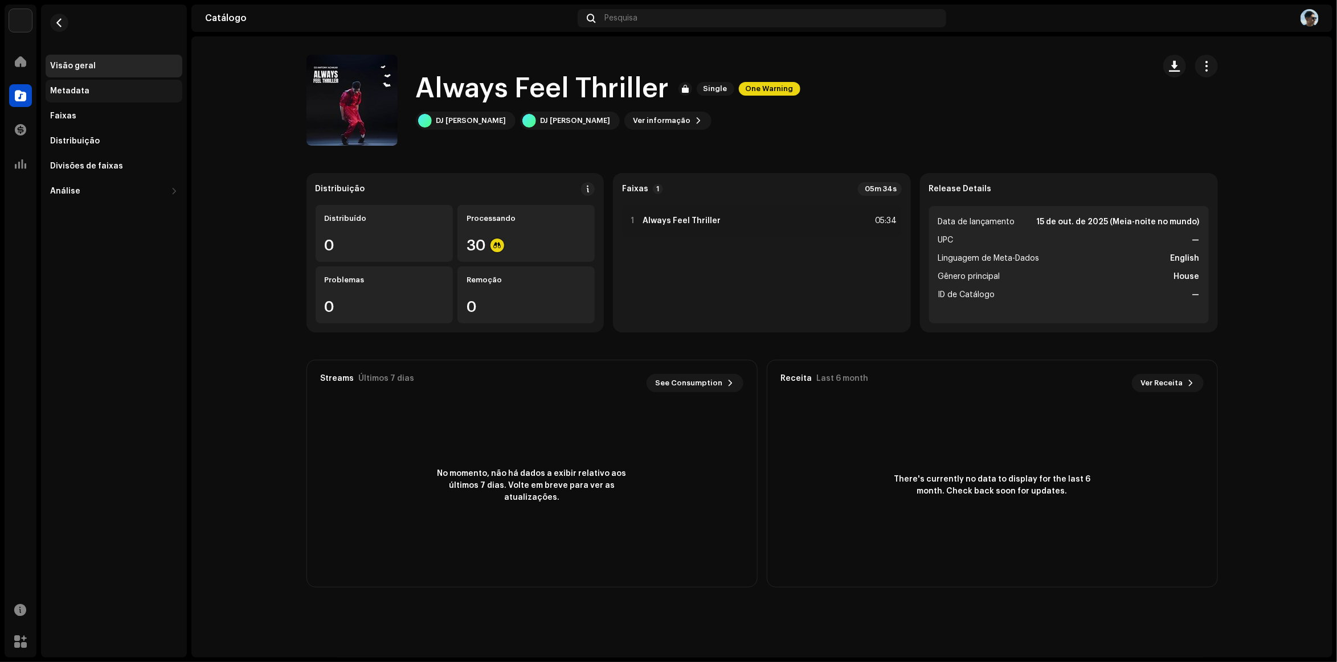
click at [53, 100] on div "Metadata" at bounding box center [114, 91] width 137 height 23
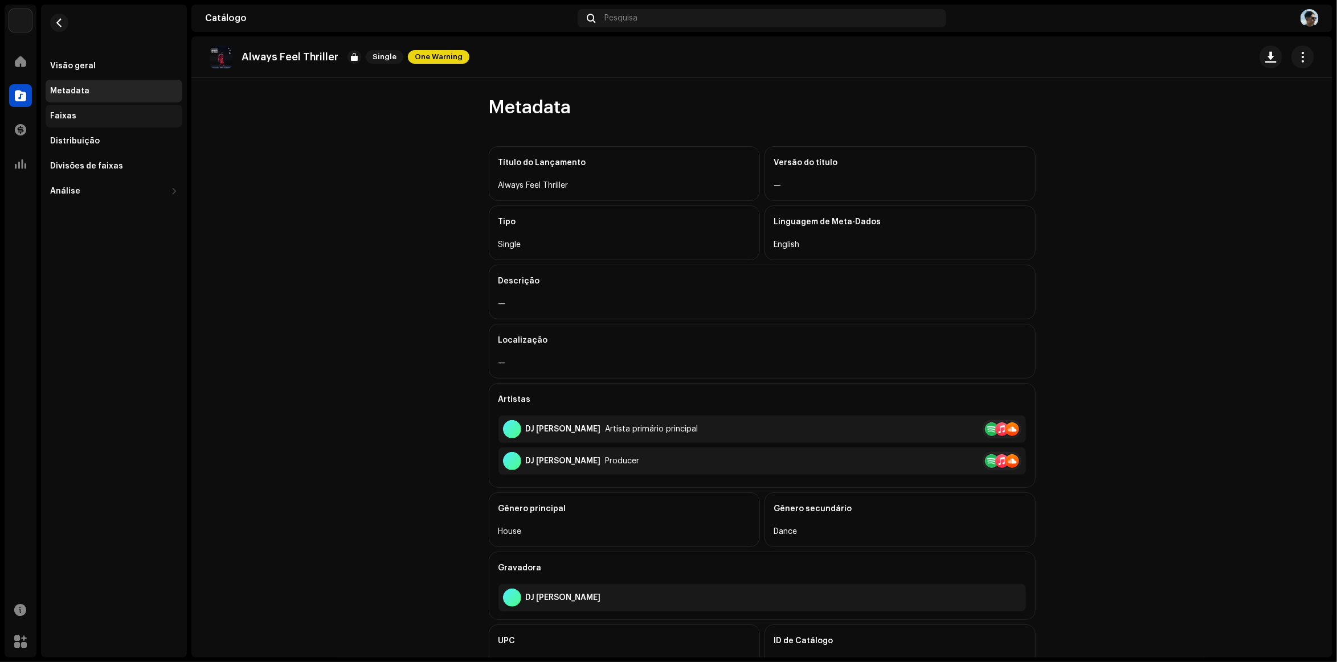
click at [73, 112] on div "Faixas" at bounding box center [63, 116] width 26 height 9
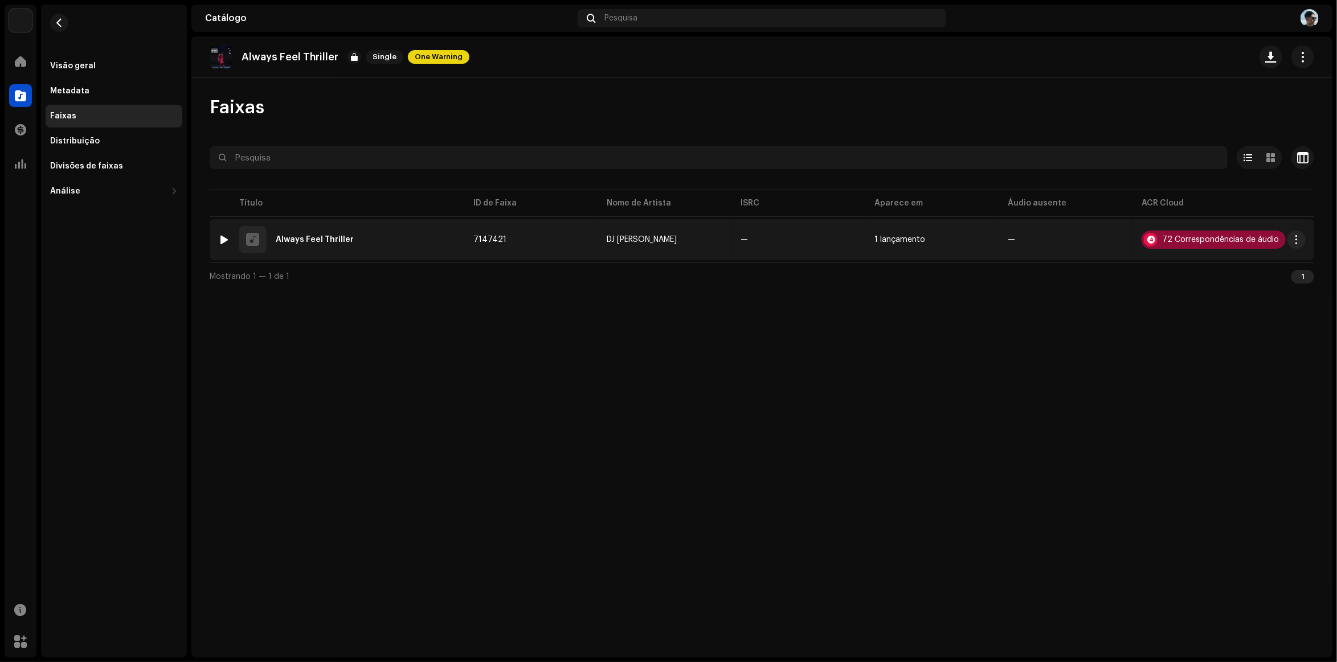
click at [1190, 241] on div "72 Correspondências de áudio" at bounding box center [1220, 240] width 117 height 8
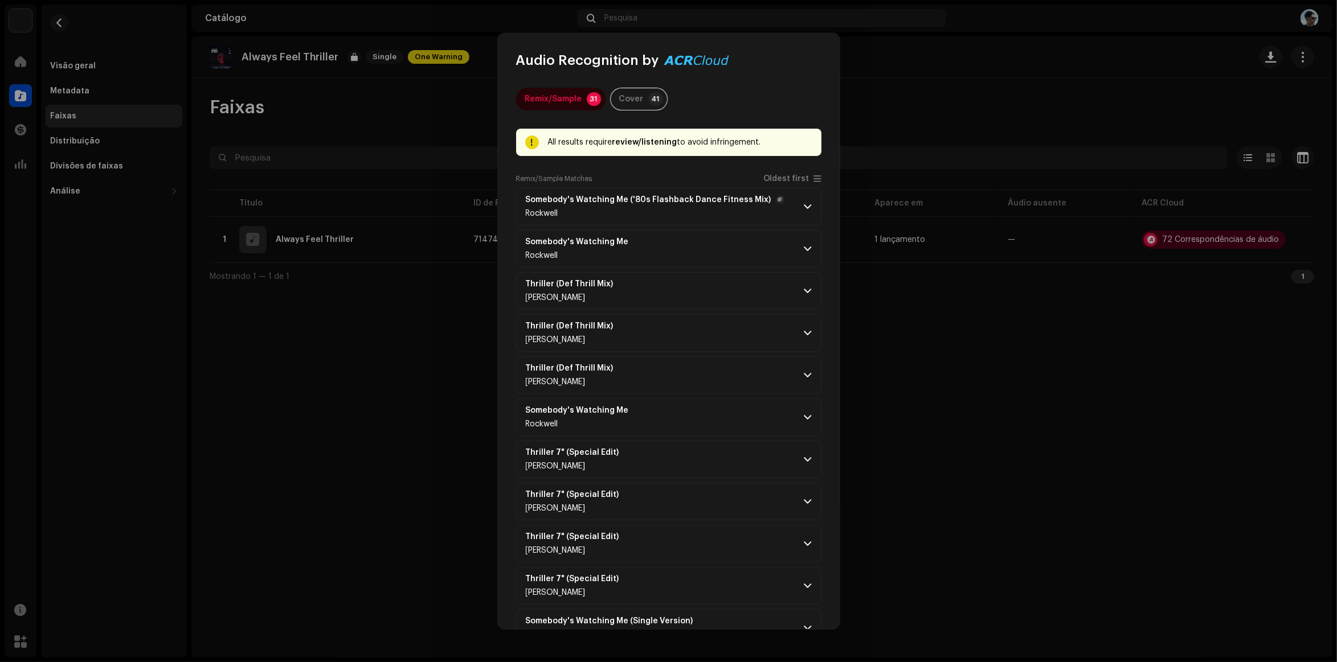
click at [804, 201] on p-accordion-header "Somebody's Watching Me ('80s Flashback Dance Fitness Mix) Rockwell" at bounding box center [668, 207] width 305 height 38
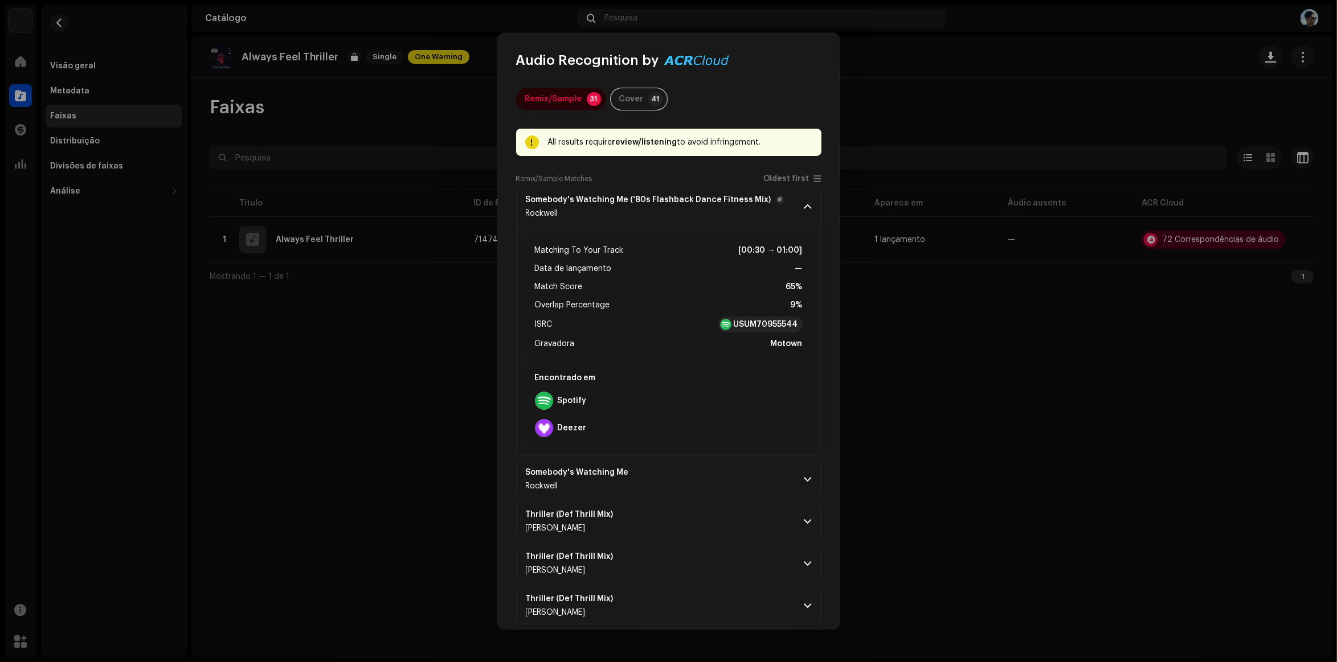
click at [804, 201] on p-accordion-header "Somebody's Watching Me ('80s Flashback Dance Fitness Mix) Rockwell" at bounding box center [668, 207] width 305 height 38
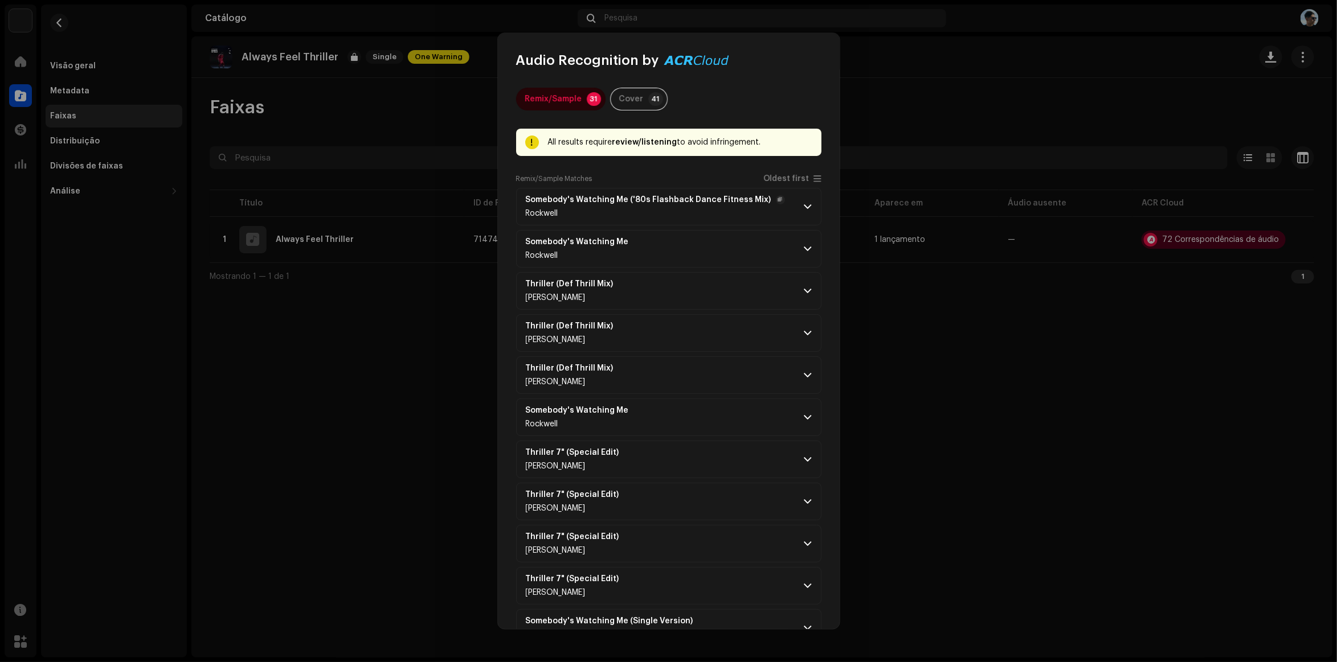
click at [807, 203] on span at bounding box center [807, 206] width 7 height 9
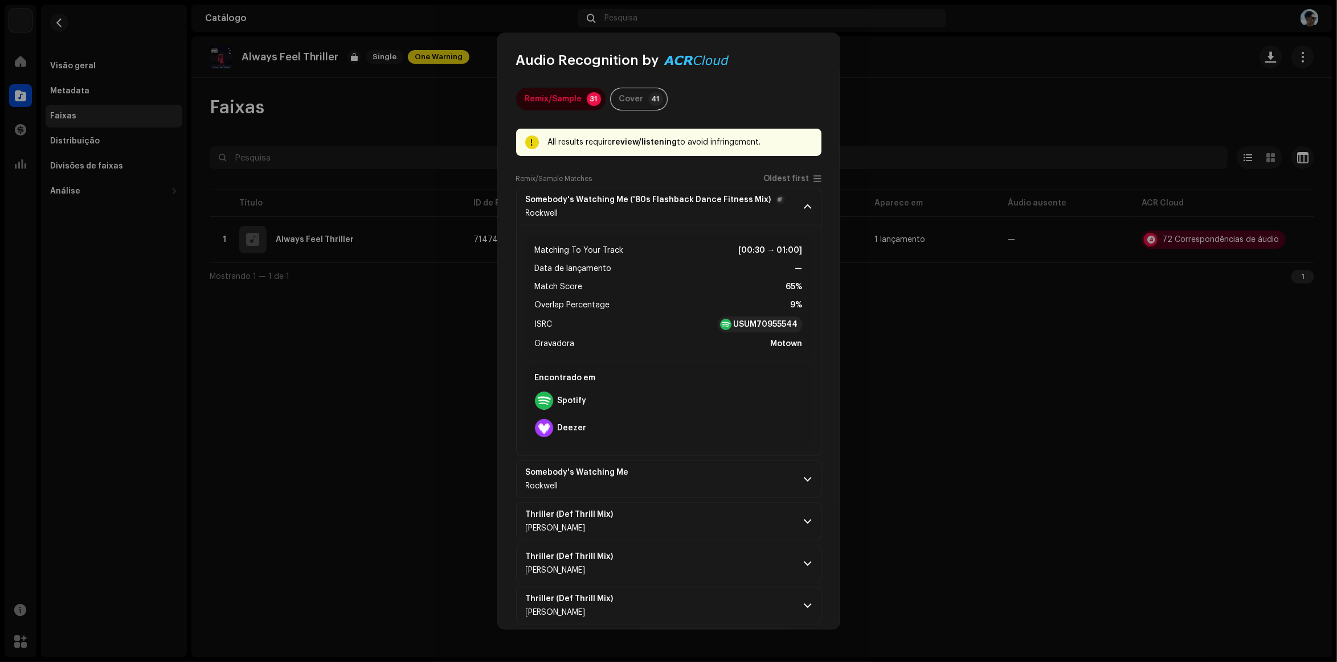
click at [807, 203] on span at bounding box center [807, 206] width 7 height 9
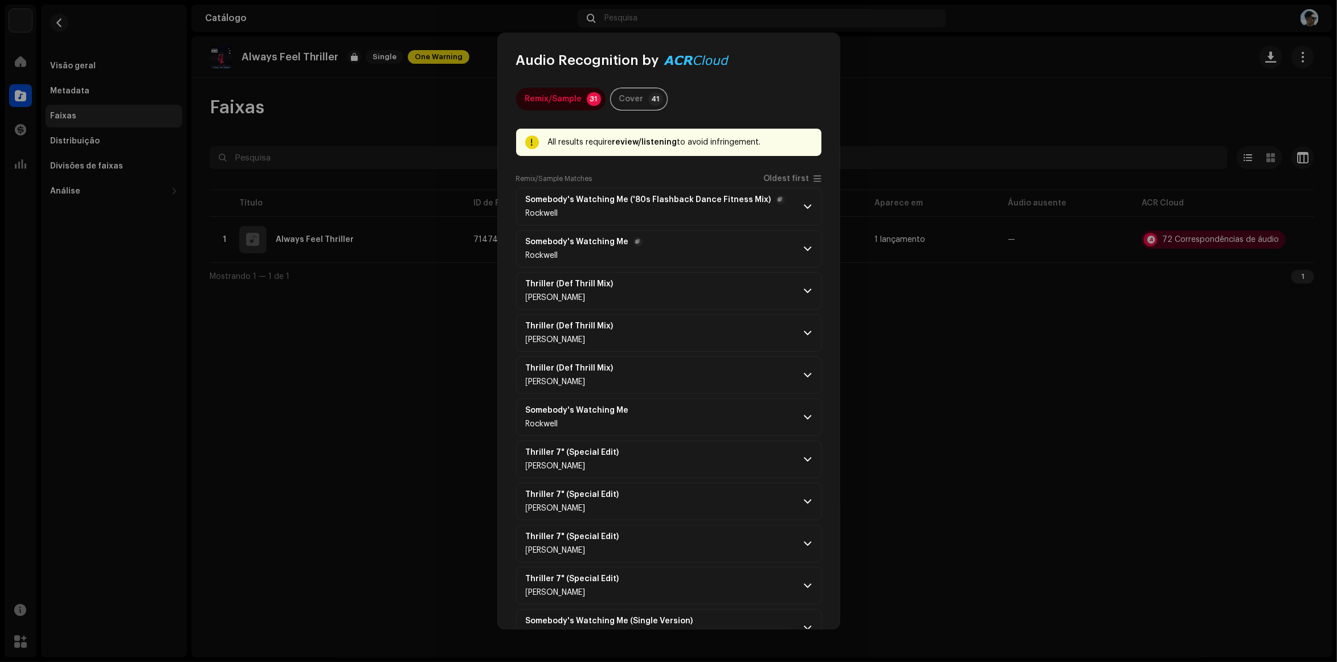
click at [804, 258] on p-accordion-header "Somebody's Watching Me [PERSON_NAME]" at bounding box center [668, 249] width 305 height 38
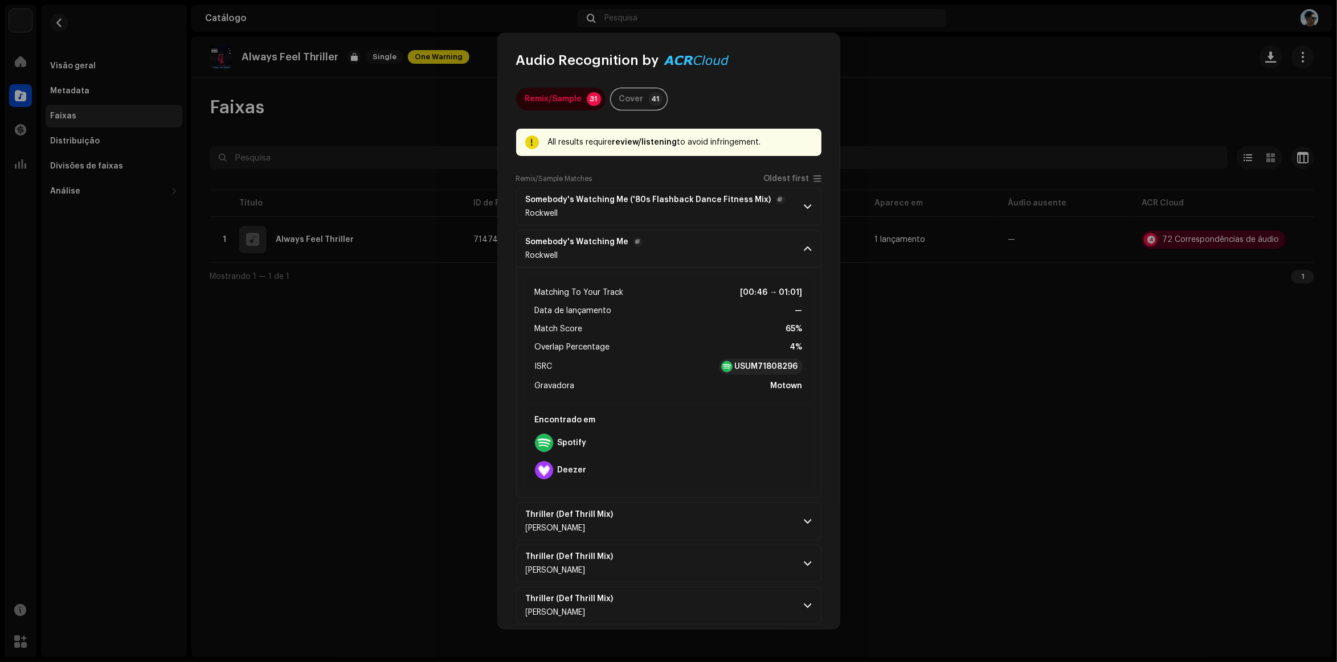
click at [804, 258] on p-accordion-header "Somebody's Watching Me [PERSON_NAME]" at bounding box center [668, 249] width 305 height 38
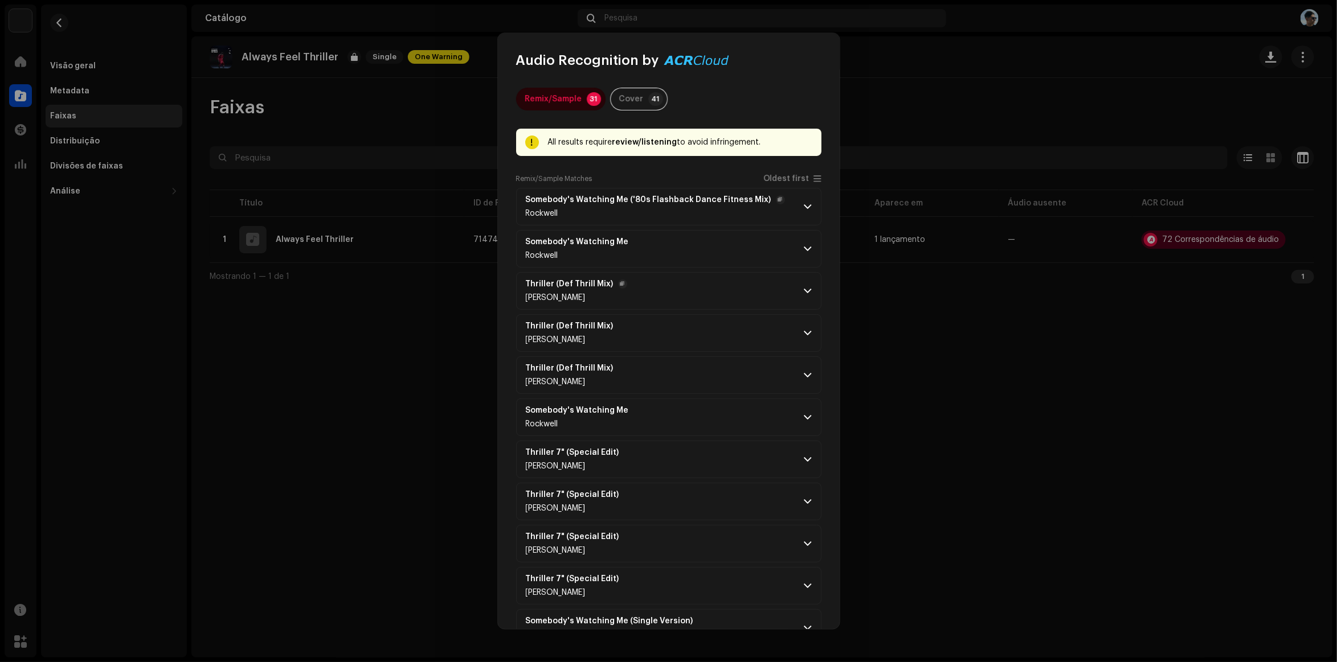
click at [804, 300] on p-accordion-header "Thriller (Def Thrill Mix) [PERSON_NAME]" at bounding box center [668, 291] width 305 height 38
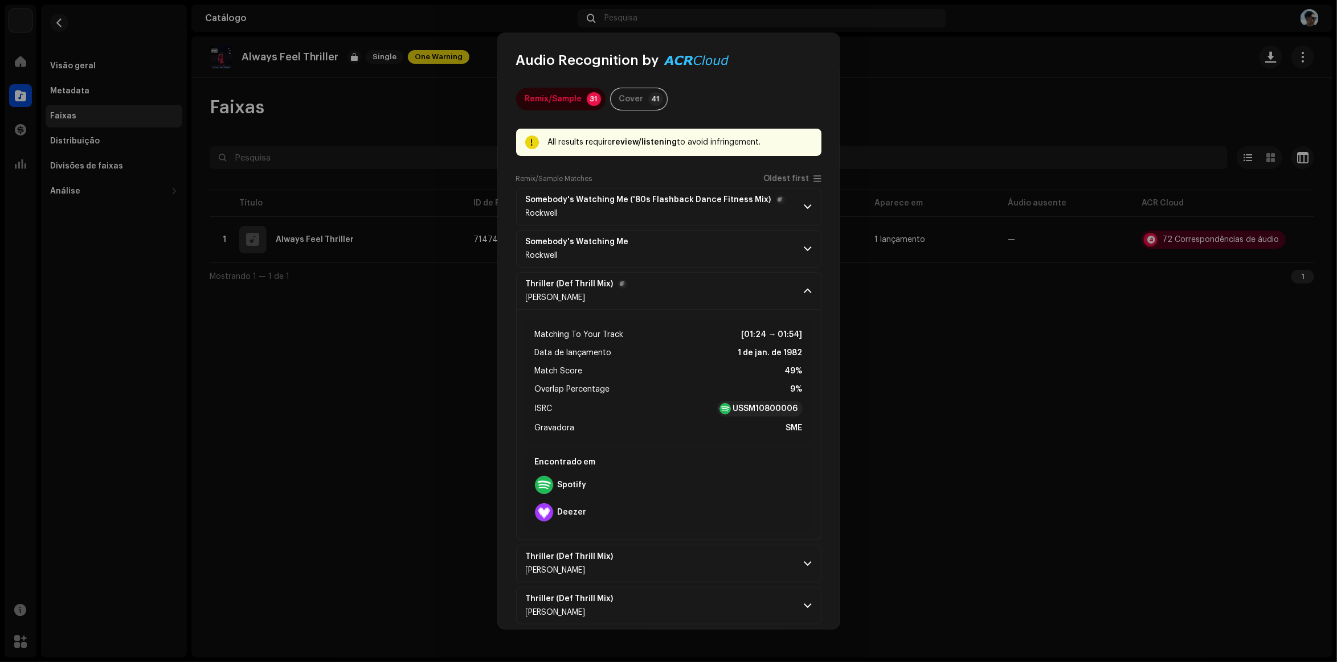
click at [804, 300] on p-accordion-header "Thriller (Def Thrill Mix) [PERSON_NAME]" at bounding box center [668, 291] width 305 height 38
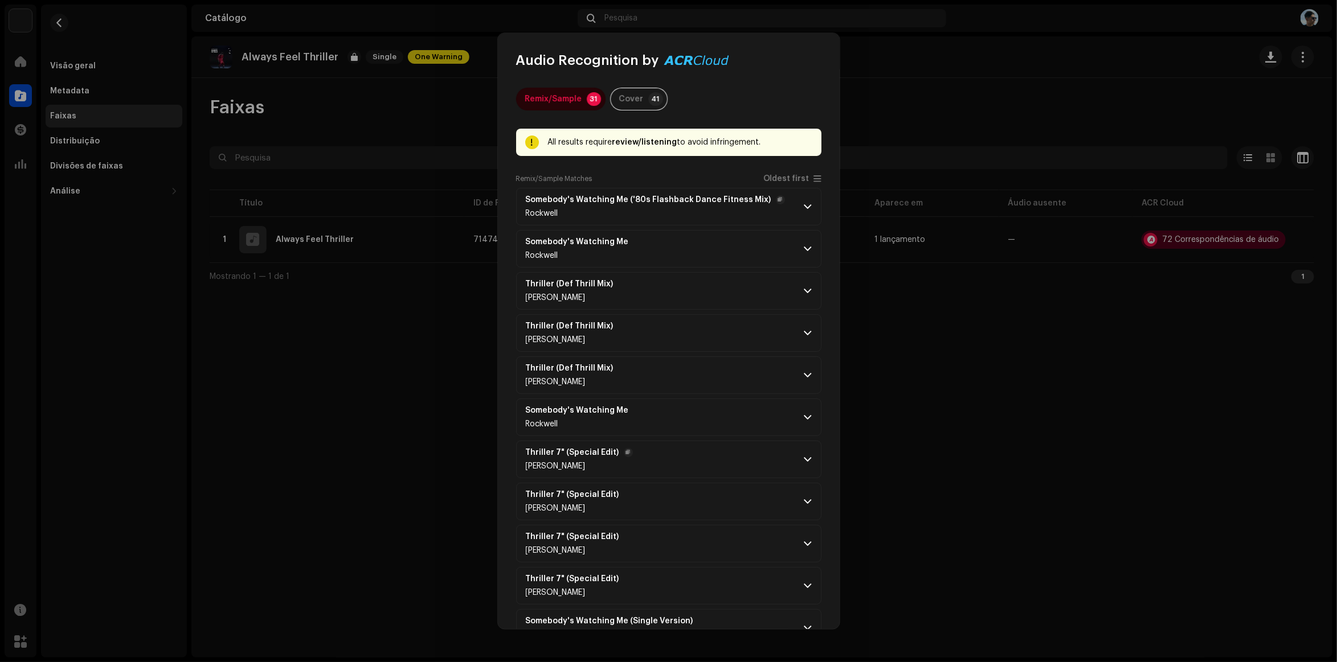
click at [809, 460] on p-accordion-header "Thriller 7" (Special Edit) [PERSON_NAME]" at bounding box center [668, 460] width 305 height 38
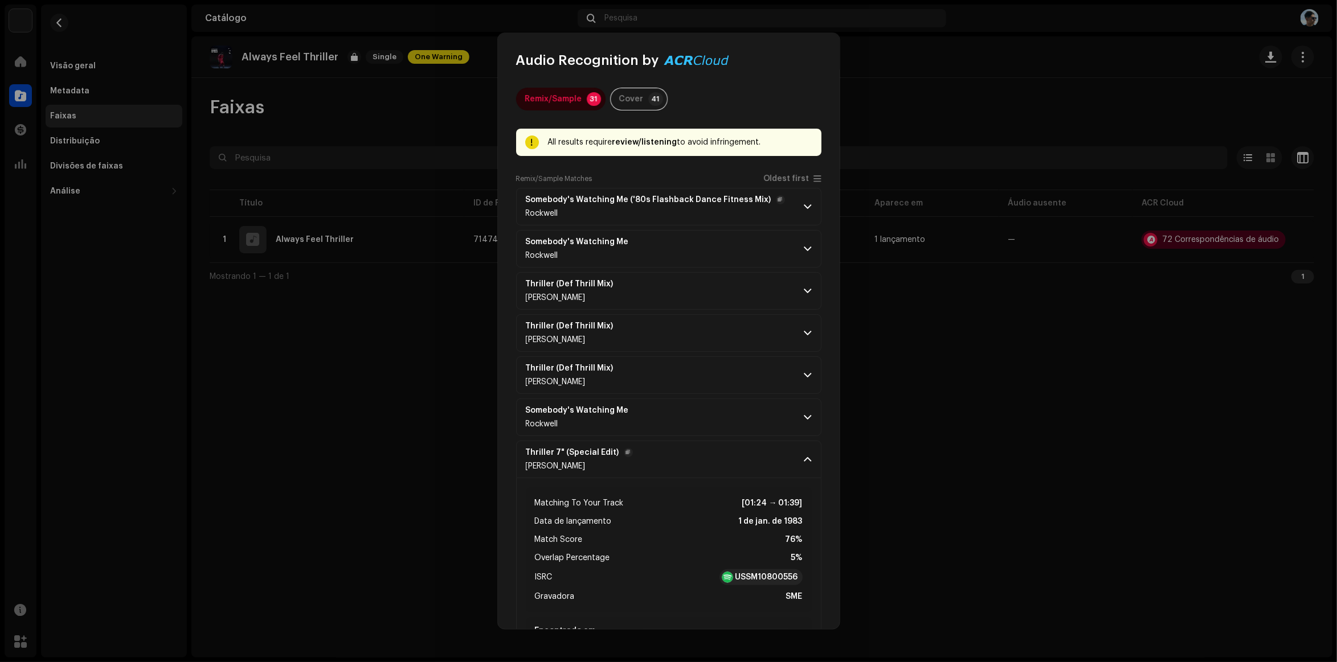
click at [809, 460] on p-accordion-header "Thriller 7" (Special Edit) [PERSON_NAME]" at bounding box center [668, 460] width 305 height 38
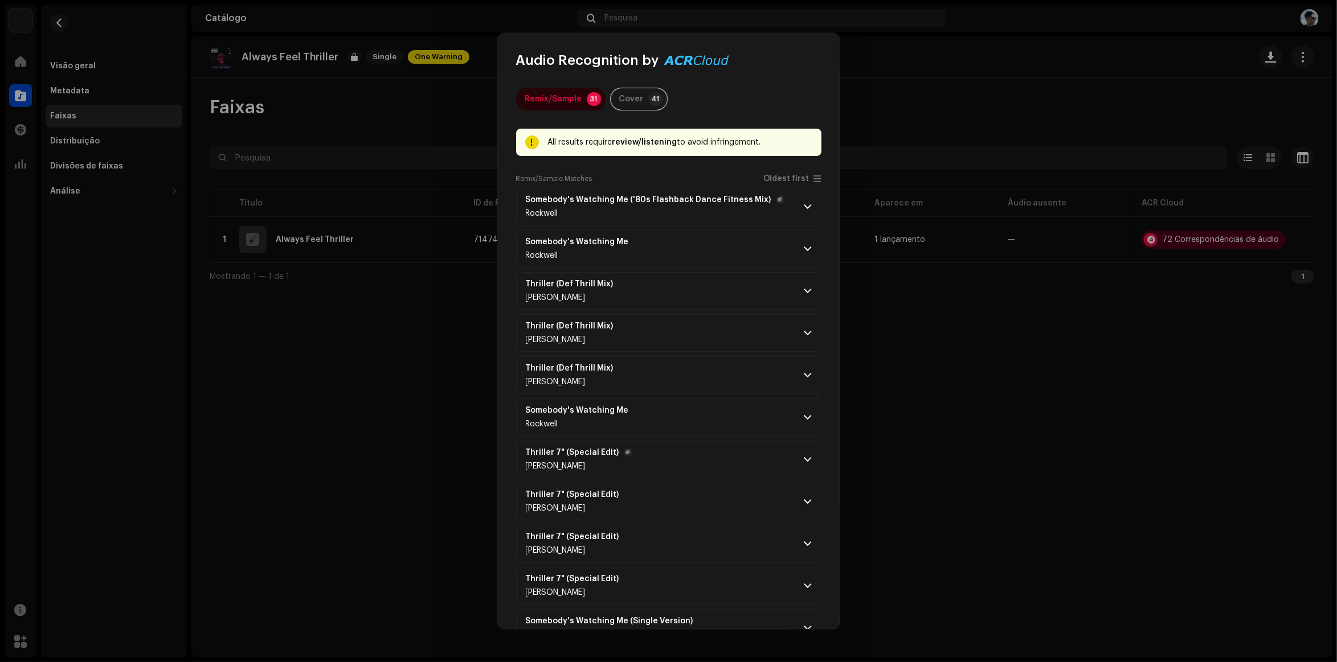
scroll to position [71, 0]
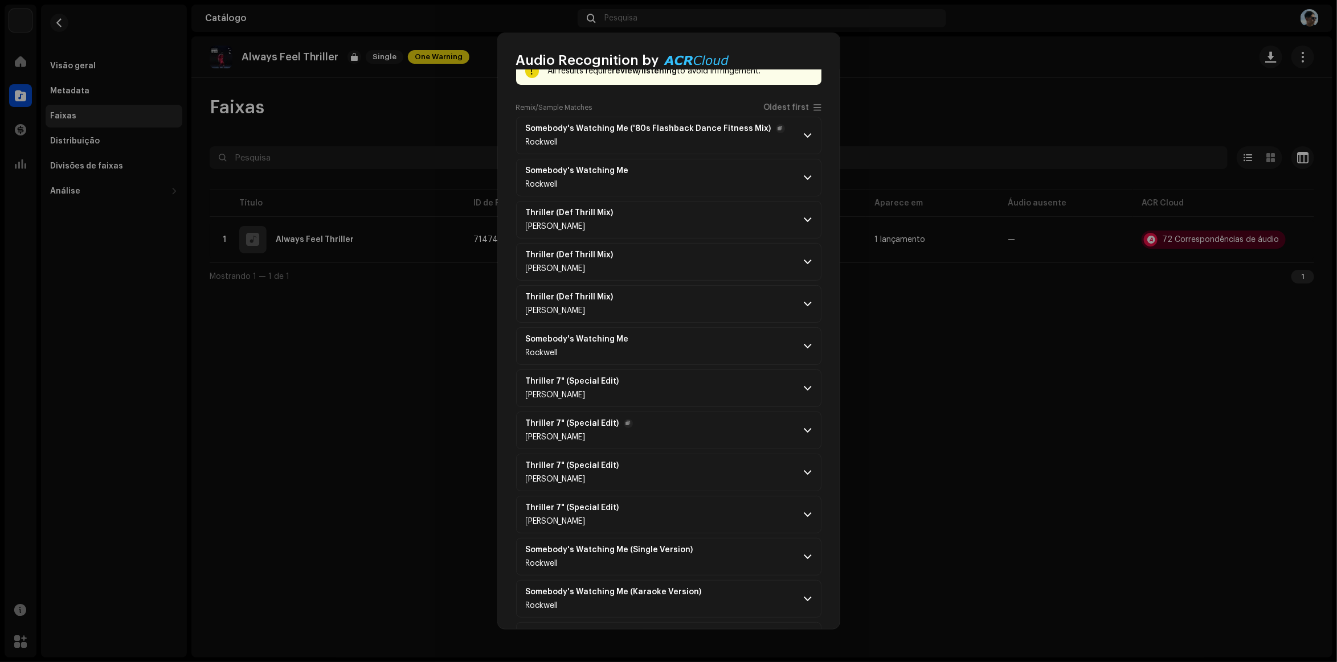
click at [806, 435] on span at bounding box center [807, 430] width 7 height 9
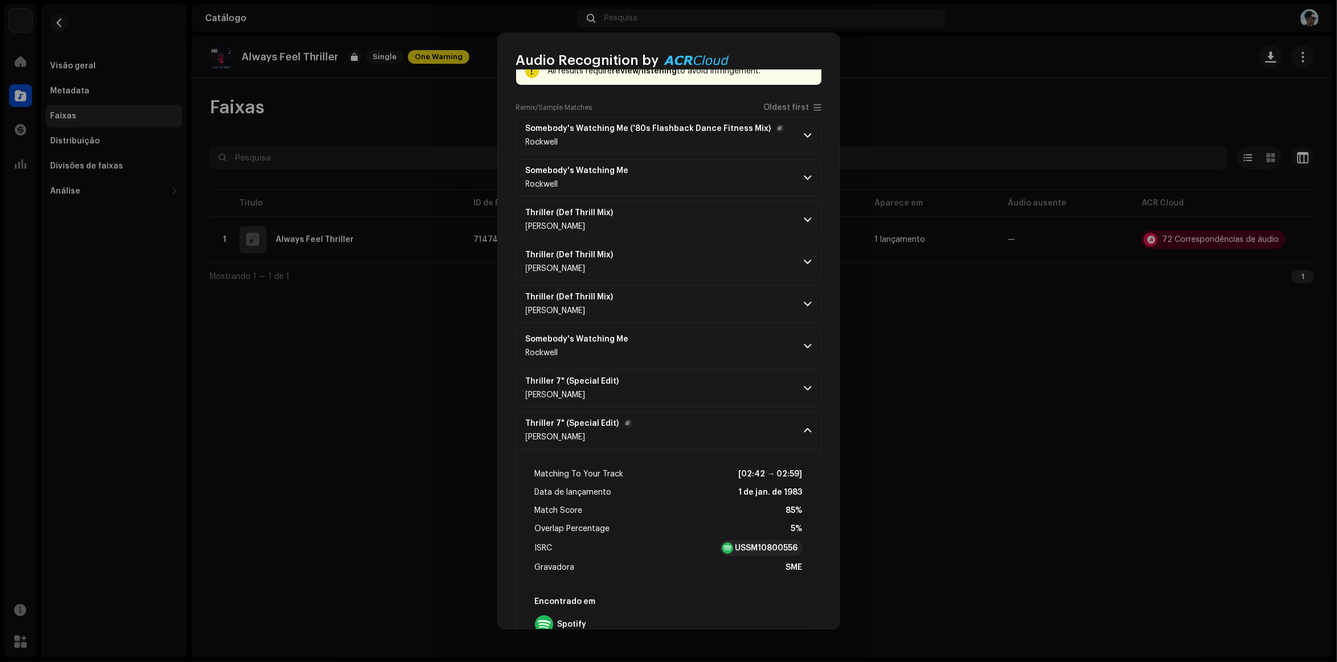
click at [806, 435] on span at bounding box center [807, 430] width 7 height 9
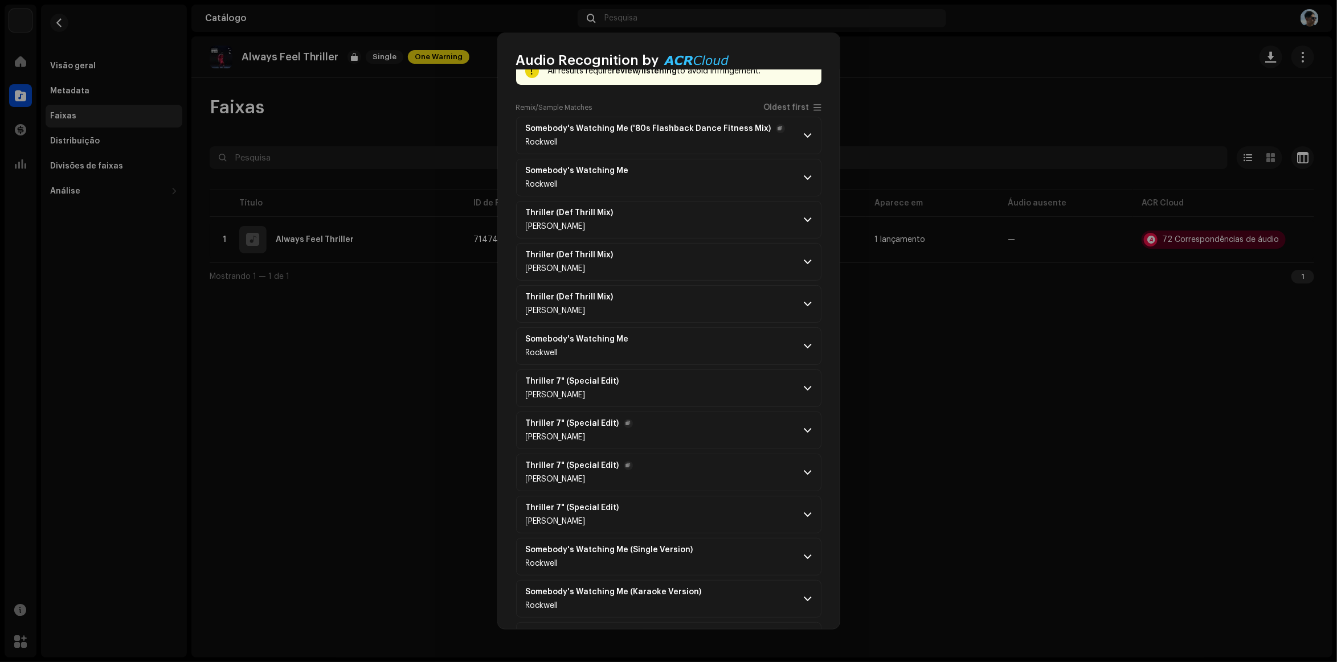
click at [802, 464] on p-accordion-header "Thriller 7" (Special Edit) [PERSON_NAME]" at bounding box center [668, 473] width 305 height 38
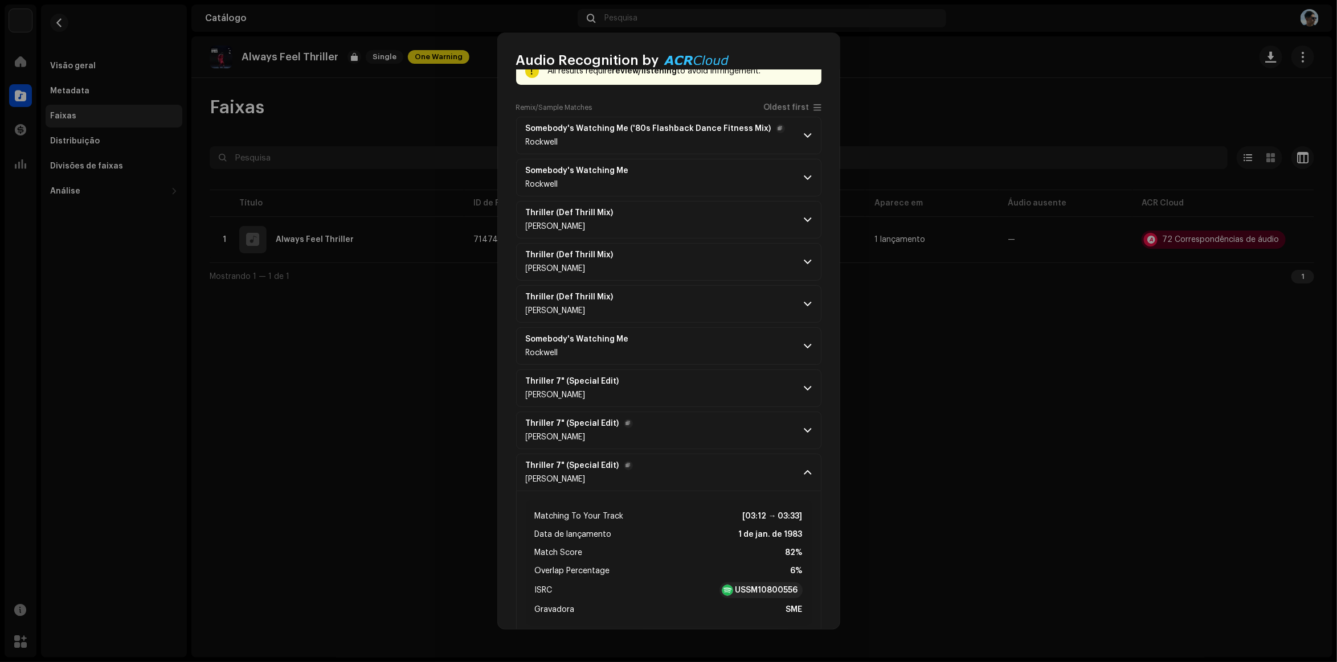
click at [804, 470] on span at bounding box center [807, 472] width 7 height 9
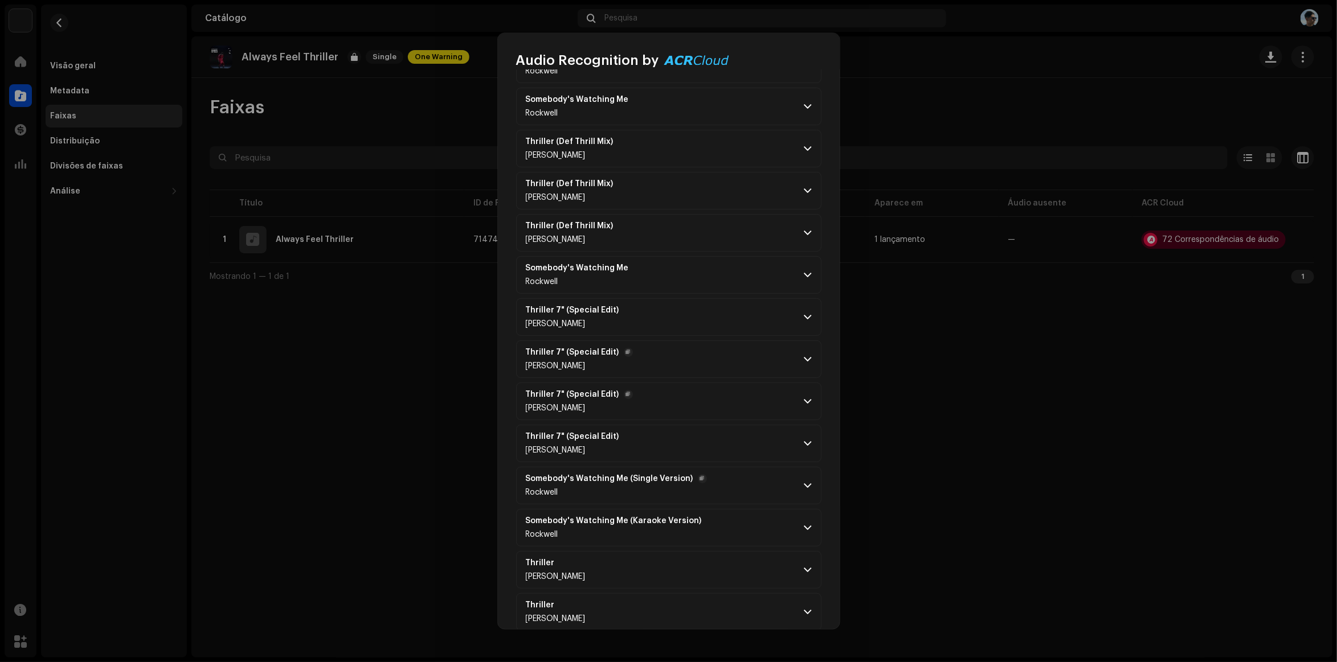
scroll to position [214, 0]
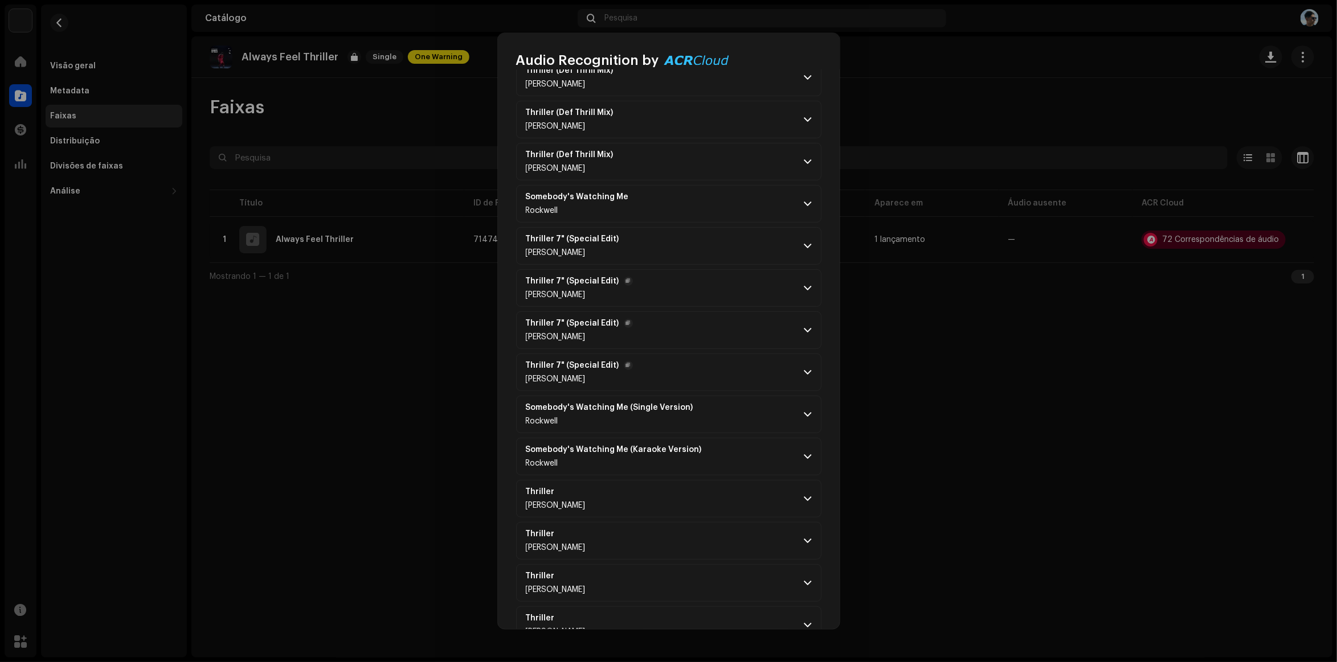
click at [812, 382] on p-accordion-header "Thriller 7" (Special Edit) [PERSON_NAME]" at bounding box center [668, 373] width 305 height 38
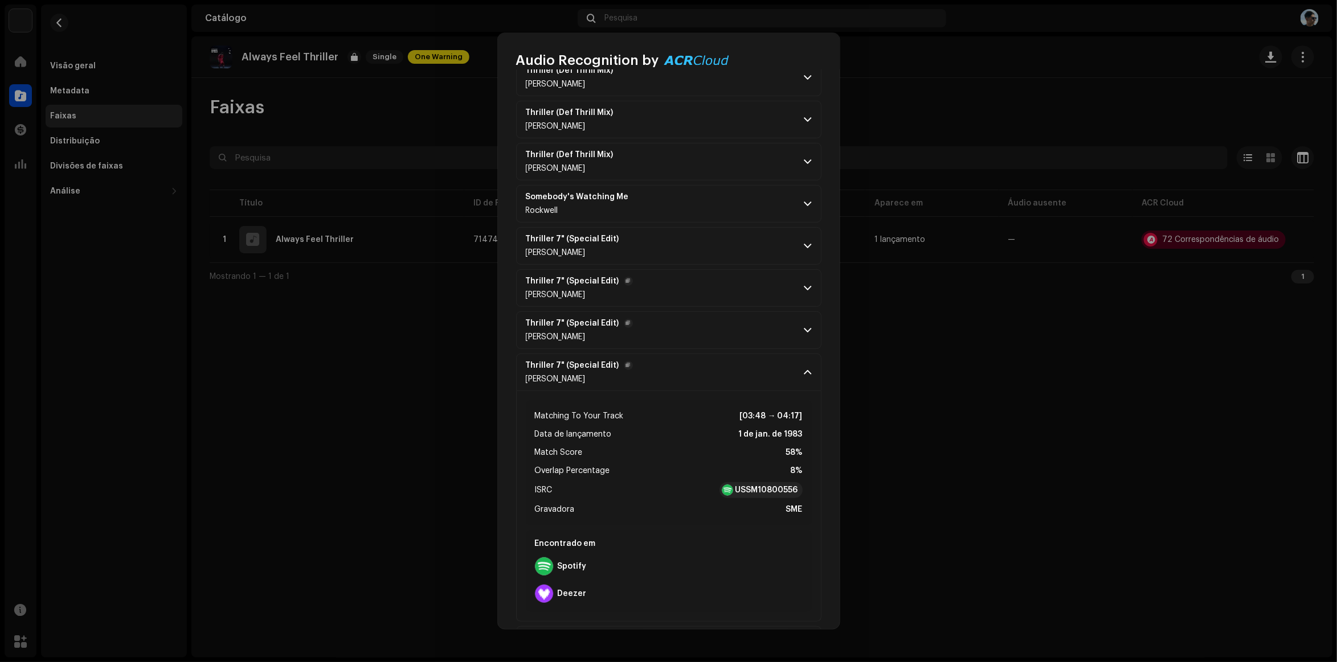
click at [810, 382] on p-accordion-header "Thriller 7" (Special Edit) [PERSON_NAME]" at bounding box center [668, 373] width 305 height 38
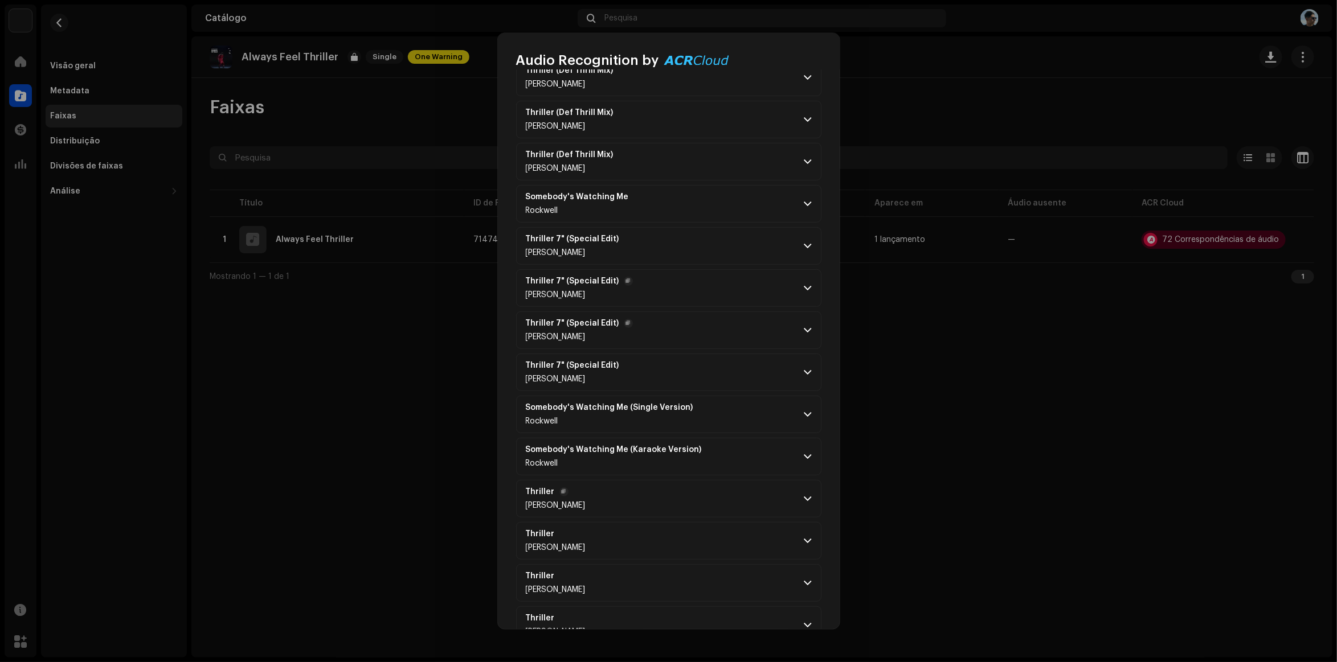
scroll to position [285, 0]
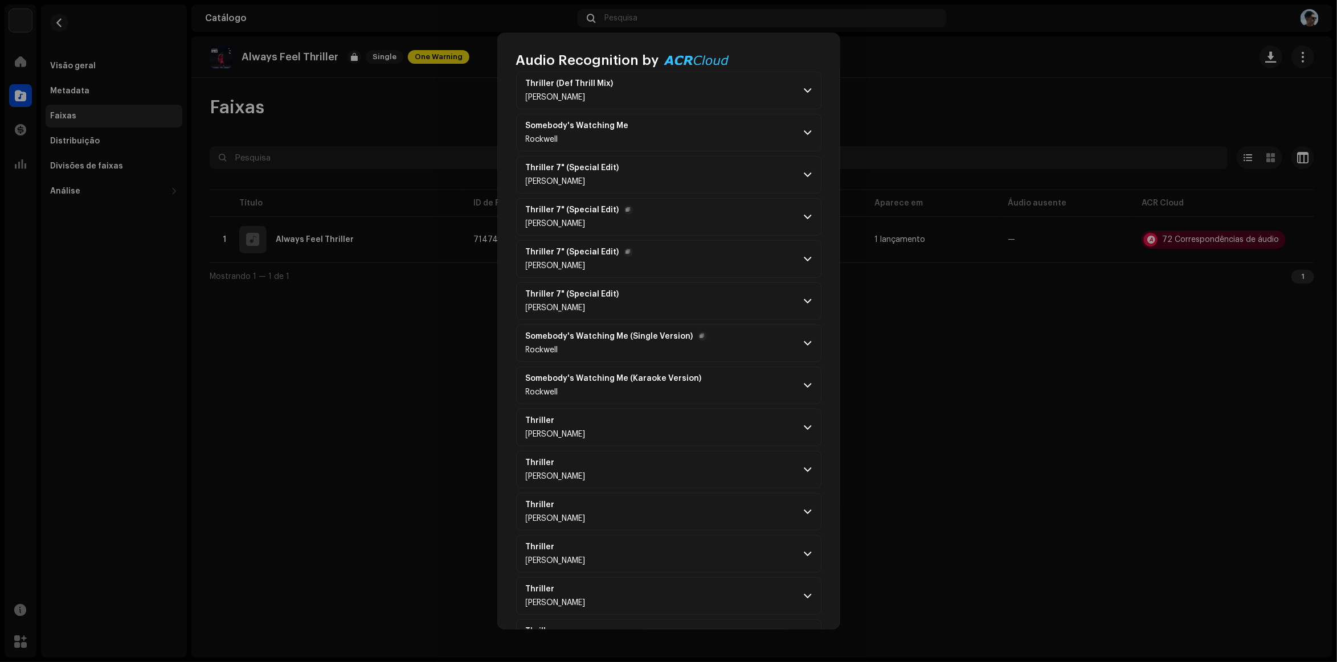
click at [804, 346] on span at bounding box center [807, 343] width 7 height 9
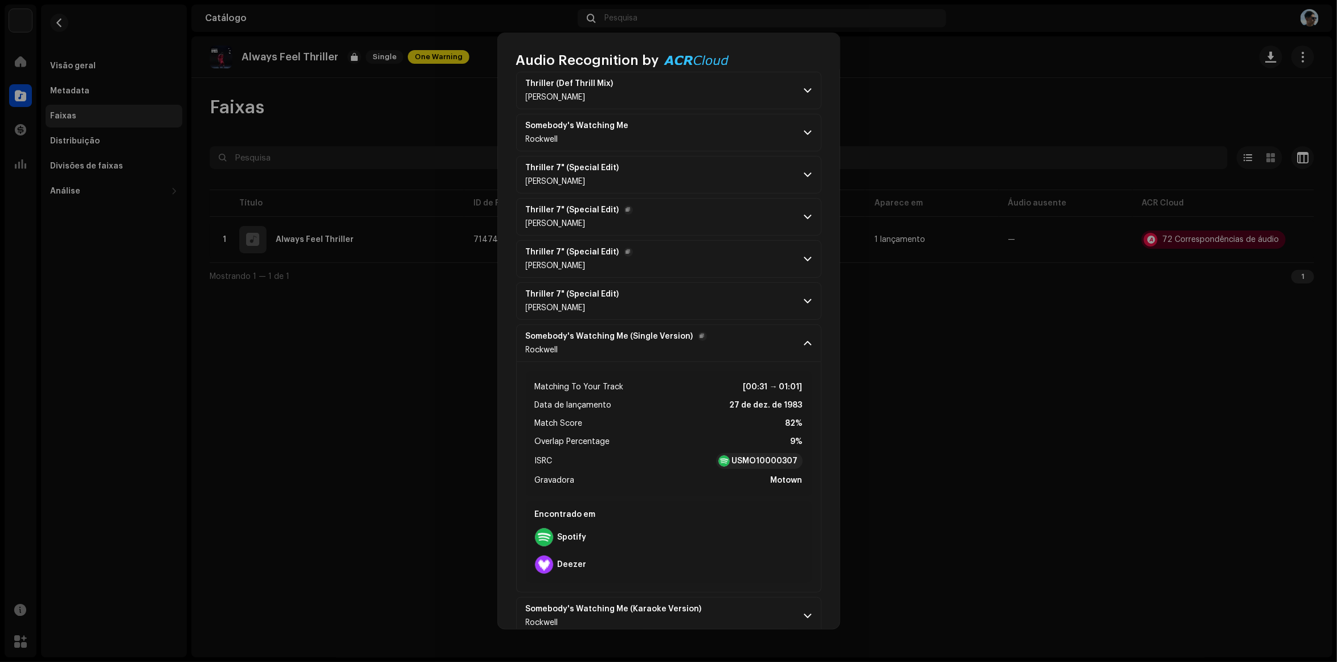
click at [804, 346] on span at bounding box center [807, 343] width 7 height 9
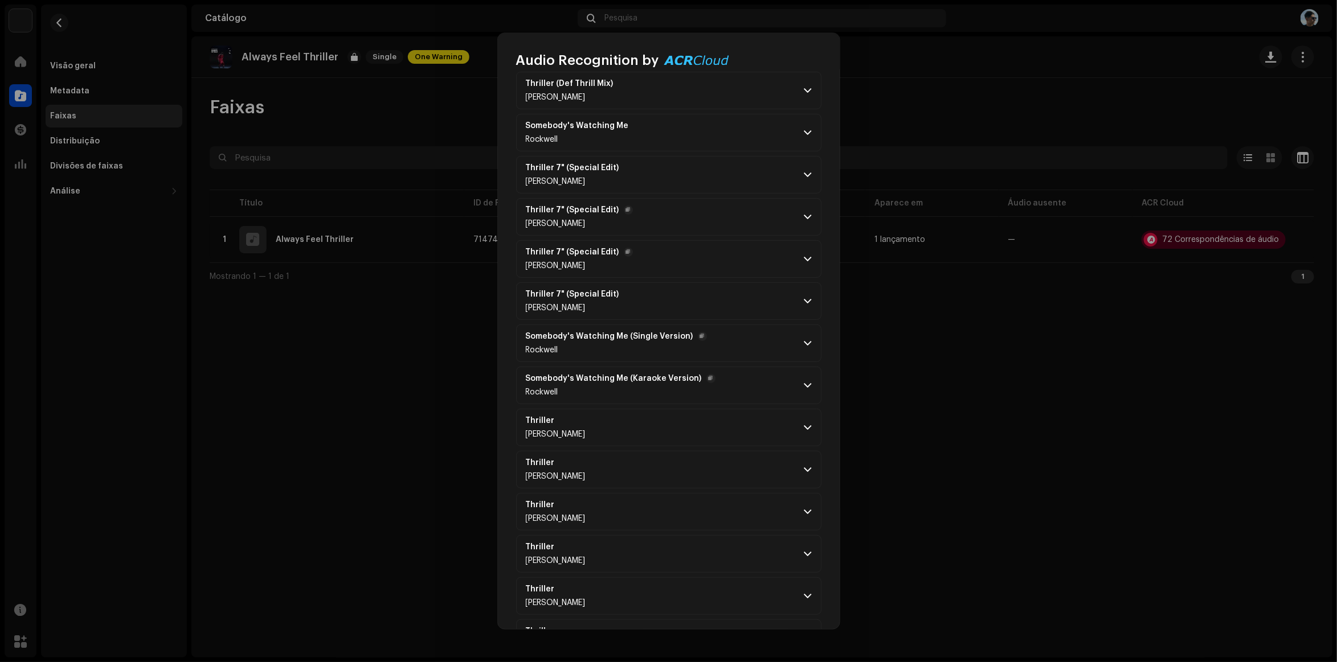
click at [804, 380] on p-accordion-header "Somebody's Watching Me (Karaoke Version) Rockwell" at bounding box center [668, 386] width 305 height 38
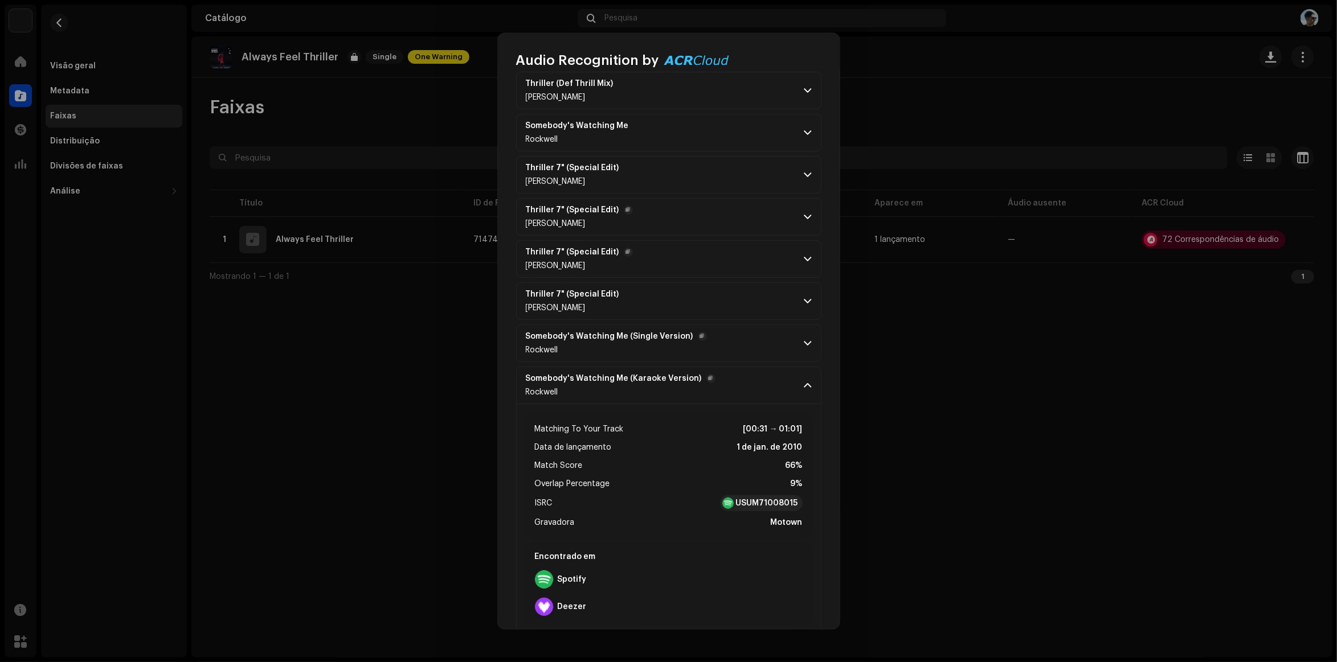
click at [804, 380] on p-accordion-header "Somebody's Watching Me (Karaoke Version) Rockwell" at bounding box center [668, 386] width 305 height 38
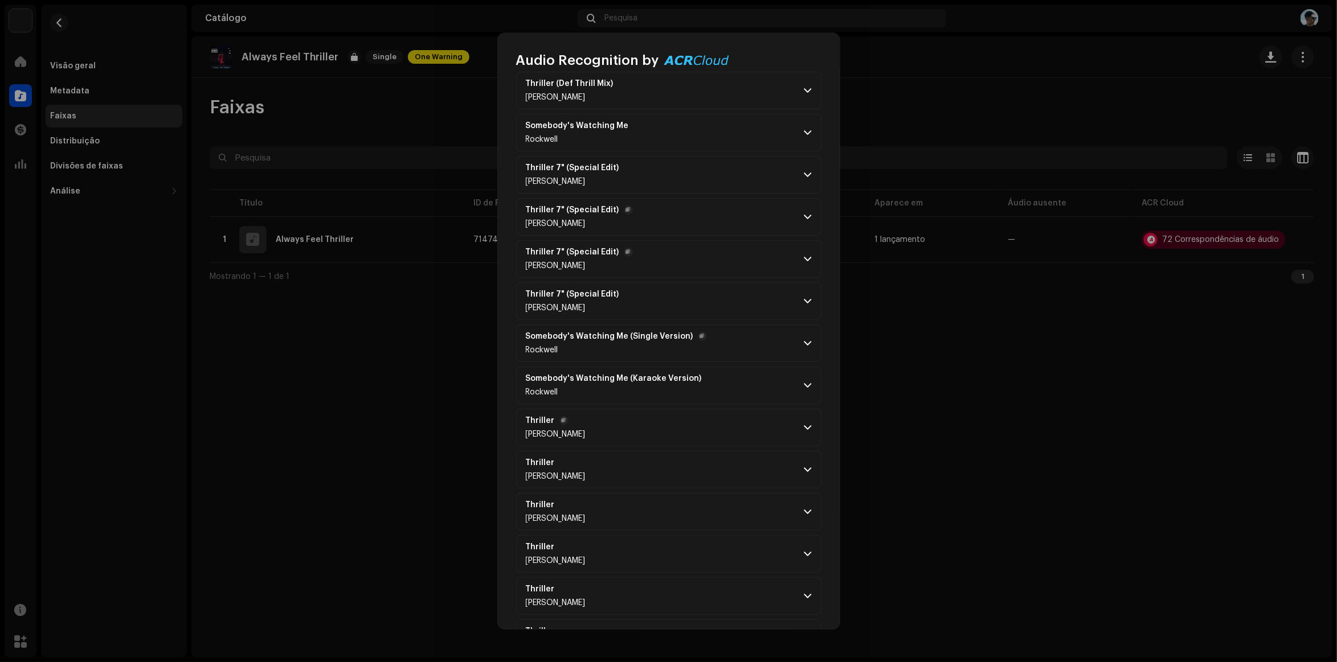
click at [803, 436] on p-accordion-header "Thriller [PERSON_NAME]" at bounding box center [668, 428] width 305 height 38
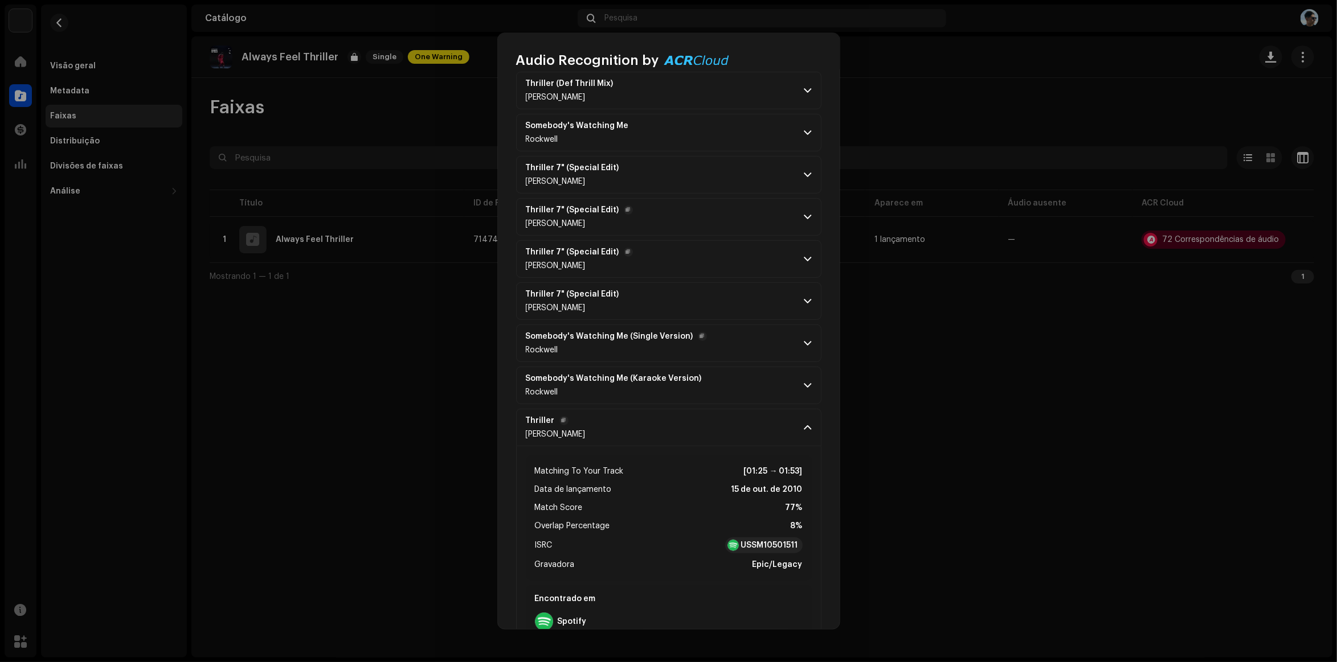
click at [803, 436] on p-accordion-header "Thriller [PERSON_NAME]" at bounding box center [668, 428] width 305 height 38
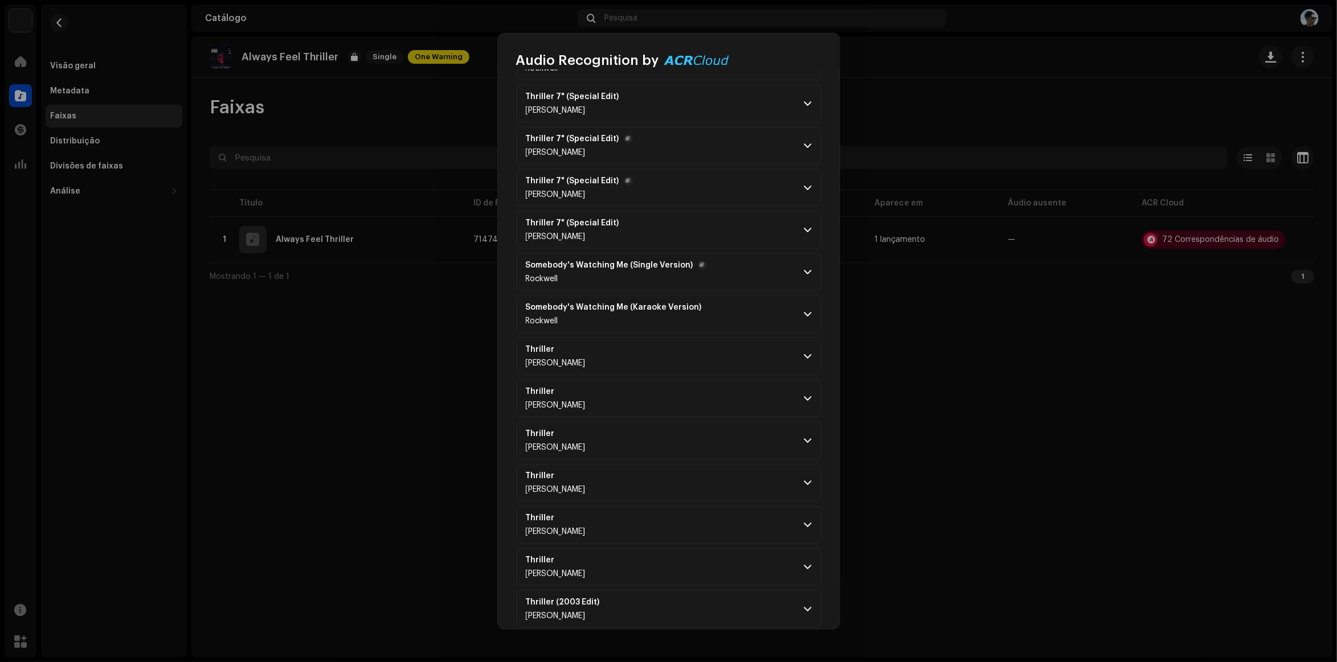
scroll to position [427, 0]
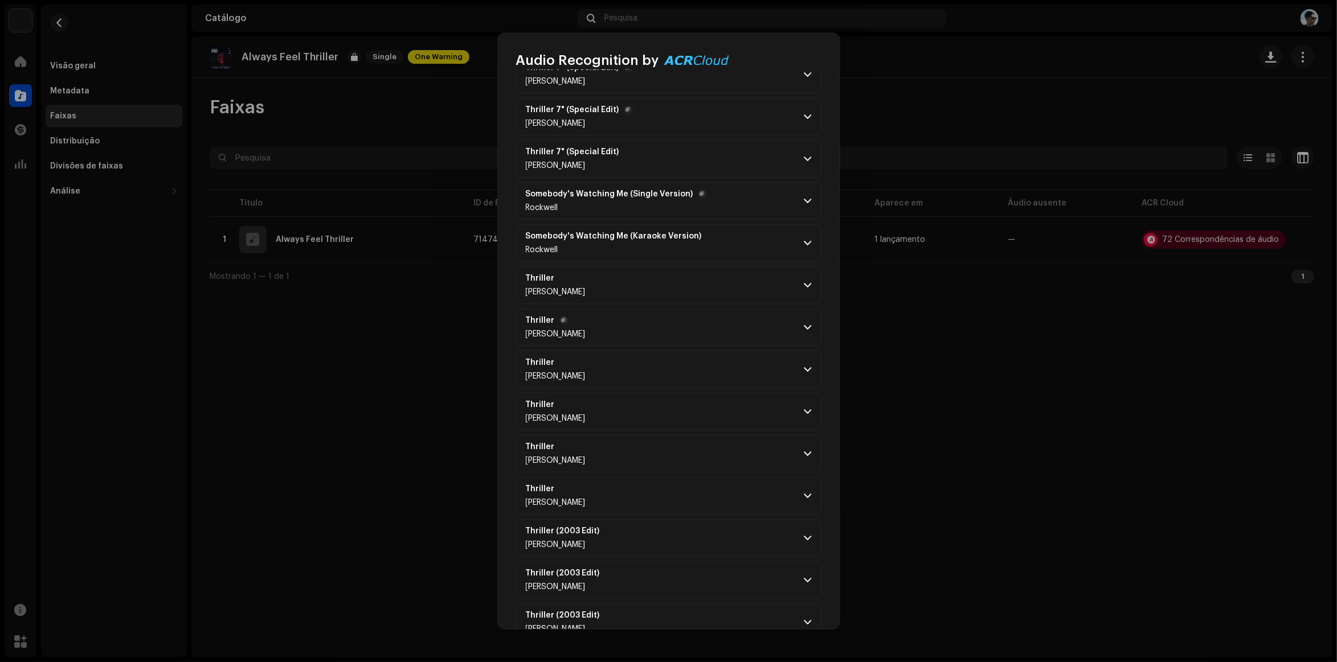
click at [807, 343] on p-accordion-header "Thriller [PERSON_NAME]" at bounding box center [668, 328] width 305 height 38
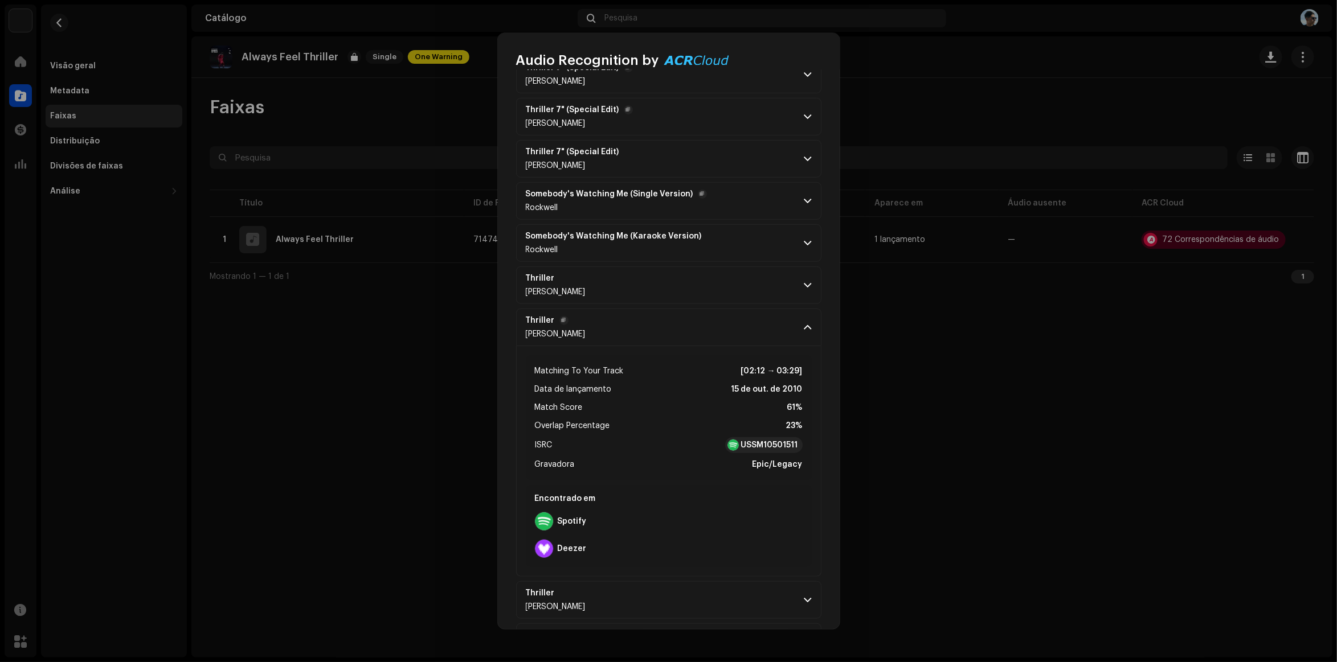
click at [807, 343] on p-accordion-header "Thriller [PERSON_NAME]" at bounding box center [668, 328] width 305 height 38
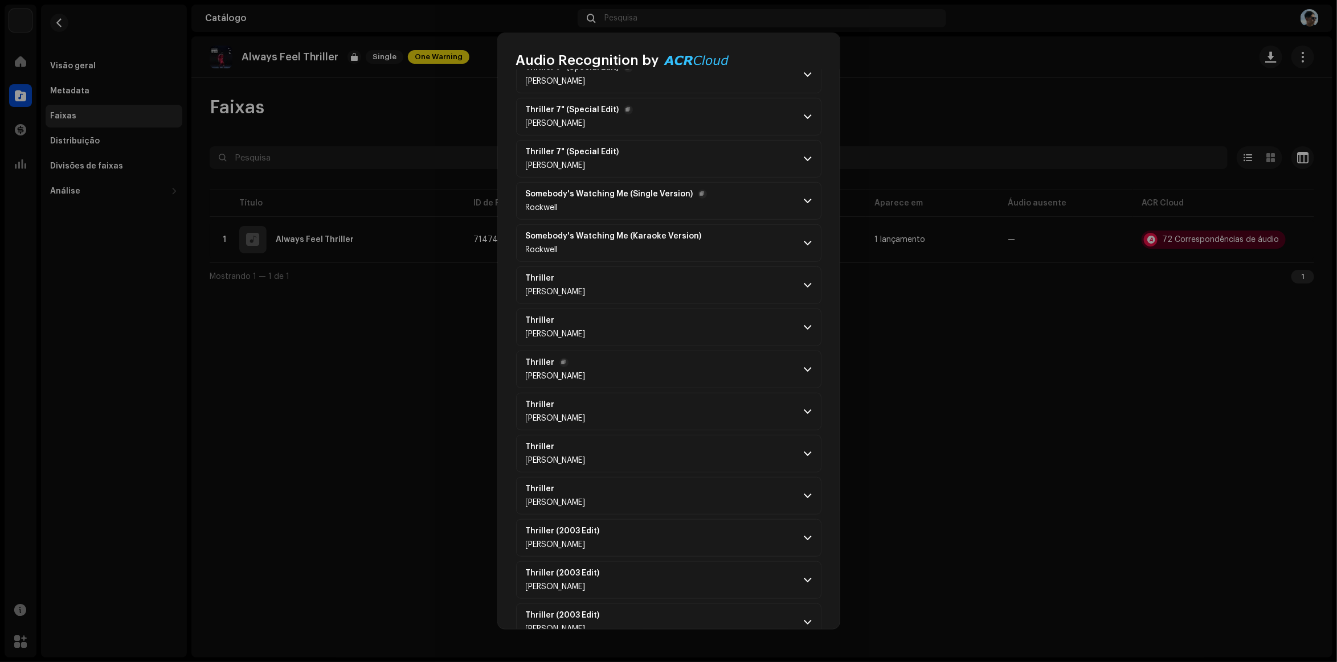
click at [805, 374] on span at bounding box center [807, 369] width 7 height 9
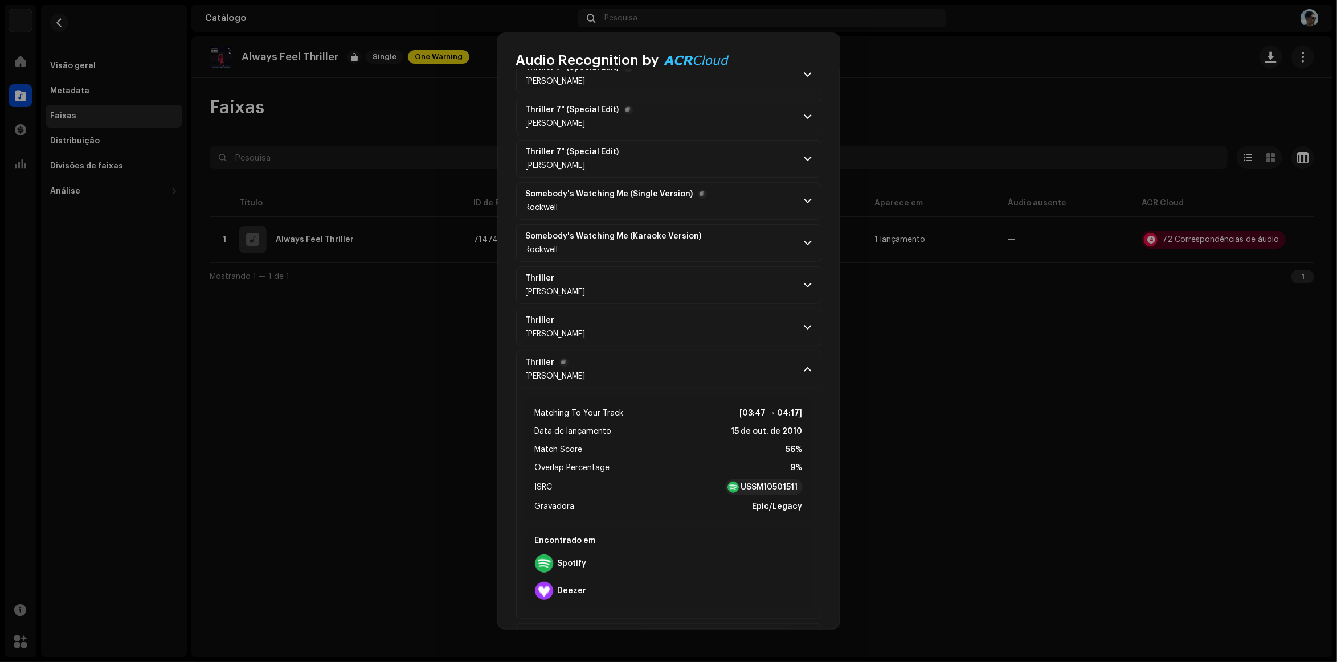
click at [805, 374] on span at bounding box center [807, 369] width 7 height 9
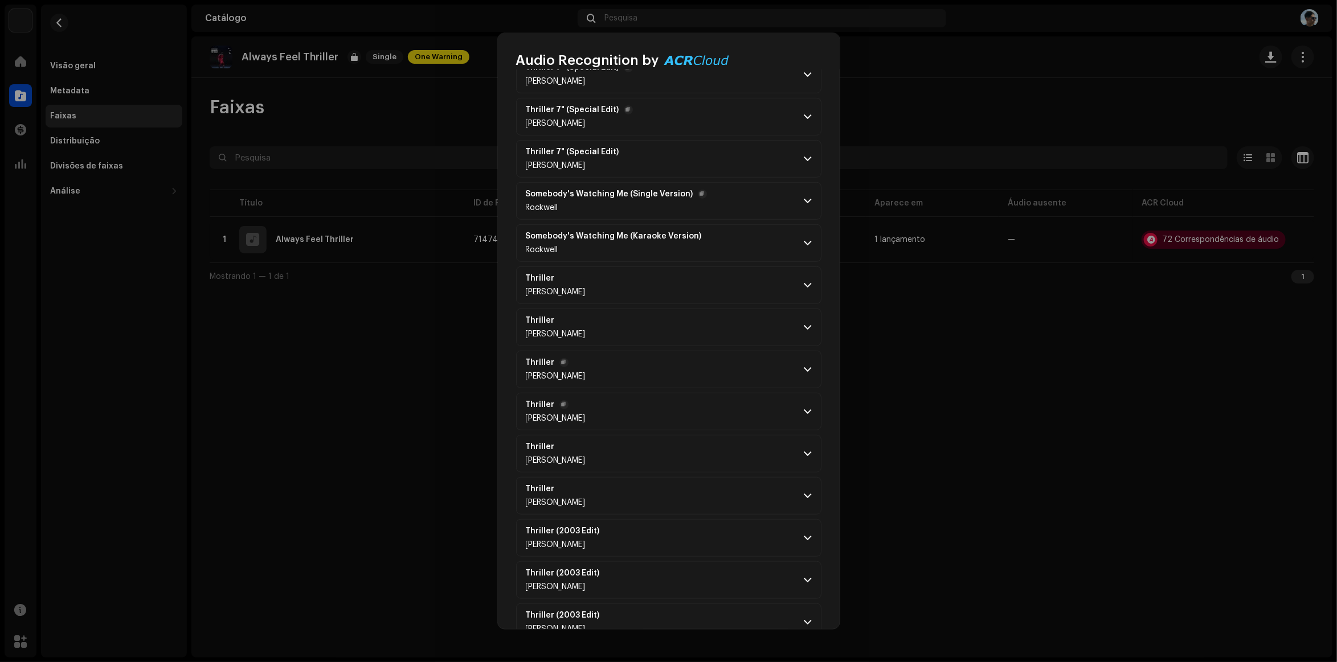
click at [804, 416] on span at bounding box center [807, 411] width 7 height 9
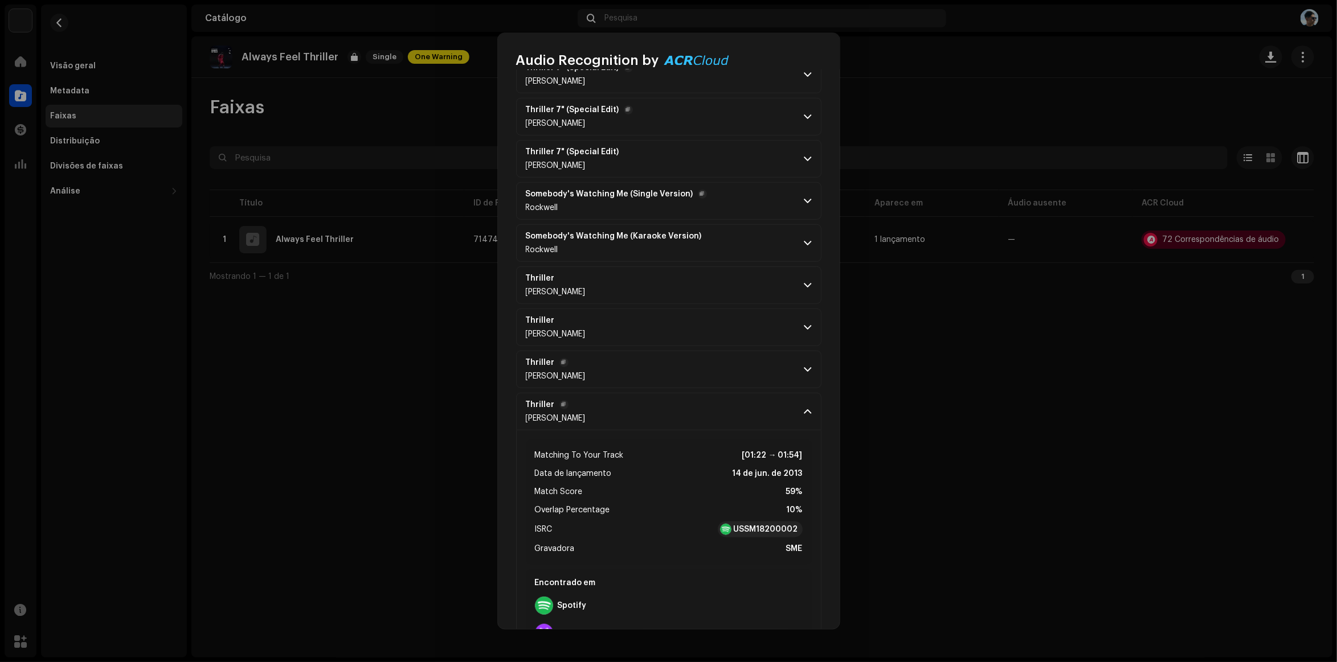
click at [804, 416] on span at bounding box center [807, 411] width 7 height 9
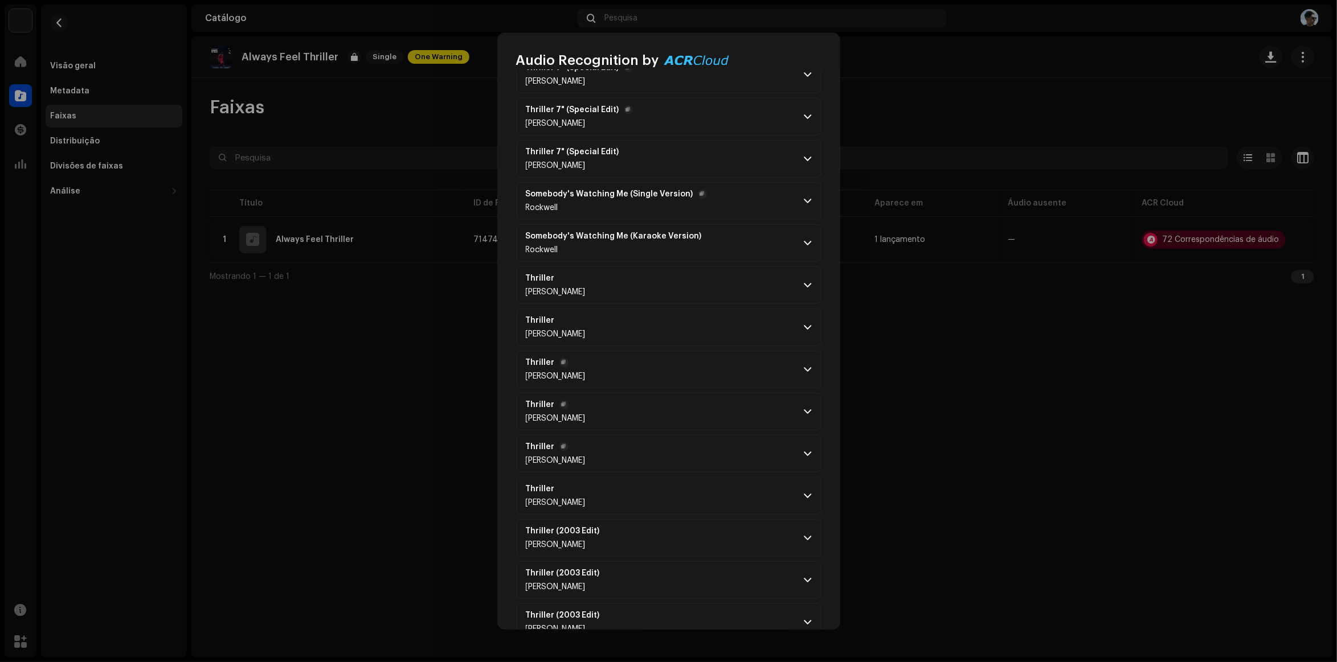
click at [804, 451] on p-accordion-header "Thriller [PERSON_NAME]" at bounding box center [668, 454] width 305 height 38
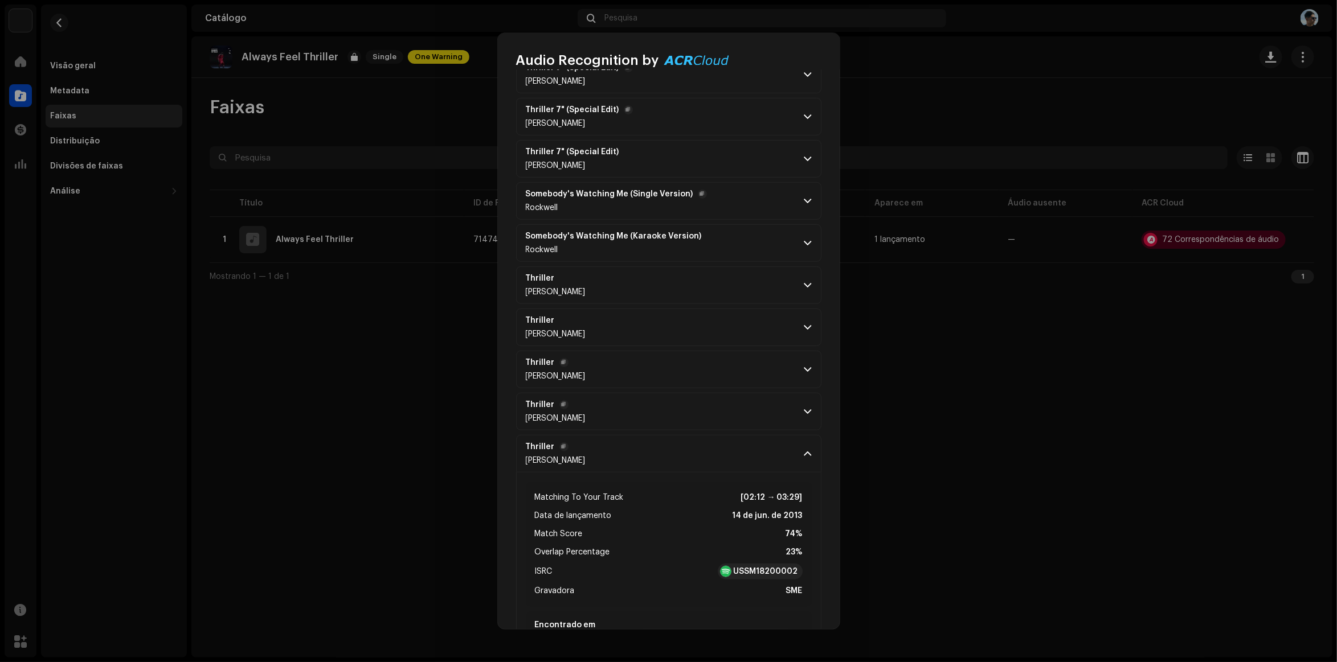
click at [804, 451] on p-accordion-header "Thriller [PERSON_NAME]" at bounding box center [668, 454] width 305 height 38
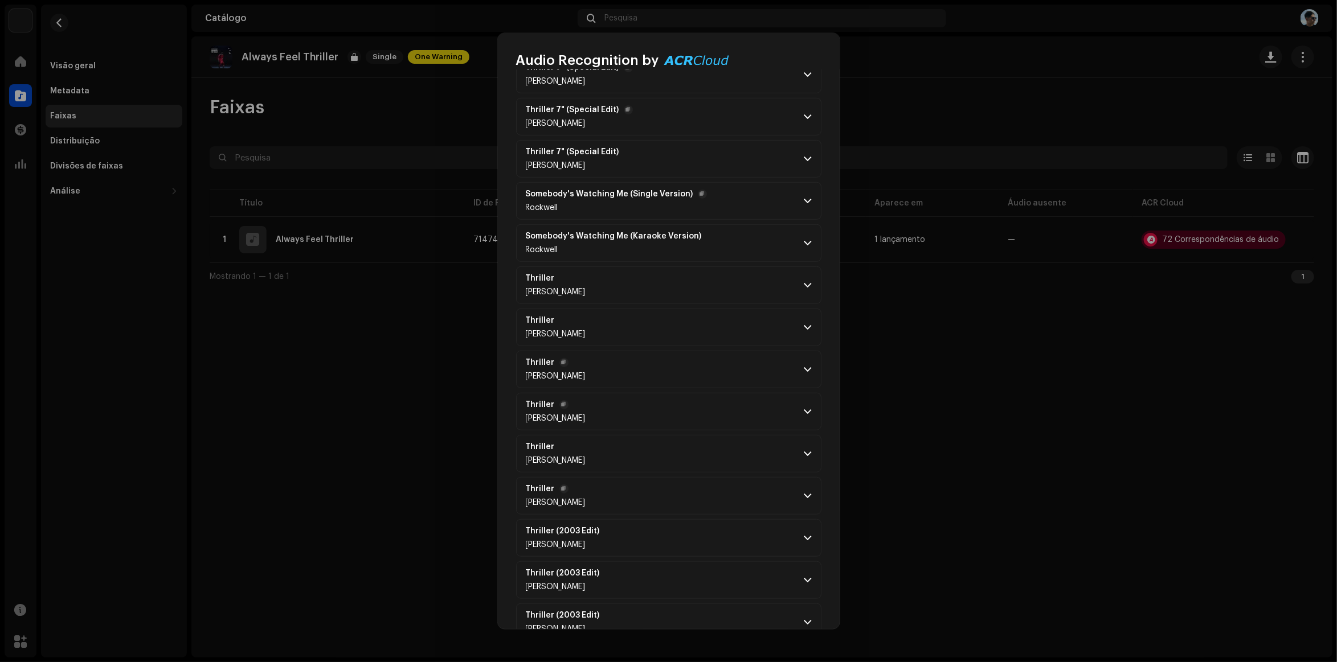
click at [808, 487] on p-accordion-header "Thriller [PERSON_NAME]" at bounding box center [668, 496] width 305 height 38
click at [808, 488] on p-accordion-header "Thriller [PERSON_NAME]" at bounding box center [668, 496] width 305 height 38
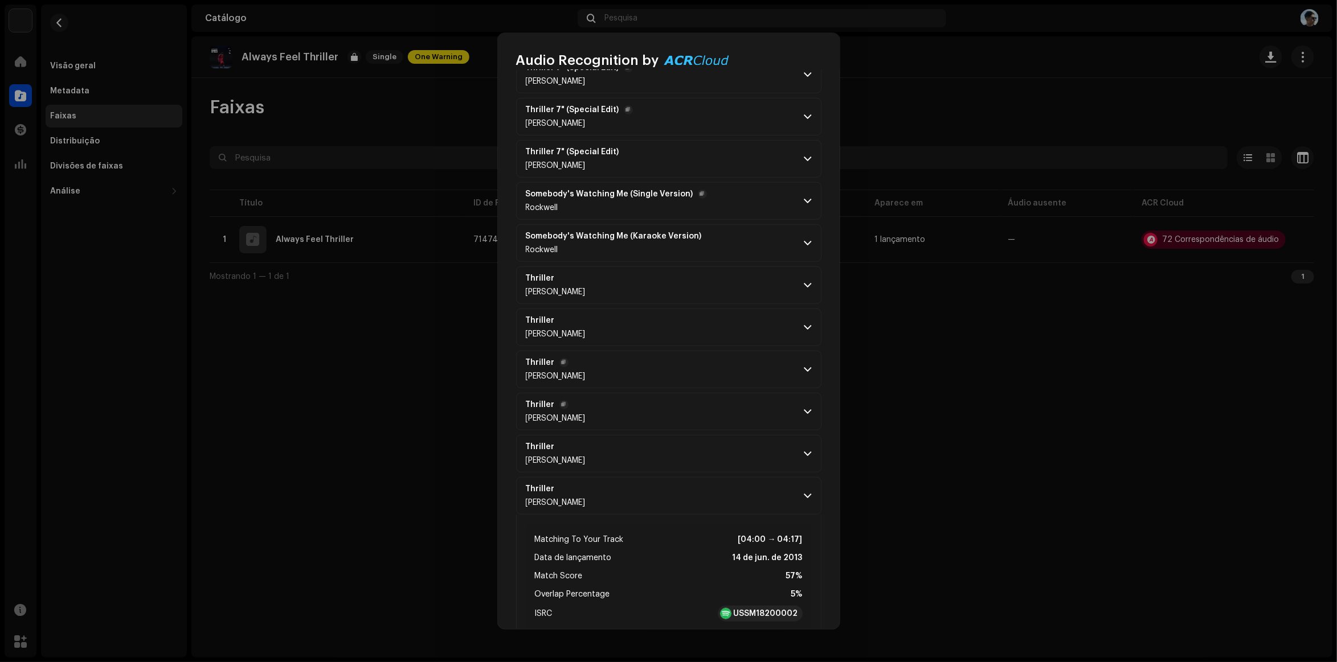
scroll to position [570, 0]
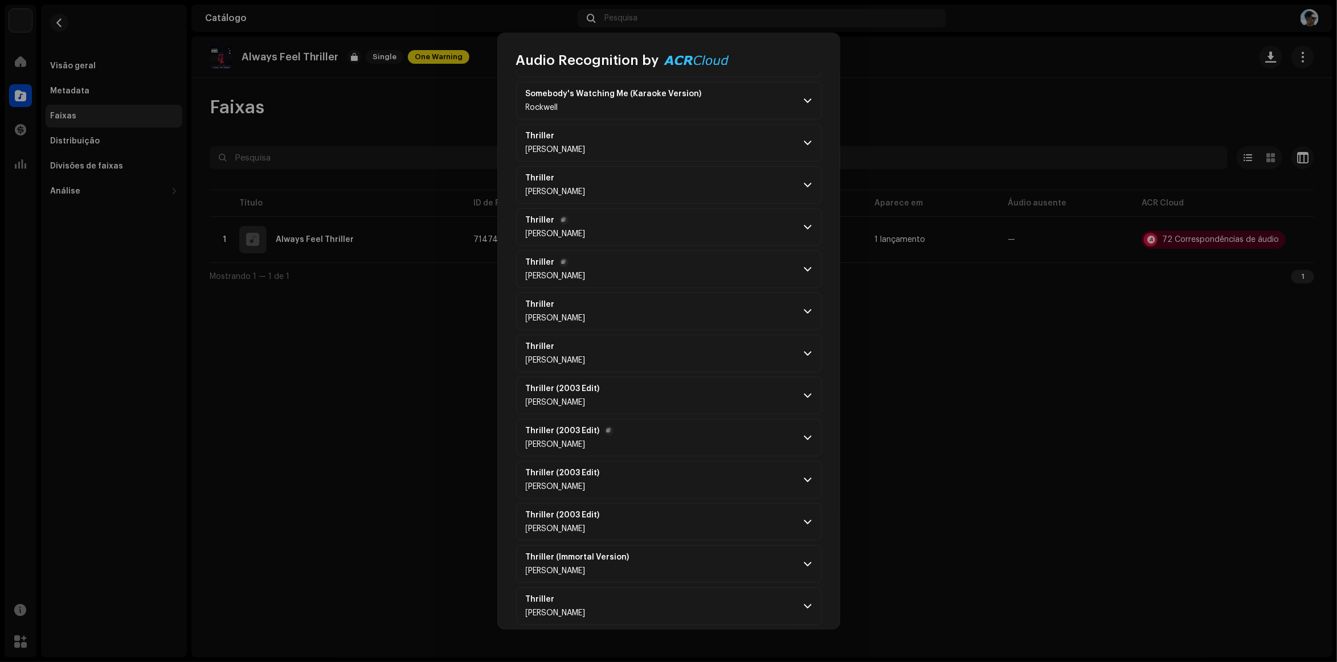
click at [804, 439] on span at bounding box center [807, 437] width 7 height 9
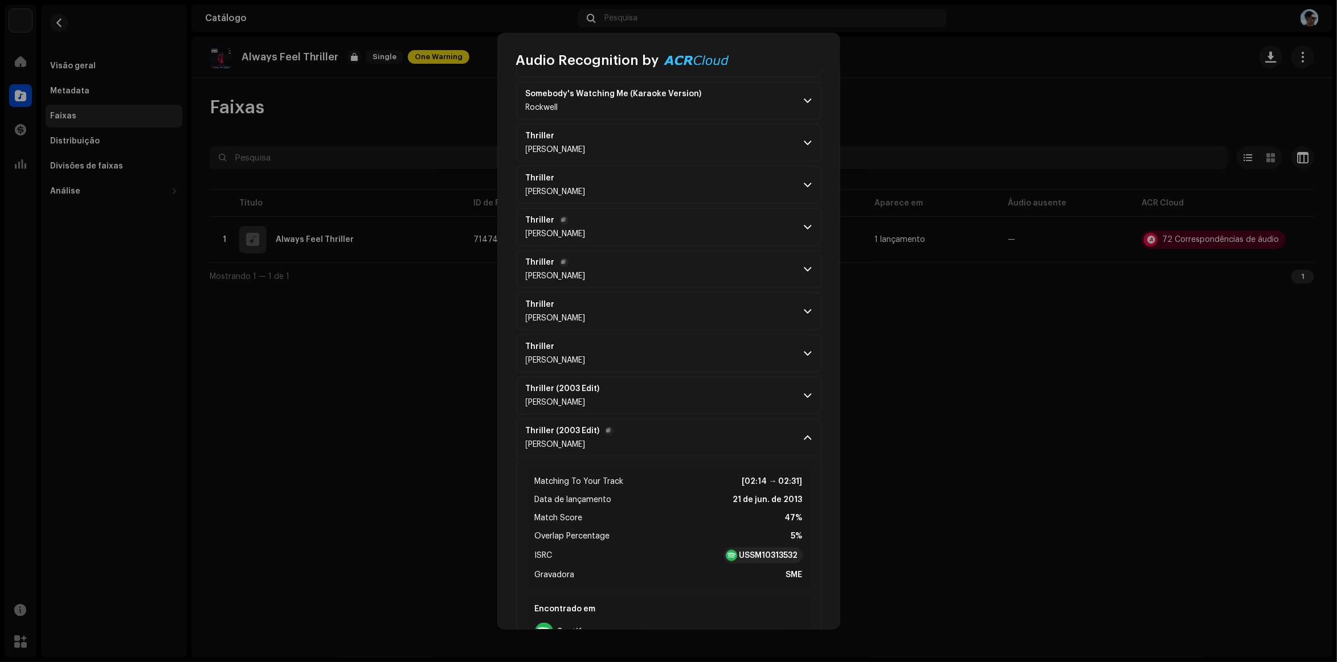
click at [804, 439] on span at bounding box center [807, 437] width 7 height 9
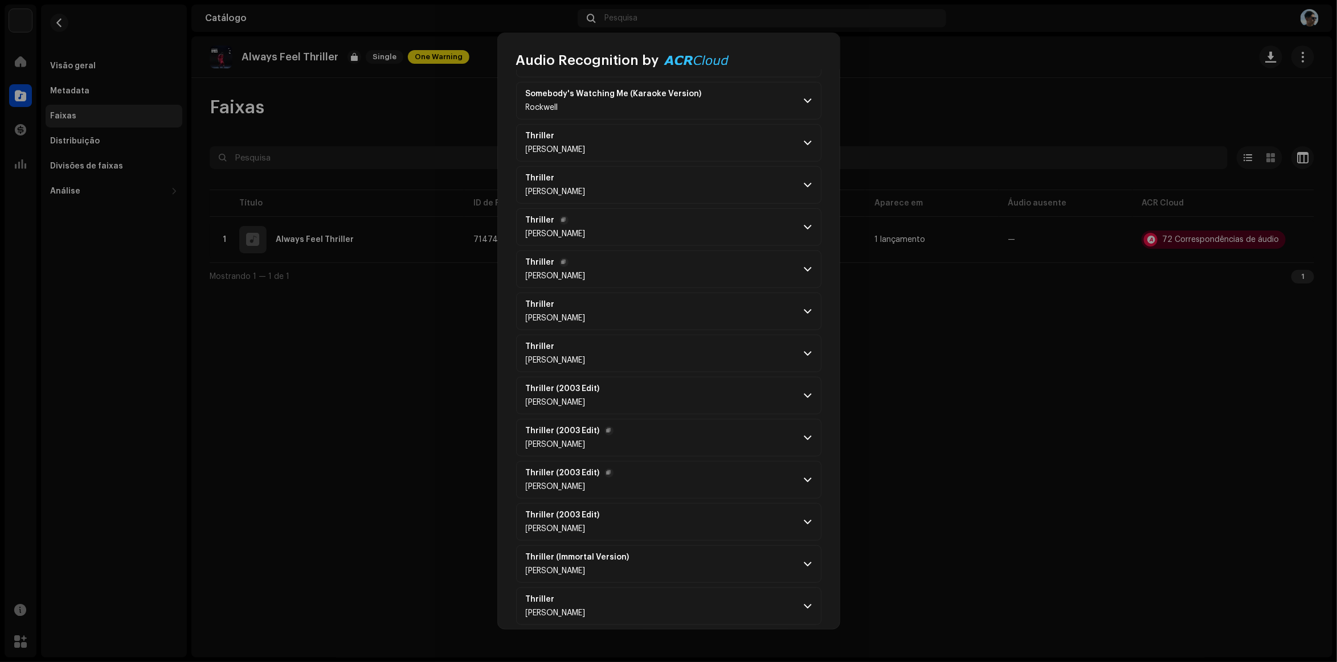
click at [804, 482] on span at bounding box center [807, 480] width 7 height 9
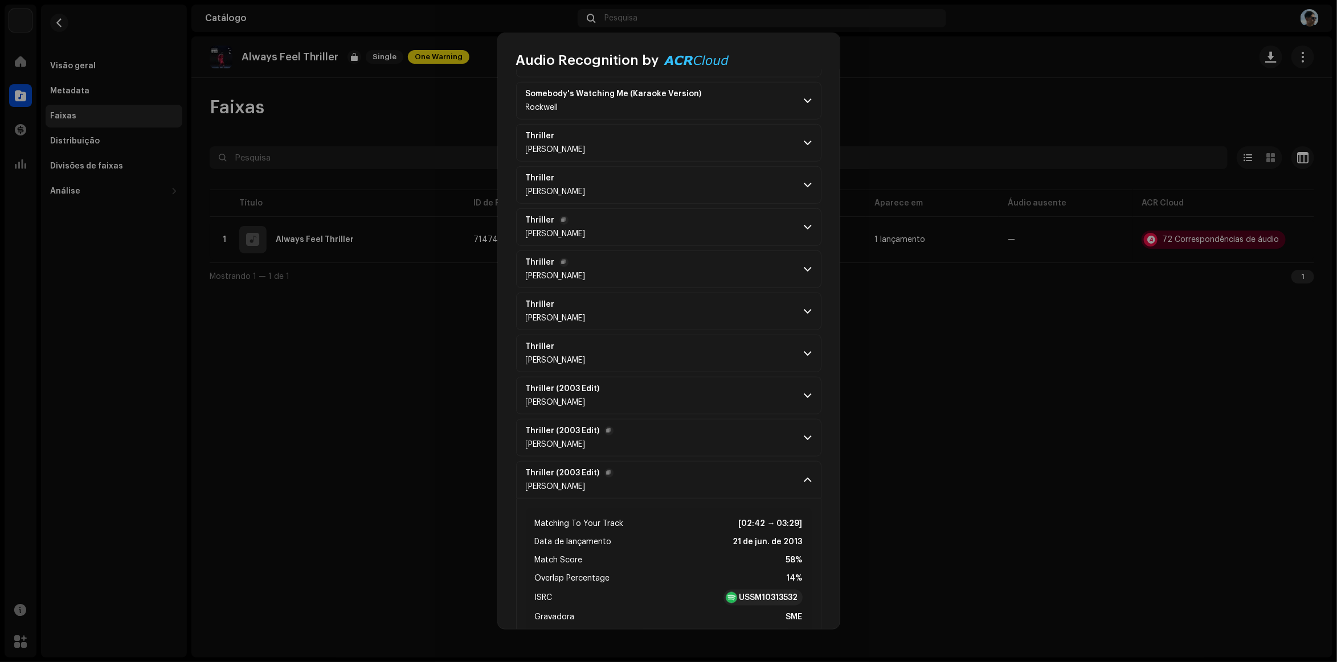
click at [804, 482] on span at bounding box center [807, 480] width 7 height 9
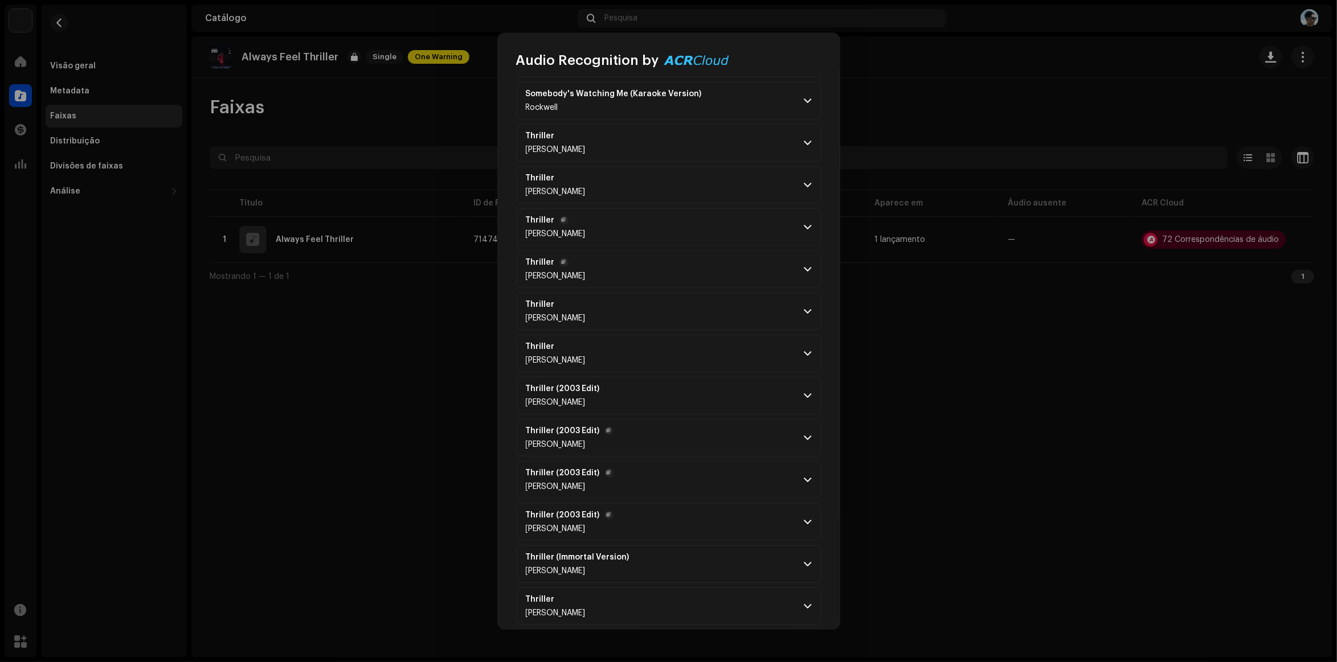
click at [808, 519] on p-accordion-header "Thriller (2003 Edit) [PERSON_NAME]" at bounding box center [668, 523] width 305 height 38
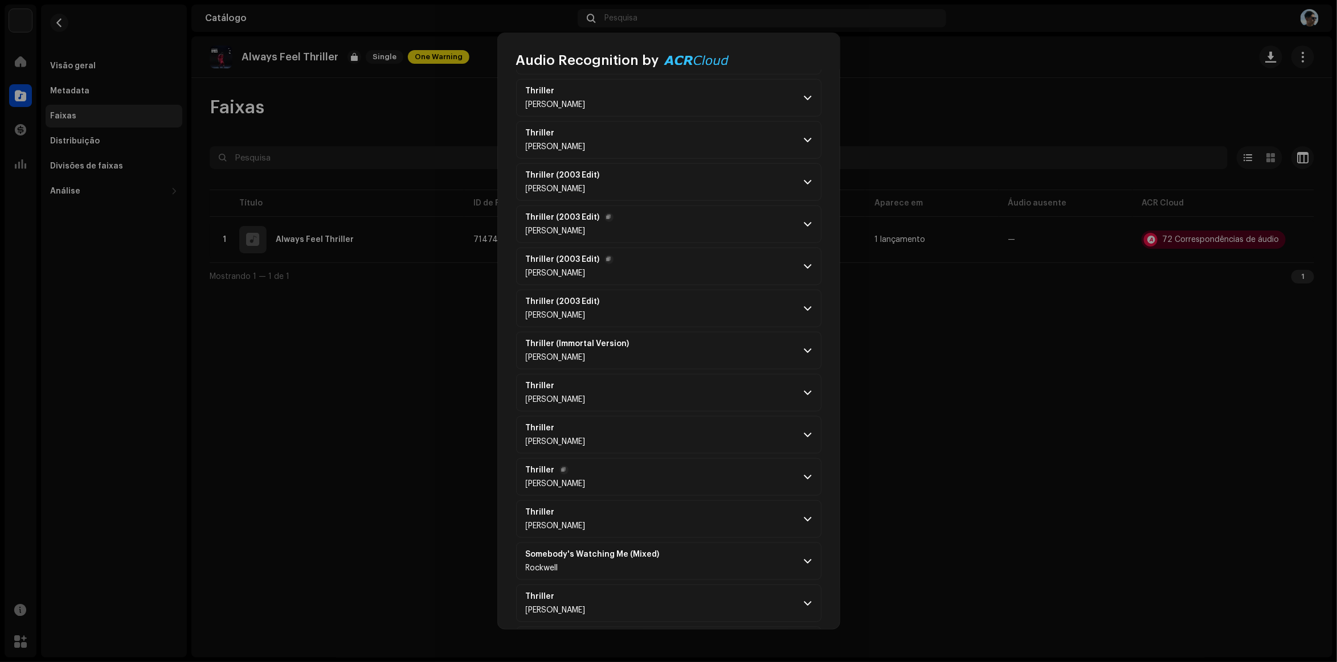
click at [807, 482] on span at bounding box center [807, 477] width 7 height 9
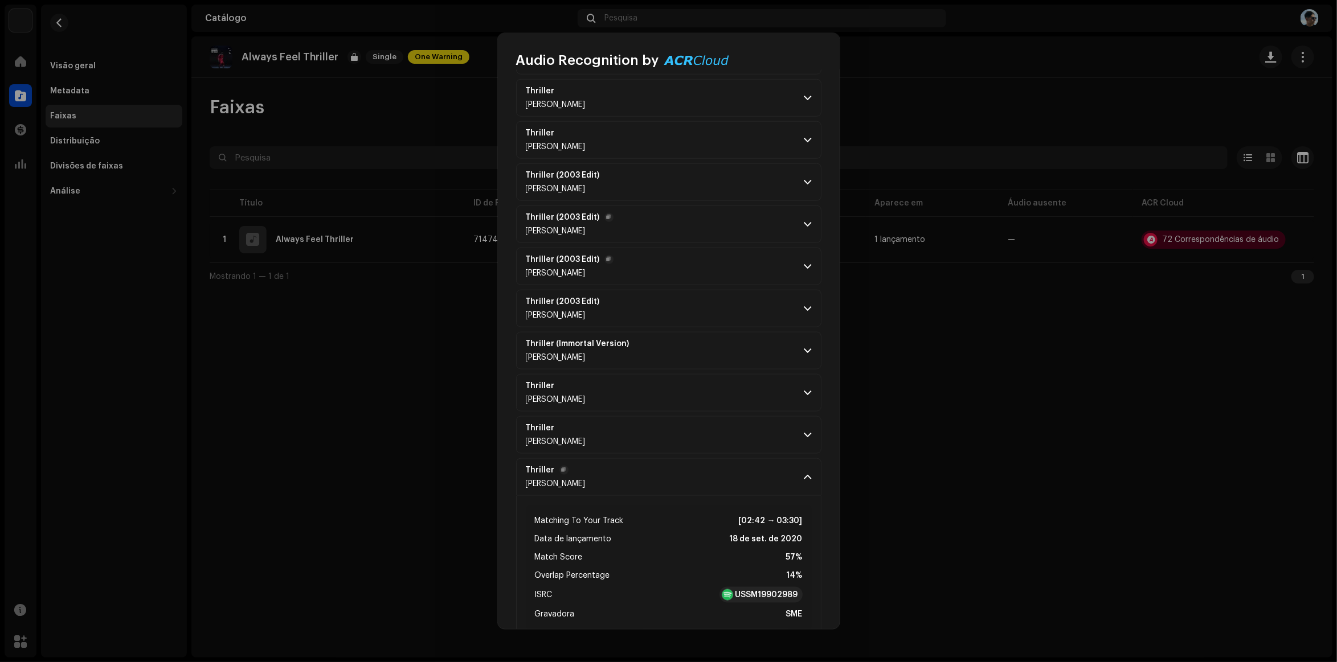
click at [804, 482] on span at bounding box center [807, 477] width 7 height 9
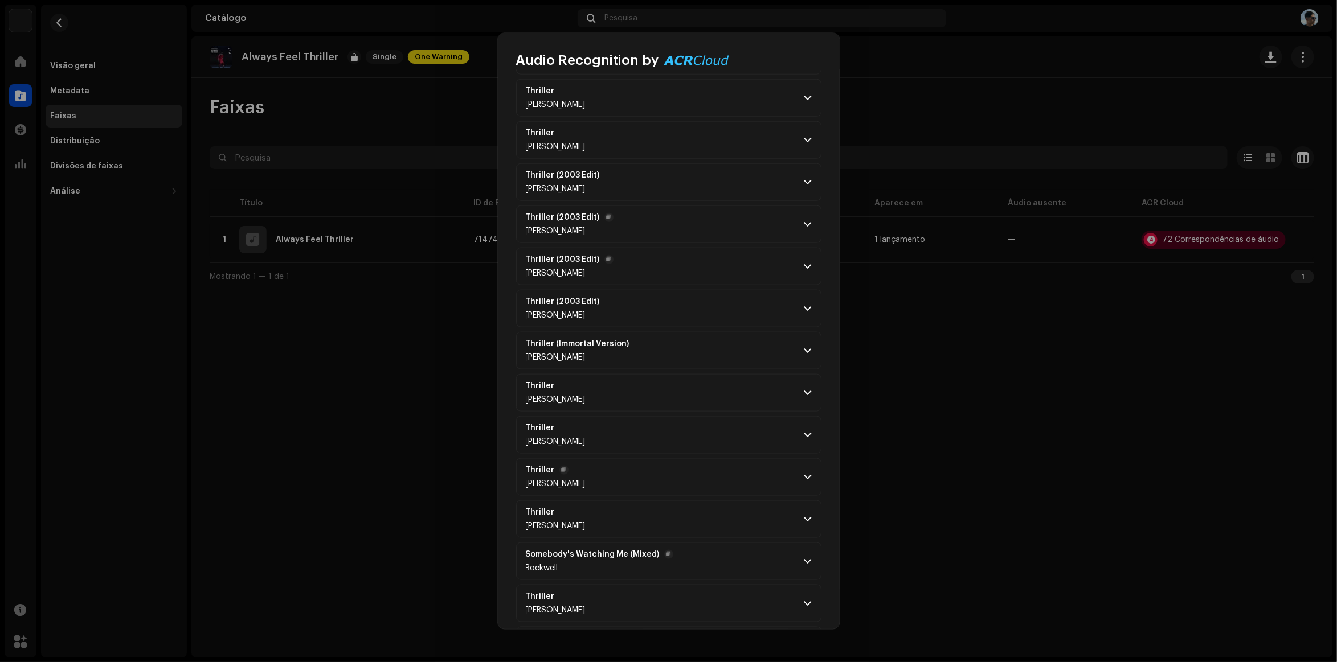
scroll to position [886, 0]
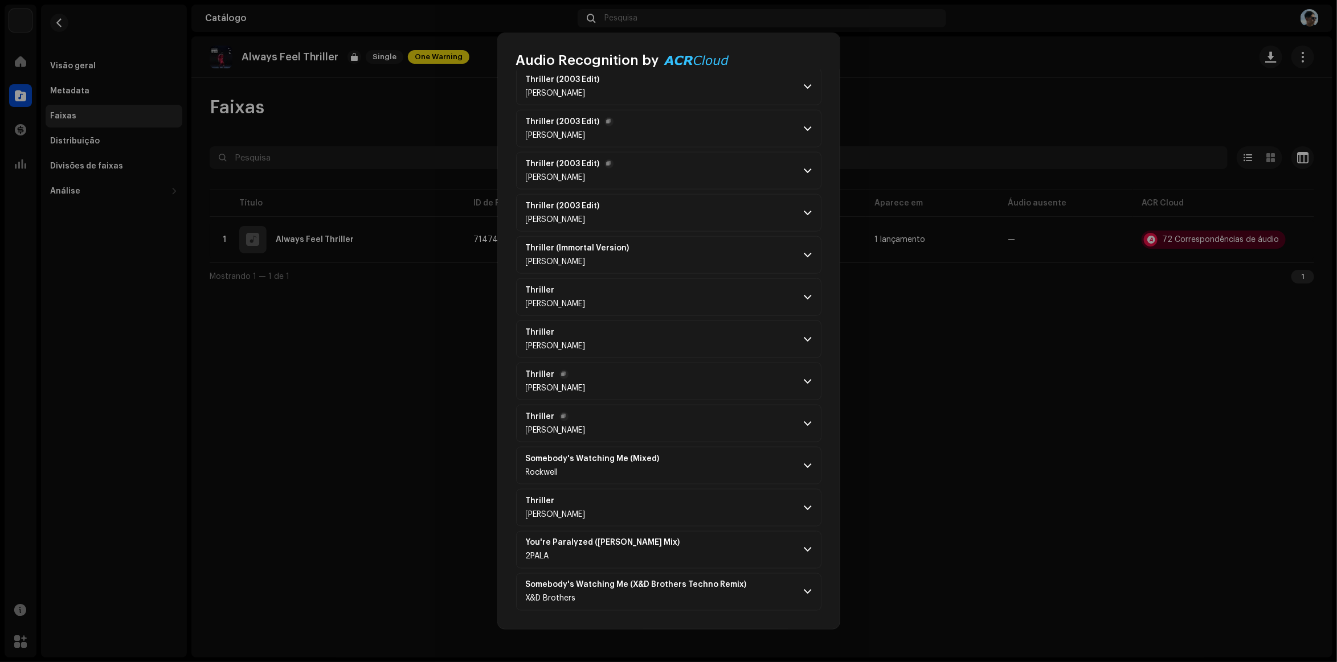
click at [806, 431] on p-accordion-header "Thriller [PERSON_NAME]" at bounding box center [668, 424] width 305 height 38
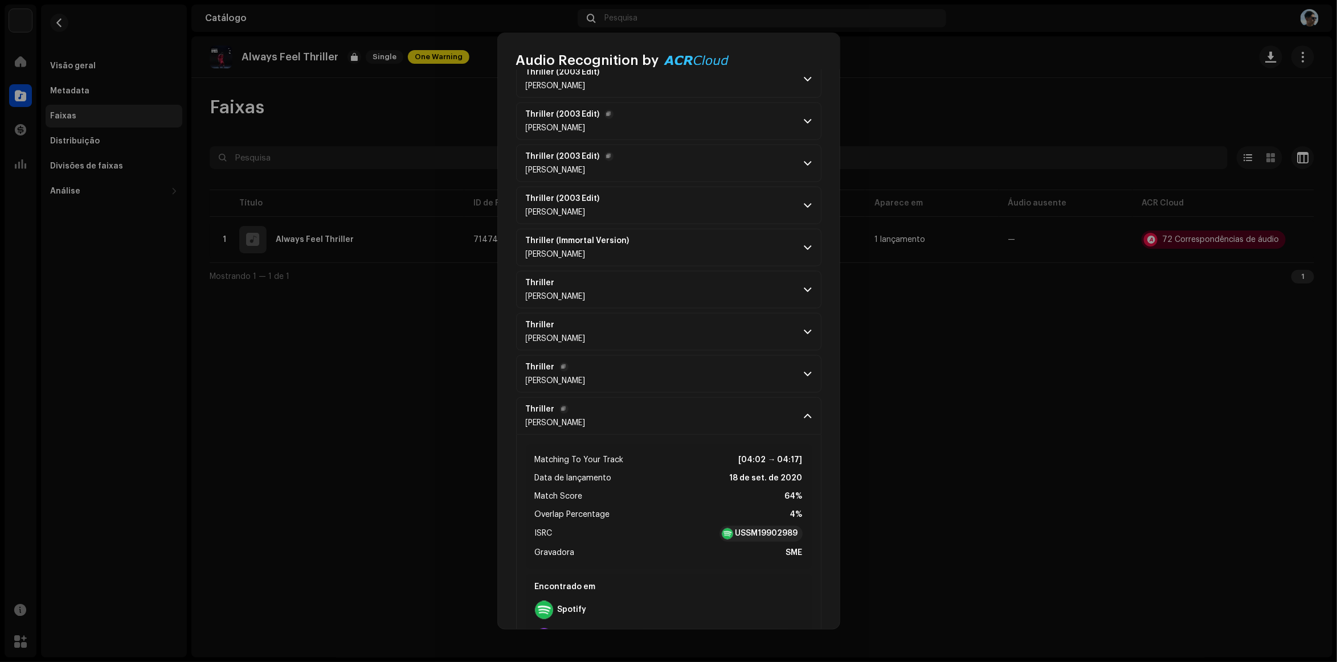
click at [806, 431] on p-accordion-header "Thriller [PERSON_NAME]" at bounding box center [668, 417] width 305 height 38
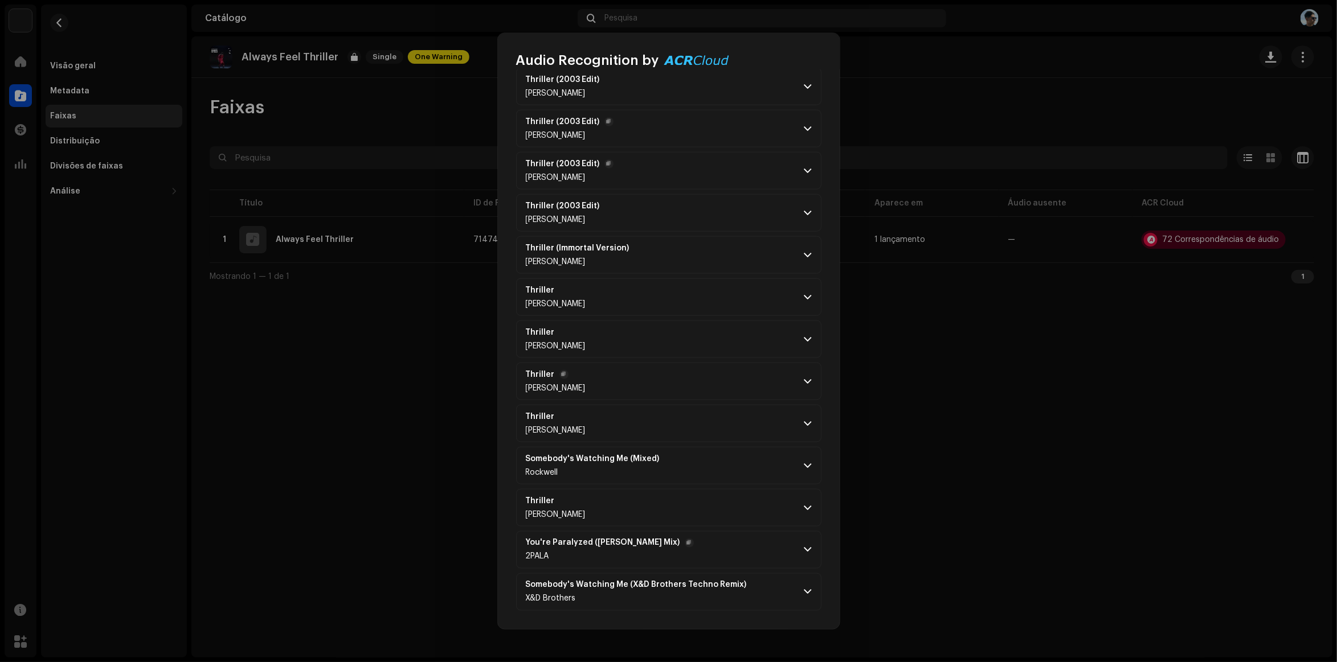
drag, startPoint x: 810, startPoint y: 584, endPoint x: 804, endPoint y: 559, distance: 25.3
click at [809, 585] on p-accordion-header "Somebody's Watching Me (X&D Brothers Techno Remix) X&D Brothers" at bounding box center [668, 593] width 305 height 38
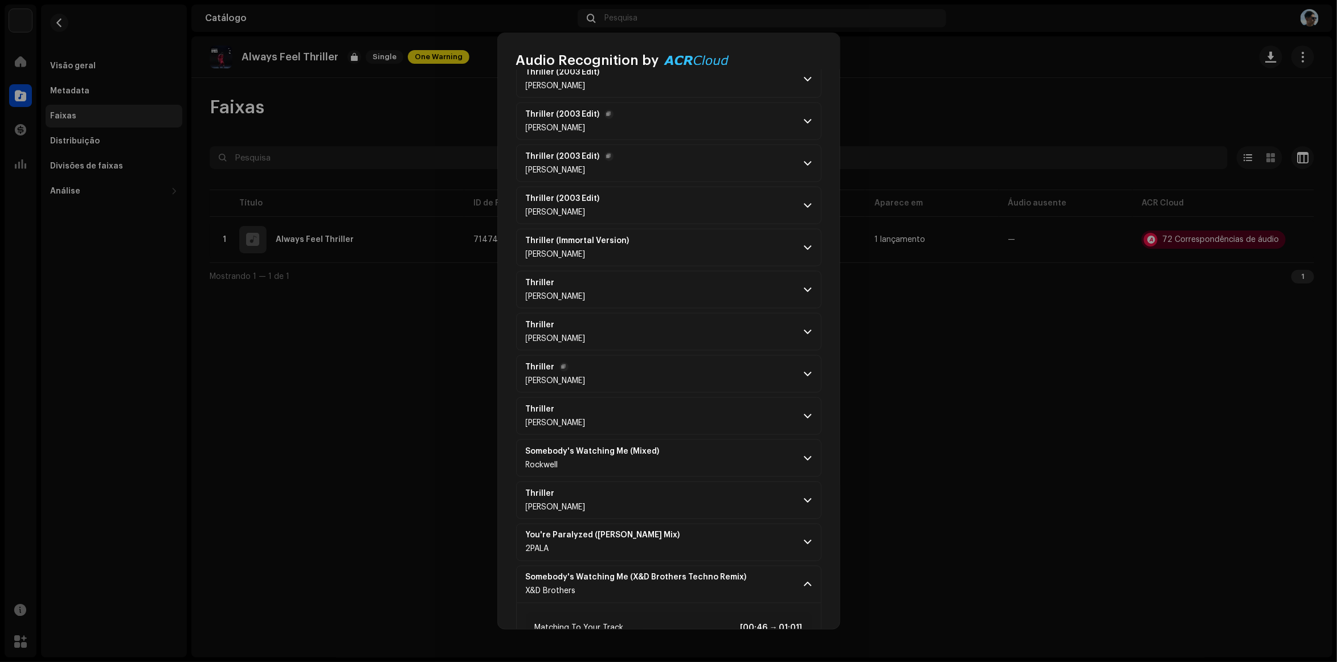
scroll to position [1100, 0]
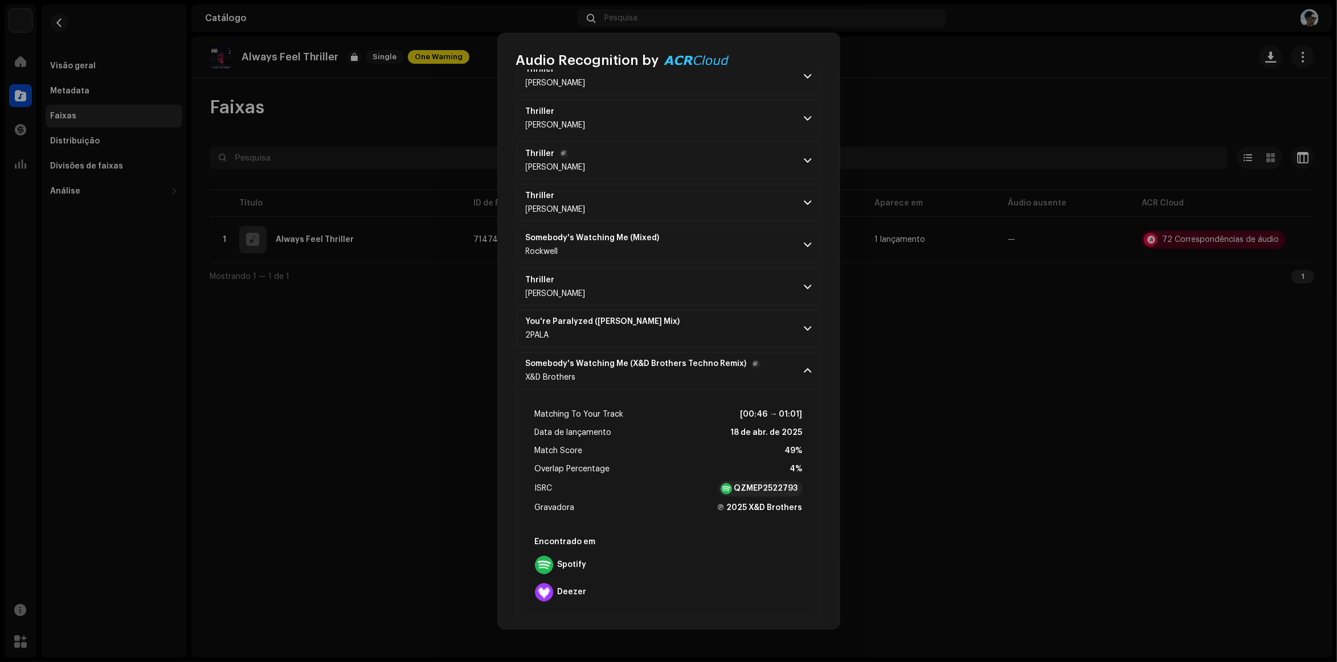
click at [799, 367] on p-accordion-header "Somebody's Watching Me (X&D Brothers Techno Remix) X&D Brothers" at bounding box center [668, 372] width 305 height 38
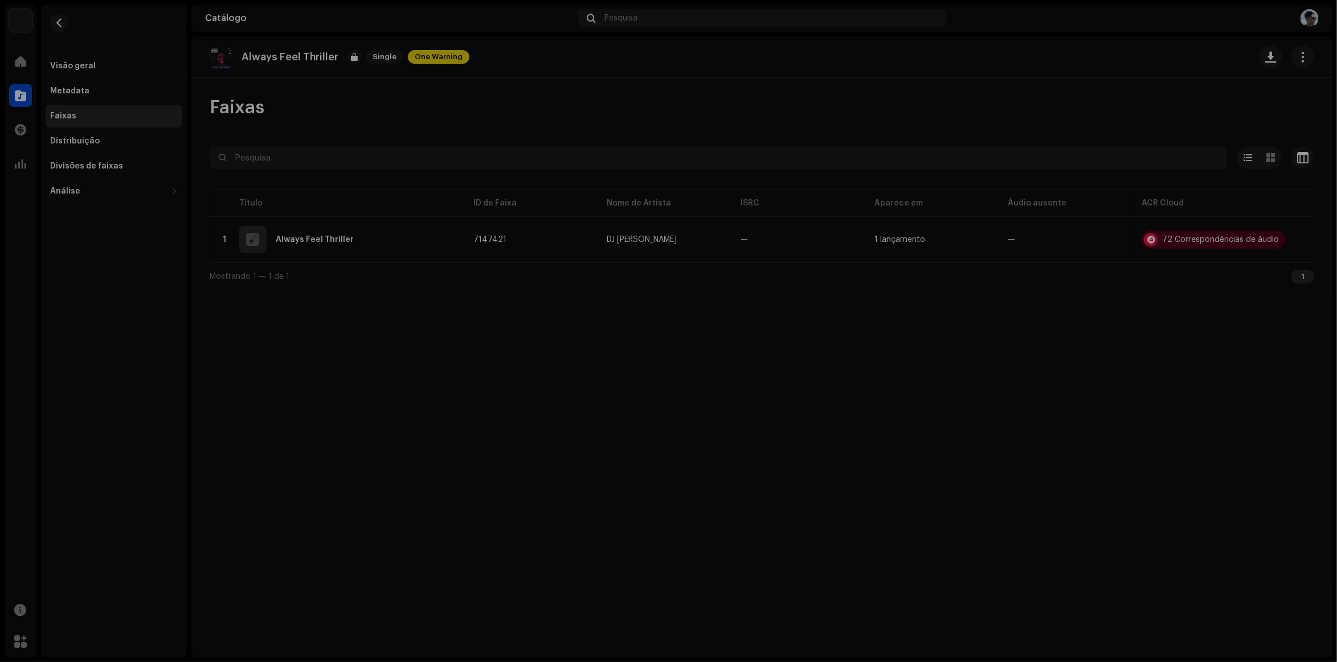
scroll to position [6406, 0]
click at [325, 383] on div "Audio Recognition by Remix/Sample 31 Cover 41 All results require review/listen…" at bounding box center [668, 331] width 1337 height 662
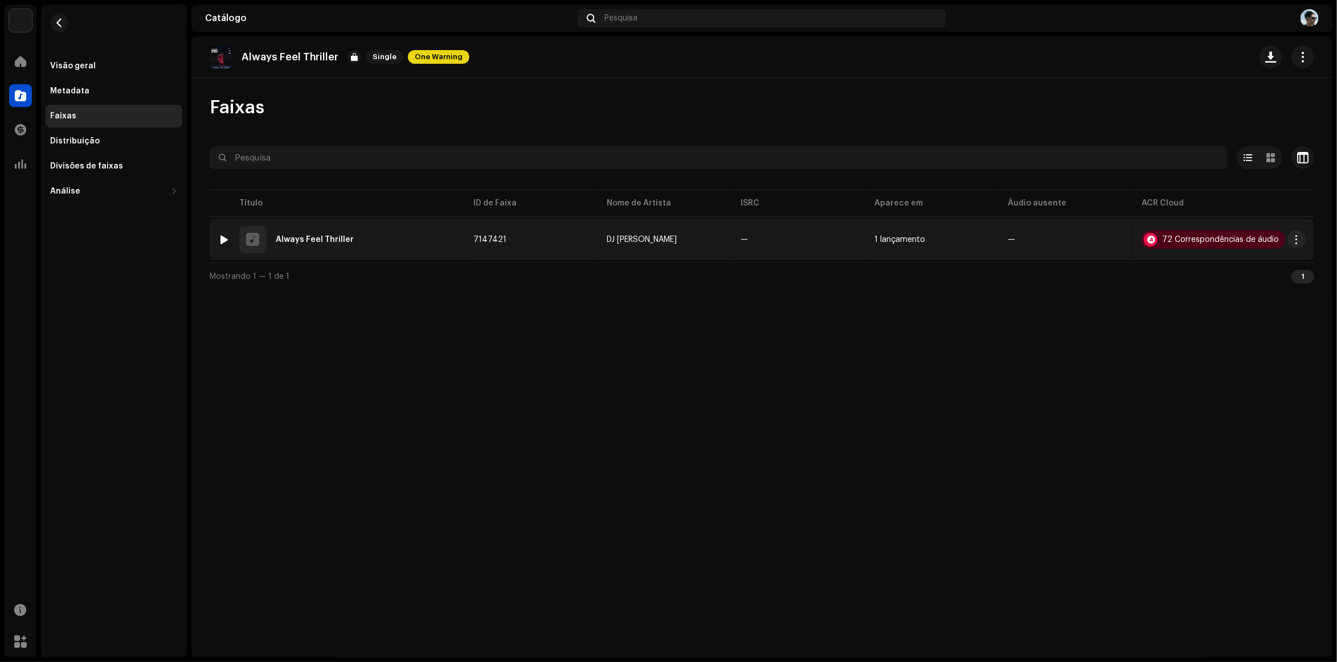
click at [223, 243] on div at bounding box center [224, 239] width 9 height 9
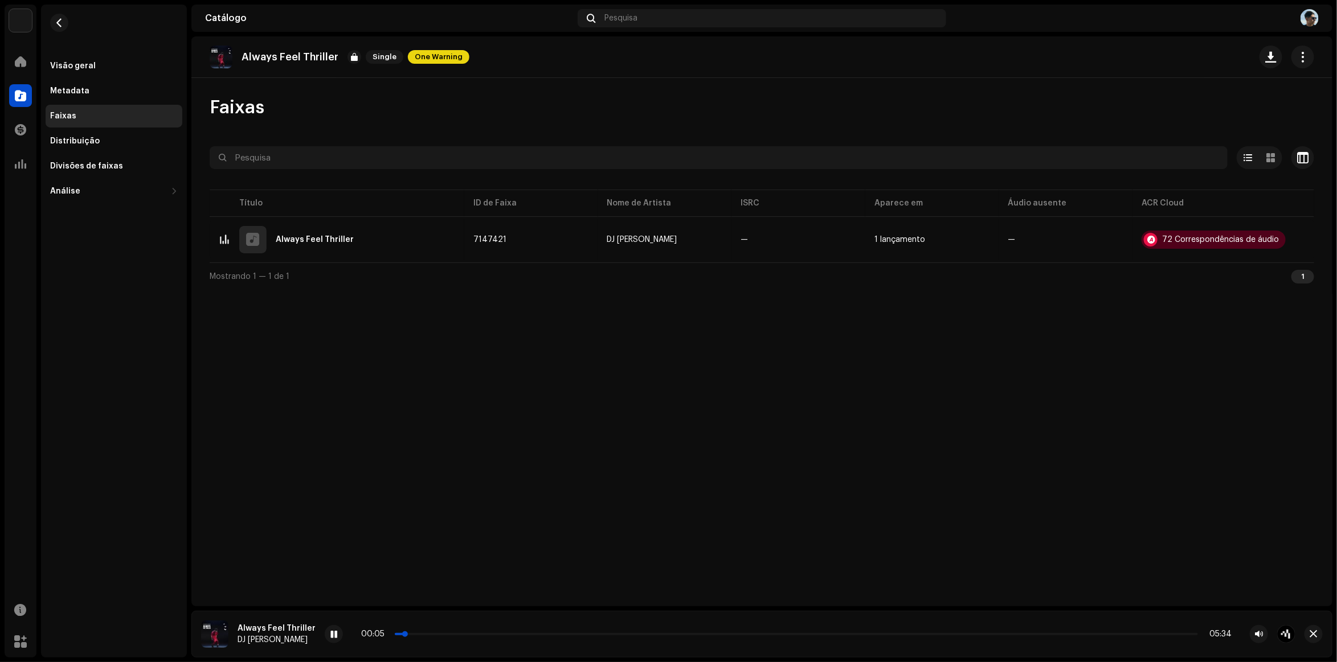
click at [427, 633] on p-slider at bounding box center [796, 634] width 803 height 2
click at [459, 637] on div "00:17 05:34" at bounding box center [796, 634] width 870 height 9
click at [498, 633] on p-slider at bounding box center [796, 634] width 803 height 2
click at [551, 632] on div "00:45 05:34" at bounding box center [796, 634] width 870 height 9
click at [554, 637] on div "00:46 05:34" at bounding box center [796, 634] width 870 height 9
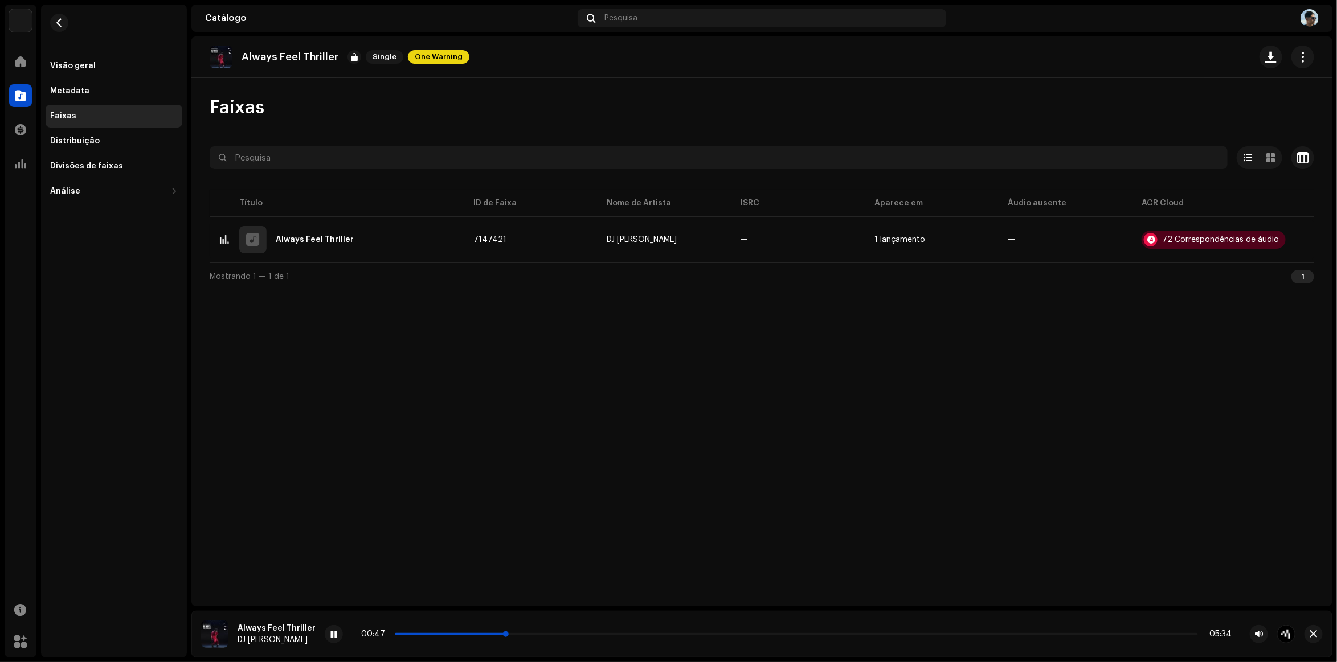
click at [560, 634] on p-slider at bounding box center [796, 634] width 803 height 2
click at [590, 634] on p-slider at bounding box center [796, 634] width 803 height 2
click at [333, 638] on div at bounding box center [334, 634] width 18 height 18
click at [453, 637] on div "01:35 05:34" at bounding box center [796, 634] width 870 height 9
drag, startPoint x: 457, startPoint y: 634, endPoint x: 325, endPoint y: 634, distance: 132.1
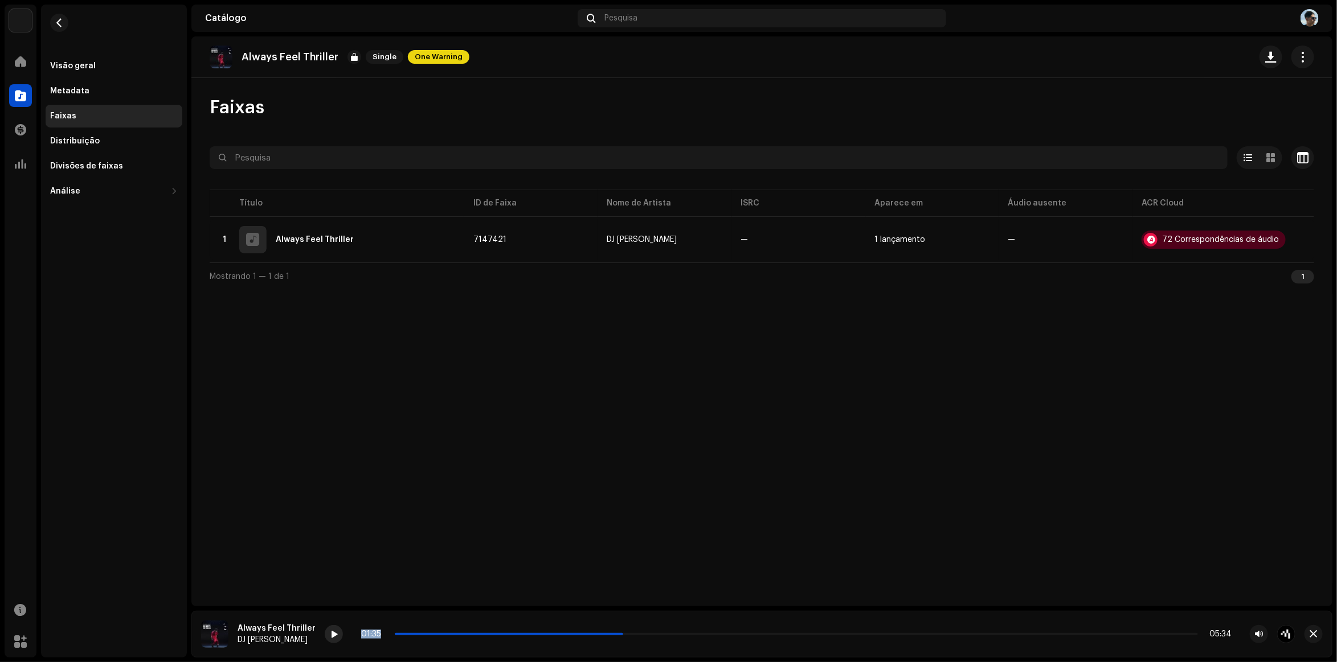
click at [325, 634] on div "01:35 05:34" at bounding box center [810, 634] width 971 height 18
click at [394, 636] on div "01:35 05:34" at bounding box center [796, 634] width 870 height 9
click at [395, 635] on span at bounding box center [509, 634] width 228 height 2
click at [330, 636] on span at bounding box center [333, 635] width 7 height 9
click at [1319, 641] on button "button" at bounding box center [1313, 634] width 18 height 18
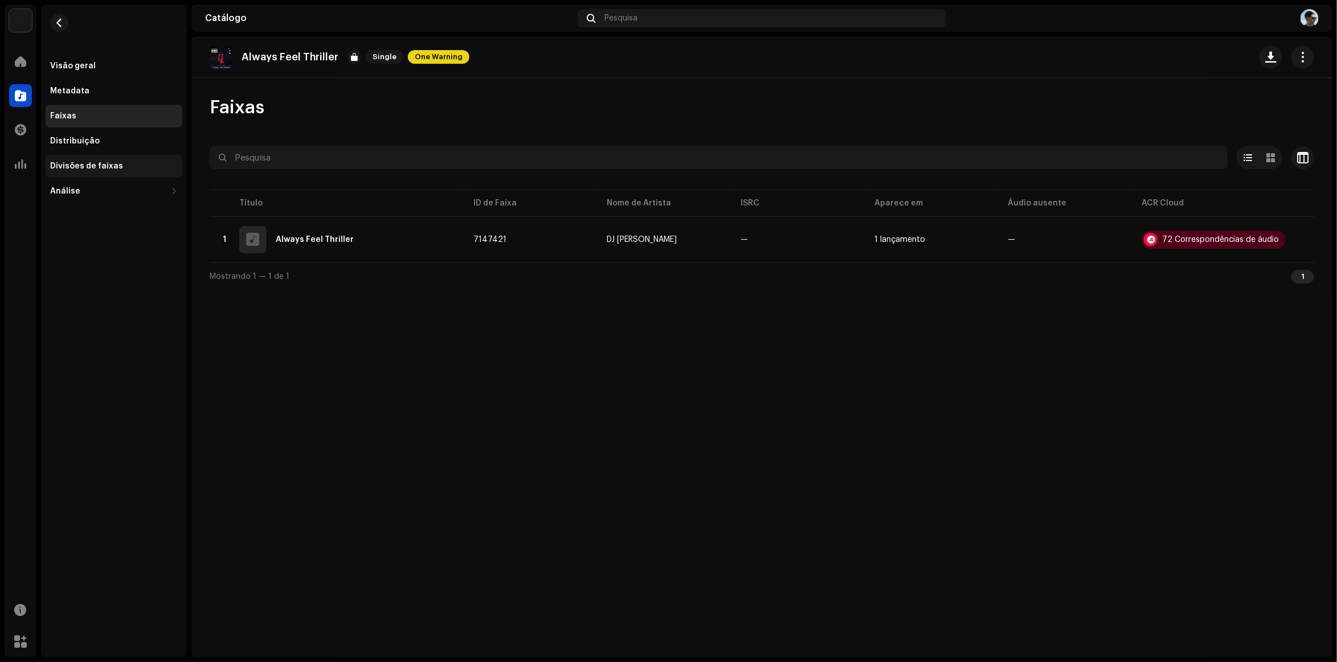
click at [75, 164] on div "Divisões de faixas" at bounding box center [86, 166] width 73 height 9
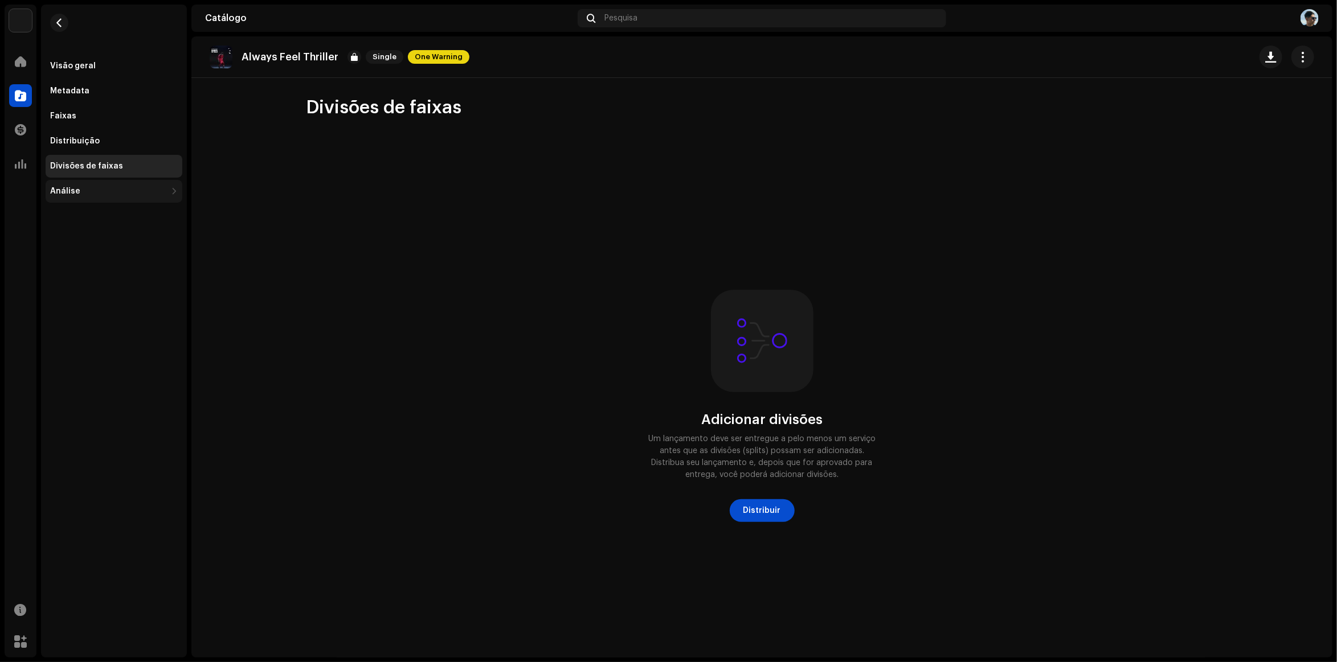
click at [122, 191] on div "Análise" at bounding box center [108, 191] width 116 height 9
click at [18, 67] on div at bounding box center [20, 61] width 23 height 23
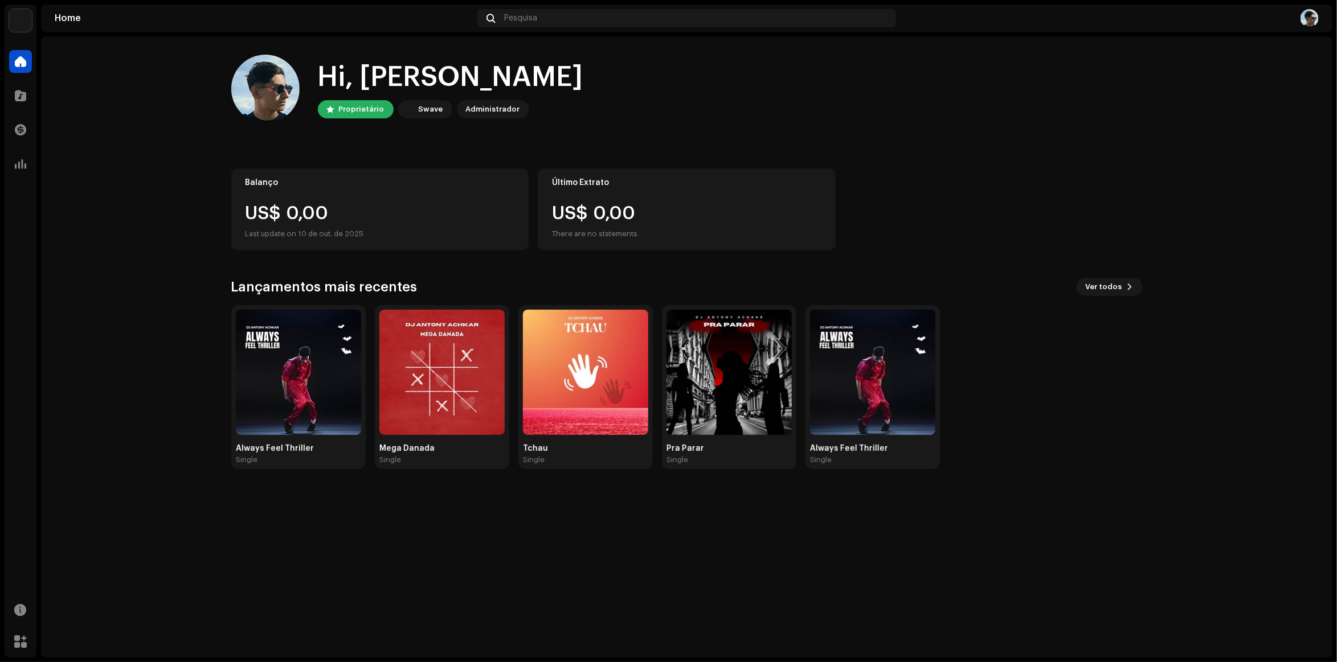
click at [361, 113] on div "Proprietário" at bounding box center [362, 110] width 46 height 14
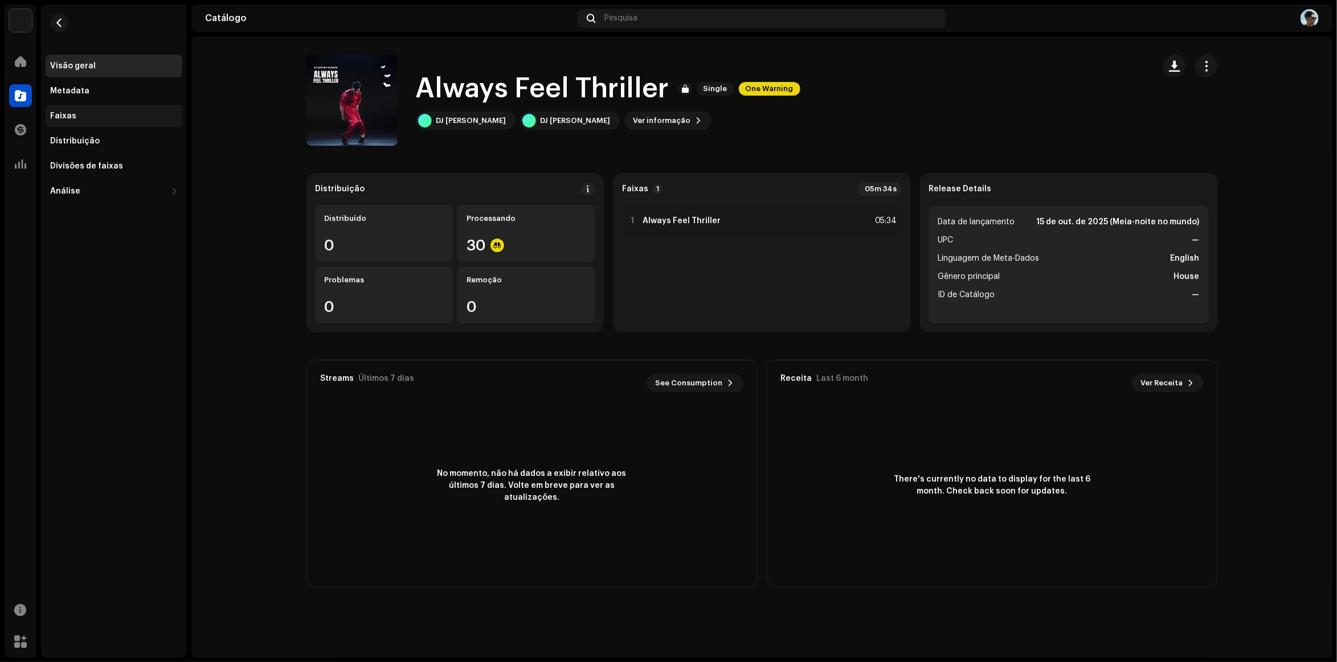
click at [76, 112] on div "Faixas" at bounding box center [114, 116] width 128 height 9
